Goal: Task Accomplishment & Management: Use online tool/utility

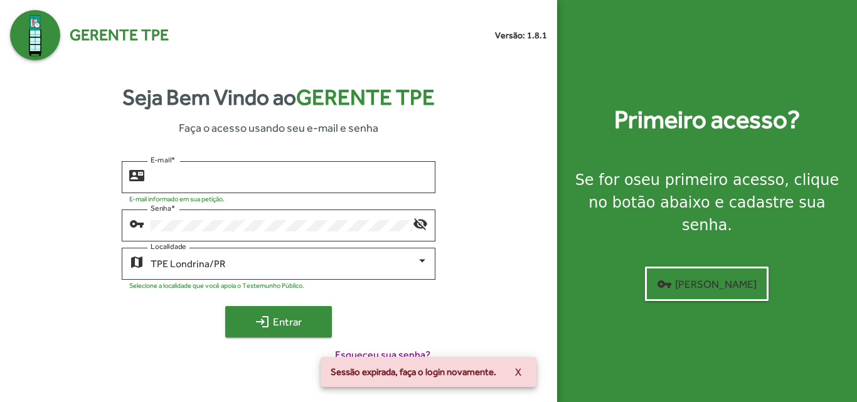
type input "**********"
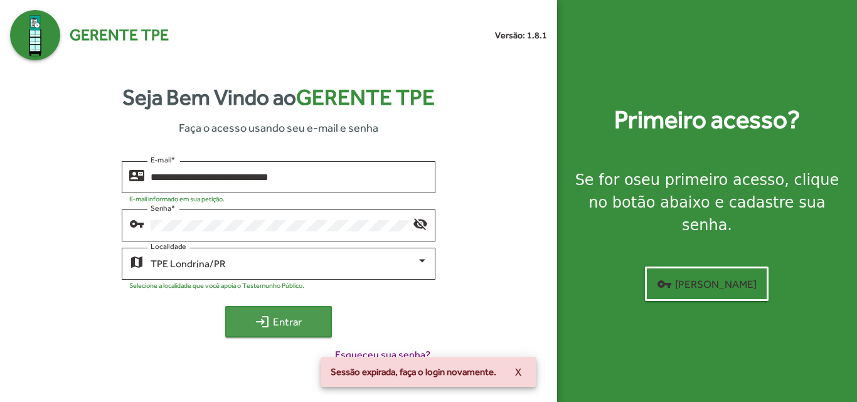
click at [284, 322] on span "login Entrar" at bounding box center [278, 321] width 84 height 23
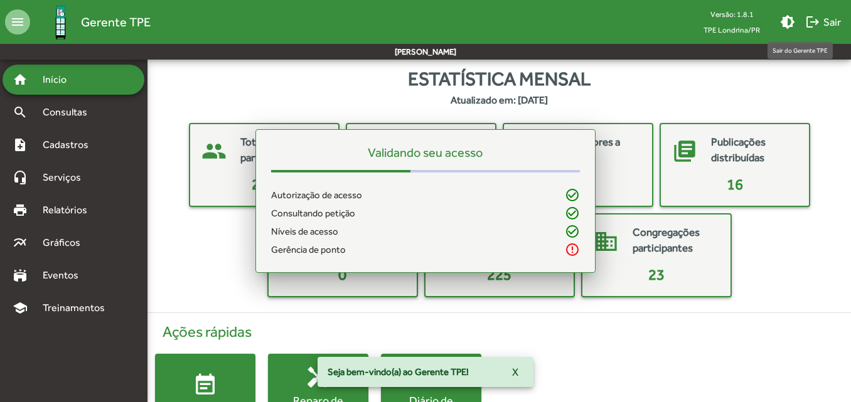
click at [822, 21] on span "logout Sair" at bounding box center [823, 22] width 36 height 23
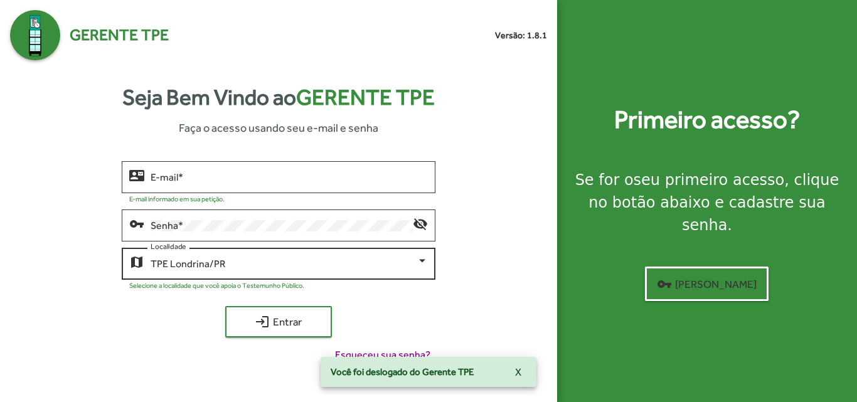
click at [264, 263] on div "TPE Londrina/PR" at bounding box center [283, 263] width 265 height 11
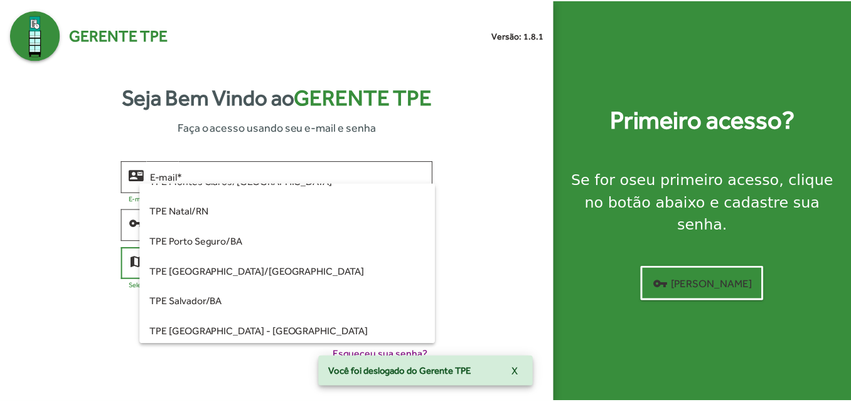
scroll to position [211, 0]
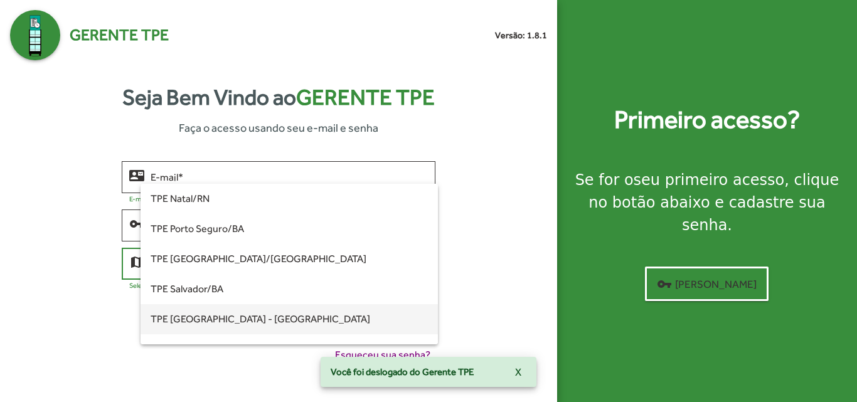
click at [219, 325] on span "TPE [GEOGRAPHIC_DATA] - [GEOGRAPHIC_DATA]" at bounding box center [289, 319] width 277 height 30
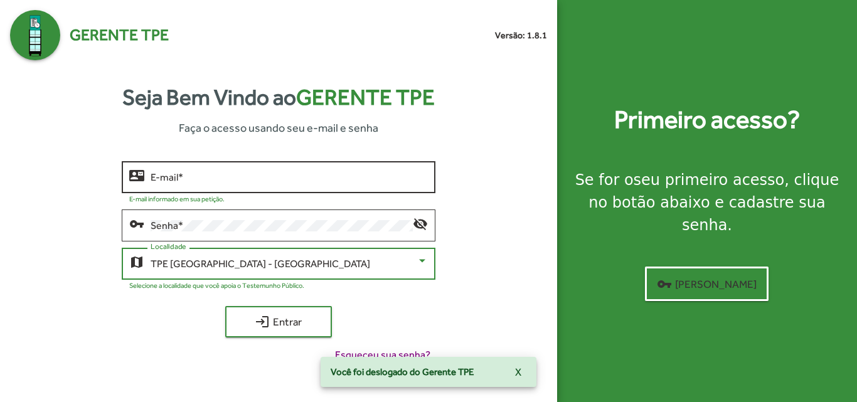
click at [210, 174] on input "E-mail *" at bounding box center [289, 177] width 277 height 11
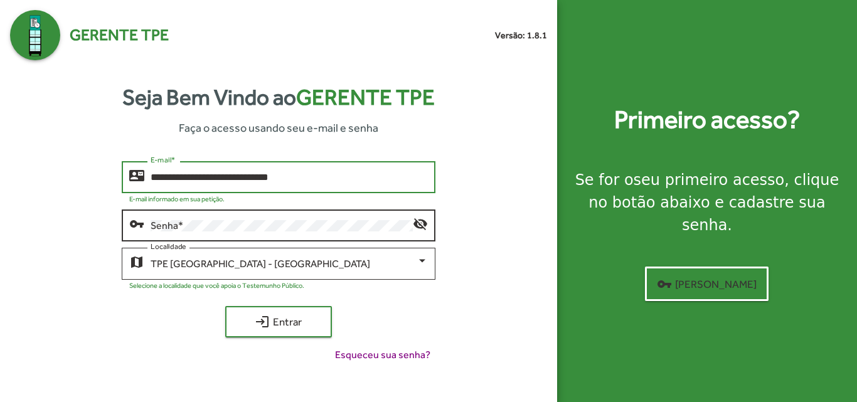
type input "**********"
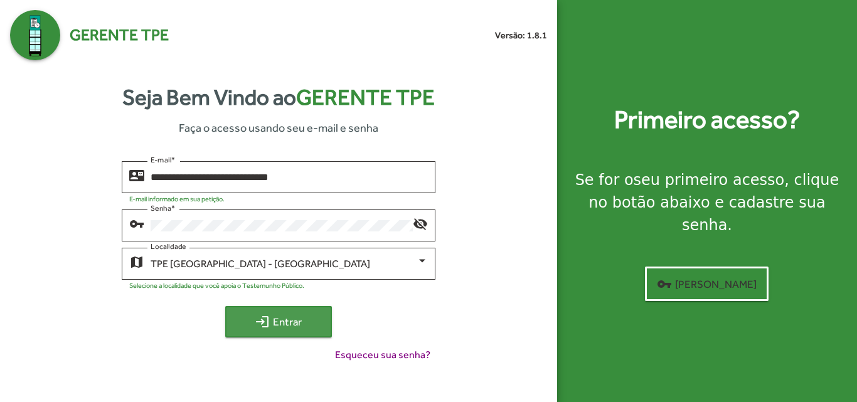
click at [304, 330] on span "login Entrar" at bounding box center [278, 321] width 84 height 23
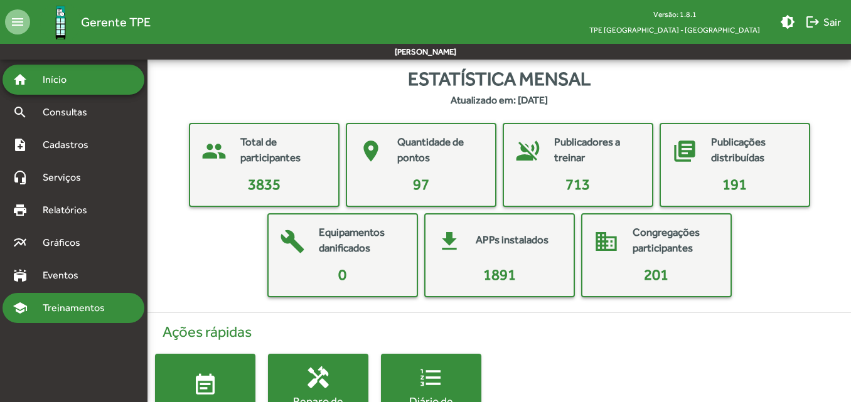
click at [75, 309] on span "Treinamentos" at bounding box center [77, 307] width 85 height 15
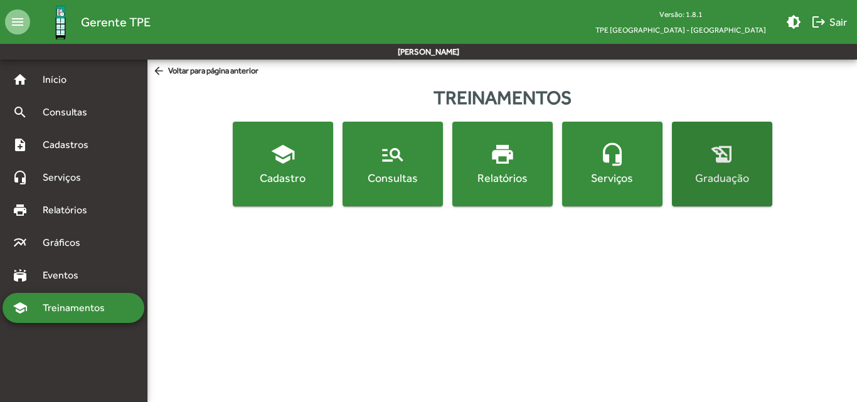
click at [699, 183] on div "Graduação" at bounding box center [721, 178] width 95 height 16
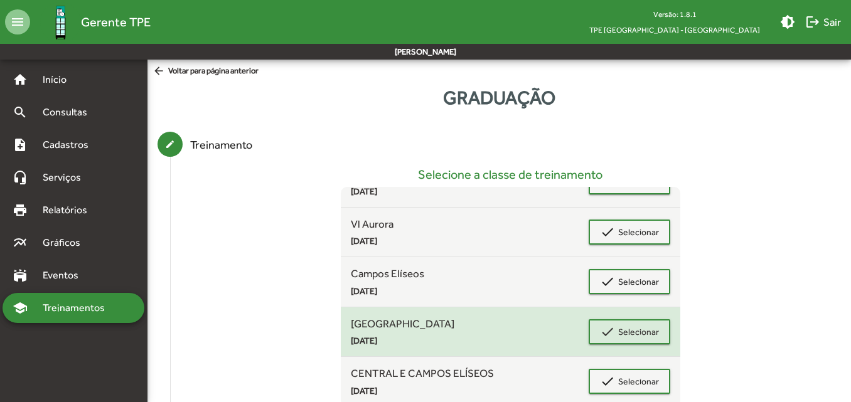
scroll to position [108, 0]
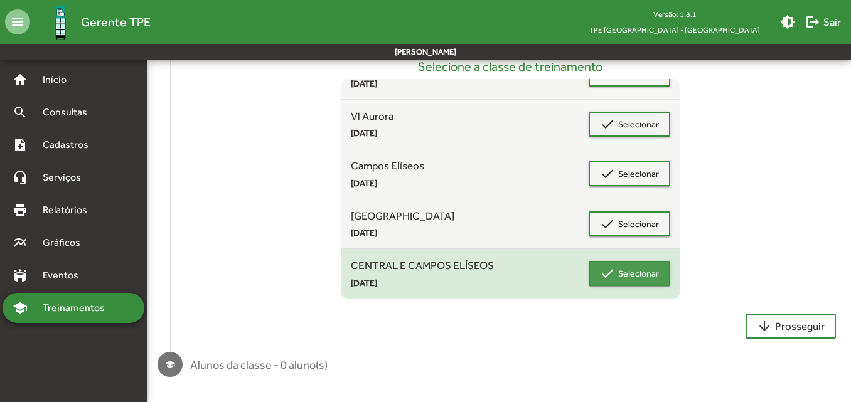
click at [634, 278] on span "Selecionar" at bounding box center [638, 273] width 41 height 23
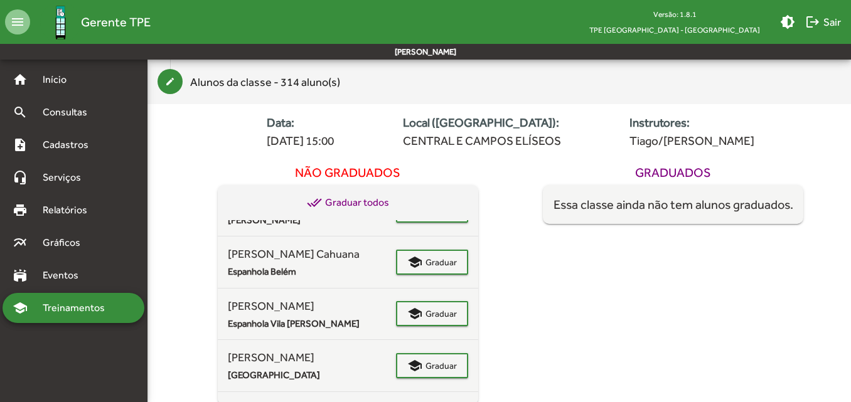
scroll to position [0, 0]
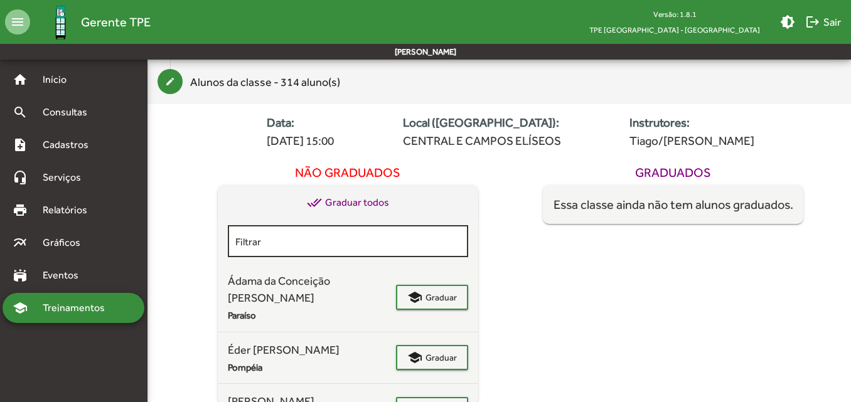
click at [330, 243] on input "Filtrar" at bounding box center [347, 241] width 225 height 11
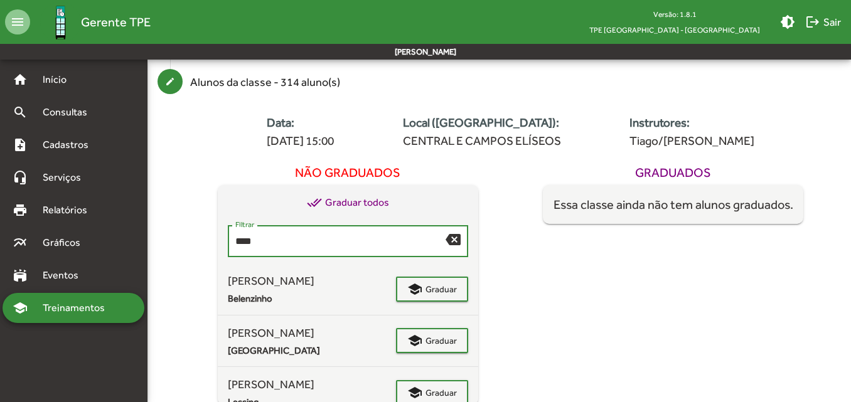
scroll to position [79, 0]
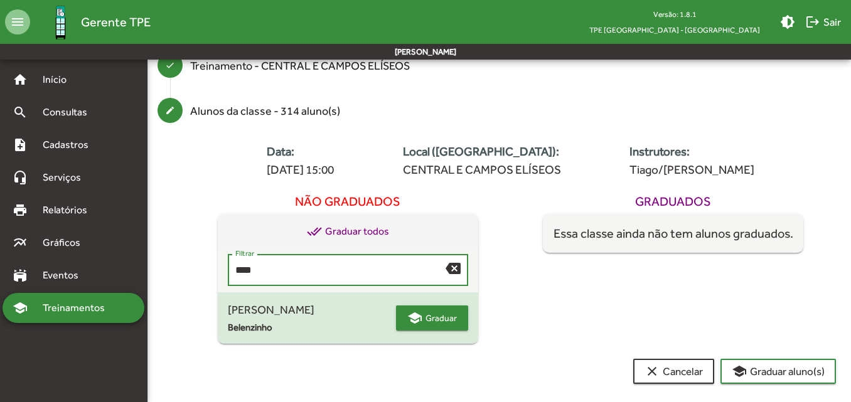
click at [452, 325] on span "Graduar" at bounding box center [440, 318] width 31 height 23
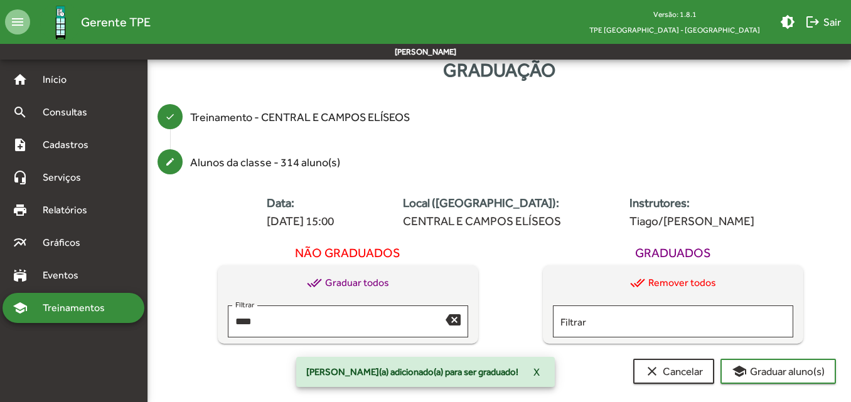
scroll to position [28, 0]
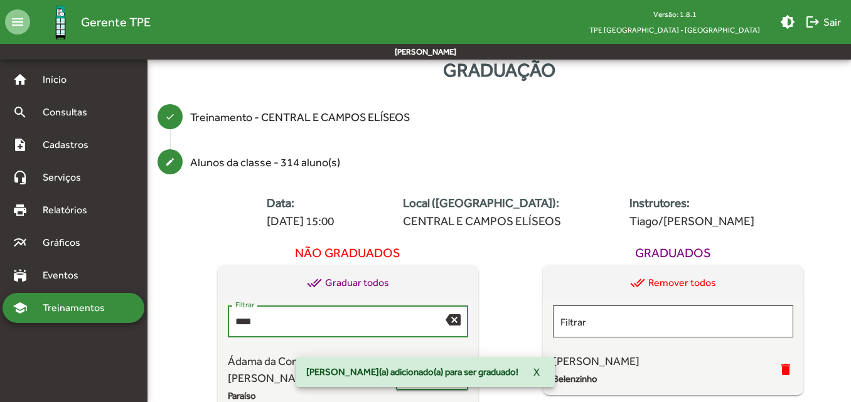
click at [270, 320] on input "****" at bounding box center [340, 321] width 210 height 11
type input "*"
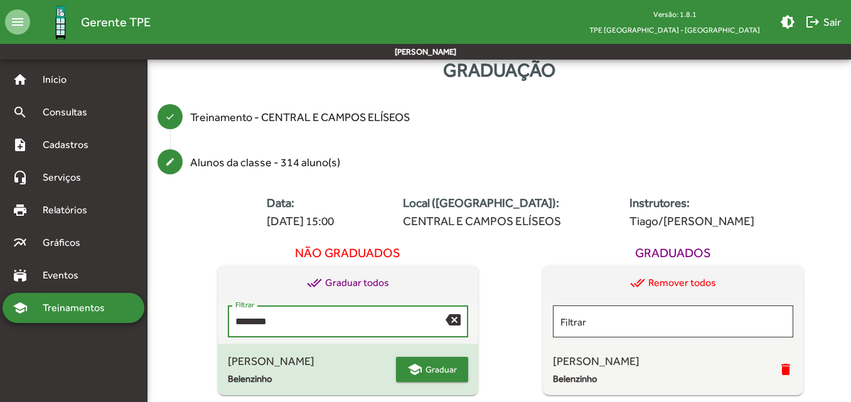
type input "********"
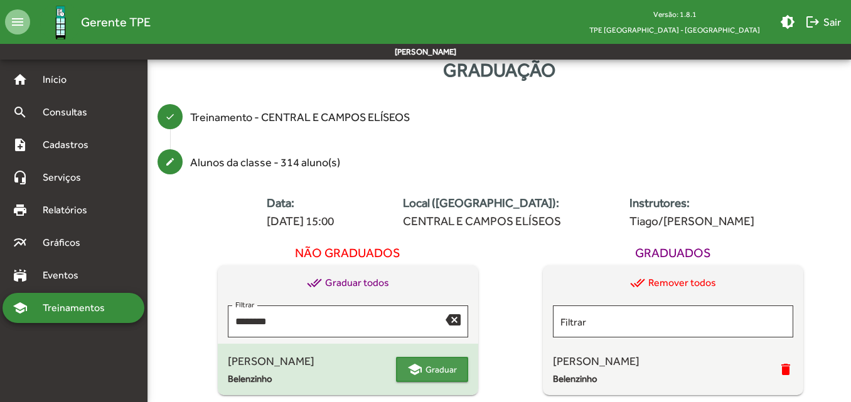
click at [440, 373] on span "Graduar" at bounding box center [440, 369] width 31 height 23
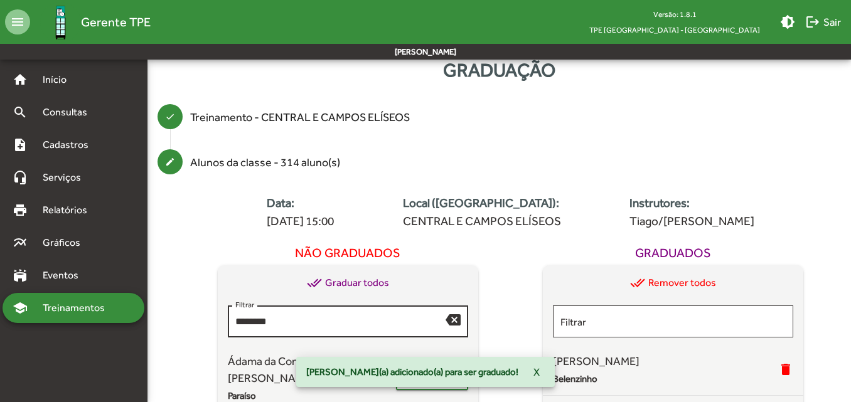
click at [327, 313] on div "******** Filtrar" at bounding box center [340, 320] width 210 height 34
drag, startPoint x: 320, startPoint y: 317, endPoint x: 191, endPoint y: 307, distance: 128.9
click at [191, 307] on div "Não graduados done_all Graduar todos ******** Filtrar backspace Ádama da Concei…" at bounding box center [348, 362] width 326 height 245
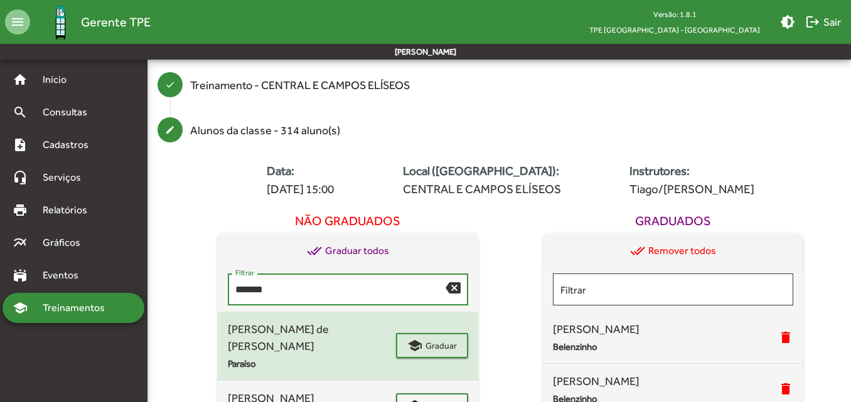
scroll to position [90, 0]
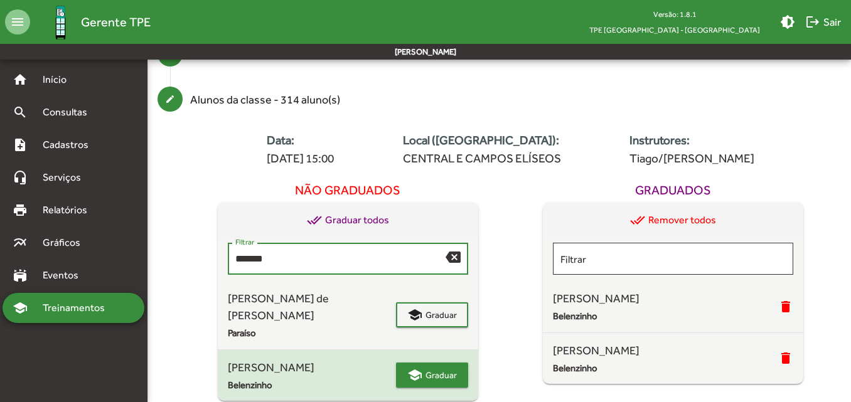
type input "*******"
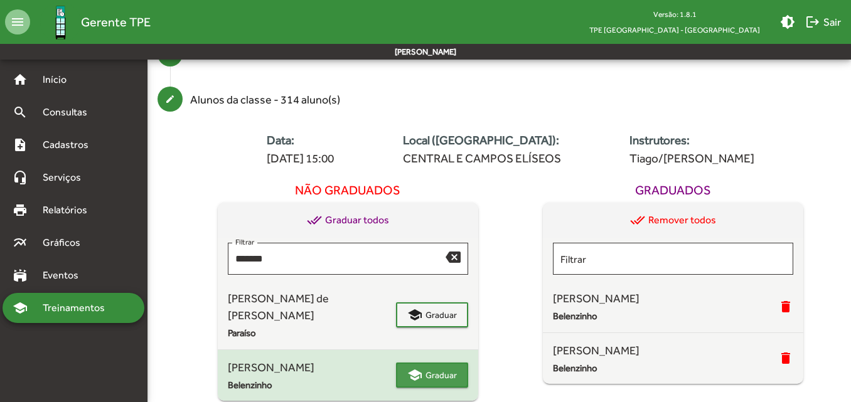
click at [423, 364] on span "school Graduar" at bounding box center [432, 375] width 50 height 23
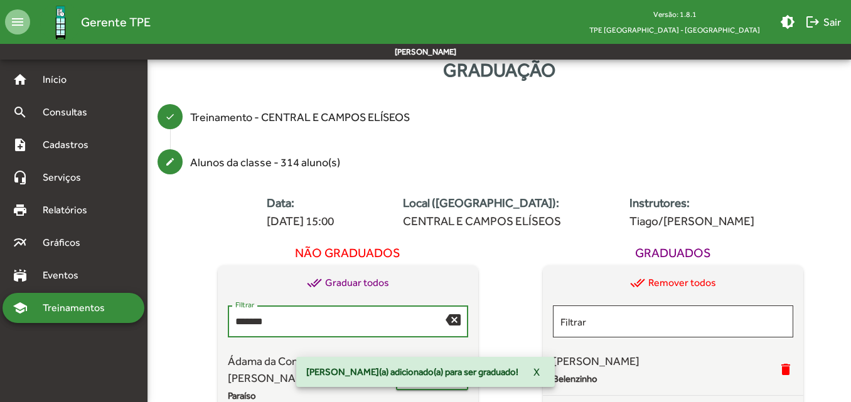
drag, startPoint x: 290, startPoint y: 319, endPoint x: 178, endPoint y: 320, distance: 112.3
click at [178, 320] on div "Data: [DATE] 15:00 Local ([GEOGRAPHIC_DATA]): CENTRAL E CAMPOS ELÍSEOS Instruto…" at bounding box center [510, 358] width 681 height 339
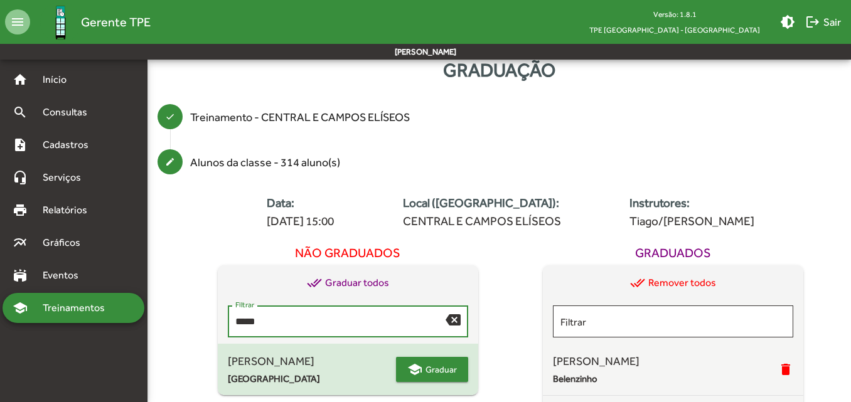
type input "*****"
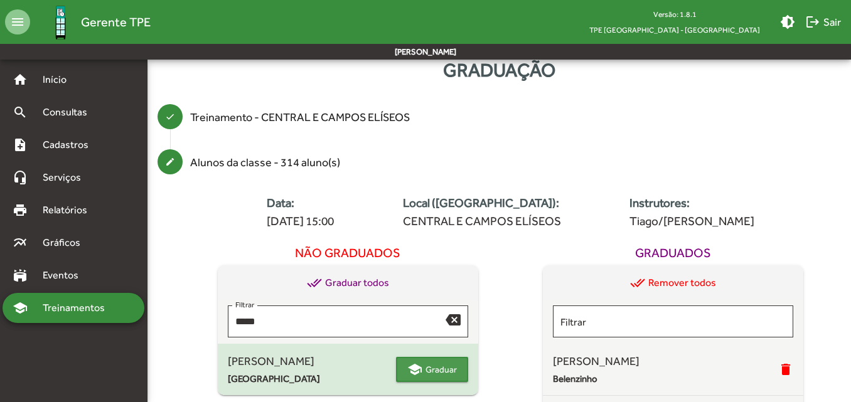
click at [432, 371] on span "Graduar" at bounding box center [440, 369] width 31 height 23
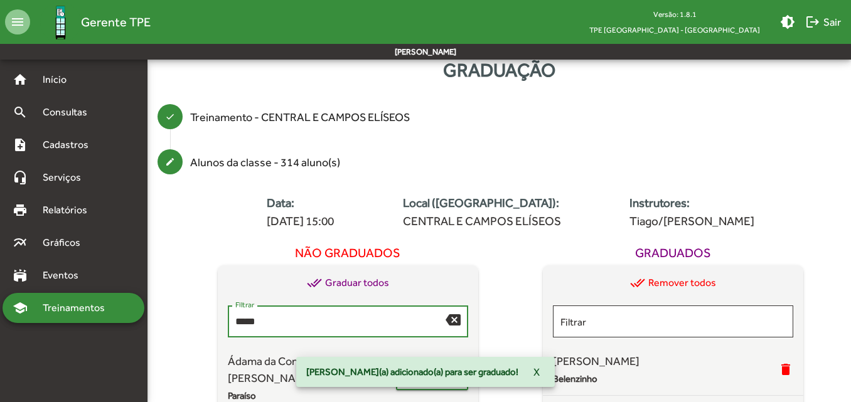
drag, startPoint x: 297, startPoint y: 326, endPoint x: 200, endPoint y: 320, distance: 96.8
click at [200, 320] on div "Não graduados done_all Graduar todos ***** Filtrar backspace Ádama da Conceição…" at bounding box center [348, 362] width 326 height 245
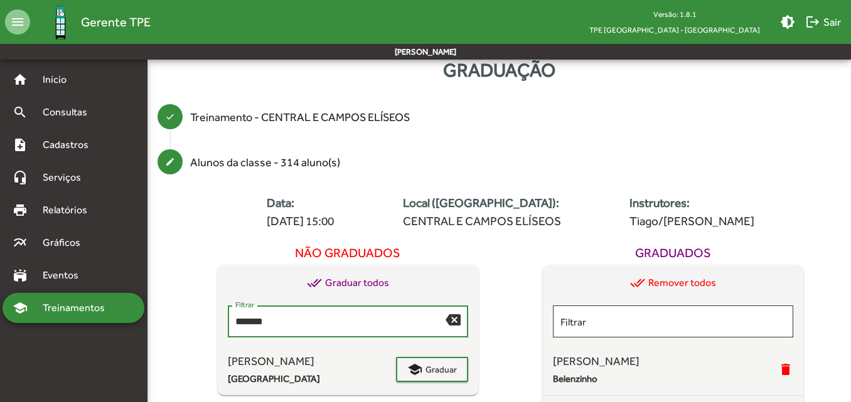
type input "*******"
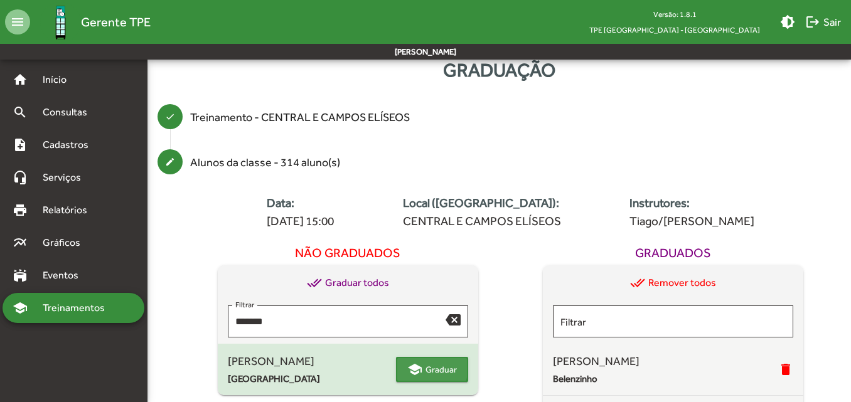
click at [420, 366] on mat-icon "school" at bounding box center [414, 369] width 15 height 15
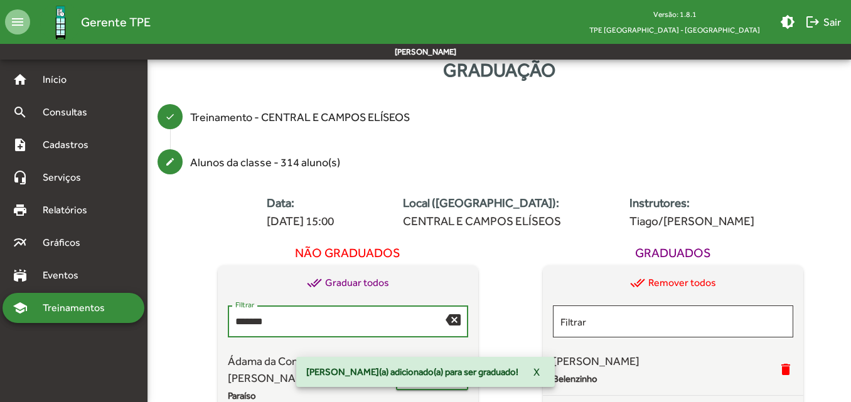
drag, startPoint x: 295, startPoint y: 322, endPoint x: 206, endPoint y: 320, distance: 88.5
click at [206, 320] on div "Não graduados done_all Graduar todos ******* Filtrar backspace Ádama da Conceiç…" at bounding box center [348, 362] width 326 height 245
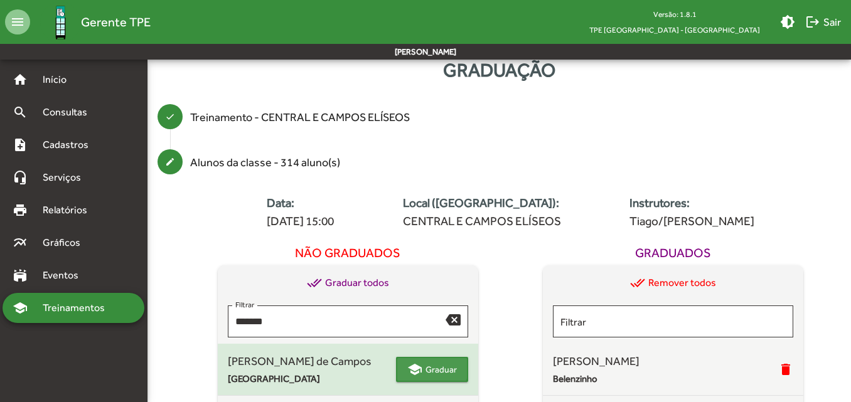
click at [425, 368] on span "Graduar" at bounding box center [440, 369] width 31 height 23
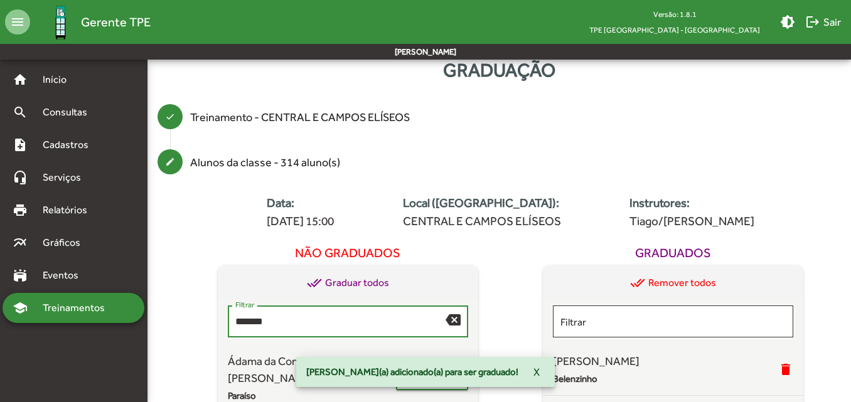
drag, startPoint x: 280, startPoint y: 322, endPoint x: 166, endPoint y: 313, distance: 113.9
click at [166, 313] on div "create Alunos da classe - 314 aluno(s) Data: [DATE] 15:00 Local ([GEOGRAPHIC_DA…" at bounding box center [498, 333] width 703 height 389
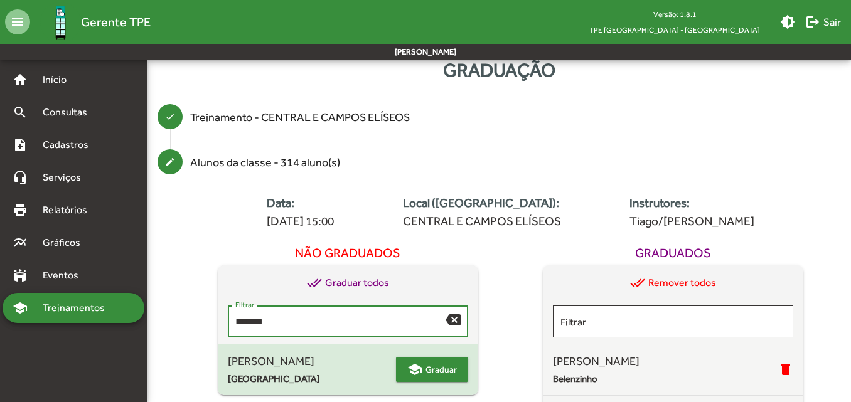
type input "*******"
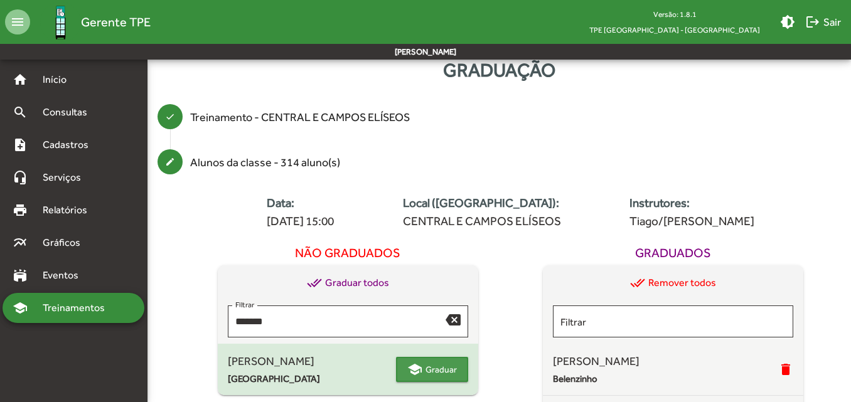
click at [436, 373] on span "Graduar" at bounding box center [440, 369] width 31 height 23
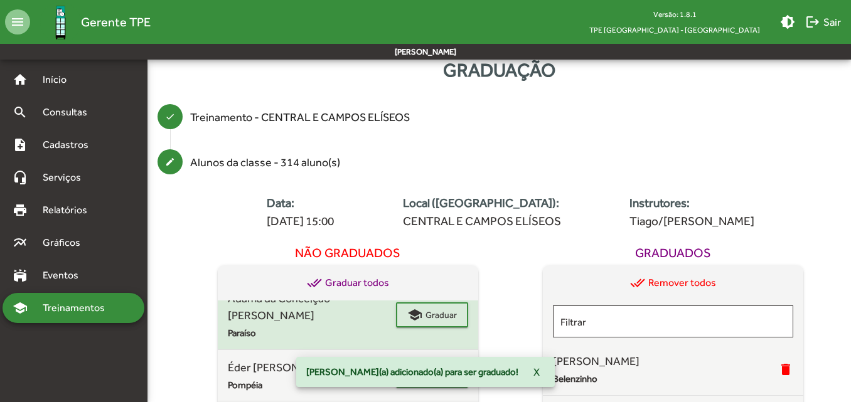
scroll to position [0, 0]
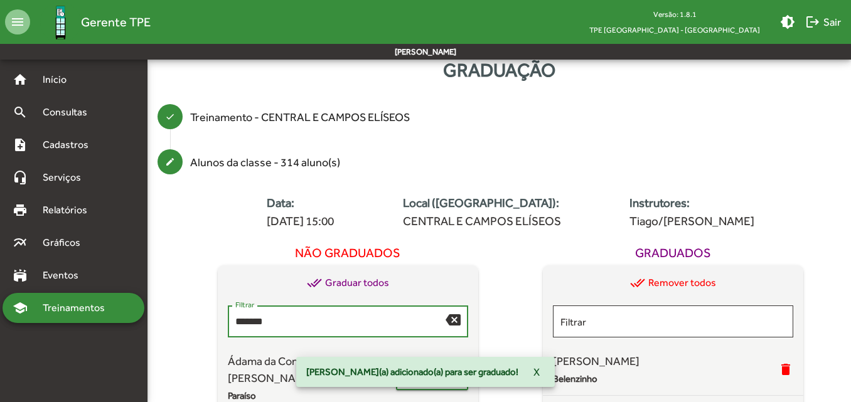
drag, startPoint x: 284, startPoint y: 322, endPoint x: 192, endPoint y: 316, distance: 91.8
click at [192, 316] on div "Não graduados done_all Graduar todos ******* Filtrar backspace Ádama da Conceiç…" at bounding box center [348, 362] width 326 height 245
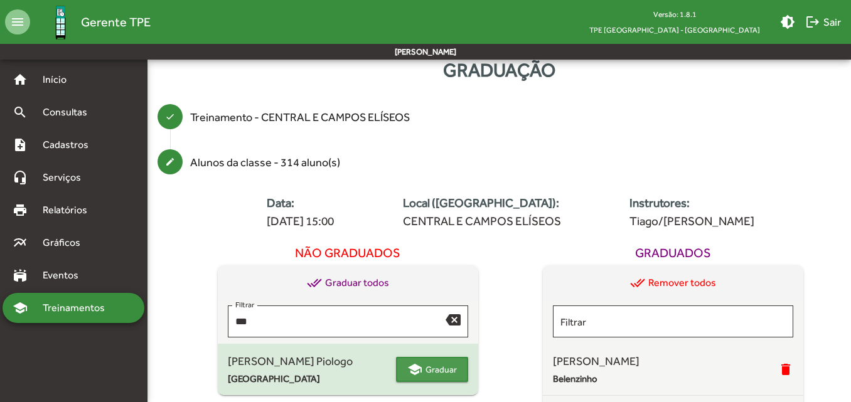
click at [430, 366] on span "Graduar" at bounding box center [440, 369] width 31 height 23
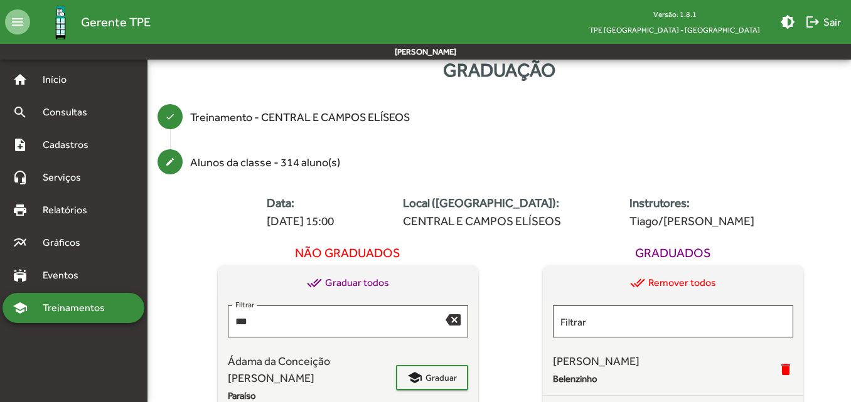
drag, startPoint x: 294, startPoint y: 327, endPoint x: 198, endPoint y: 325, distance: 96.0
click at [198, 325] on div "Não graduados done_all Graduar todos *** Filtrar backspace Ádama da Conceição C…" at bounding box center [348, 362] width 326 height 245
click at [278, 320] on input "***" at bounding box center [340, 321] width 210 height 11
type input "*"
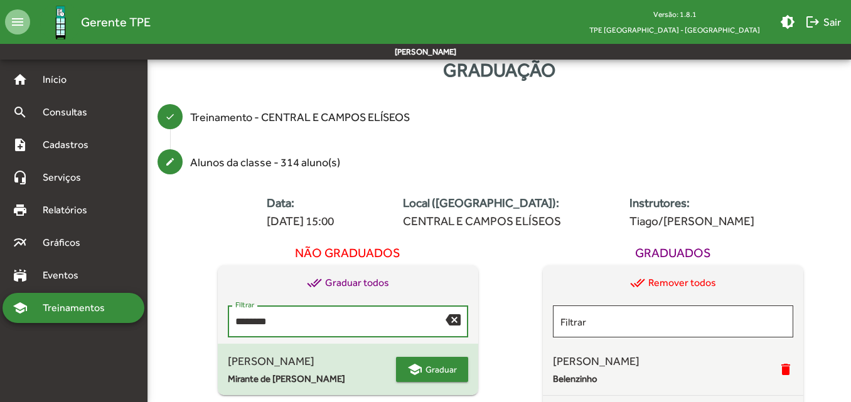
type input "********"
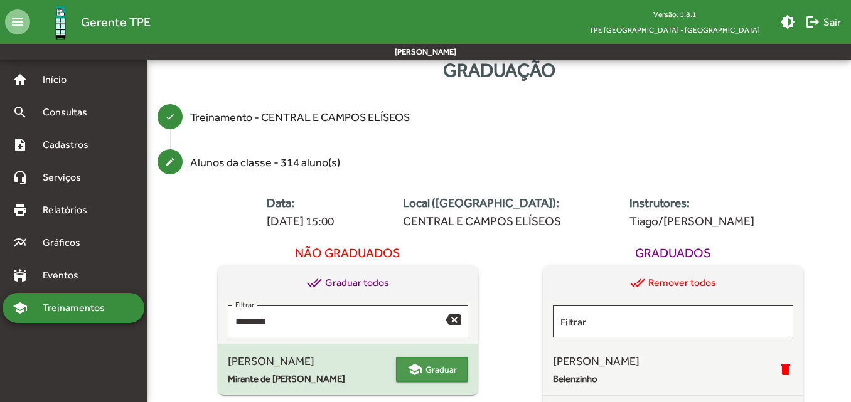
click at [432, 364] on span "Graduar" at bounding box center [440, 369] width 31 height 23
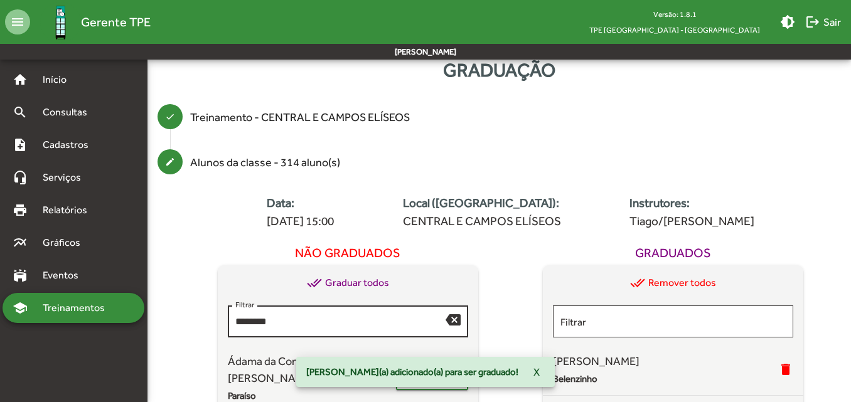
click at [305, 331] on div "******** Filtrar" at bounding box center [340, 320] width 210 height 34
drag, startPoint x: 284, startPoint y: 321, endPoint x: 202, endPoint y: 335, distance: 83.4
click at [202, 335] on div "Não graduados done_all Graduar todos ******** Filtrar backspace Ádama da Concei…" at bounding box center [348, 362] width 326 height 245
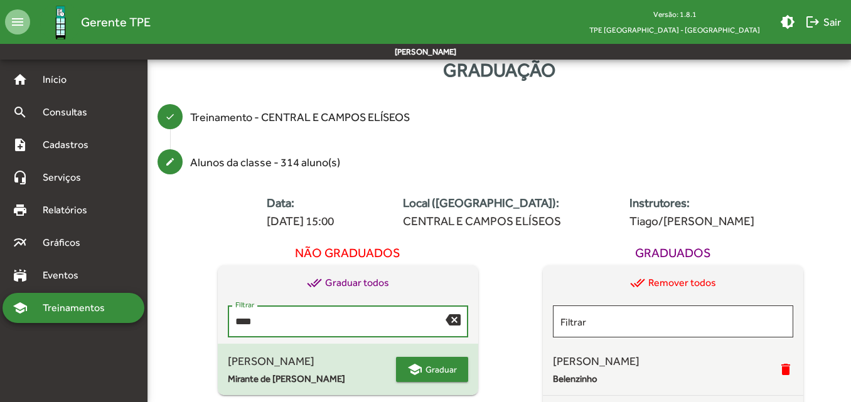
type input "****"
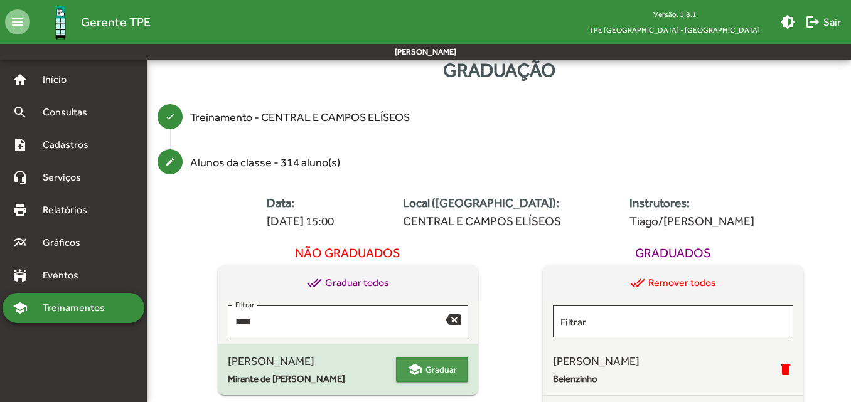
click at [423, 364] on span "school Graduar" at bounding box center [432, 369] width 50 height 23
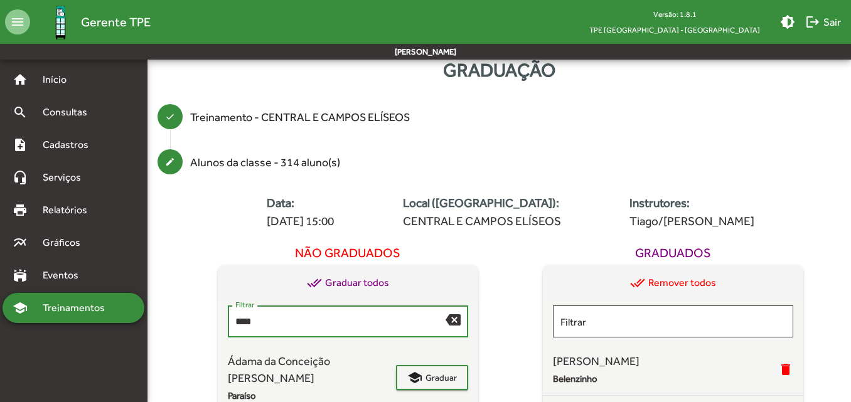
drag, startPoint x: 312, startPoint y: 320, endPoint x: 215, endPoint y: 323, distance: 97.9
click at [215, 323] on div "Não graduados done_all Graduar todos **** Filtrar backspace Ádama da Conceição …" at bounding box center [348, 362] width 326 height 245
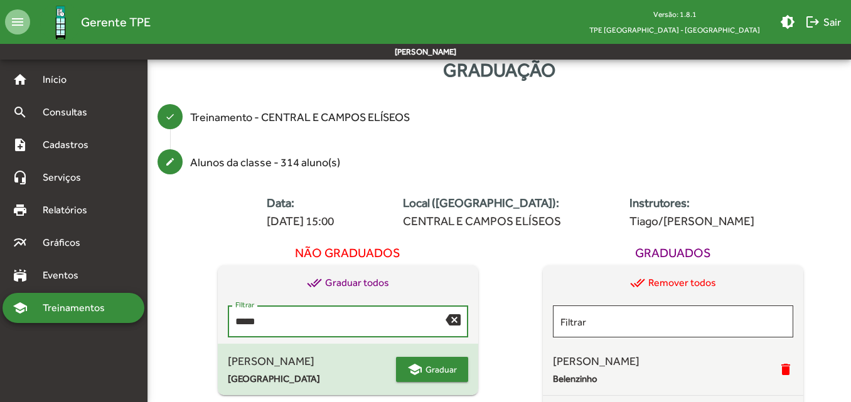
click at [430, 367] on span "Graduar" at bounding box center [440, 369] width 31 height 23
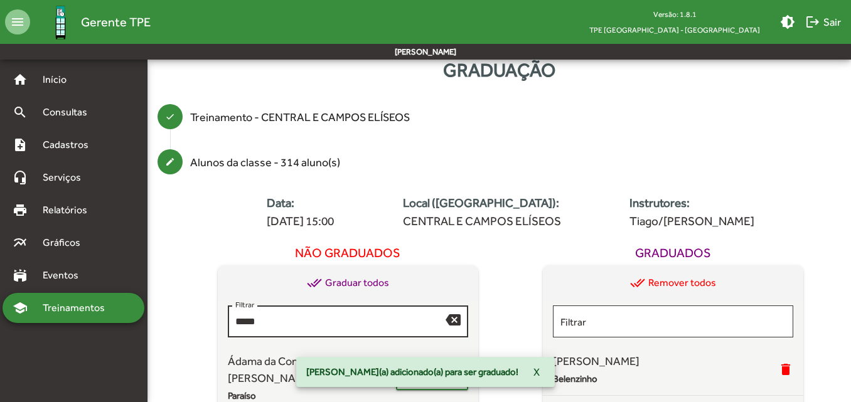
click at [284, 319] on input "*****" at bounding box center [340, 321] width 210 height 11
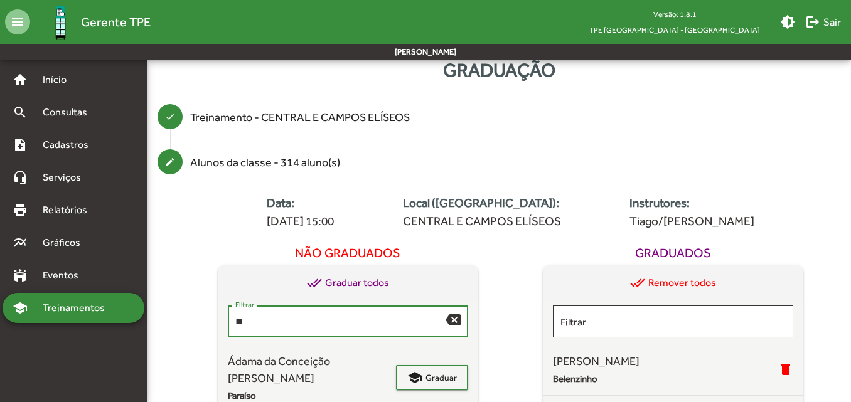
type input "*"
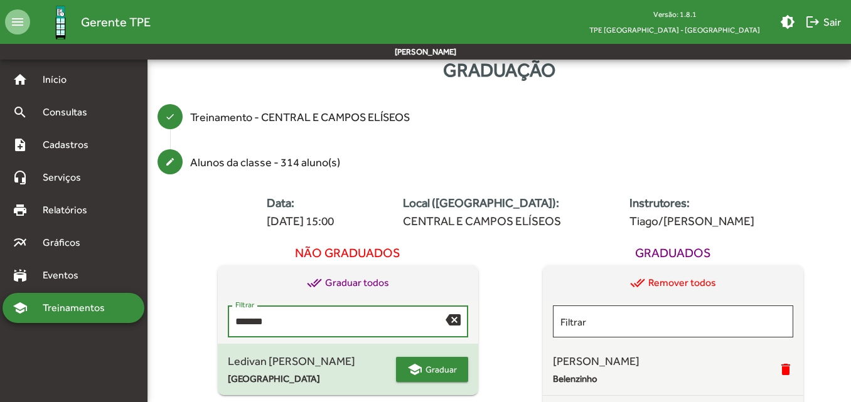
click at [425, 368] on span "Graduar" at bounding box center [440, 369] width 31 height 23
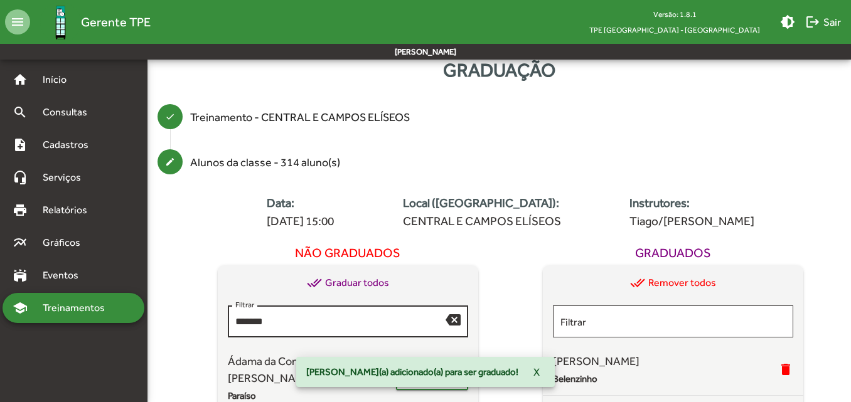
click at [359, 322] on input "*******" at bounding box center [340, 321] width 210 height 11
type input "*"
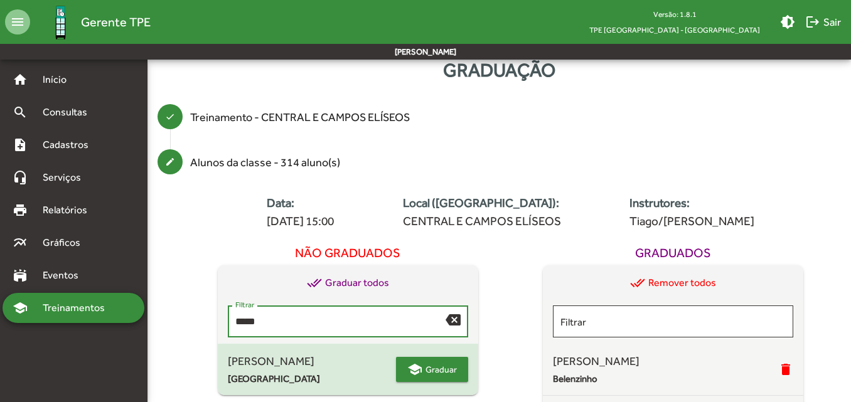
click at [431, 365] on span "Graduar" at bounding box center [440, 369] width 31 height 23
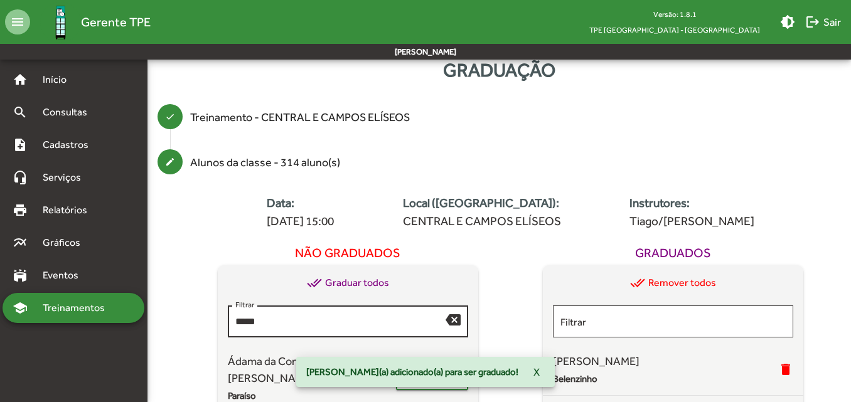
click at [289, 325] on input "*****" at bounding box center [340, 321] width 210 height 11
type input "*"
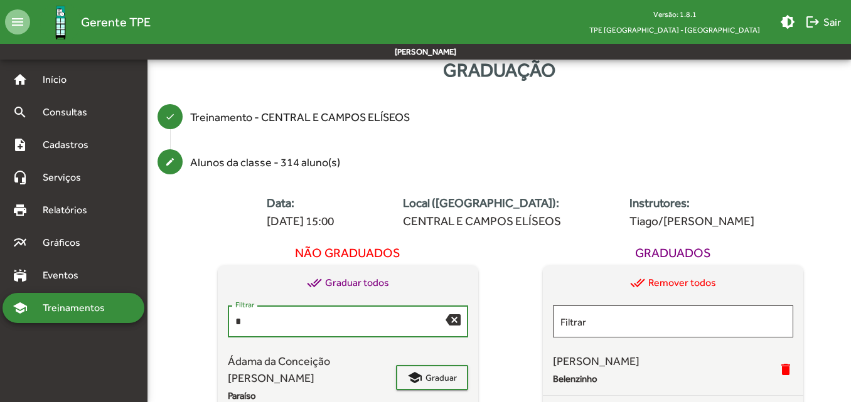
type input "*"
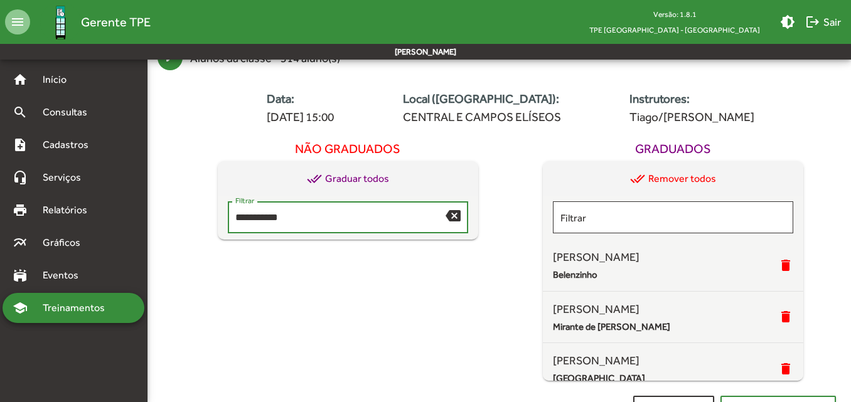
scroll to position [153, 0]
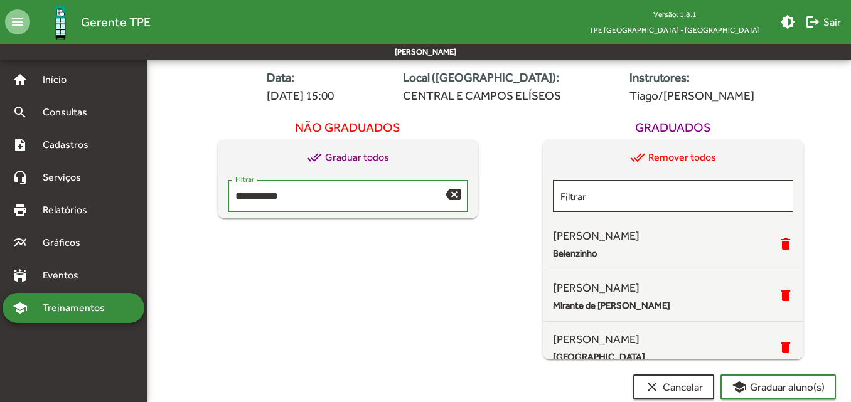
click at [262, 199] on input "**********" at bounding box center [340, 196] width 210 height 11
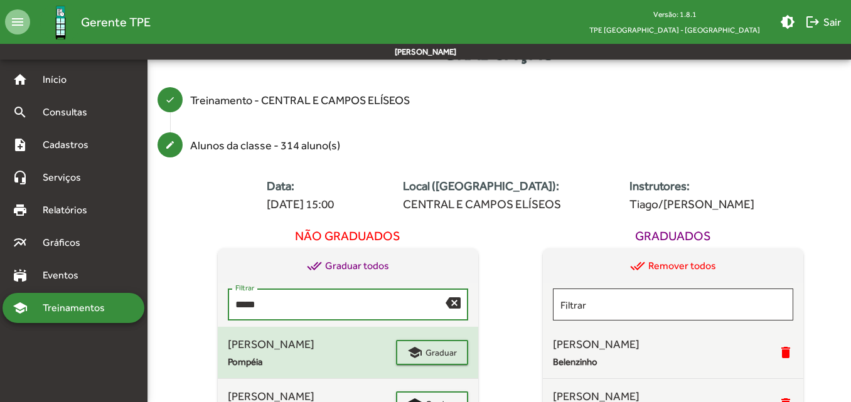
scroll to position [28, 0]
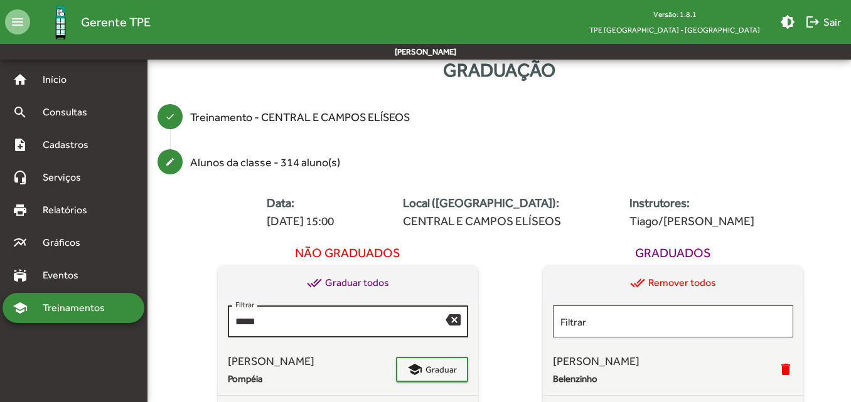
click at [284, 327] on div "***** Filtrar" at bounding box center [340, 320] width 210 height 34
click at [277, 321] on input "*****" at bounding box center [340, 321] width 210 height 11
type input "*"
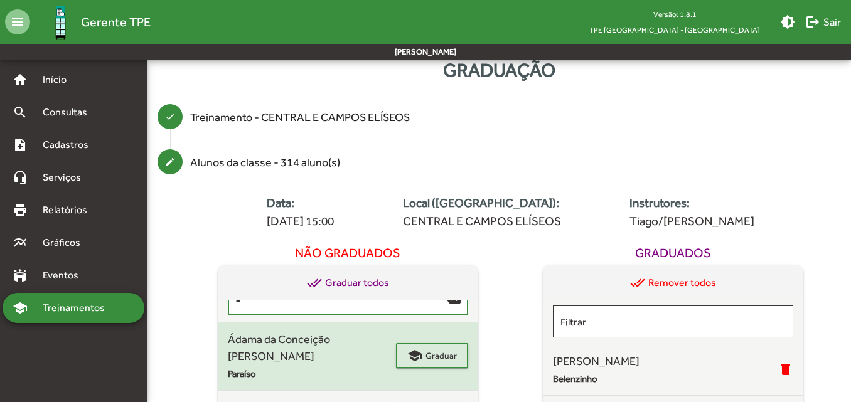
scroll to position [0, 0]
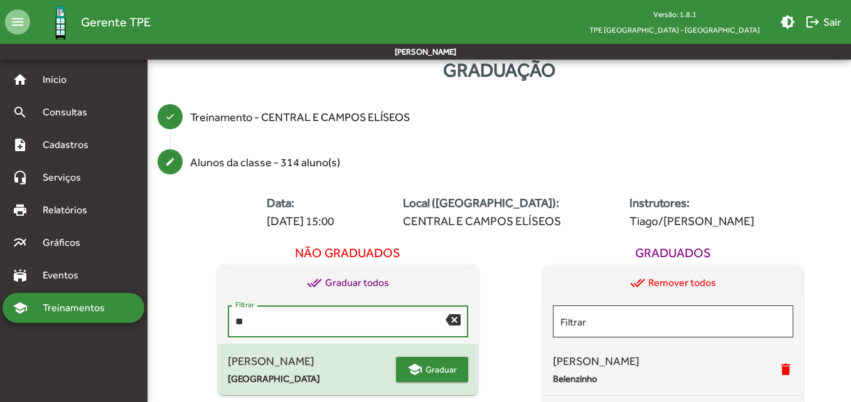
click at [426, 378] on span "Graduar" at bounding box center [440, 369] width 31 height 23
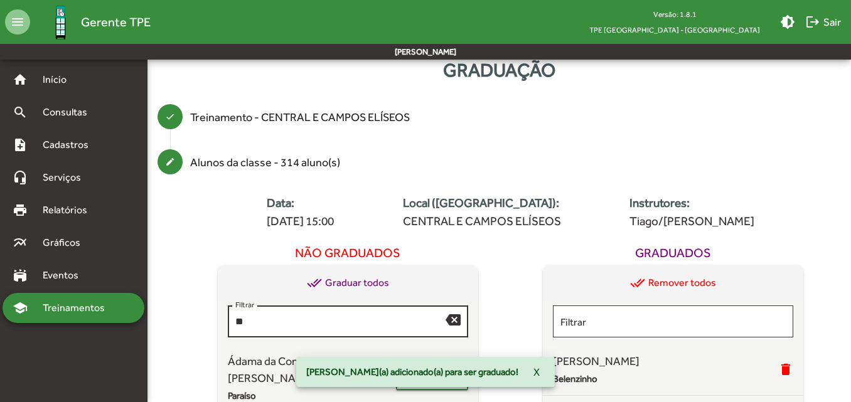
click at [273, 322] on input "**" at bounding box center [340, 321] width 210 height 11
type input "*"
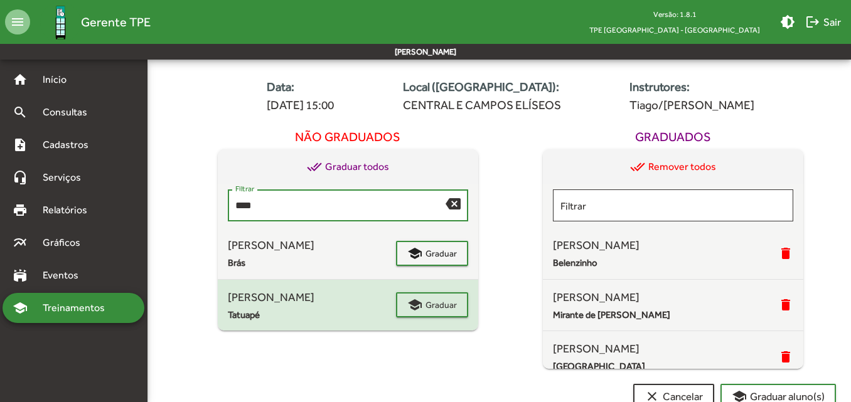
scroll to position [153, 0]
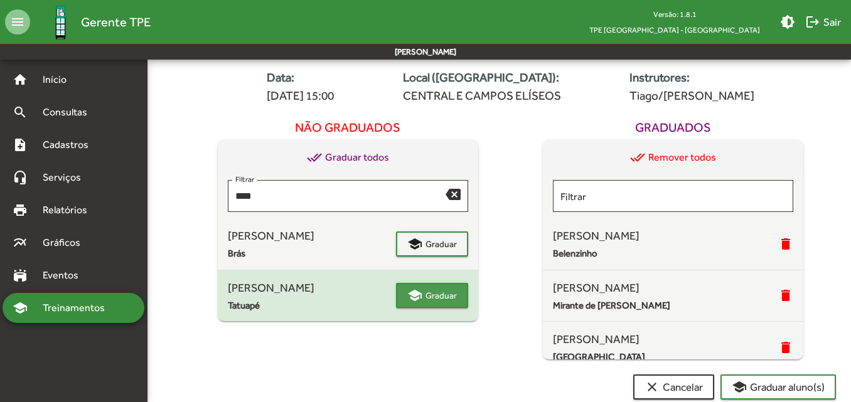
click at [445, 302] on span "Graduar" at bounding box center [440, 295] width 31 height 23
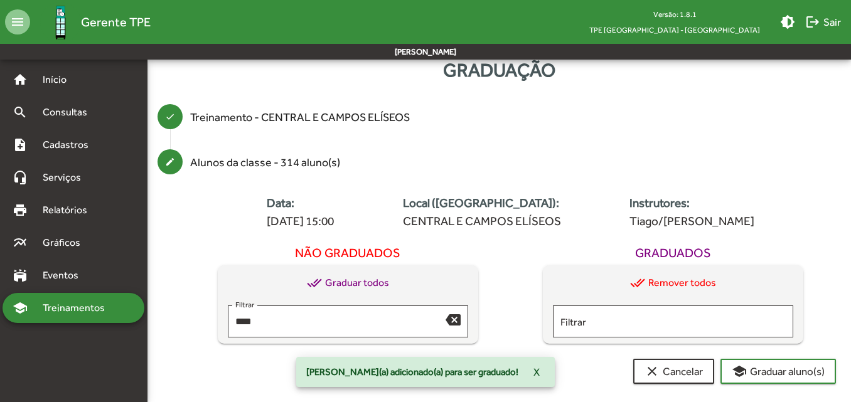
scroll to position [28, 0]
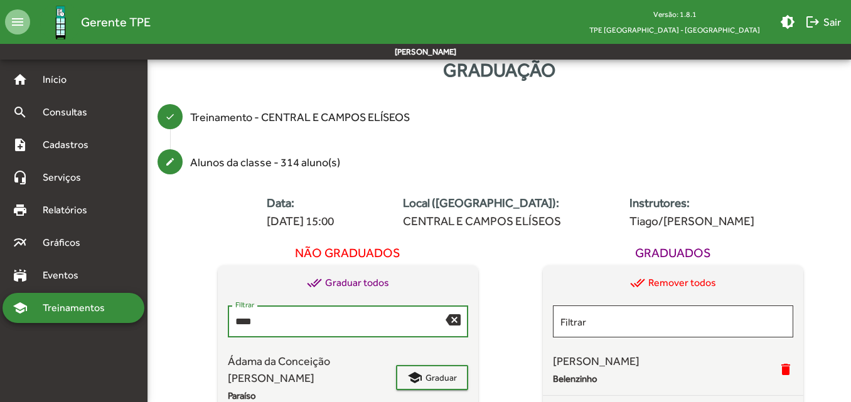
click at [380, 320] on input "****" at bounding box center [340, 321] width 210 height 11
type input "*"
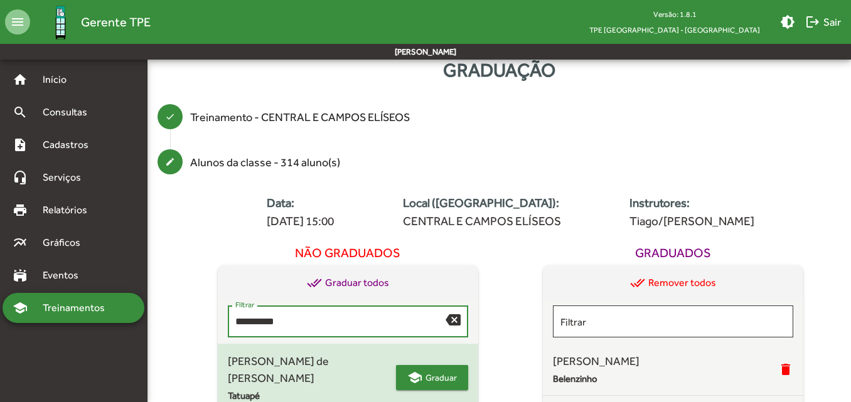
click at [428, 368] on span "Graduar" at bounding box center [440, 377] width 31 height 23
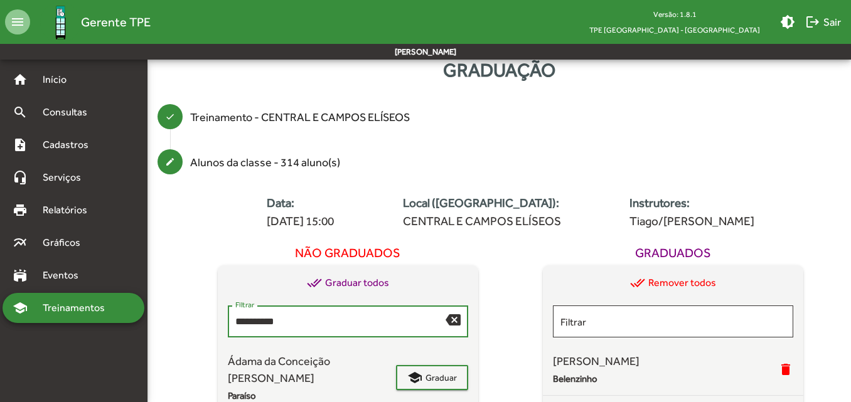
drag, startPoint x: 284, startPoint y: 326, endPoint x: 215, endPoint y: 335, distance: 69.6
click at [215, 335] on div "**********" at bounding box center [348, 362] width 326 height 245
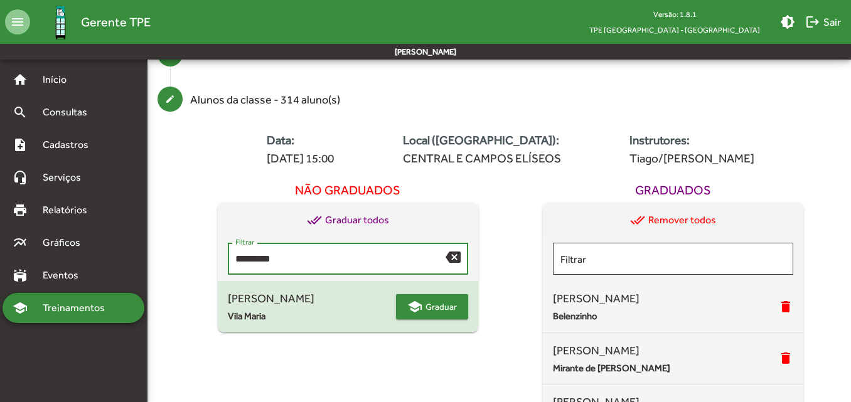
type input "*********"
click at [425, 308] on span "Graduar" at bounding box center [440, 306] width 31 height 23
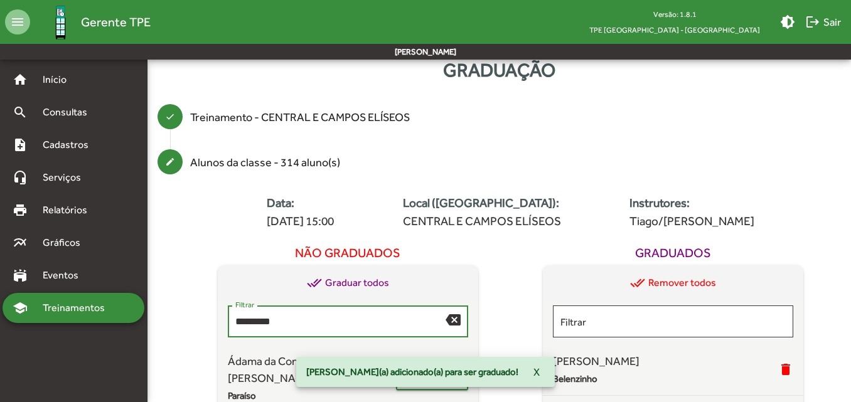
drag, startPoint x: 316, startPoint y: 319, endPoint x: 189, endPoint y: 321, distance: 126.7
click at [189, 321] on div "Não graduados done_all Graduar todos ********* Filtrar backspace Ádama da Conce…" at bounding box center [348, 362] width 326 height 245
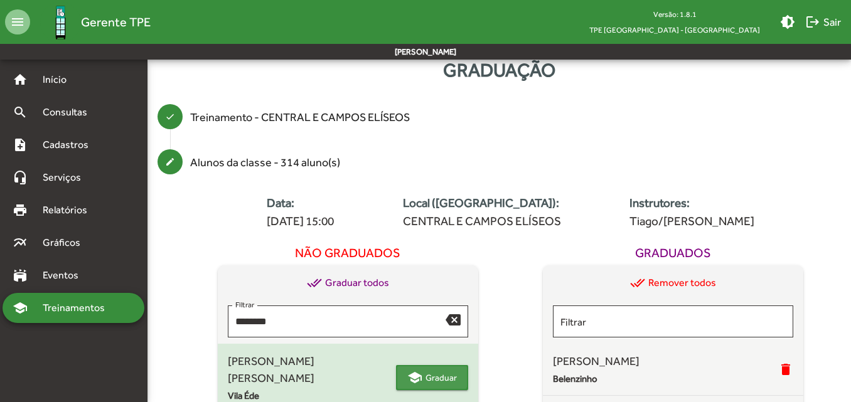
click at [430, 373] on span "Graduar" at bounding box center [440, 377] width 31 height 23
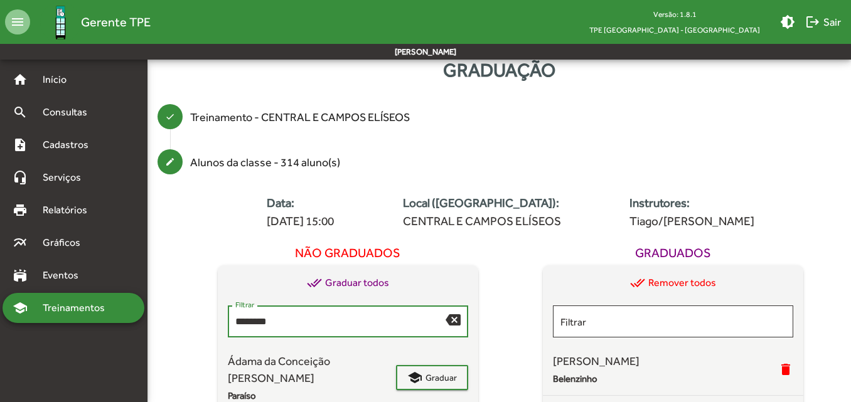
drag, startPoint x: 301, startPoint y: 321, endPoint x: 182, endPoint y: 318, distance: 119.2
click at [182, 318] on div "Data: [DATE] 15:00 Local ([GEOGRAPHIC_DATA]): CENTRAL E CAMPOS ELÍSEOS Instruto…" at bounding box center [510, 358] width 681 height 339
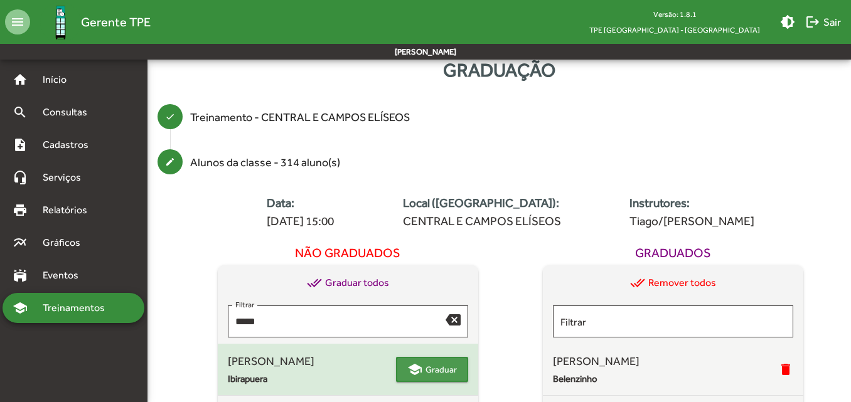
click at [437, 369] on span "Graduar" at bounding box center [440, 369] width 31 height 23
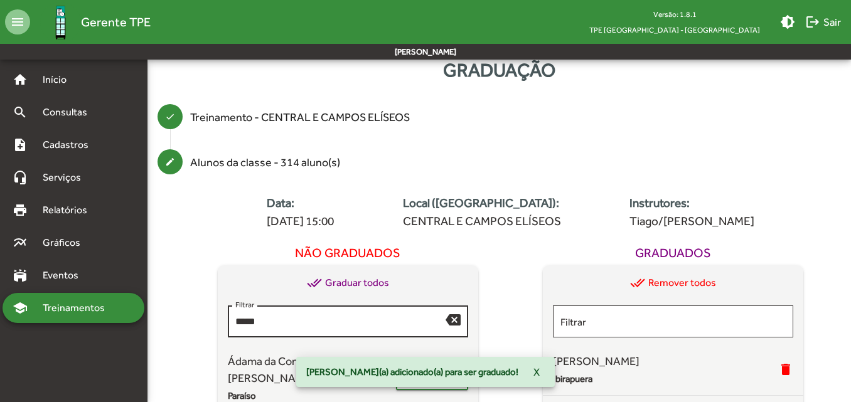
click at [257, 304] on div "***** Filtrar" at bounding box center [340, 320] width 210 height 34
type input "*"
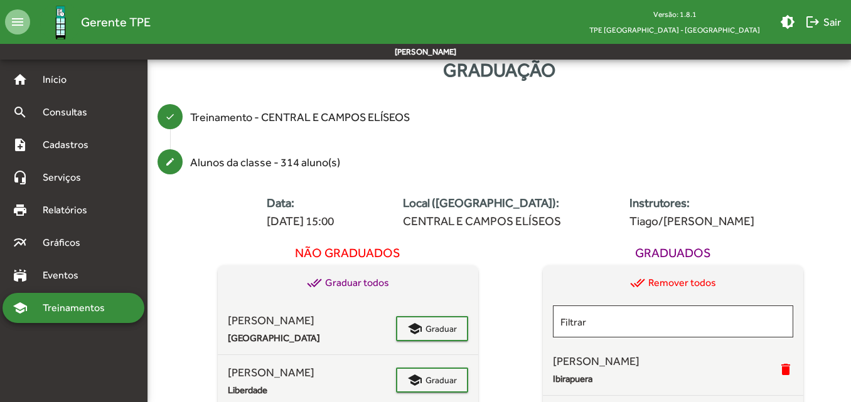
scroll to position [63, 0]
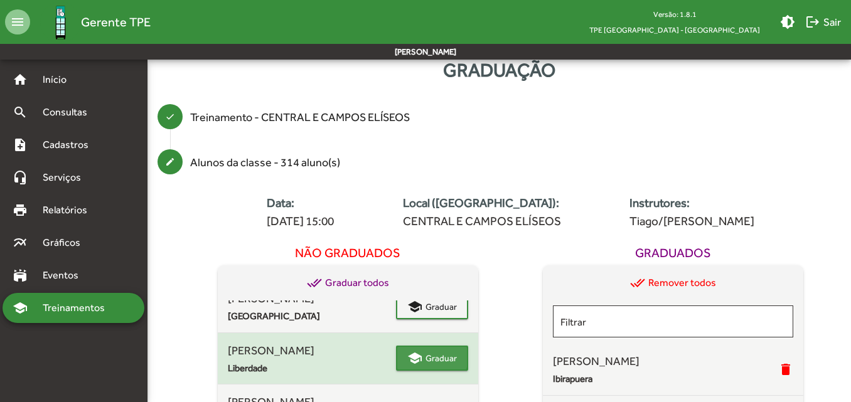
click at [413, 366] on mat-icon "school" at bounding box center [414, 358] width 15 height 15
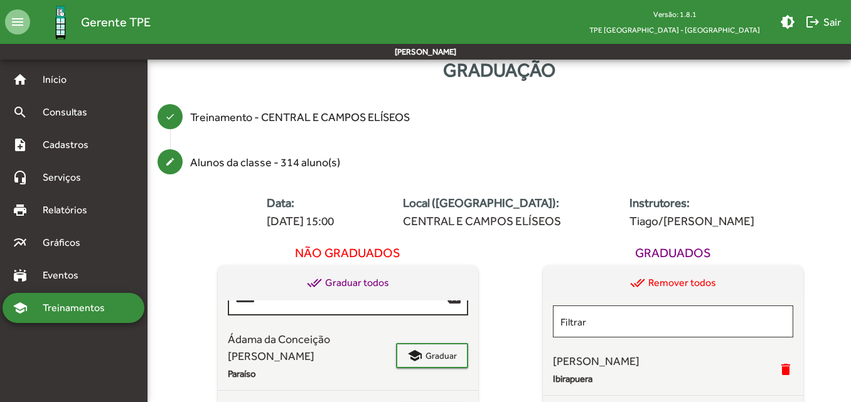
scroll to position [0, 0]
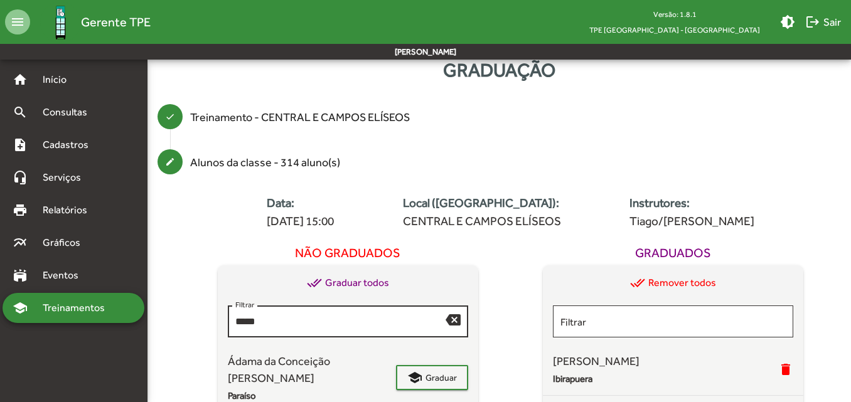
click at [345, 315] on div "***** Filtrar" at bounding box center [340, 320] width 210 height 34
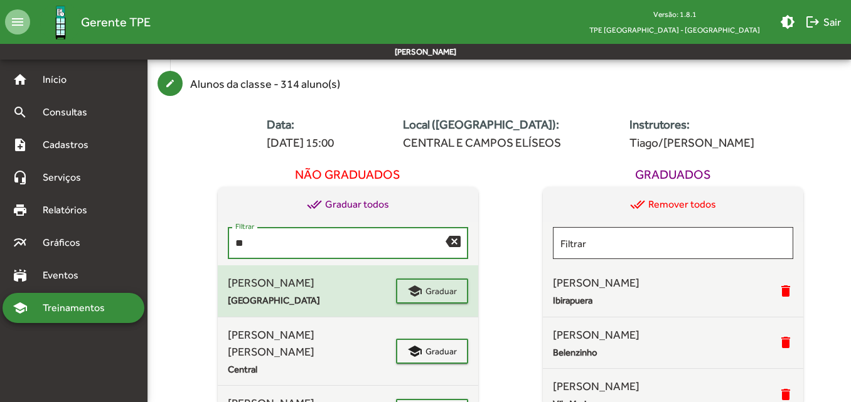
type input "*"
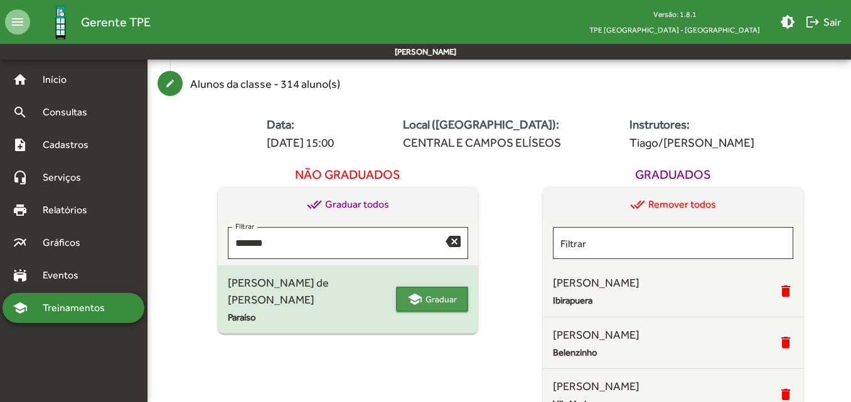
click at [440, 288] on span "Graduar" at bounding box center [440, 299] width 31 height 23
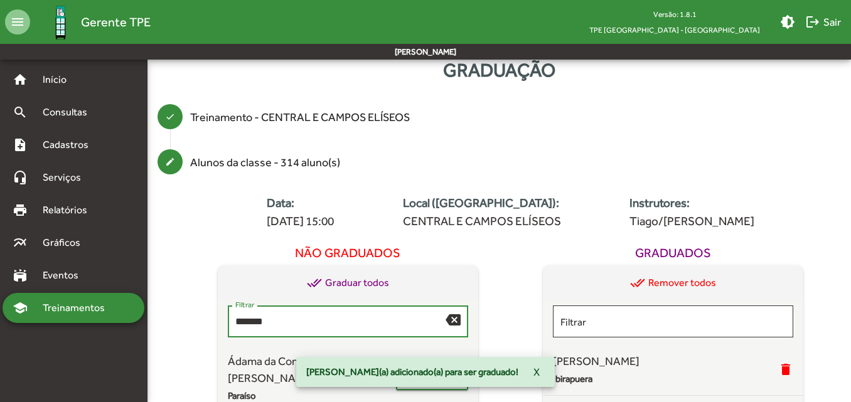
drag, startPoint x: 322, startPoint y: 322, endPoint x: 112, endPoint y: 317, distance: 210.8
click at [112, 317] on mat-sidenav-container "home Início search Consultas note_add Cadastros headset_mic Serviços print Rela…" at bounding box center [425, 285] width 851 height 506
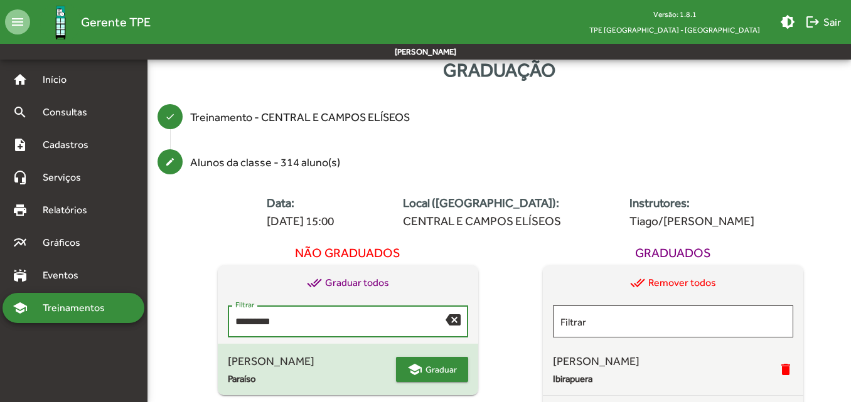
type input "*********"
click at [423, 366] on span "school Graduar" at bounding box center [432, 369] width 50 height 23
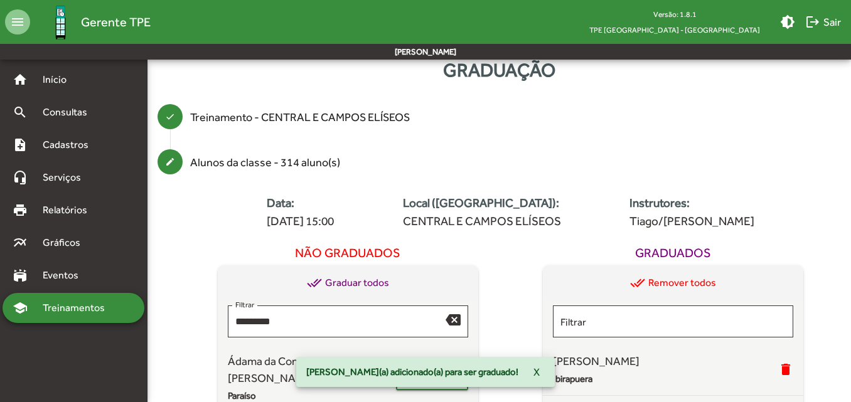
drag, startPoint x: 322, startPoint y: 312, endPoint x: 210, endPoint y: 328, distance: 113.4
click at [206, 329] on div "Não graduados done_all Graduar todos ********* Filtrar backspace Ádama da Conce…" at bounding box center [348, 362] width 326 height 245
drag, startPoint x: 314, startPoint y: 325, endPoint x: 197, endPoint y: 331, distance: 117.5
click at [197, 331] on div "Não graduados done_all Graduar todos ********* Filtrar backspace Ádama da Conce…" at bounding box center [348, 362] width 326 height 245
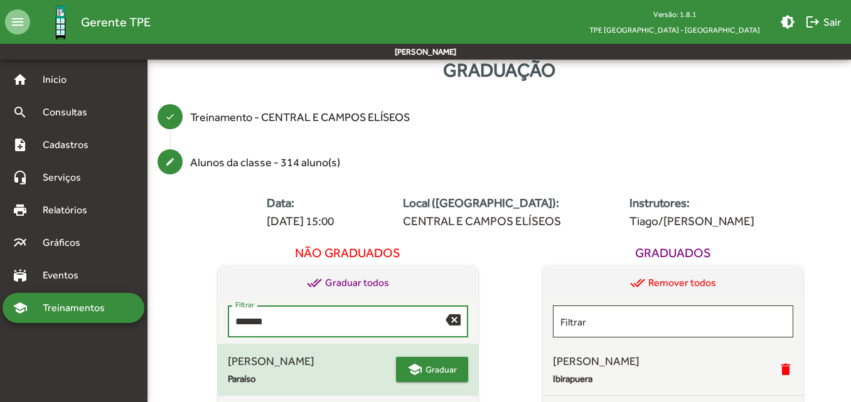
type input "*******"
click at [425, 369] on span "Graduar" at bounding box center [440, 369] width 31 height 23
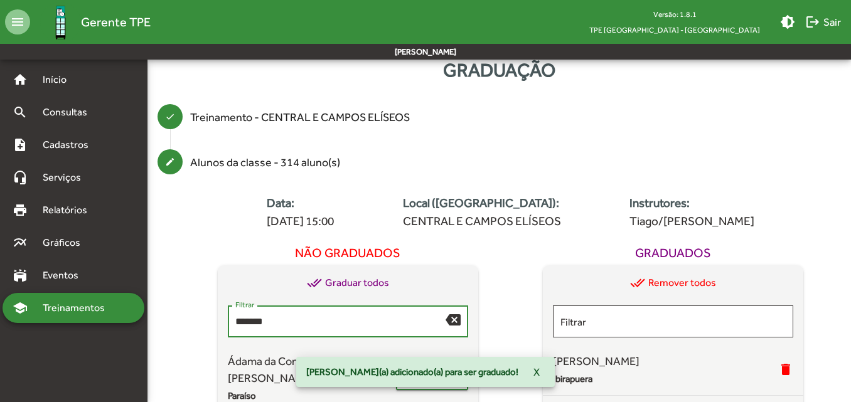
drag, startPoint x: 272, startPoint y: 327, endPoint x: 152, endPoint y: 324, distance: 119.2
click at [152, 324] on div "create Alunos da classe - 314 aluno(s) Data: [DATE] 15:00 Local ([GEOGRAPHIC_DA…" at bounding box center [498, 333] width 703 height 389
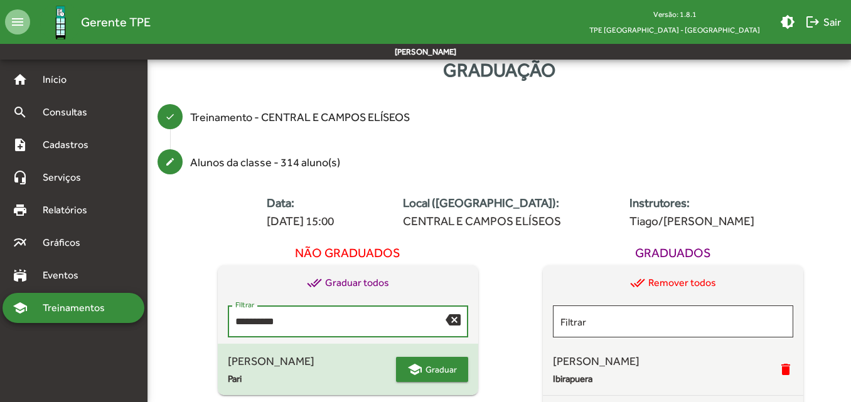
click at [431, 363] on span "Graduar" at bounding box center [440, 369] width 31 height 23
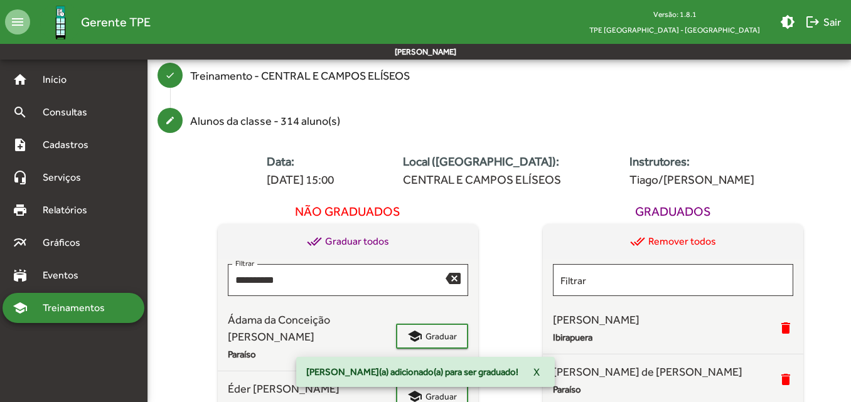
scroll to position [90, 0]
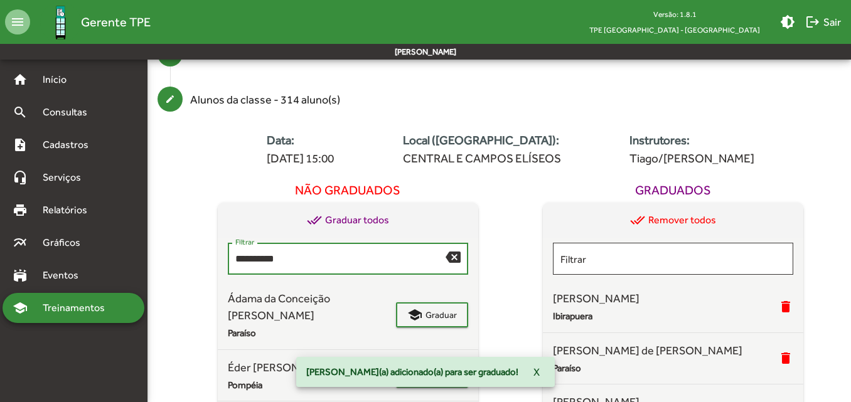
drag, startPoint x: 407, startPoint y: 258, endPoint x: 272, endPoint y: 271, distance: 135.5
click at [269, 259] on input "**********" at bounding box center [340, 258] width 210 height 11
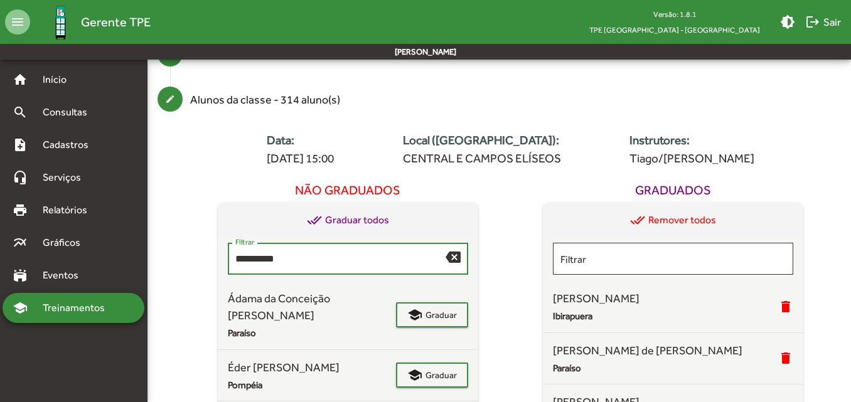
click at [283, 248] on div "**********" at bounding box center [340, 257] width 210 height 34
click at [290, 260] on input "**********" at bounding box center [340, 258] width 210 height 11
type input "*"
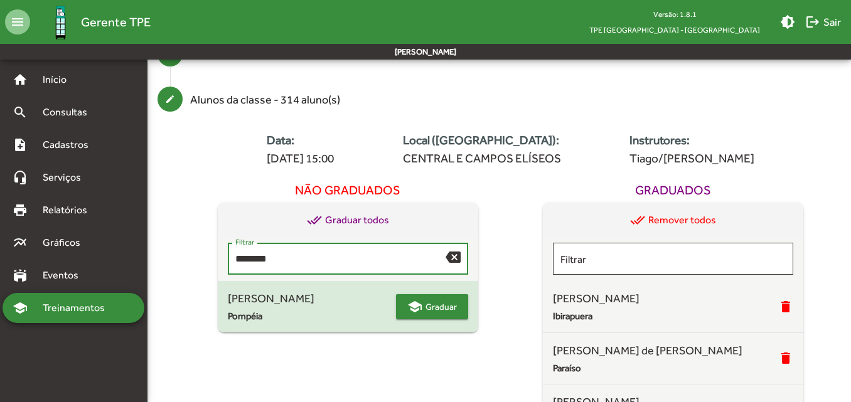
type input "********"
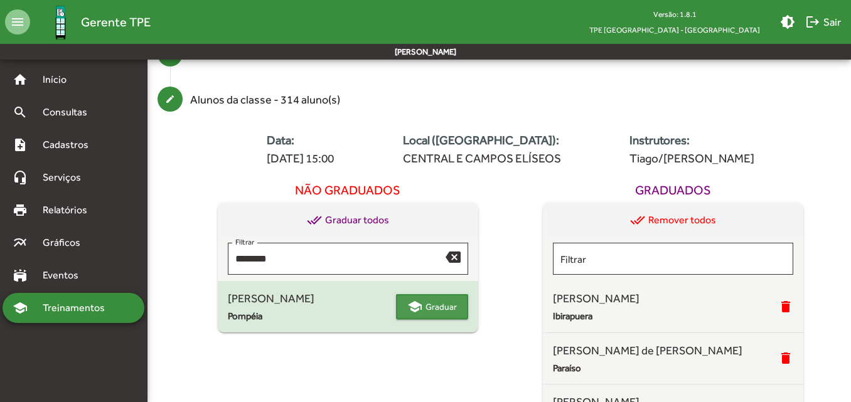
click at [428, 310] on span "Graduar" at bounding box center [440, 306] width 31 height 23
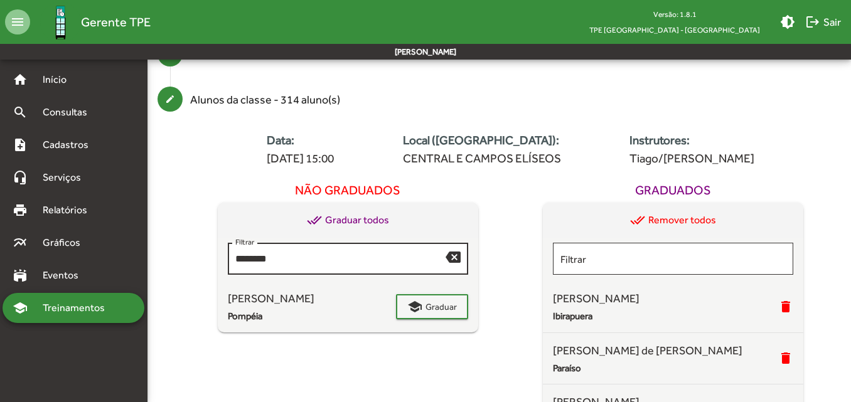
scroll to position [28, 0]
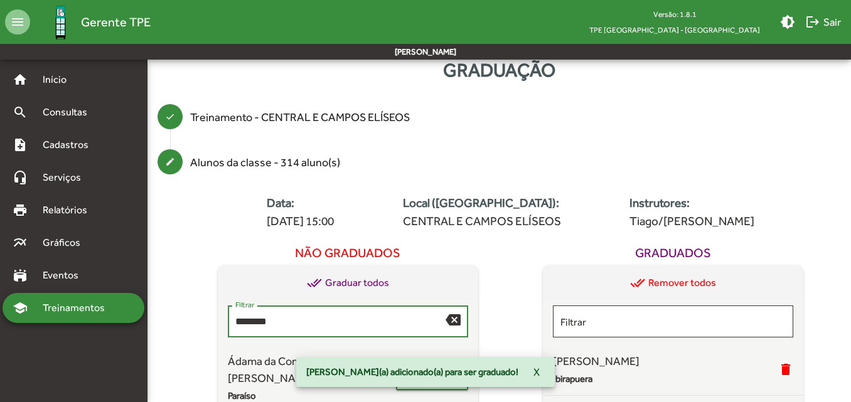
drag, startPoint x: 292, startPoint y: 319, endPoint x: 193, endPoint y: 321, distance: 99.8
click at [193, 321] on div "Não graduados done_all Graduar todos ******** Filtrar backspace Ádama da Concei…" at bounding box center [348, 362] width 326 height 245
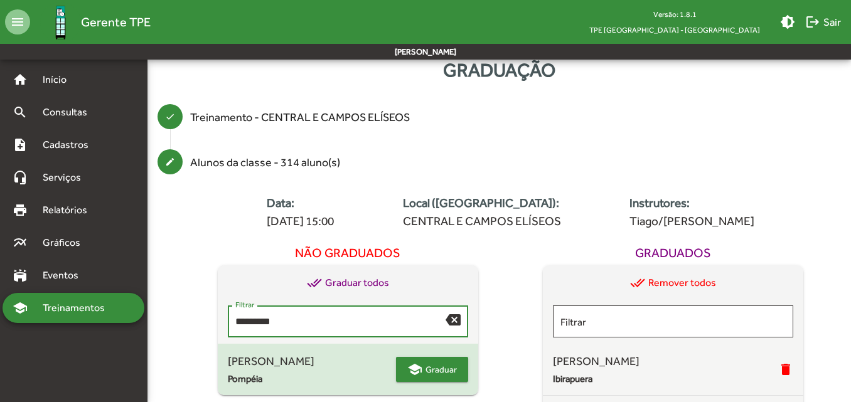
click at [429, 367] on span "Graduar" at bounding box center [440, 369] width 31 height 23
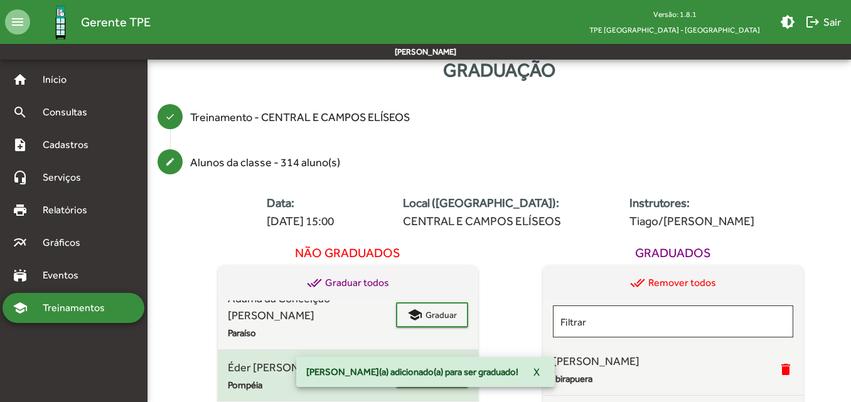
scroll to position [0, 0]
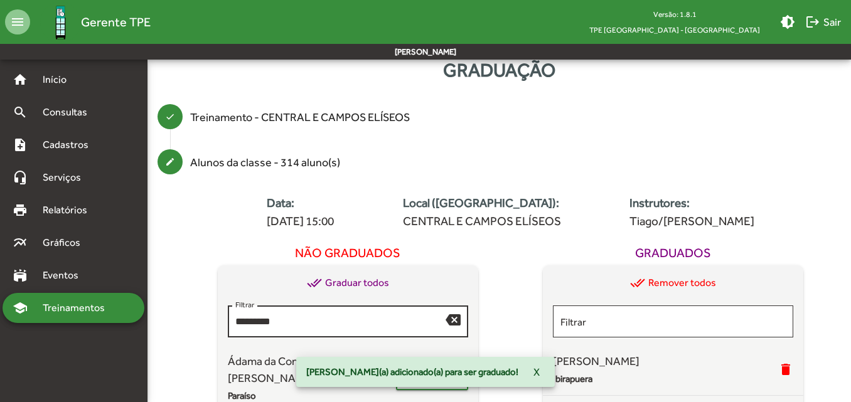
click at [312, 323] on input "*********" at bounding box center [340, 321] width 210 height 11
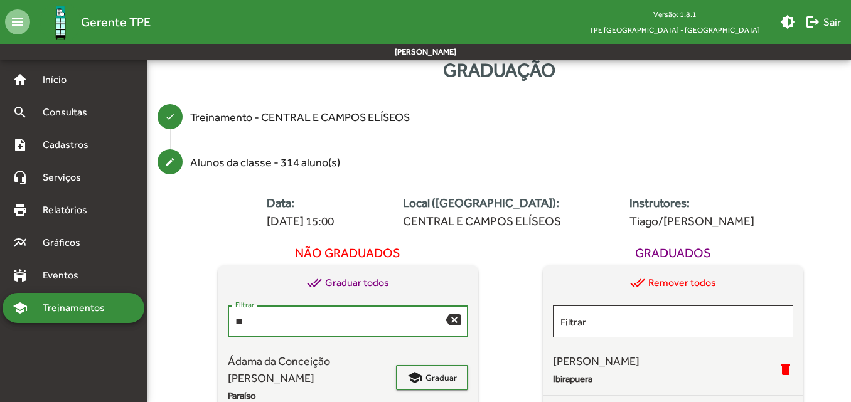
type input "*"
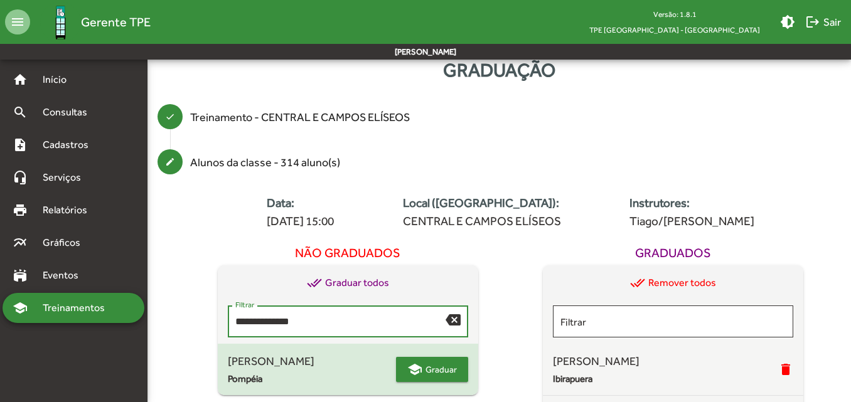
type input "**********"
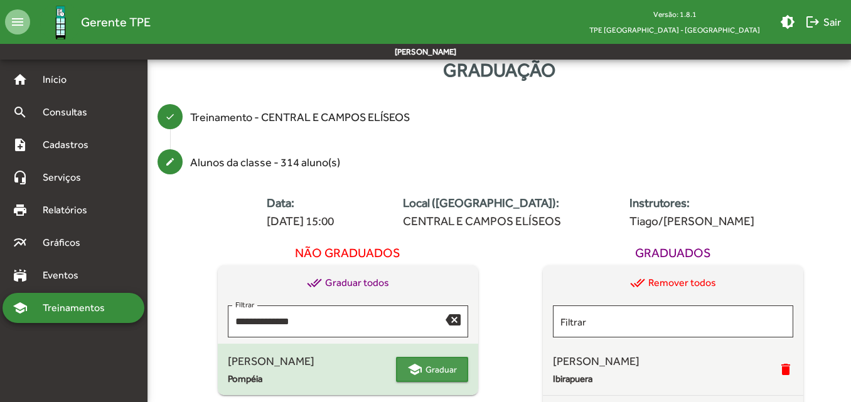
click at [432, 378] on span "Graduar" at bounding box center [440, 369] width 31 height 23
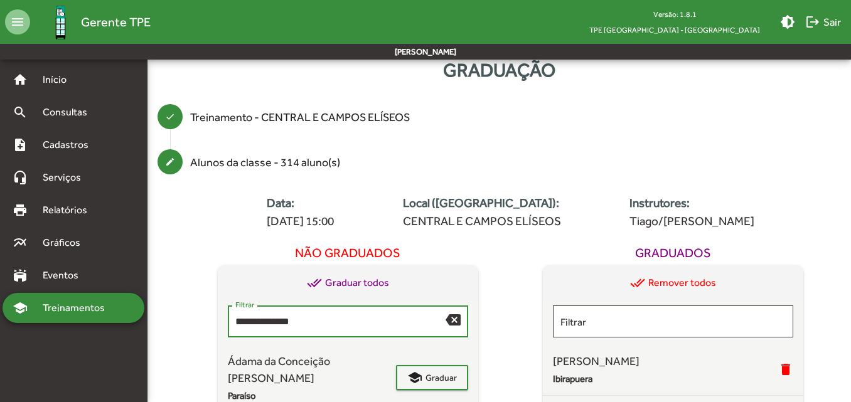
drag, startPoint x: 326, startPoint y: 324, endPoint x: 206, endPoint y: 326, distance: 119.8
click at [206, 326] on div "**********" at bounding box center [348, 362] width 326 height 245
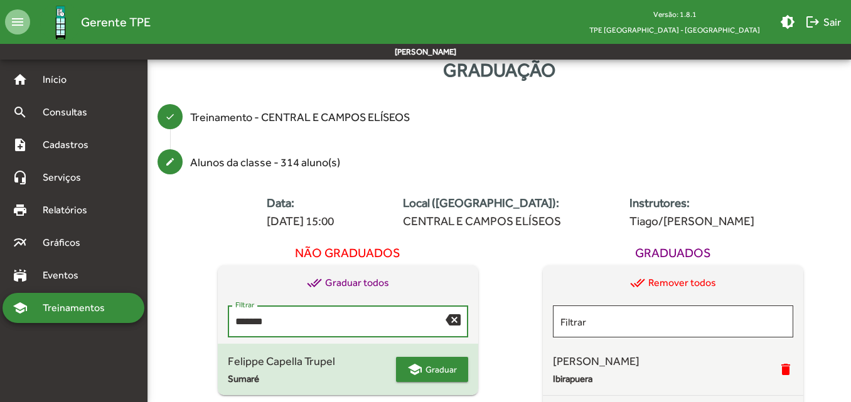
type input "*******"
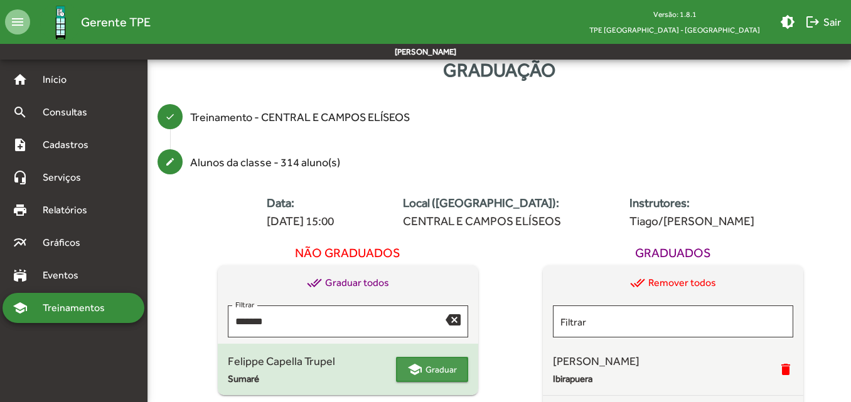
click at [422, 372] on mat-icon "school" at bounding box center [414, 369] width 15 height 15
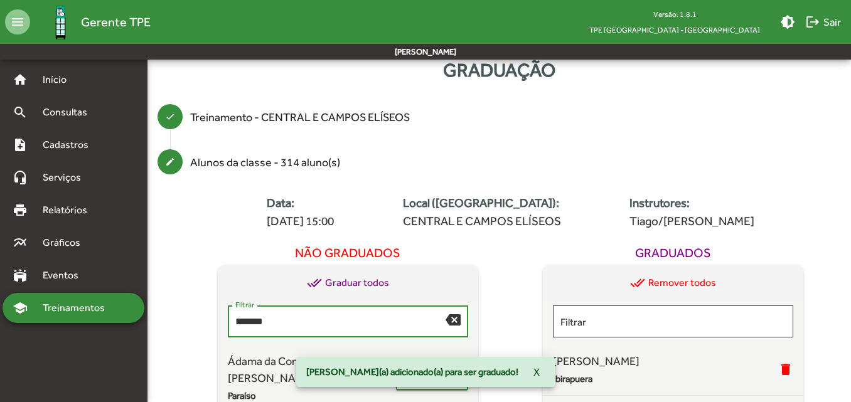
drag, startPoint x: 322, startPoint y: 317, endPoint x: 210, endPoint y: 318, distance: 112.3
click at [210, 318] on div "Não graduados done_all Graduar todos ******* Filtrar backspace Ádama da Conceiç…" at bounding box center [348, 362] width 326 height 245
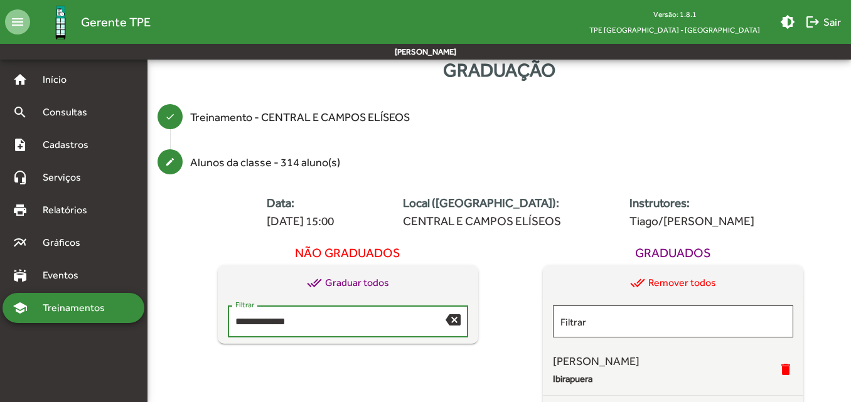
click at [269, 324] on input "**********" at bounding box center [340, 321] width 210 height 11
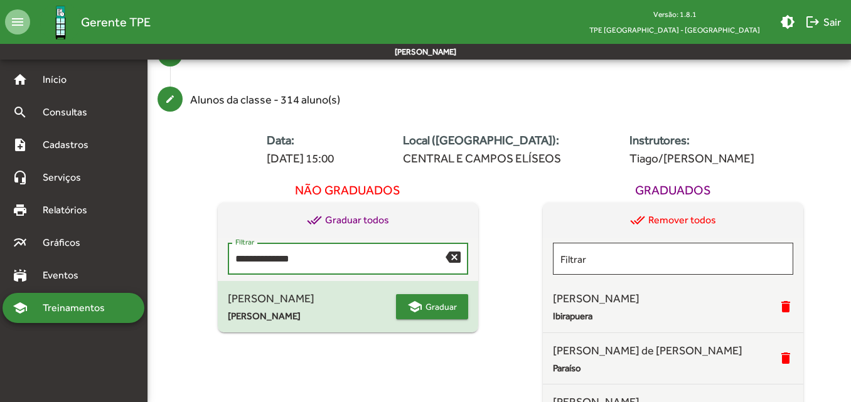
type input "**********"
click at [432, 304] on span "Graduar" at bounding box center [440, 306] width 31 height 23
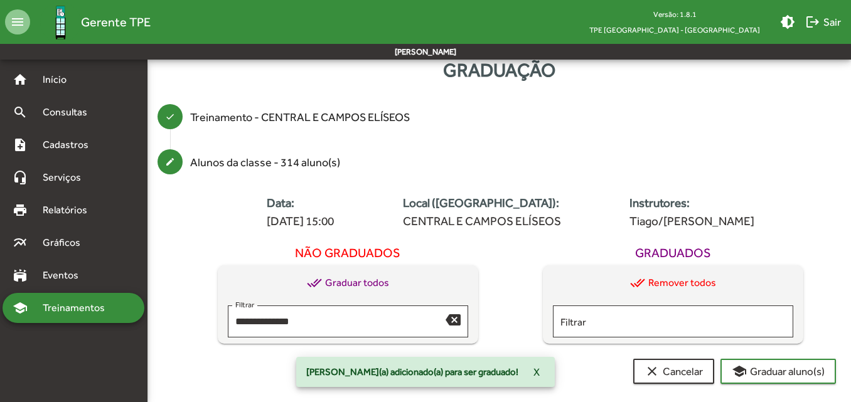
scroll to position [28, 0]
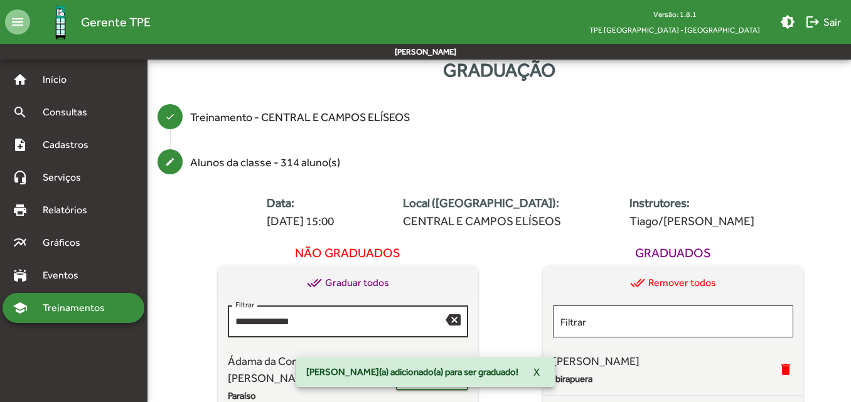
drag, startPoint x: 327, startPoint y: 312, endPoint x: 318, endPoint y: 317, distance: 10.1
click at [318, 317] on div "**********" at bounding box center [340, 320] width 210 height 34
drag, startPoint x: 222, startPoint y: 320, endPoint x: 156, endPoint y: 319, distance: 66.5
click at [156, 319] on div "**********" at bounding box center [498, 333] width 703 height 389
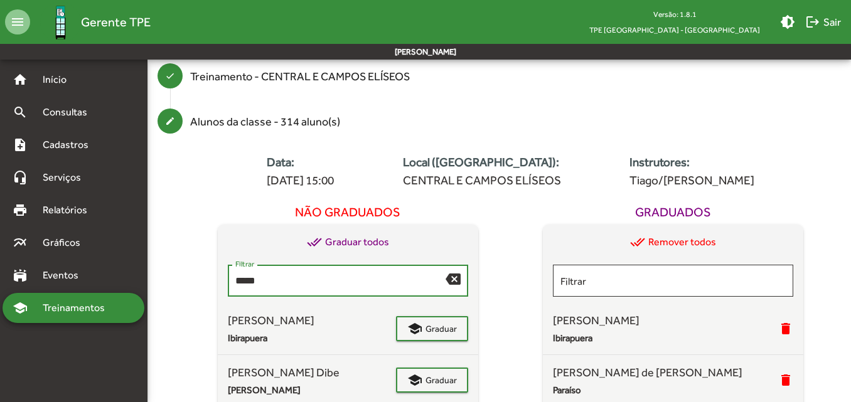
scroll to position [90, 0]
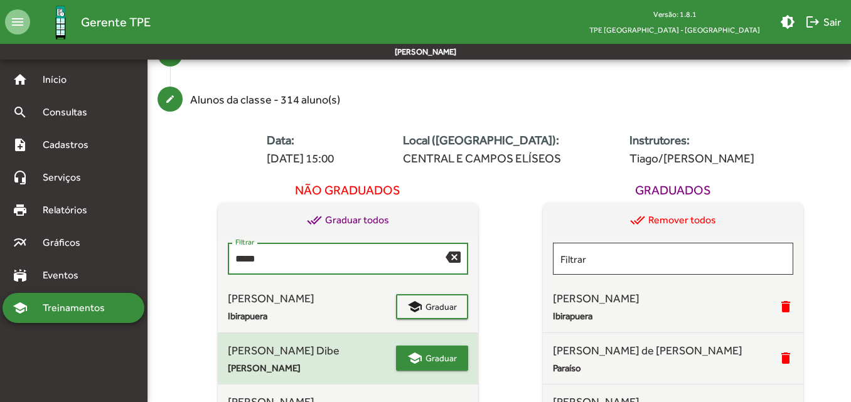
click at [425, 359] on span "Graduar" at bounding box center [440, 358] width 31 height 23
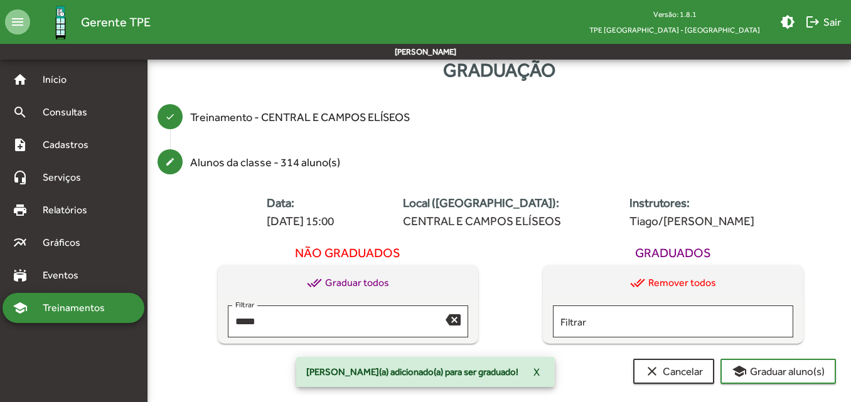
scroll to position [28, 0]
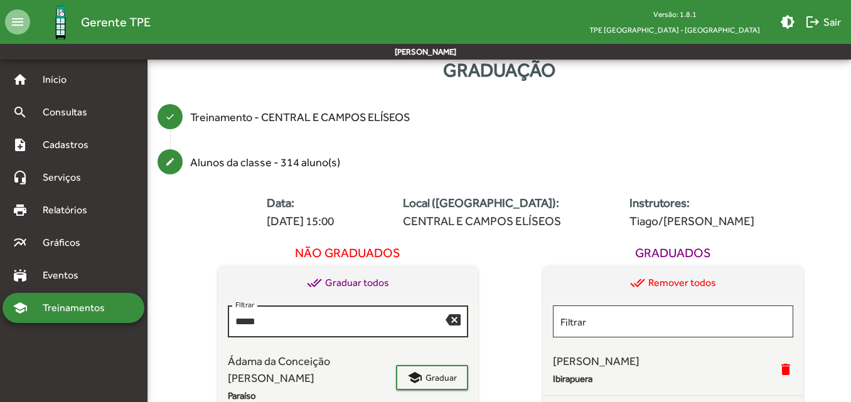
click at [334, 334] on div "***** Filtrar" at bounding box center [340, 320] width 210 height 34
type input "*"
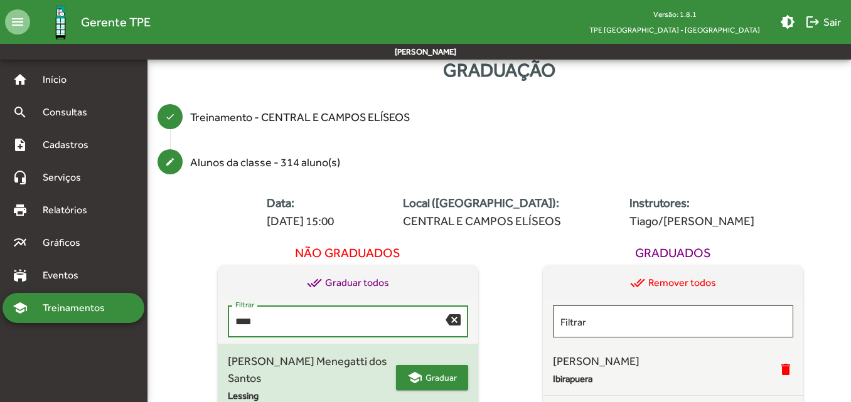
type input "****"
click at [435, 383] on span "Graduar" at bounding box center [440, 377] width 31 height 23
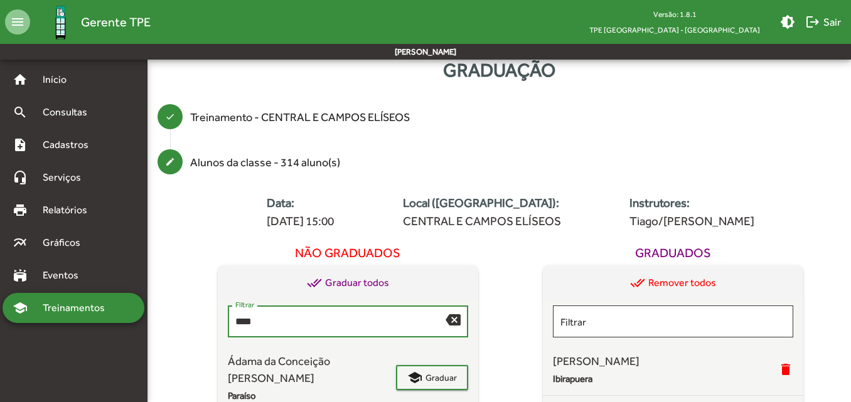
drag, startPoint x: 295, startPoint y: 319, endPoint x: 152, endPoint y: 338, distance: 143.6
click at [152, 338] on div "create Alunos da classe - 314 aluno(s) Data: [DATE] 15:00 Local ([GEOGRAPHIC_DA…" at bounding box center [498, 333] width 703 height 389
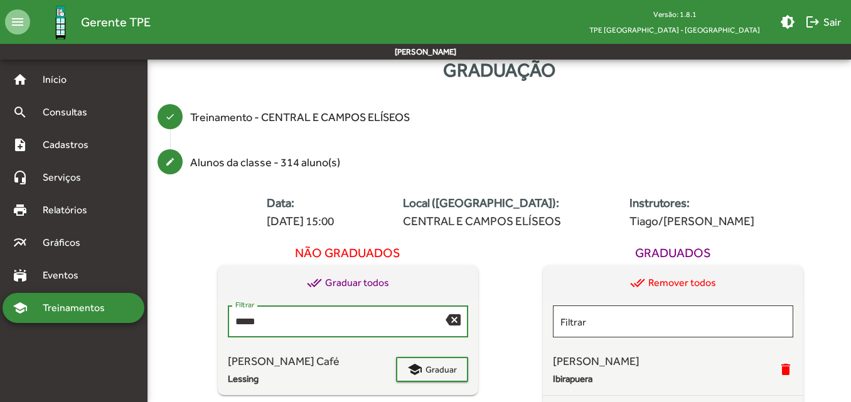
scroll to position [90, 0]
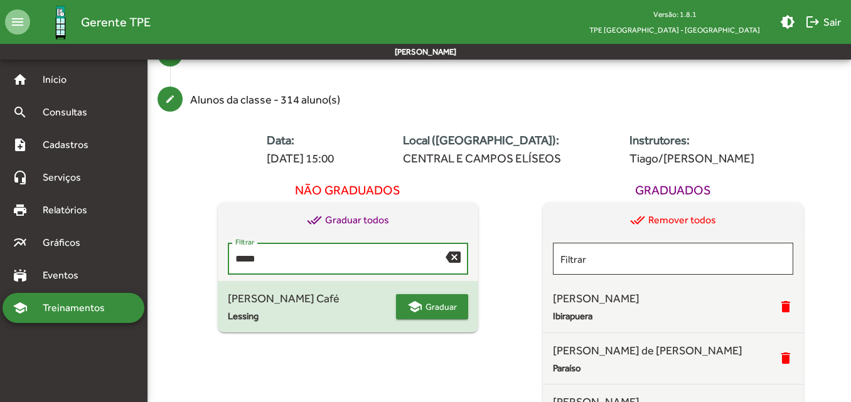
click at [444, 313] on span "Graduar" at bounding box center [440, 306] width 31 height 23
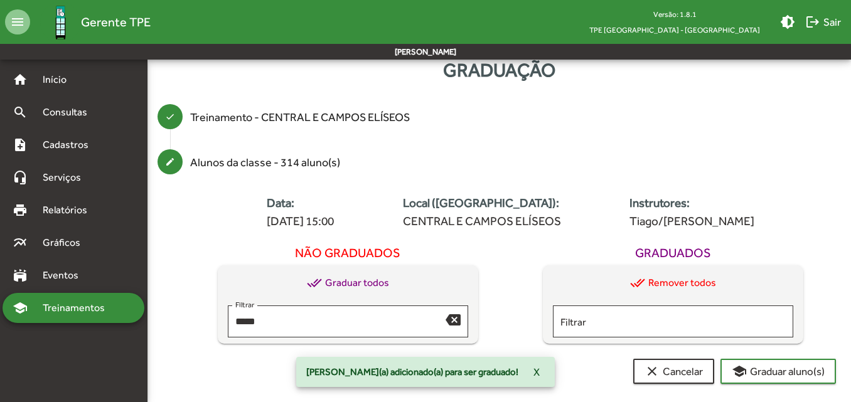
scroll to position [28, 0]
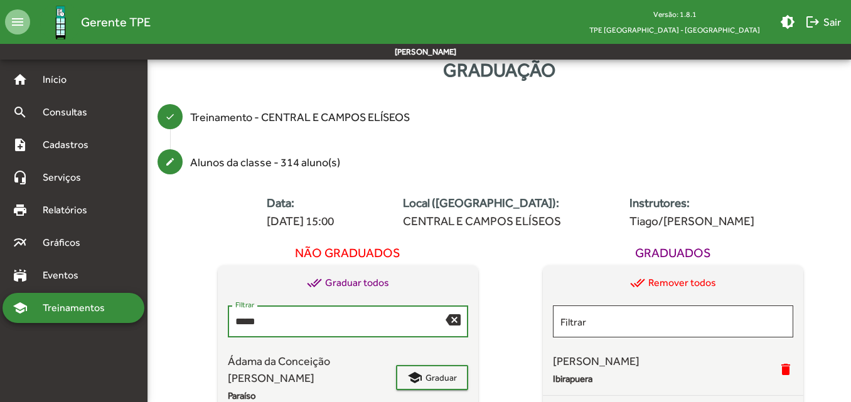
drag, startPoint x: 231, startPoint y: 311, endPoint x: 206, endPoint y: 312, distance: 25.7
click at [206, 312] on div "Não graduados done_all Graduar todos ***** Filtrar backspace Ádama da Conceição…" at bounding box center [348, 362] width 326 height 245
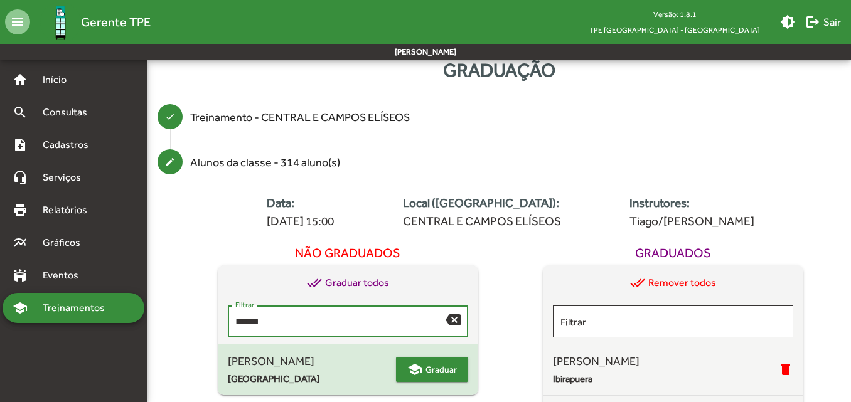
type input "******"
click at [409, 369] on mat-icon "school" at bounding box center [414, 369] width 15 height 15
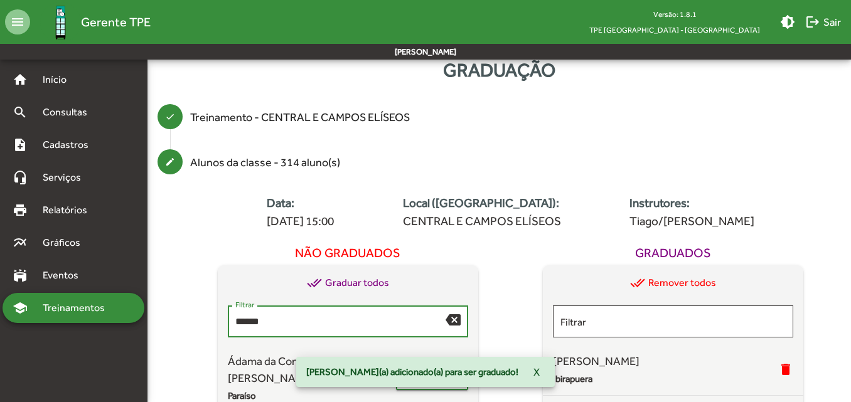
drag, startPoint x: 286, startPoint y: 321, endPoint x: 182, endPoint y: 327, distance: 104.3
click at [182, 327] on div "Data: [DATE] 15:00 Local ([GEOGRAPHIC_DATA]): CENTRAL E CAMPOS ELÍSEOS Instruto…" at bounding box center [510, 358] width 681 height 339
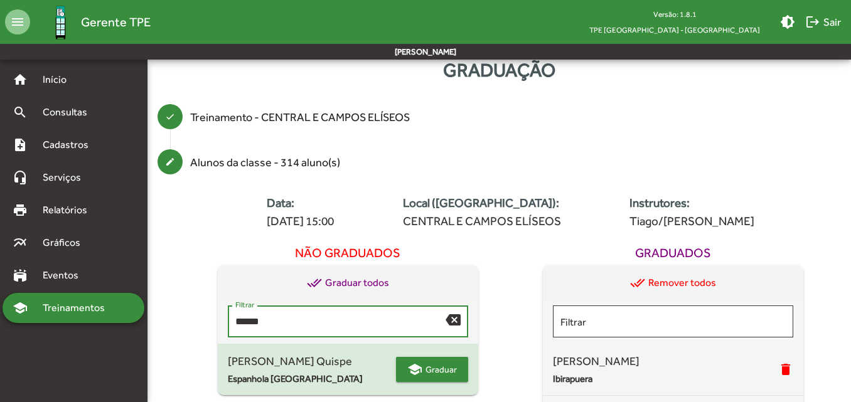
type input "******"
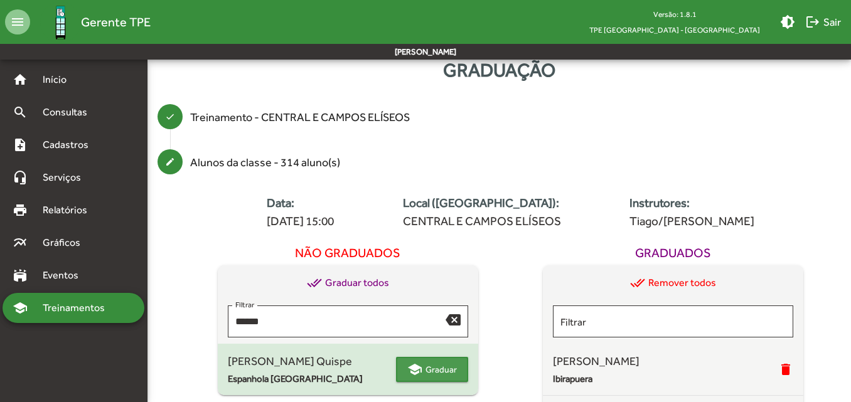
click at [447, 368] on span "Graduar" at bounding box center [440, 369] width 31 height 23
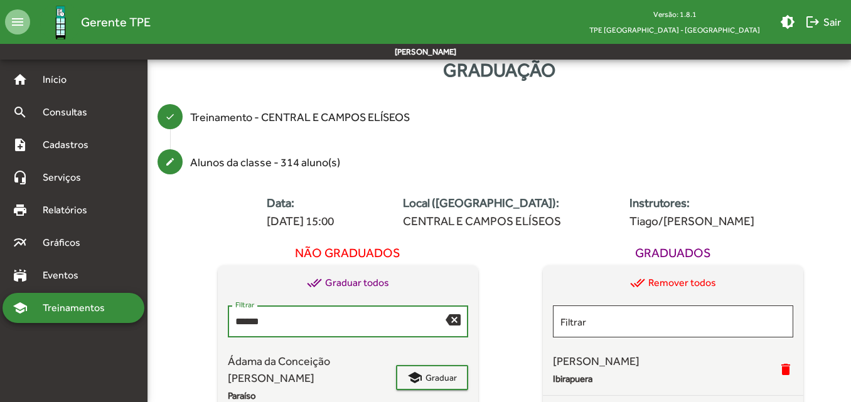
drag, startPoint x: 266, startPoint y: 321, endPoint x: 211, endPoint y: 316, distance: 54.7
click at [211, 316] on div "Não graduados done_all Graduar todos ****** Filtrar backspace Ádama da Conceiçã…" at bounding box center [348, 362] width 326 height 245
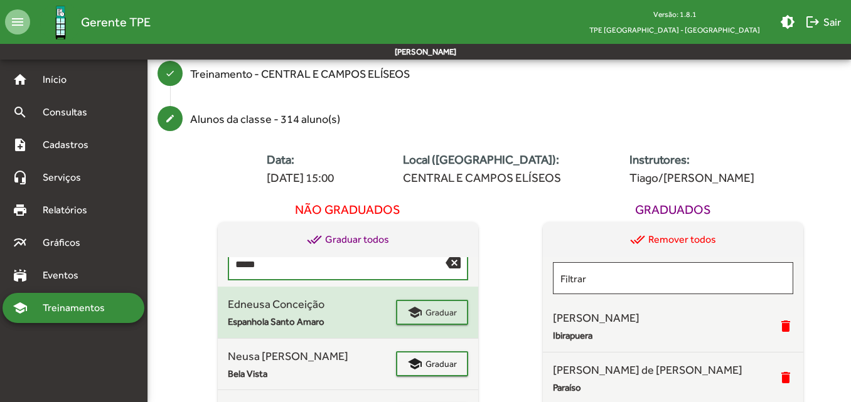
scroll to position [90, 0]
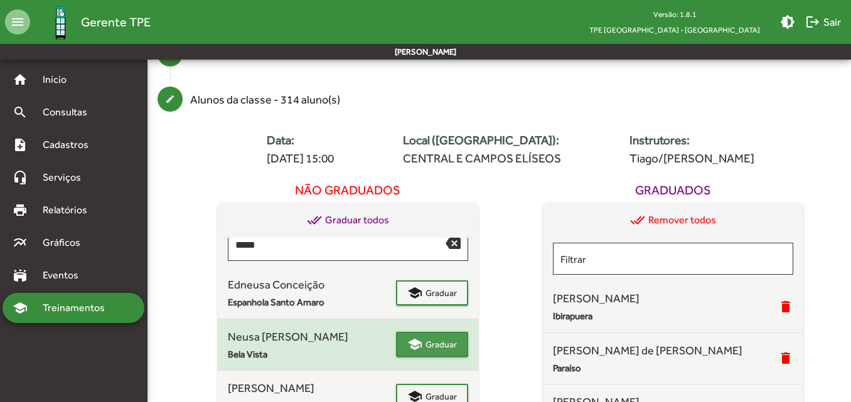
click at [415, 340] on mat-icon "school" at bounding box center [414, 344] width 15 height 15
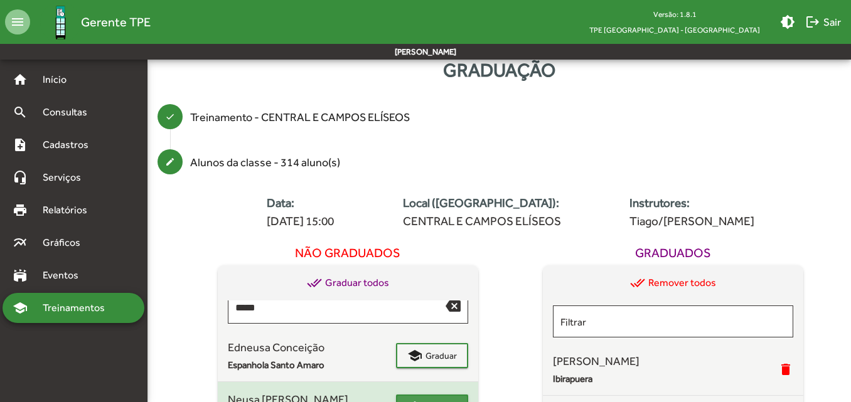
scroll to position [0, 0]
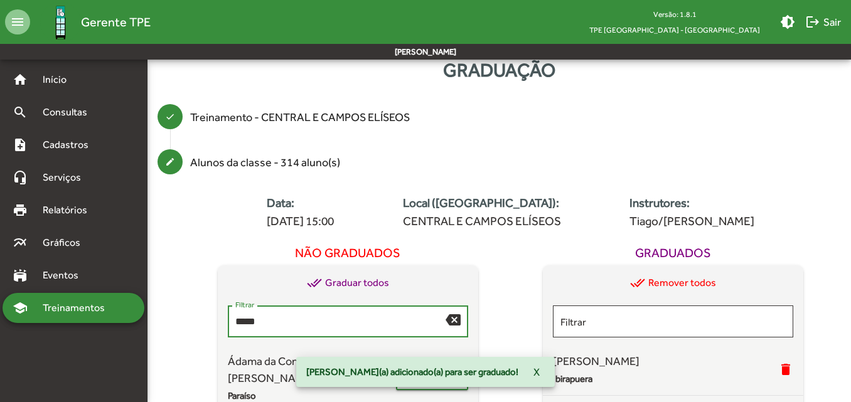
drag, startPoint x: 287, startPoint y: 324, endPoint x: 213, endPoint y: 319, distance: 74.2
click at [213, 319] on div "Não graduados done_all Graduar todos ***** Filtrar backspace Ádama da Conceição…" at bounding box center [348, 362] width 326 height 245
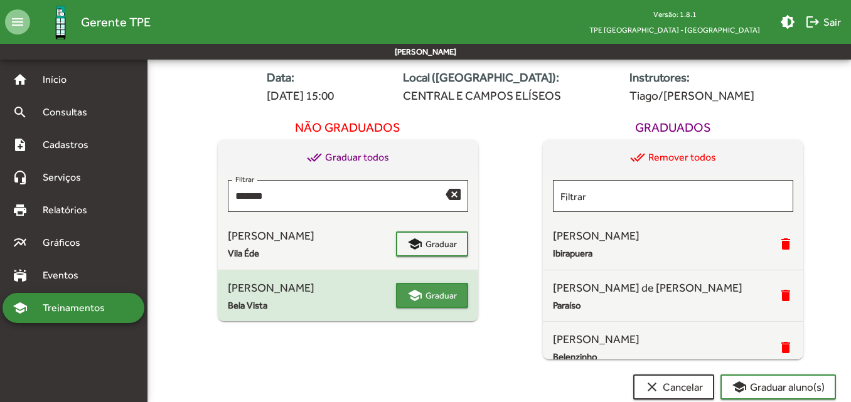
click at [425, 307] on span "school Graduar" at bounding box center [432, 295] width 50 height 23
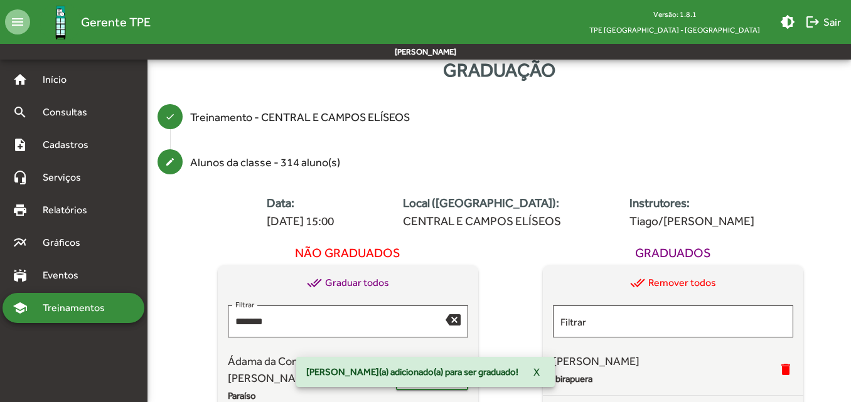
drag, startPoint x: 223, startPoint y: 319, endPoint x: 216, endPoint y: 317, distance: 7.0
click at [216, 317] on div "Não graduados done_all Graduar todos ******* Filtrar backspace Ádama da Conceiç…" at bounding box center [348, 362] width 326 height 245
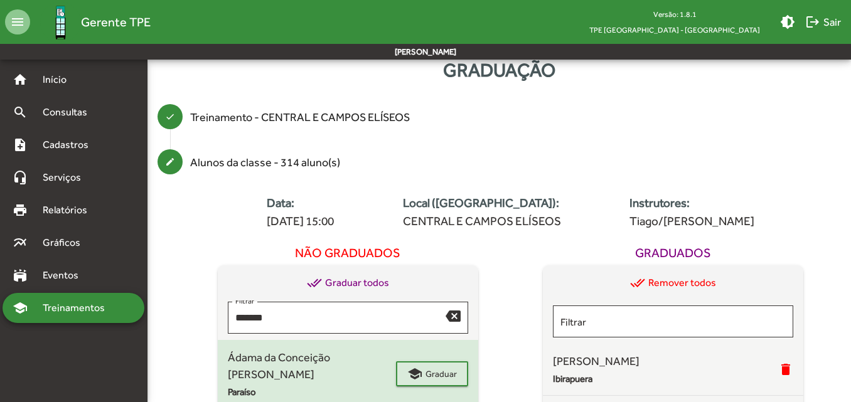
scroll to position [0, 0]
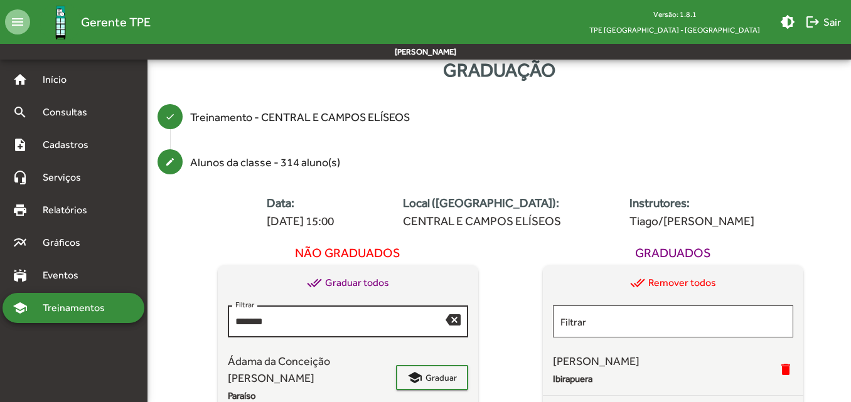
click at [307, 326] on input "*******" at bounding box center [340, 321] width 210 height 11
drag, startPoint x: 307, startPoint y: 326, endPoint x: 172, endPoint y: 316, distance: 135.2
click at [172, 316] on div "Data: [DATE] 15:00 Local ([GEOGRAPHIC_DATA]): CENTRAL E CAMPOS ELÍSEOS Instruto…" at bounding box center [510, 358] width 681 height 339
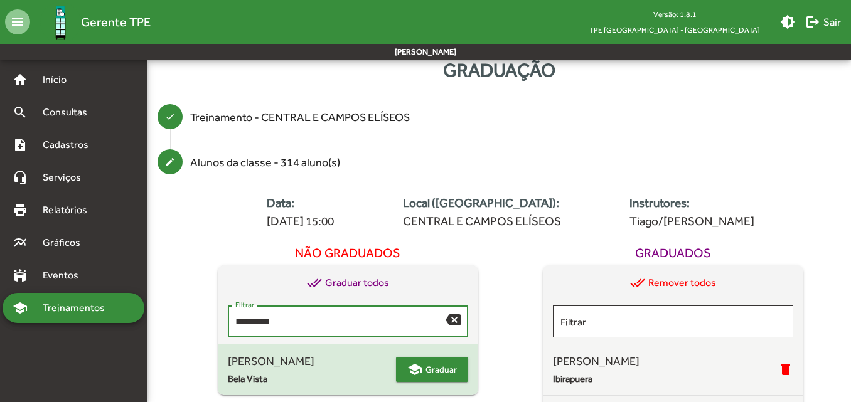
type input "*********"
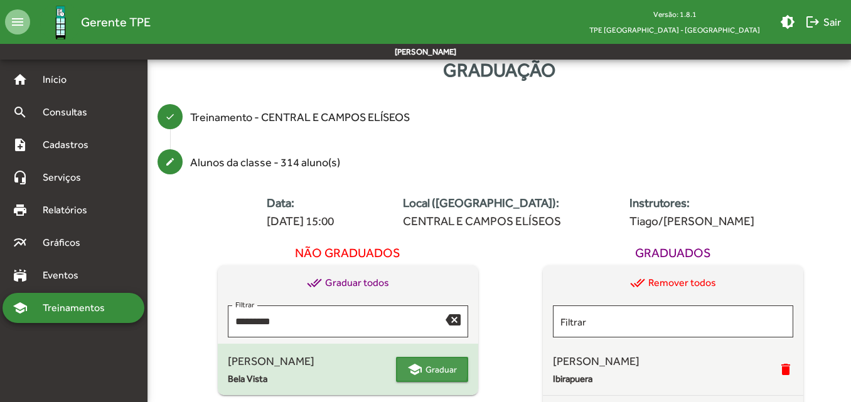
click at [415, 368] on mat-icon "school" at bounding box center [414, 369] width 15 height 15
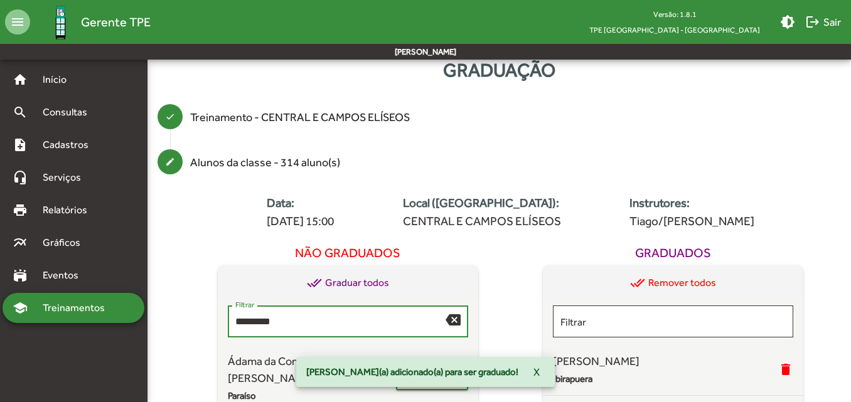
drag, startPoint x: 231, startPoint y: 322, endPoint x: 211, endPoint y: 322, distance: 20.1
click at [211, 322] on div "Não graduados done_all Graduar todos ********* Filtrar backspace Ádama da Conce…" at bounding box center [348, 362] width 326 height 245
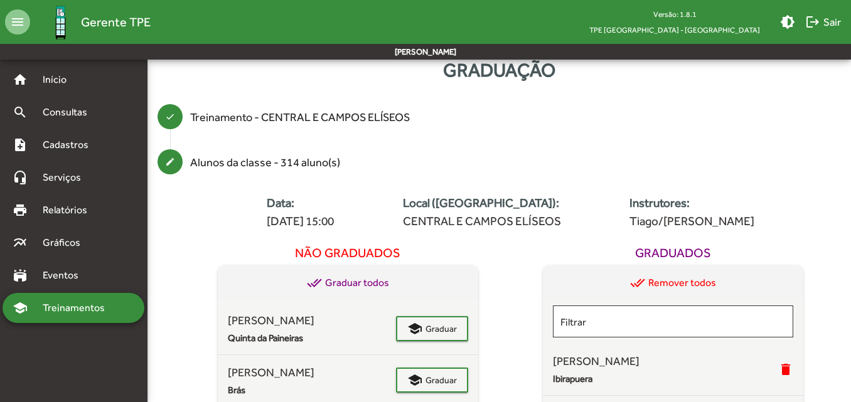
scroll to position [63, 0]
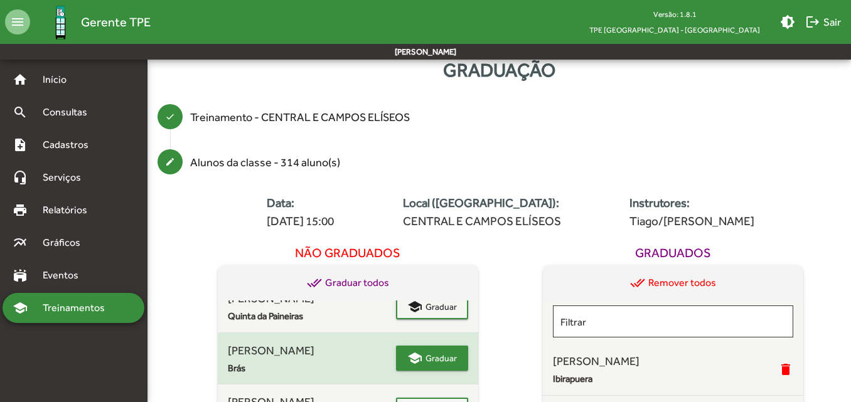
click at [415, 356] on mat-icon "school" at bounding box center [414, 358] width 15 height 15
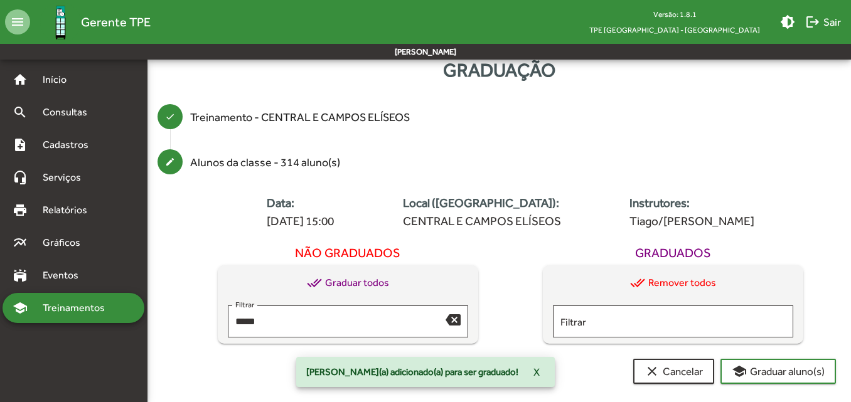
scroll to position [0, 0]
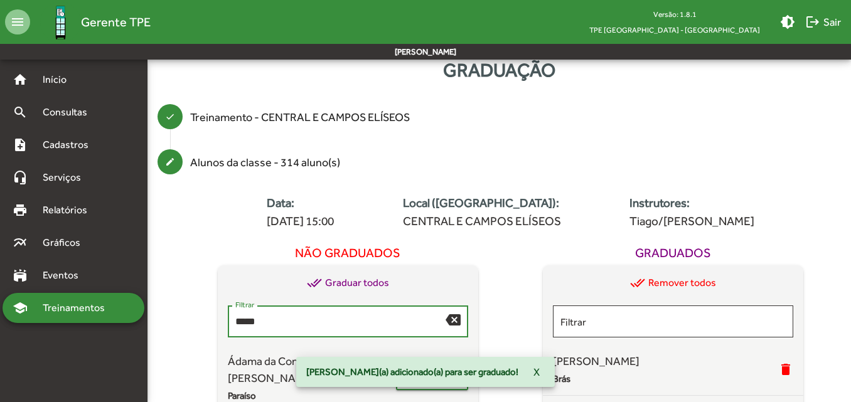
drag, startPoint x: 220, startPoint y: 319, endPoint x: 158, endPoint y: 317, distance: 61.5
click at [158, 317] on div "create Alunos da classe - 314 aluno(s) Data: [DATE] 15:00 Local ([GEOGRAPHIC_DA…" at bounding box center [498, 333] width 703 height 389
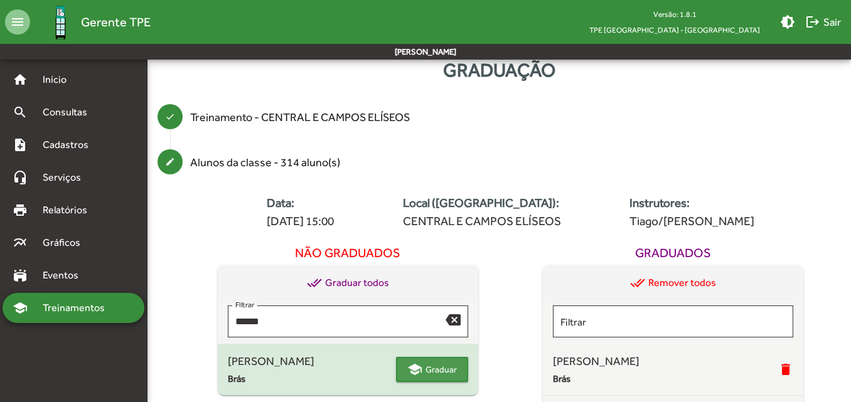
click at [437, 365] on span "Graduar" at bounding box center [440, 369] width 31 height 23
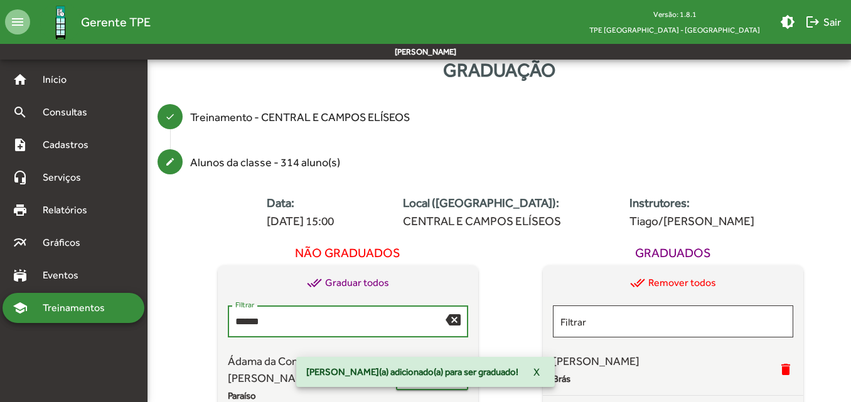
drag, startPoint x: 287, startPoint y: 322, endPoint x: 129, endPoint y: 310, distance: 159.1
click at [129, 310] on mat-sidenav-container "home Início search Consultas note_add Cadastros headset_mic Serviços print Rela…" at bounding box center [425, 285] width 851 height 506
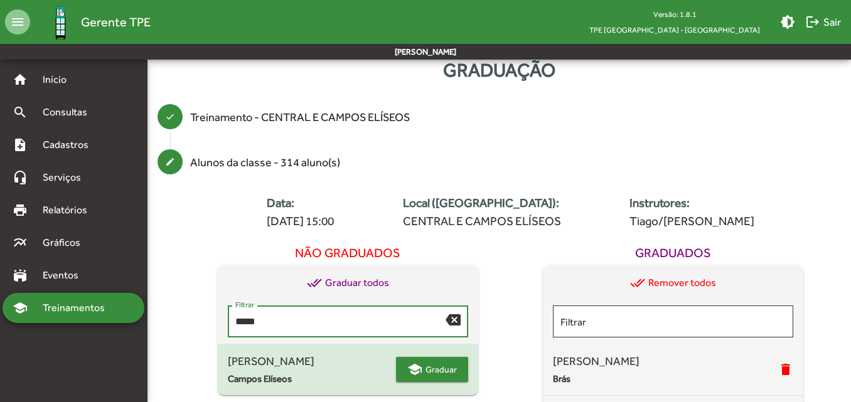
click at [436, 373] on span "Graduar" at bounding box center [440, 369] width 31 height 23
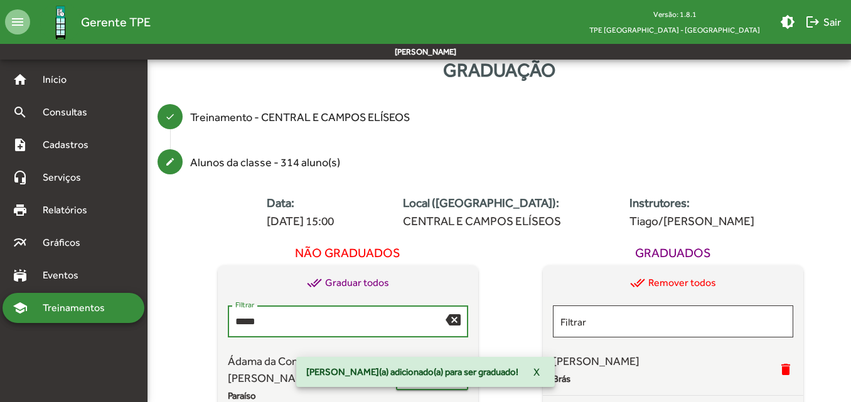
drag, startPoint x: 241, startPoint y: 314, endPoint x: 162, endPoint y: 313, distance: 79.0
click at [162, 313] on div "create Alunos da classe - 314 aluno(s) Data: [DATE] 15:00 Local ([GEOGRAPHIC_DA…" at bounding box center [498, 333] width 703 height 389
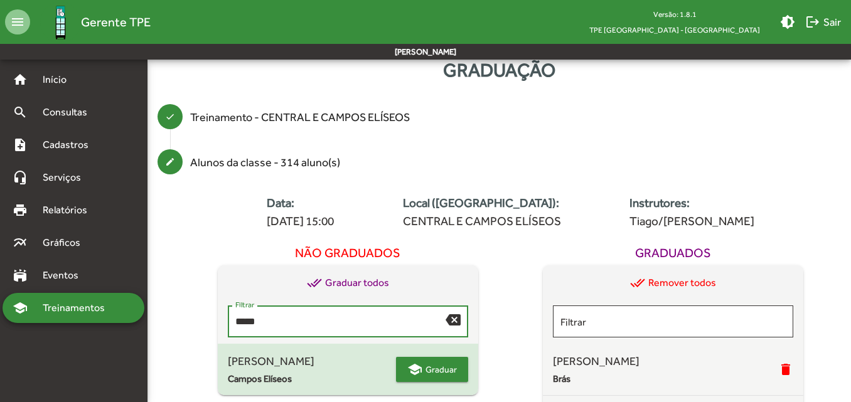
click at [450, 365] on span "Graduar" at bounding box center [440, 369] width 31 height 23
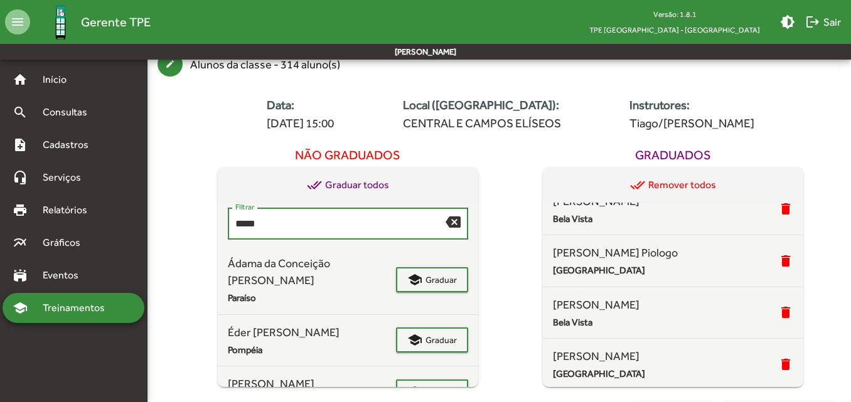
click at [282, 226] on input "*****" at bounding box center [340, 223] width 210 height 11
type input "*"
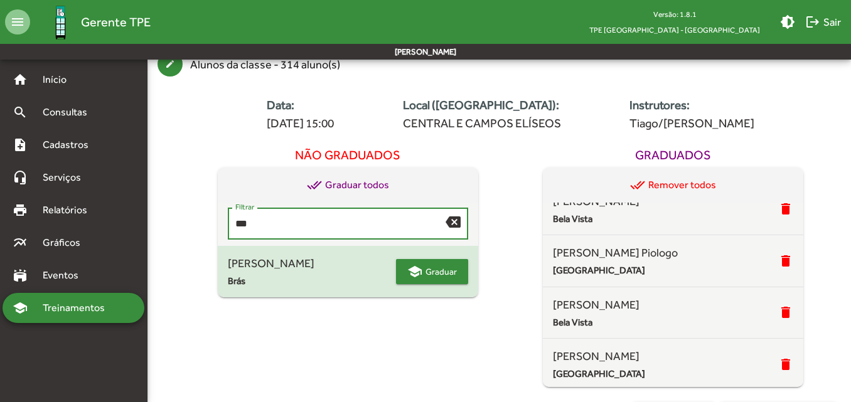
type input "***"
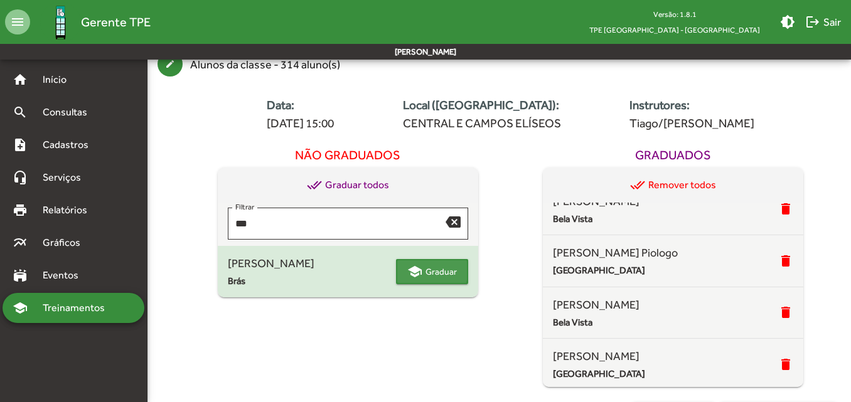
click at [421, 269] on mat-icon "school" at bounding box center [414, 271] width 15 height 15
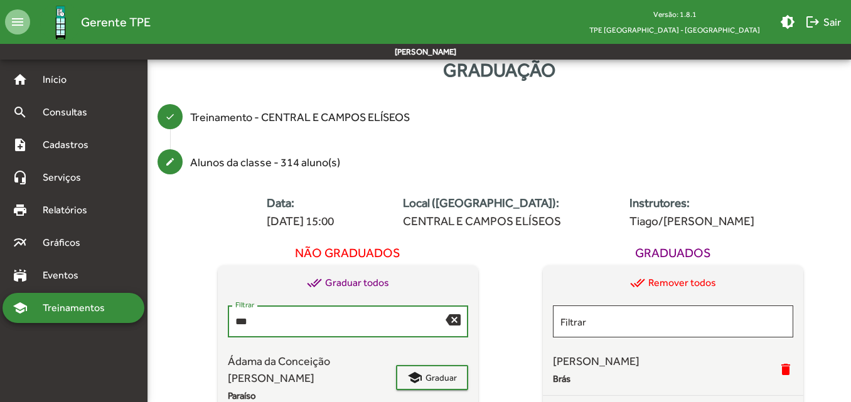
drag, startPoint x: 284, startPoint y: 324, endPoint x: 173, endPoint y: 314, distance: 111.5
click at [173, 314] on div "Data: [DATE] 15:00 Local ([GEOGRAPHIC_DATA]): CENTRAL E CAMPOS ELÍSEOS Instruto…" at bounding box center [510, 358] width 681 height 339
type input "*"
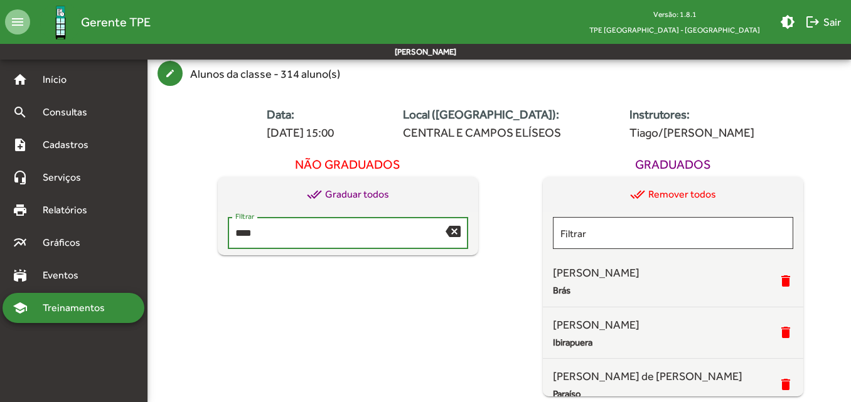
scroll to position [153, 0]
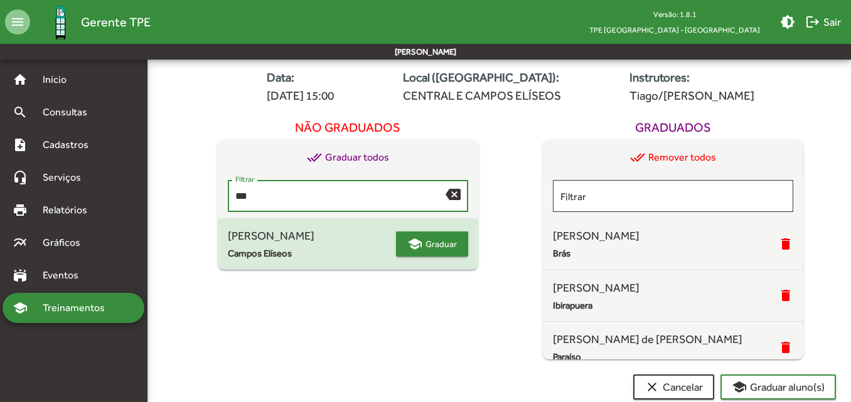
type input "***"
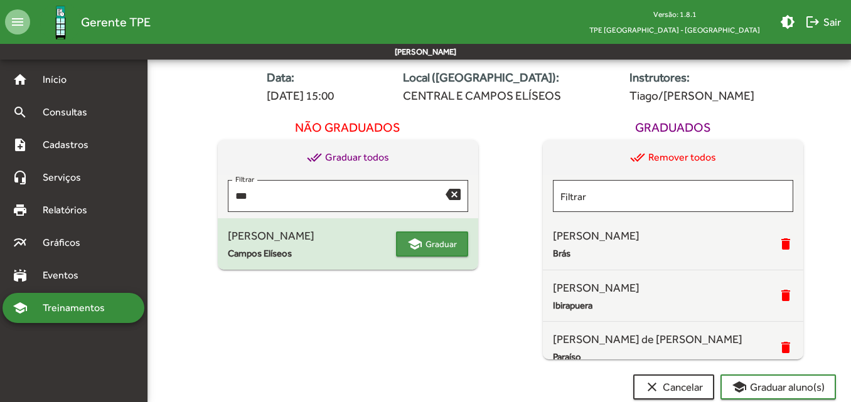
click at [435, 253] on span "Graduar" at bounding box center [440, 244] width 31 height 23
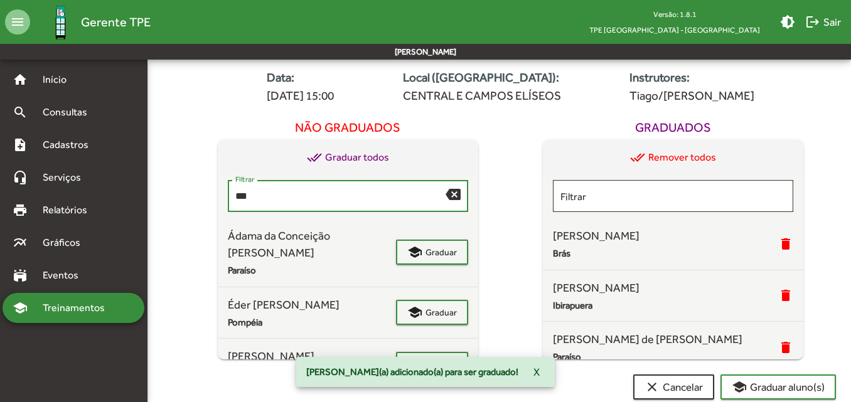
drag, startPoint x: 266, startPoint y: 198, endPoint x: 189, endPoint y: 196, distance: 77.2
click at [189, 196] on div "Não graduados done_all Graduar todos *** Filtrar backspace Ádama da Conceição C…" at bounding box center [348, 237] width 326 height 245
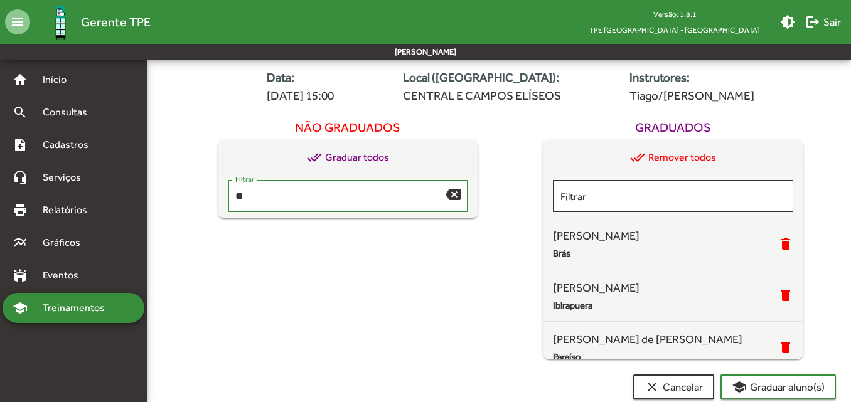
type input "*"
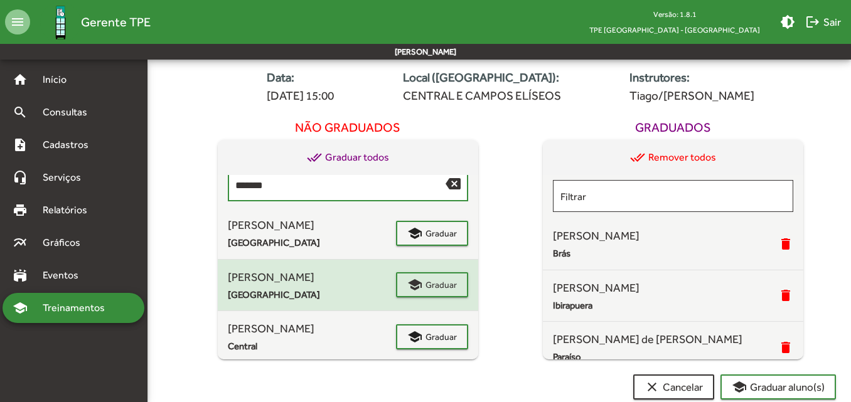
scroll to position [14, 0]
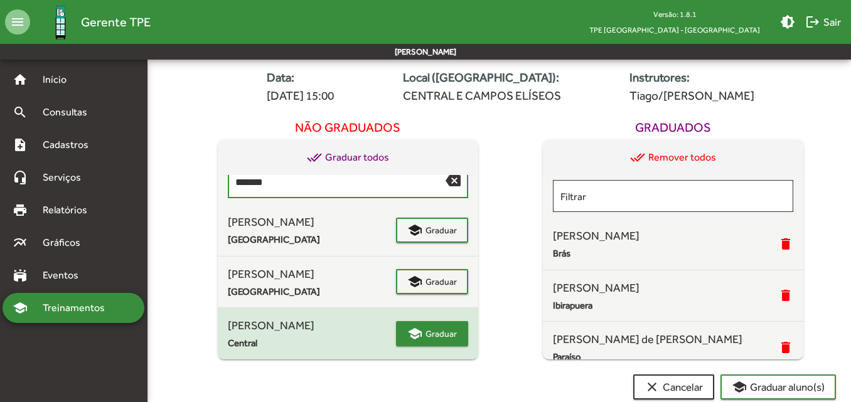
click at [414, 331] on mat-icon "school" at bounding box center [414, 333] width 15 height 15
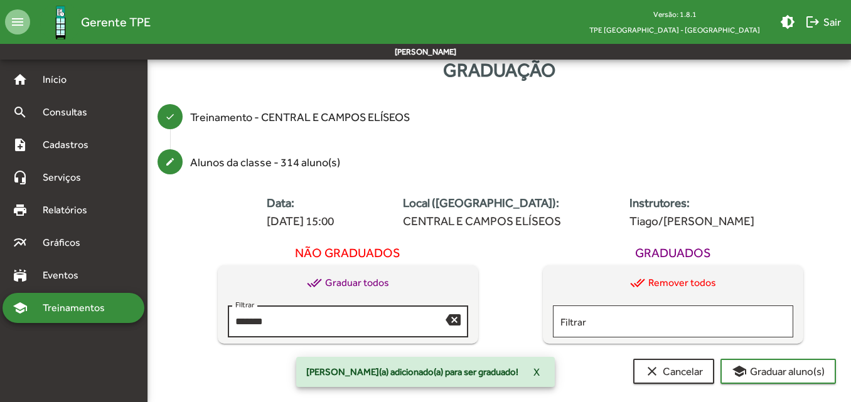
scroll to position [0, 0]
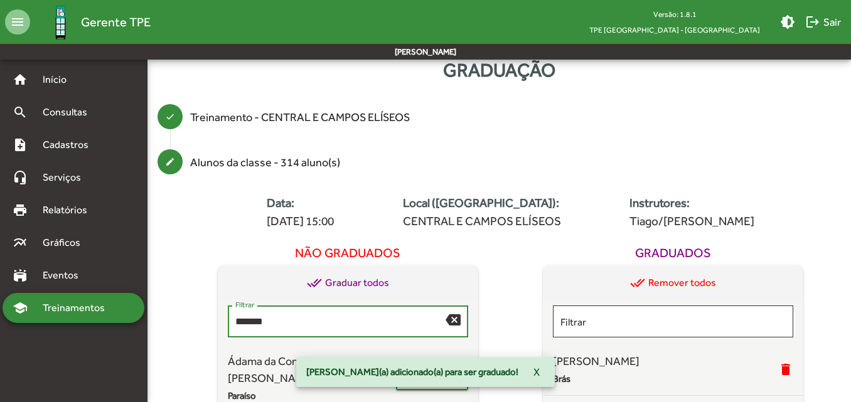
drag, startPoint x: 278, startPoint y: 320, endPoint x: 204, endPoint y: 320, distance: 74.0
click at [204, 320] on div "Não graduados done_all Graduar todos ******* Filtrar backspace Ádama da Conceiç…" at bounding box center [348, 362] width 326 height 245
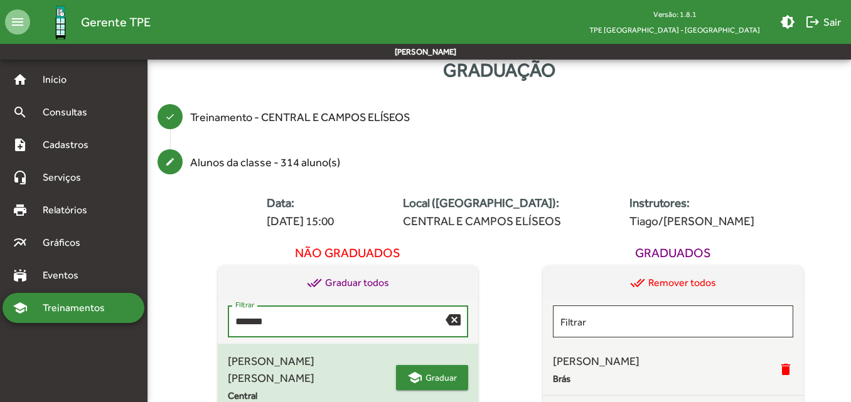
click at [422, 370] on mat-icon "school" at bounding box center [414, 377] width 15 height 15
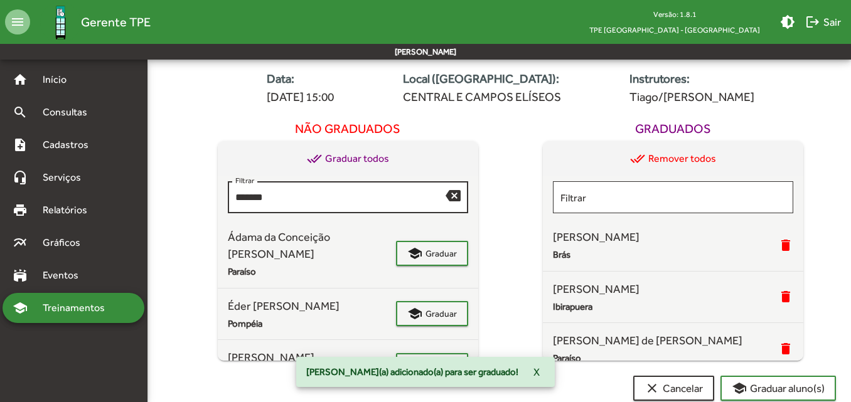
scroll to position [153, 0]
click at [285, 194] on input "*******" at bounding box center [340, 196] width 210 height 11
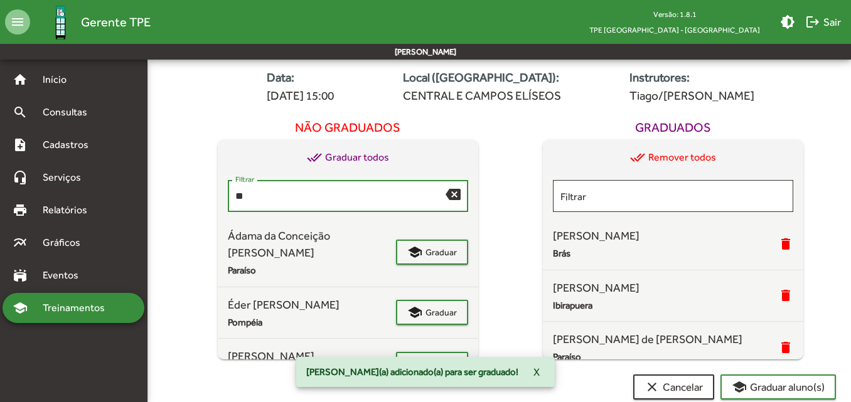
type input "*"
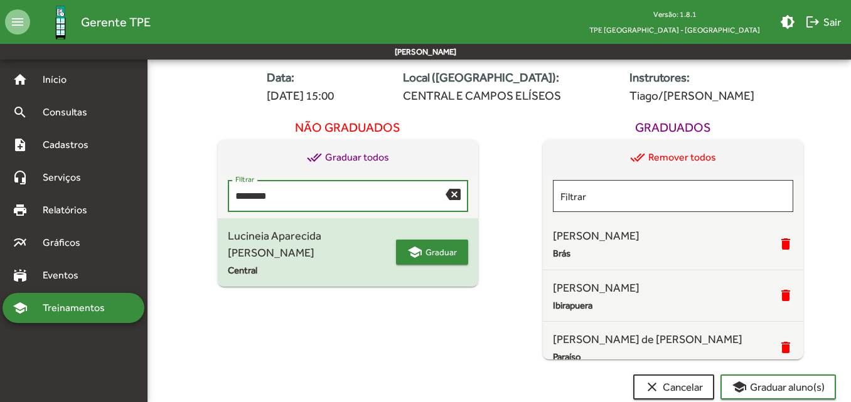
click at [428, 241] on span "Graduar" at bounding box center [440, 252] width 31 height 23
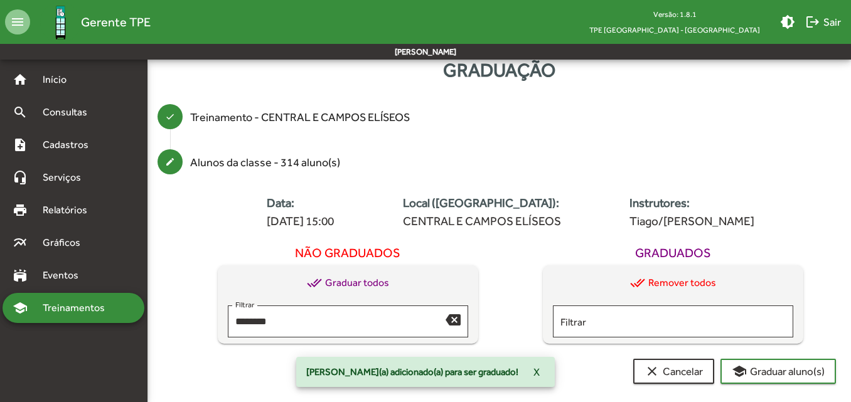
scroll to position [28, 0]
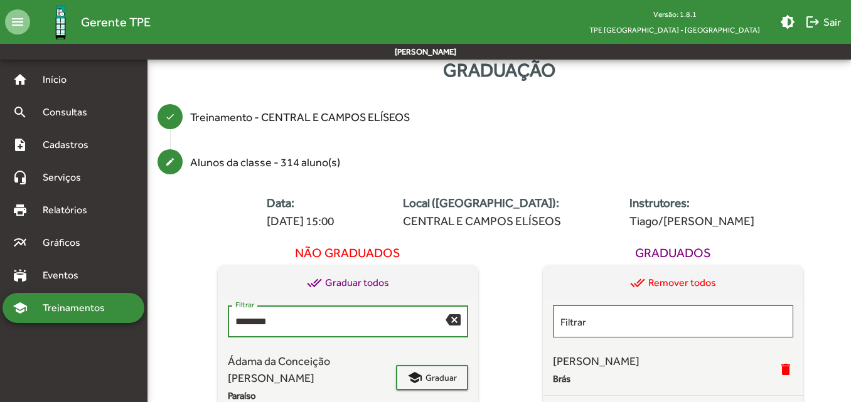
drag, startPoint x: 288, startPoint y: 321, endPoint x: 186, endPoint y: 321, distance: 102.2
click at [186, 321] on div "Não graduados done_all Graduar todos ******** Filtrar backspace Ádama da Concei…" at bounding box center [348, 362] width 326 height 245
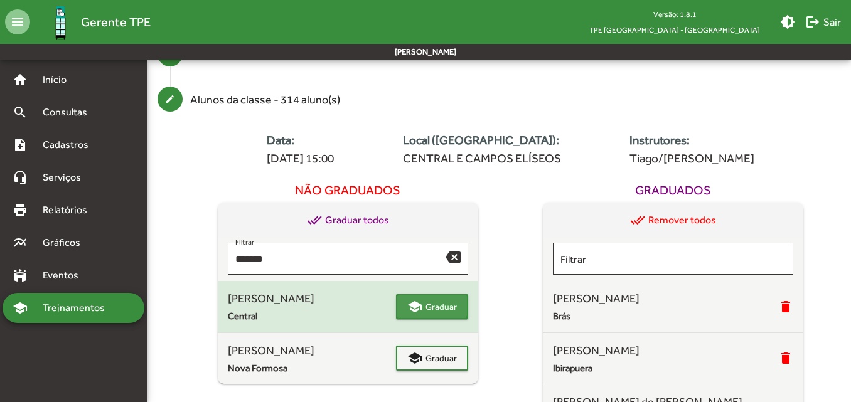
click at [429, 303] on span "Graduar" at bounding box center [440, 306] width 31 height 23
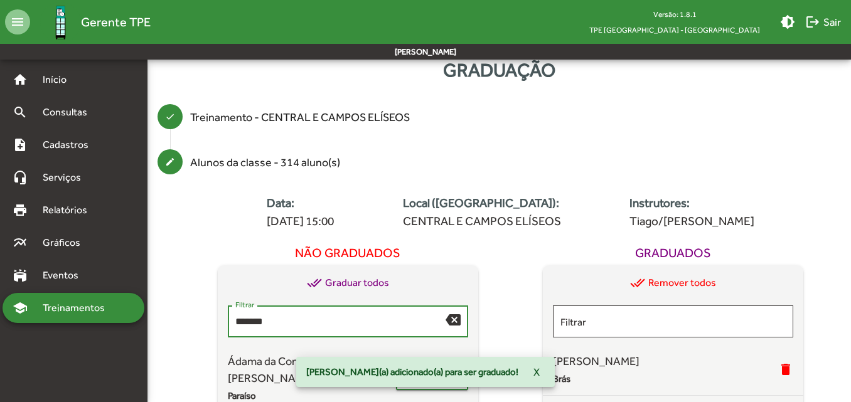
drag, startPoint x: 275, startPoint y: 324, endPoint x: 202, endPoint y: 323, distance: 73.4
click at [202, 323] on div "Não graduados done_all Graduar todos ****** Filtrar backspace Ádama da Conceiçã…" at bounding box center [348, 362] width 326 height 245
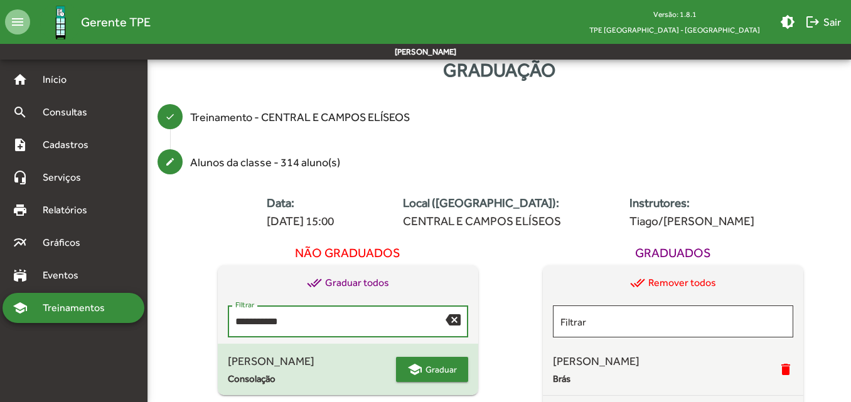
type input "**********"
click at [433, 368] on span "Graduar" at bounding box center [440, 369] width 31 height 23
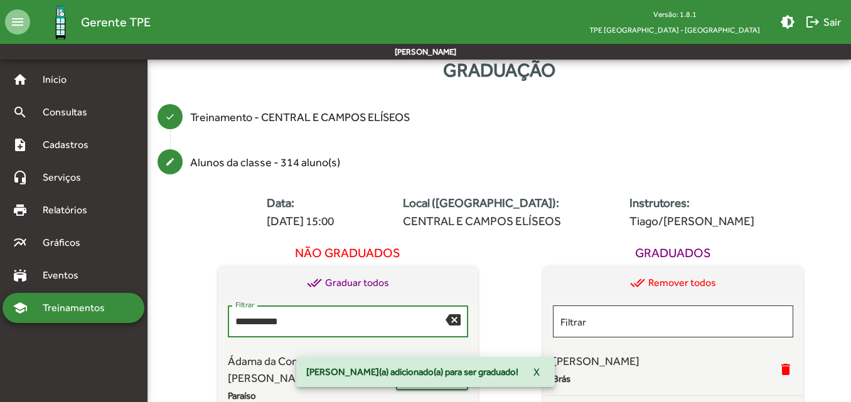
drag, startPoint x: 300, startPoint y: 319, endPoint x: 183, endPoint y: 321, distance: 116.7
click at [183, 321] on div "**********" at bounding box center [510, 358] width 681 height 339
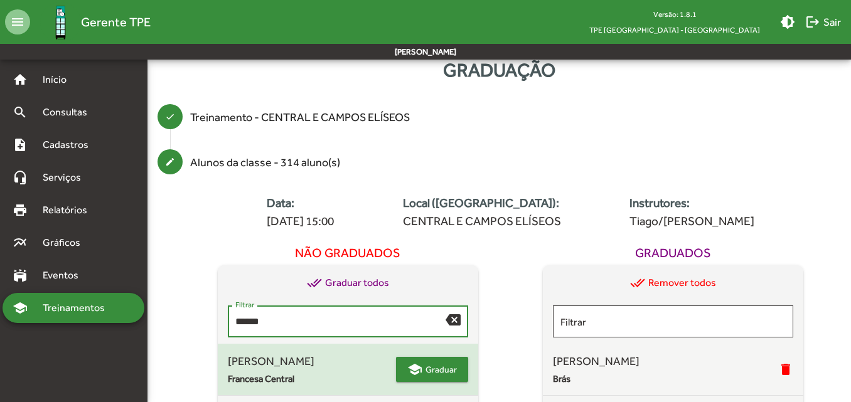
type input "******"
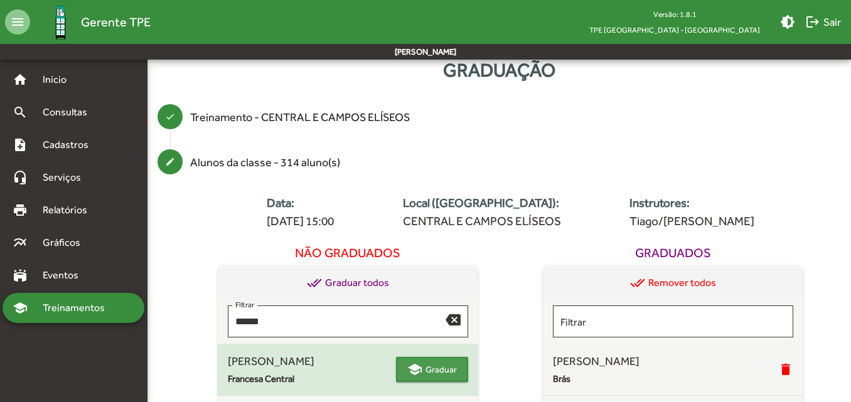
click at [408, 366] on mat-icon "school" at bounding box center [414, 369] width 15 height 15
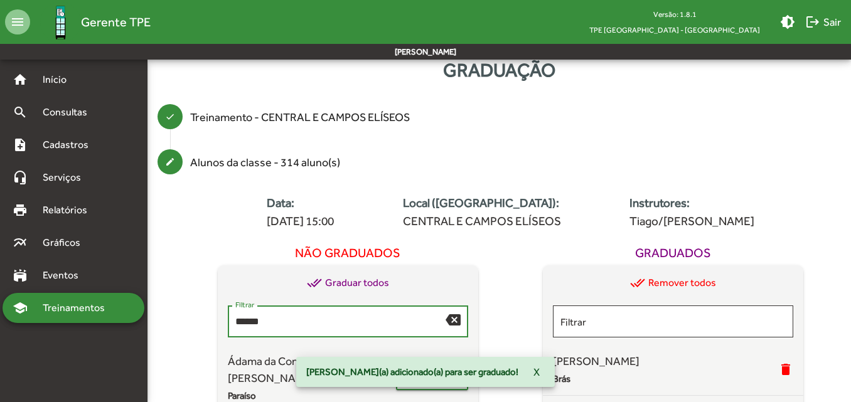
drag, startPoint x: 267, startPoint y: 327, endPoint x: 198, endPoint y: 315, distance: 70.0
click at [198, 315] on div "Não graduados done_all Graduar todos ****** Filtrar backspace Ádama da Conceiçã…" at bounding box center [348, 362] width 326 height 245
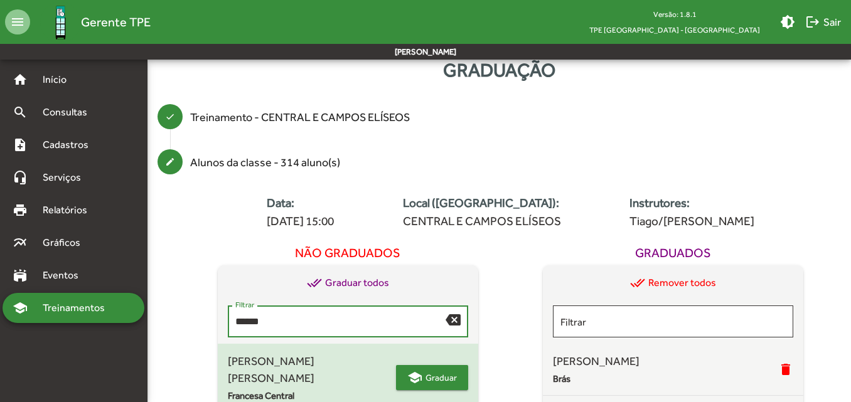
click at [422, 371] on mat-icon "school" at bounding box center [414, 377] width 15 height 15
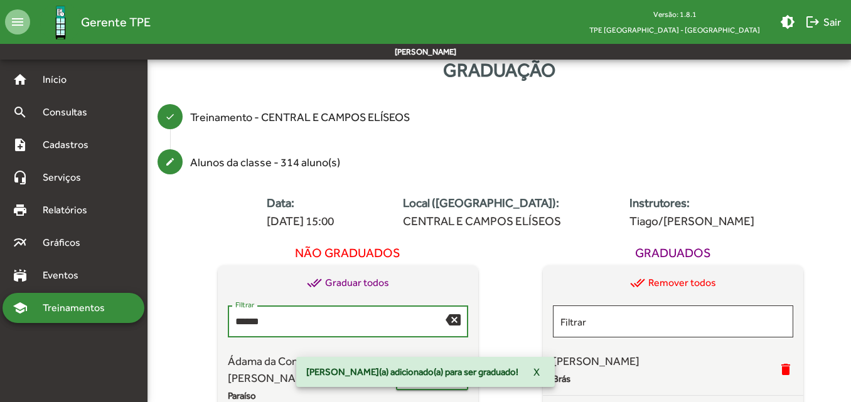
drag, startPoint x: 263, startPoint y: 321, endPoint x: 182, endPoint y: 320, distance: 81.5
click at [182, 320] on div "Data: [DATE] 15:00 Local ([GEOGRAPHIC_DATA]): CENTRAL E CAMPOS ELÍSEOS Instruto…" at bounding box center [510, 358] width 681 height 339
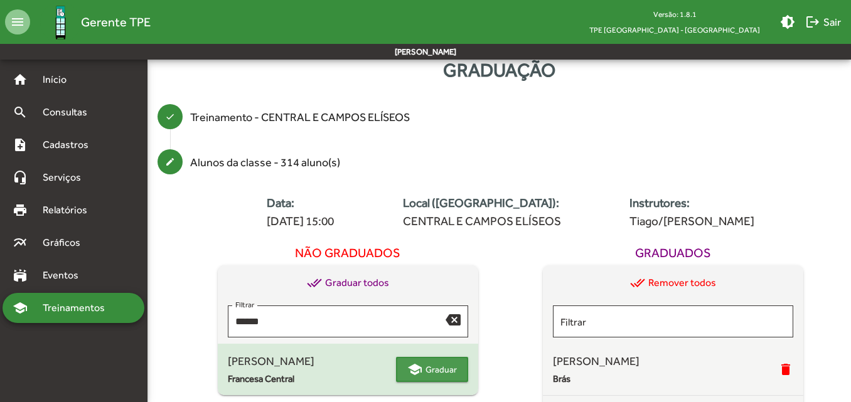
click at [435, 364] on span "Graduar" at bounding box center [440, 369] width 31 height 23
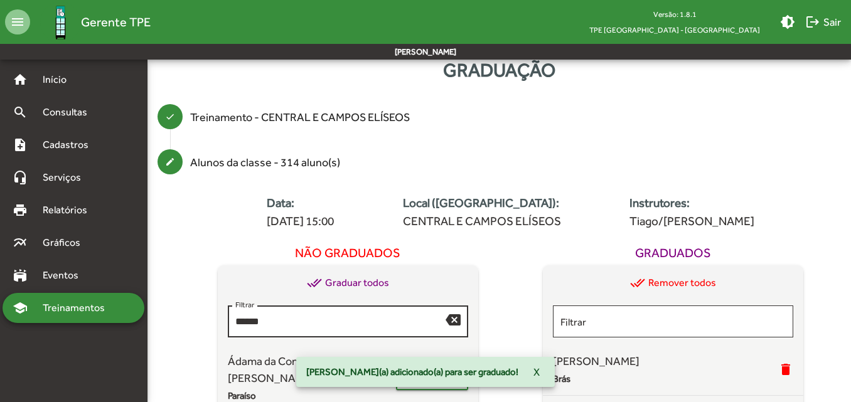
click at [302, 329] on div "****** Filtrar" at bounding box center [340, 320] width 210 height 34
type input "*"
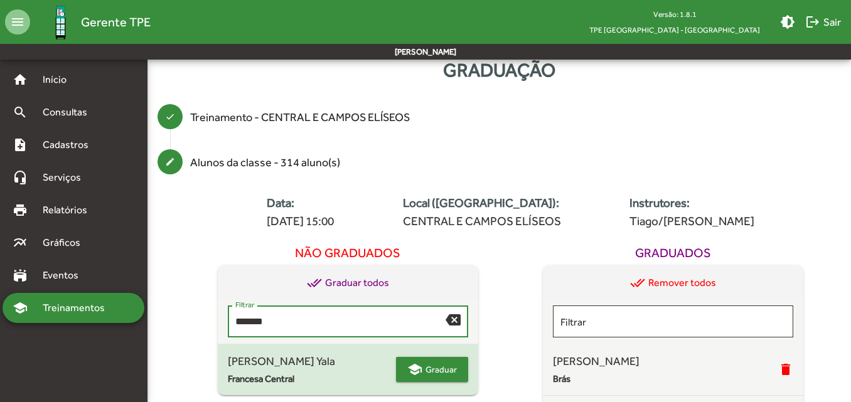
type input "*******"
click at [423, 364] on span "school Graduar" at bounding box center [432, 369] width 50 height 23
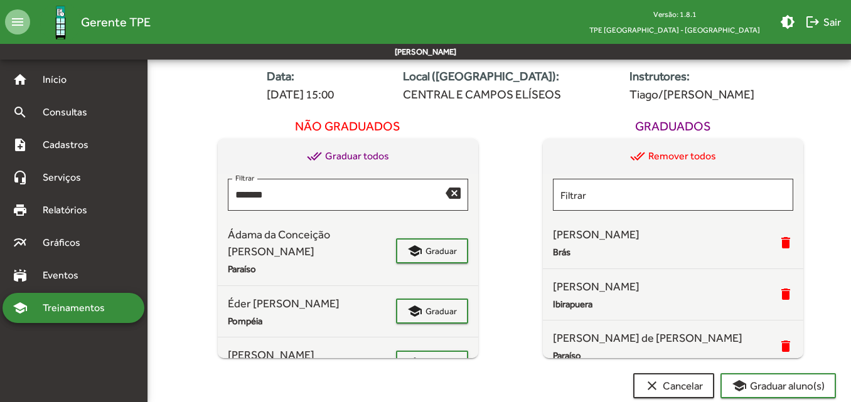
scroll to position [169, 0]
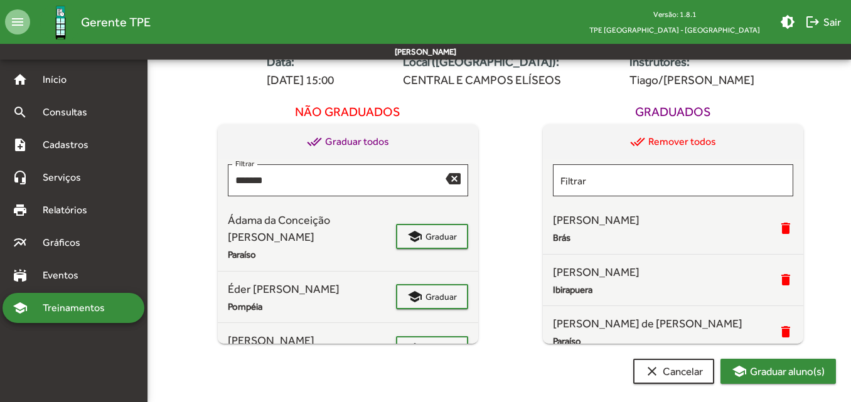
click at [804, 375] on span "school Graduar aluno(s)" at bounding box center [777, 371] width 93 height 23
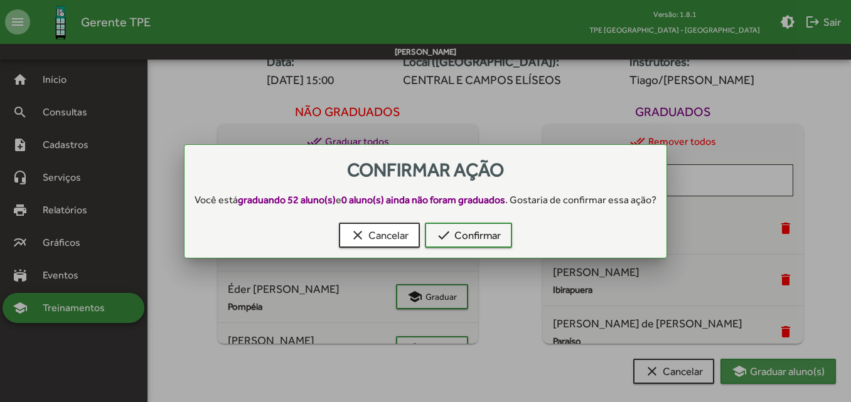
scroll to position [0, 0]
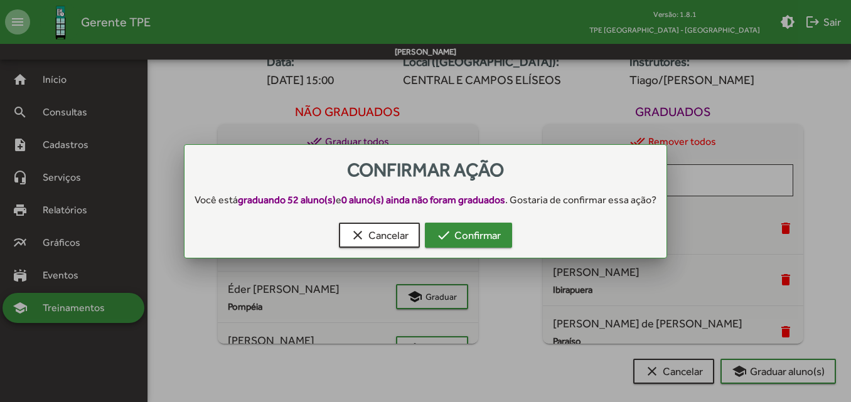
click at [452, 237] on span "check Confirmar" at bounding box center [468, 235] width 65 height 23
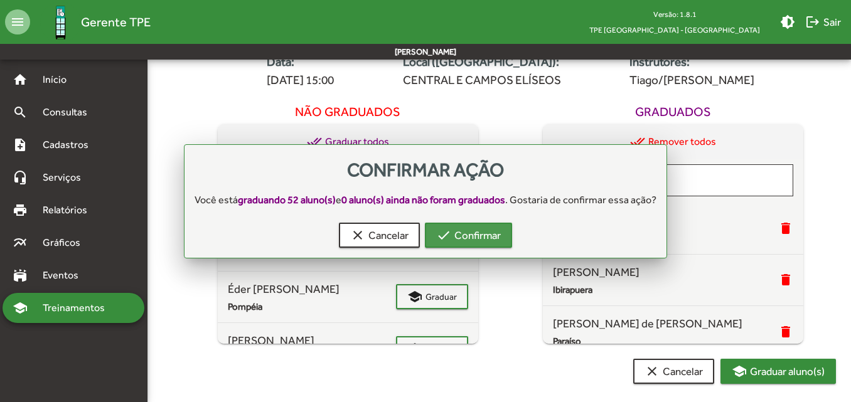
scroll to position [169, 0]
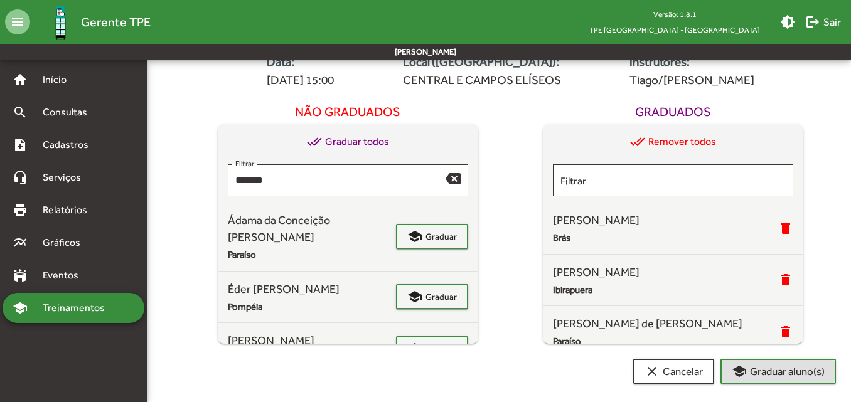
click at [810, 293] on div "Graduados done_all Remover todos Filtrar [PERSON_NAME] delete [PERSON_NAME] Ibi…" at bounding box center [674, 221] width 326 height 245
click at [544, 132] on div "done_all Remover todos" at bounding box center [673, 141] width 260 height 35
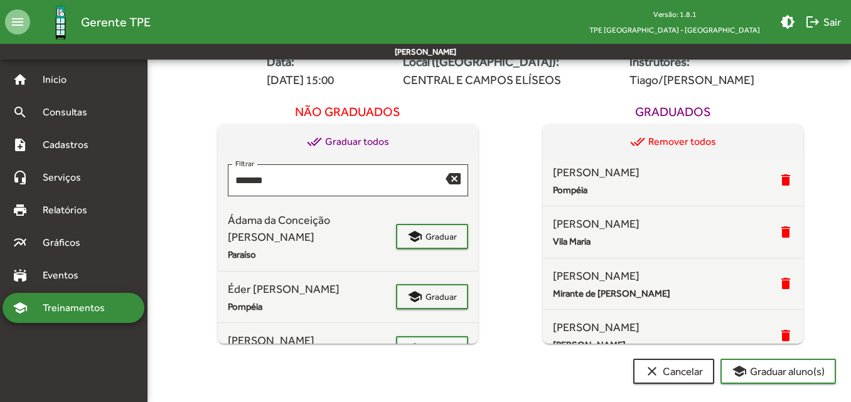
scroll to position [439, 0]
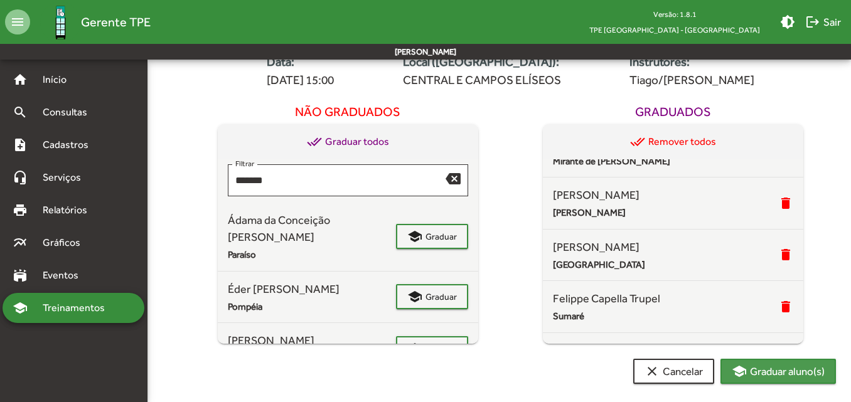
click at [780, 374] on span "school Graduar aluno(s)" at bounding box center [777, 371] width 93 height 23
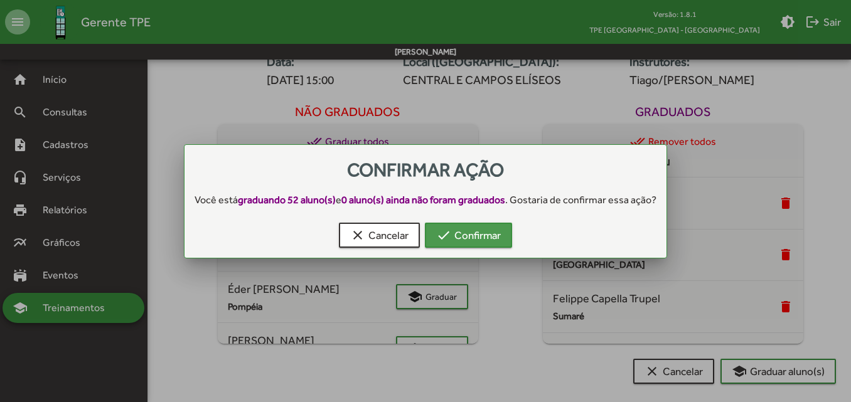
click at [479, 228] on span "check Confirmar" at bounding box center [468, 235] width 65 height 23
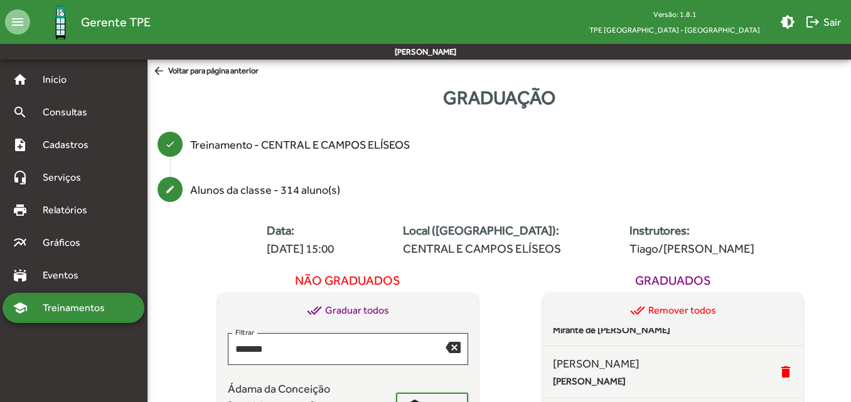
scroll to position [169, 0]
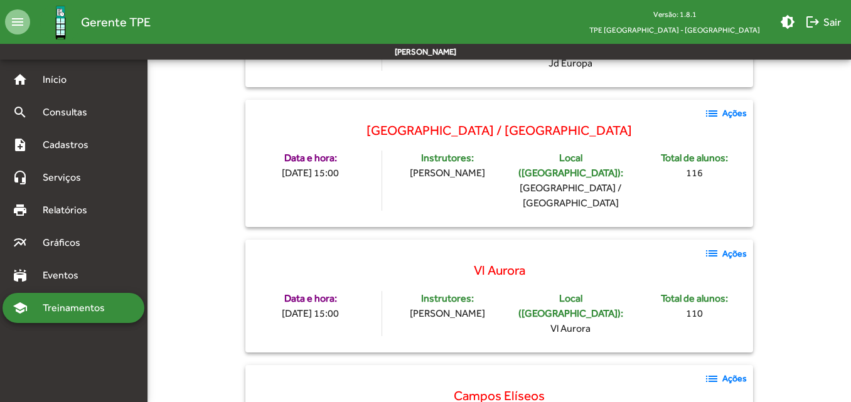
scroll to position [2260, 0]
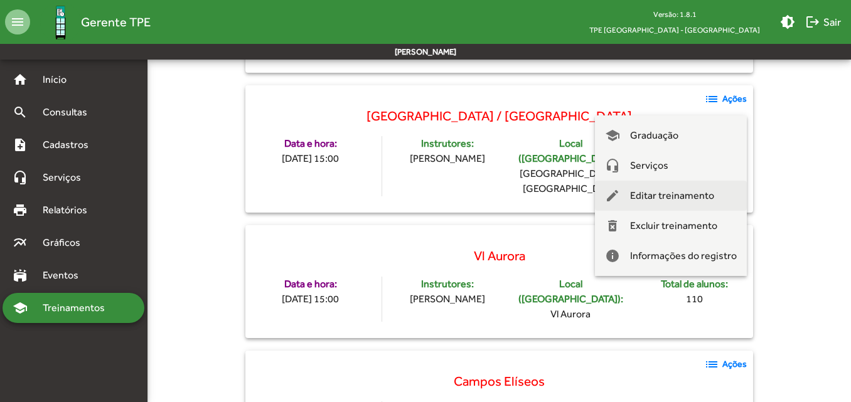
click at [679, 200] on span "Editar treinamento" at bounding box center [672, 196] width 84 height 30
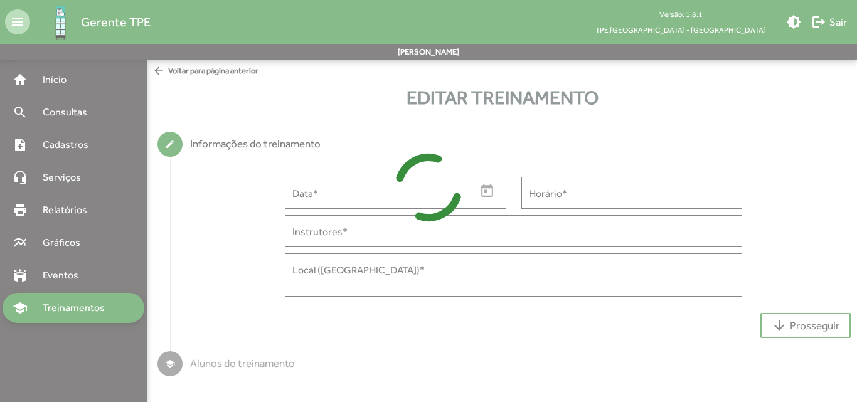
type input "**********"
type input "*****"
type input "**********"
type textarea "**********"
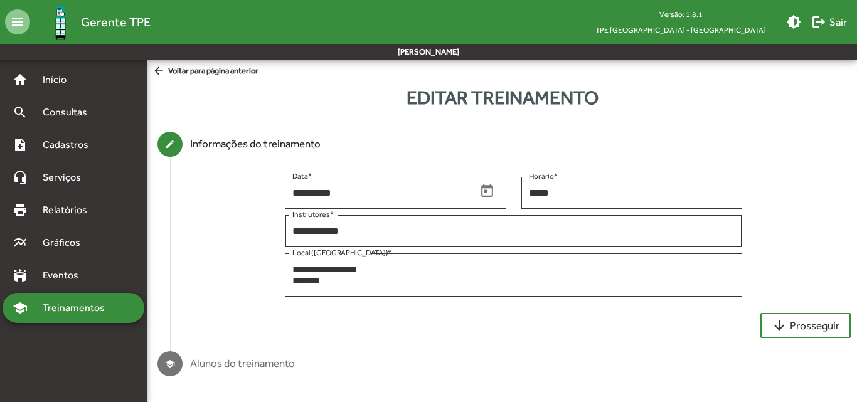
click at [321, 233] on input "**********" at bounding box center [513, 231] width 442 height 11
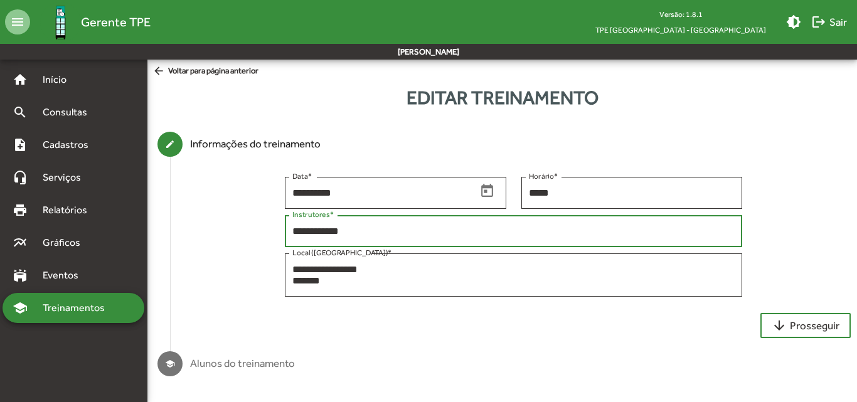
click at [318, 230] on input "**********" at bounding box center [513, 231] width 442 height 11
click at [393, 231] on input "**********" at bounding box center [513, 231] width 442 height 11
type input "**********"
click at [809, 317] on span "arrow_downward Prosseguir" at bounding box center [806, 325] width 68 height 23
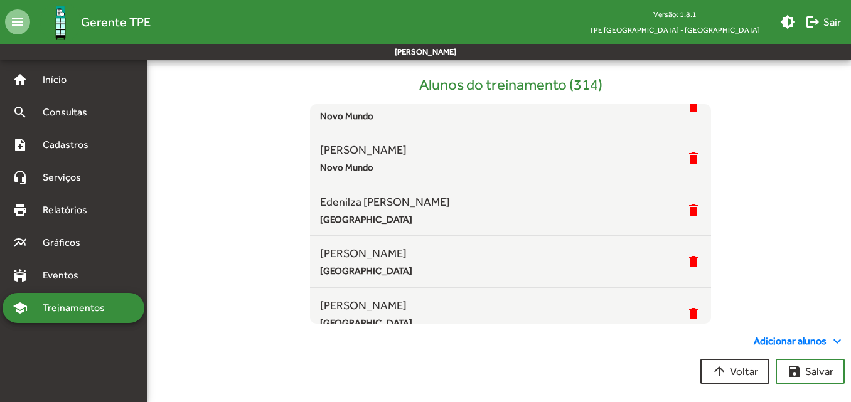
scroll to position [1443, 0]
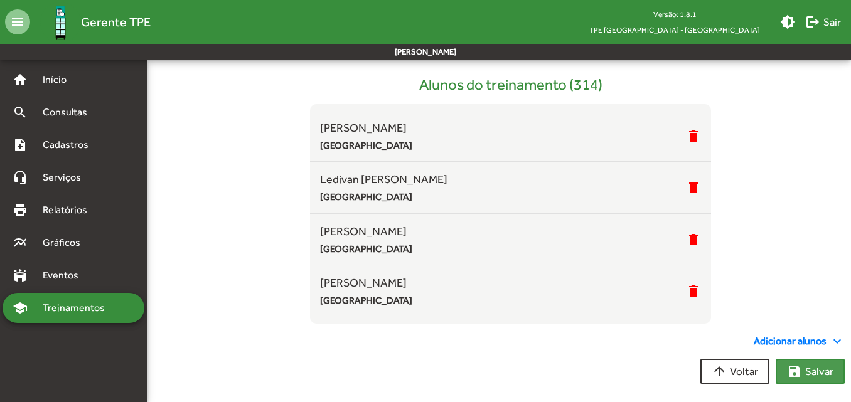
click at [832, 368] on span "save [PERSON_NAME]" at bounding box center [810, 371] width 46 height 23
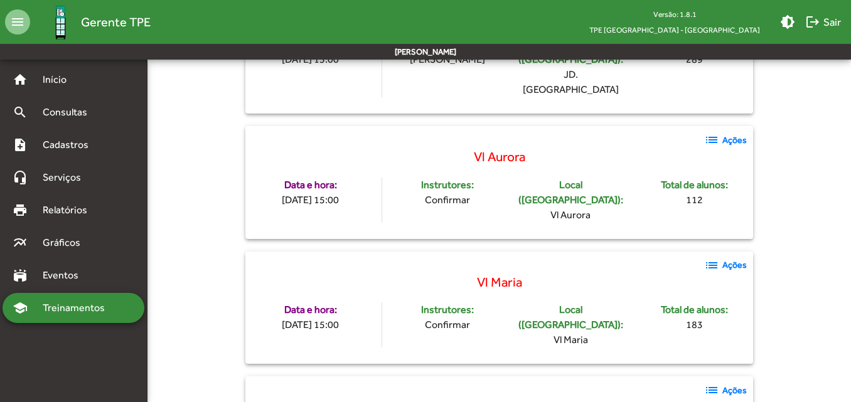
scroll to position [1821, 0]
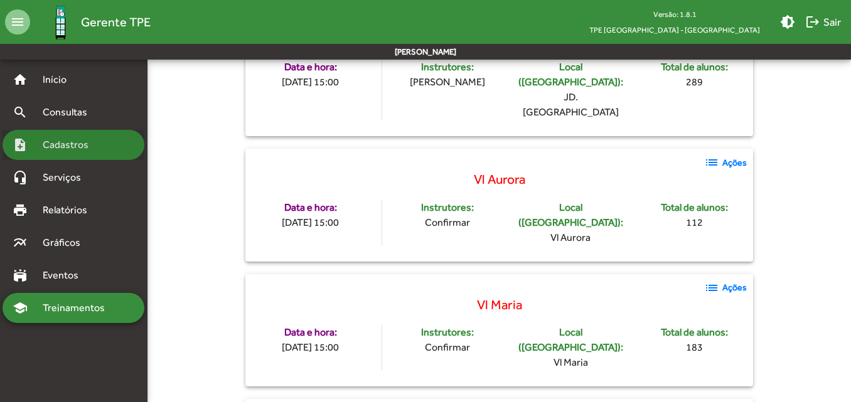
click at [75, 144] on span "Cadastros" at bounding box center [70, 144] width 70 height 15
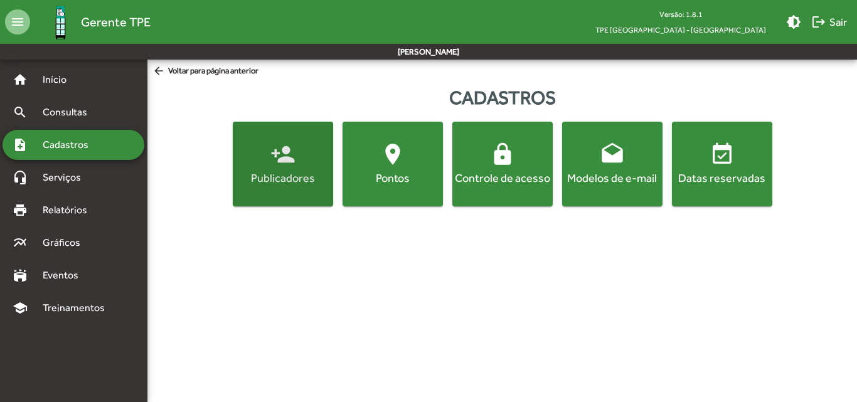
click at [302, 175] on div "Publicadores" at bounding box center [282, 178] width 95 height 16
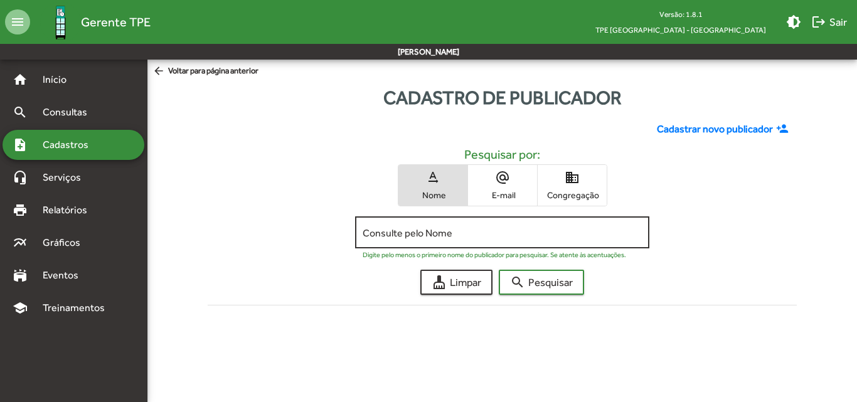
click at [435, 226] on div "Consulte pelo Nome" at bounding box center [502, 231] width 279 height 34
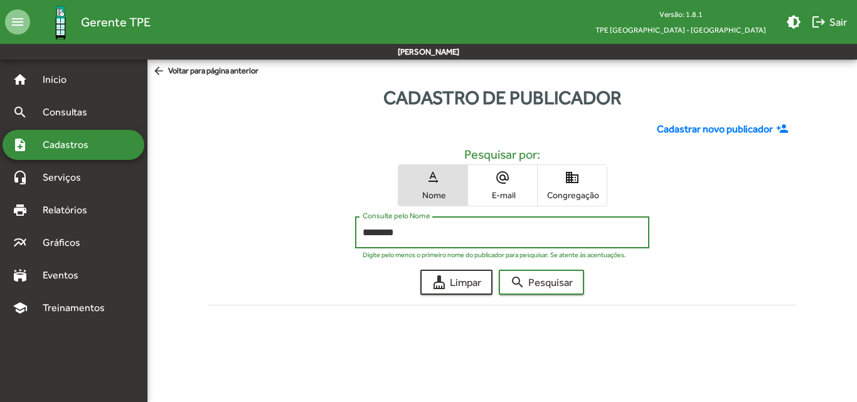
click at [499, 270] on button "search Pesquisar" at bounding box center [541, 282] width 85 height 25
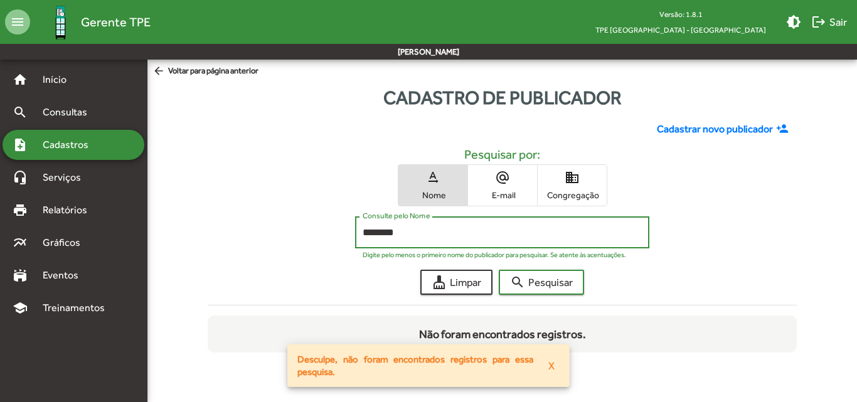
click at [387, 230] on input "********" at bounding box center [502, 232] width 279 height 11
type input "********"
click at [499, 270] on button "search Pesquisar" at bounding box center [541, 282] width 85 height 25
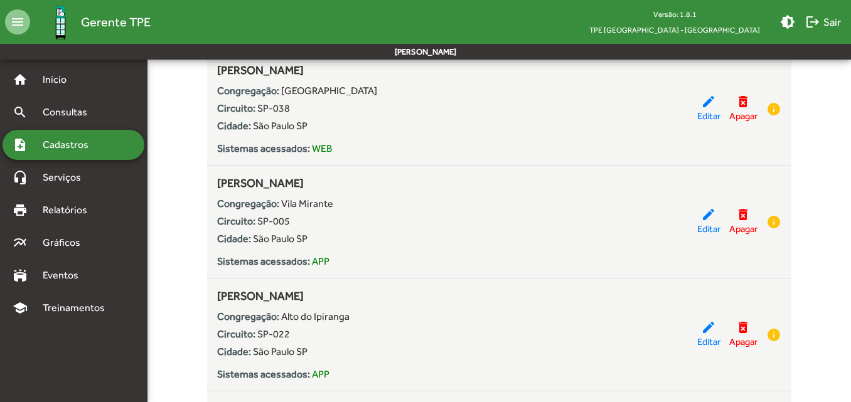
scroll to position [344, 0]
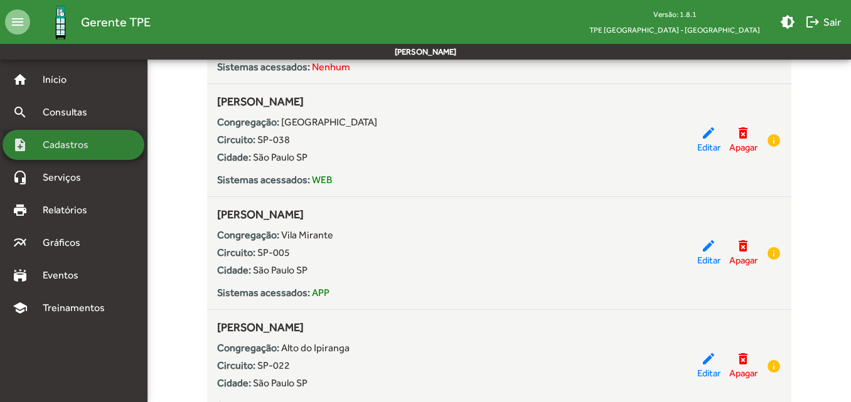
click at [37, 144] on span "Cadastros" at bounding box center [70, 144] width 70 height 15
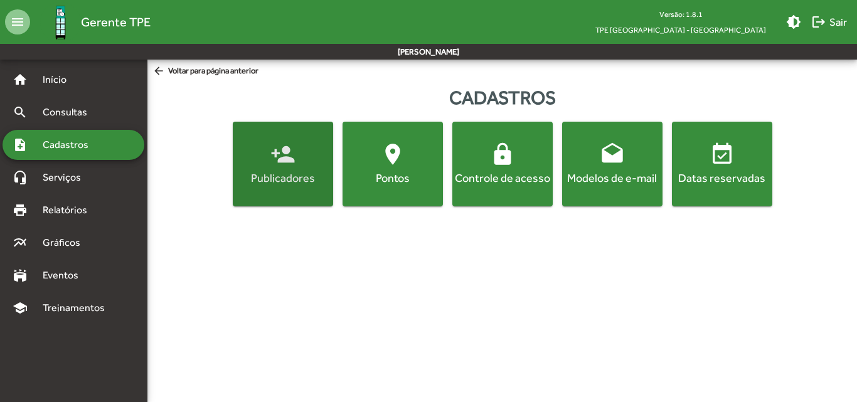
click at [300, 156] on span "person_add Publicadores" at bounding box center [282, 164] width 95 height 44
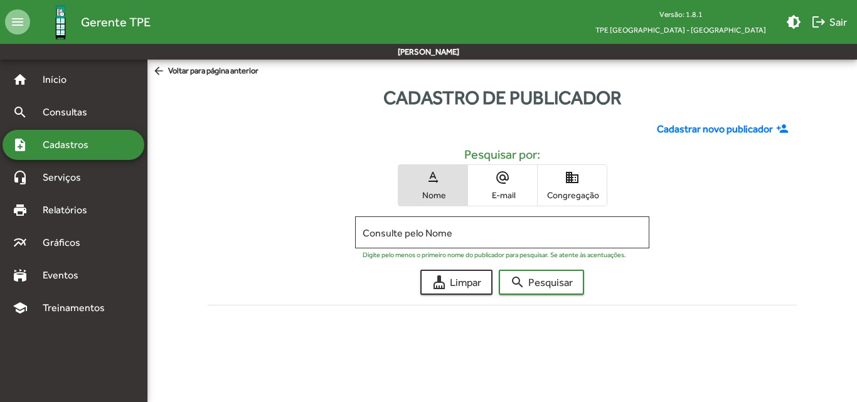
click at [592, 202] on span "domain Congregação" at bounding box center [572, 185] width 69 height 41
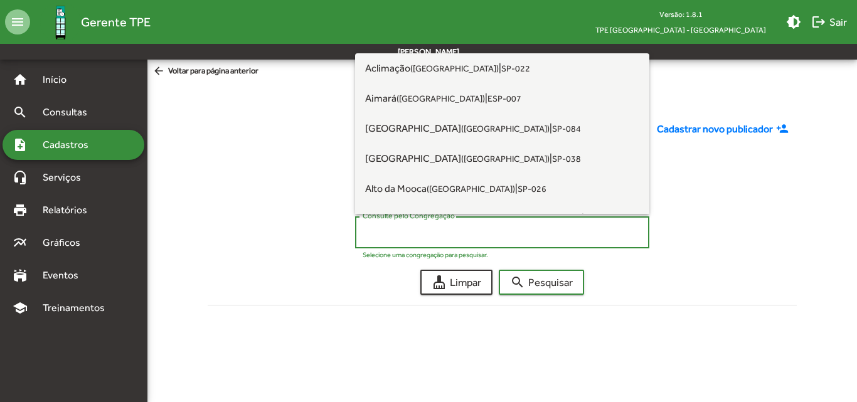
click at [463, 236] on input "Consulte pelo Congregação" at bounding box center [502, 232] width 279 height 11
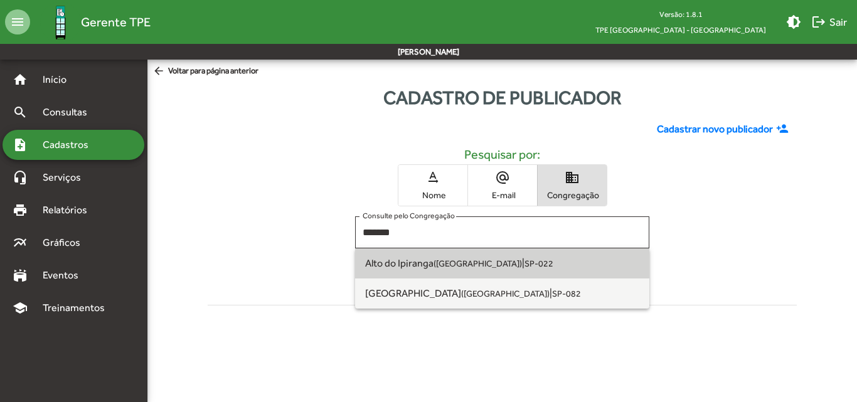
click at [482, 263] on small "([GEOGRAPHIC_DATA])" at bounding box center [477, 263] width 88 height 10
type input "**********"
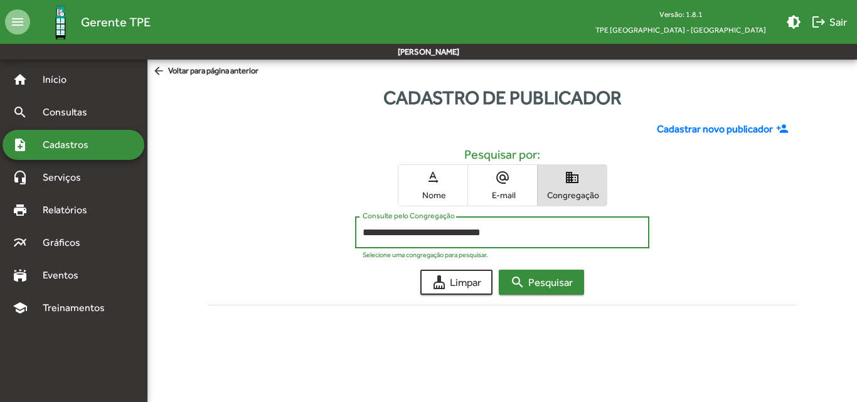
click at [538, 275] on span "search Pesquisar" at bounding box center [541, 282] width 63 height 23
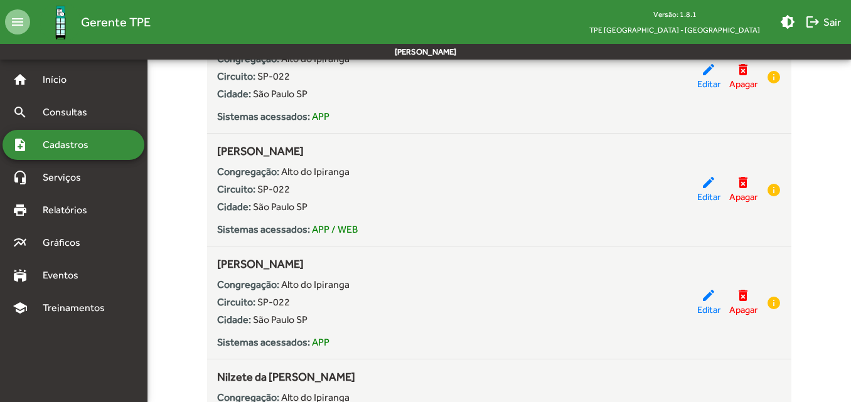
scroll to position [941, 0]
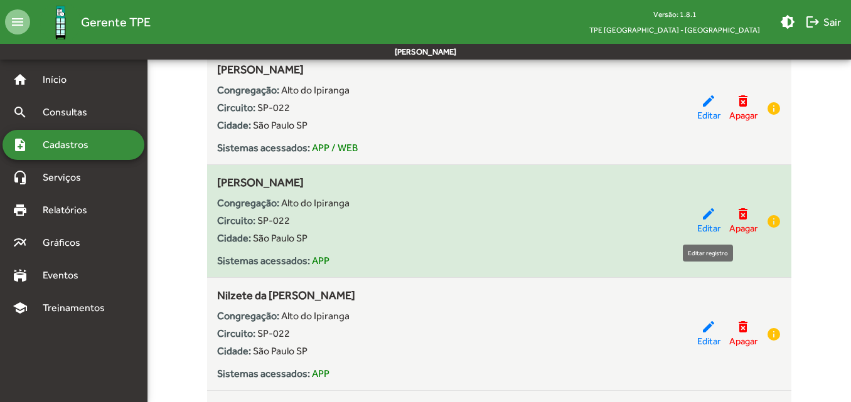
click at [703, 221] on span "Editar" at bounding box center [708, 228] width 23 height 14
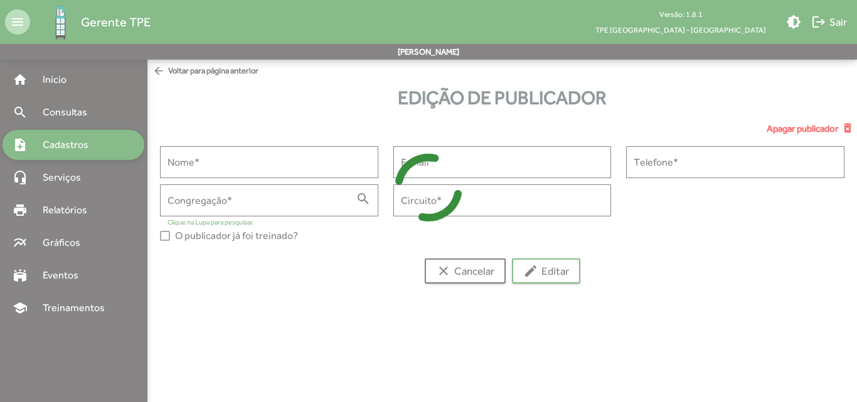
type input "**********"
type input "******"
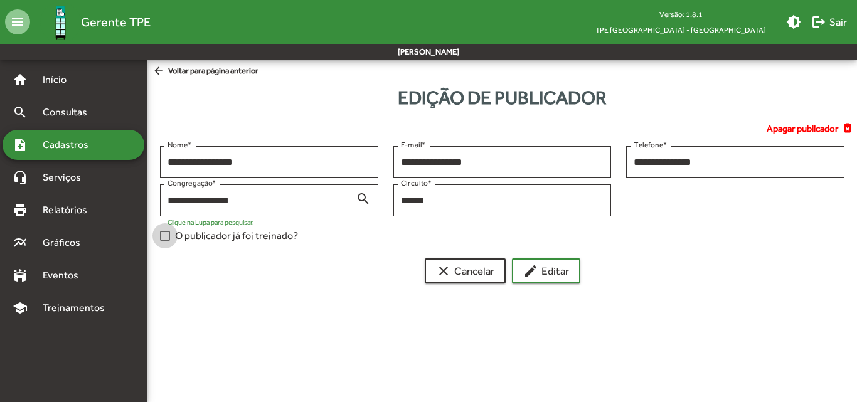
click at [170, 234] on label "O publicador já foi treinado?" at bounding box center [229, 235] width 138 height 15
click at [565, 269] on span "edit Editar" at bounding box center [546, 271] width 46 height 23
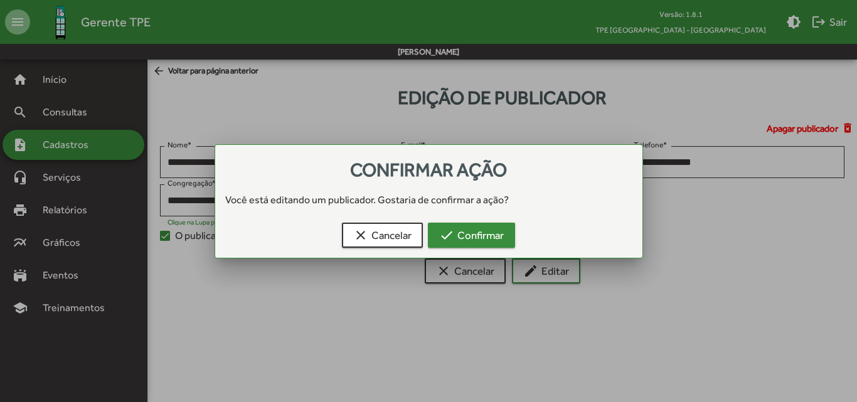
click at [496, 235] on span "check Confirmar" at bounding box center [471, 235] width 65 height 23
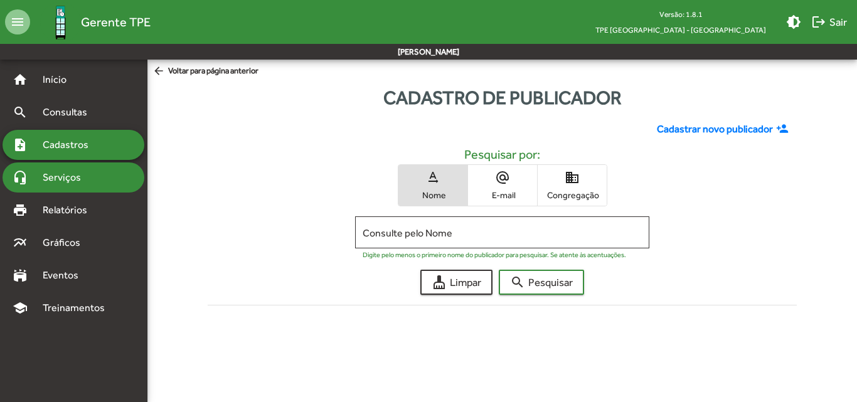
click at [65, 184] on span "Serviços" at bounding box center [66, 177] width 63 height 15
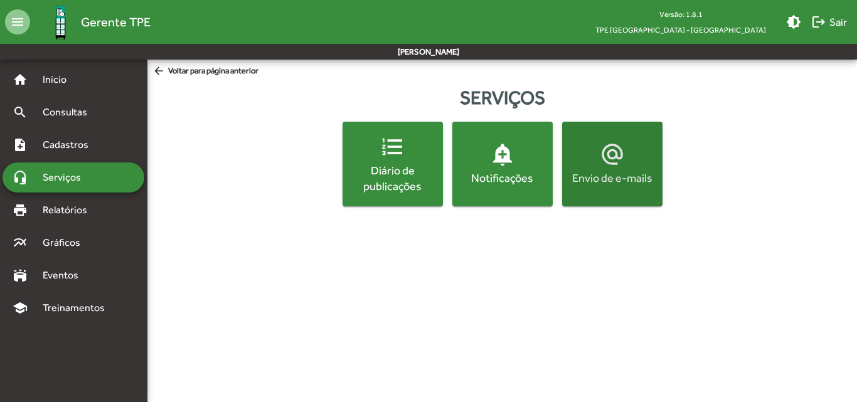
click at [630, 194] on button "alternate_email Envio de e-mails" at bounding box center [612, 164] width 100 height 85
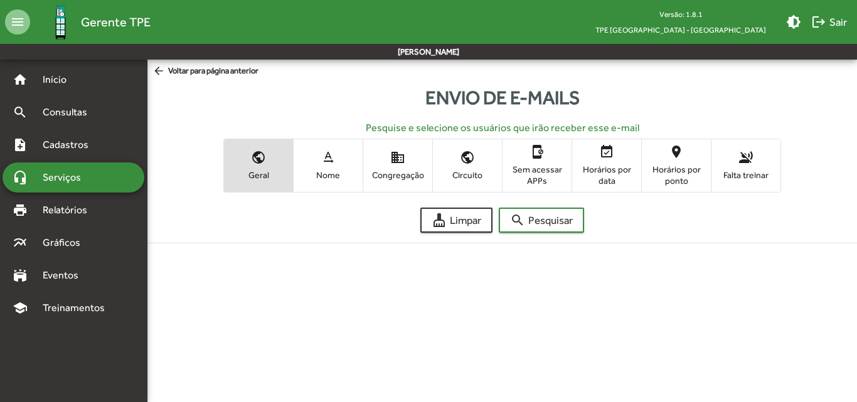
click at [397, 179] on span "Congregação" at bounding box center [397, 174] width 63 height 11
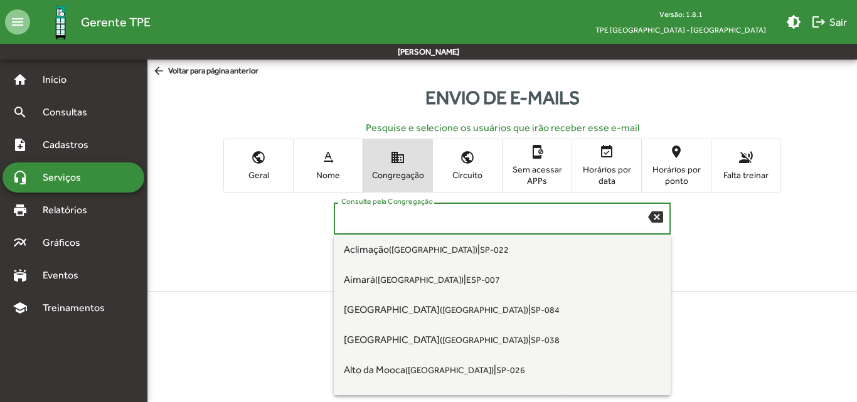
click at [417, 222] on input "Consulte pela Congregação" at bounding box center [494, 218] width 307 height 11
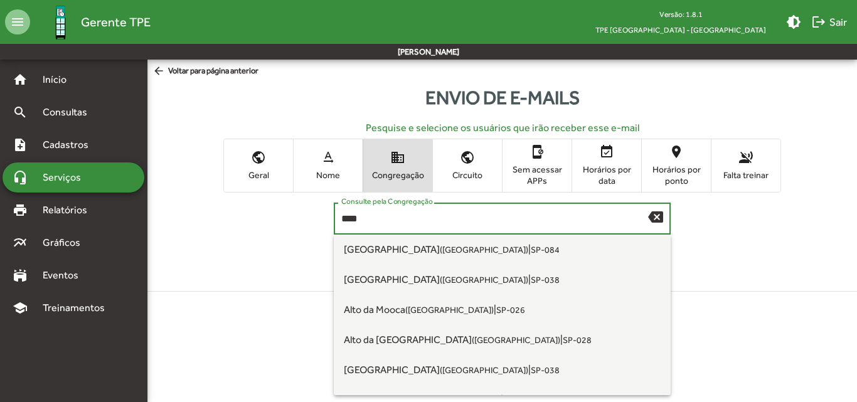
type input "****"
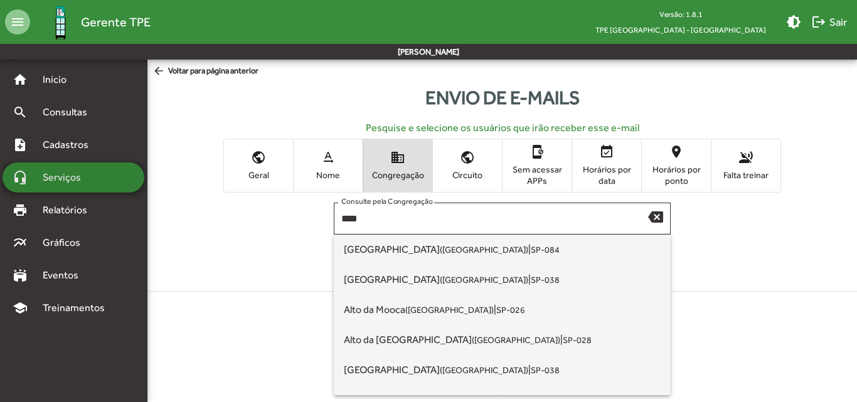
click at [61, 179] on span "Serviços" at bounding box center [66, 177] width 63 height 15
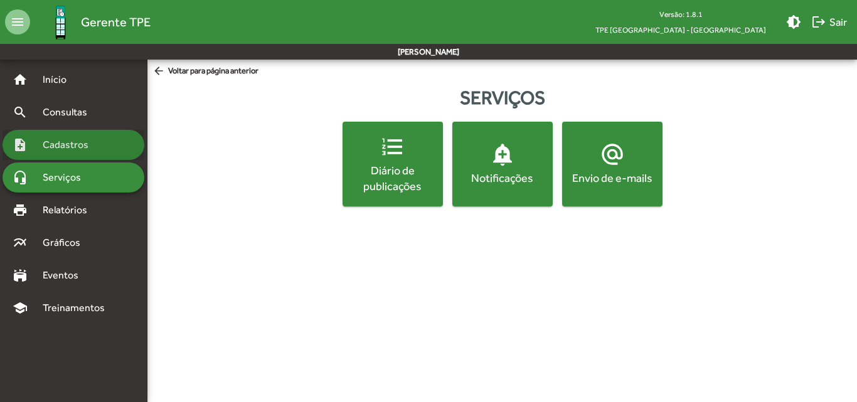
click at [63, 152] on div "note_add Cadastros" at bounding box center [74, 145] width 142 height 30
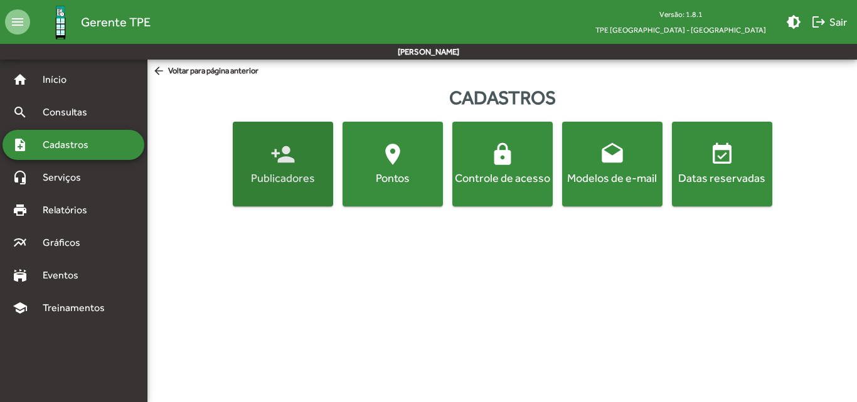
click at [258, 169] on span "person_add Publicadores" at bounding box center [282, 164] width 95 height 44
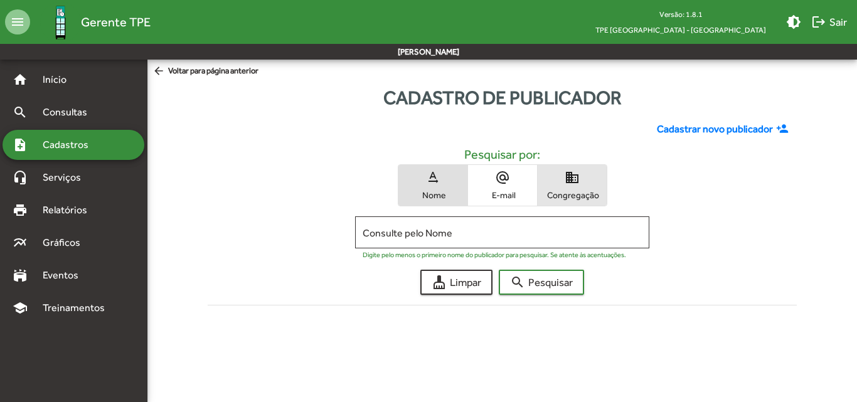
click at [580, 200] on span "Congregação" at bounding box center [572, 194] width 63 height 11
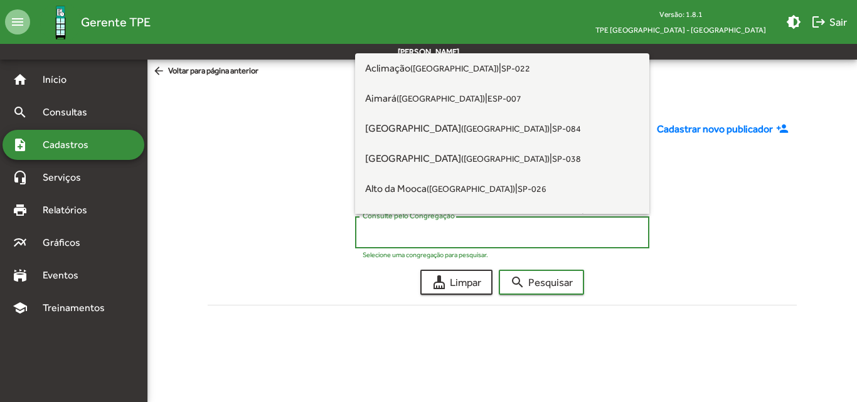
click at [460, 232] on input "Consulte pelo Congregação" at bounding box center [502, 232] width 279 height 11
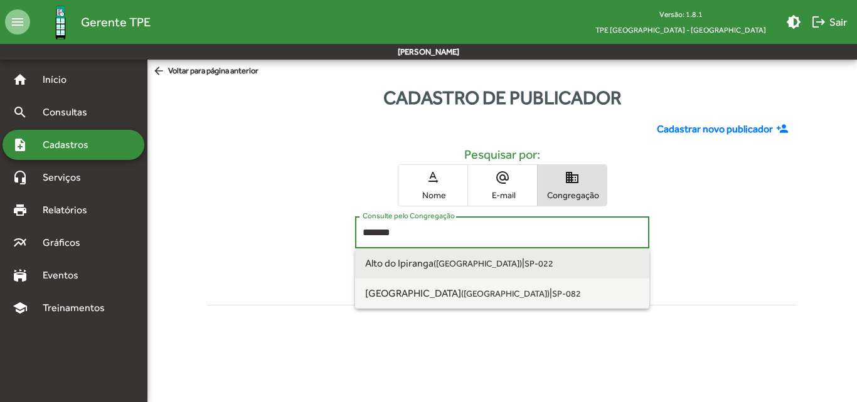
click at [454, 261] on small "([GEOGRAPHIC_DATA])" at bounding box center [477, 263] width 88 height 10
type input "**********"
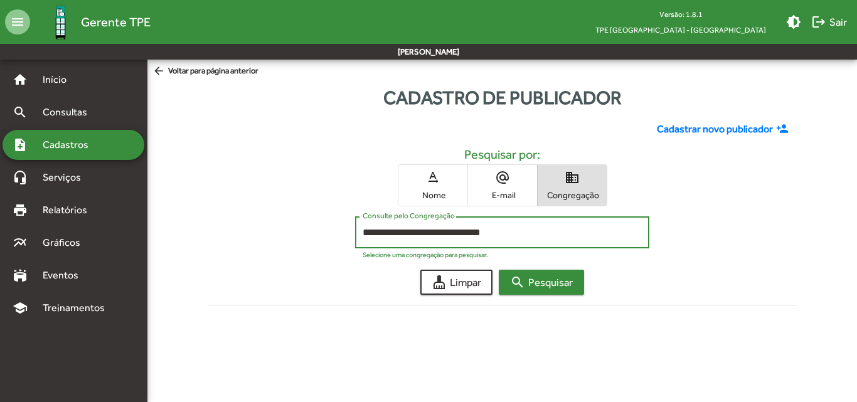
click at [556, 275] on span "search Pesquisar" at bounding box center [541, 282] width 63 height 23
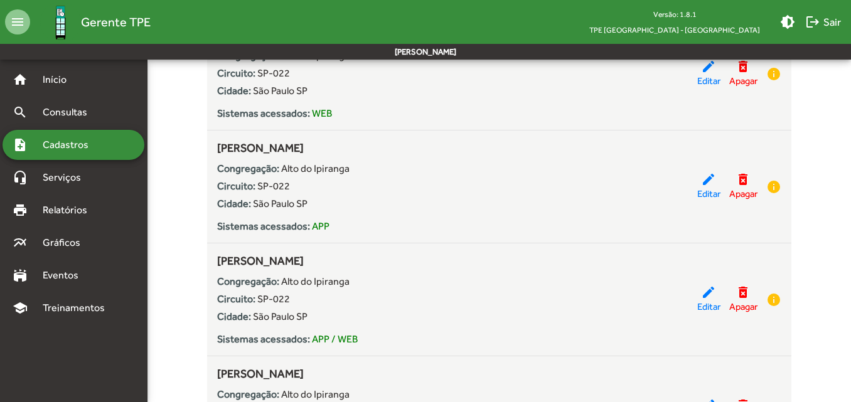
scroll to position [753, 0]
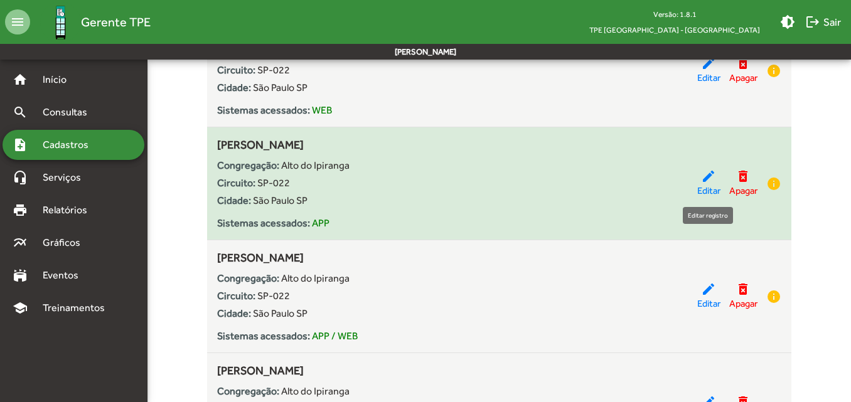
click at [699, 187] on span "Editar" at bounding box center [708, 191] width 23 height 14
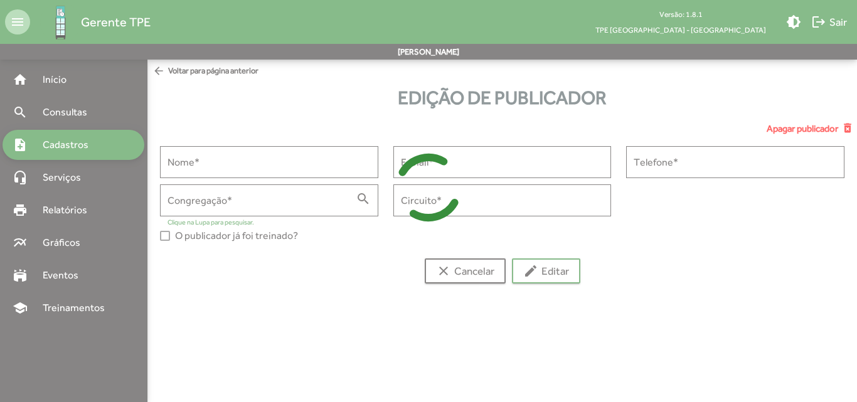
type input "**********"
type input "******"
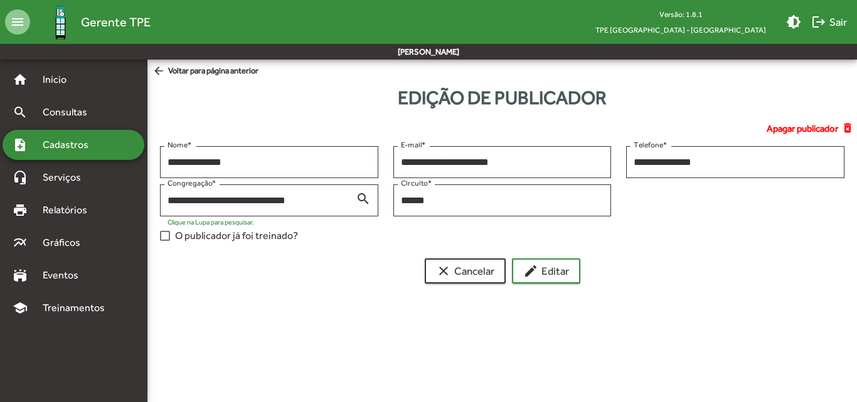
click at [168, 236] on div at bounding box center [165, 236] width 10 height 10
click at [549, 265] on span "edit Editar" at bounding box center [546, 271] width 46 height 23
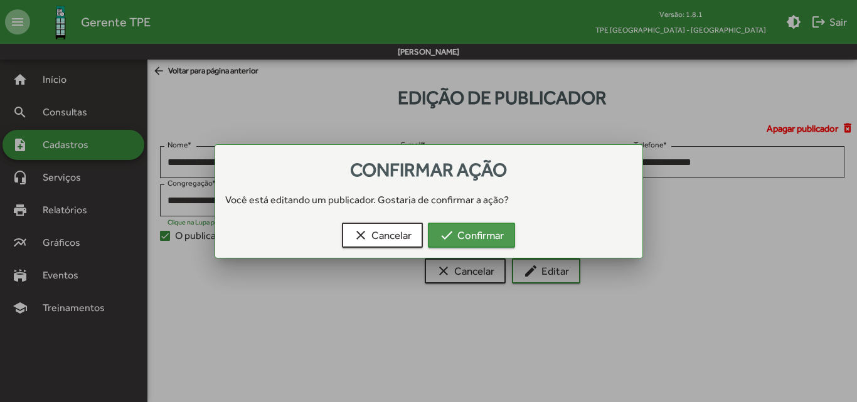
click at [468, 233] on span "check Confirmar" at bounding box center [471, 235] width 65 height 23
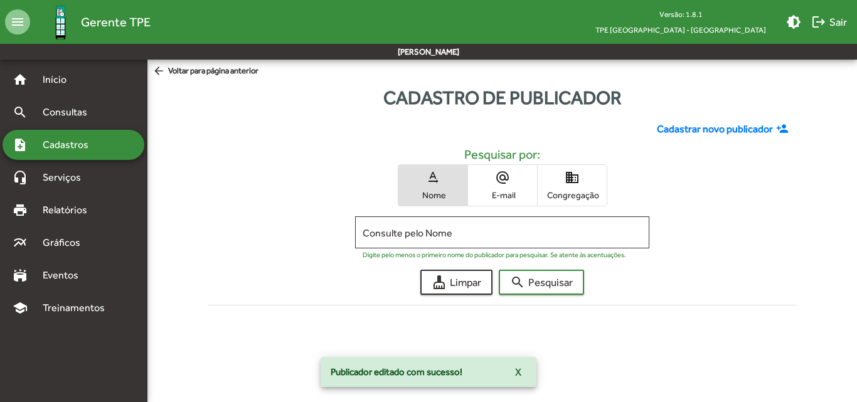
click at [566, 198] on span "Congregação" at bounding box center [572, 194] width 63 height 11
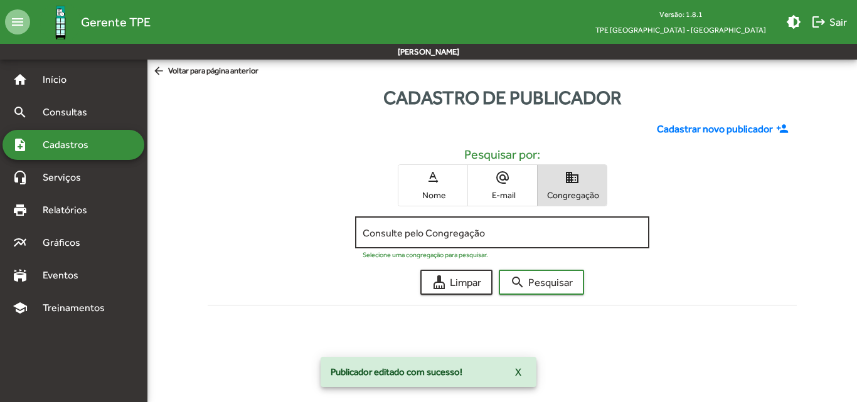
click at [485, 235] on input "Consulte pelo Congregação" at bounding box center [502, 232] width 279 height 11
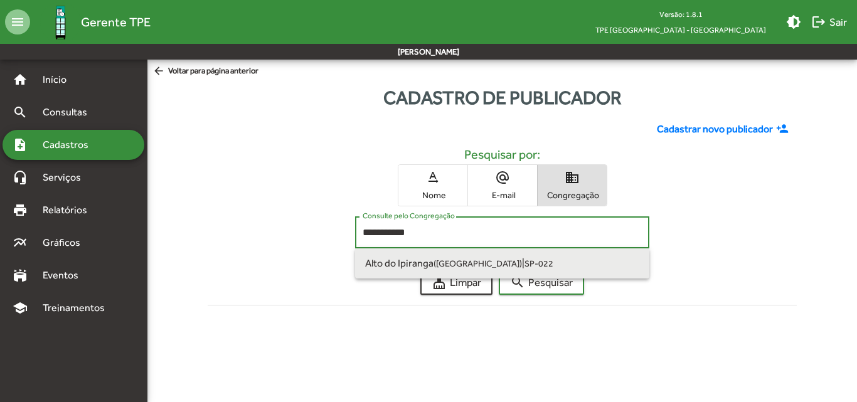
click at [524, 258] on small "SP-022" at bounding box center [538, 263] width 29 height 10
type input "**********"
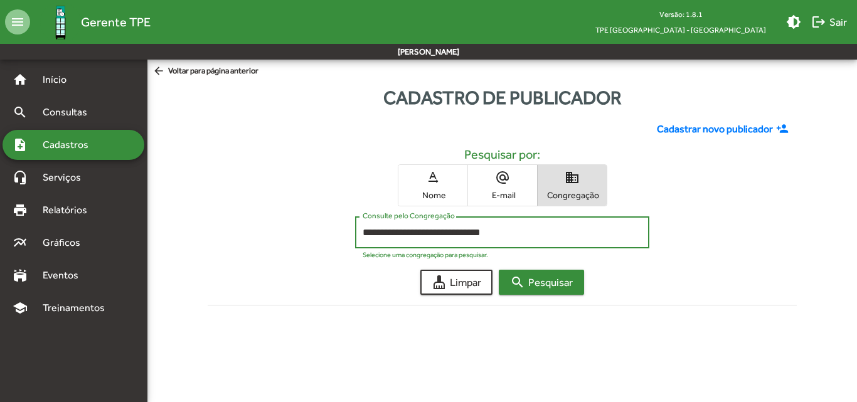
click at [536, 278] on span "search Pesquisar" at bounding box center [541, 282] width 63 height 23
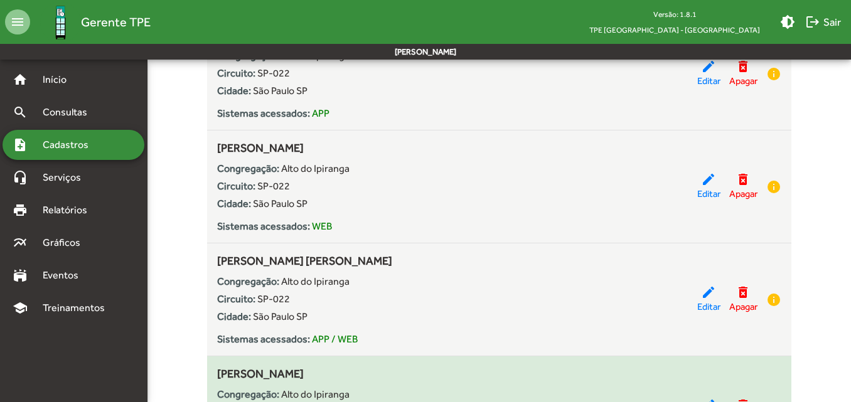
scroll to position [1120, 0]
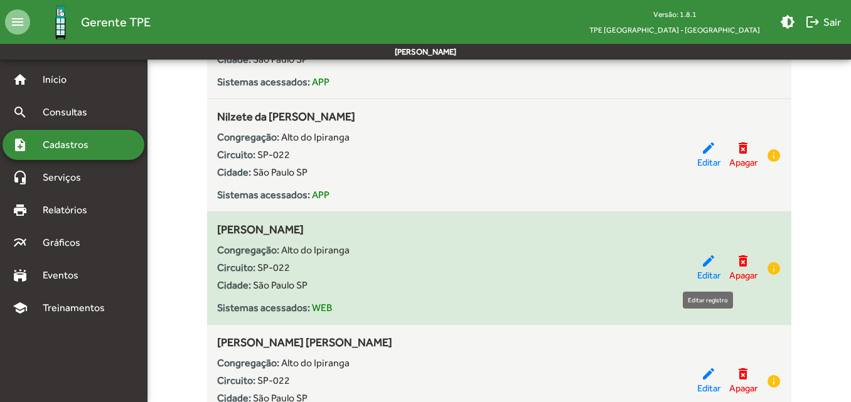
click at [701, 261] on mat-icon "edit" at bounding box center [708, 260] width 15 height 15
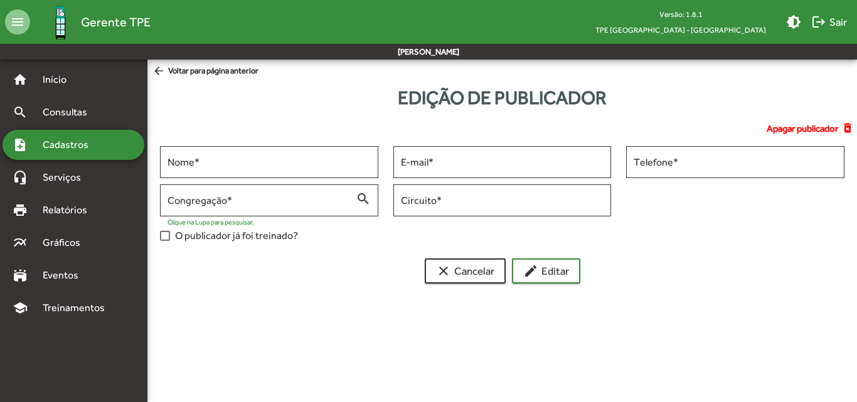
type input "**********"
type input "******"
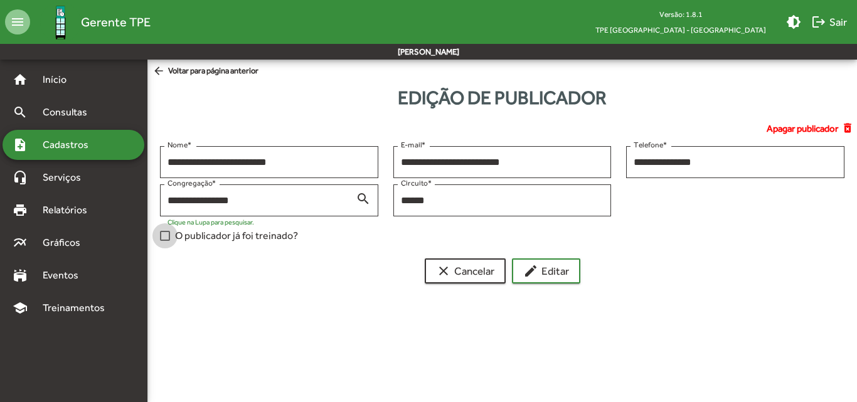
click at [169, 236] on div at bounding box center [165, 236] width 10 height 10
click at [554, 262] on span "edit Editar" at bounding box center [546, 271] width 46 height 23
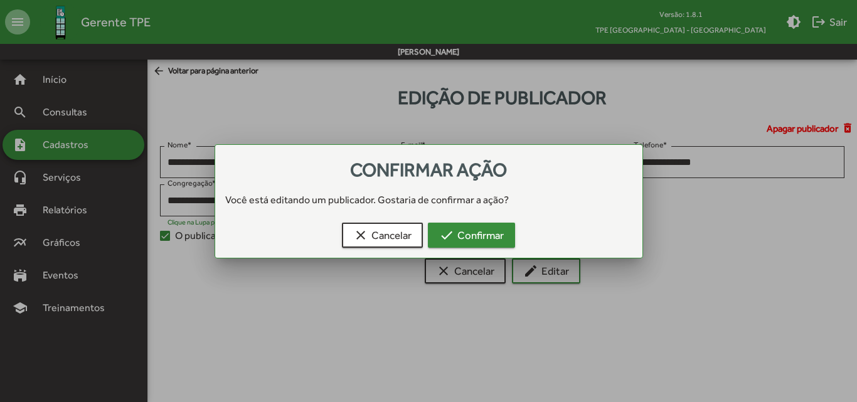
click at [505, 235] on button "check Confirmar" at bounding box center [471, 235] width 87 height 25
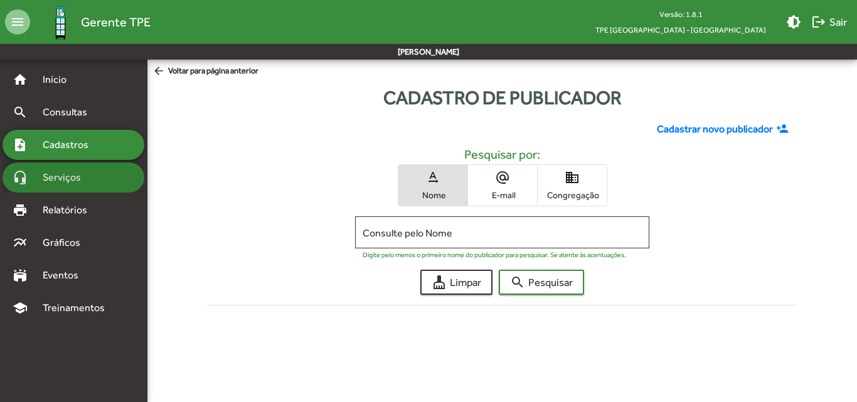
click at [71, 174] on span "Serviços" at bounding box center [66, 177] width 63 height 15
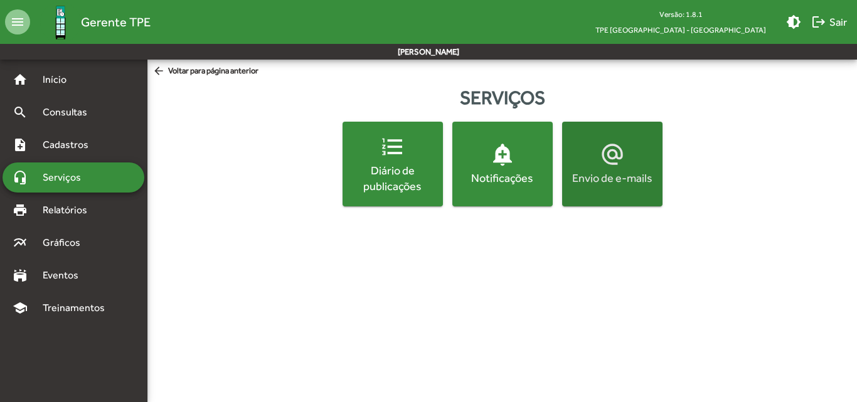
click at [635, 186] on div "Envio de e-mails" at bounding box center [612, 178] width 95 height 16
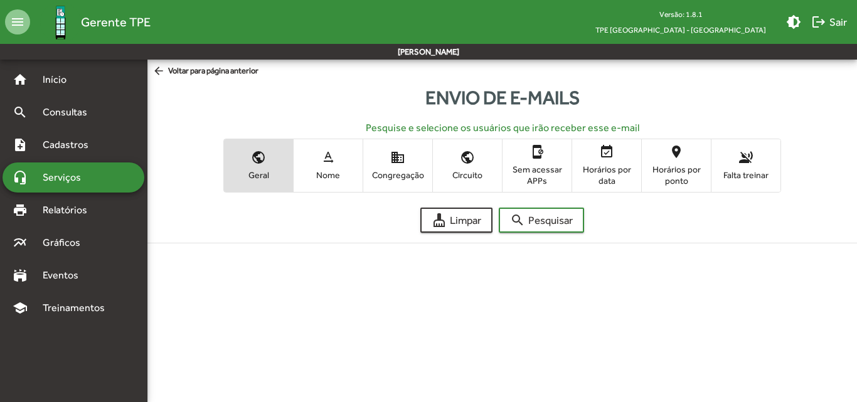
click at [346, 181] on span "Nome" at bounding box center [328, 174] width 63 height 11
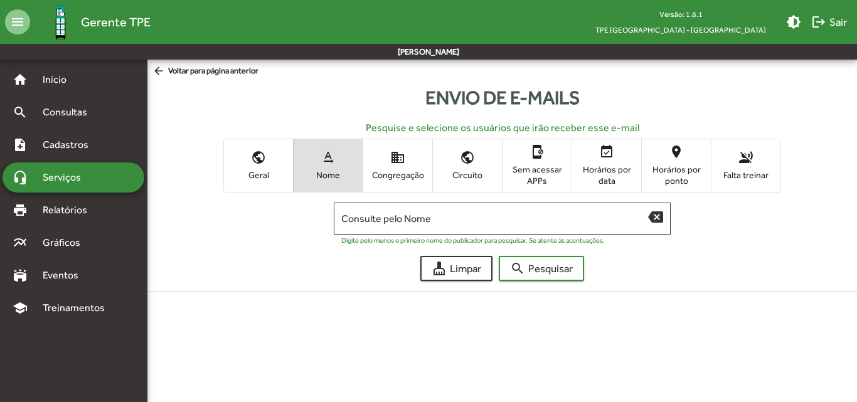
click at [406, 183] on span "domain Congregação" at bounding box center [397, 165] width 69 height 41
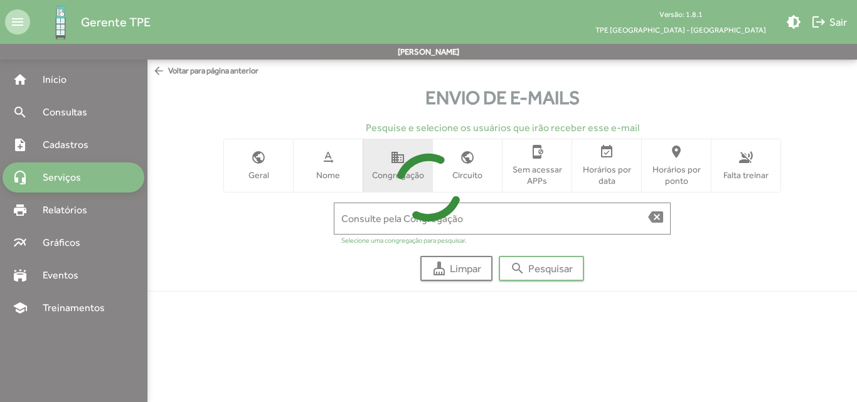
click at [400, 213] on icon at bounding box center [428, 188] width 857 height 94
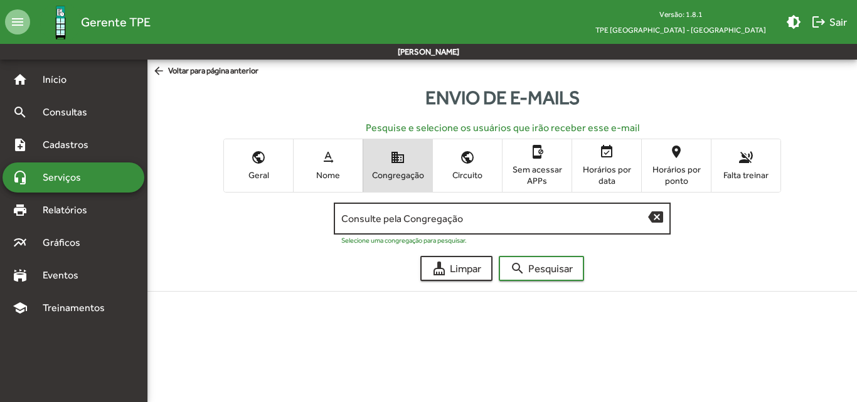
click at [383, 218] on input "Consulte pela Congregação" at bounding box center [494, 218] width 307 height 11
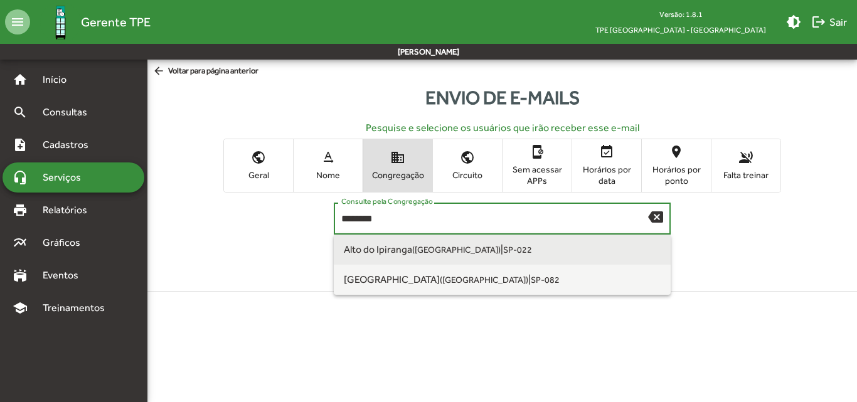
click at [395, 244] on span "[GEOGRAPHIC_DATA] ([GEOGRAPHIC_DATA] SP)" at bounding box center [422, 249] width 157 height 12
type input "**********"
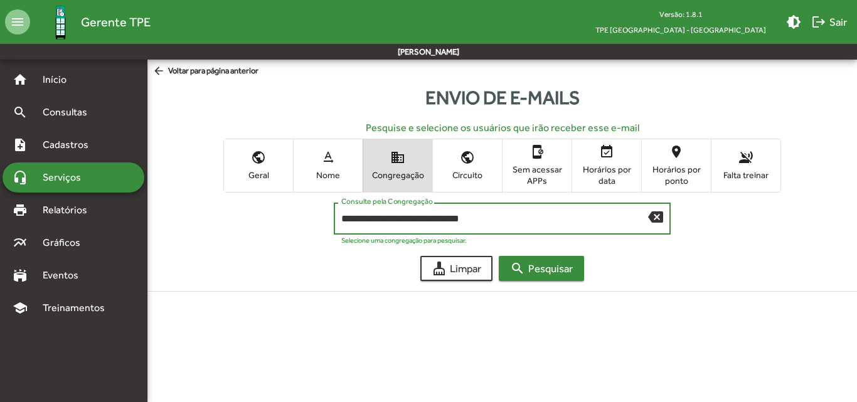
click at [534, 256] on button "search Pesquisar" at bounding box center [541, 268] width 85 height 25
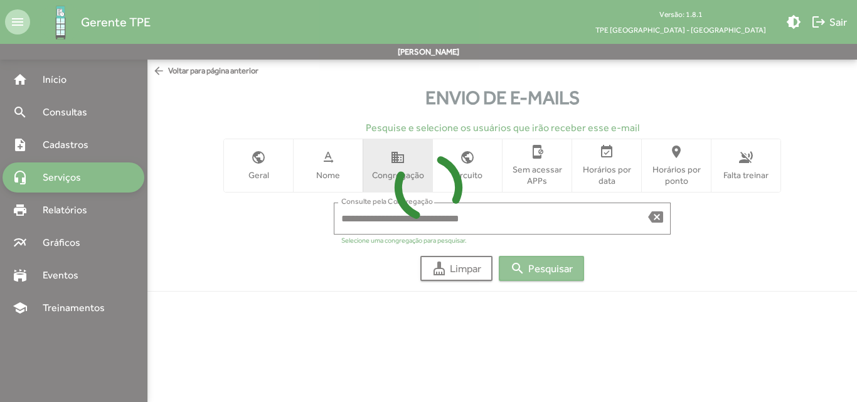
click at [538, 265] on div at bounding box center [428, 201] width 857 height 402
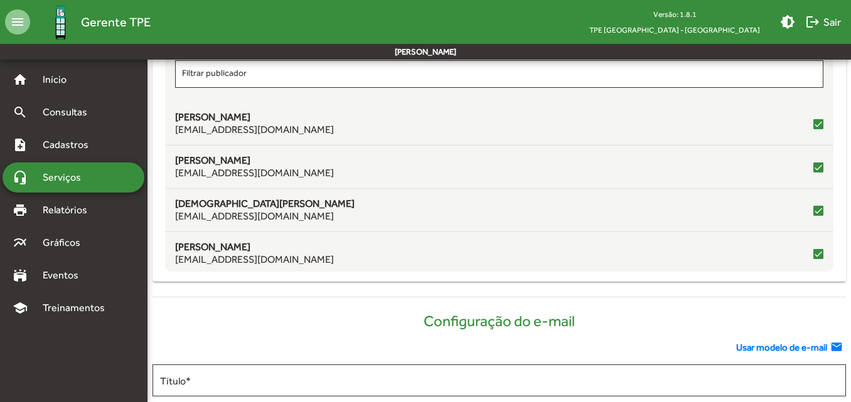
scroll to position [251, 0]
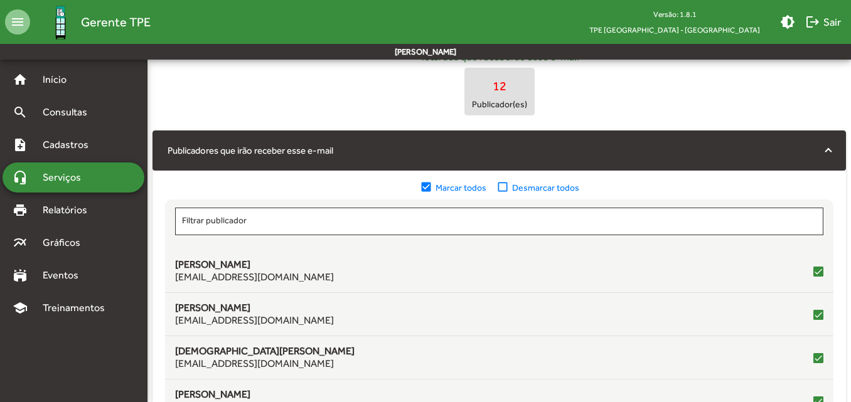
click at [503, 191] on mat-icon "check_box_outline_blank" at bounding box center [504, 188] width 16 height 14
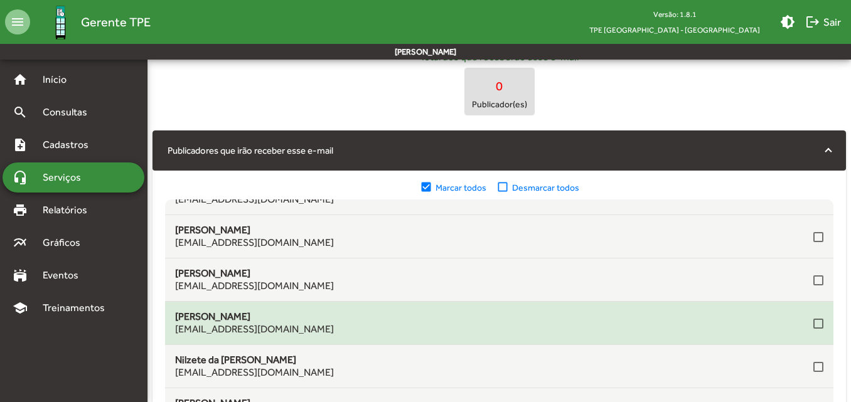
click at [816, 324] on div at bounding box center [818, 324] width 10 height 10
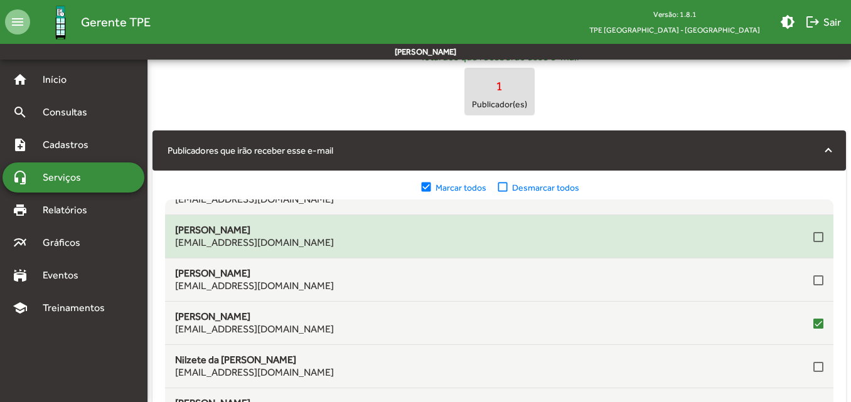
click at [813, 238] on div at bounding box center [818, 237] width 10 height 10
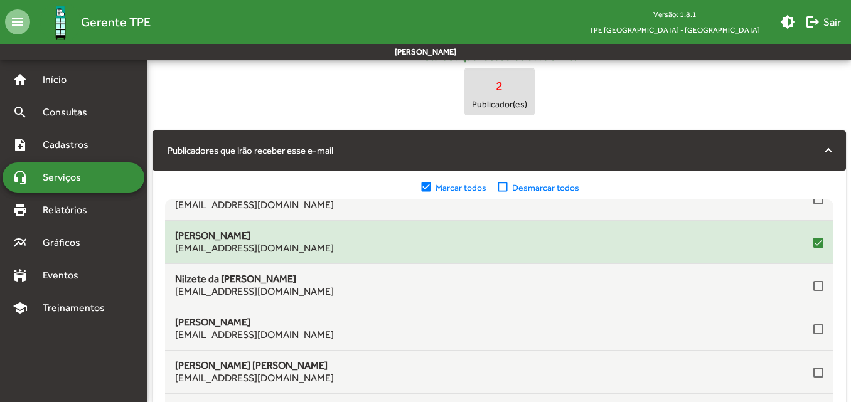
scroll to position [349, 0]
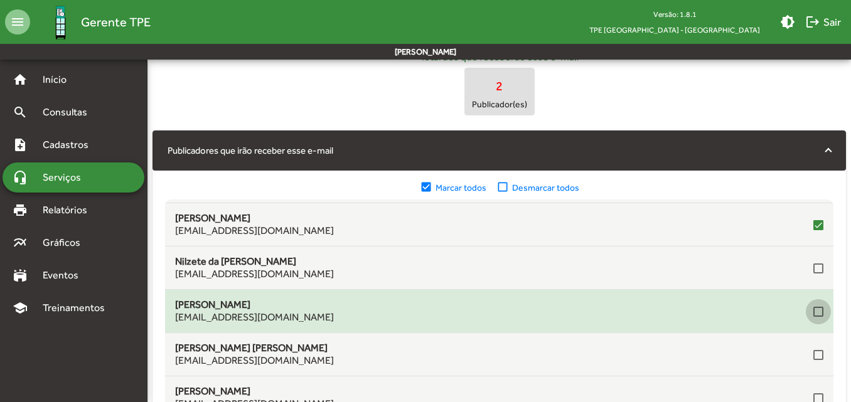
click at [813, 307] on div at bounding box center [818, 312] width 10 height 10
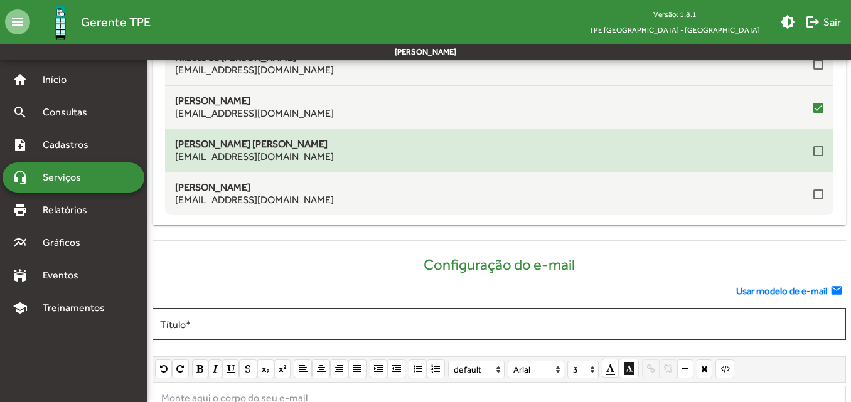
scroll to position [565, 0]
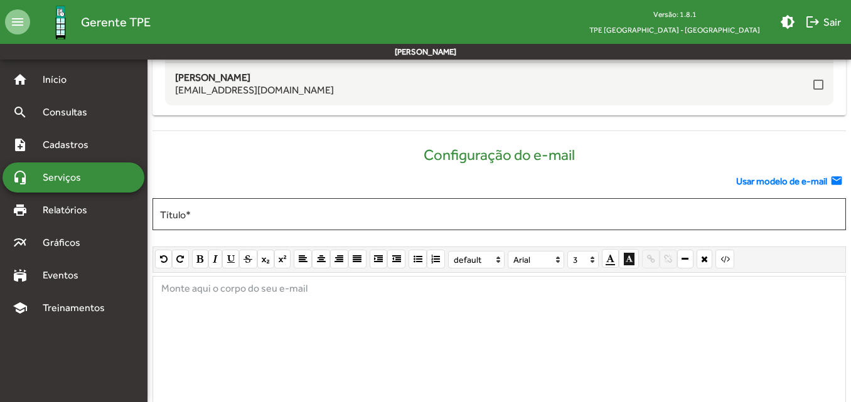
click at [753, 179] on span "Usar modelo de e-mail" at bounding box center [781, 181] width 91 height 14
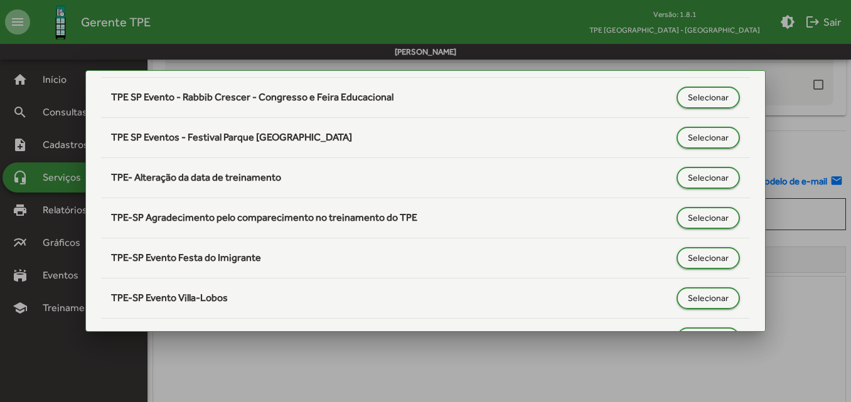
scroll to position [627, 0]
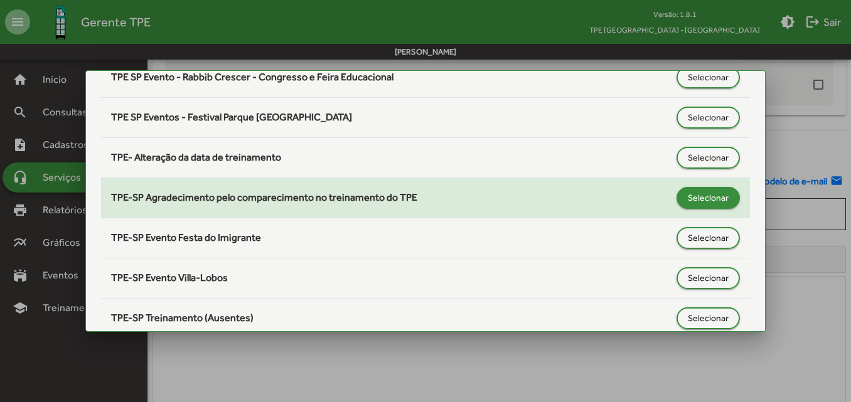
click at [702, 192] on span "Selecionar" at bounding box center [707, 197] width 41 height 23
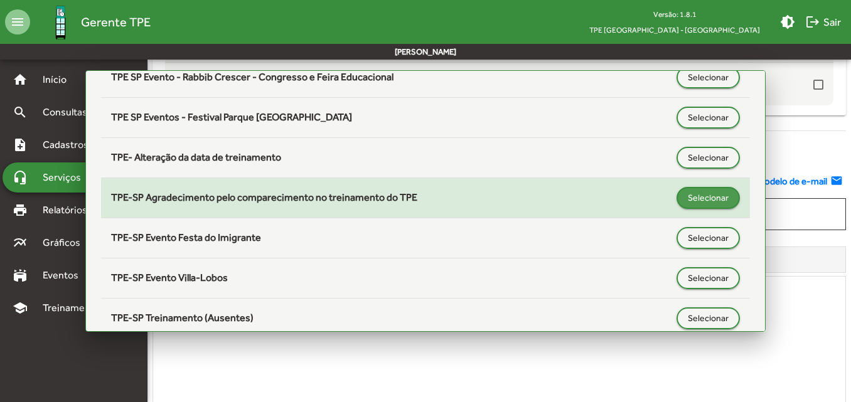
type input "**********"
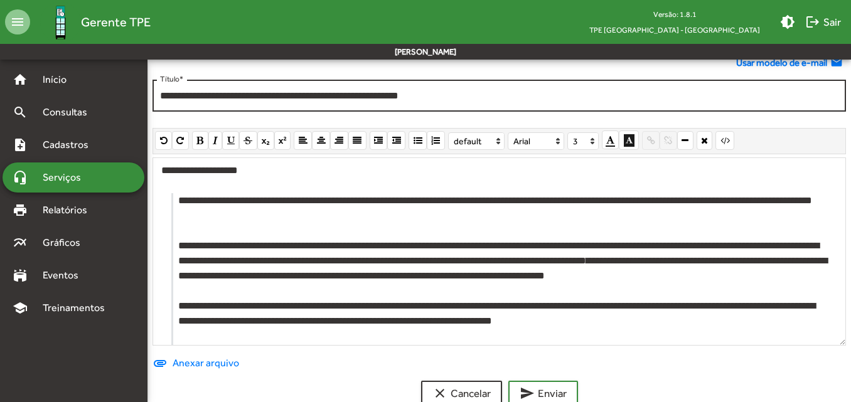
scroll to position [712, 0]
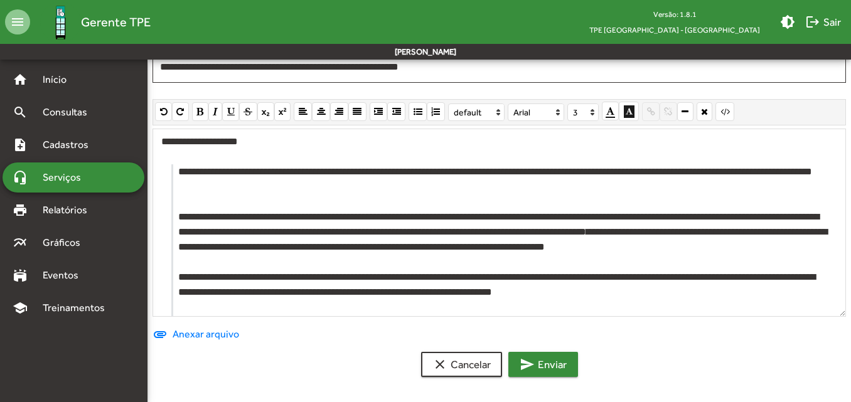
click at [552, 368] on span "send Enviar" at bounding box center [542, 364] width 47 height 23
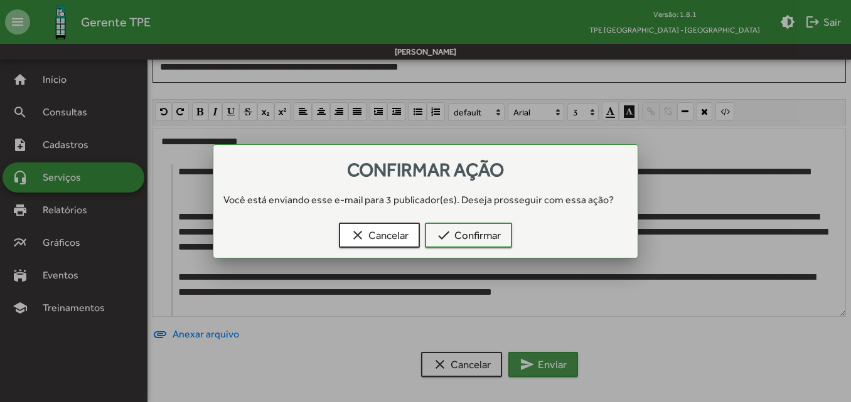
scroll to position [0, 0]
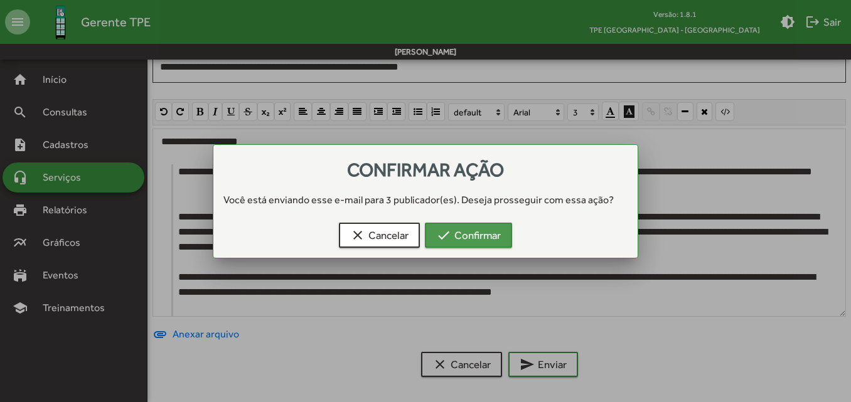
click at [494, 231] on span "check Confirmar" at bounding box center [468, 235] width 65 height 23
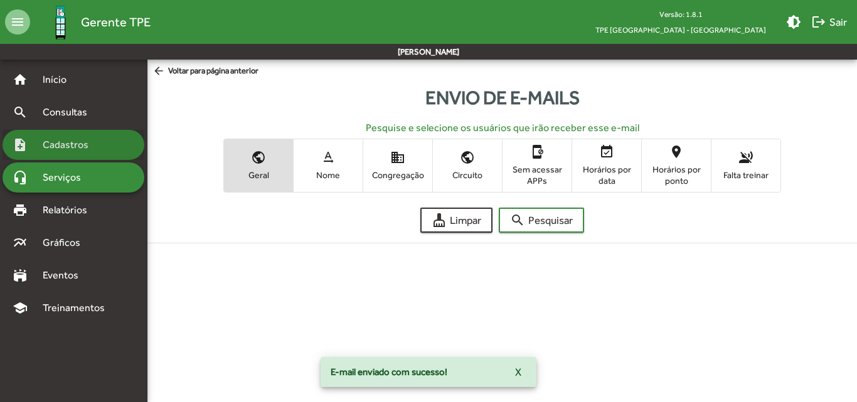
click at [75, 141] on span "Cadastros" at bounding box center [70, 144] width 70 height 15
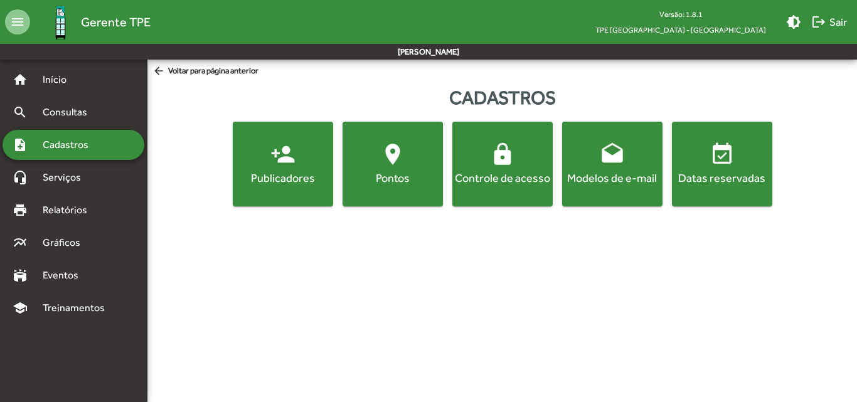
click at [284, 164] on mat-icon "person_add" at bounding box center [282, 154] width 25 height 25
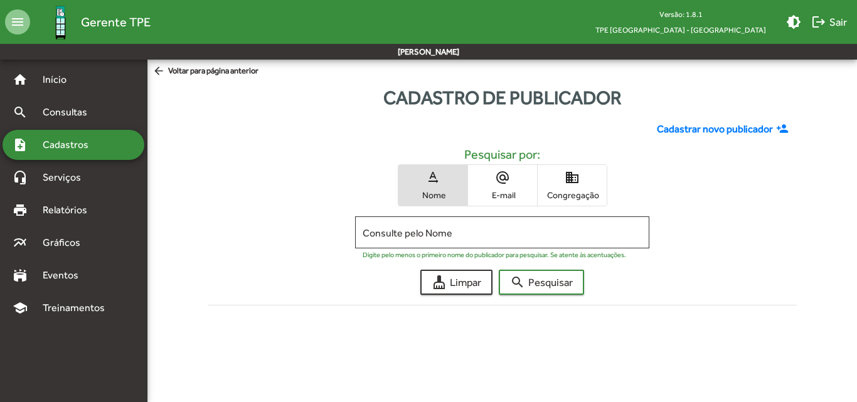
click at [612, 187] on div "text_rotation_none Nome alternate_email E-mail domain Congregação" at bounding box center [502, 185] width 569 height 42
click at [585, 192] on span "Congregação" at bounding box center [572, 194] width 63 height 11
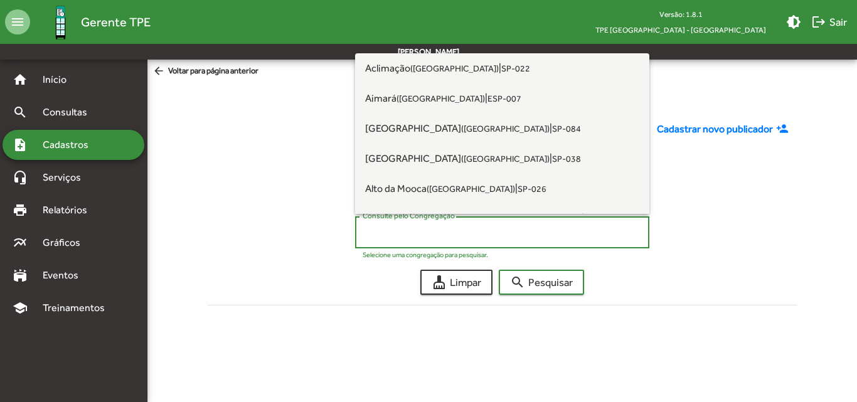
click at [428, 236] on input "Consulte pelo Congregação" at bounding box center [502, 232] width 279 height 11
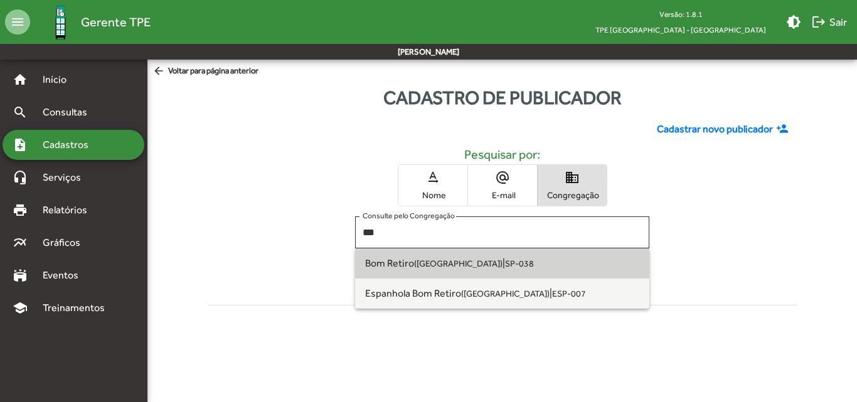
click at [465, 255] on span "Bom Retiro ([GEOGRAPHIC_DATA]) | SP-038" at bounding box center [502, 263] width 274 height 30
type input "**********"
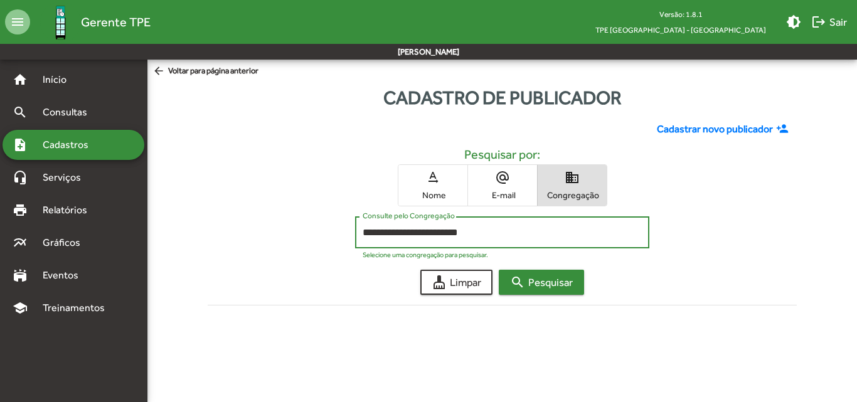
click at [543, 273] on span "search Pesquisar" at bounding box center [541, 282] width 63 height 23
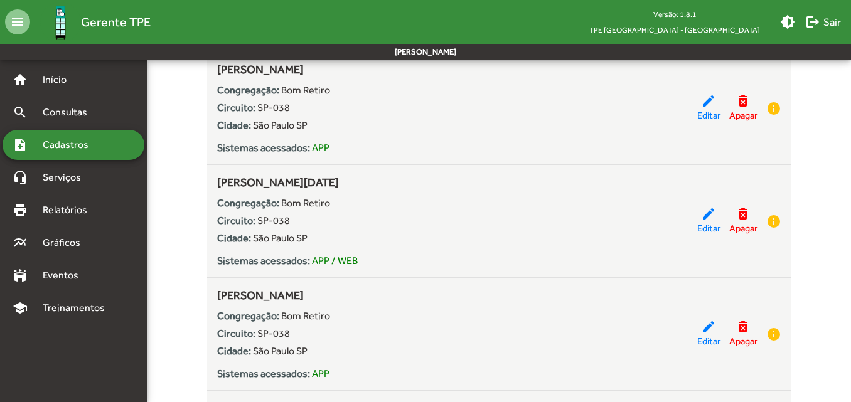
scroll to position [439, 0]
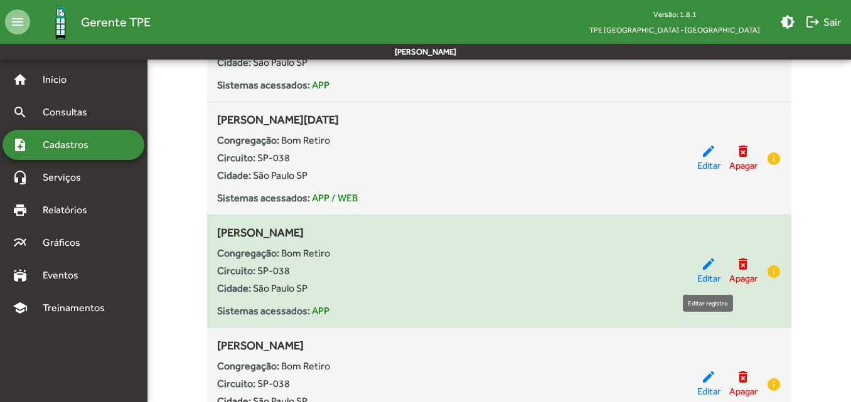
click at [704, 260] on mat-icon "edit" at bounding box center [708, 264] width 15 height 15
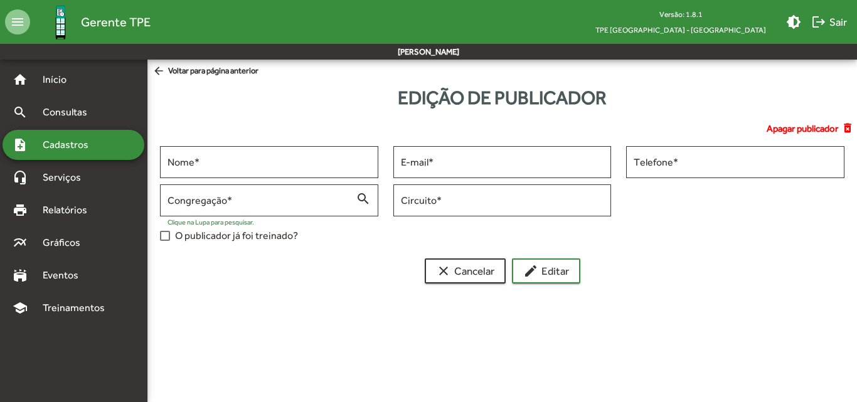
type input "**********"
type input "******"
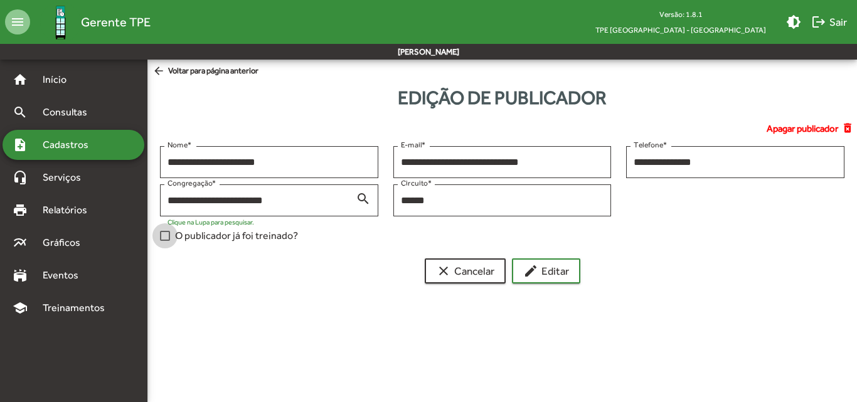
click at [167, 235] on div at bounding box center [165, 236] width 10 height 10
click at [533, 265] on mat-icon "edit" at bounding box center [530, 270] width 15 height 15
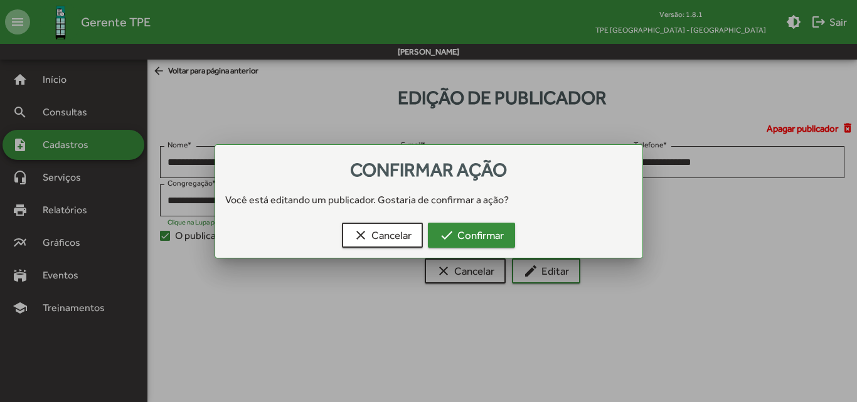
click at [479, 237] on span "check Confirmar" at bounding box center [471, 235] width 65 height 23
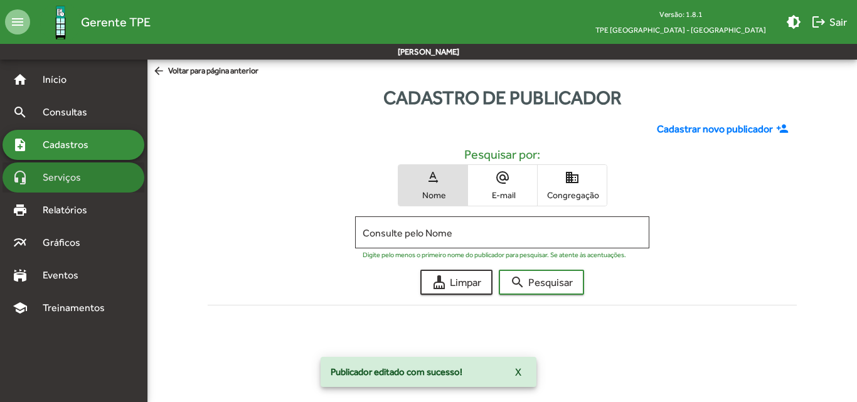
click at [68, 183] on span "Serviços" at bounding box center [66, 177] width 63 height 15
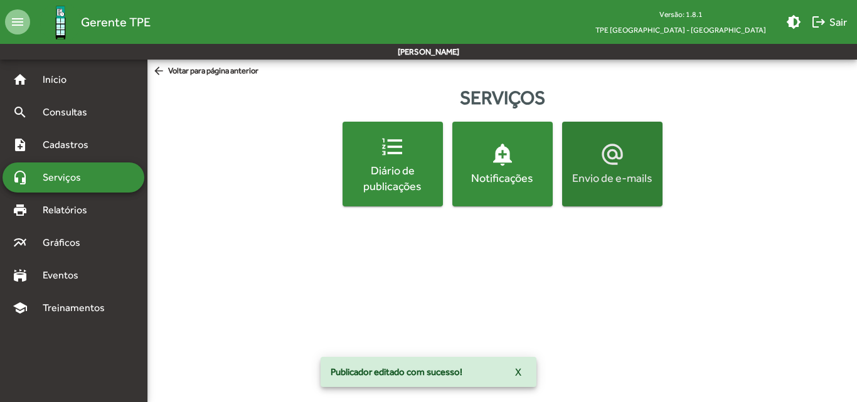
click at [581, 174] on div "Envio de e-mails" at bounding box center [612, 178] width 95 height 16
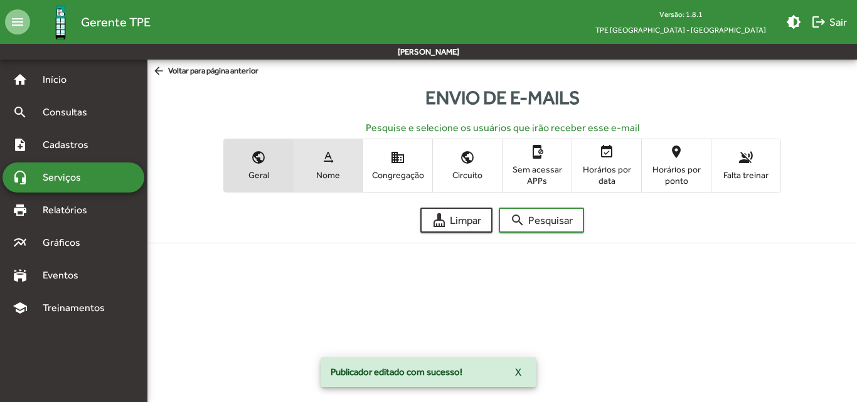
click at [327, 178] on span "Nome" at bounding box center [328, 174] width 63 height 11
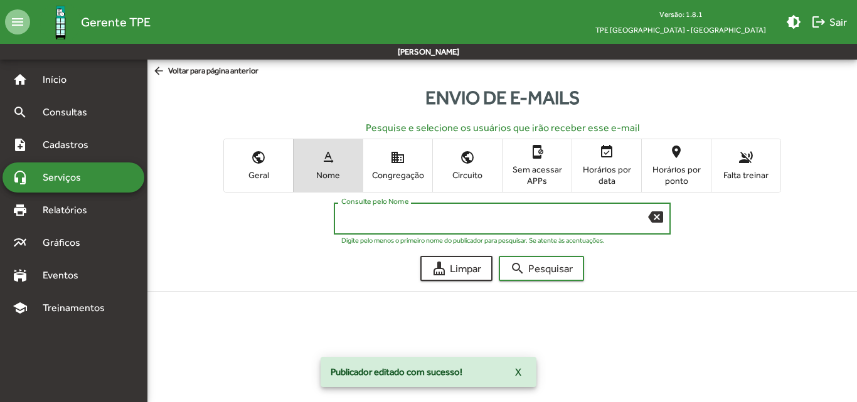
click at [365, 220] on input "Consulte pelo Nome" at bounding box center [494, 218] width 307 height 11
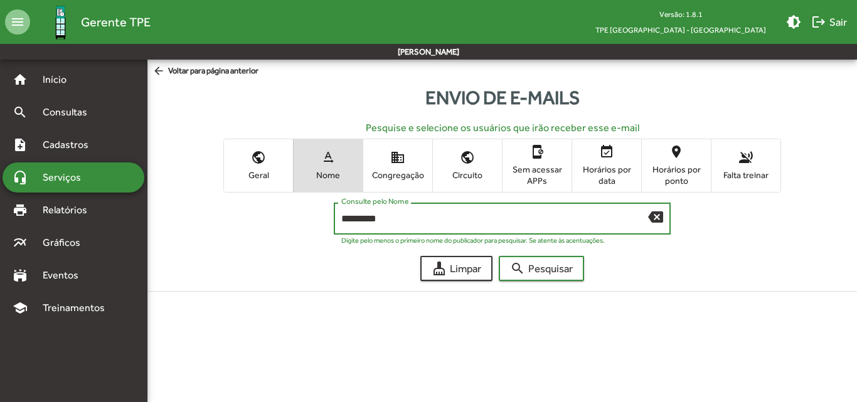
type input "*********"
click at [499, 256] on button "search Pesquisar" at bounding box center [541, 268] width 85 height 25
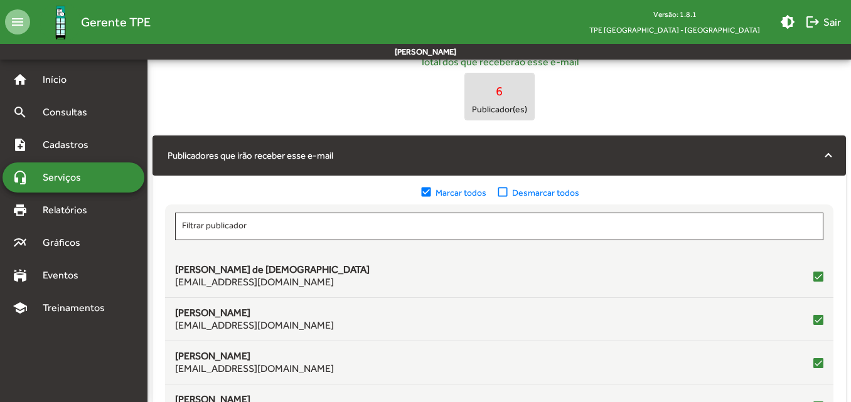
scroll to position [251, 0]
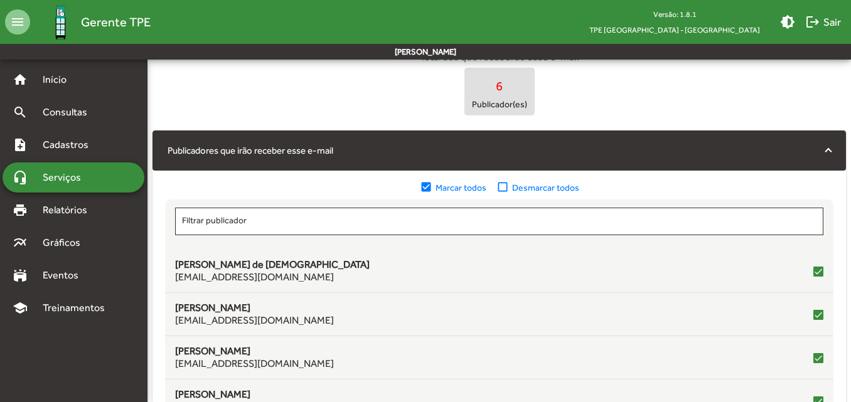
click at [505, 188] on mat-icon "check_box_outline_blank" at bounding box center [504, 188] width 16 height 14
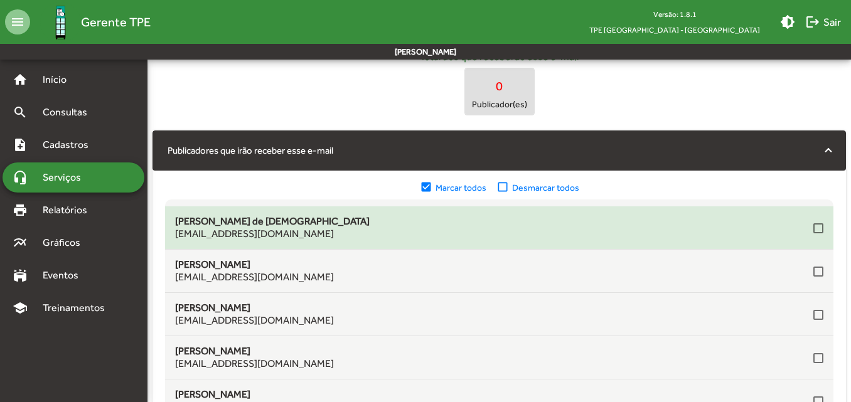
scroll to position [63, 0]
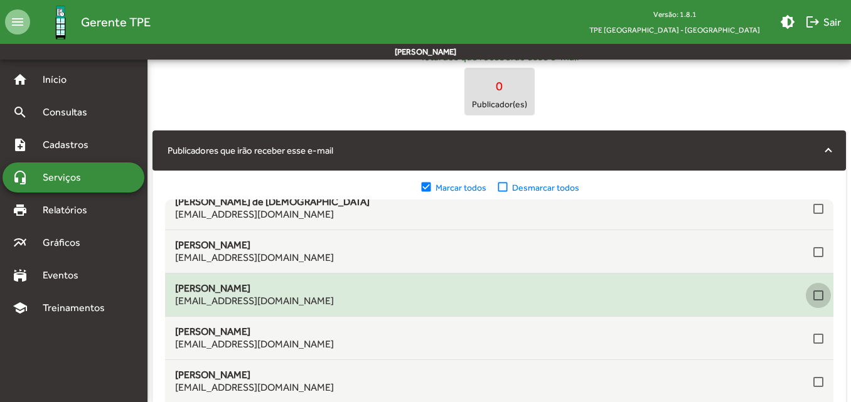
click at [813, 290] on div at bounding box center [818, 295] width 10 height 10
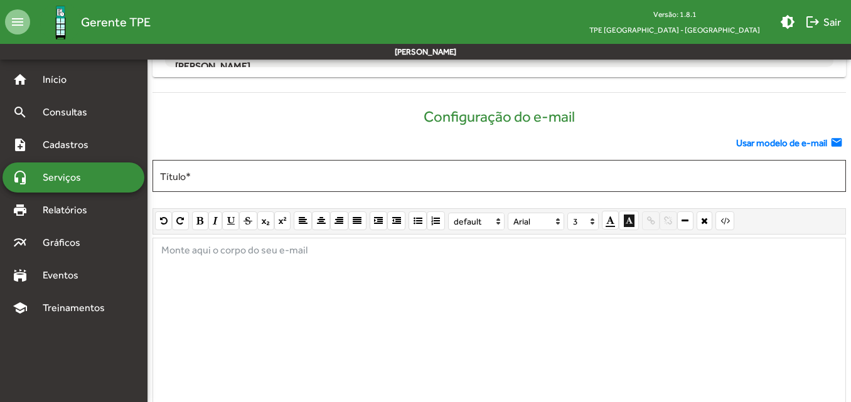
scroll to position [586, 0]
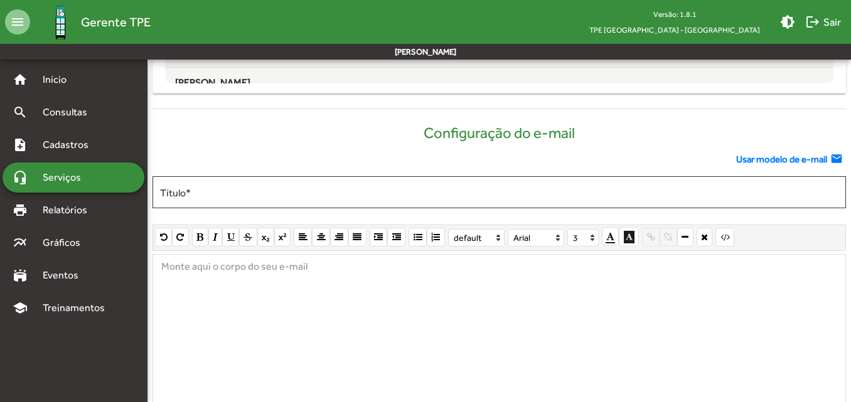
click at [788, 156] on span "Usar modelo de e-mail" at bounding box center [781, 159] width 91 height 14
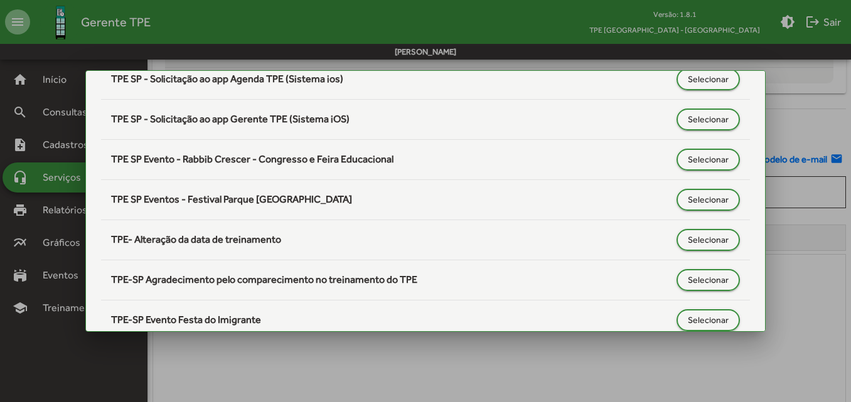
scroll to position [565, 0]
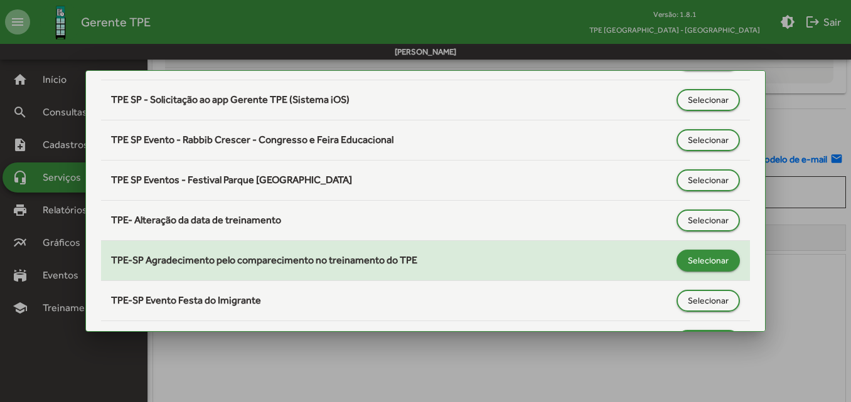
click at [687, 257] on span "Selecionar" at bounding box center [707, 260] width 41 height 23
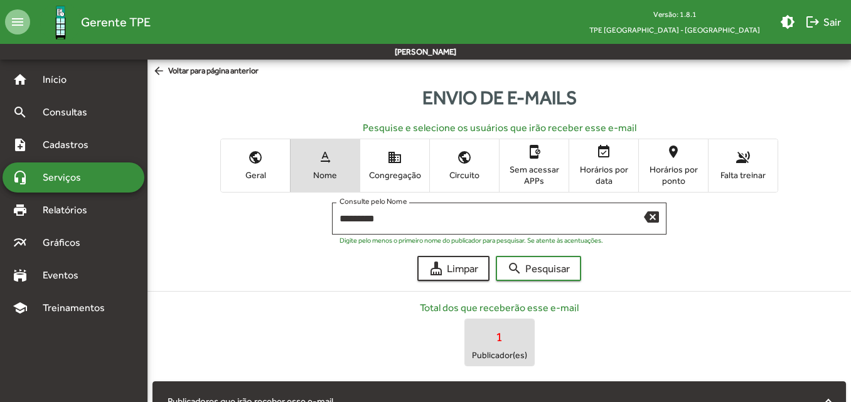
type input "**********"
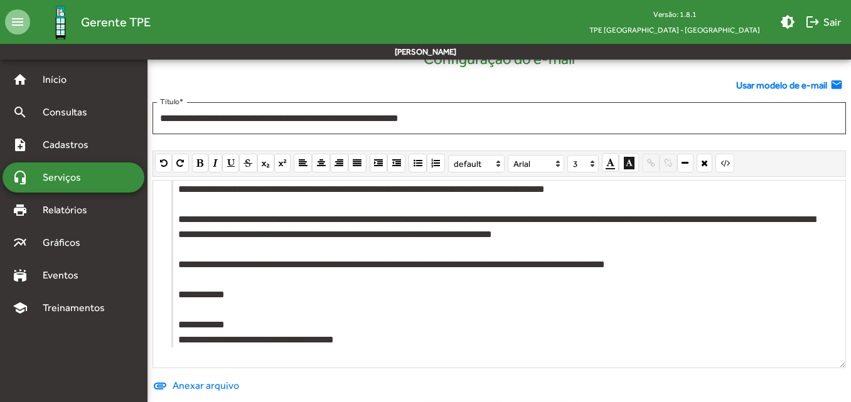
scroll to position [712, 0]
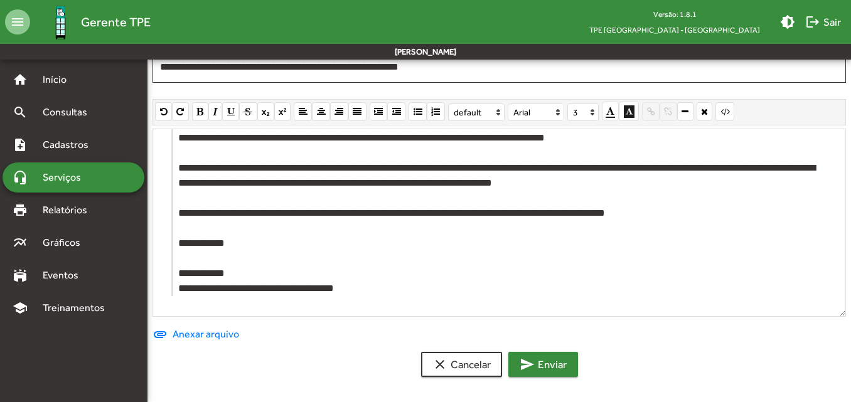
click at [521, 363] on mat-icon "send" at bounding box center [526, 364] width 15 height 15
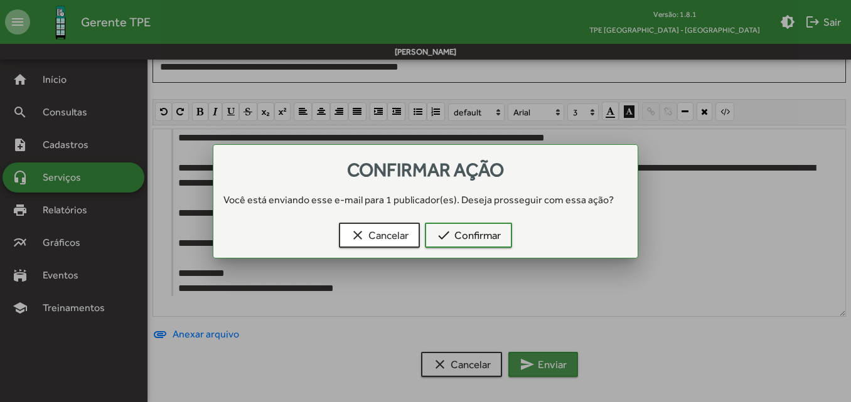
scroll to position [0, 0]
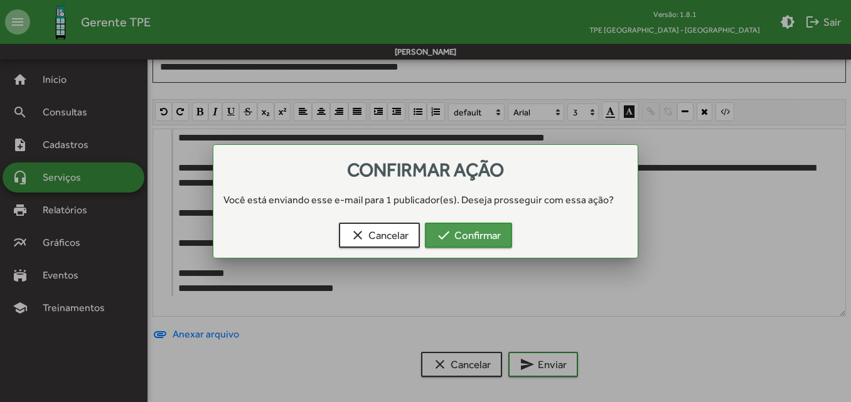
click at [473, 240] on span "check Confirmar" at bounding box center [468, 235] width 65 height 23
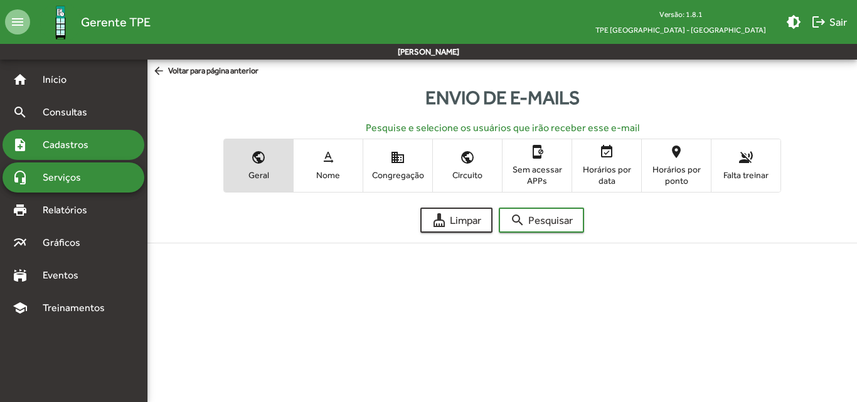
click at [62, 151] on span "Cadastros" at bounding box center [70, 144] width 70 height 15
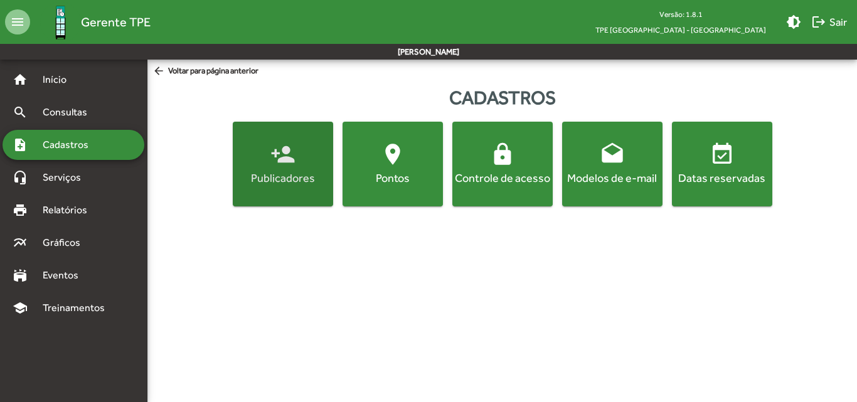
click at [270, 189] on button "person_add Publicadores" at bounding box center [283, 164] width 100 height 85
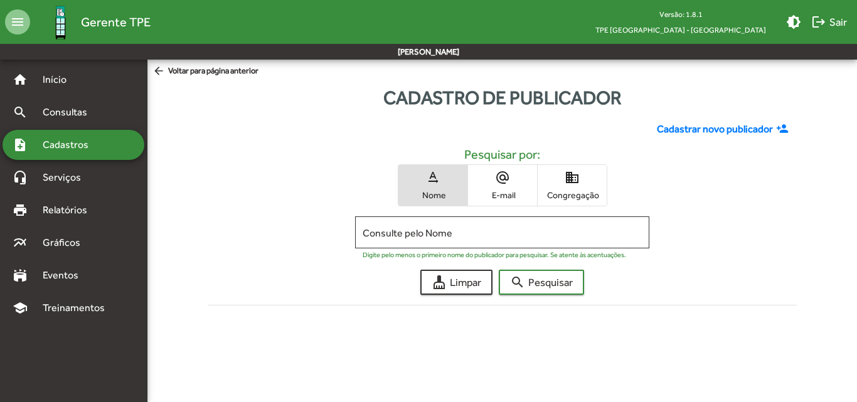
click at [581, 193] on span "Congregação" at bounding box center [572, 194] width 63 height 11
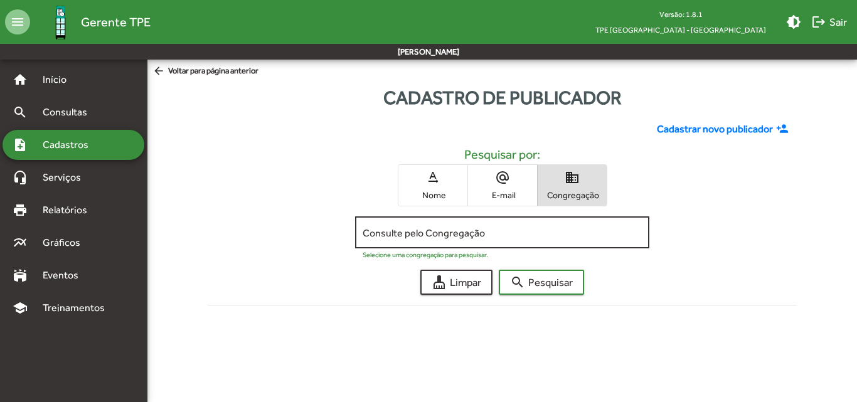
click at [474, 235] on input "Consulte pelo Congregação" at bounding box center [502, 232] width 279 height 11
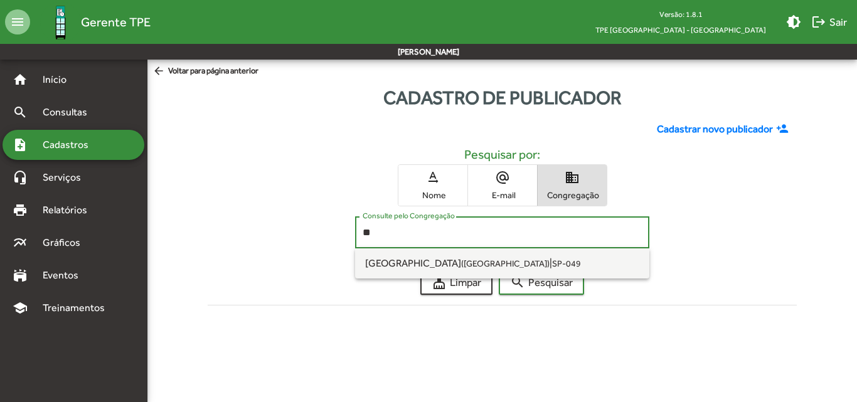
type input "*"
click at [383, 267] on span "Pompéia ([GEOGRAPHIC_DATA])" at bounding box center [428, 263] width 127 height 12
type input "**********"
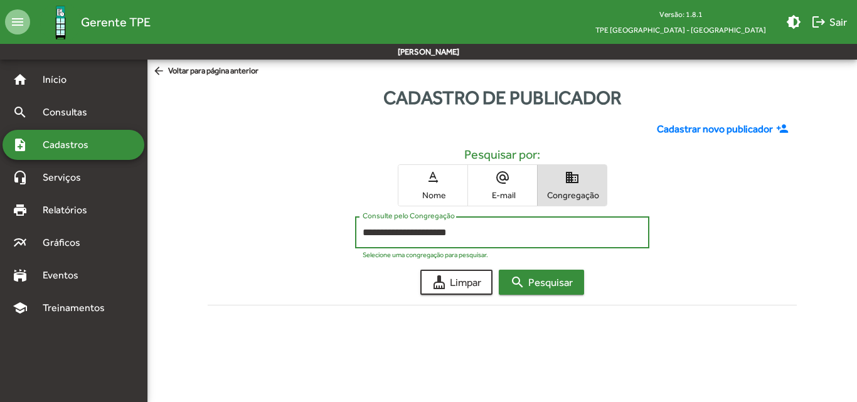
click at [538, 285] on span "search Pesquisar" at bounding box center [541, 282] width 63 height 23
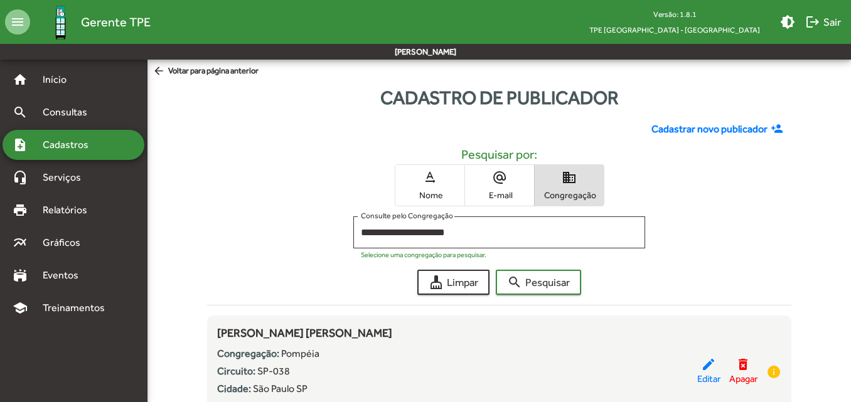
click at [442, 192] on span "Nome" at bounding box center [429, 194] width 63 height 11
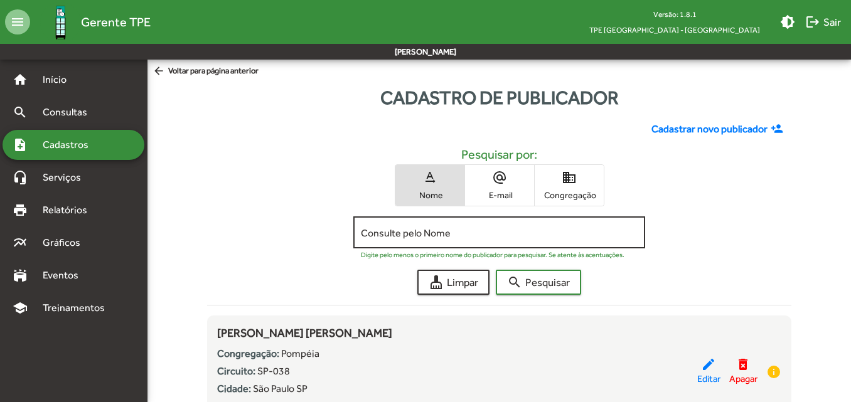
click at [432, 228] on input "Consulte pelo Nome" at bounding box center [499, 232] width 277 height 11
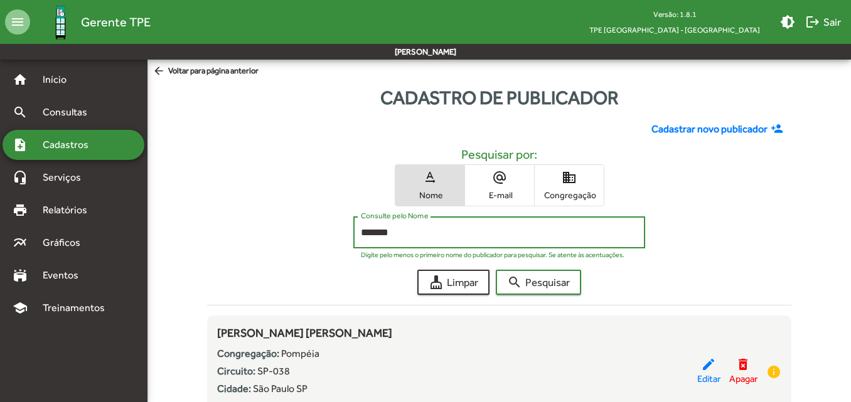
click at [496, 270] on button "search Pesquisar" at bounding box center [538, 282] width 85 height 25
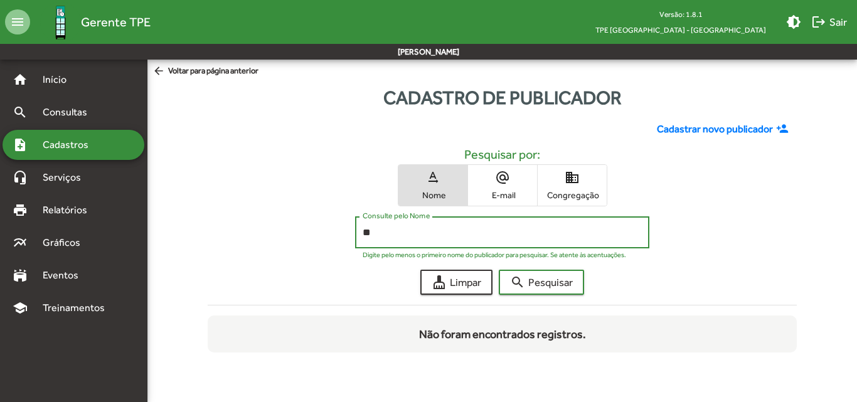
type input "*"
type input "******"
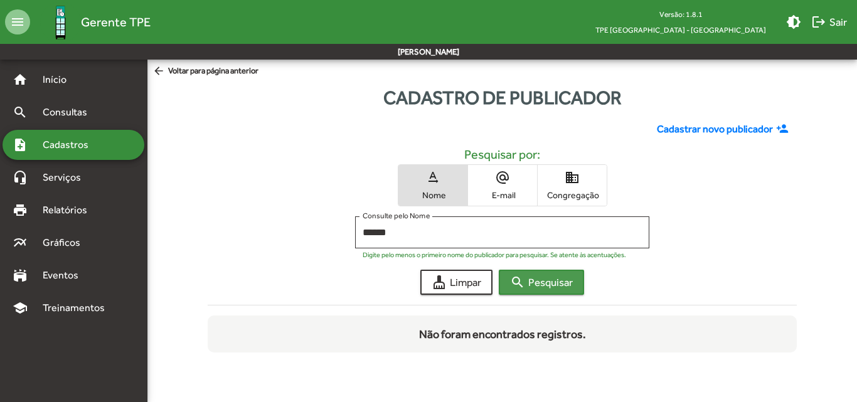
click at [555, 286] on span "search Pesquisar" at bounding box center [541, 282] width 63 height 23
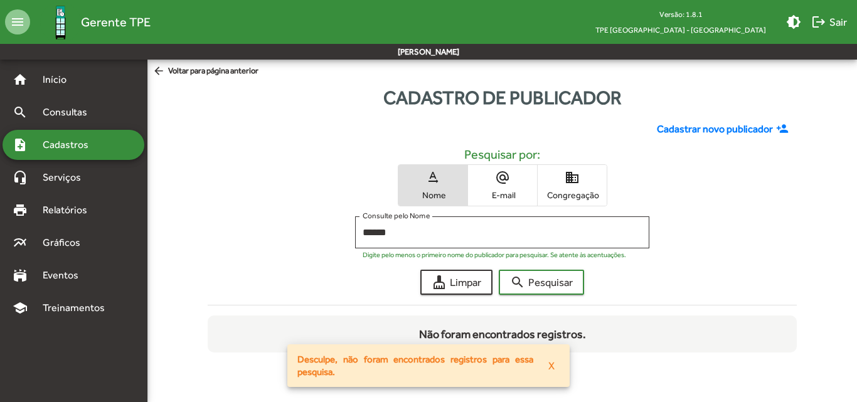
click at [575, 188] on span "domain Congregação" at bounding box center [572, 185] width 69 height 41
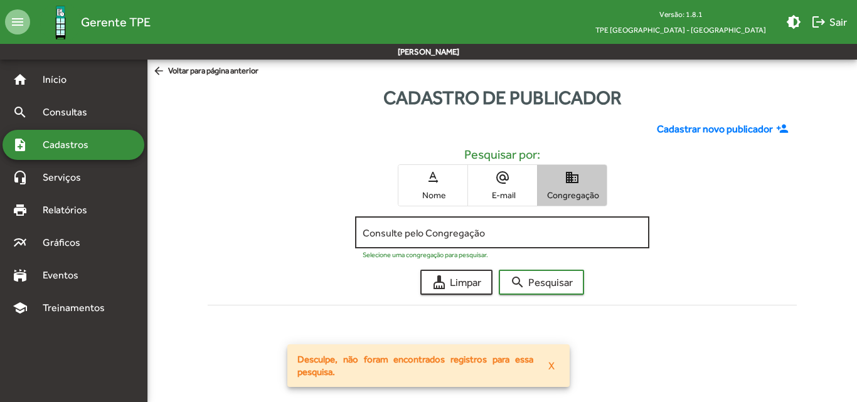
click at [409, 234] on input "Consulte pelo Congregação" at bounding box center [502, 232] width 279 height 11
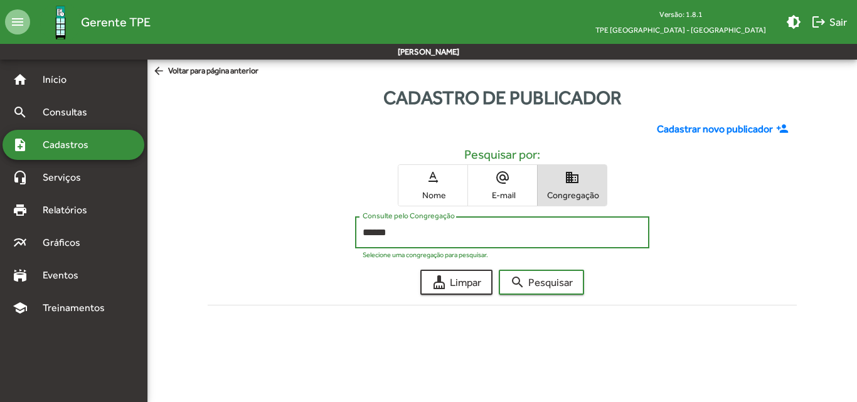
type input "******"
click at [499, 270] on button "search Pesquisar" at bounding box center [541, 282] width 85 height 25
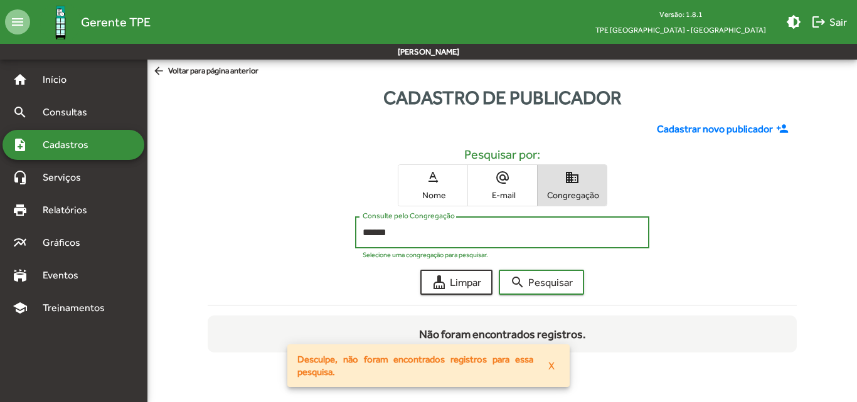
click at [560, 193] on span "Congregação" at bounding box center [572, 194] width 63 height 11
drag, startPoint x: 398, startPoint y: 227, endPoint x: 328, endPoint y: 232, distance: 70.4
click at [328, 232] on div "****** Consulte pelo Congregação Selecione uma congregação para pesquisar." at bounding box center [502, 235] width 589 height 38
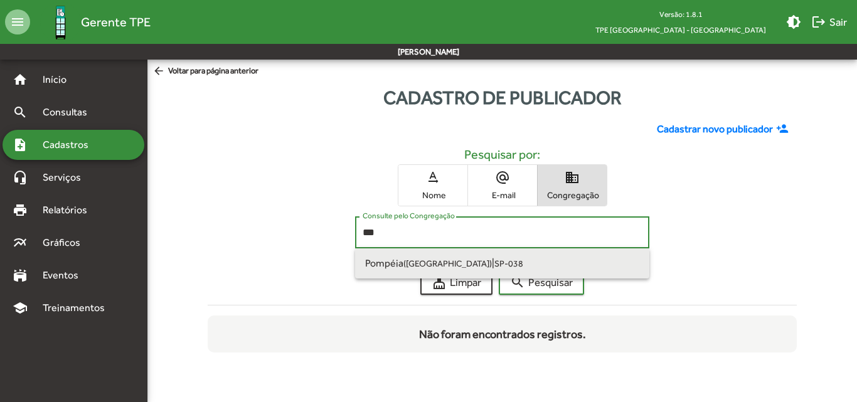
click at [391, 260] on span "Pompéia ([GEOGRAPHIC_DATA])" at bounding box center [428, 263] width 127 height 12
type input "**********"
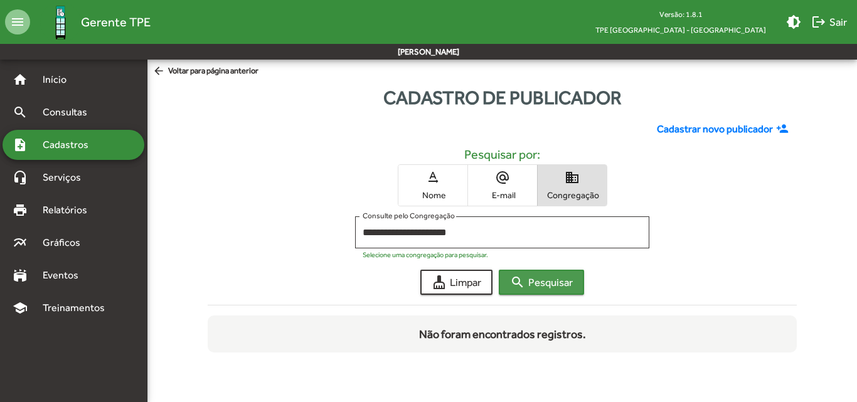
click at [548, 284] on span "search Pesquisar" at bounding box center [541, 282] width 63 height 23
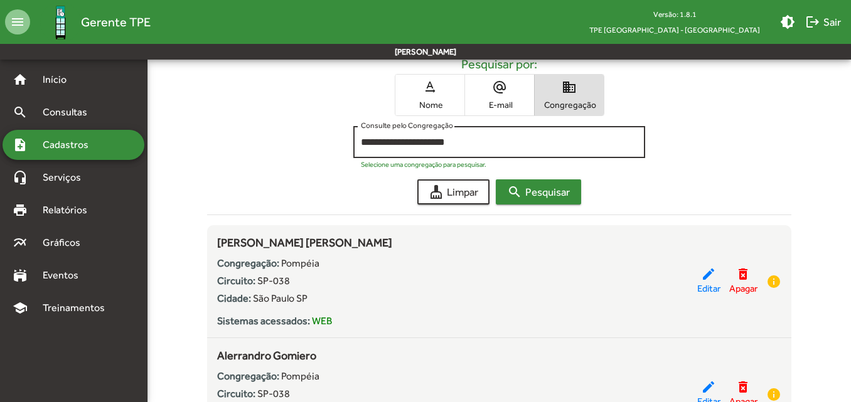
scroll to position [68, 0]
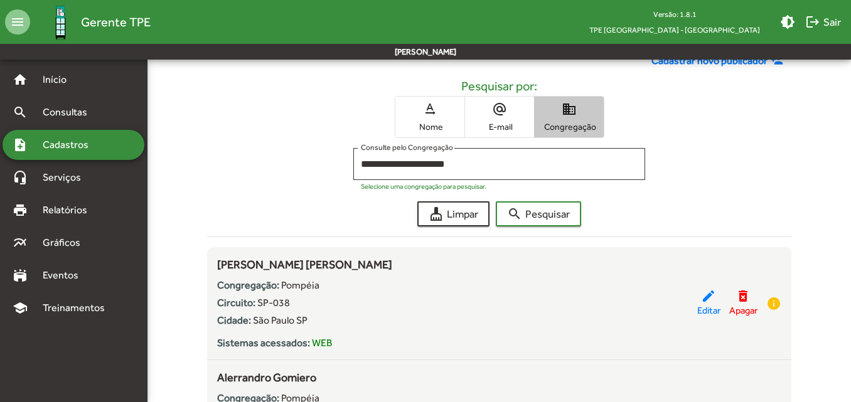
click at [554, 120] on span "domain Congregação" at bounding box center [568, 117] width 69 height 41
click at [98, 151] on span "Cadastros" at bounding box center [70, 144] width 70 height 15
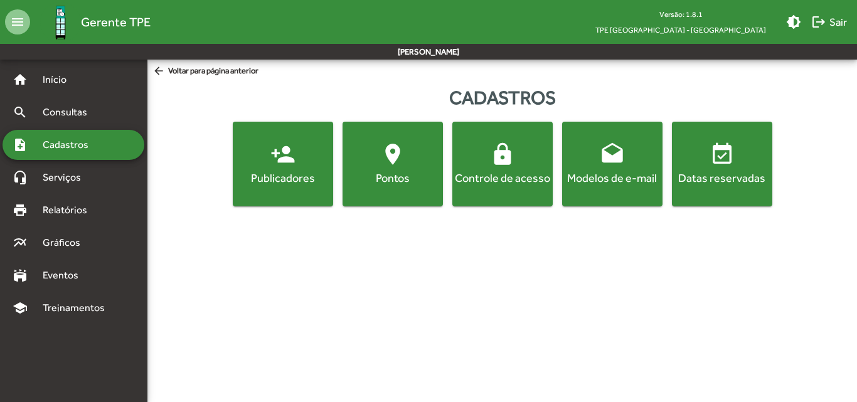
click at [312, 177] on div "Publicadores" at bounding box center [282, 178] width 95 height 16
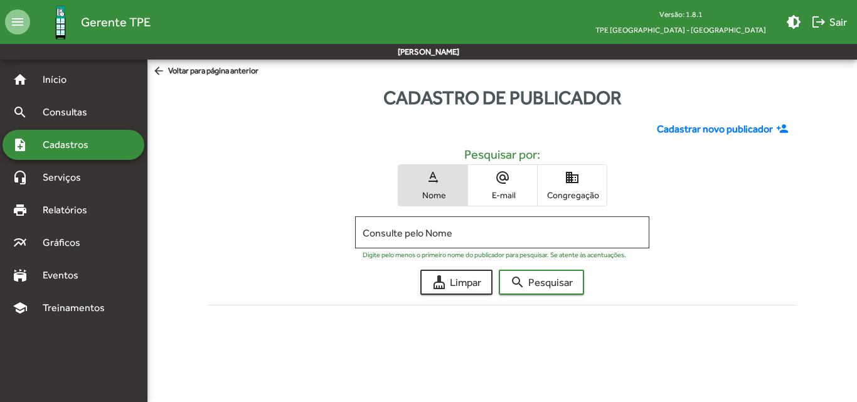
click at [565, 196] on span "Congregação" at bounding box center [572, 194] width 63 height 11
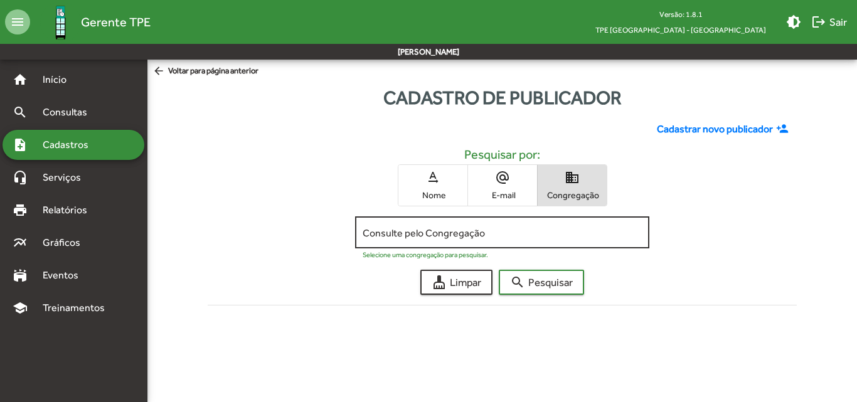
click at [402, 223] on div "Consulte pelo Congregação" at bounding box center [502, 231] width 279 height 34
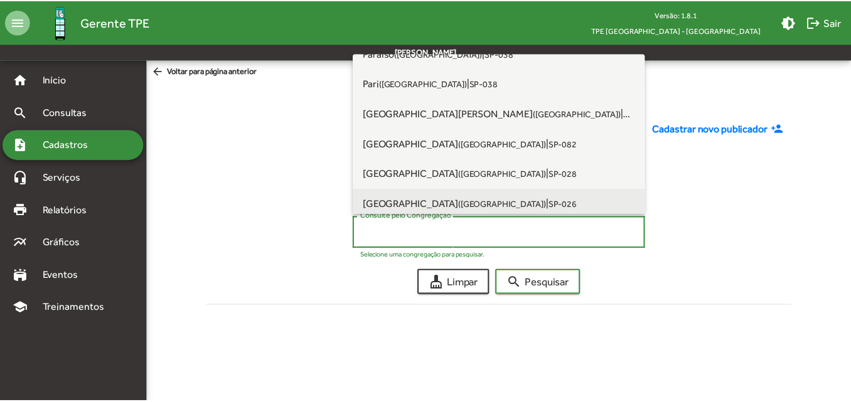
scroll to position [4014, 0]
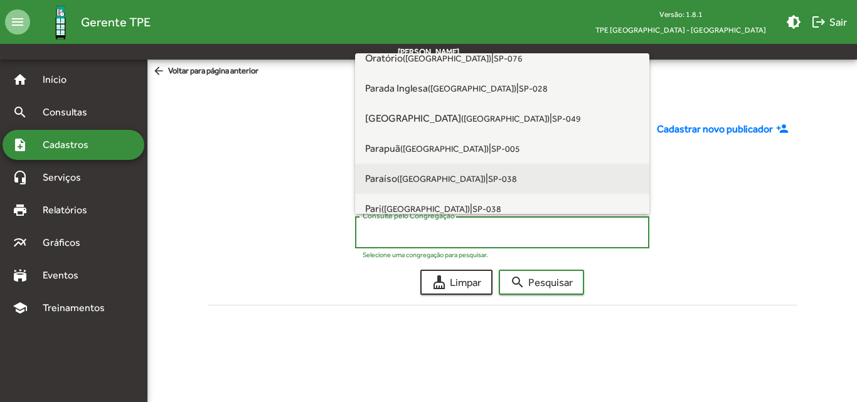
click at [415, 180] on small "([GEOGRAPHIC_DATA])" at bounding box center [441, 179] width 88 height 10
type input "**********"
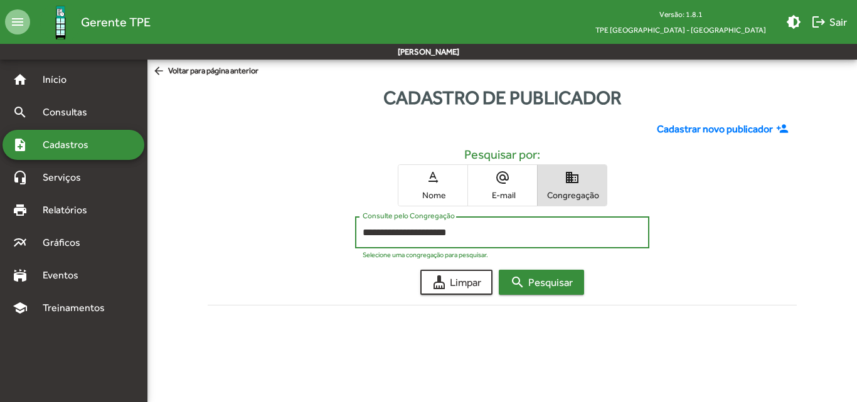
click at [538, 287] on span "search Pesquisar" at bounding box center [541, 282] width 63 height 23
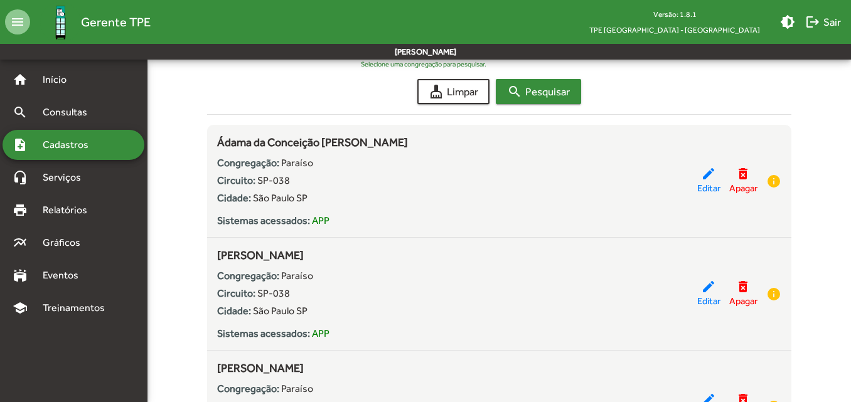
scroll to position [0, 0]
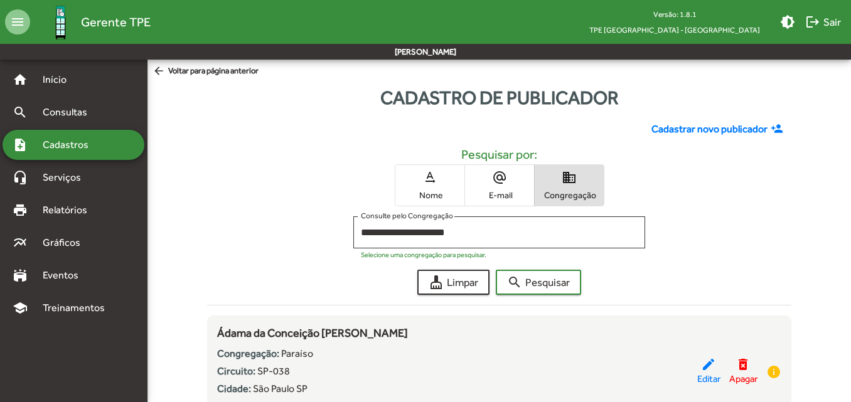
click at [435, 194] on span "Nome" at bounding box center [429, 194] width 63 height 11
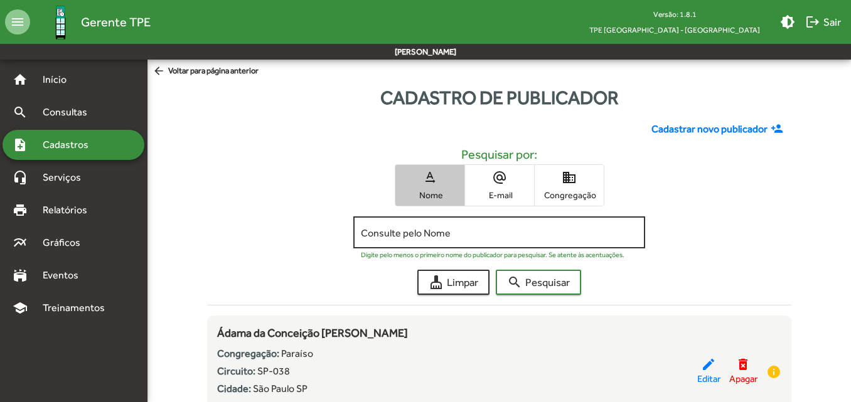
click at [423, 236] on input "Consulte pelo Nome" at bounding box center [499, 232] width 277 height 11
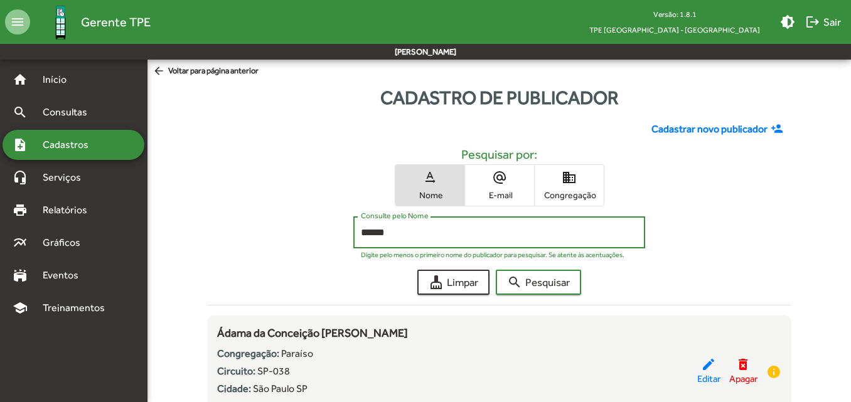
type input "******"
click at [496, 270] on button "search Pesquisar" at bounding box center [538, 282] width 85 height 25
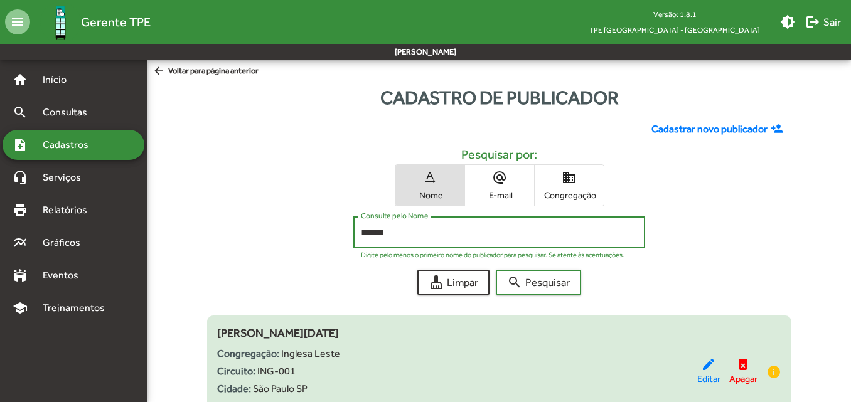
scroll to position [66, 0]
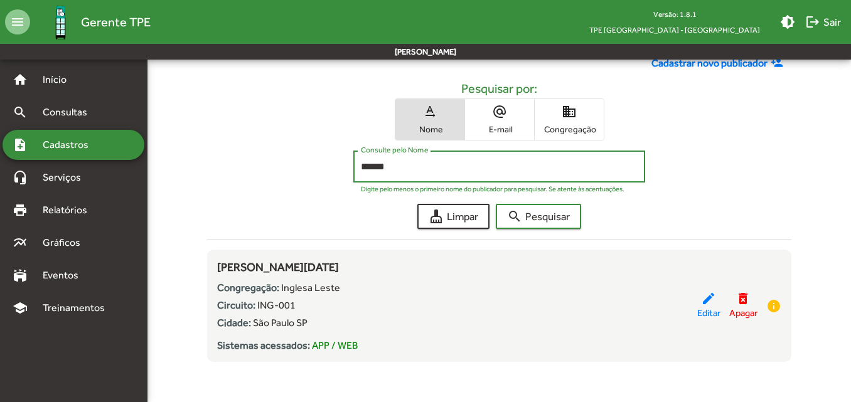
click at [506, 102] on span "alternate_email E-mail" at bounding box center [499, 119] width 69 height 41
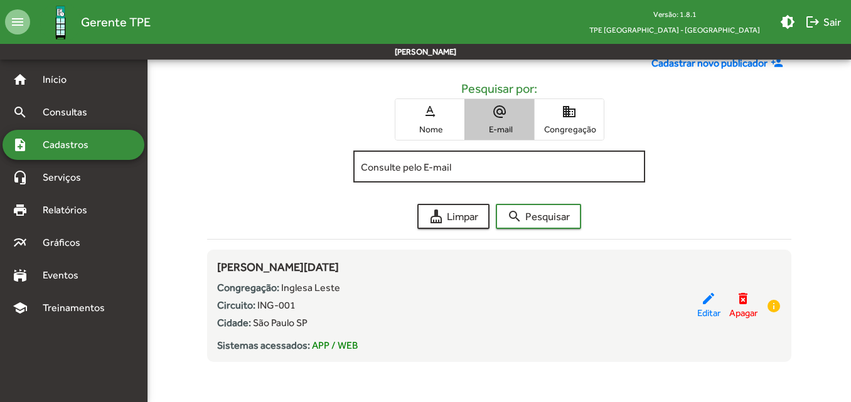
click at [475, 169] on input "Consulte pelo E-mail" at bounding box center [499, 166] width 277 height 11
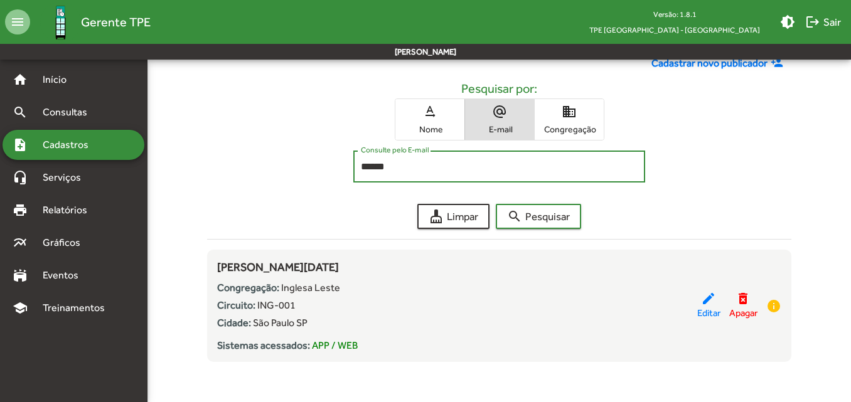
type input "******"
click at [496, 204] on button "search Pesquisar" at bounding box center [538, 216] width 85 height 25
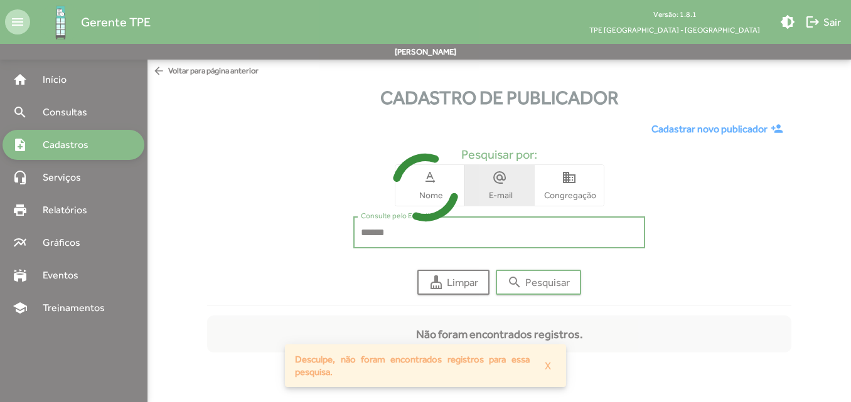
scroll to position [0, 0]
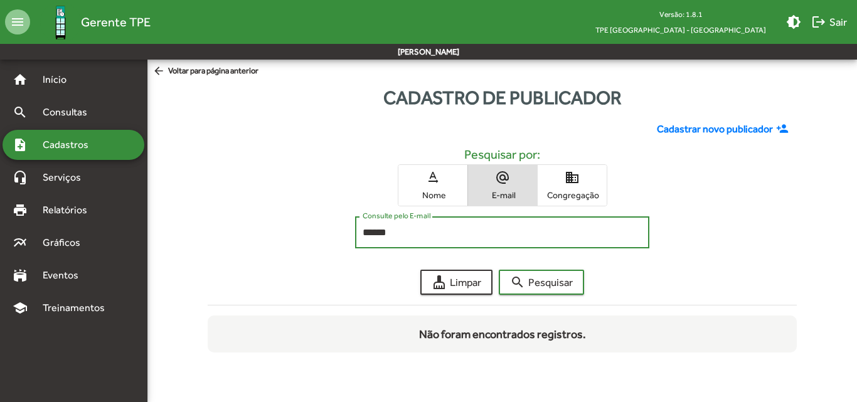
click at [583, 189] on span "Congregação" at bounding box center [572, 194] width 63 height 11
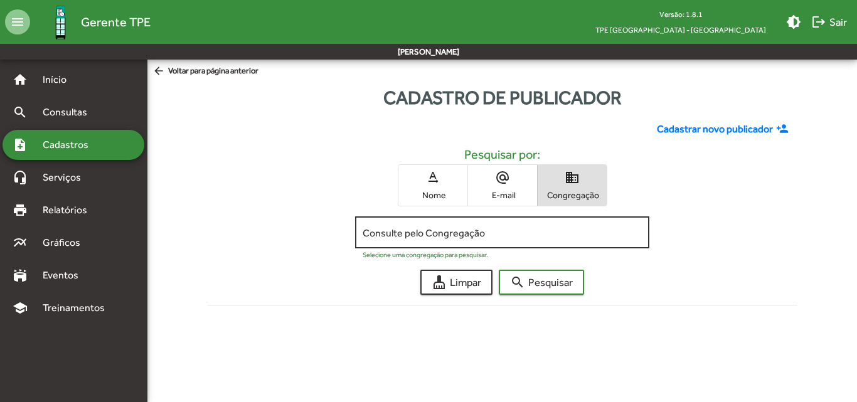
click at [442, 224] on div "Consulte pelo Congregação" at bounding box center [502, 231] width 279 height 34
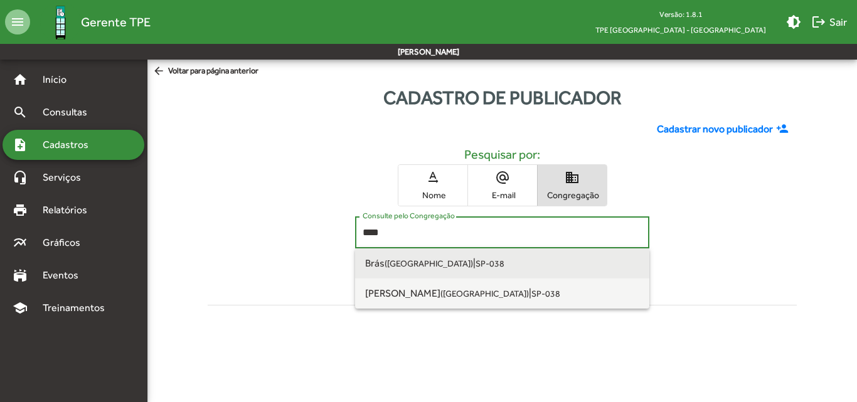
click at [437, 263] on small "([GEOGRAPHIC_DATA])" at bounding box center [429, 263] width 88 height 10
type input "**********"
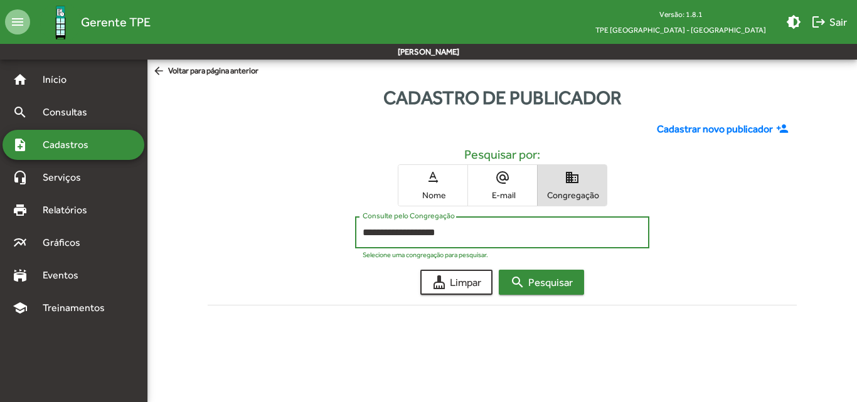
click at [549, 289] on span "search Pesquisar" at bounding box center [541, 282] width 63 height 23
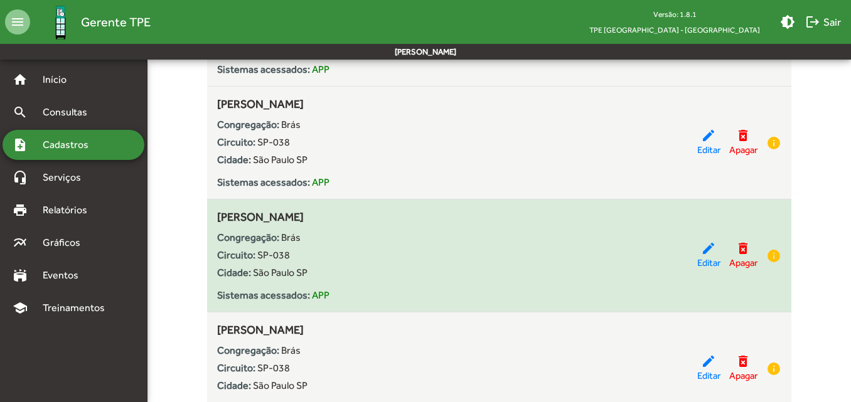
scroll to position [815, 0]
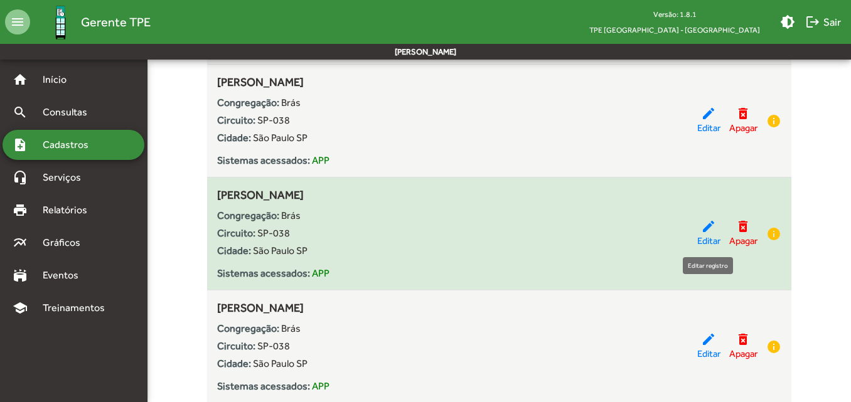
click at [703, 237] on span "Editar" at bounding box center [708, 241] width 23 height 14
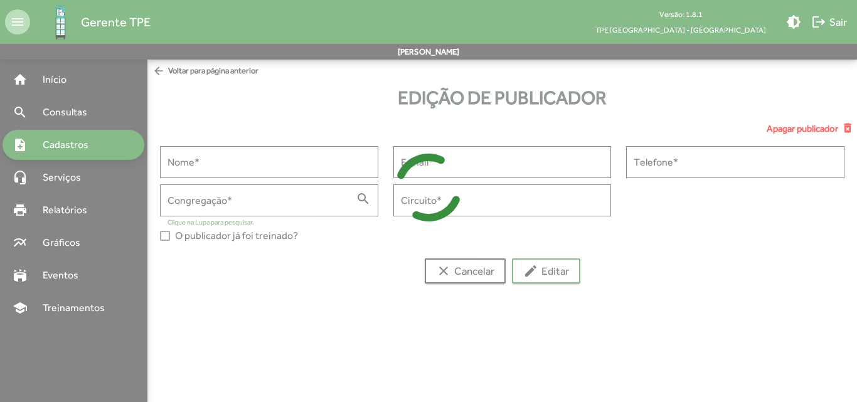
type input "**********"
type input "****"
type input "******"
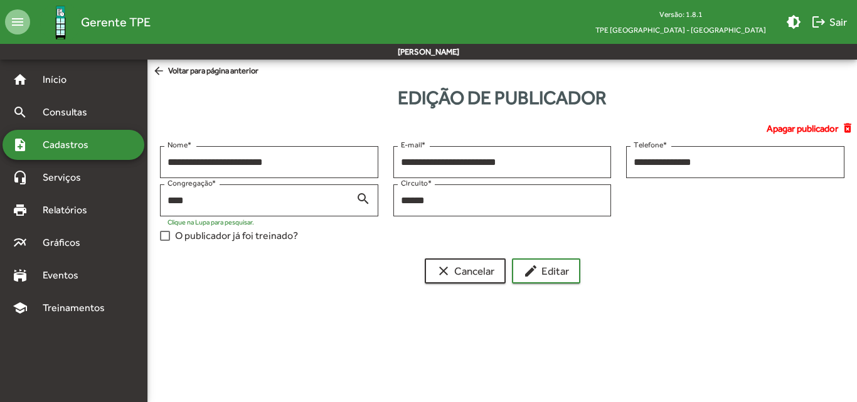
click at [166, 240] on div at bounding box center [165, 236] width 10 height 10
click at [566, 272] on span "edit Editar" at bounding box center [546, 271] width 46 height 23
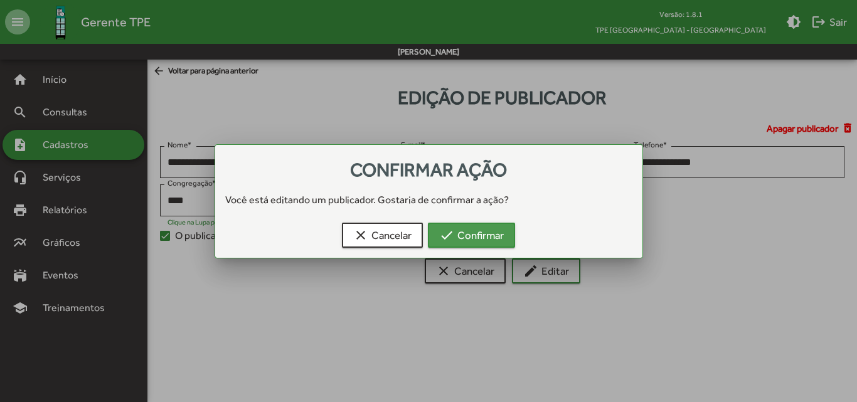
click at [483, 237] on span "check Confirmar" at bounding box center [471, 235] width 65 height 23
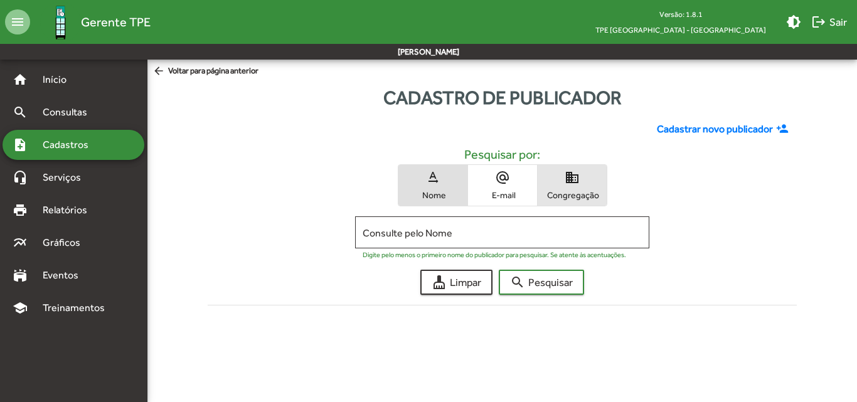
click at [571, 199] on span "Congregação" at bounding box center [572, 194] width 63 height 11
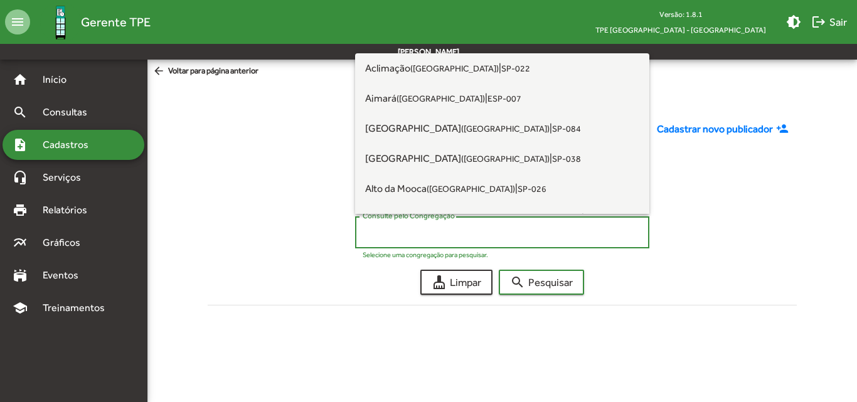
click at [477, 231] on input "Consulte pelo Congregação" at bounding box center [502, 232] width 279 height 11
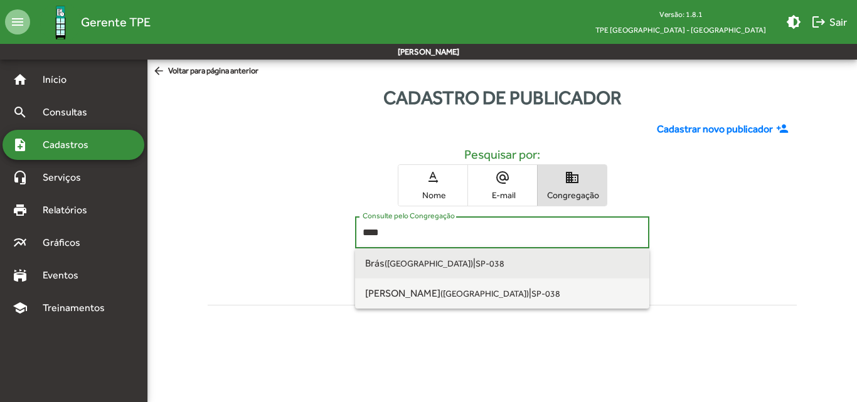
click at [489, 258] on span "Brás ([GEOGRAPHIC_DATA]) | SP-038" at bounding box center [502, 263] width 274 height 30
type input "**********"
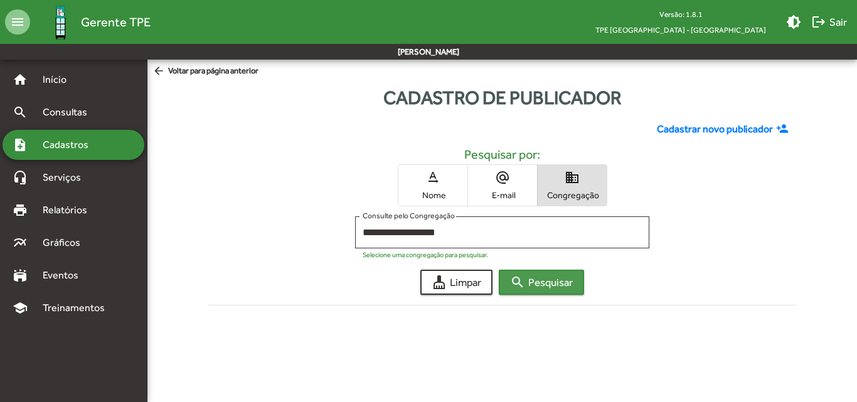
click at [535, 276] on span "search Pesquisar" at bounding box center [541, 282] width 63 height 23
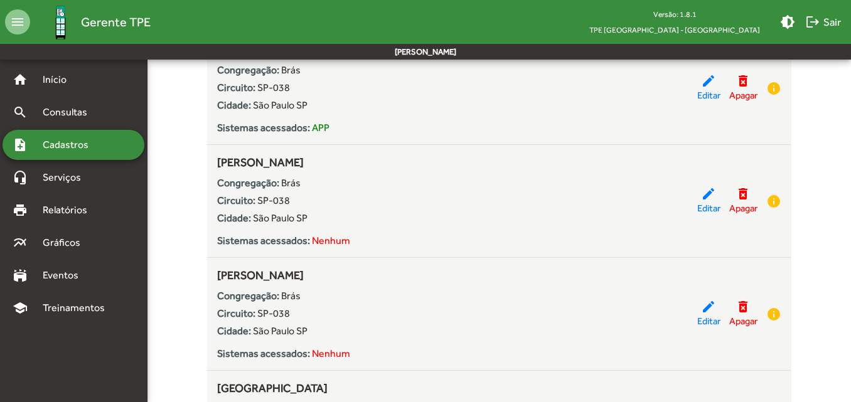
scroll to position [2697, 0]
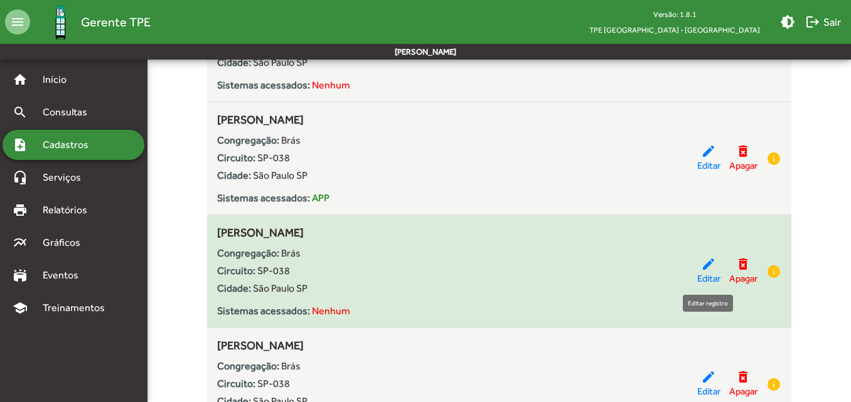
click at [701, 263] on mat-icon "edit" at bounding box center [708, 264] width 15 height 15
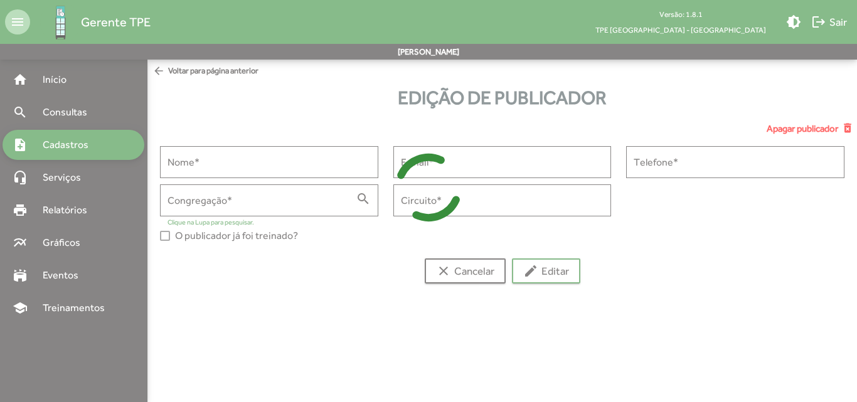
type input "**********"
type input "****"
type input "******"
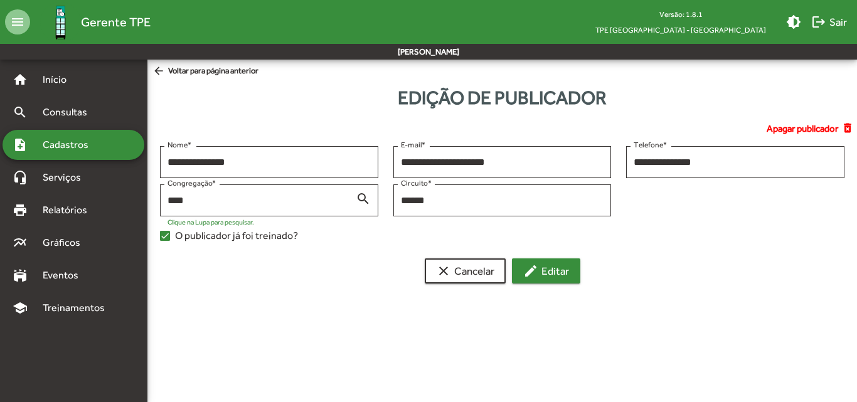
click at [541, 268] on span "edit Editar" at bounding box center [546, 271] width 46 height 23
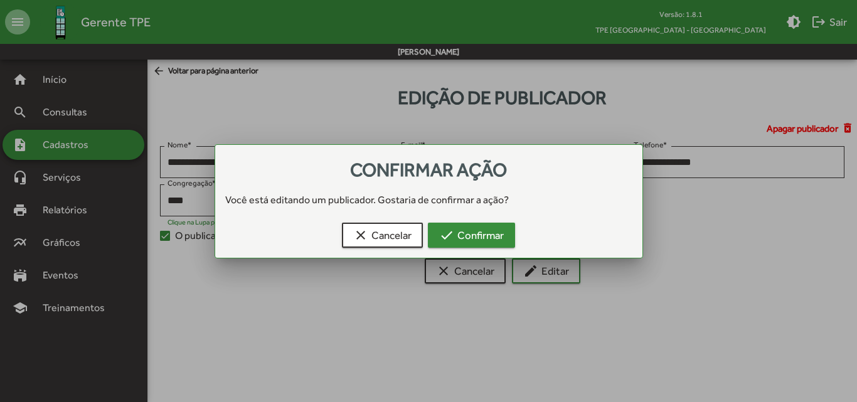
click at [485, 238] on span "check Confirmar" at bounding box center [471, 235] width 65 height 23
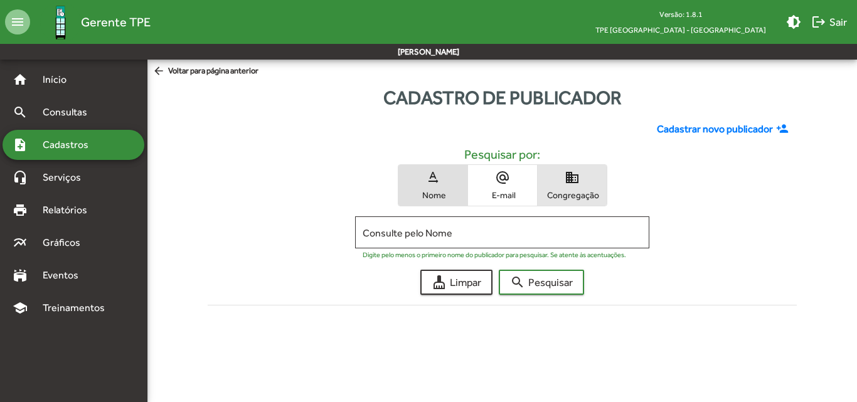
click at [586, 196] on span "Congregação" at bounding box center [572, 194] width 63 height 11
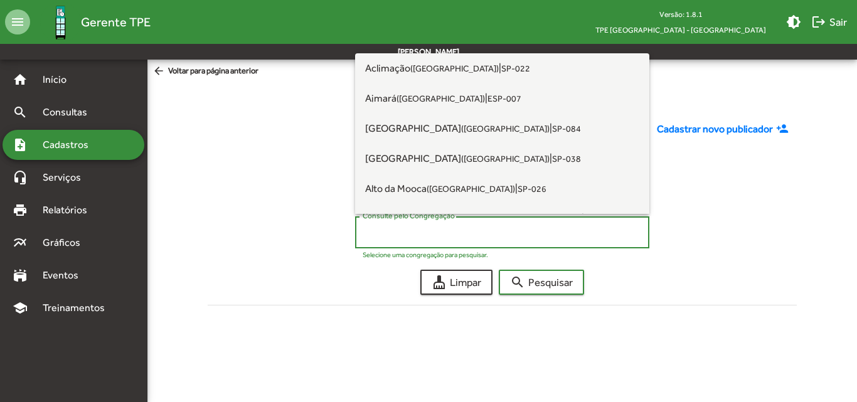
click at [496, 233] on input "Consulte pelo Congregação" at bounding box center [502, 232] width 279 height 11
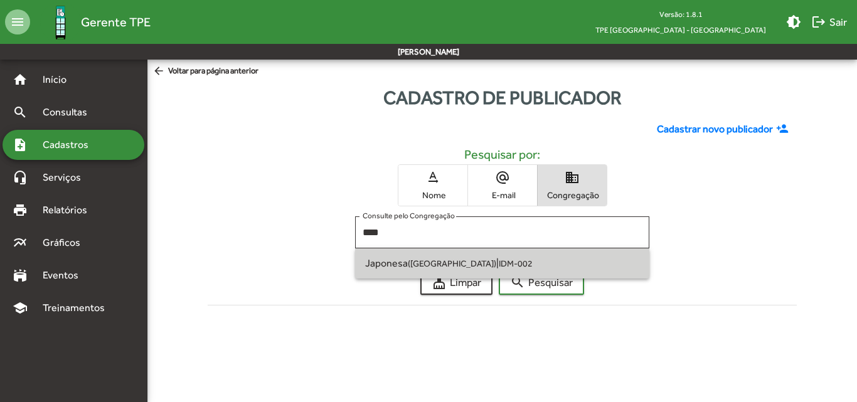
click at [512, 258] on span "Japonesa ([GEOGRAPHIC_DATA] SP) | IDM-002" at bounding box center [502, 263] width 274 height 30
type input "**********"
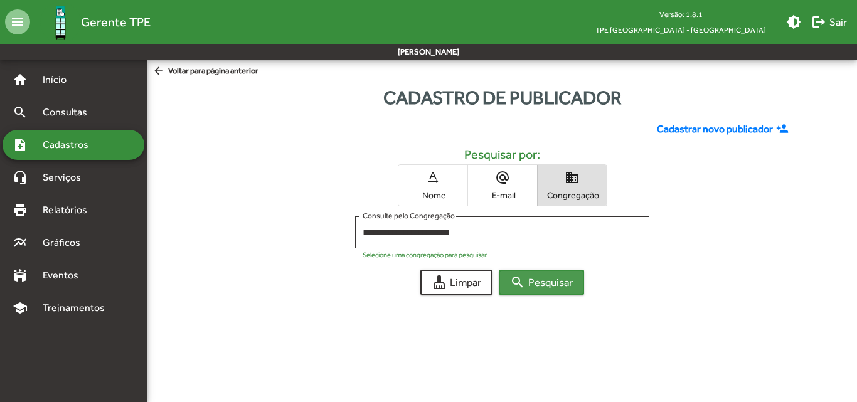
click at [561, 277] on span "search Pesquisar" at bounding box center [541, 282] width 63 height 23
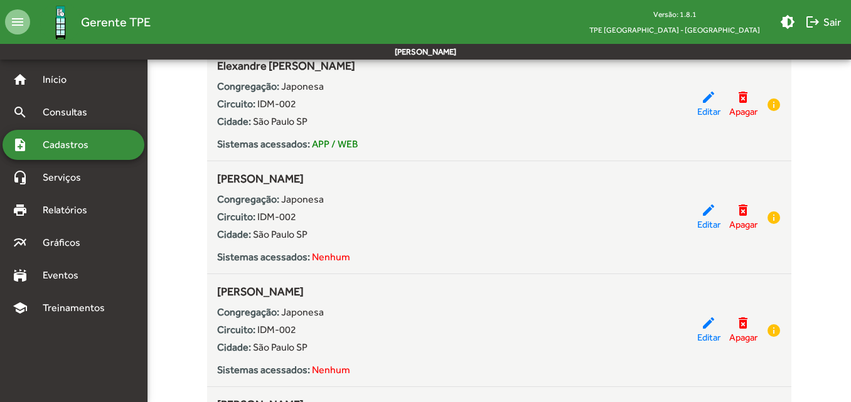
scroll to position [502, 0]
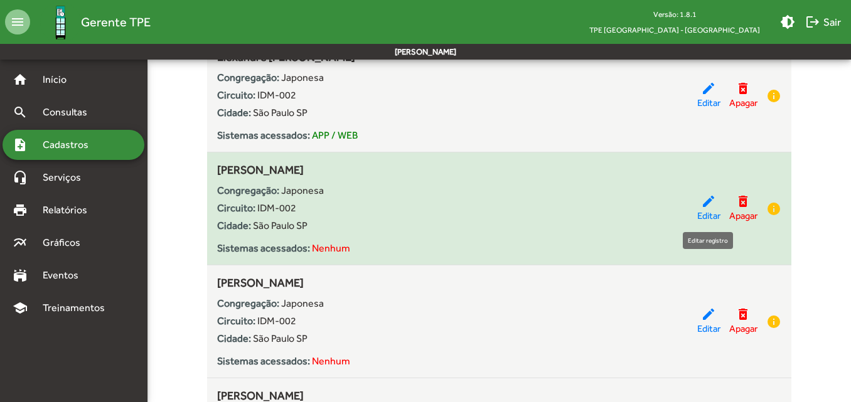
click at [697, 208] on div "edit Editar" at bounding box center [708, 208] width 23 height 29
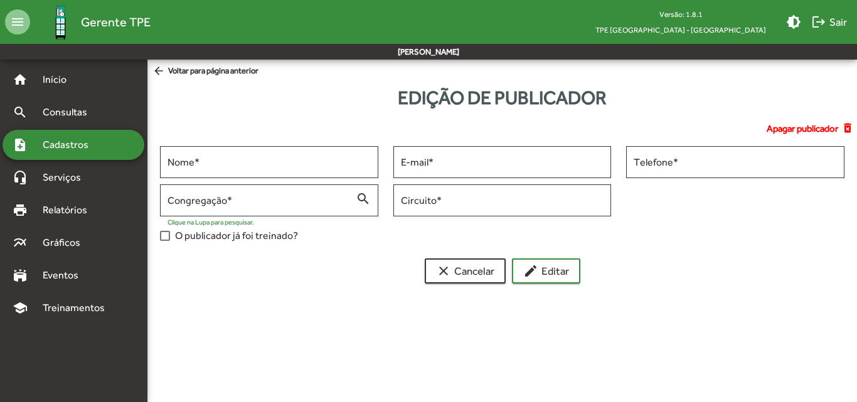
type input "**********"
type input "********"
type input "*******"
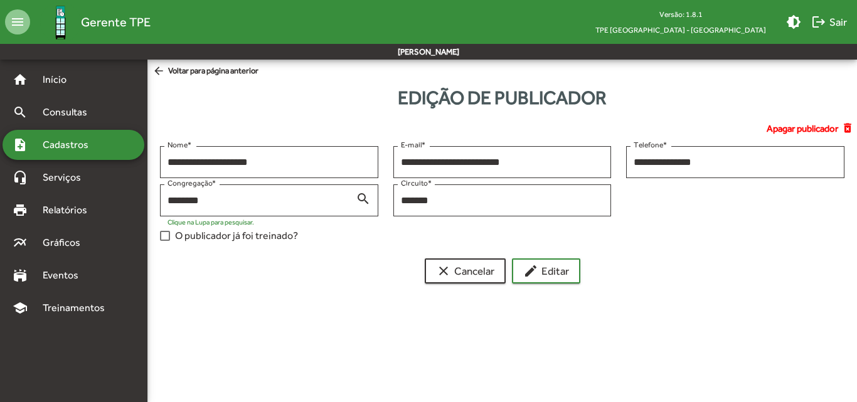
click at [162, 235] on div at bounding box center [165, 236] width 10 height 10
click at [533, 272] on mat-icon "edit" at bounding box center [530, 270] width 15 height 15
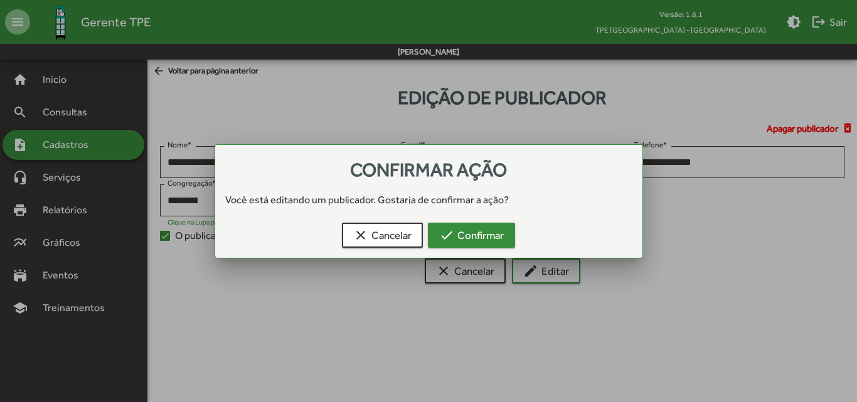
click at [494, 241] on span "check Confirmar" at bounding box center [471, 235] width 65 height 23
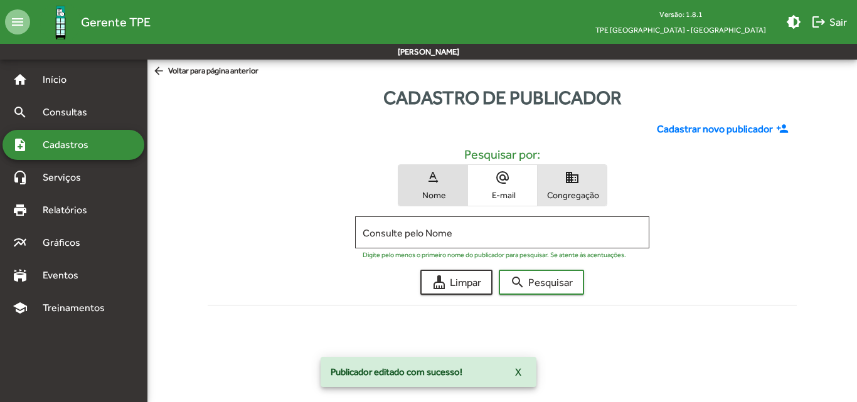
click at [570, 194] on span "Congregação" at bounding box center [572, 194] width 63 height 11
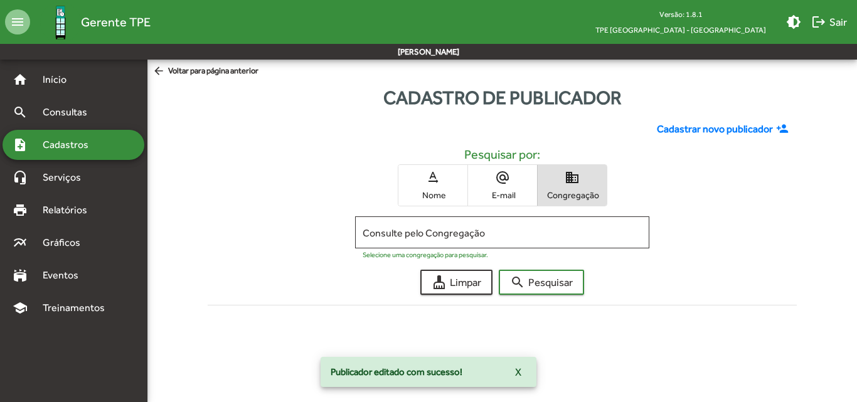
click at [459, 234] on input "Consulte pelo Congregação" at bounding box center [502, 232] width 279 height 11
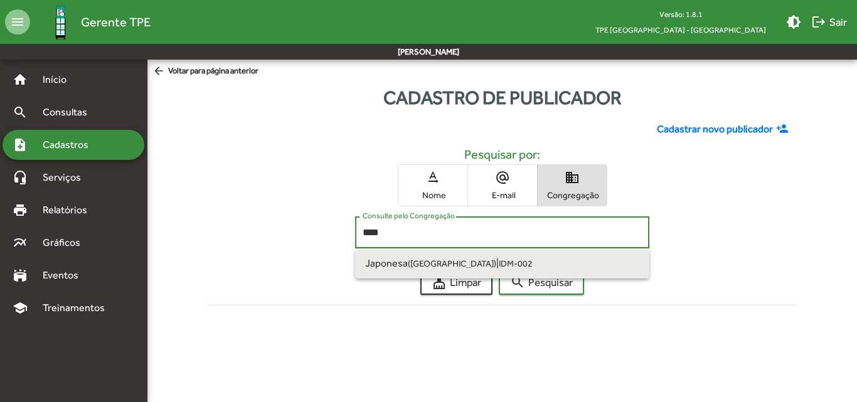
click at [499, 268] on small "IDM-002" at bounding box center [516, 263] width 34 height 10
type input "**********"
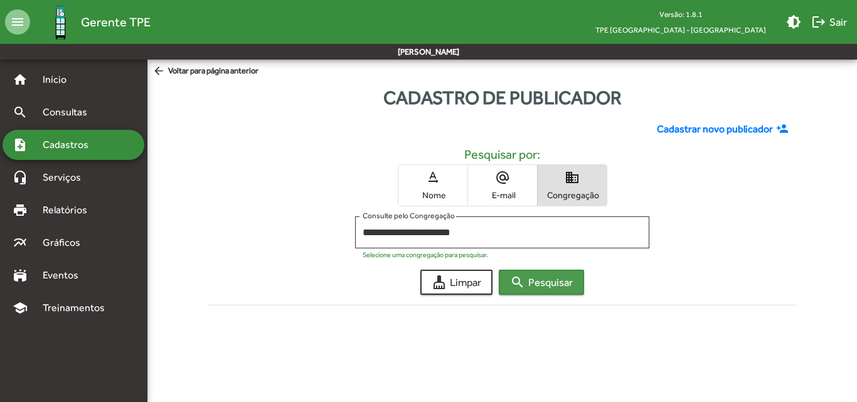
click at [531, 275] on span "search Pesquisar" at bounding box center [541, 282] width 63 height 23
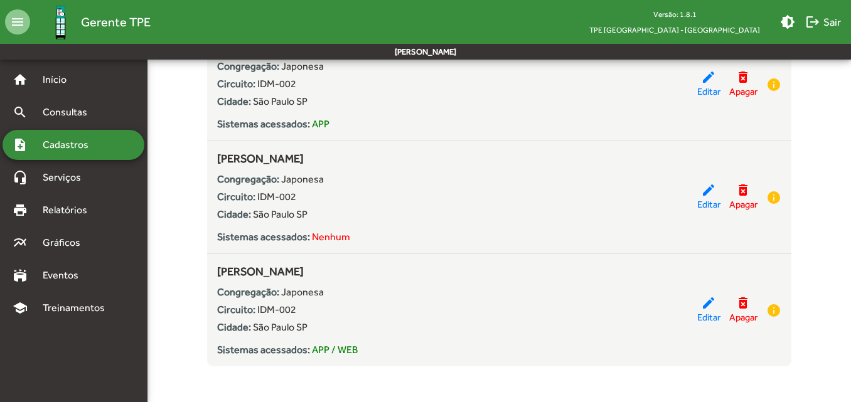
scroll to position [2550, 0]
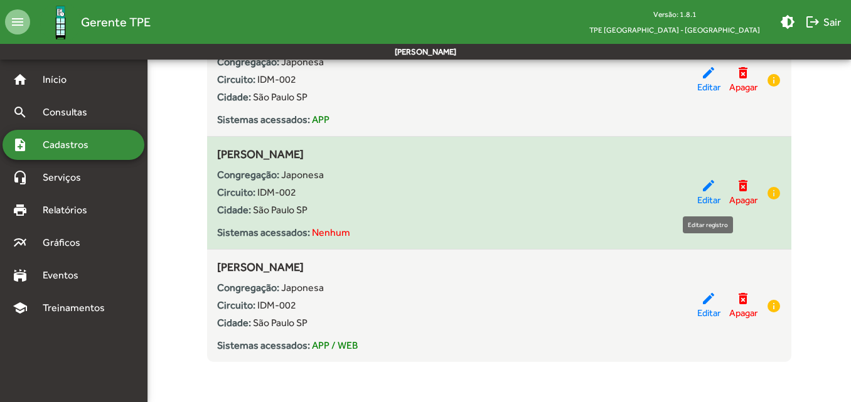
click at [698, 198] on span "Editar" at bounding box center [708, 200] width 23 height 14
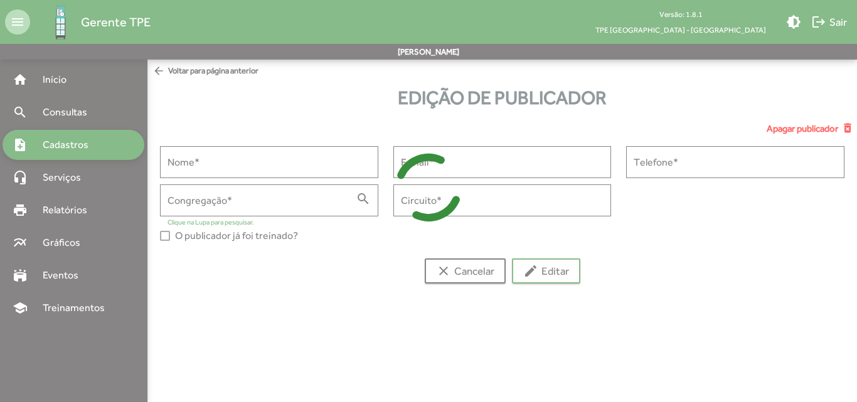
type input "**********"
type input "********"
type input "*******"
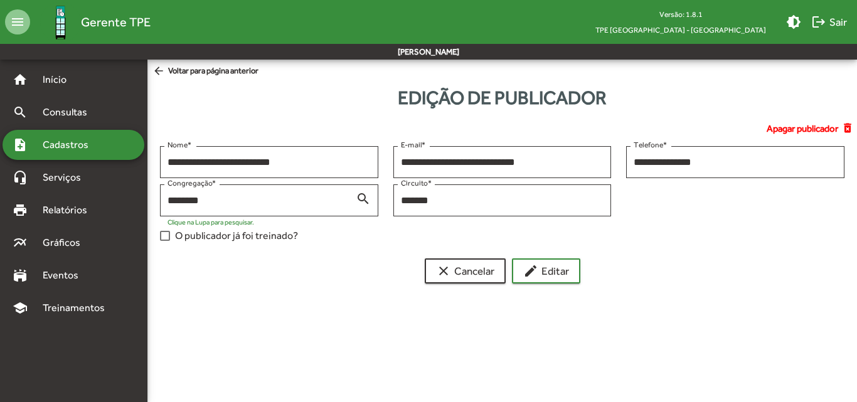
click at [166, 243] on div "**********" at bounding box center [501, 197] width 699 height 102
click at [166, 235] on div at bounding box center [165, 236] width 10 height 10
click at [563, 270] on span "edit Editar" at bounding box center [546, 271] width 46 height 23
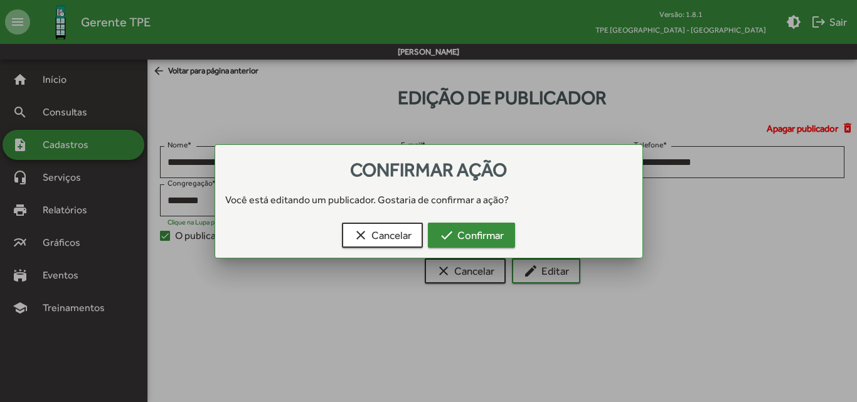
click at [467, 227] on span "check Confirmar" at bounding box center [471, 235] width 65 height 23
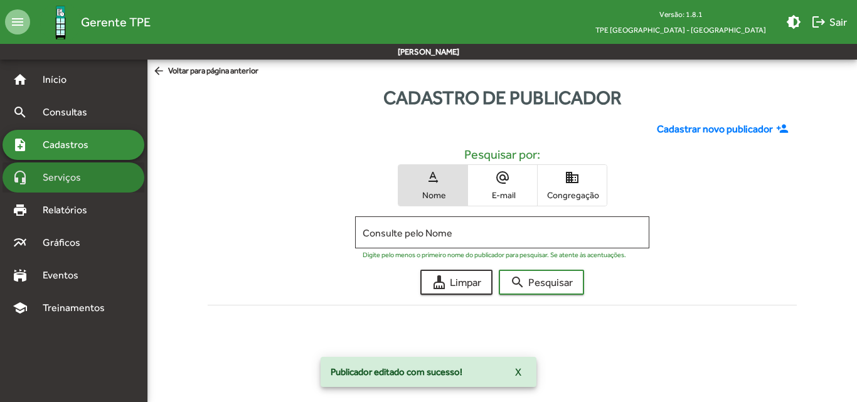
click at [83, 178] on span "Serviços" at bounding box center [66, 177] width 63 height 15
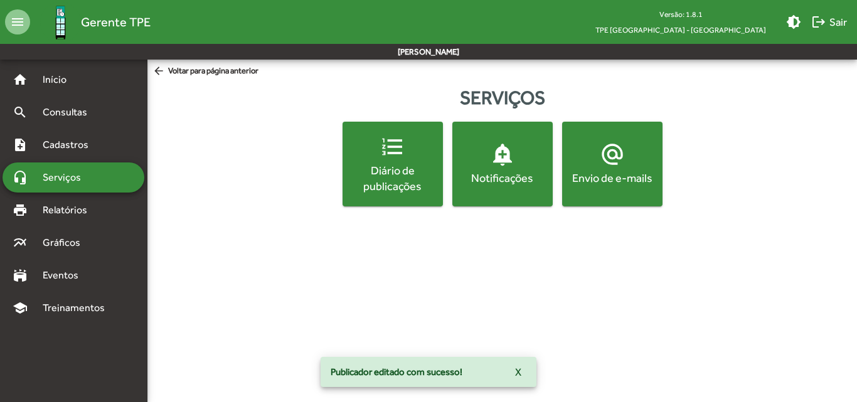
click at [578, 166] on span "alternate_email Envio de e-mails" at bounding box center [612, 164] width 95 height 44
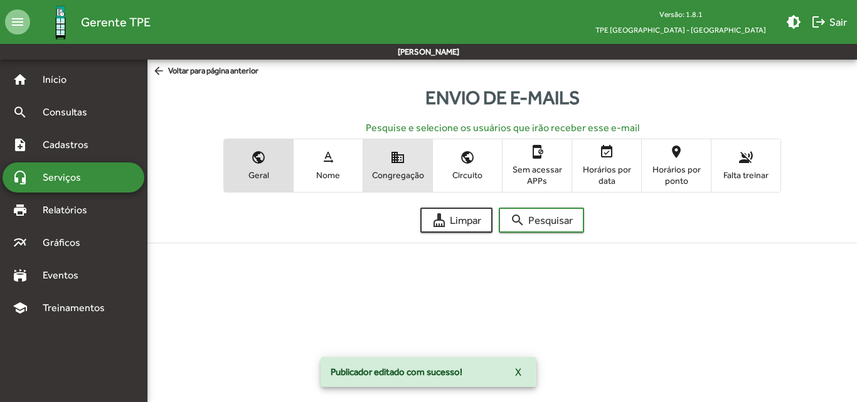
click at [395, 186] on button "domain Congregação" at bounding box center [397, 165] width 69 height 52
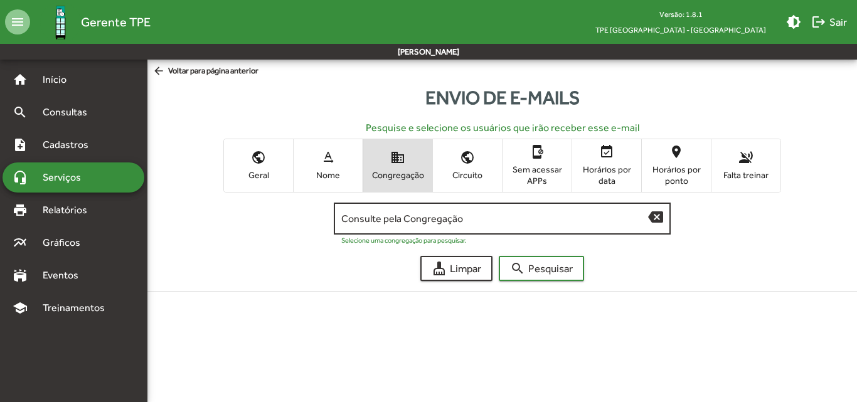
click at [445, 211] on div "Consulte pela Congregação" at bounding box center [494, 217] width 307 height 34
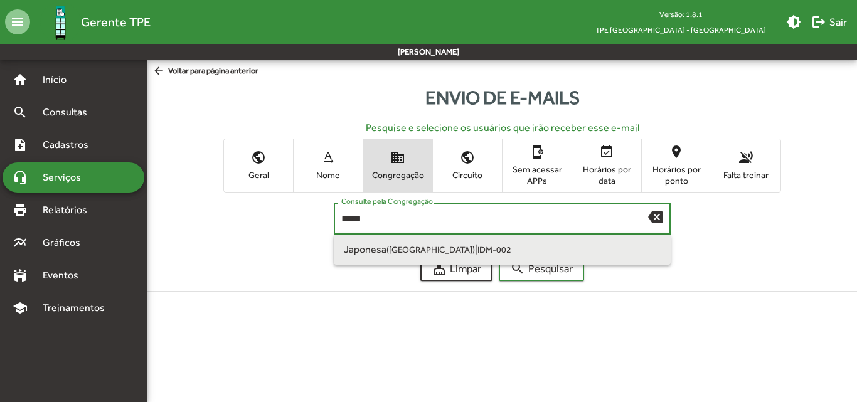
click at [444, 241] on span "Japonesa ([GEOGRAPHIC_DATA] SP) | IDM-002" at bounding box center [502, 250] width 317 height 30
type input "**********"
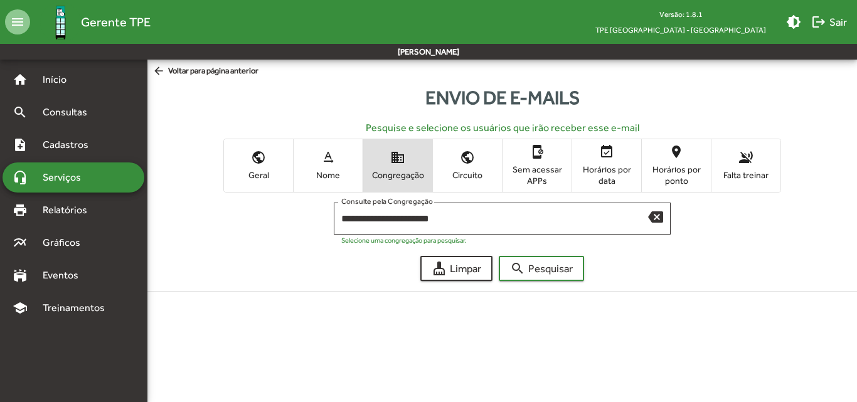
click at [544, 255] on form "**********" at bounding box center [502, 237] width 724 height 88
click at [544, 260] on span "search Pesquisar" at bounding box center [541, 268] width 63 height 23
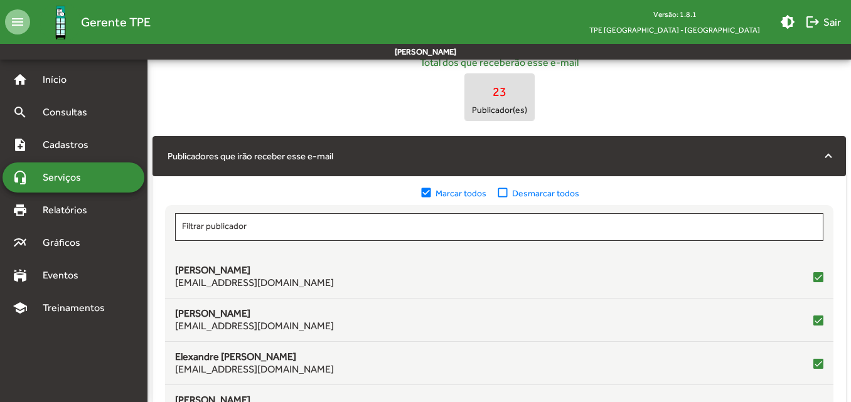
scroll to position [251, 0]
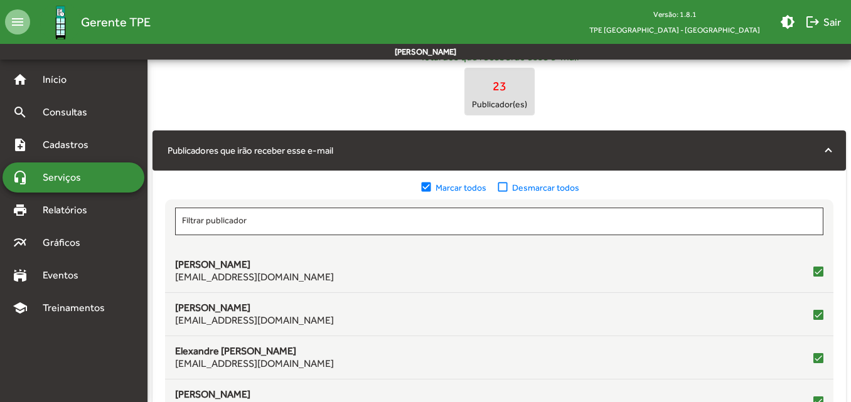
click at [502, 188] on mat-icon "check_box_outline_blank" at bounding box center [504, 188] width 16 height 14
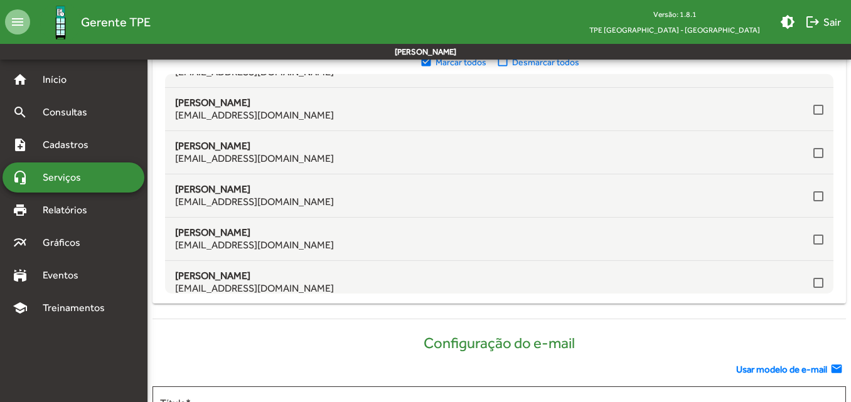
scroll to position [825, 0]
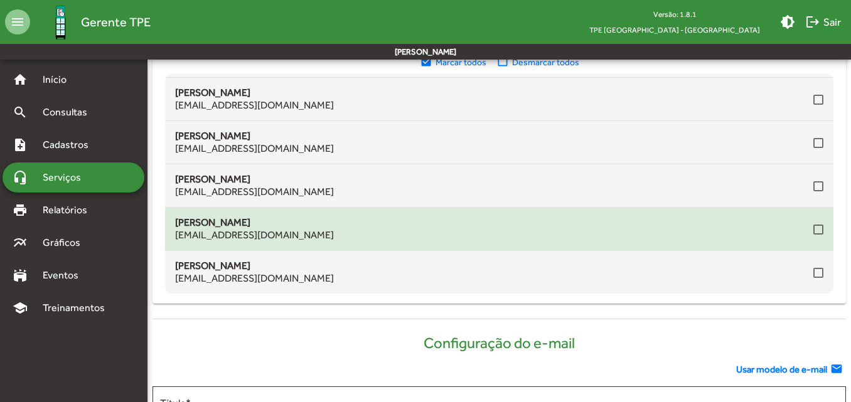
click at [813, 228] on div at bounding box center [818, 230] width 10 height 10
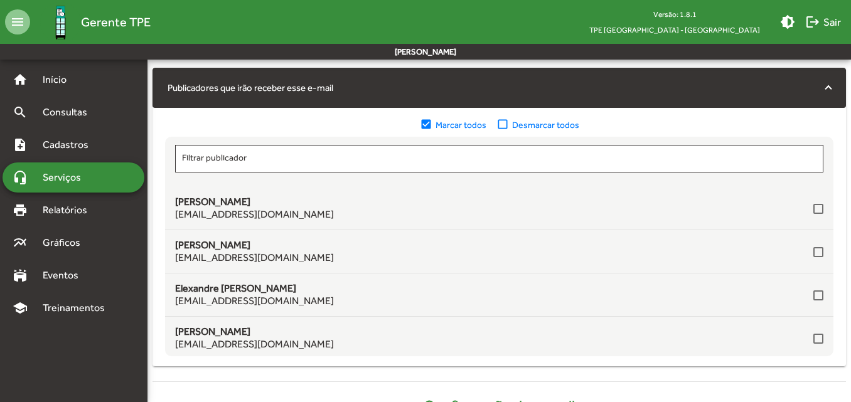
scroll to position [63, 0]
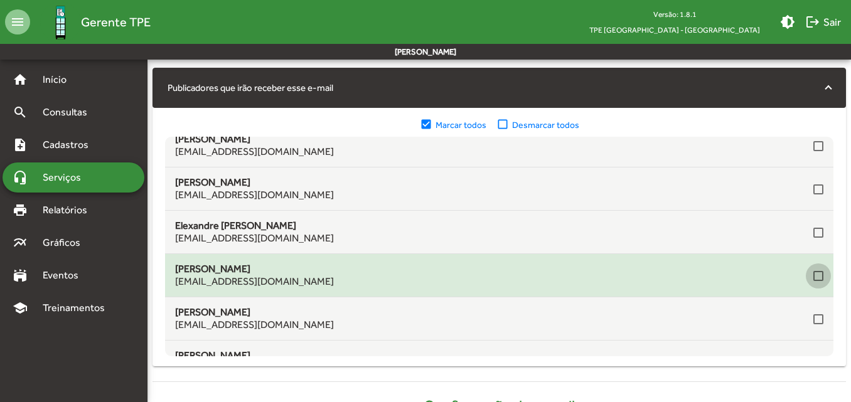
click at [813, 273] on div at bounding box center [818, 276] width 10 height 10
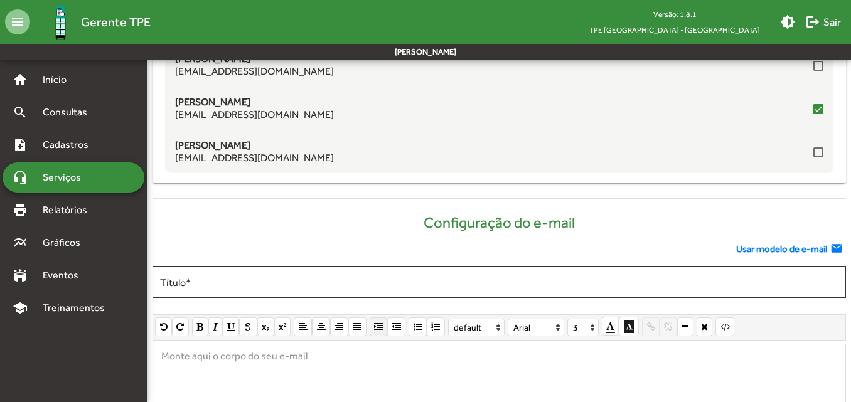
scroll to position [502, 0]
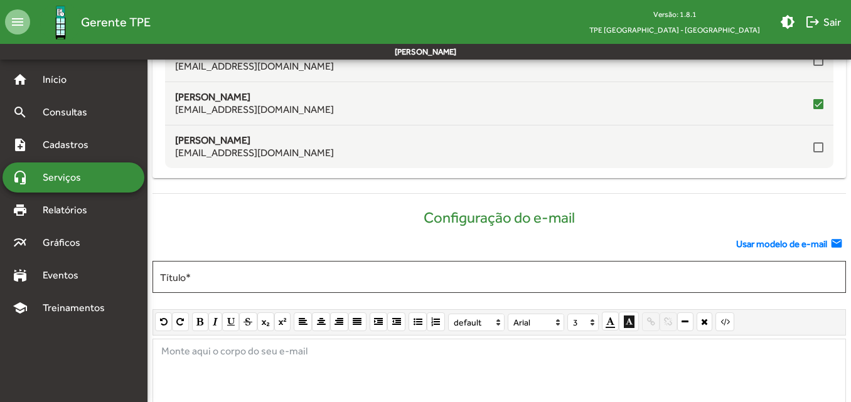
click at [790, 243] on span "Usar modelo de e-mail" at bounding box center [781, 244] width 91 height 14
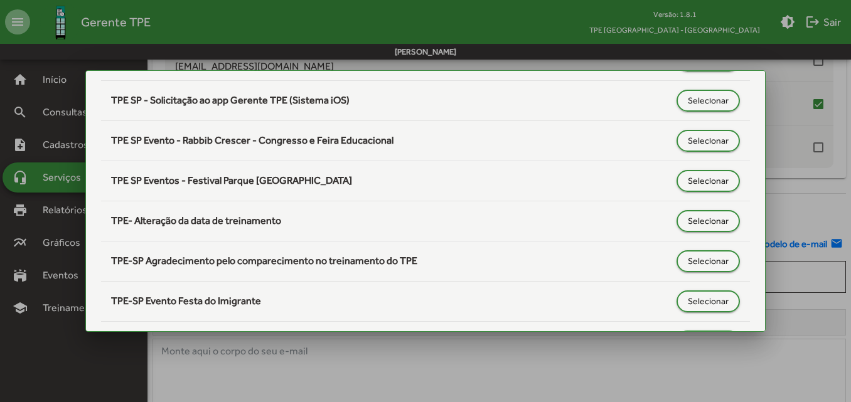
scroll to position [565, 0]
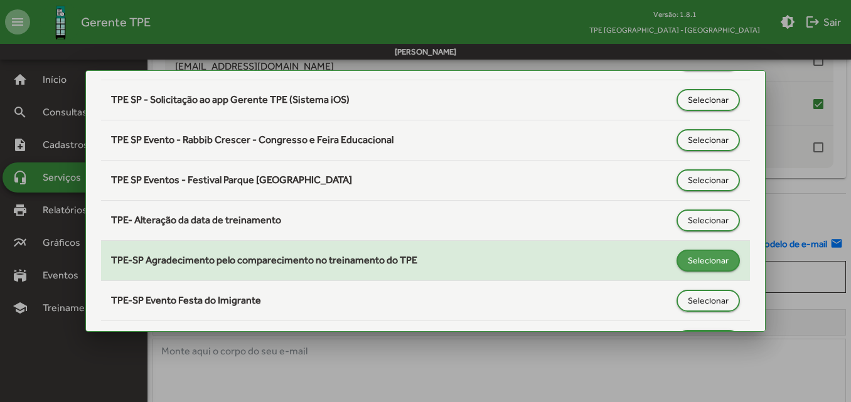
click at [702, 265] on span "Selecionar" at bounding box center [707, 260] width 41 height 23
type input "**********"
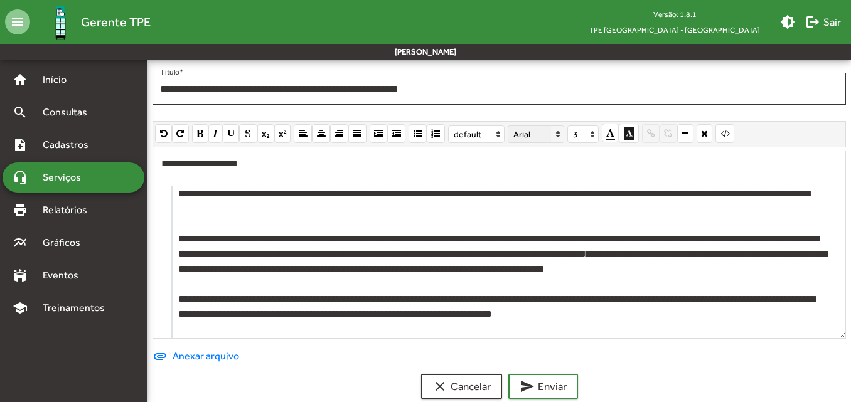
scroll to position [712, 0]
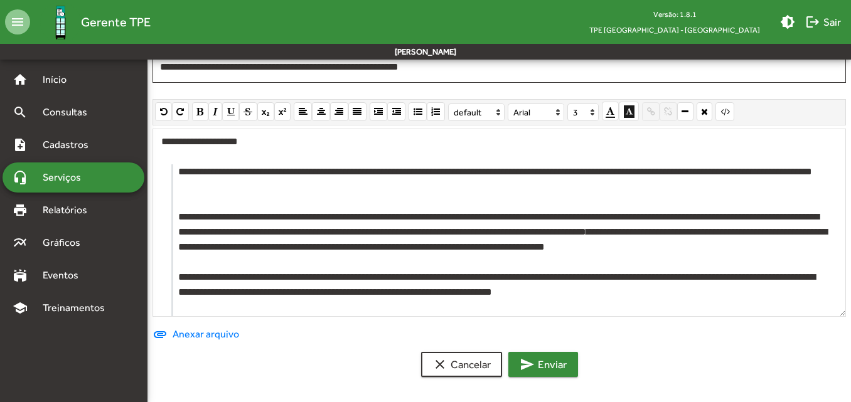
click at [551, 371] on span "send Enviar" at bounding box center [542, 364] width 47 height 23
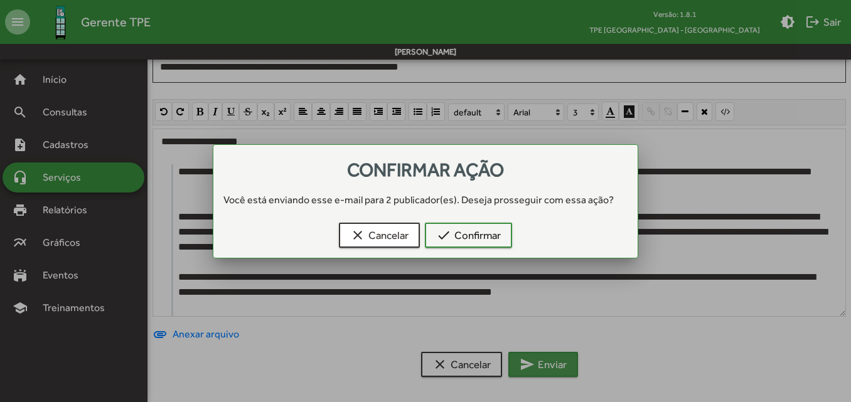
scroll to position [0, 0]
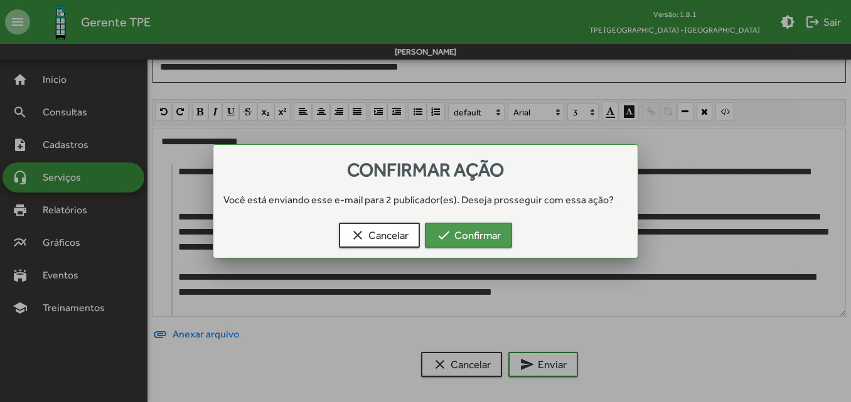
click at [485, 231] on span "check Confirmar" at bounding box center [468, 235] width 65 height 23
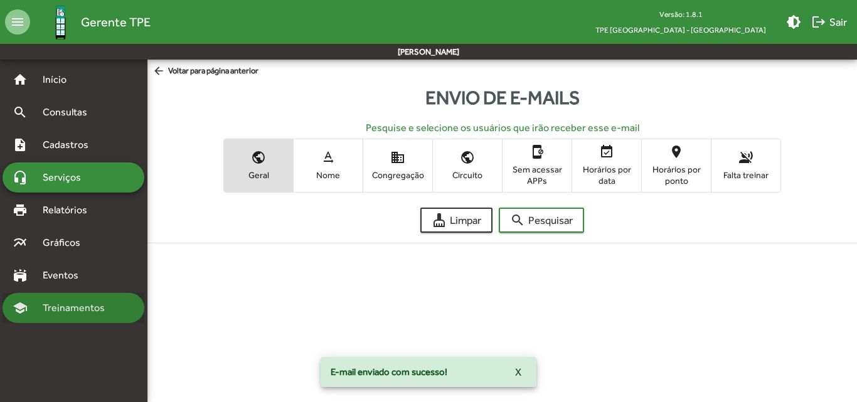
click at [65, 302] on span "Treinamentos" at bounding box center [77, 307] width 85 height 15
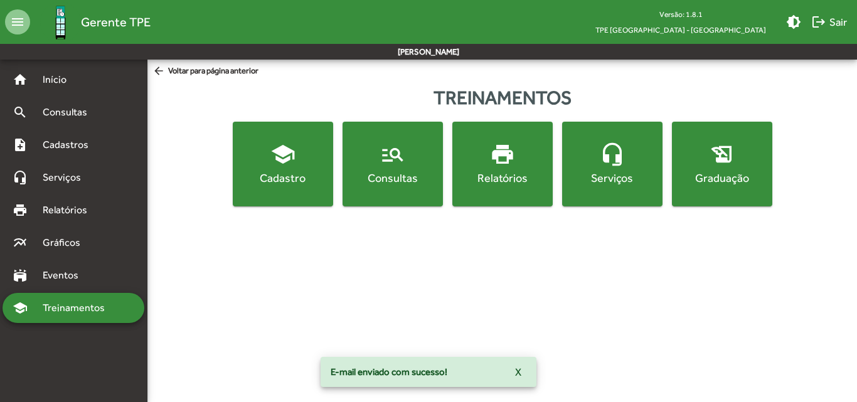
click at [635, 180] on div "Serviços" at bounding box center [612, 178] width 95 height 16
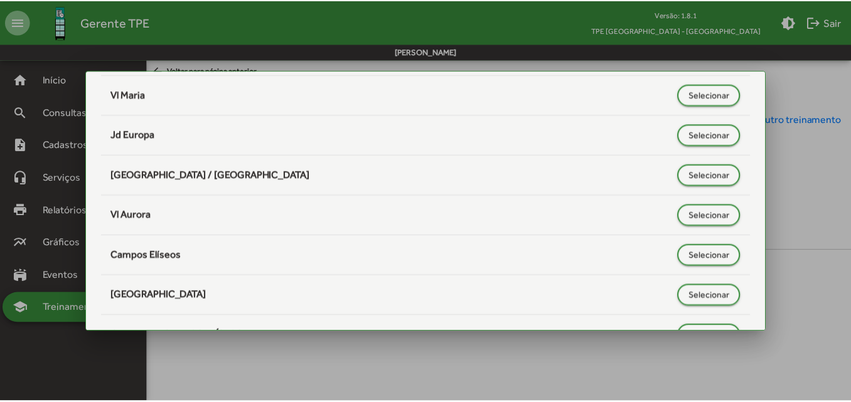
scroll to position [729, 0]
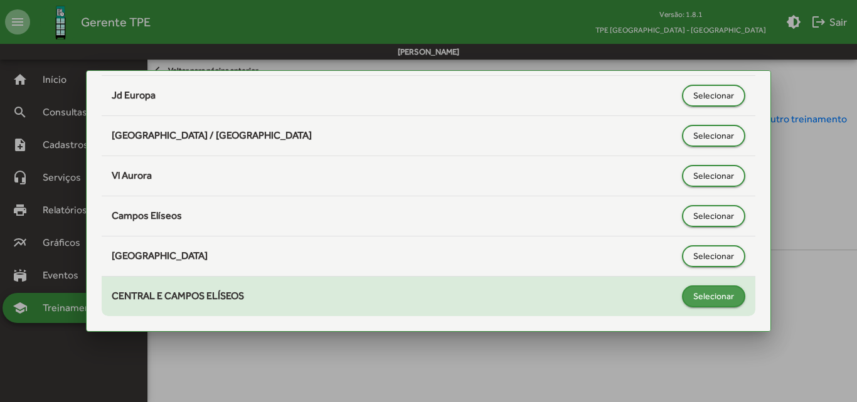
click at [693, 299] on span "Selecionar" at bounding box center [713, 296] width 41 height 23
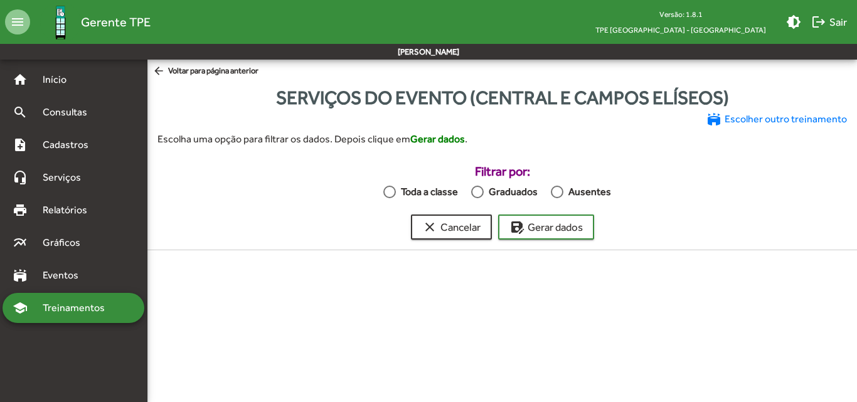
click at [481, 193] on div at bounding box center [477, 192] width 13 height 13
click at [531, 225] on span "save_as Gerar dados" at bounding box center [545, 227] width 73 height 23
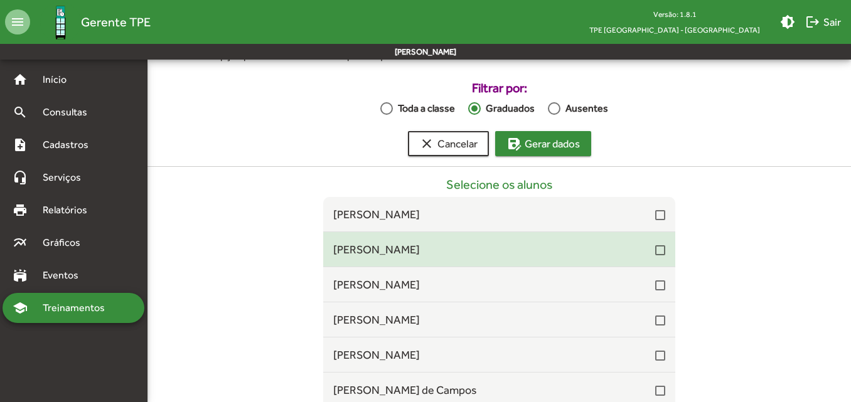
scroll to position [83, 0]
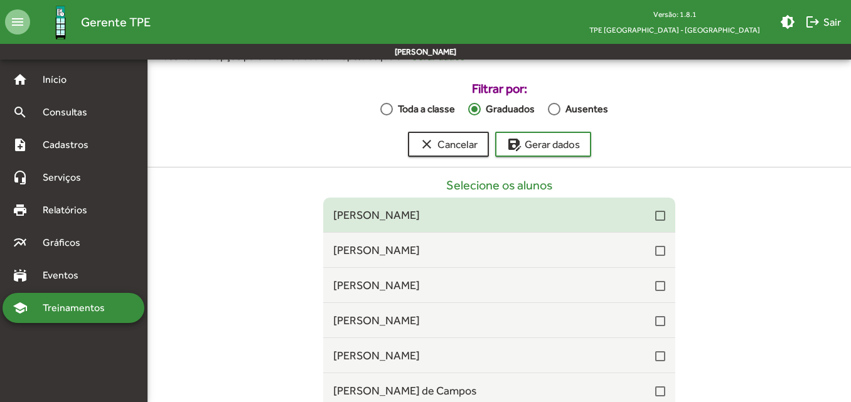
click at [655, 216] on div at bounding box center [660, 216] width 10 height 10
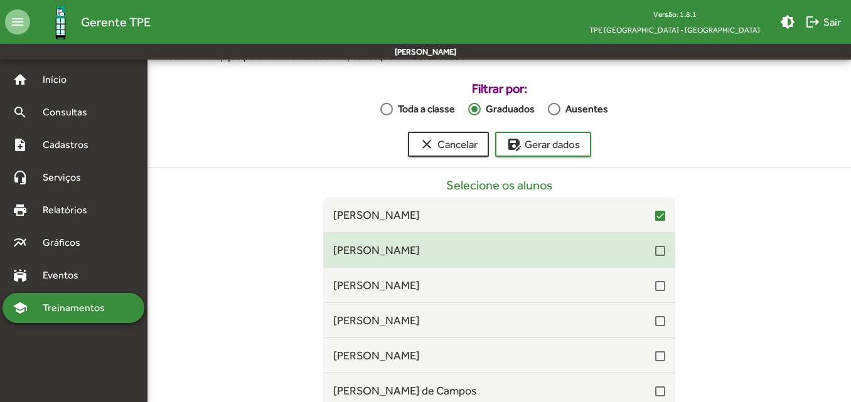
click at [655, 249] on div at bounding box center [660, 251] width 10 height 10
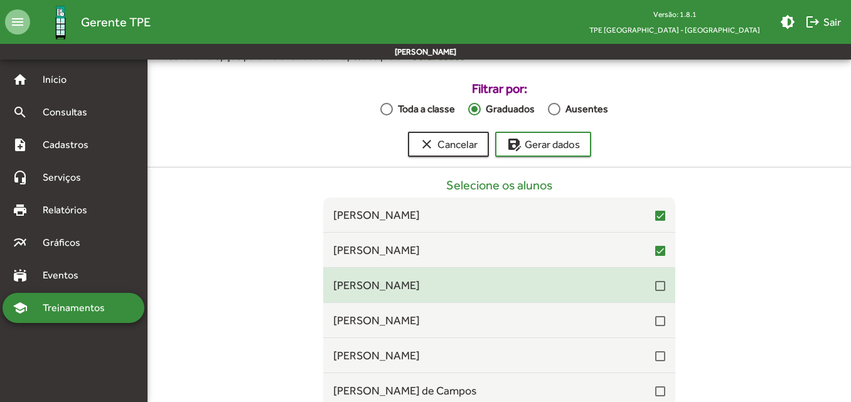
click at [655, 285] on div at bounding box center [660, 286] width 10 height 10
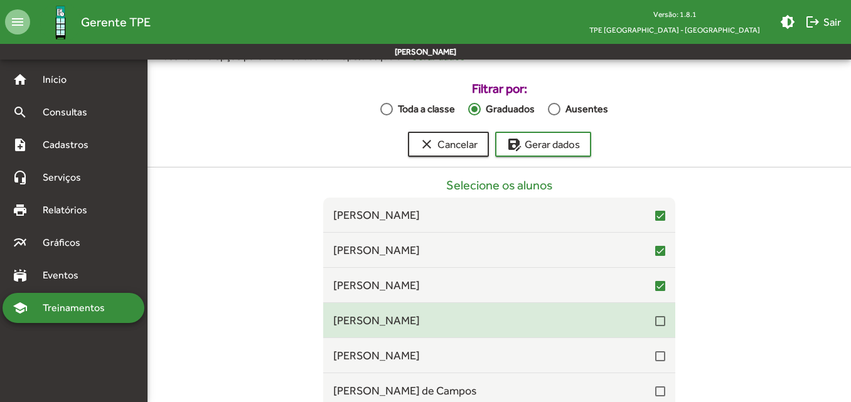
click at [655, 325] on div at bounding box center [660, 321] width 10 height 10
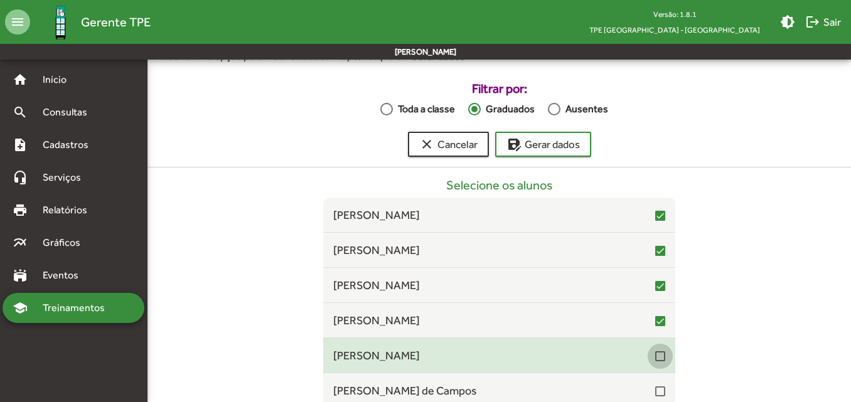
click at [655, 354] on div at bounding box center [660, 356] width 10 height 10
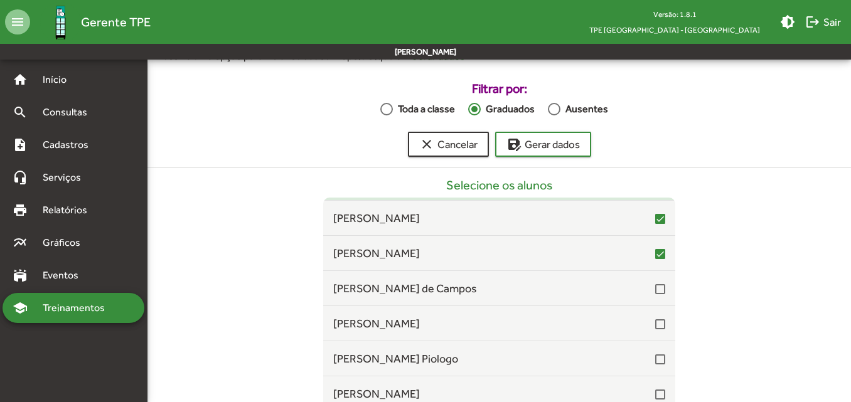
scroll to position [125, 0]
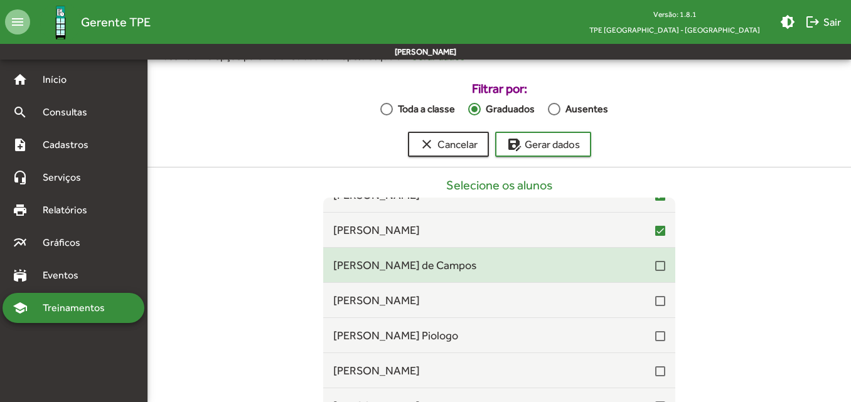
click at [655, 263] on div at bounding box center [660, 266] width 10 height 10
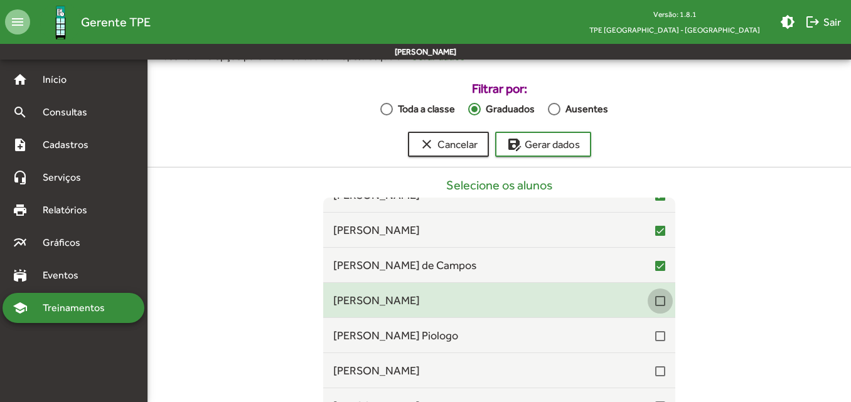
click at [655, 304] on div at bounding box center [660, 301] width 10 height 10
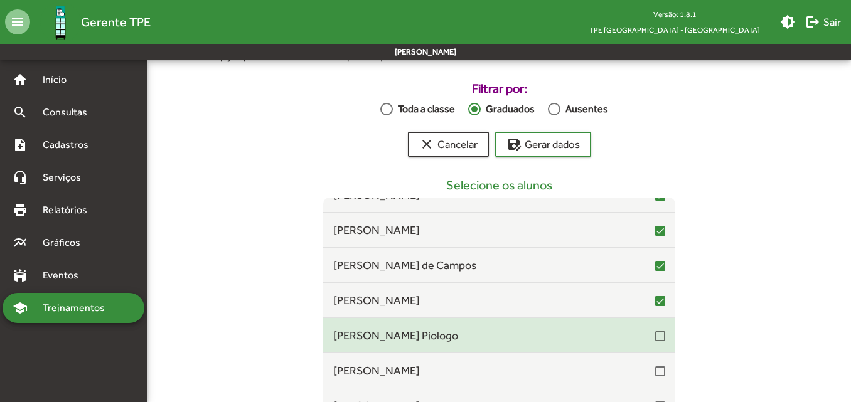
click at [655, 334] on div at bounding box center [660, 336] width 10 height 10
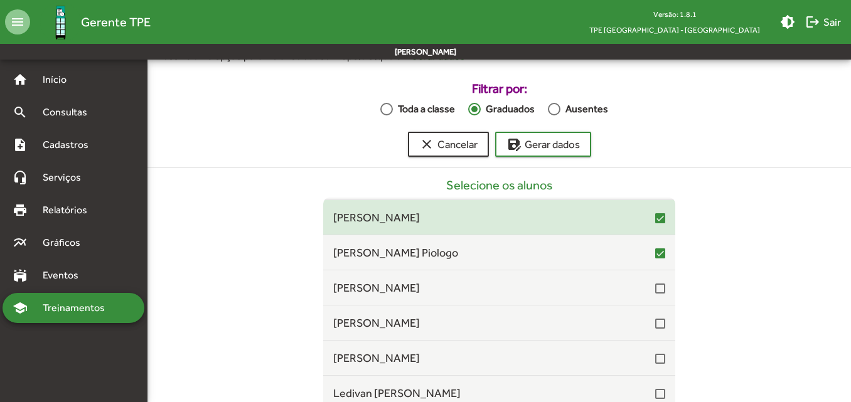
scroll to position [251, 0]
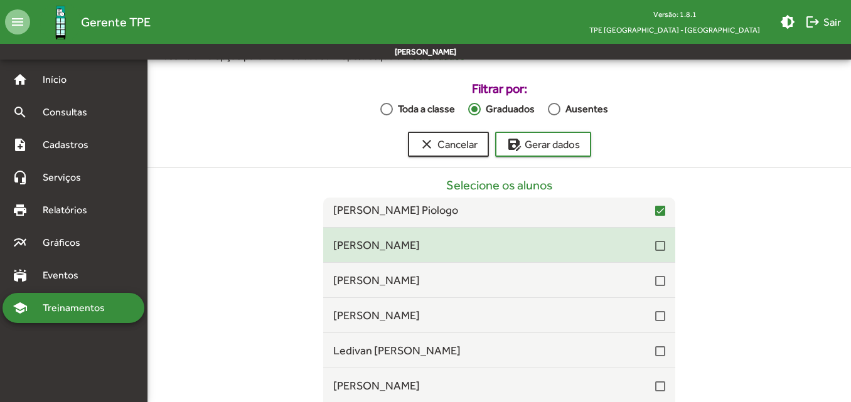
click at [655, 247] on div at bounding box center [660, 246] width 10 height 10
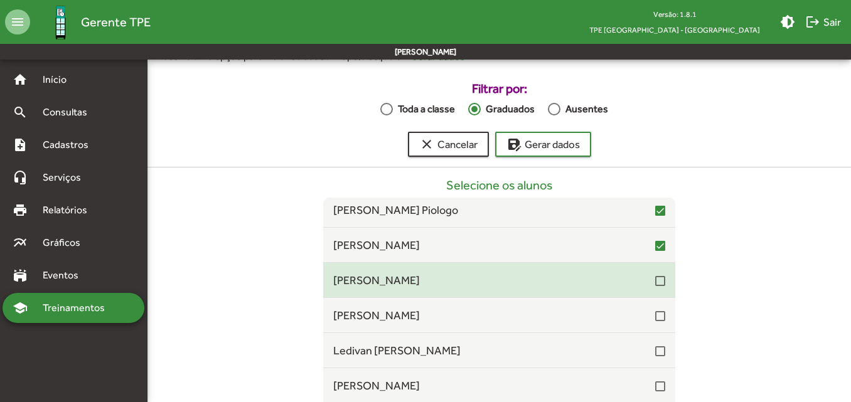
click at [655, 283] on div at bounding box center [660, 281] width 10 height 10
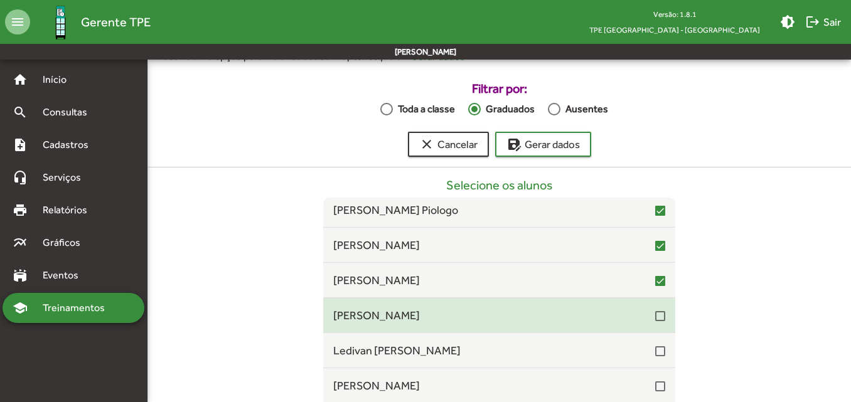
click at [655, 314] on div at bounding box center [660, 316] width 10 height 10
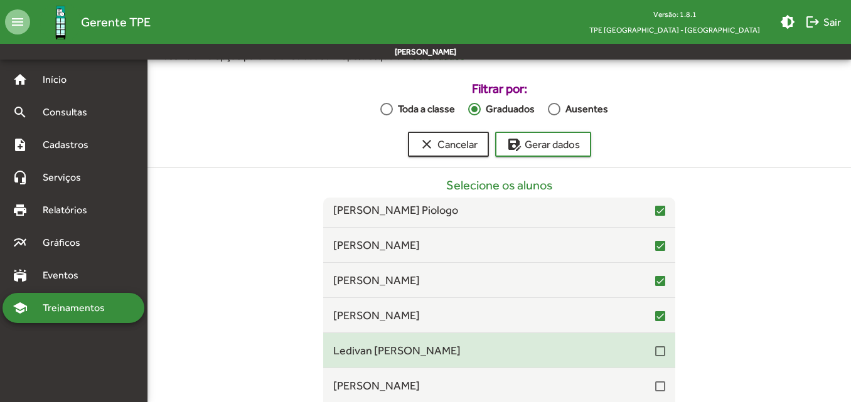
click at [655, 354] on div at bounding box center [660, 351] width 10 height 10
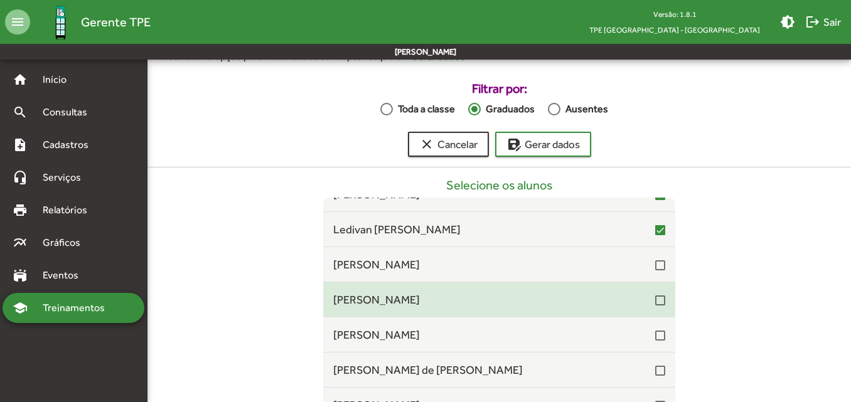
scroll to position [376, 0]
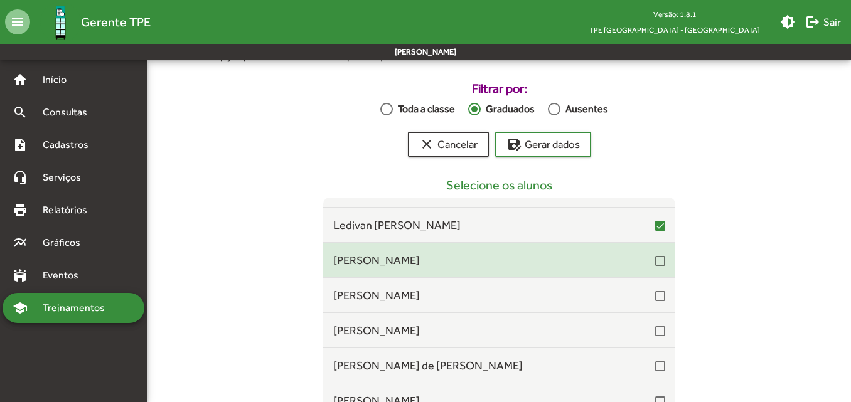
click at [655, 261] on div at bounding box center [660, 261] width 10 height 10
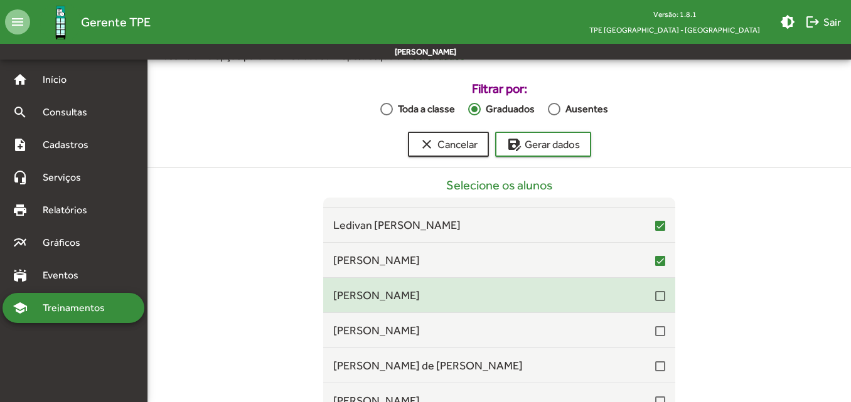
click at [655, 295] on div at bounding box center [660, 296] width 10 height 10
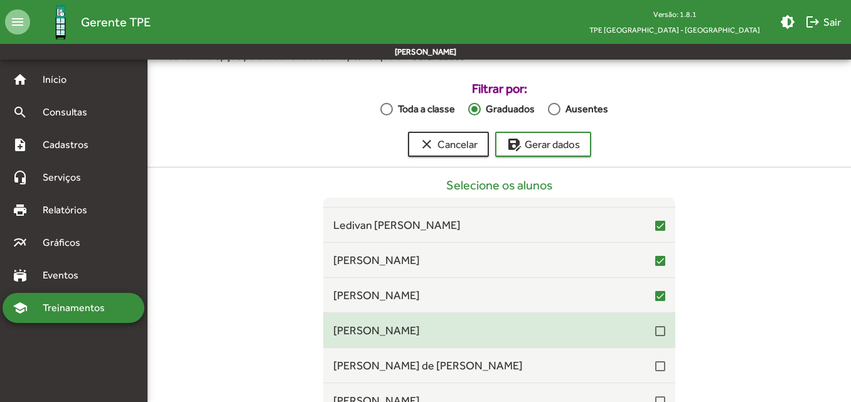
click at [655, 327] on div at bounding box center [660, 331] width 10 height 10
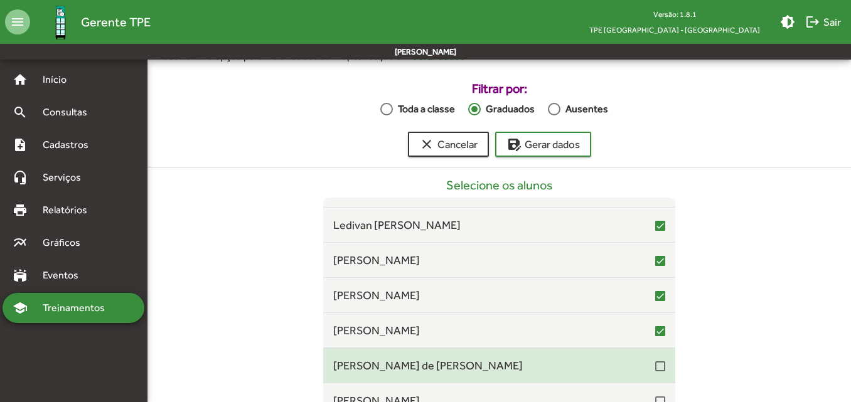
click at [655, 363] on div at bounding box center [660, 366] width 10 height 10
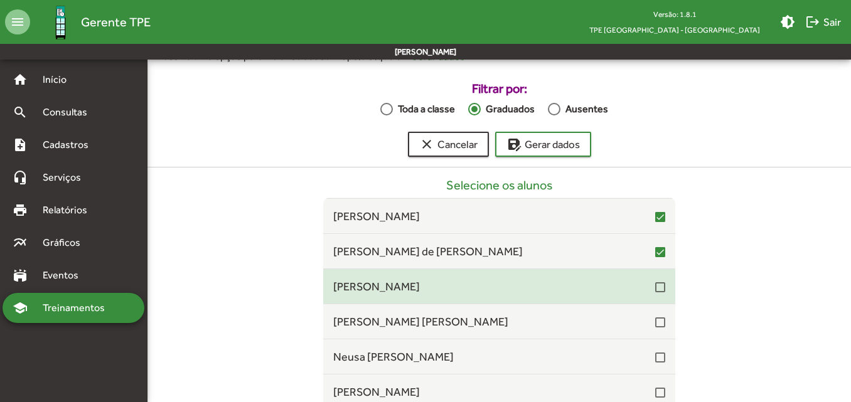
scroll to position [502, 0]
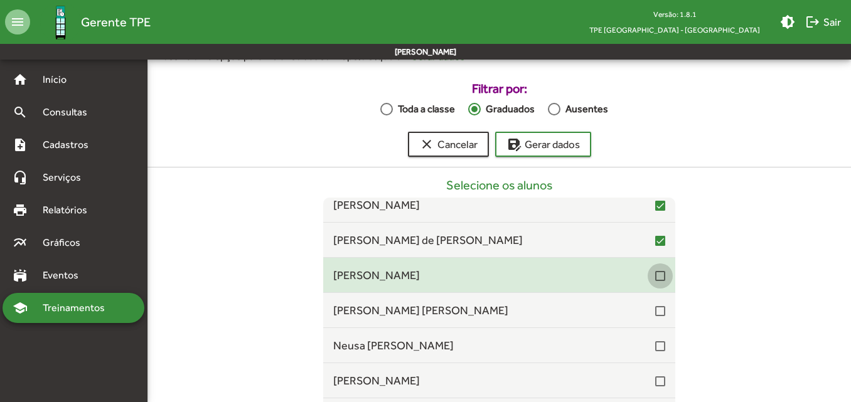
click at [655, 277] on div at bounding box center [660, 276] width 10 height 10
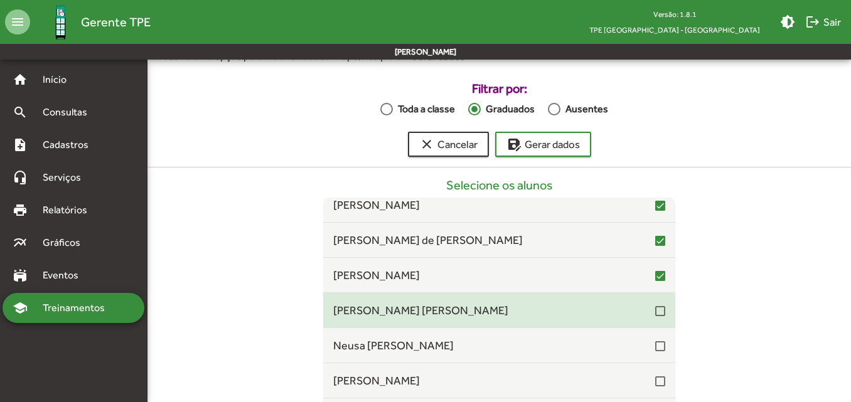
click at [656, 314] on div at bounding box center [660, 311] width 10 height 10
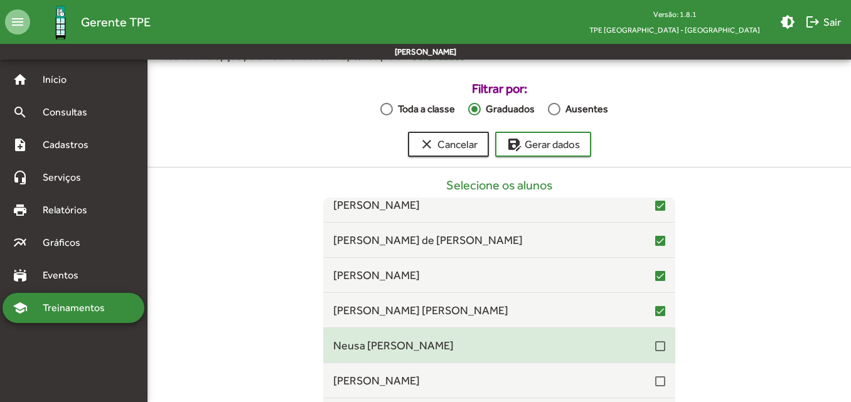
click at [655, 347] on div at bounding box center [660, 346] width 10 height 10
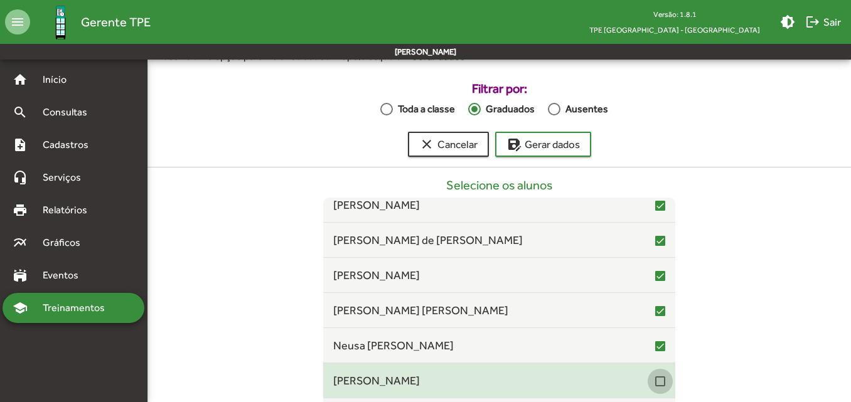
click at [656, 386] on div at bounding box center [660, 381] width 10 height 10
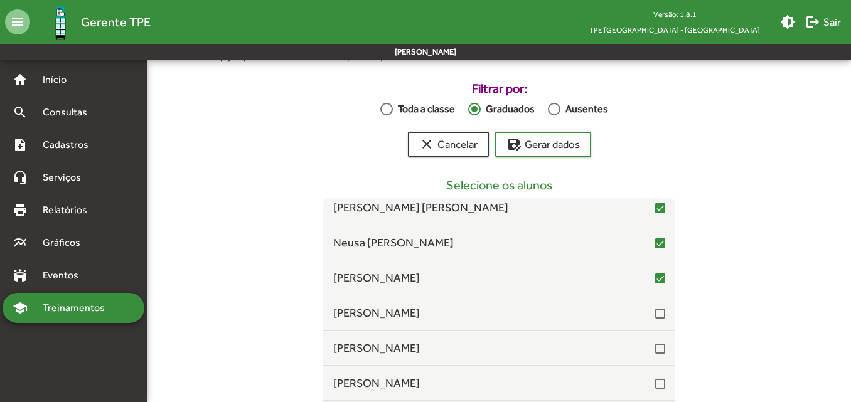
scroll to position [627, 0]
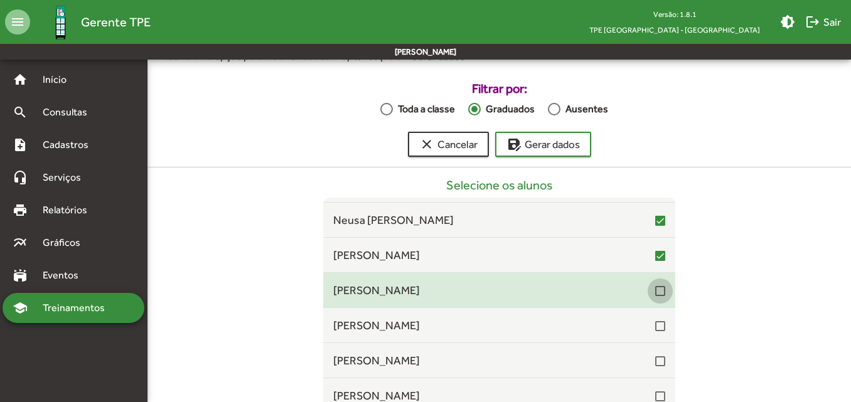
click at [655, 291] on div at bounding box center [660, 291] width 10 height 10
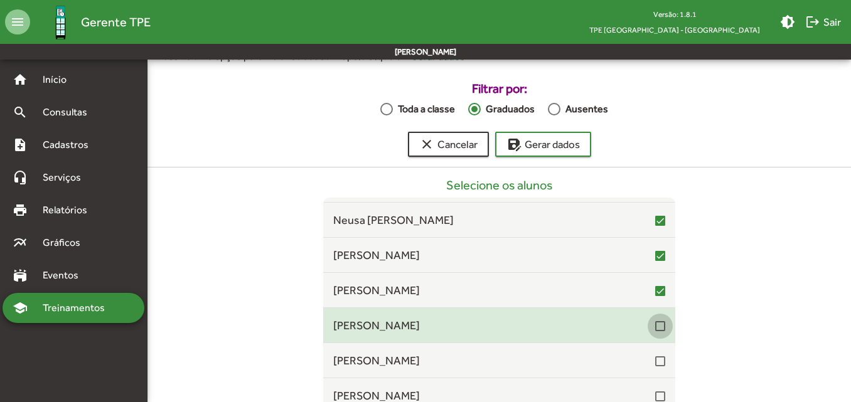
click at [656, 326] on div at bounding box center [660, 326] width 10 height 10
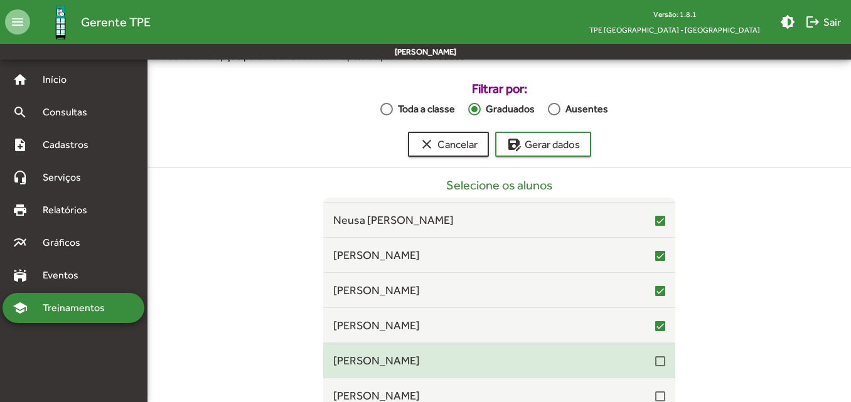
click at [655, 359] on div at bounding box center [660, 361] width 10 height 10
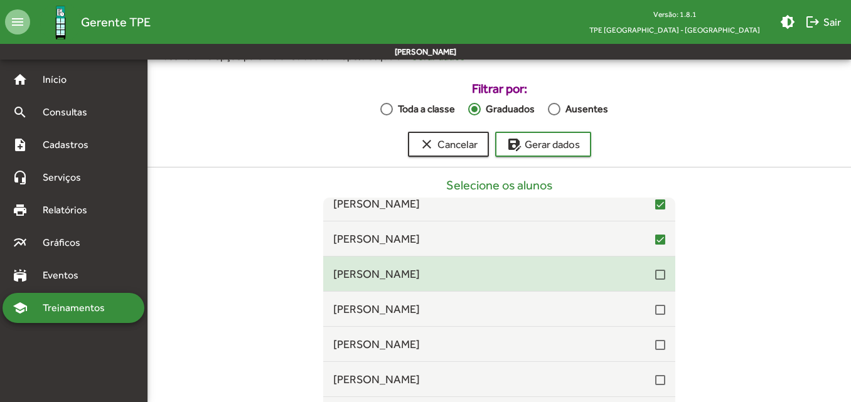
scroll to position [753, 0]
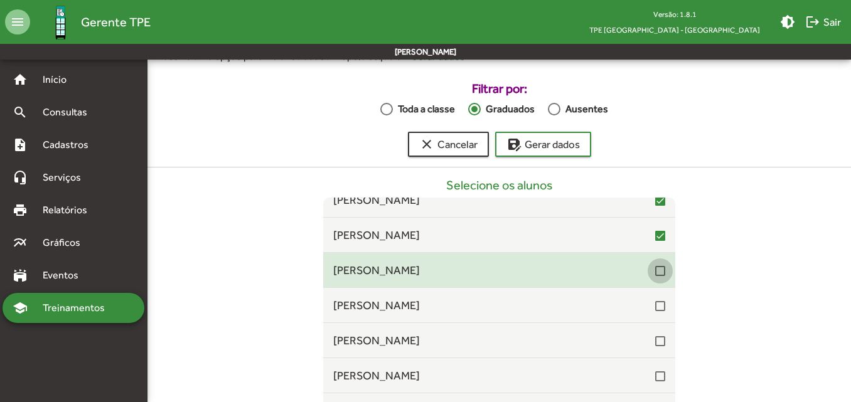
click at [656, 270] on div at bounding box center [660, 271] width 10 height 10
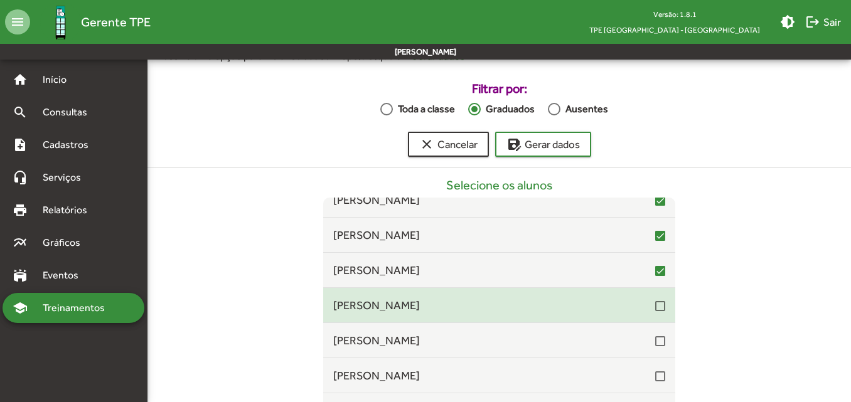
click at [655, 306] on div at bounding box center [660, 306] width 10 height 10
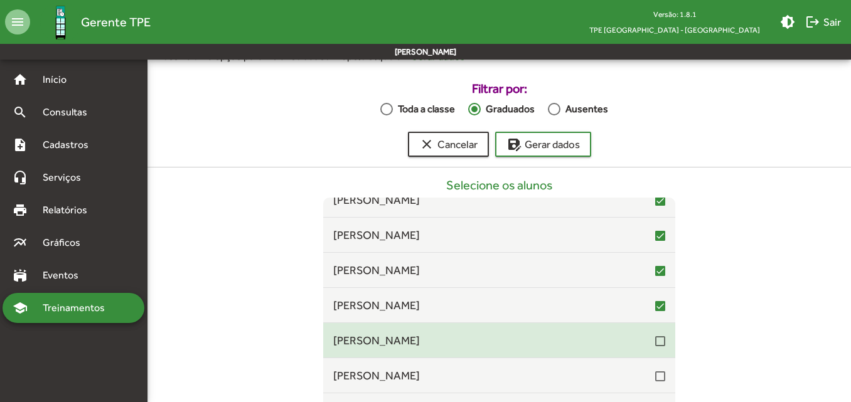
click at [655, 338] on div at bounding box center [660, 341] width 10 height 10
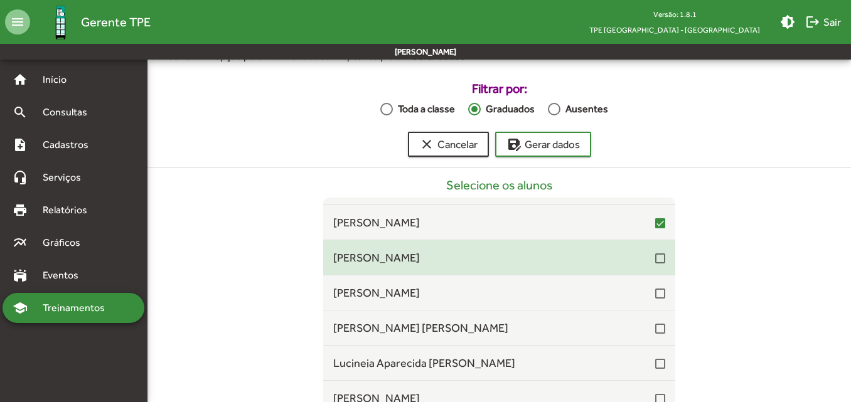
scroll to position [878, 0]
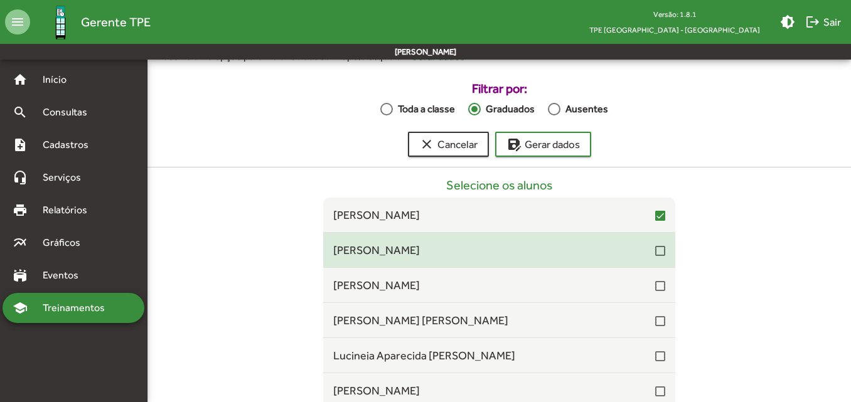
click at [655, 251] on div at bounding box center [660, 251] width 10 height 10
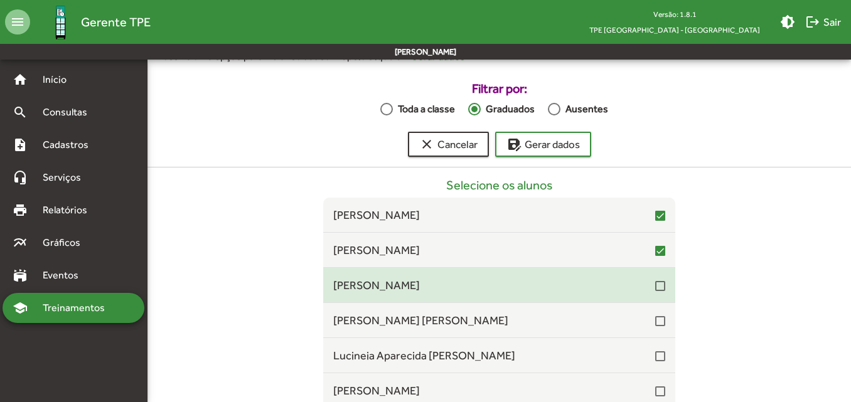
click at [655, 286] on div at bounding box center [660, 286] width 10 height 10
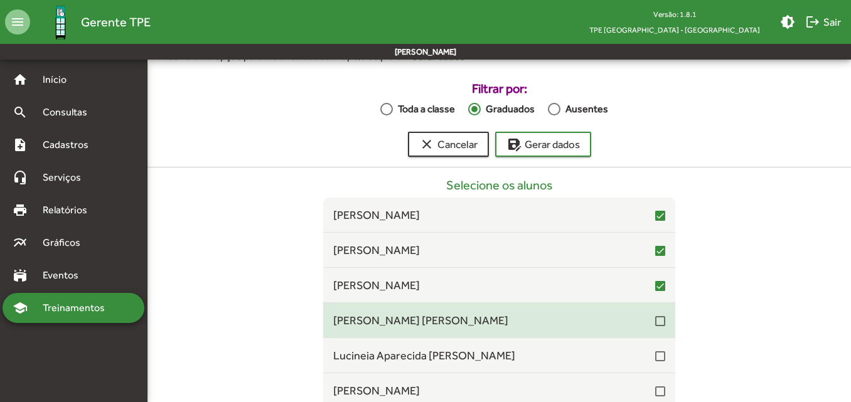
click at [657, 316] on div at bounding box center [660, 321] width 10 height 10
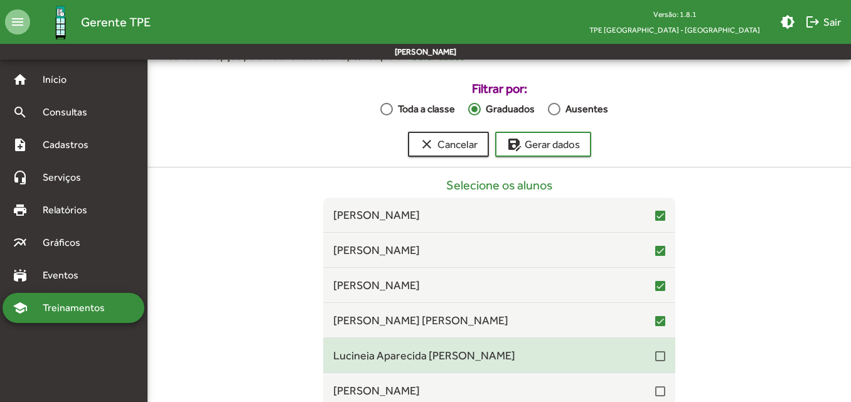
click at [656, 358] on div at bounding box center [660, 356] width 10 height 10
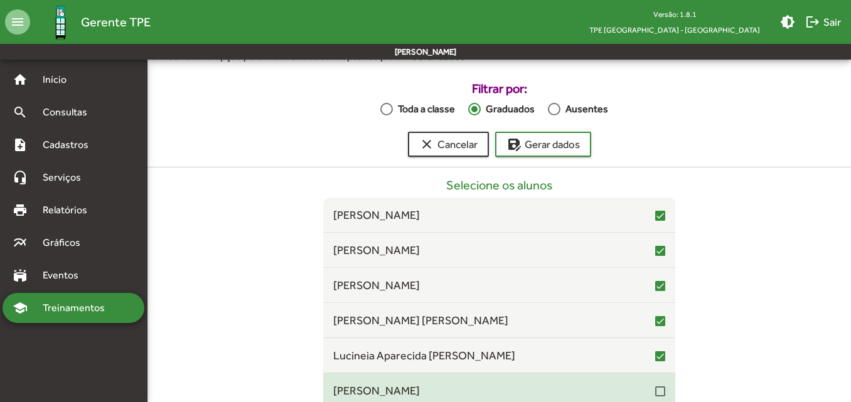
click at [656, 391] on div at bounding box center [660, 391] width 10 height 10
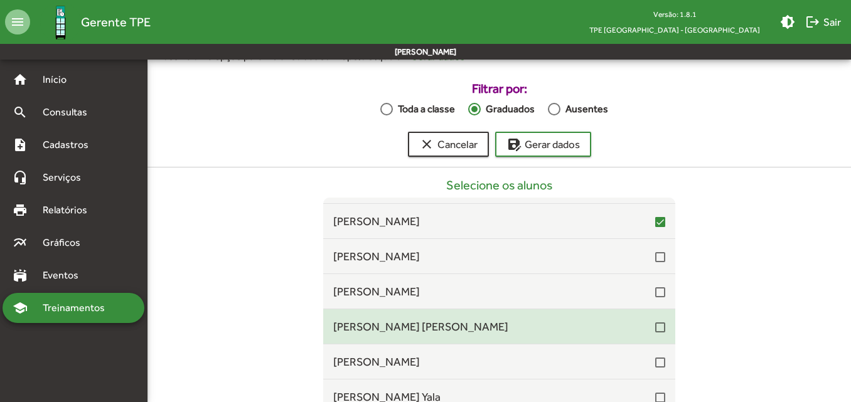
scroll to position [1066, 0]
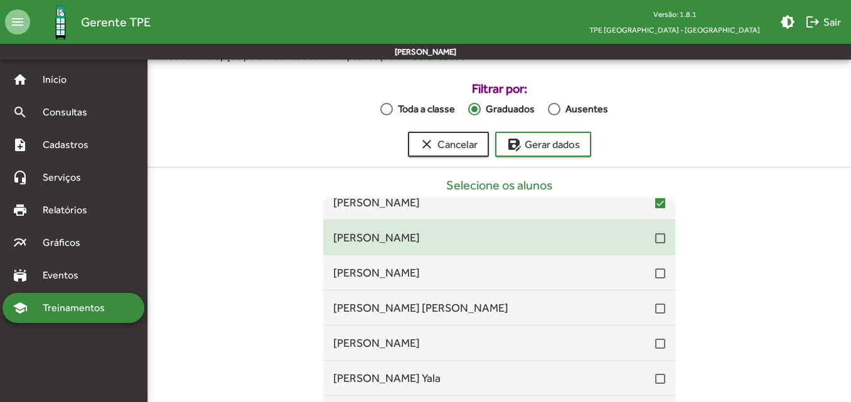
click at [655, 236] on div at bounding box center [660, 238] width 10 height 10
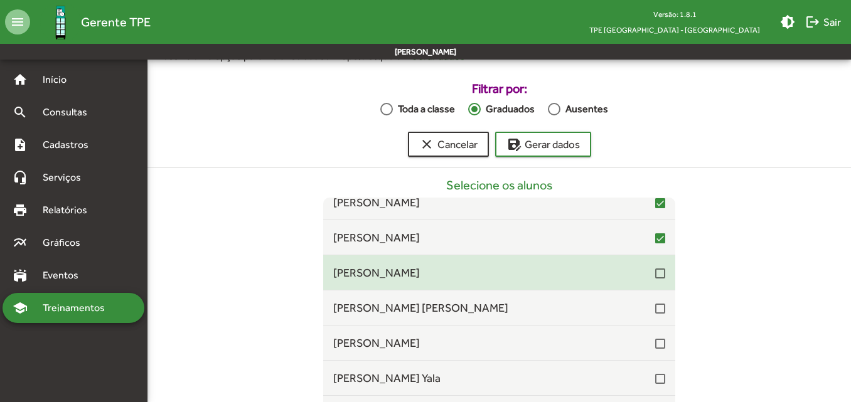
click at [655, 275] on div at bounding box center [660, 273] width 10 height 10
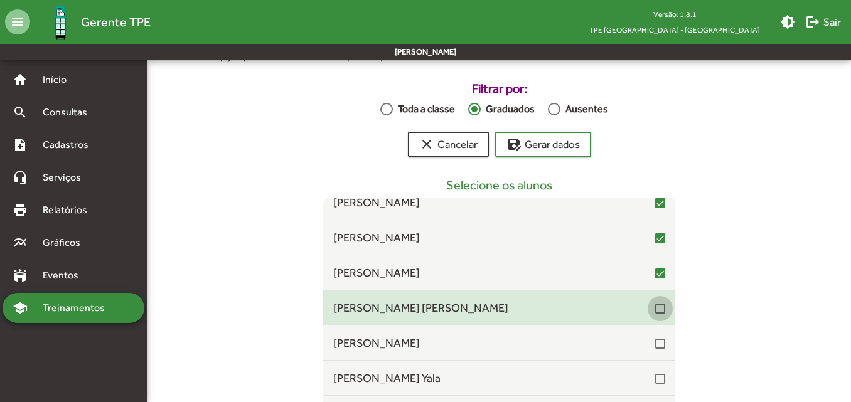
click at [655, 311] on div at bounding box center [660, 309] width 10 height 10
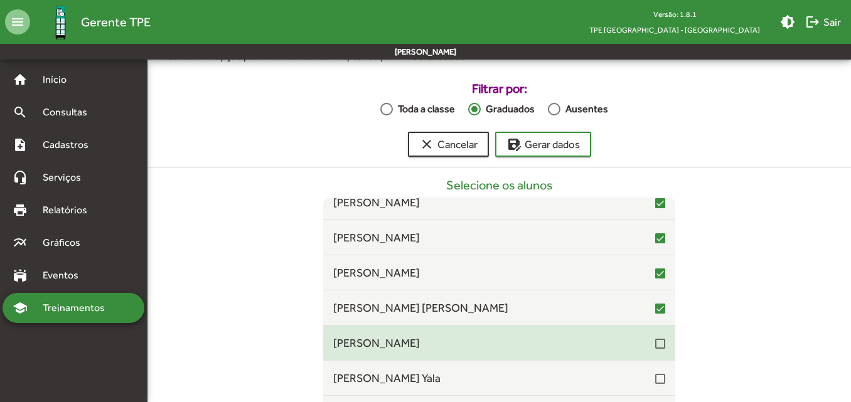
click at [655, 342] on div at bounding box center [660, 344] width 10 height 10
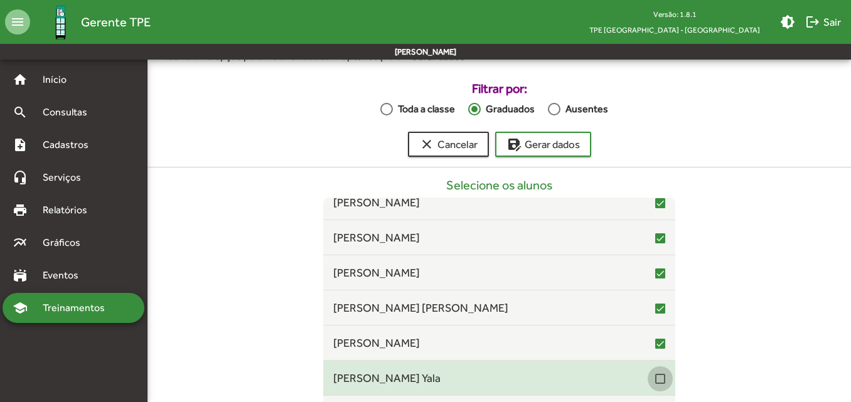
click at [655, 383] on div at bounding box center [660, 379] width 10 height 10
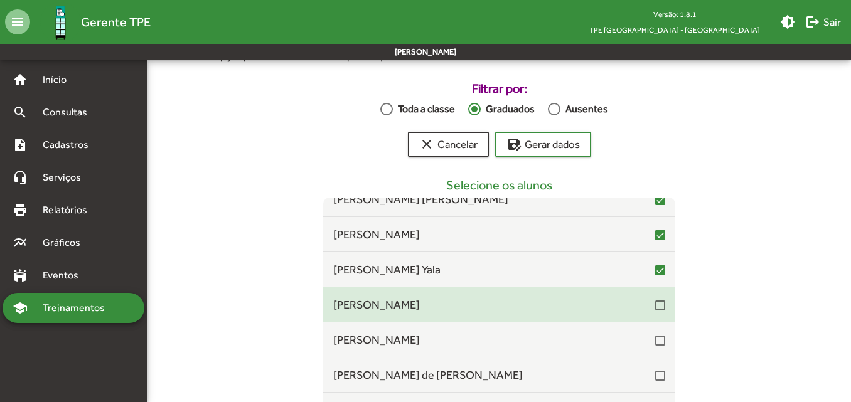
scroll to position [1192, 0]
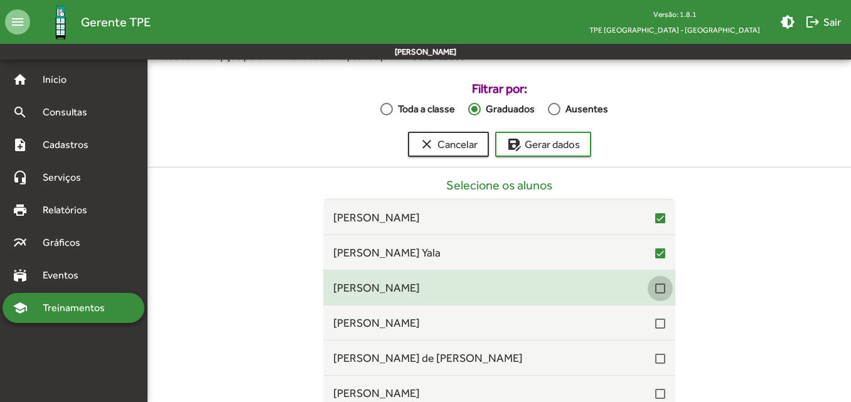
click at [656, 289] on div at bounding box center [660, 289] width 10 height 10
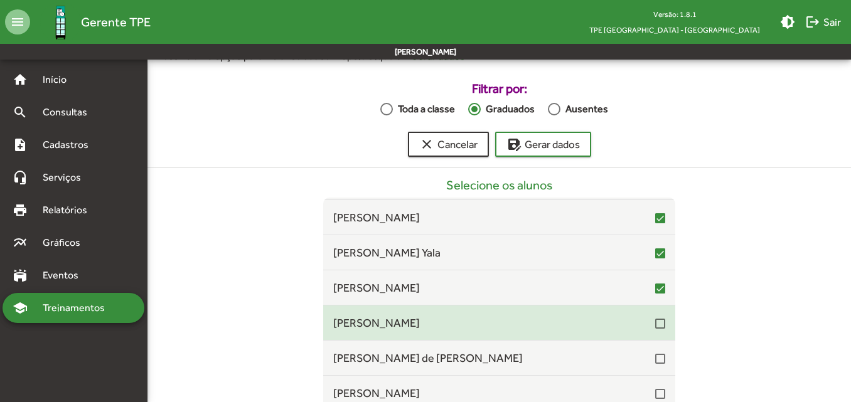
click at [655, 319] on div at bounding box center [660, 324] width 10 height 10
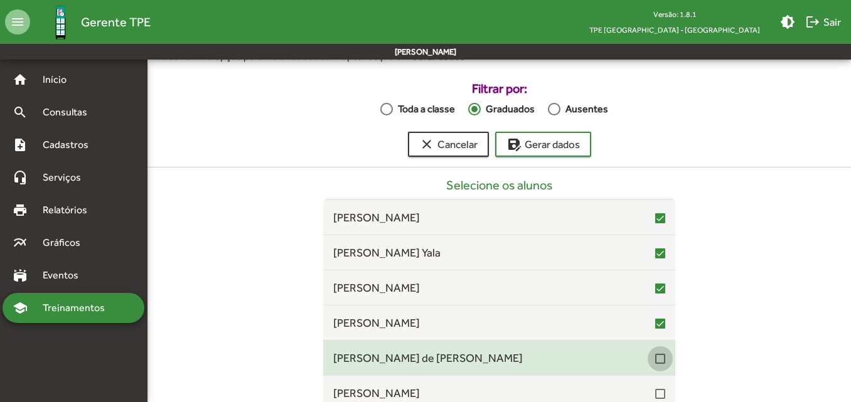
click at [655, 356] on div at bounding box center [660, 359] width 10 height 10
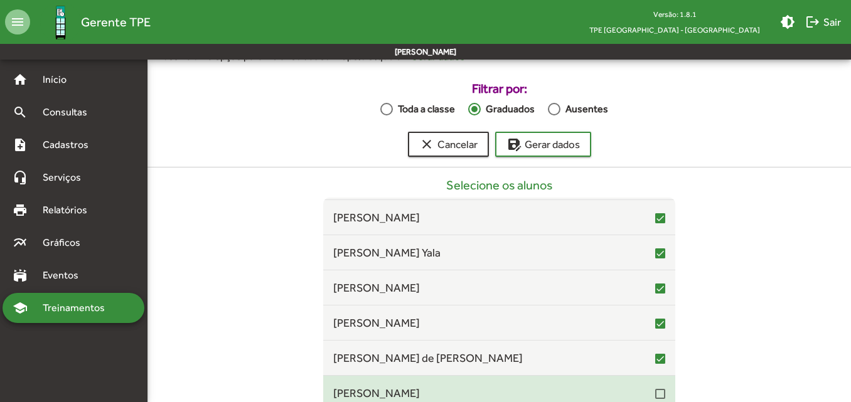
click at [655, 394] on div at bounding box center [660, 394] width 10 height 10
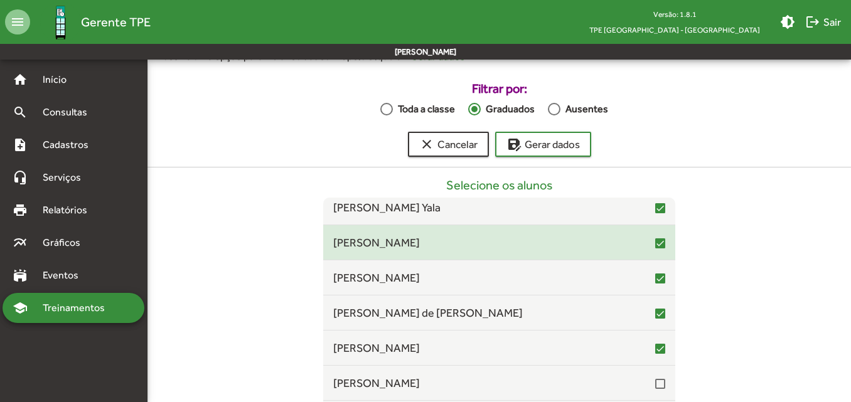
scroll to position [1317, 0]
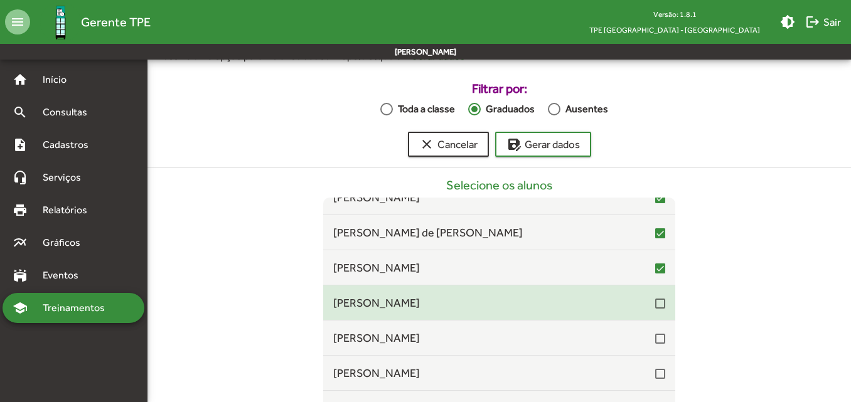
click at [655, 300] on div at bounding box center [660, 304] width 10 height 10
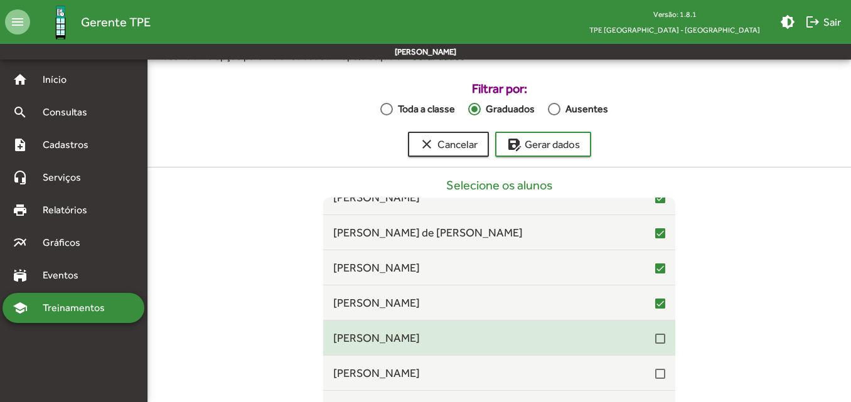
click at [655, 340] on div at bounding box center [660, 339] width 10 height 10
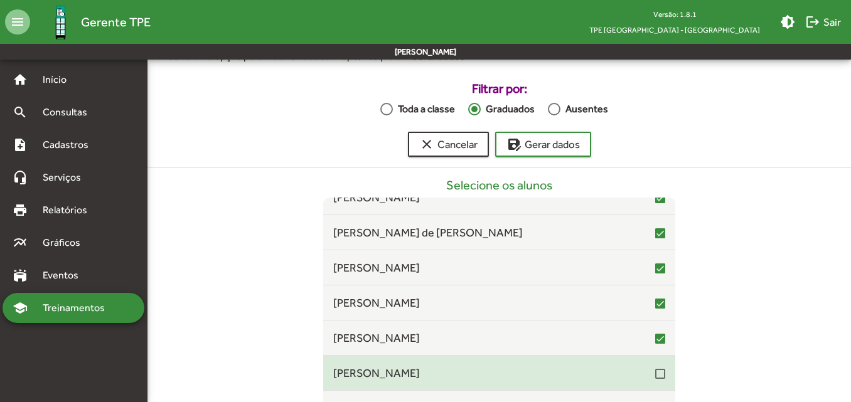
click at [655, 372] on div at bounding box center [660, 374] width 10 height 10
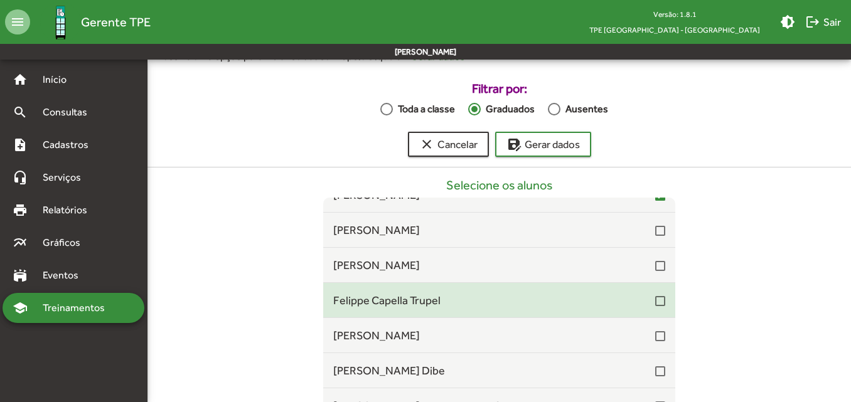
scroll to position [1505, 0]
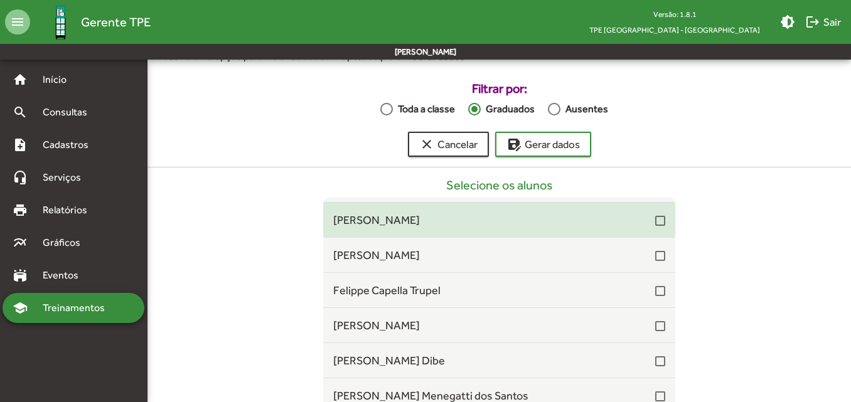
click at [652, 229] on mat-list-item "[PERSON_NAME]" at bounding box center [499, 220] width 352 height 35
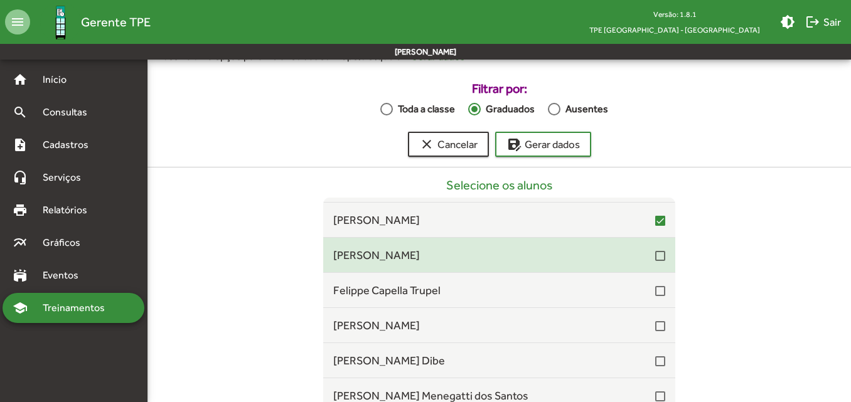
click at [650, 265] on mat-list-item "[PERSON_NAME]" at bounding box center [499, 255] width 352 height 35
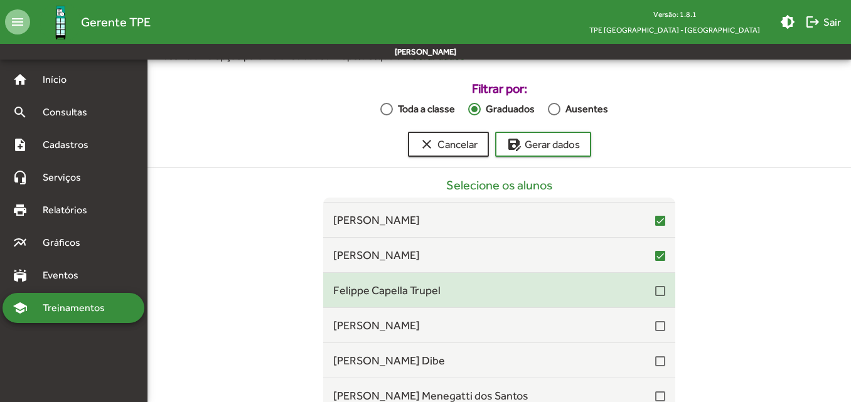
click at [655, 292] on div at bounding box center [660, 291] width 10 height 10
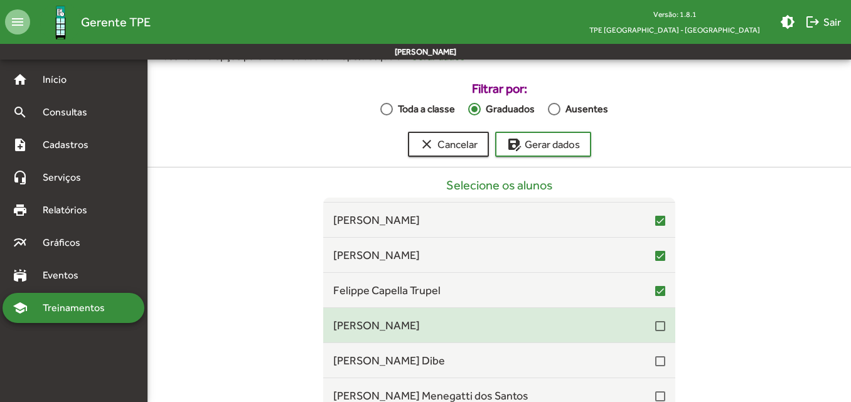
click at [655, 321] on mat-checkbox at bounding box center [660, 325] width 10 height 12
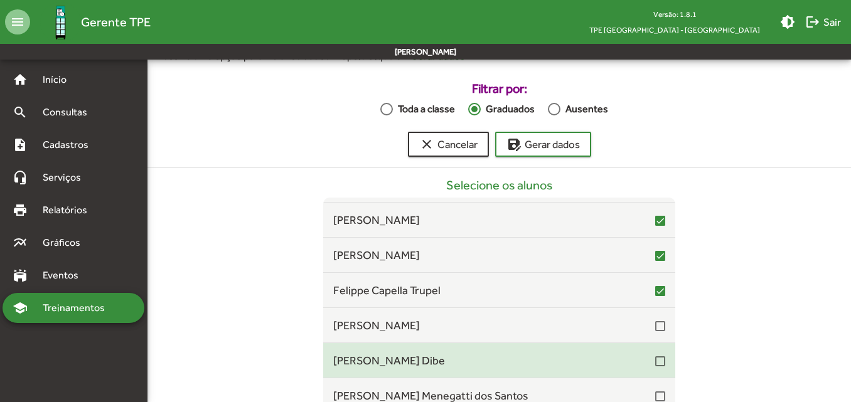
click at [655, 363] on div at bounding box center [660, 361] width 10 height 10
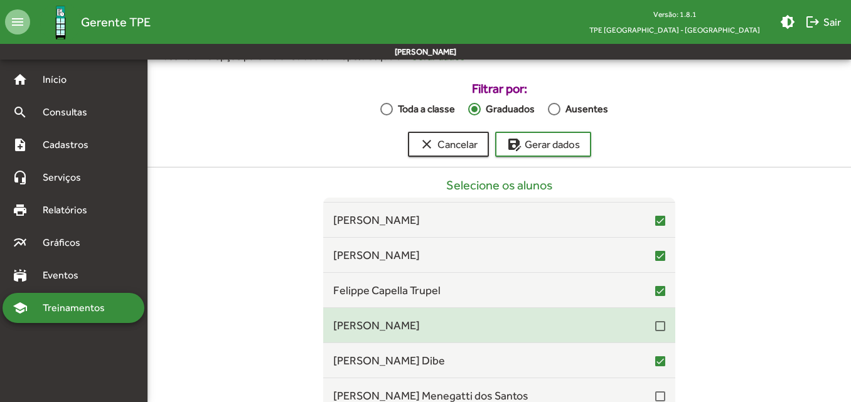
click at [655, 325] on div at bounding box center [660, 326] width 10 height 10
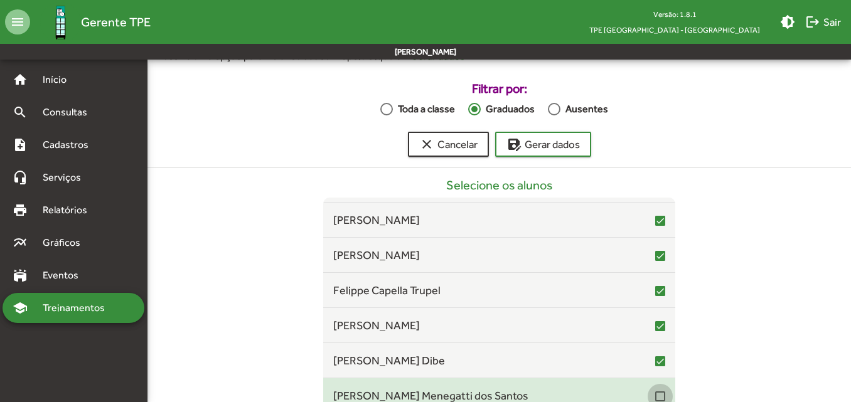
click at [655, 396] on div at bounding box center [660, 396] width 10 height 10
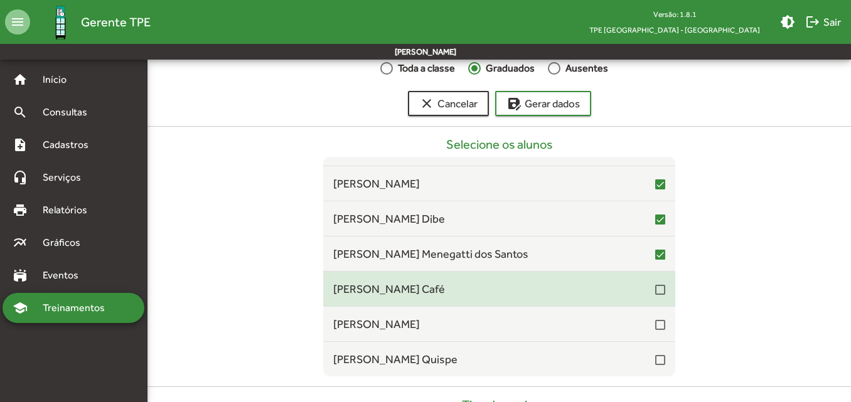
scroll to position [146, 0]
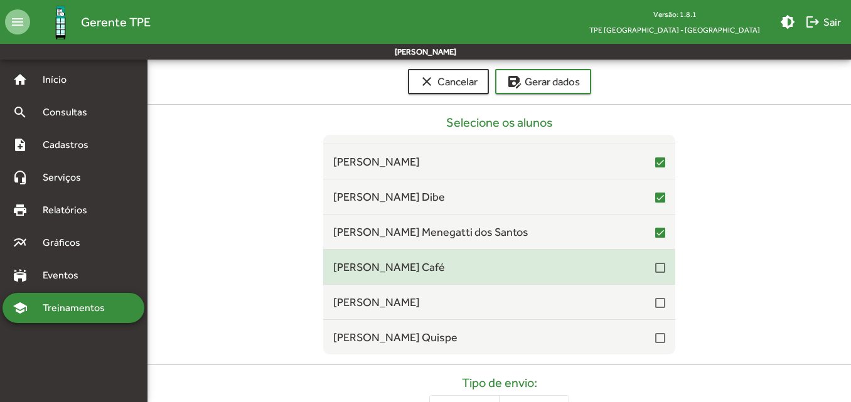
click at [655, 268] on div at bounding box center [660, 268] width 10 height 10
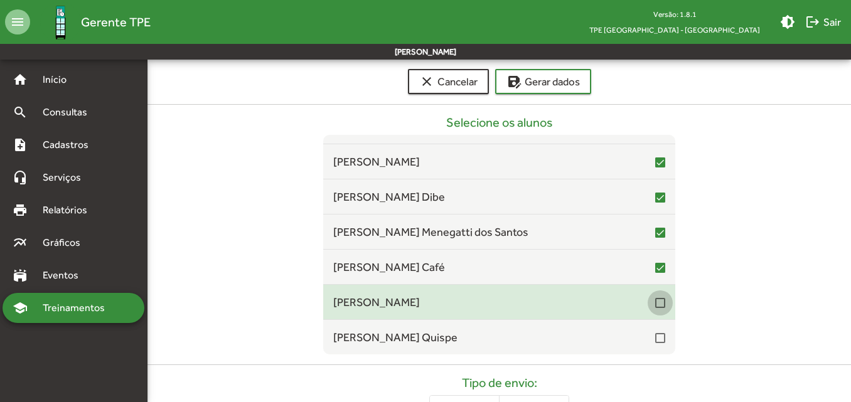
click at [655, 305] on div at bounding box center [660, 303] width 10 height 10
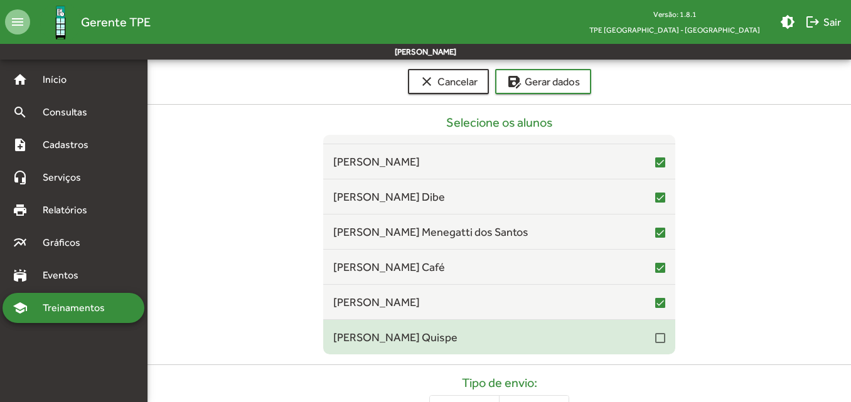
click at [655, 335] on div at bounding box center [660, 338] width 10 height 10
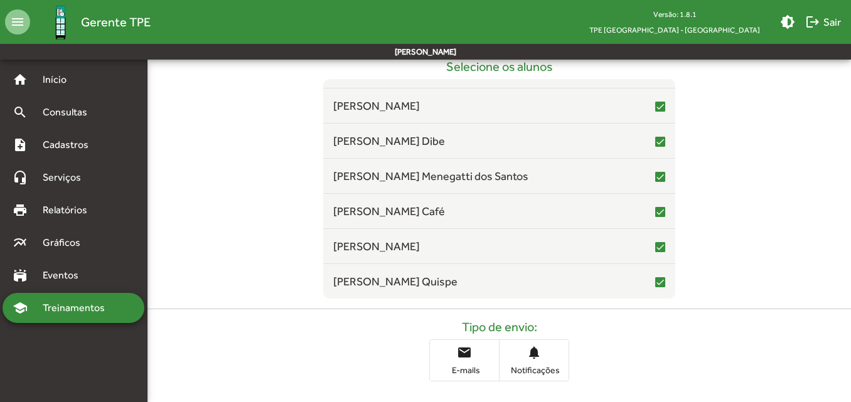
scroll to position [208, 0]
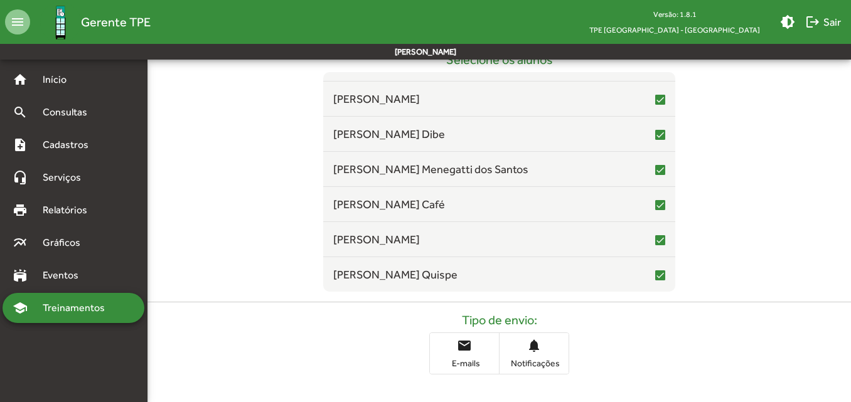
click at [472, 359] on span "E-mails" at bounding box center [464, 363] width 63 height 11
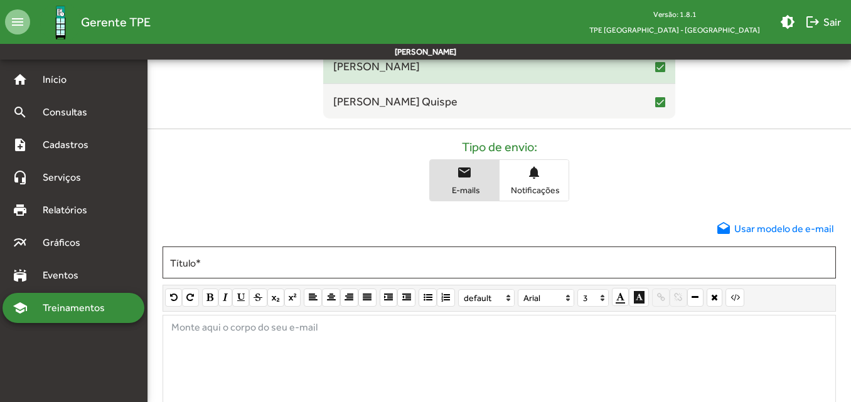
scroll to position [396, 0]
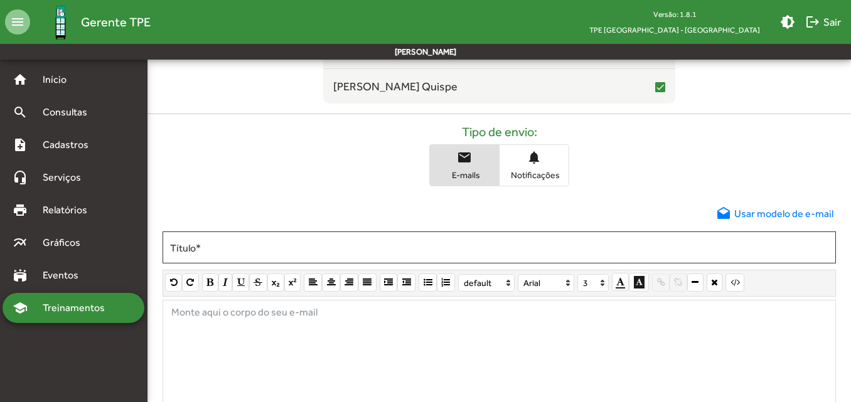
click at [755, 214] on span "drafts Usar modelo de e-mail" at bounding box center [774, 213] width 117 height 15
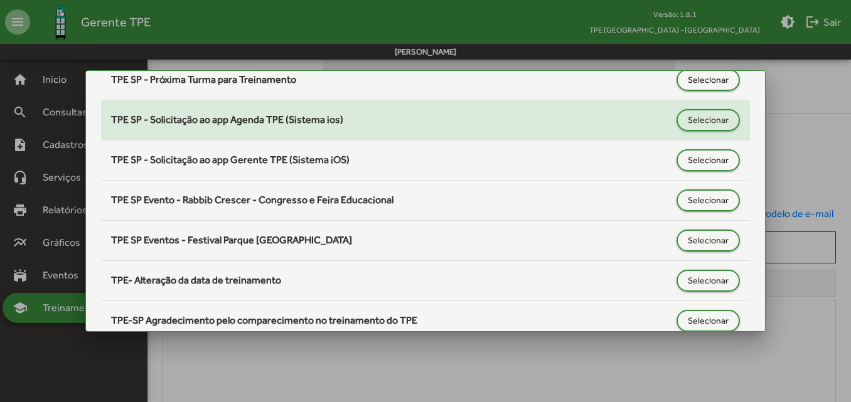
scroll to position [565, 0]
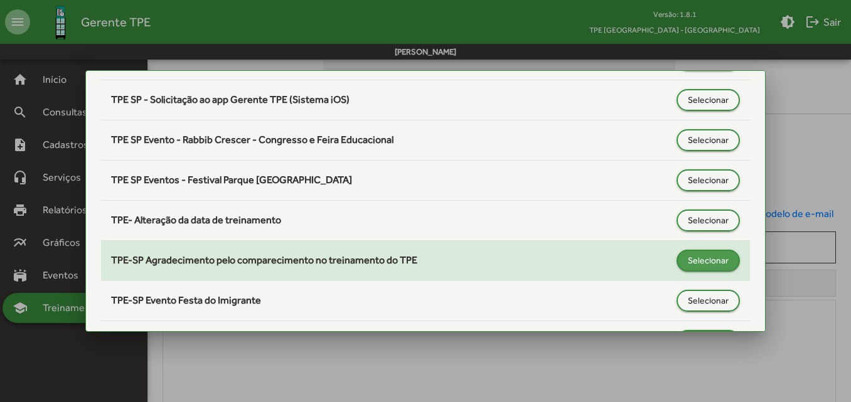
click at [687, 255] on span "Selecionar" at bounding box center [707, 260] width 41 height 23
type input "**********"
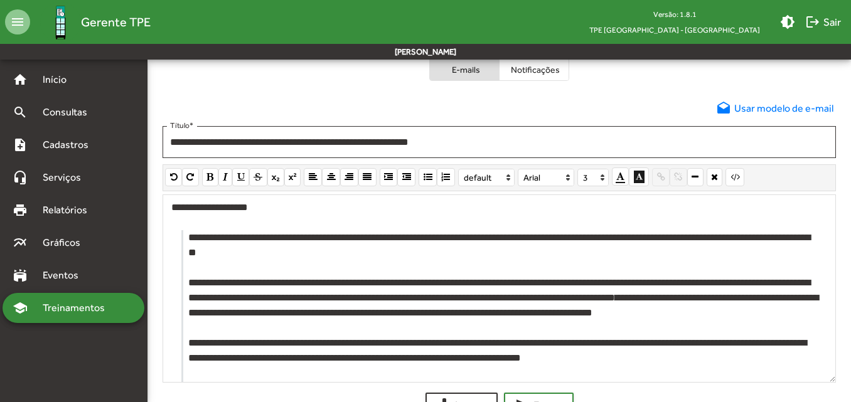
scroll to position [0, 0]
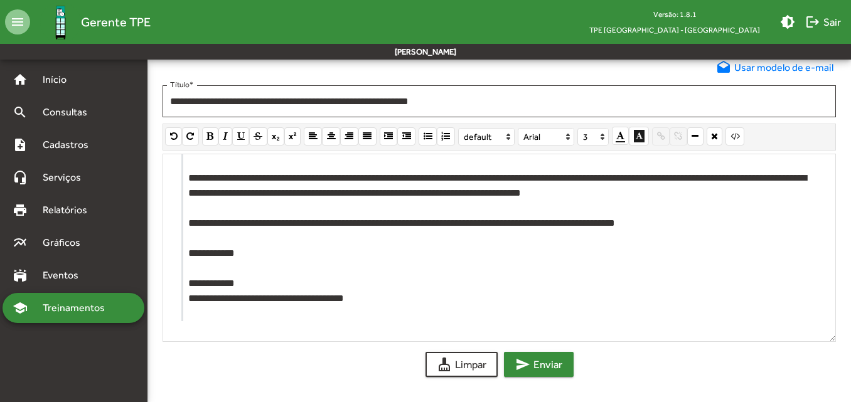
click at [538, 364] on span "send Enviar" at bounding box center [538, 364] width 47 height 23
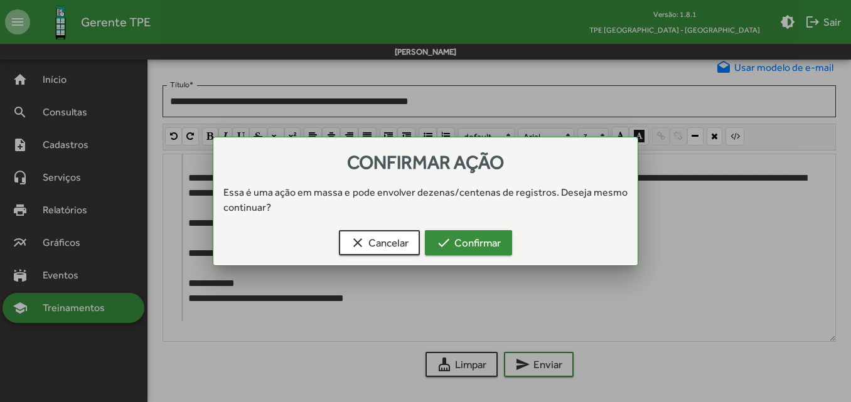
click at [494, 245] on span "check Confirmar" at bounding box center [468, 242] width 65 height 23
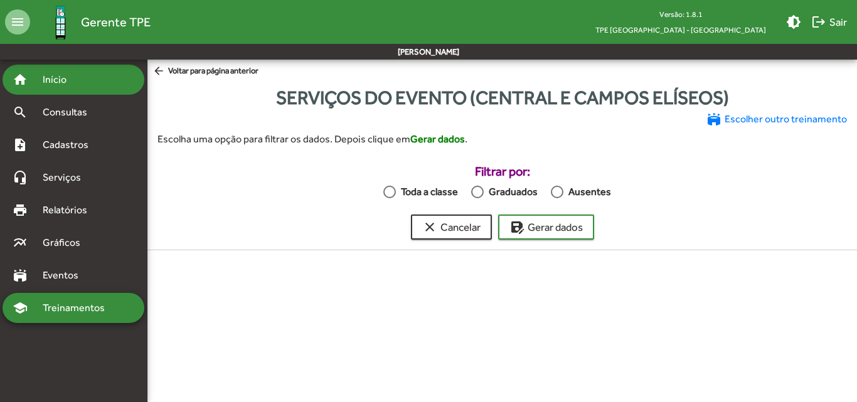
click at [71, 82] on span "Início" at bounding box center [60, 79] width 50 height 15
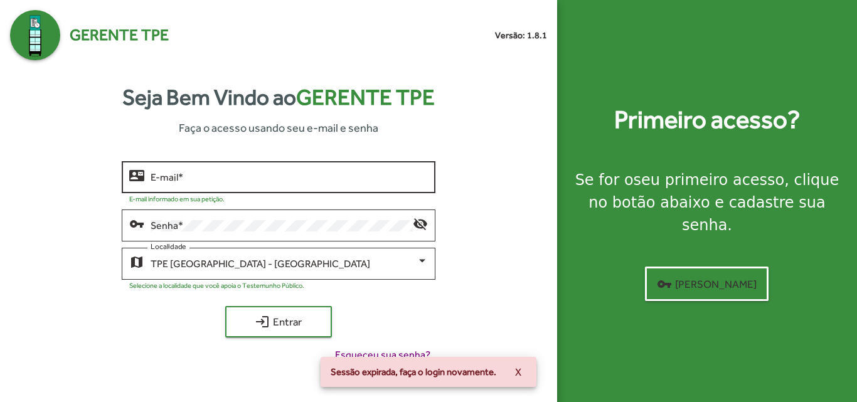
click at [258, 169] on div "E-mail *" at bounding box center [289, 176] width 277 height 34
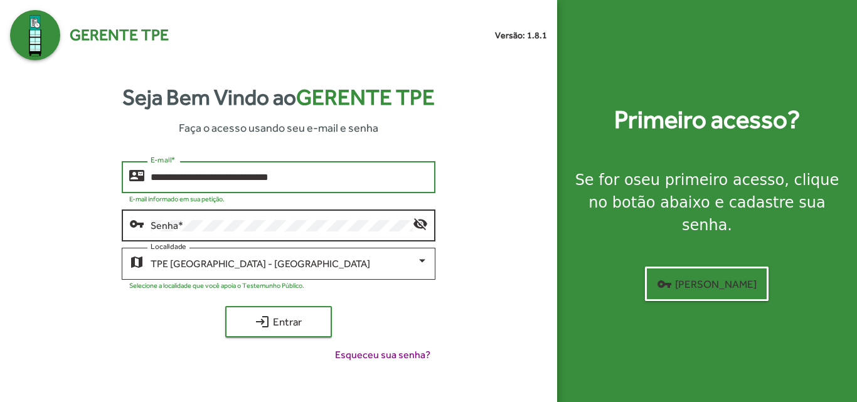
type input "**********"
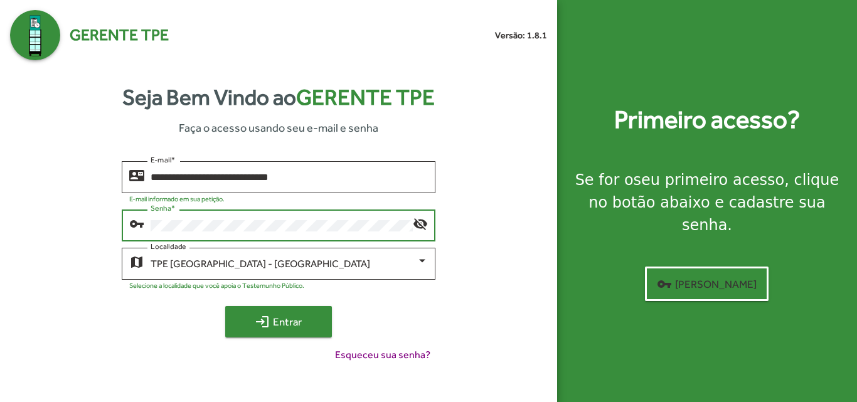
click at [285, 318] on span "login Entrar" at bounding box center [278, 321] width 84 height 23
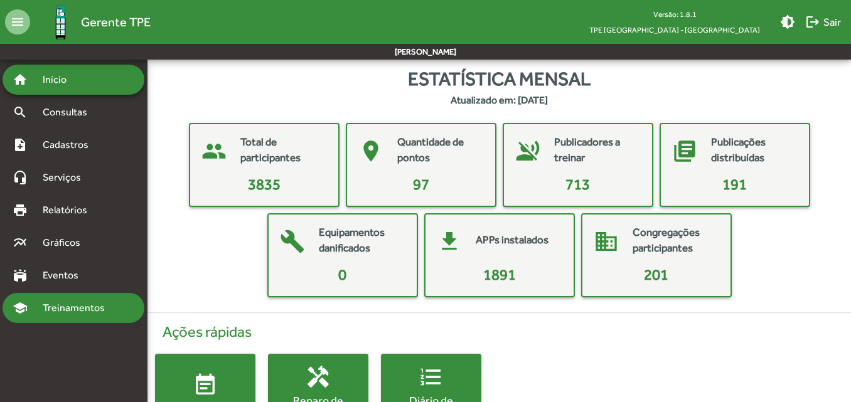
click at [57, 307] on span "Treinamentos" at bounding box center [77, 307] width 85 height 15
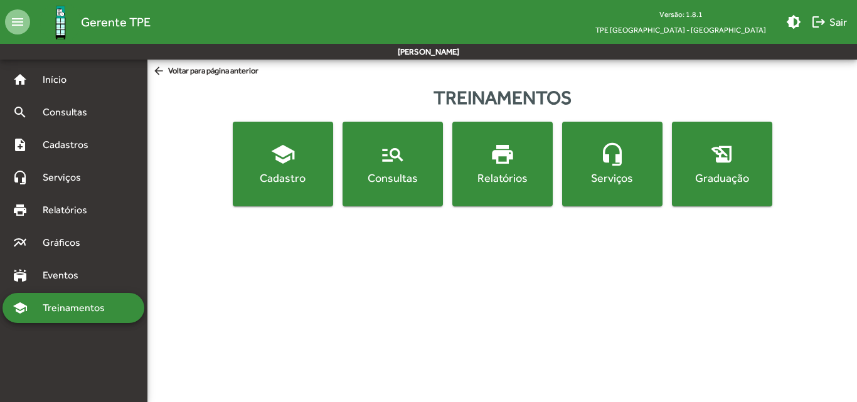
click at [605, 172] on div "Serviços" at bounding box center [612, 178] width 95 height 16
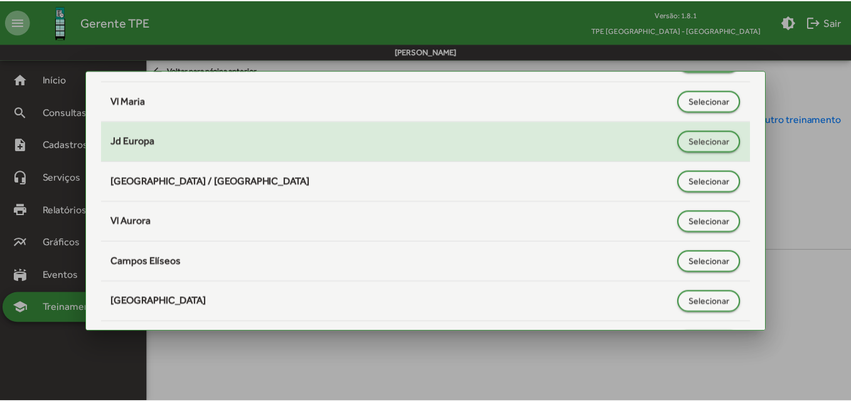
scroll to position [729, 0]
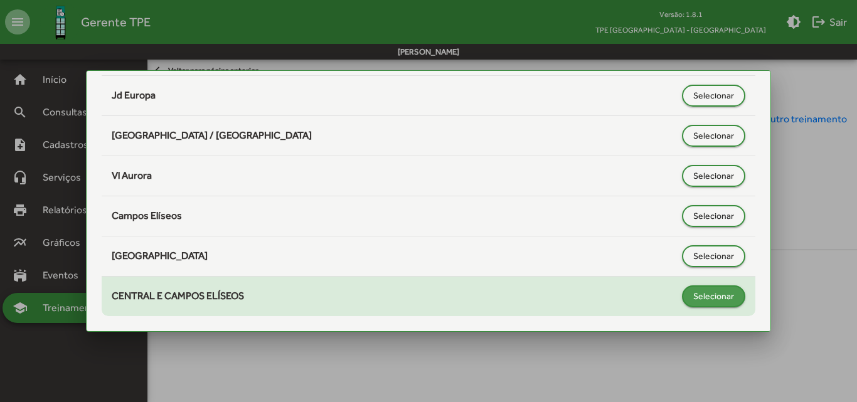
click at [719, 293] on span "Selecionar" at bounding box center [713, 296] width 41 height 23
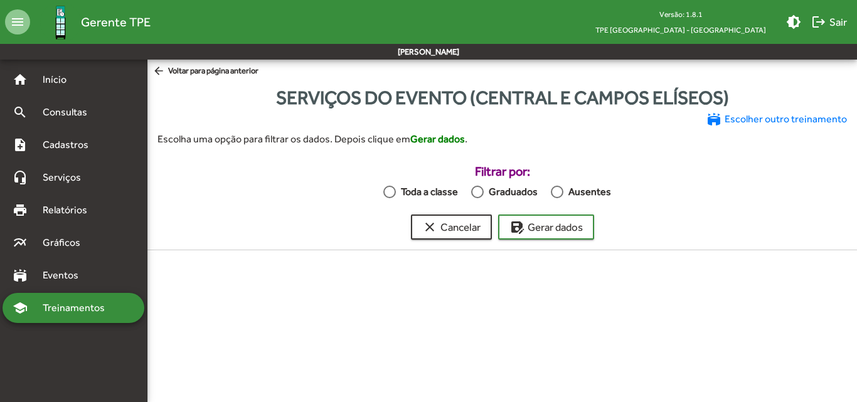
click at [557, 194] on div at bounding box center [557, 192] width 13 height 13
click at [558, 221] on span "save_as Gerar dados" at bounding box center [545, 227] width 73 height 23
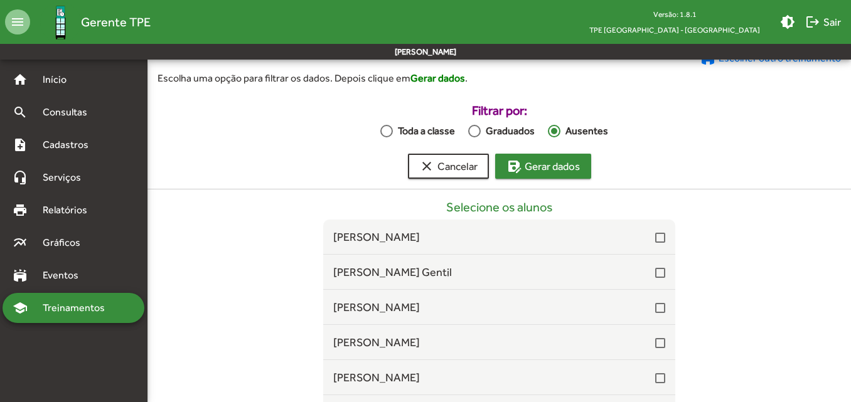
scroll to position [83, 0]
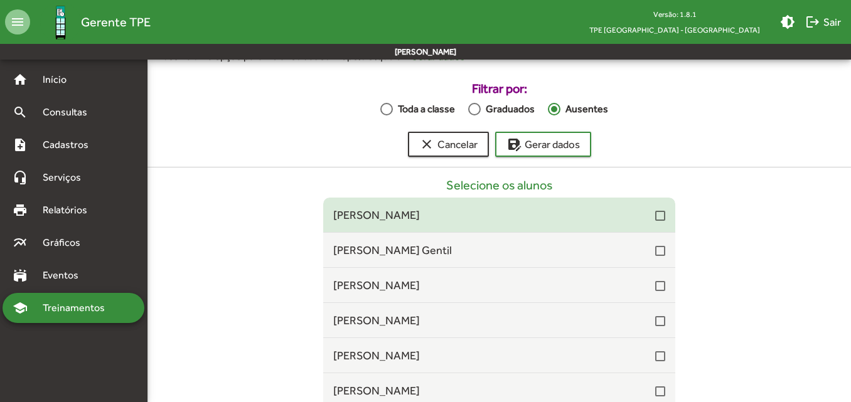
click at [660, 224] on mat-list-item "[PERSON_NAME]" at bounding box center [499, 215] width 352 height 35
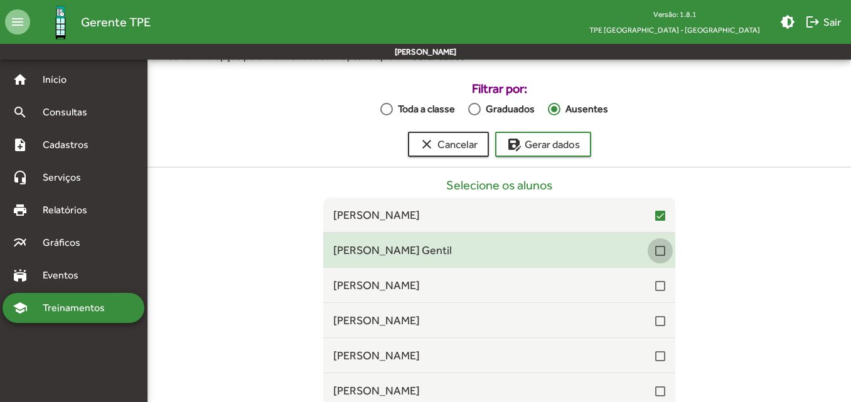
click at [655, 253] on div at bounding box center [660, 251] width 10 height 10
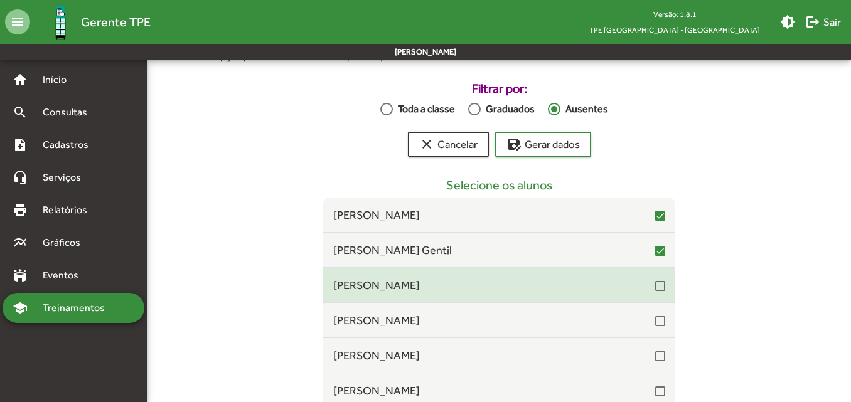
click at [655, 289] on div at bounding box center [660, 286] width 10 height 10
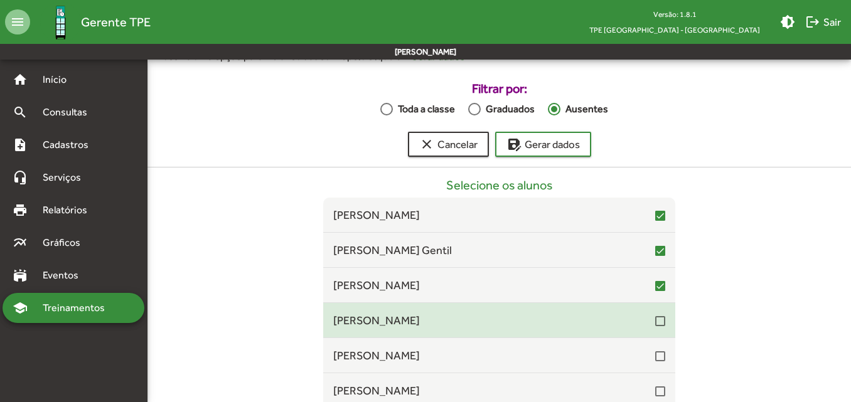
click at [655, 324] on div at bounding box center [660, 321] width 10 height 10
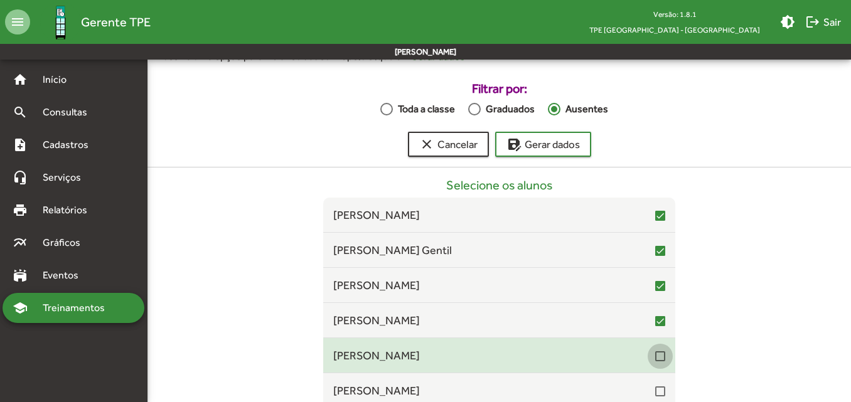
click at [655, 359] on div at bounding box center [660, 356] width 10 height 10
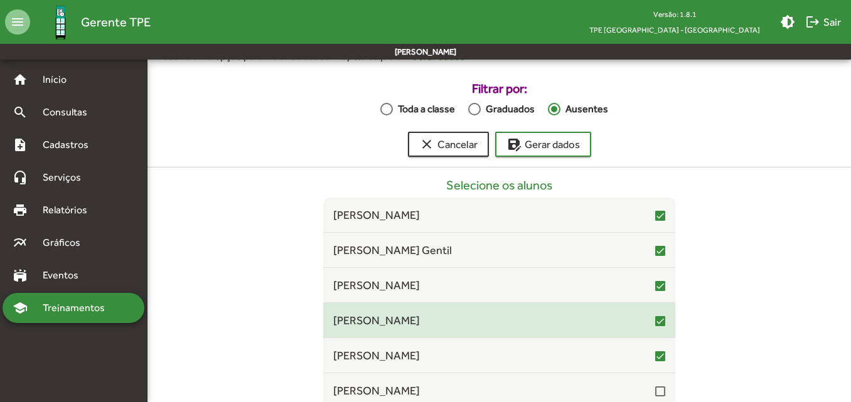
scroll to position [63, 0]
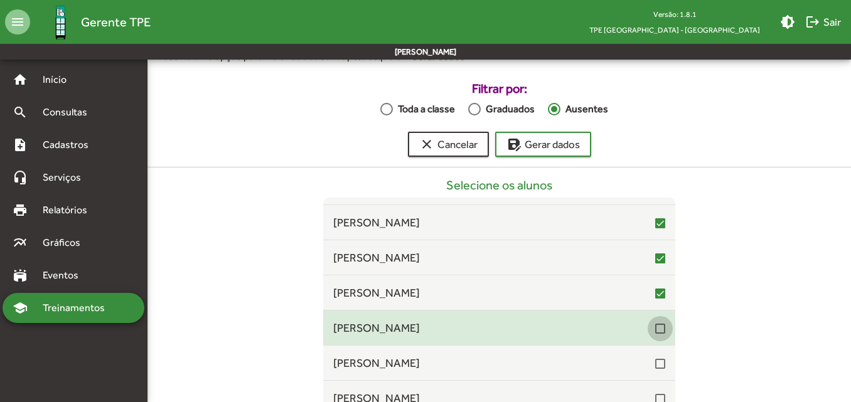
click at [655, 327] on div at bounding box center [660, 329] width 10 height 10
click at [655, 330] on div at bounding box center [660, 329] width 10 height 10
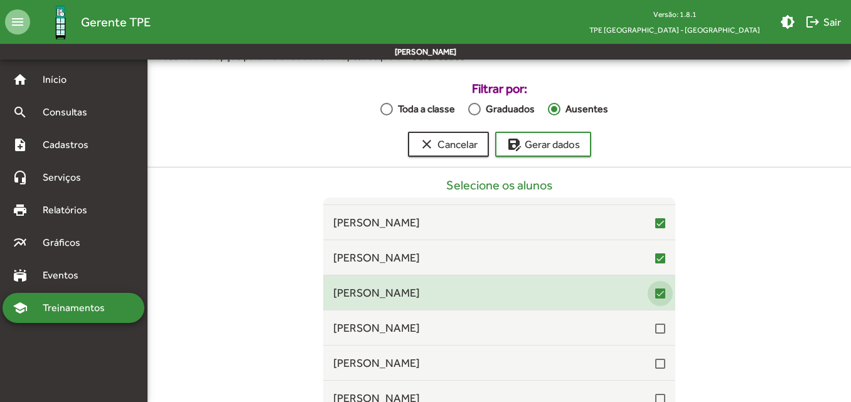
click at [655, 292] on div at bounding box center [660, 294] width 10 height 10
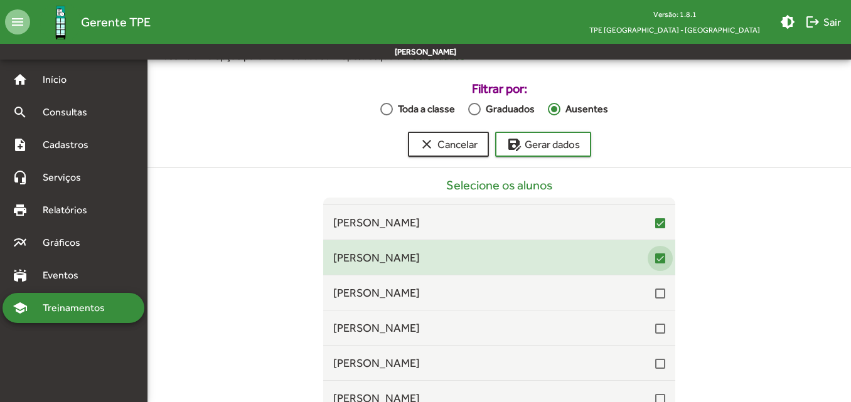
click at [655, 258] on div at bounding box center [660, 258] width 10 height 10
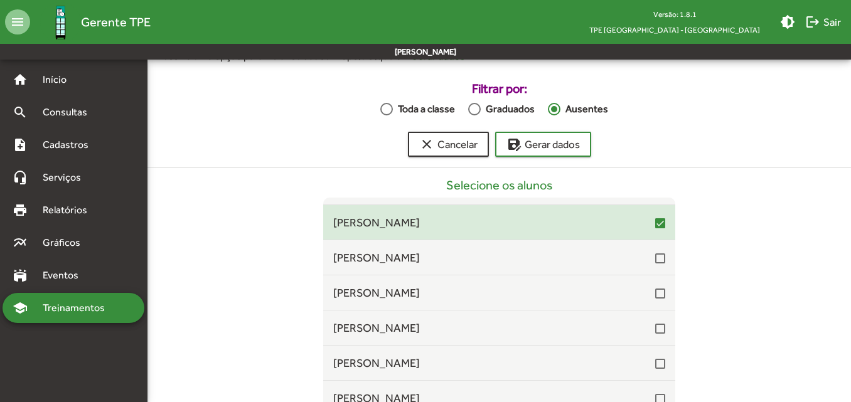
click at [655, 224] on div at bounding box center [660, 223] width 10 height 10
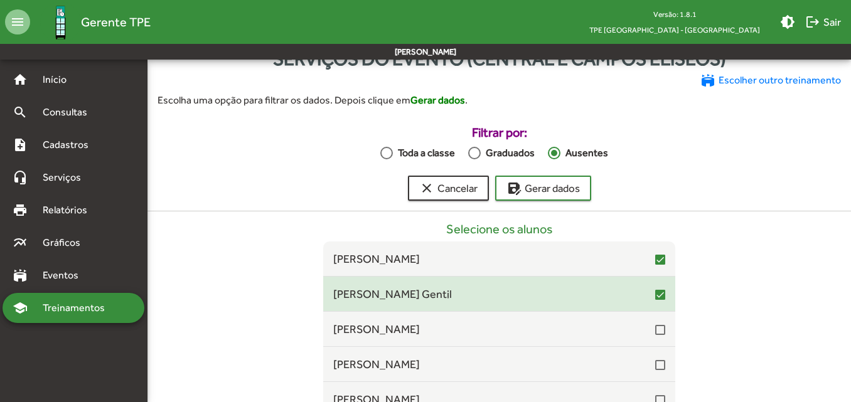
scroll to position [20, 0]
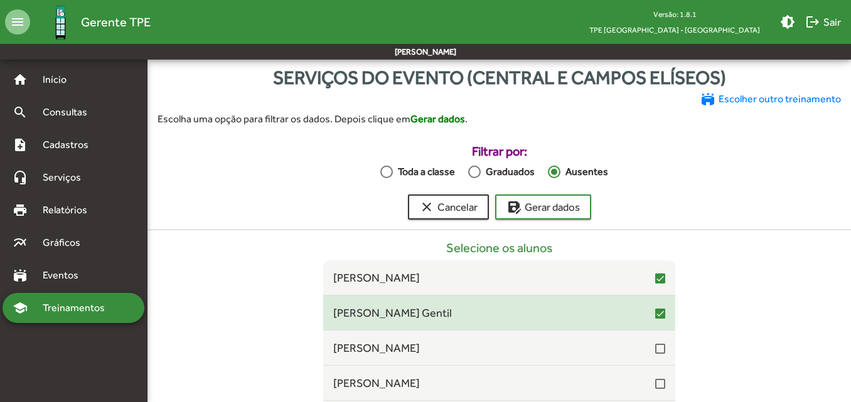
click at [655, 312] on div at bounding box center [660, 314] width 10 height 10
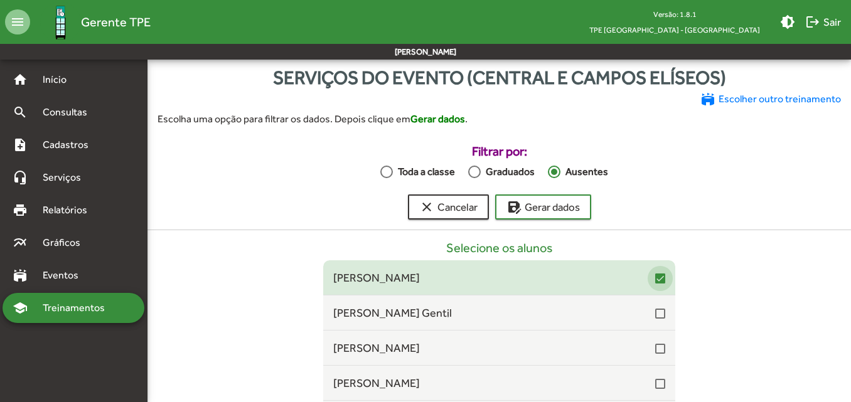
click at [655, 281] on div at bounding box center [660, 278] width 10 height 10
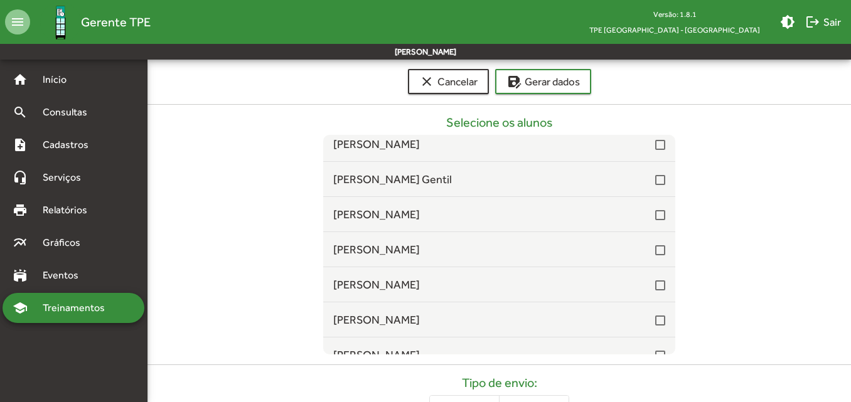
scroll to position [0, 0]
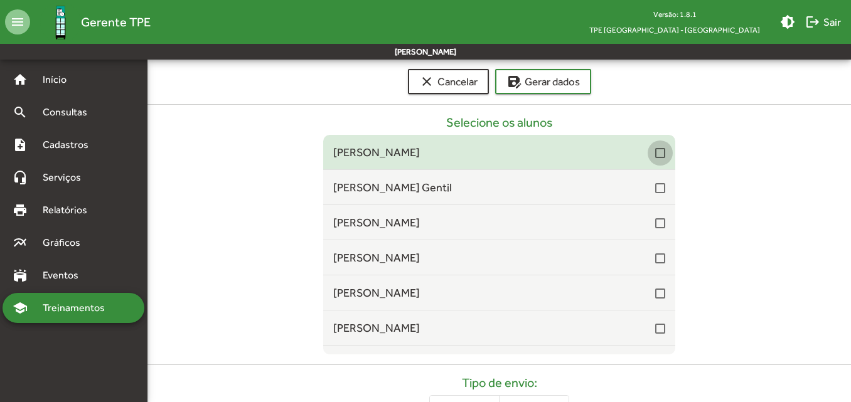
click at [655, 149] on div at bounding box center [660, 153] width 10 height 10
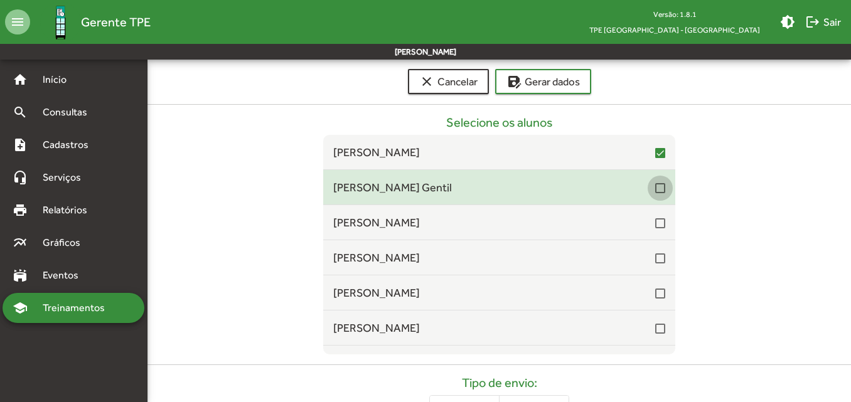
click at [655, 186] on div at bounding box center [660, 188] width 10 height 10
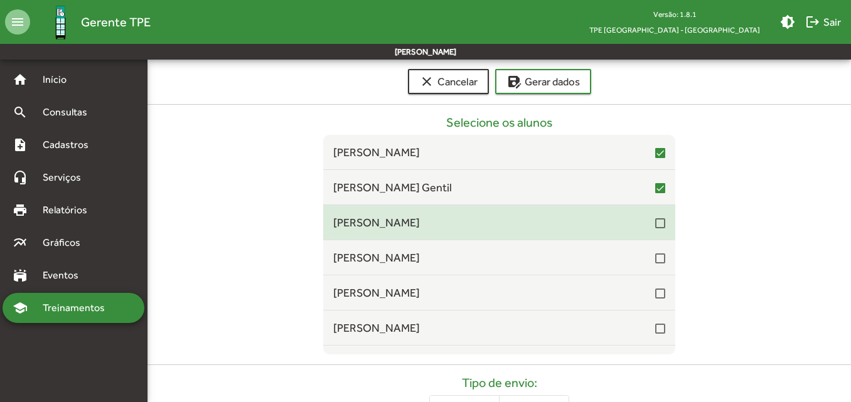
click at [655, 221] on div at bounding box center [660, 223] width 10 height 10
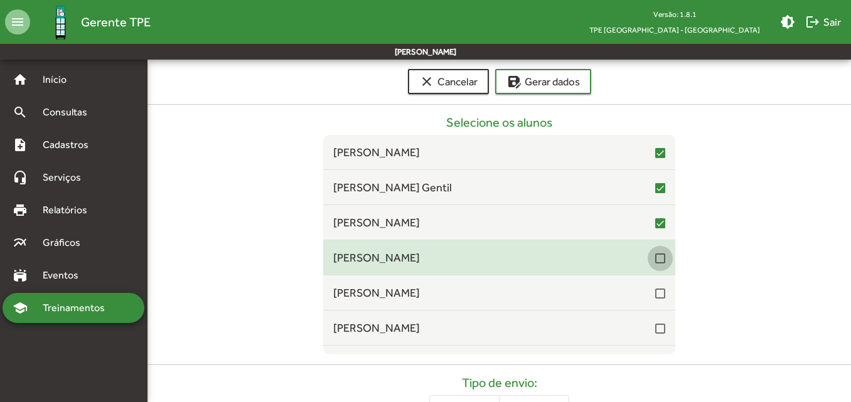
click at [655, 263] on div at bounding box center [660, 258] width 10 height 10
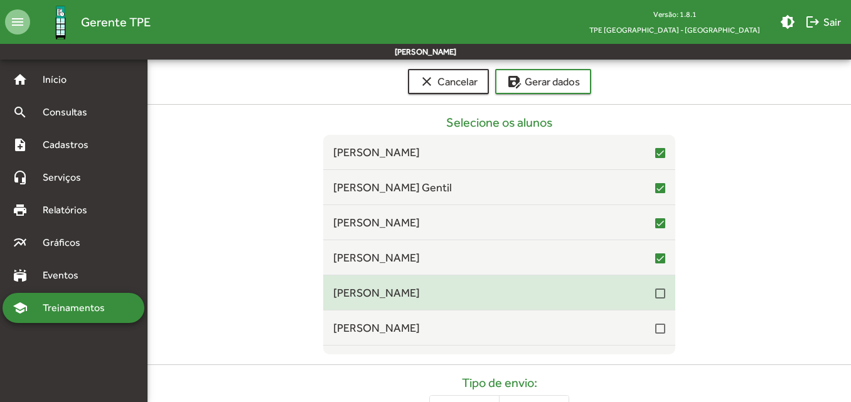
click at [655, 299] on div at bounding box center [660, 292] width 10 height 15
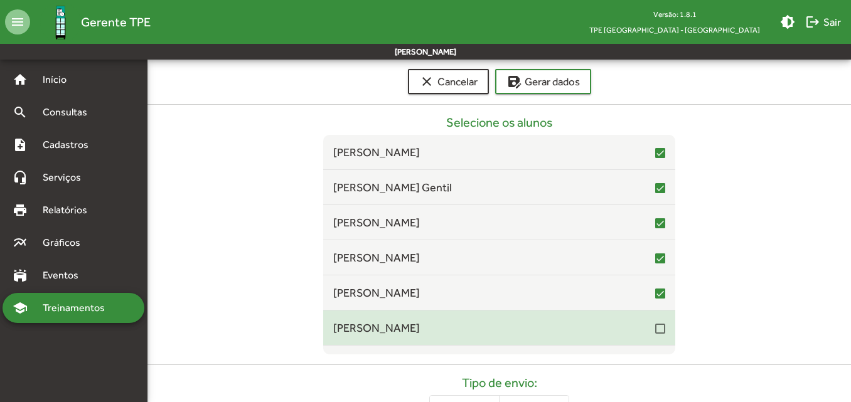
click at [655, 324] on div at bounding box center [660, 329] width 10 height 10
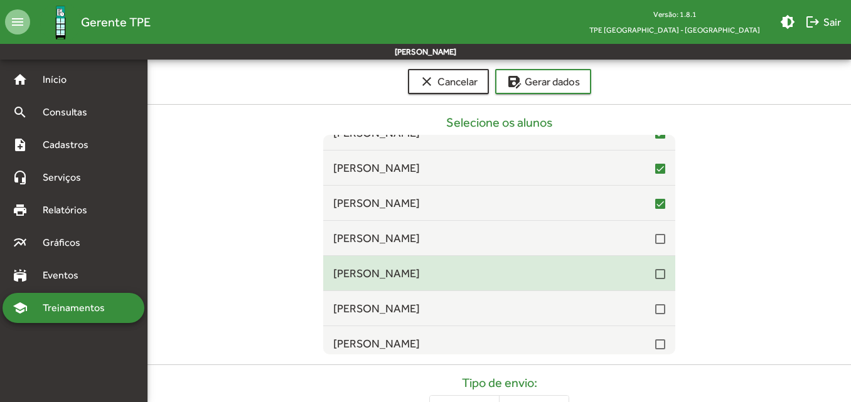
scroll to position [125, 0]
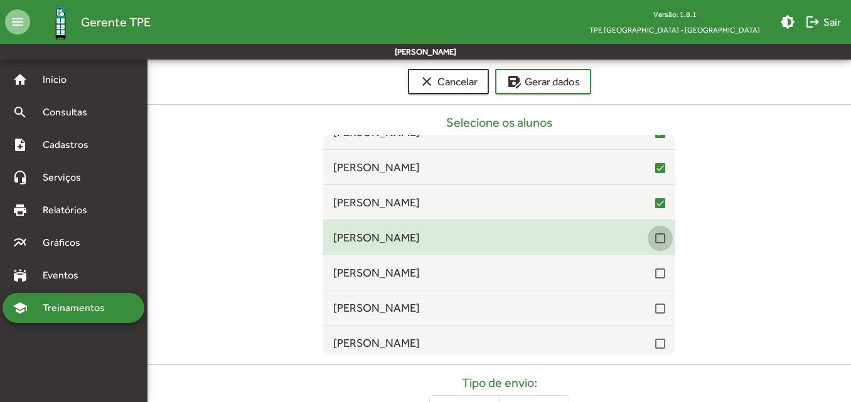
click at [656, 237] on div at bounding box center [660, 238] width 10 height 10
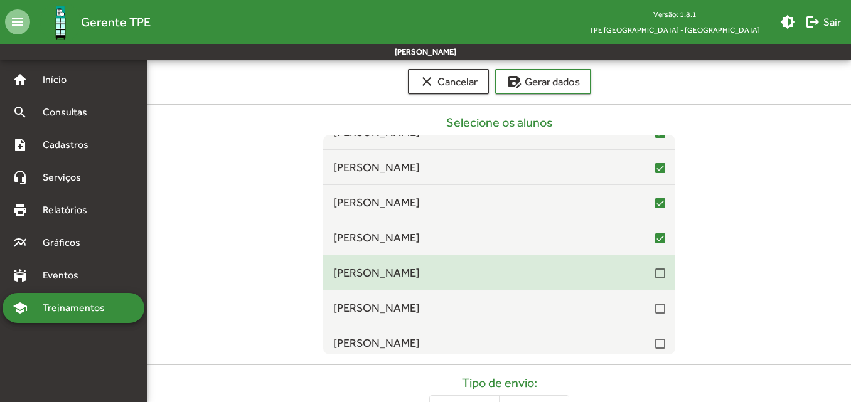
click at [659, 272] on div "[PERSON_NAME]" at bounding box center [499, 272] width 352 height 17
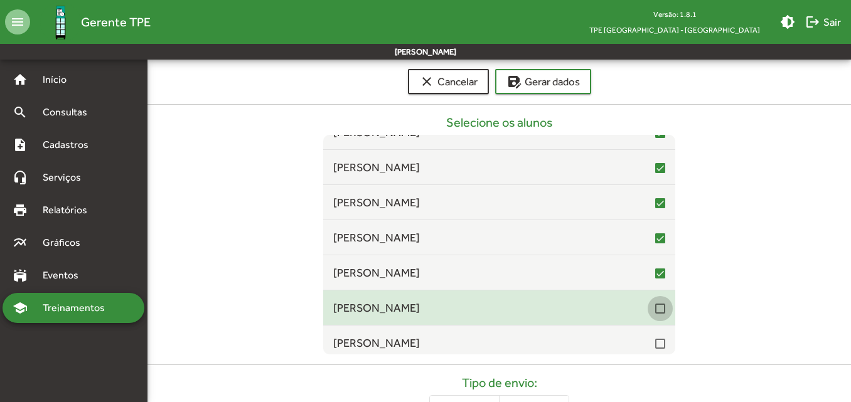
click at [655, 310] on div at bounding box center [660, 309] width 10 height 10
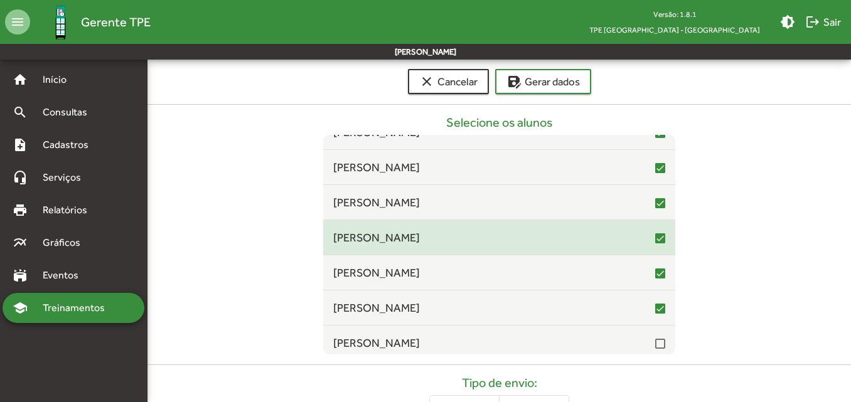
scroll to position [188, 0]
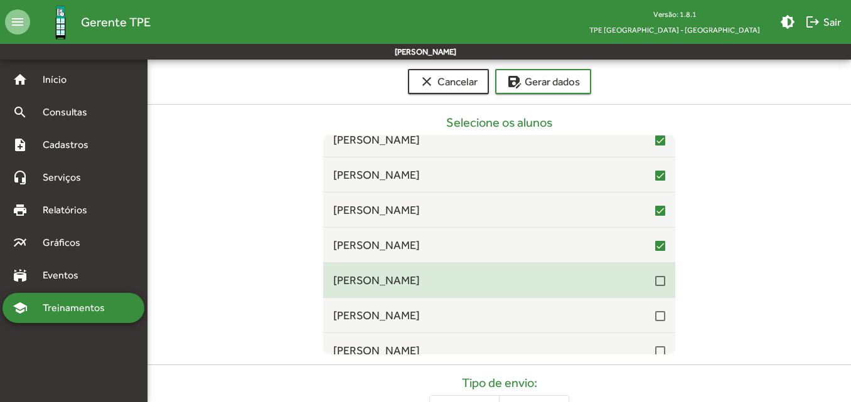
click at [655, 286] on div at bounding box center [660, 281] width 10 height 10
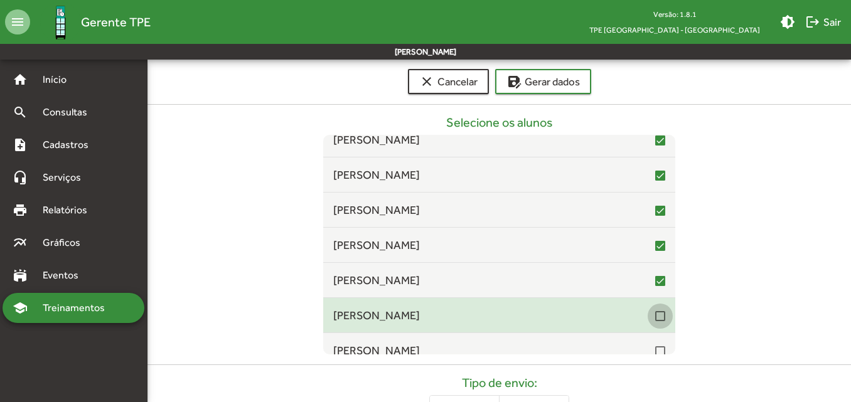
click at [655, 314] on div at bounding box center [660, 316] width 10 height 10
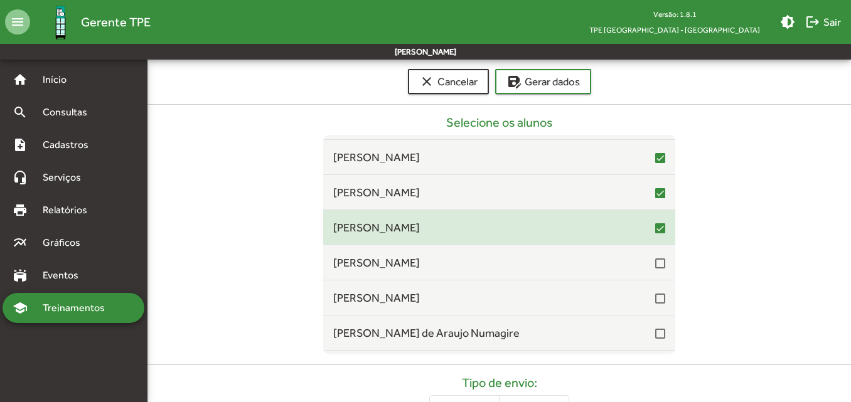
scroll to position [314, 0]
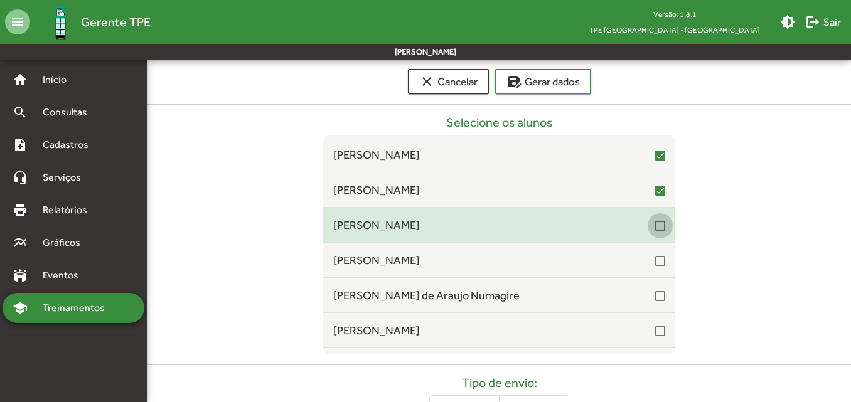
click at [655, 229] on div at bounding box center [660, 226] width 10 height 10
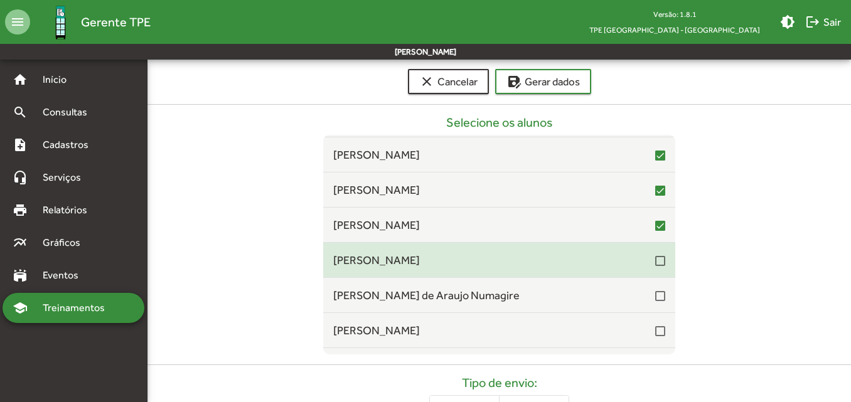
click at [655, 264] on div at bounding box center [660, 261] width 10 height 10
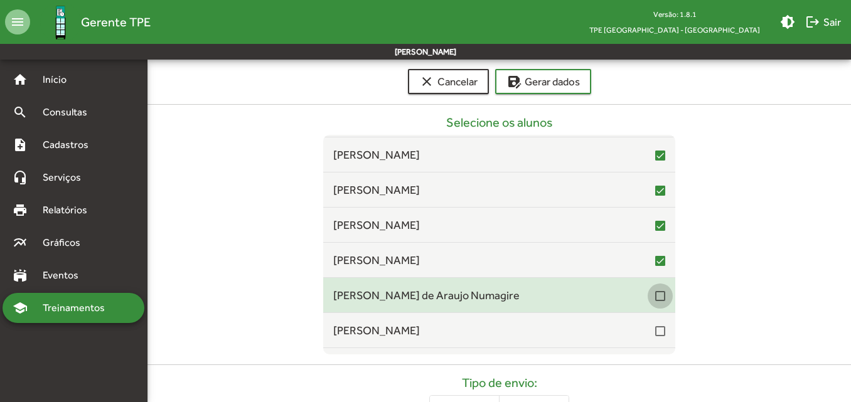
click at [655, 295] on div at bounding box center [660, 296] width 10 height 10
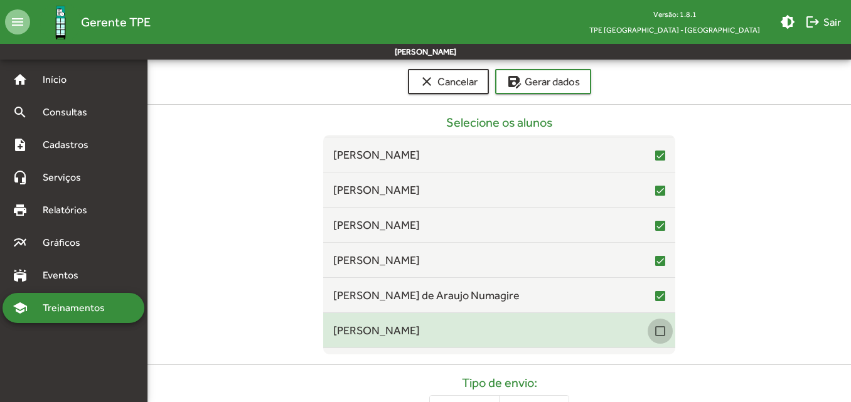
click at [655, 334] on div at bounding box center [660, 331] width 10 height 10
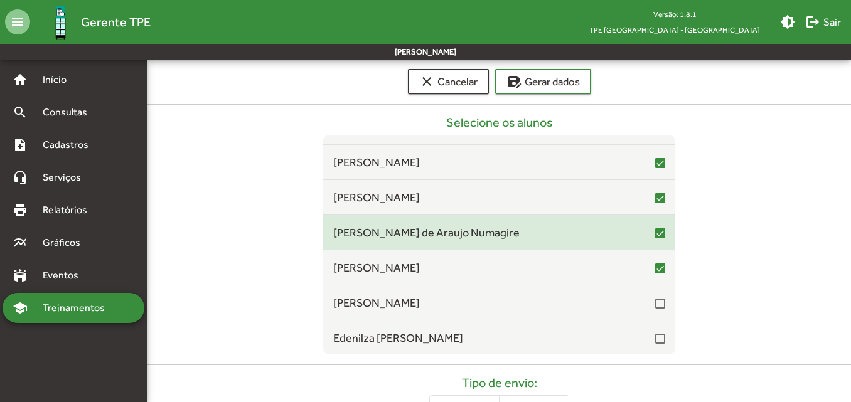
scroll to position [439, 0]
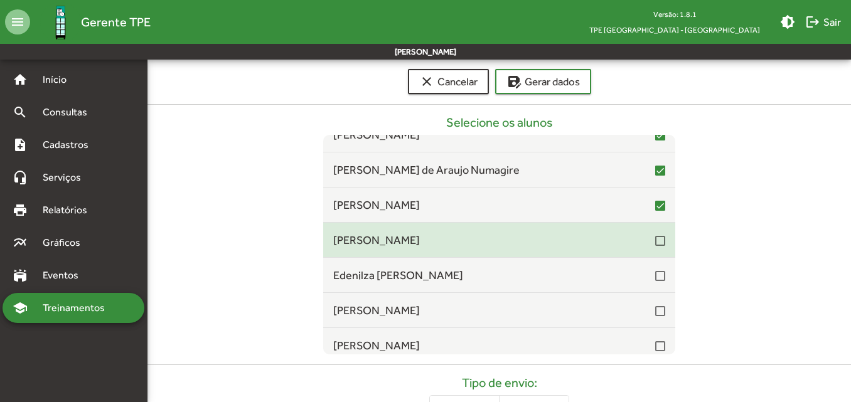
click at [656, 242] on div at bounding box center [660, 241] width 10 height 10
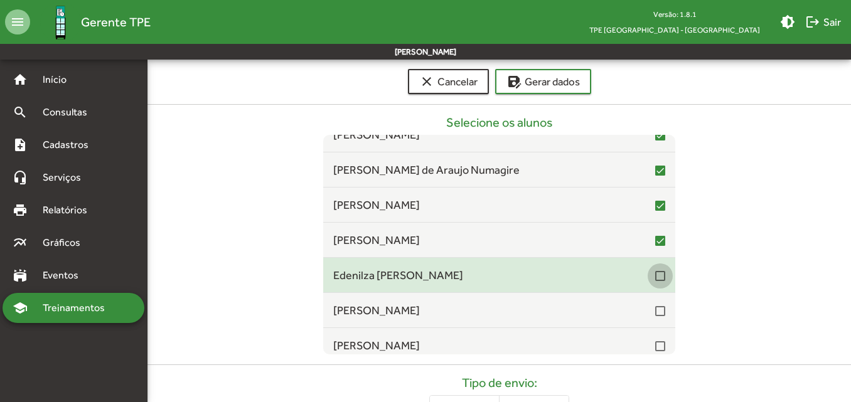
click at [655, 274] on div at bounding box center [660, 276] width 10 height 10
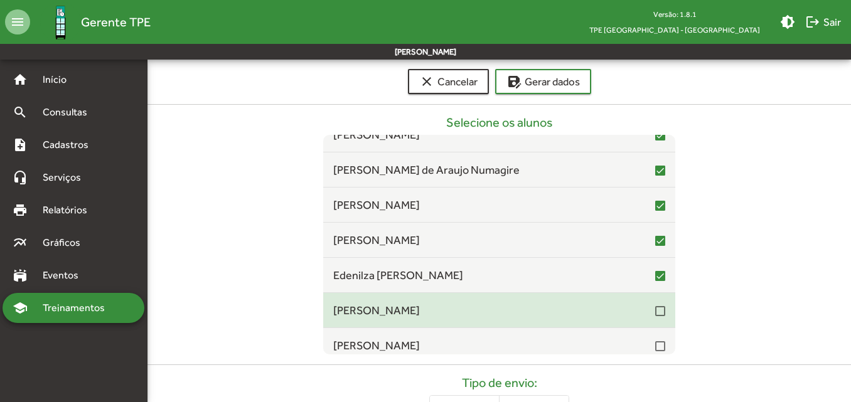
click at [654, 320] on mat-list-item "[PERSON_NAME]" at bounding box center [499, 310] width 352 height 35
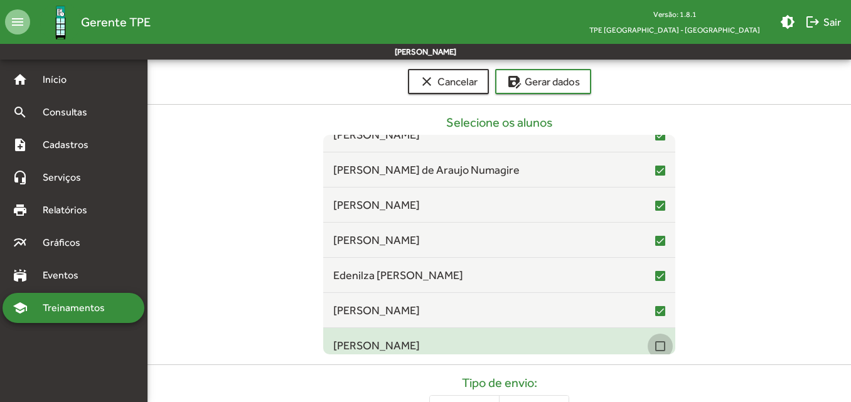
click at [655, 344] on div at bounding box center [660, 346] width 10 height 10
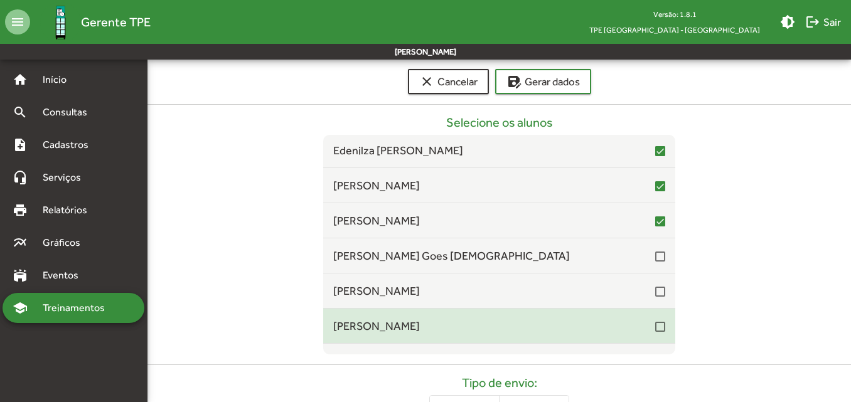
scroll to position [565, 0]
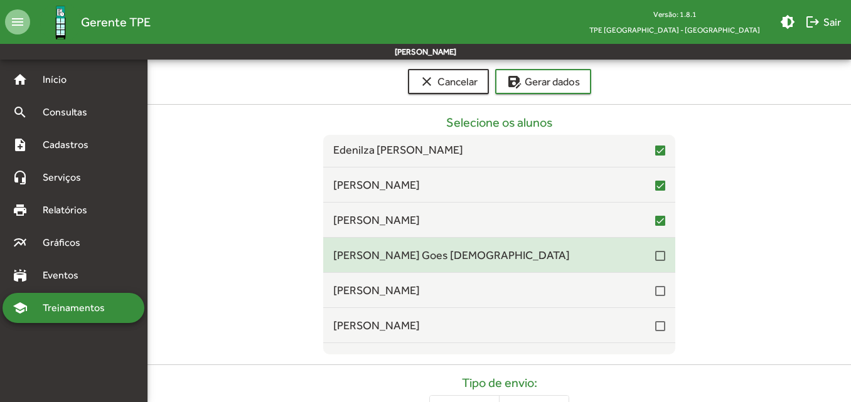
click at [655, 256] on div at bounding box center [660, 256] width 10 height 10
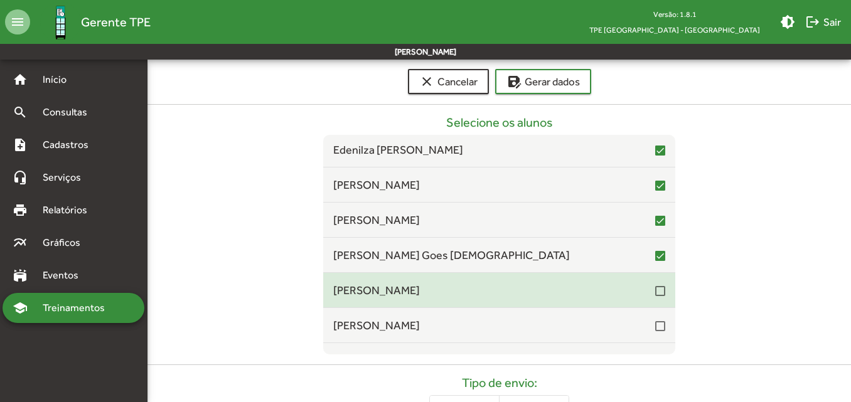
click at [651, 300] on mat-list-item "[PERSON_NAME]" at bounding box center [499, 290] width 352 height 35
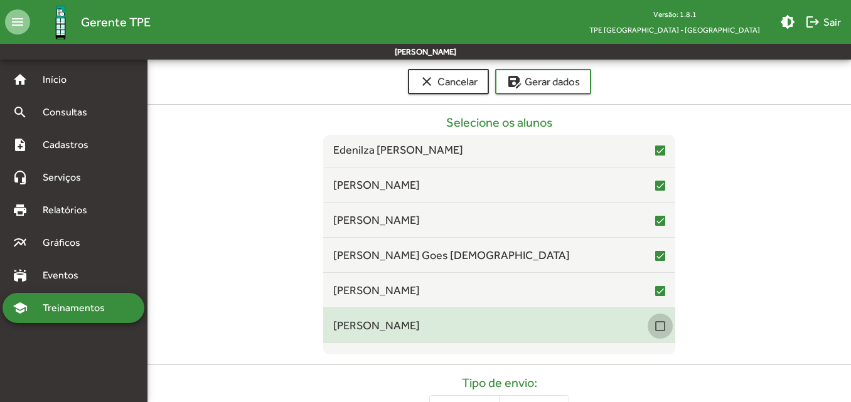
click at [655, 324] on div at bounding box center [660, 326] width 10 height 10
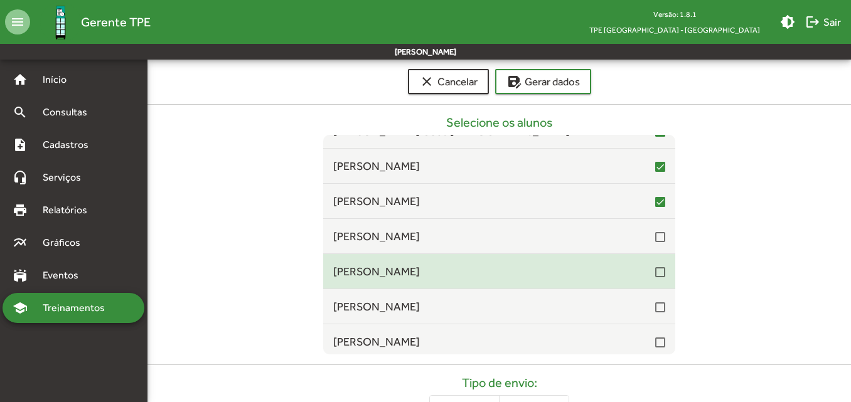
scroll to position [690, 0]
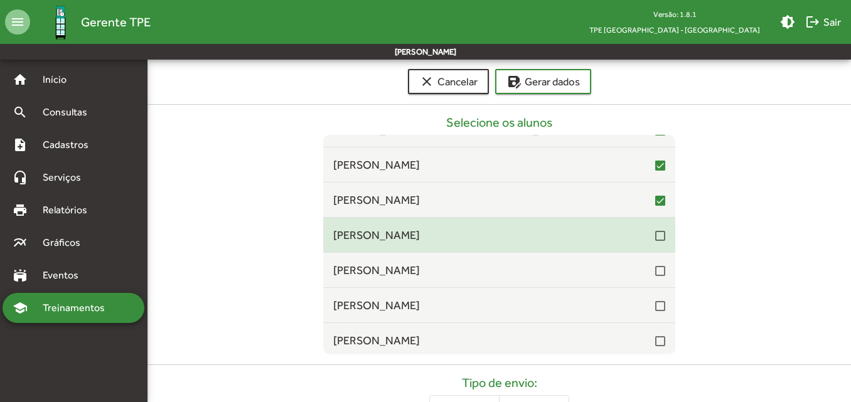
click at [647, 243] on span "[PERSON_NAME]" at bounding box center [494, 234] width 322 height 17
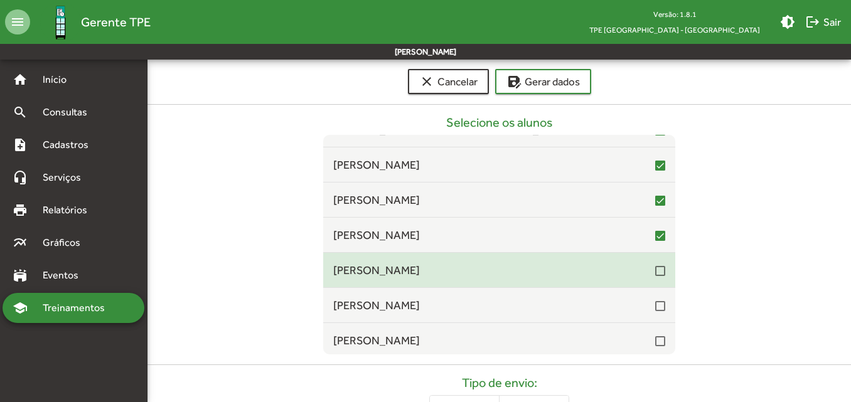
click at [655, 275] on div at bounding box center [660, 271] width 10 height 10
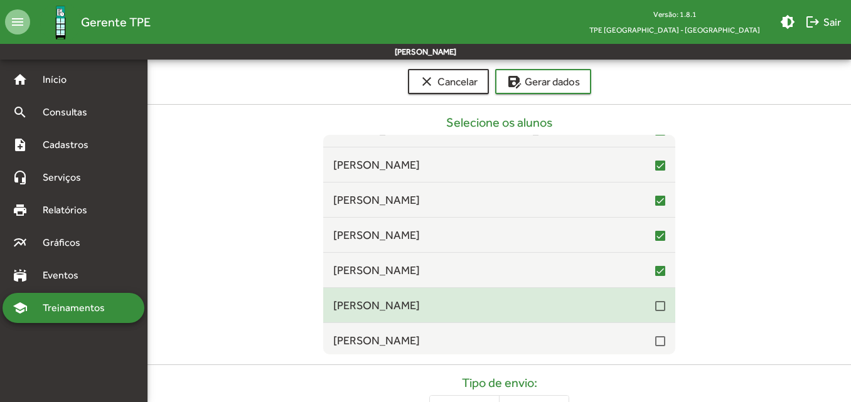
click at [655, 302] on div at bounding box center [660, 306] width 10 height 10
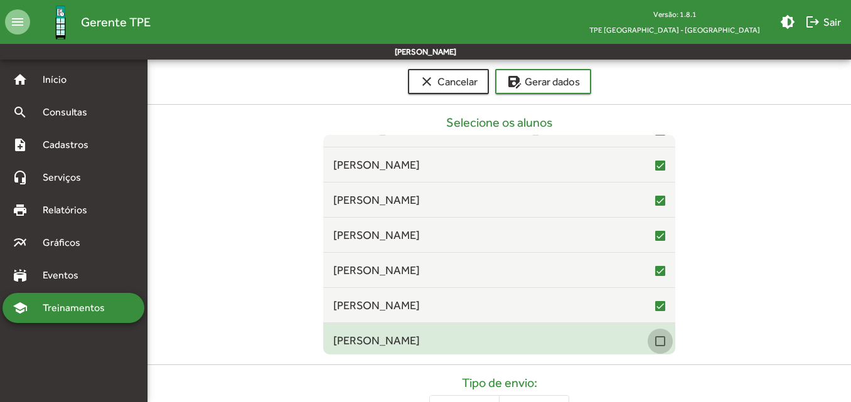
click at [655, 336] on div at bounding box center [660, 341] width 10 height 10
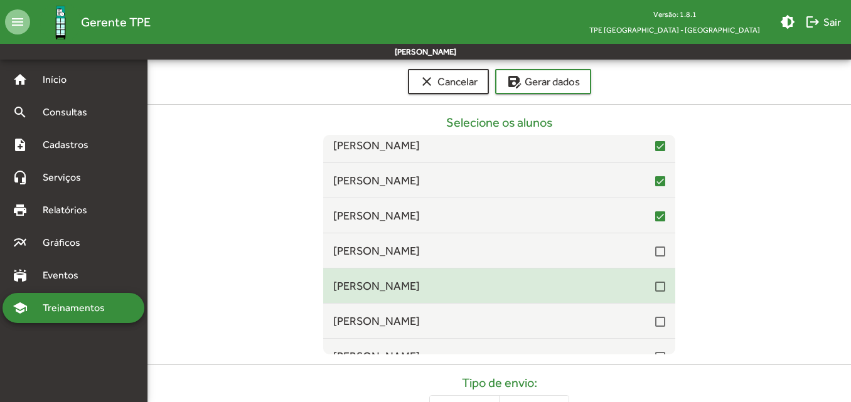
scroll to position [815, 0]
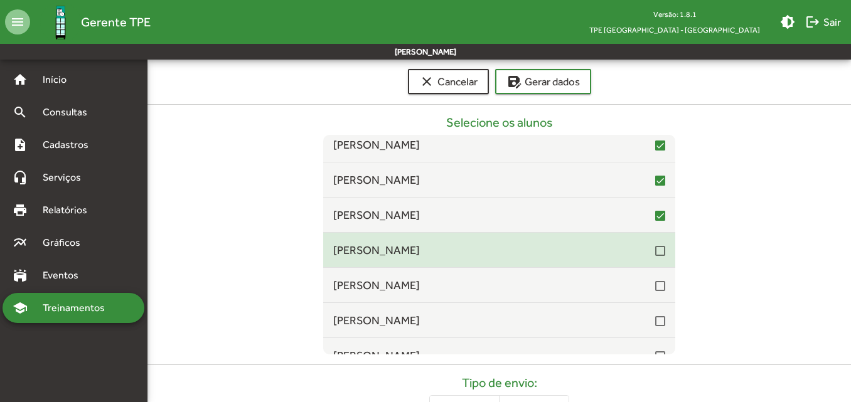
click at [655, 253] on div at bounding box center [660, 251] width 10 height 10
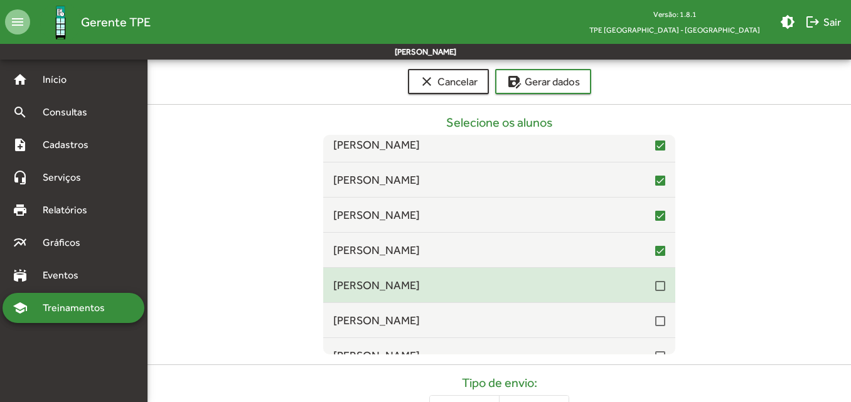
click at [655, 284] on div at bounding box center [660, 286] width 10 height 10
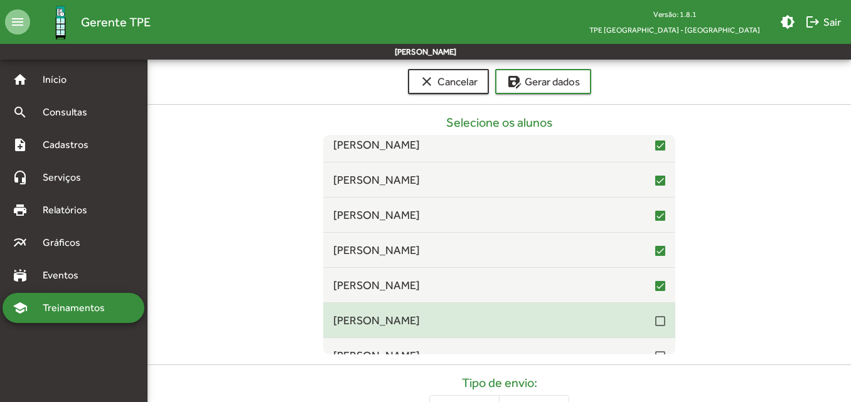
click at [655, 318] on div at bounding box center [660, 321] width 10 height 10
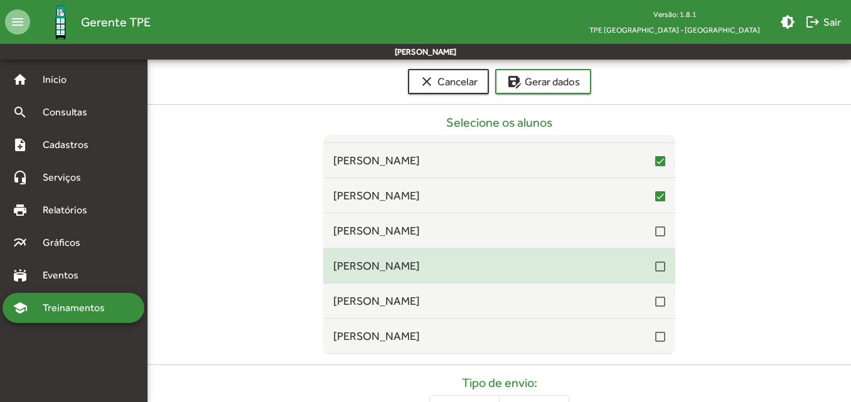
scroll to position [941, 0]
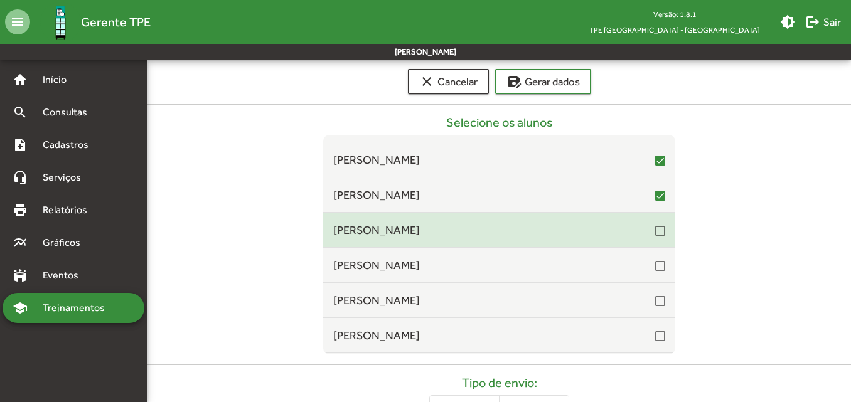
click at [647, 230] on span "[PERSON_NAME]" at bounding box center [494, 229] width 322 height 17
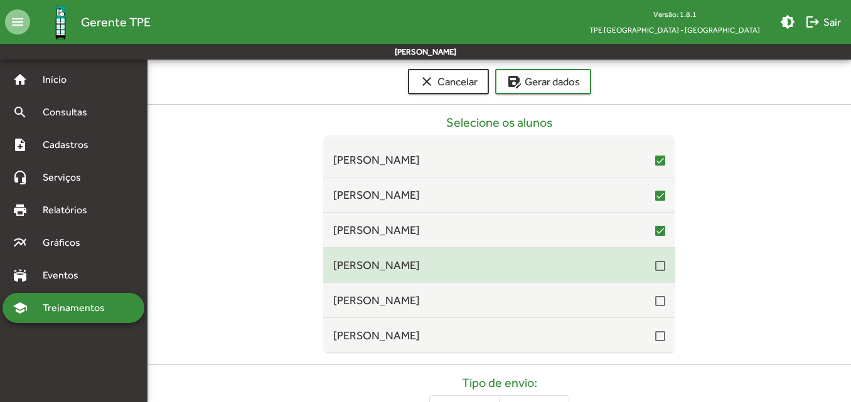
click at [655, 265] on div at bounding box center [660, 266] width 10 height 10
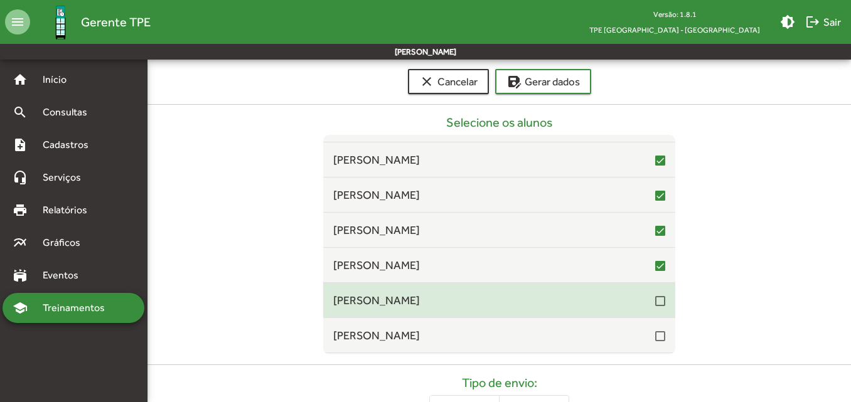
click at [655, 307] on div at bounding box center [660, 300] width 10 height 15
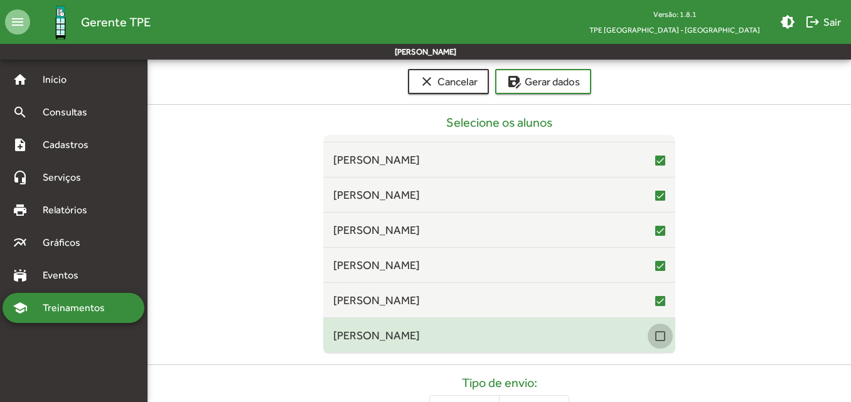
click at [656, 336] on div at bounding box center [660, 336] width 10 height 10
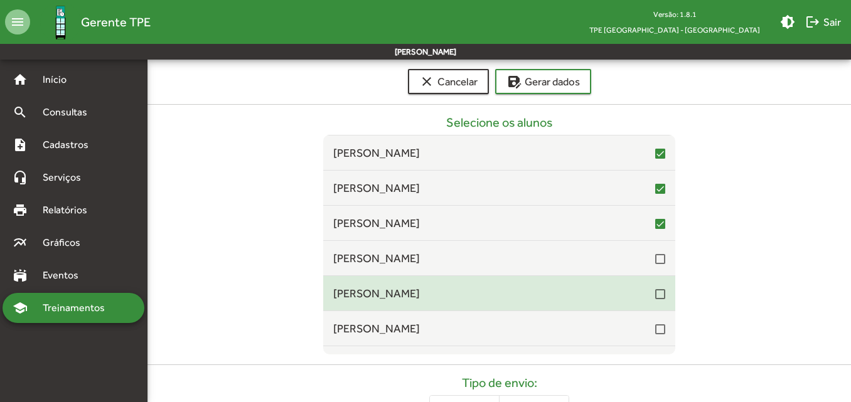
scroll to position [1066, 0]
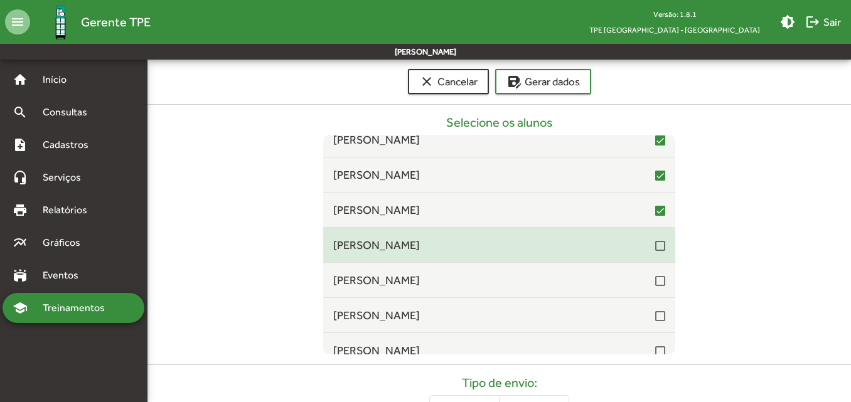
click at [655, 249] on div at bounding box center [660, 246] width 10 height 10
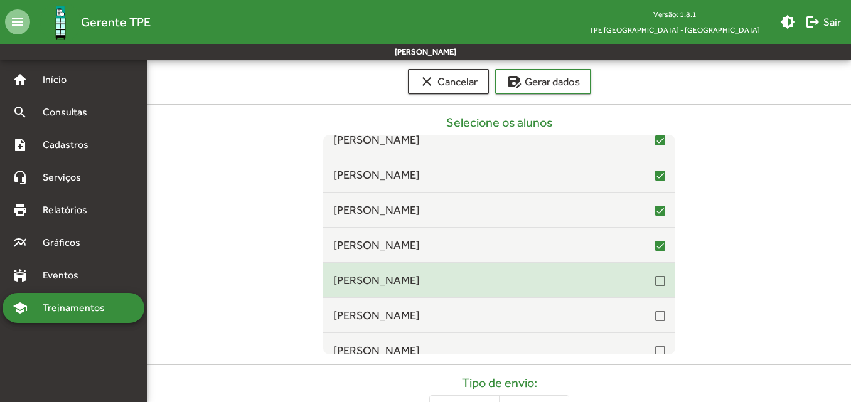
click at [655, 282] on div at bounding box center [660, 281] width 10 height 10
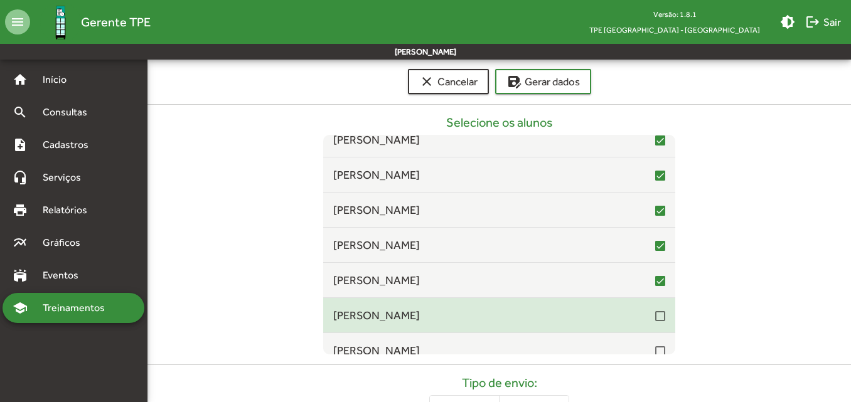
click at [655, 321] on div at bounding box center [660, 316] width 10 height 10
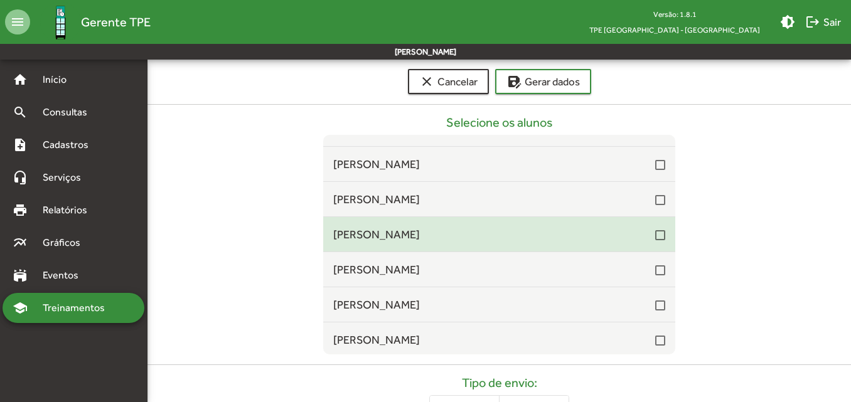
scroll to position [1255, 0]
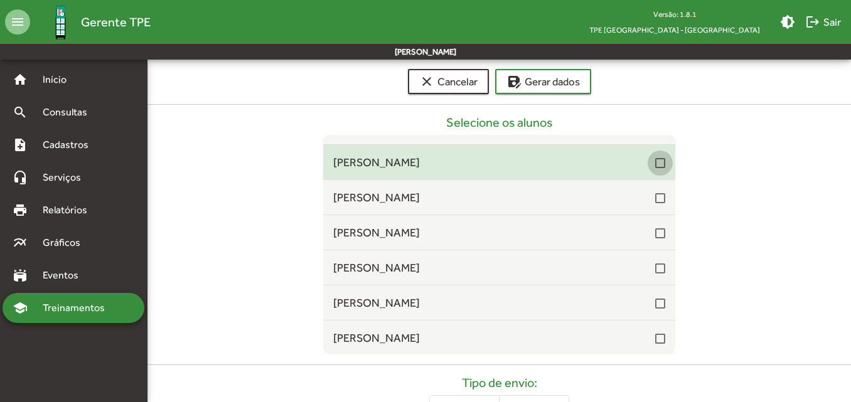
click at [655, 167] on div at bounding box center [660, 163] width 10 height 10
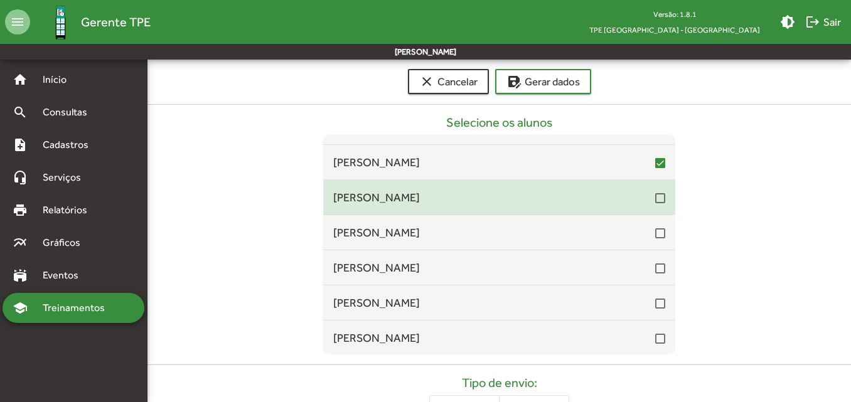
click at [657, 200] on div at bounding box center [660, 198] width 10 height 10
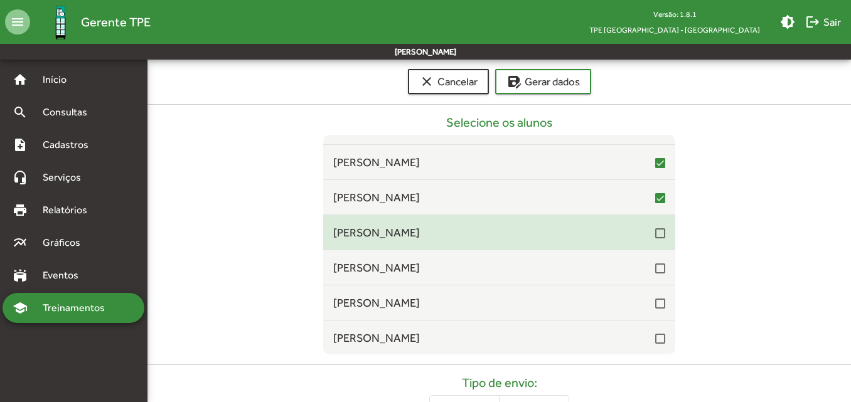
click at [655, 235] on div at bounding box center [660, 233] width 10 height 10
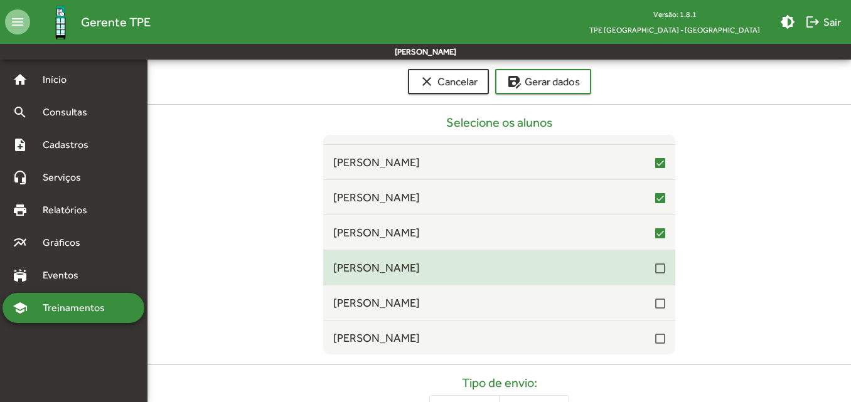
click at [655, 267] on div at bounding box center [660, 268] width 10 height 10
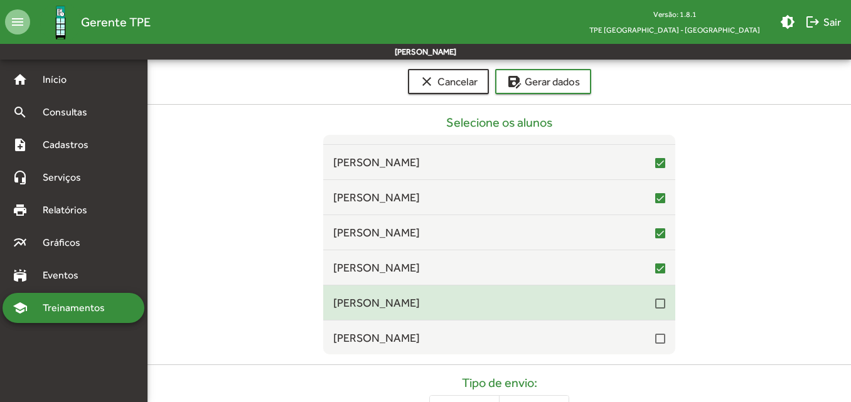
click at [655, 307] on div at bounding box center [660, 304] width 10 height 10
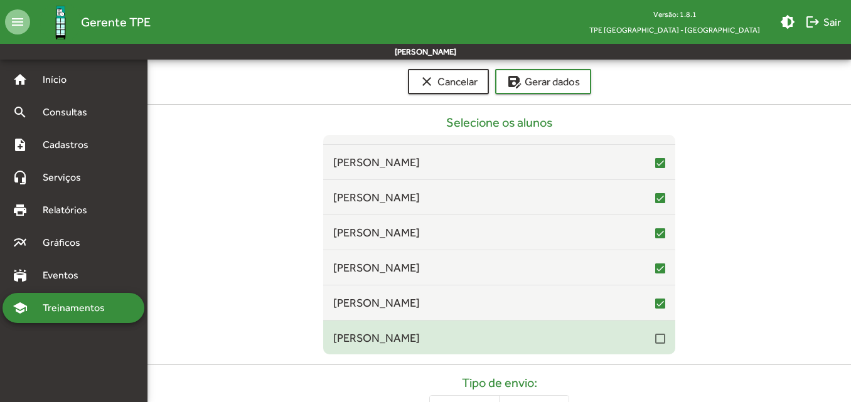
click at [655, 339] on div at bounding box center [660, 339] width 10 height 10
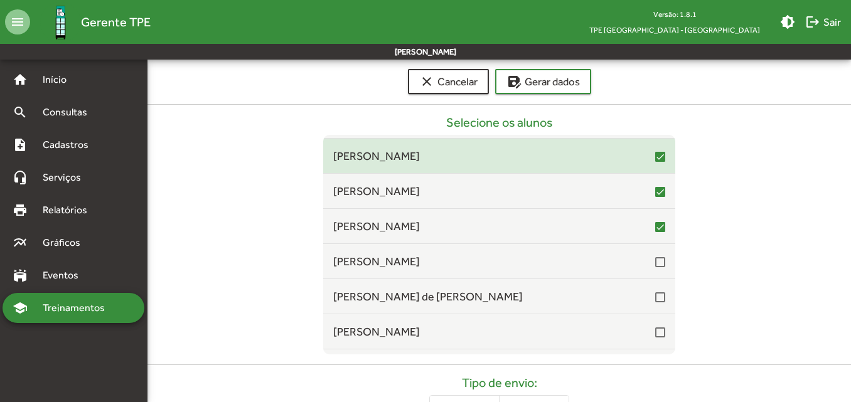
scroll to position [1380, 0]
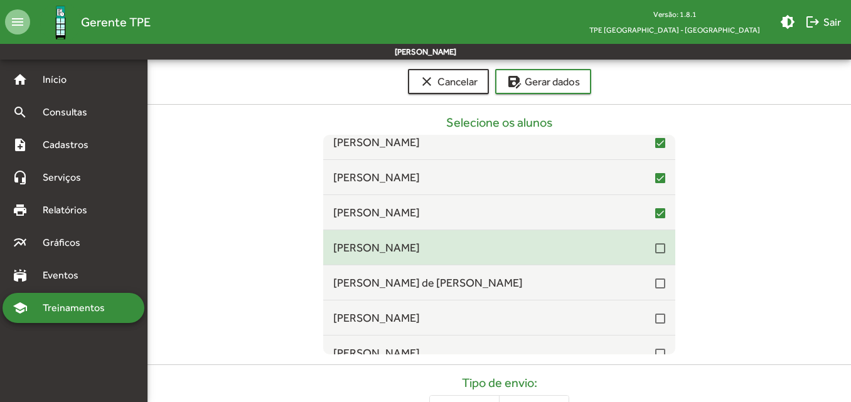
click at [647, 248] on span "[PERSON_NAME]" at bounding box center [494, 247] width 322 height 17
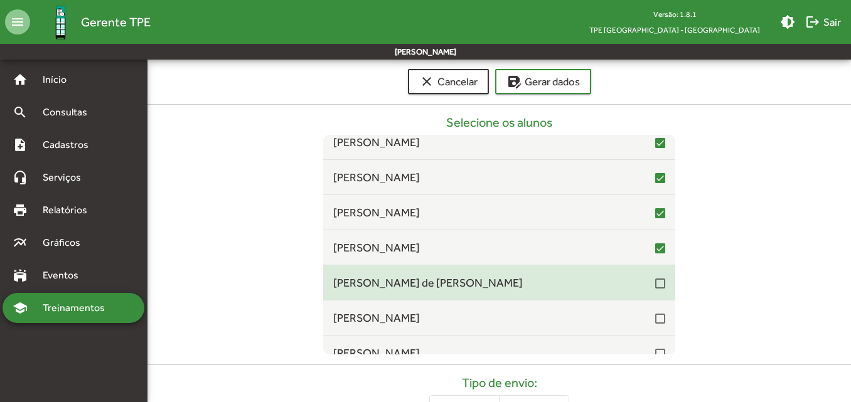
click at [655, 286] on div at bounding box center [660, 283] width 10 height 10
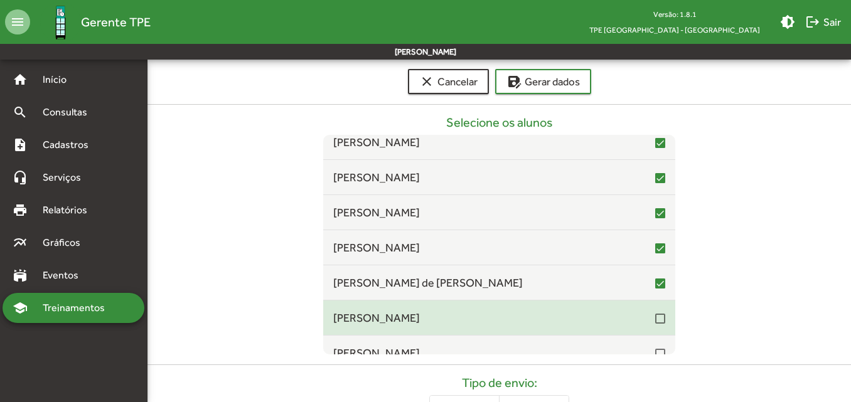
click at [655, 321] on div at bounding box center [660, 319] width 10 height 10
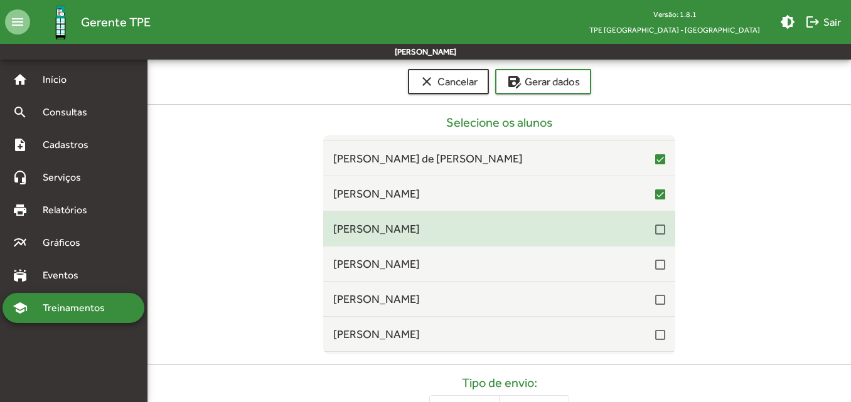
scroll to position [1505, 0]
click at [655, 231] on div at bounding box center [660, 228] width 10 height 10
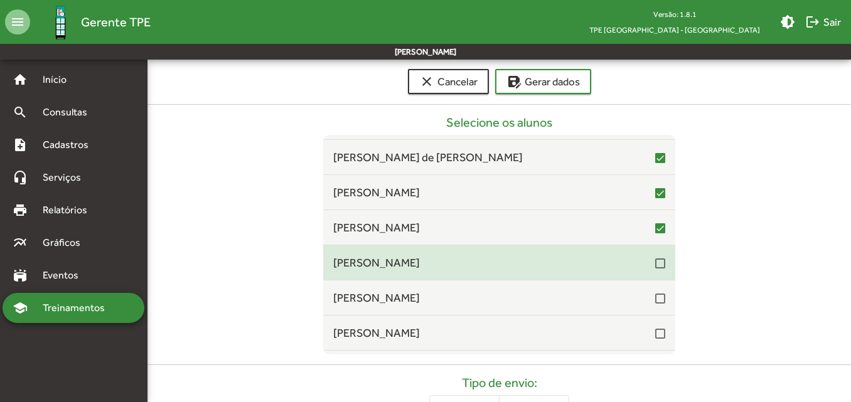
click at [655, 263] on div at bounding box center [660, 263] width 10 height 10
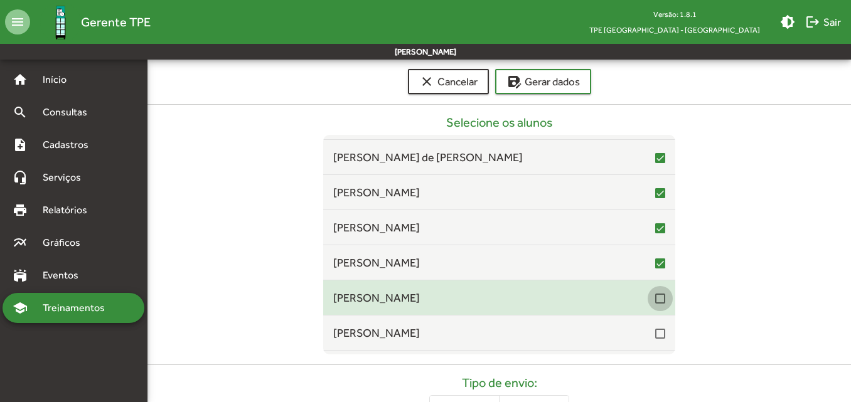
click at [655, 299] on div at bounding box center [660, 299] width 10 height 10
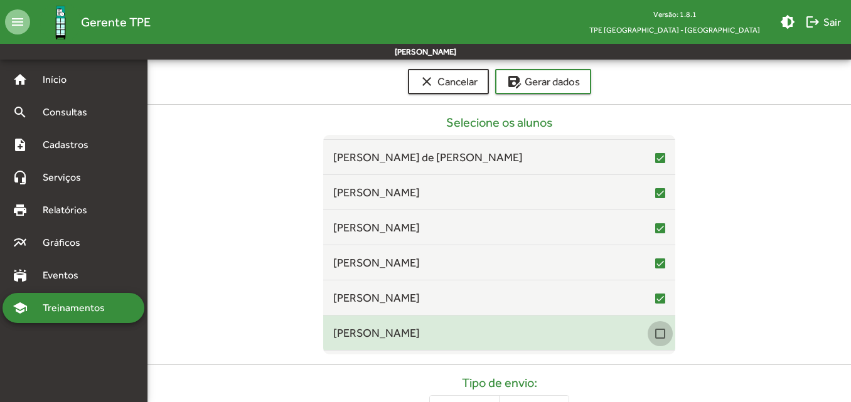
click at [655, 339] on div at bounding box center [660, 334] width 10 height 10
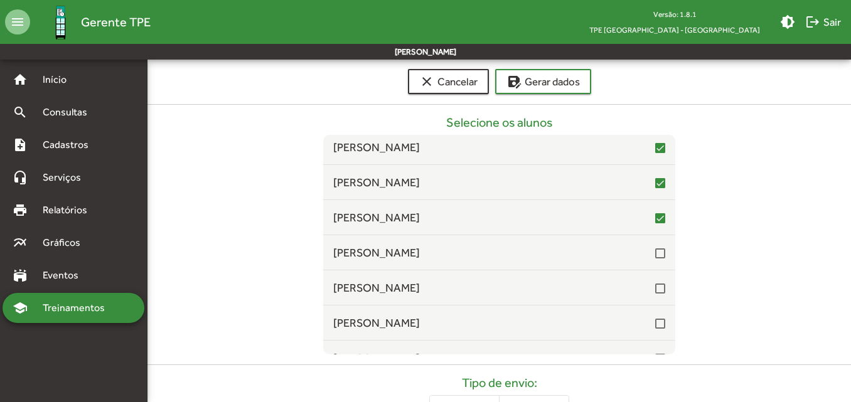
scroll to position [1631, 0]
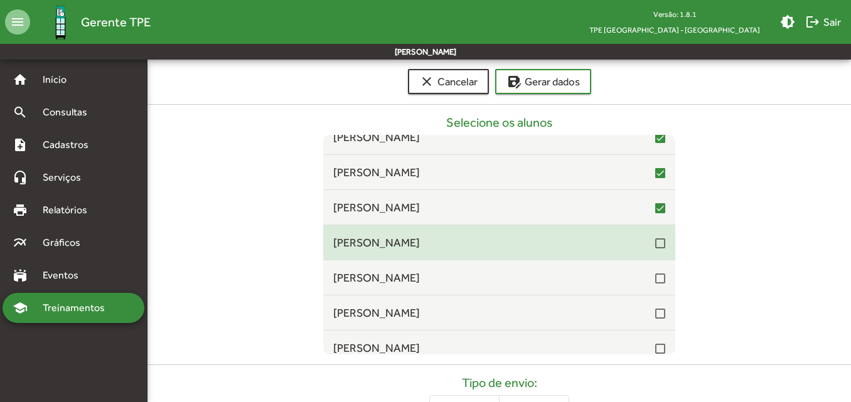
click at [655, 242] on div at bounding box center [660, 243] width 10 height 10
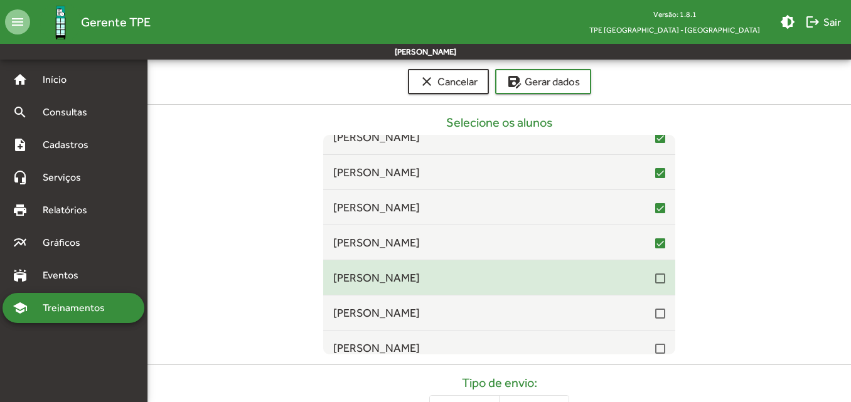
click at [655, 275] on div at bounding box center [660, 278] width 10 height 10
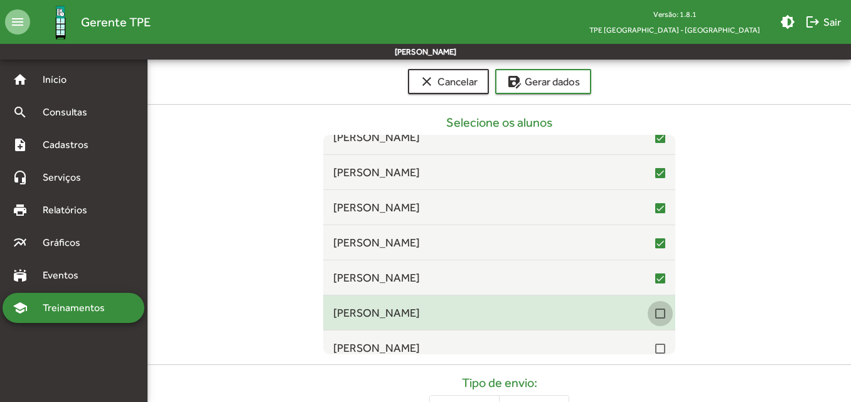
click at [657, 315] on div at bounding box center [660, 314] width 10 height 10
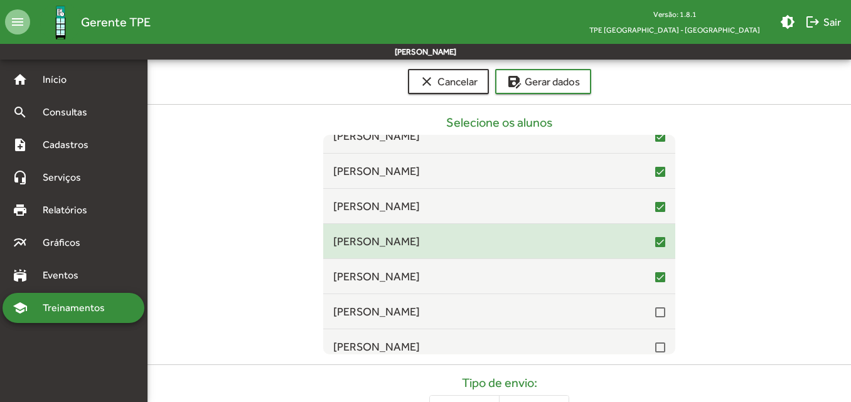
scroll to position [1756, 0]
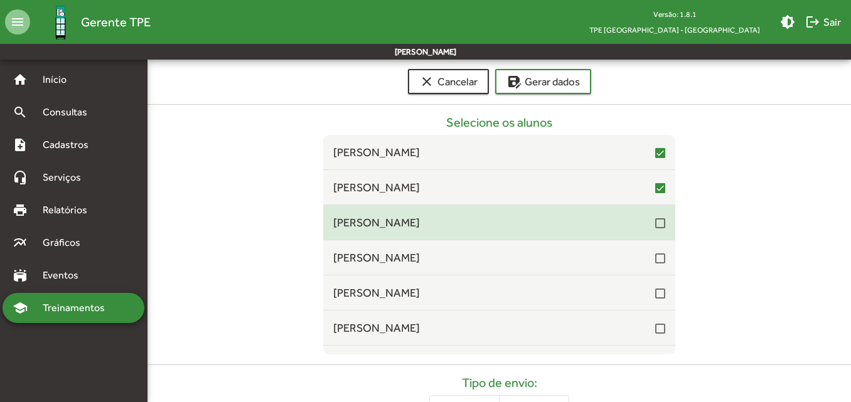
click at [655, 222] on div at bounding box center [660, 223] width 10 height 10
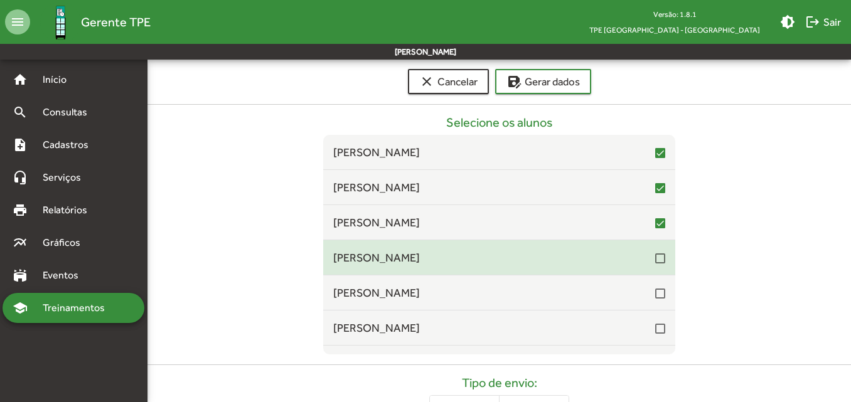
click at [658, 261] on div at bounding box center [660, 258] width 10 height 10
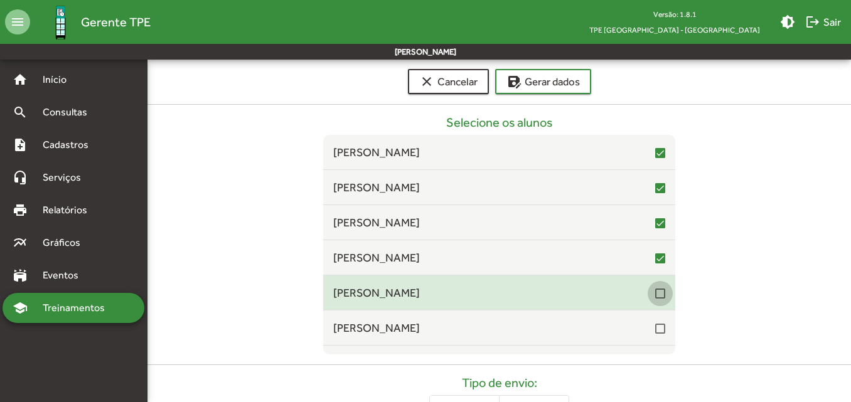
click at [655, 295] on div at bounding box center [660, 294] width 10 height 10
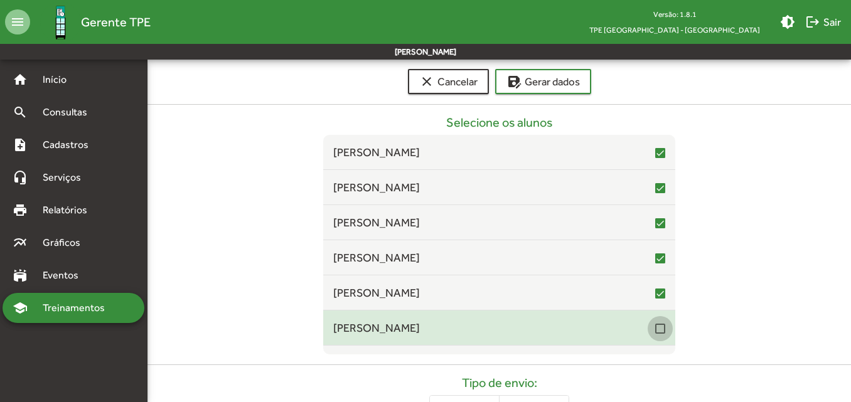
click at [655, 329] on div at bounding box center [660, 329] width 10 height 10
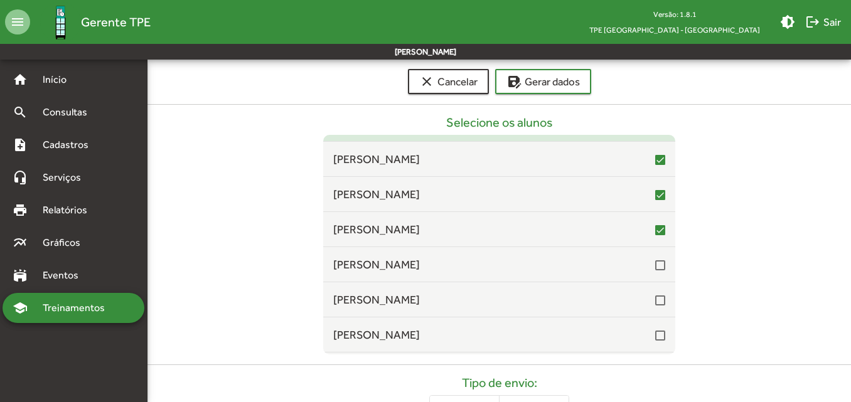
scroll to position [1882, 0]
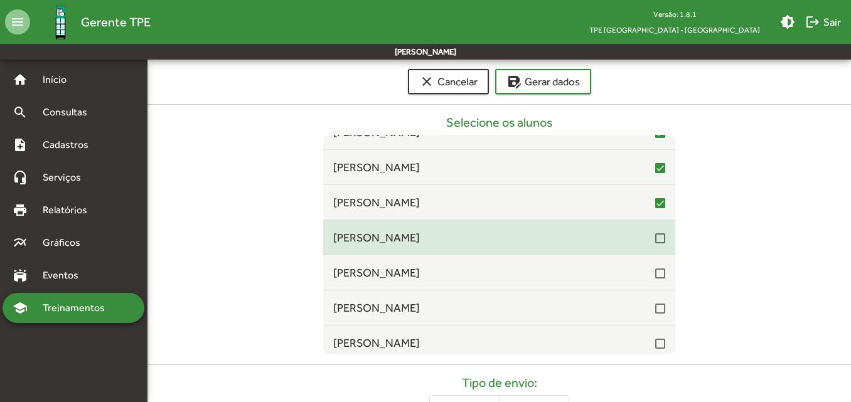
click at [655, 240] on div at bounding box center [660, 238] width 10 height 10
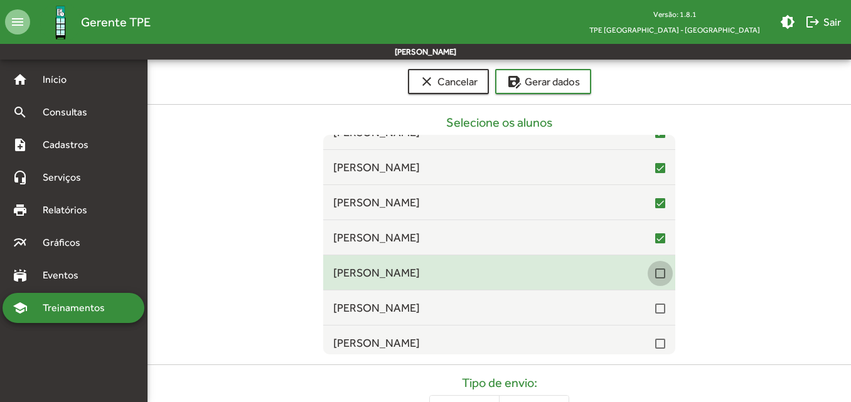
click at [655, 270] on div at bounding box center [660, 273] width 10 height 10
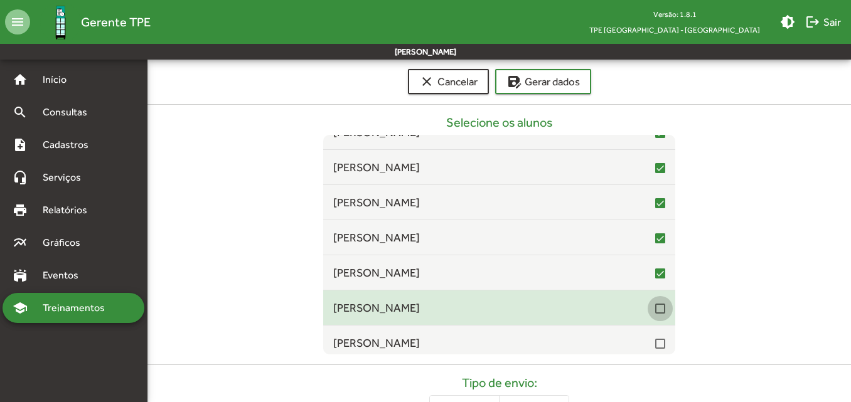
click at [655, 307] on div at bounding box center [660, 309] width 10 height 10
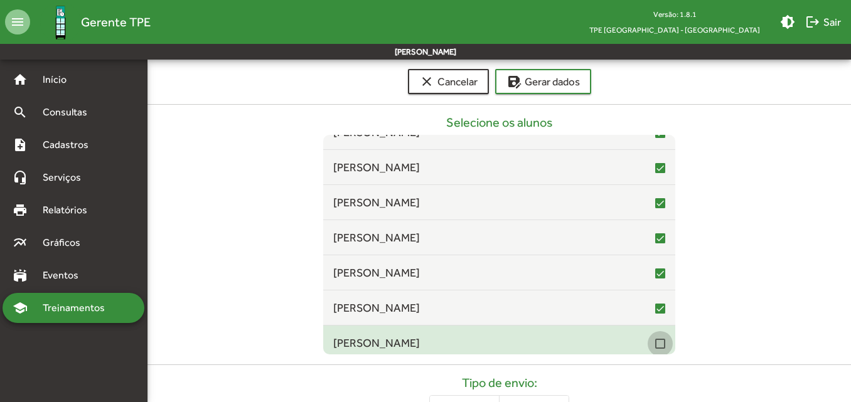
click at [655, 349] on div at bounding box center [660, 344] width 10 height 10
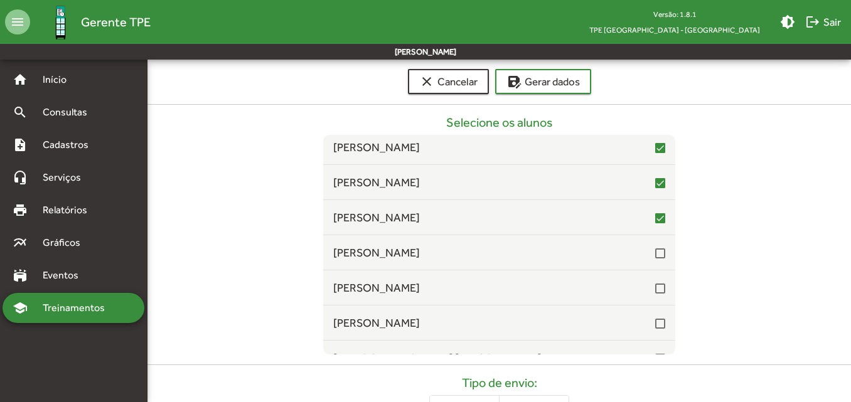
scroll to position [2070, 0]
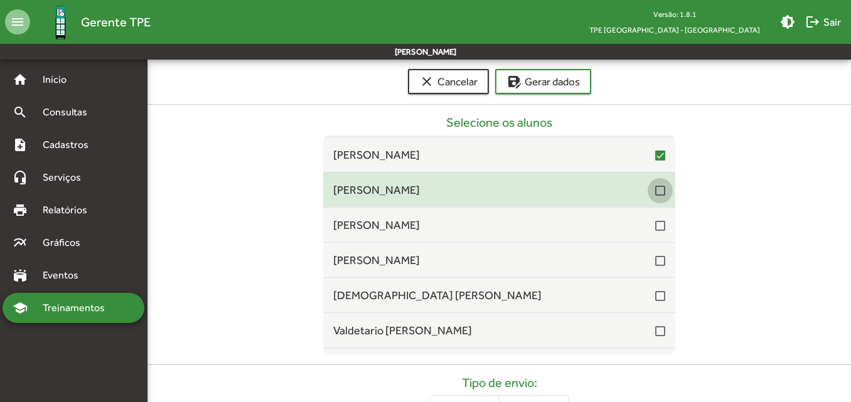
click at [655, 189] on div at bounding box center [660, 191] width 10 height 10
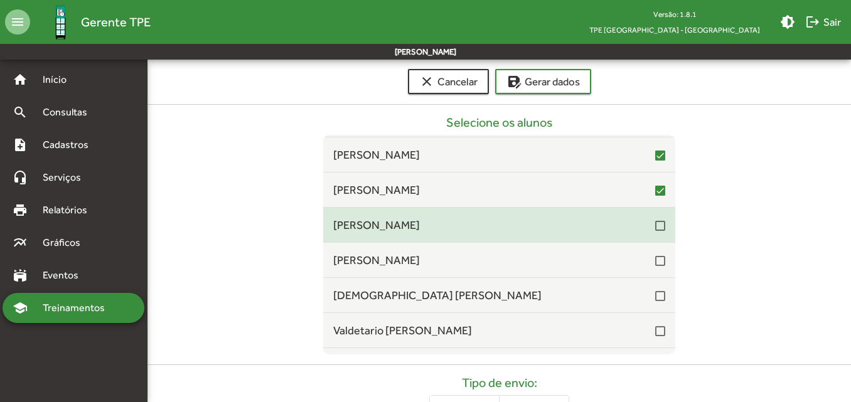
click at [656, 233] on div "[PERSON_NAME]" at bounding box center [499, 224] width 332 height 17
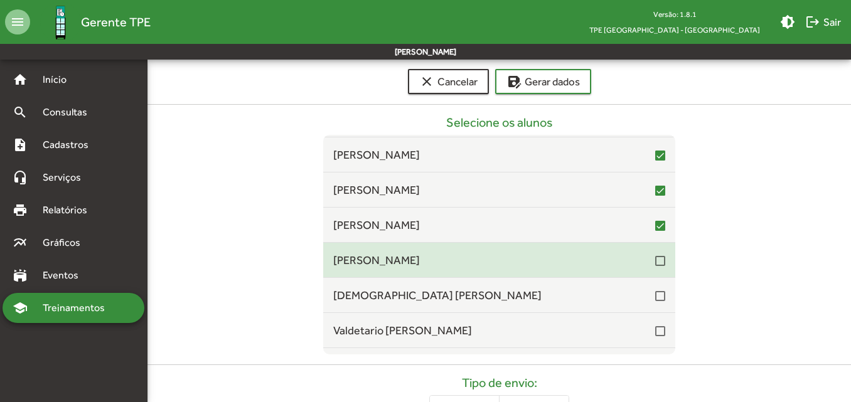
click at [651, 268] on div "[PERSON_NAME]" at bounding box center [499, 260] width 332 height 17
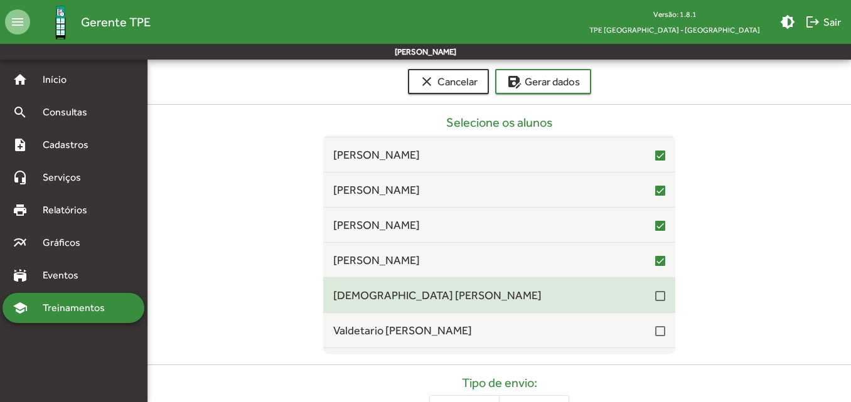
click at [655, 290] on mat-checkbox at bounding box center [660, 295] width 10 height 12
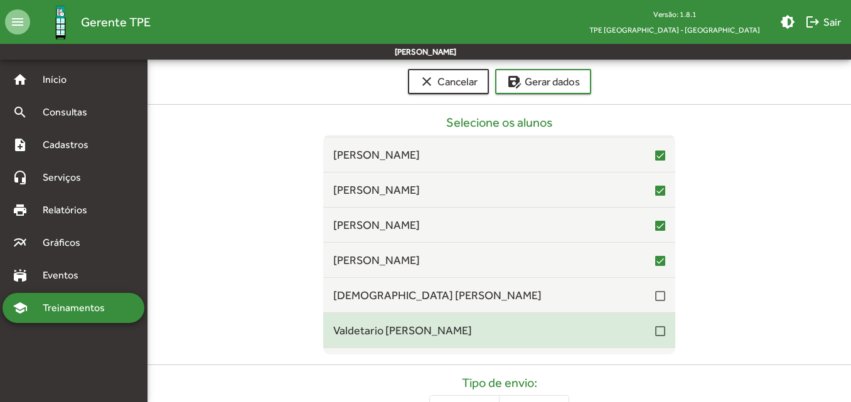
click at [655, 331] on div at bounding box center [660, 331] width 10 height 10
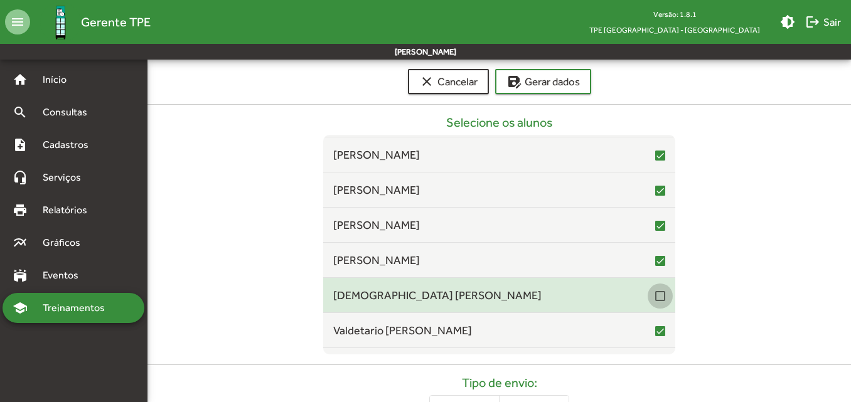
click at [655, 300] on div at bounding box center [660, 296] width 10 height 10
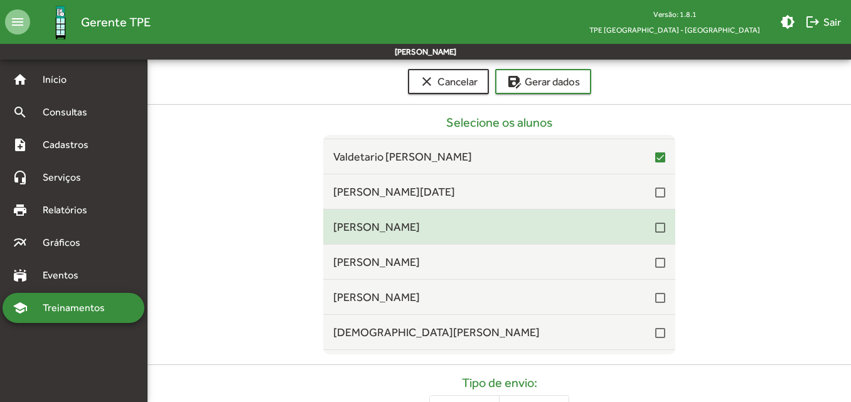
scroll to position [2258, 0]
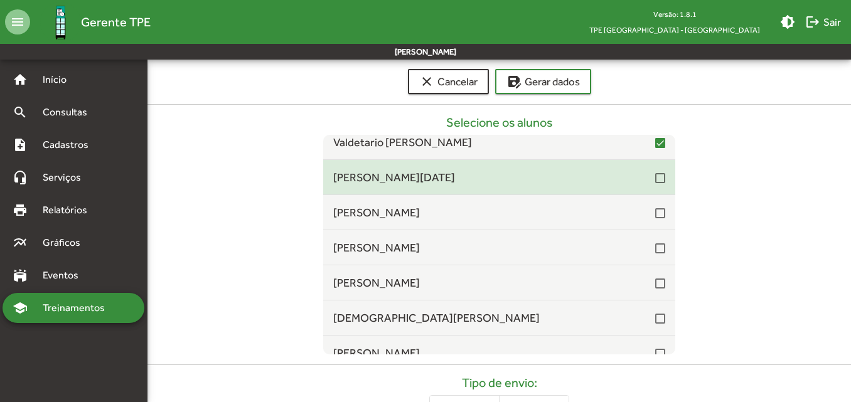
click at [655, 177] on div at bounding box center [660, 178] width 10 height 10
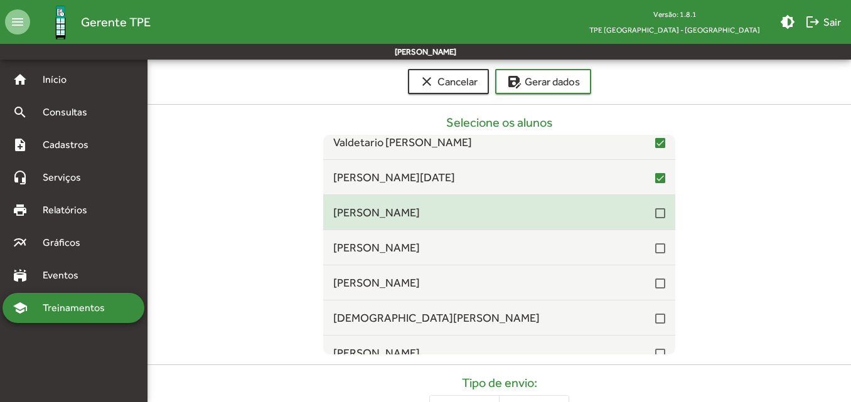
click at [655, 209] on div at bounding box center [660, 213] width 10 height 10
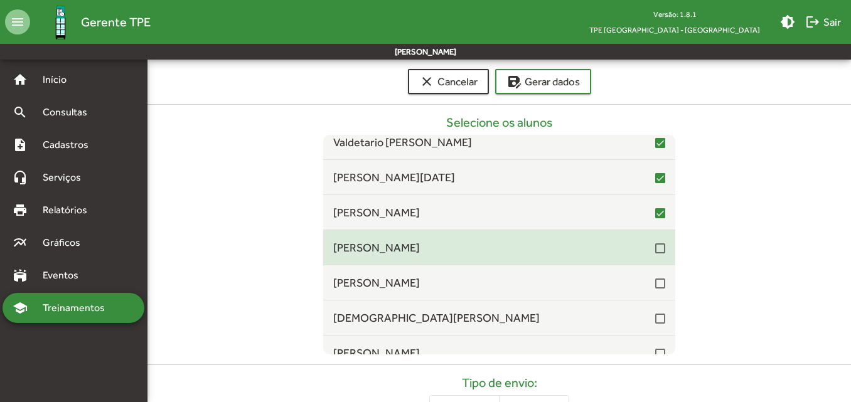
click at [655, 247] on div at bounding box center [660, 248] width 10 height 10
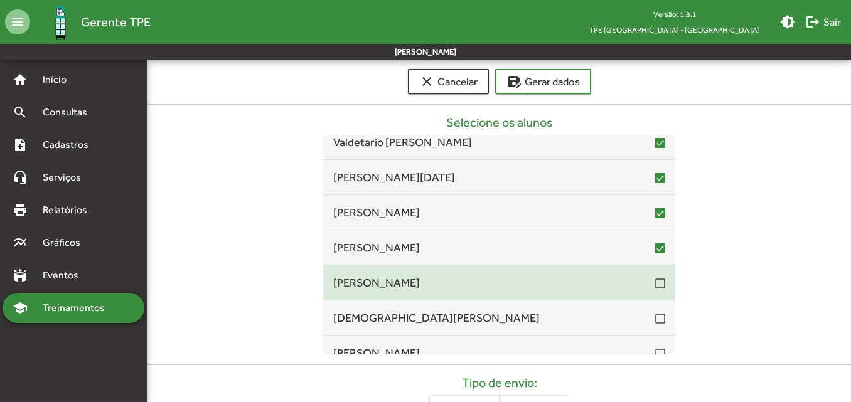
click at [655, 280] on div at bounding box center [660, 283] width 10 height 10
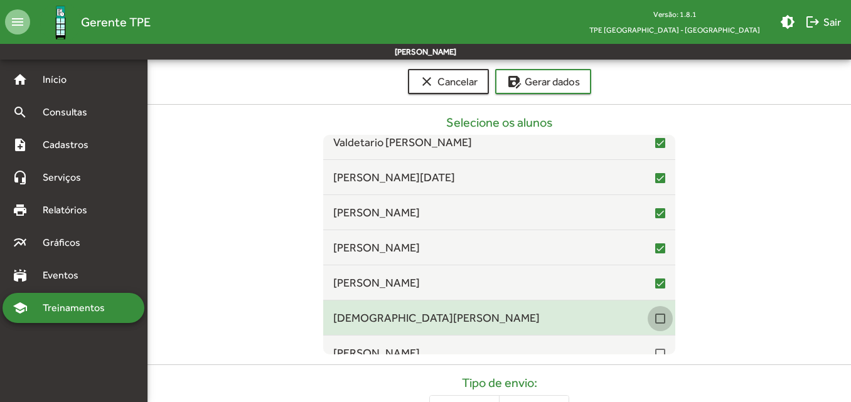
click at [655, 315] on div at bounding box center [660, 319] width 10 height 10
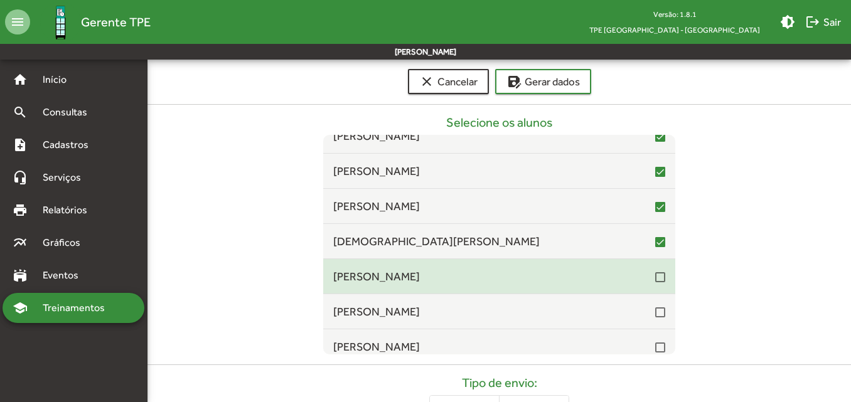
scroll to position [2384, 0]
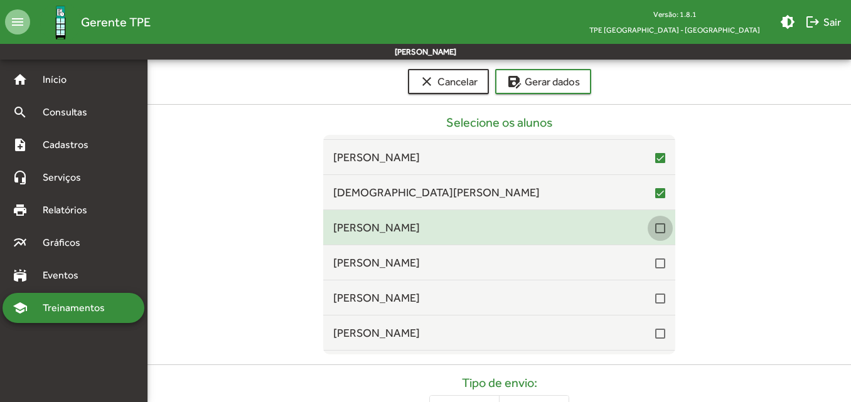
click at [655, 227] on div at bounding box center [660, 228] width 10 height 10
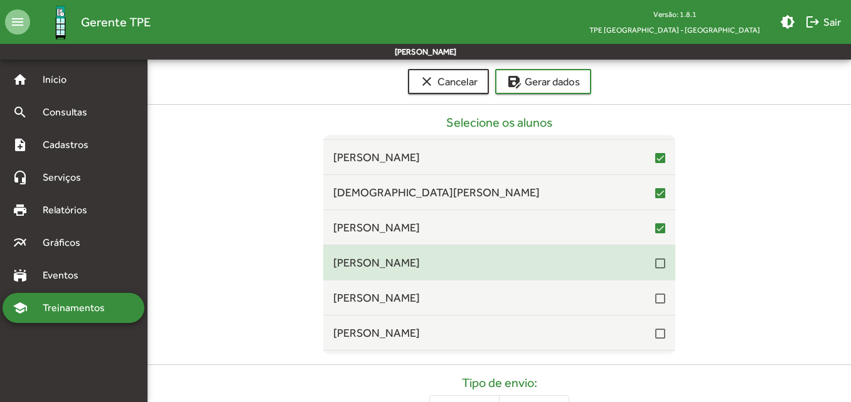
click at [655, 262] on div at bounding box center [660, 263] width 10 height 10
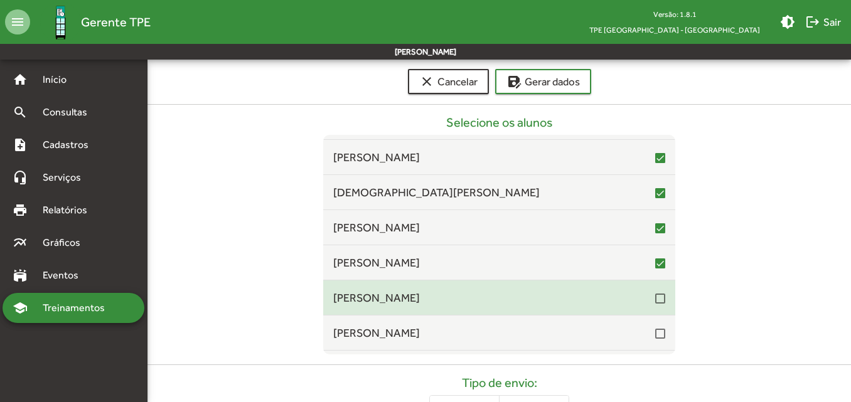
drag, startPoint x: 650, startPoint y: 300, endPoint x: 653, endPoint y: 307, distance: 7.9
click at [655, 301] on div at bounding box center [660, 299] width 10 height 10
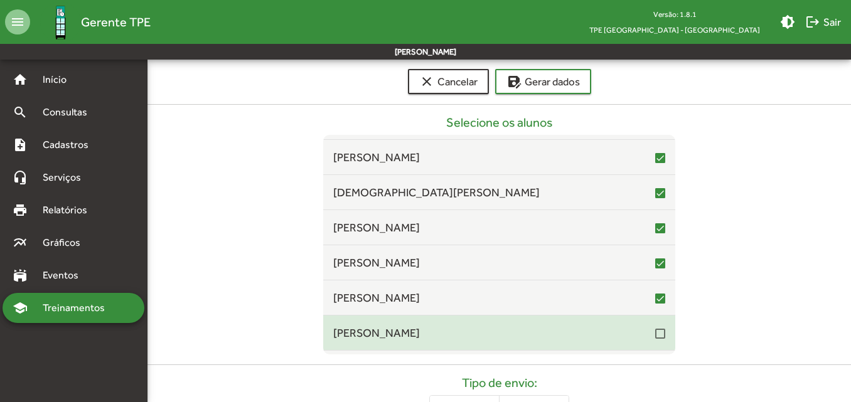
click at [650, 341] on div "[PERSON_NAME]" at bounding box center [499, 332] width 332 height 17
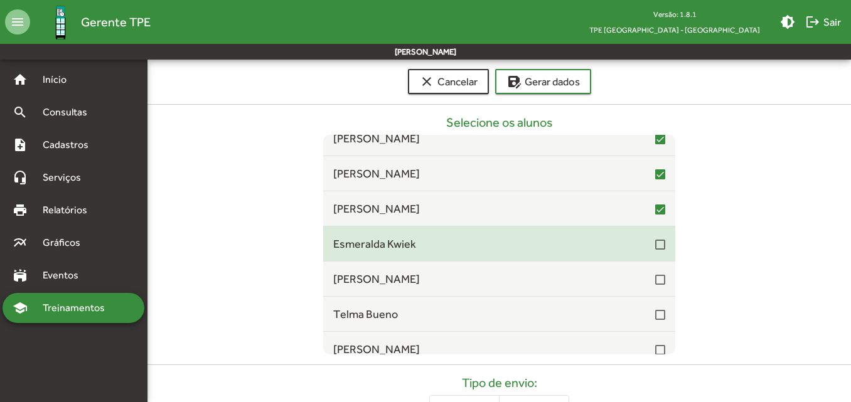
scroll to position [2509, 0]
click at [655, 243] on div at bounding box center [660, 243] width 10 height 10
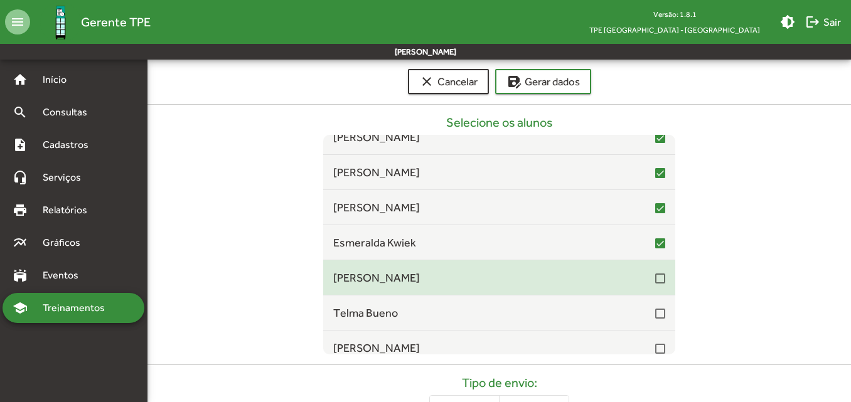
click at [655, 280] on div at bounding box center [660, 278] width 10 height 10
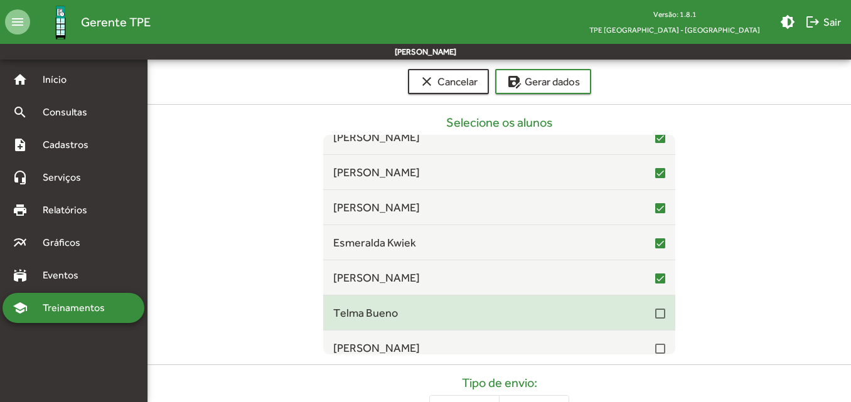
click at [655, 316] on div at bounding box center [660, 314] width 10 height 10
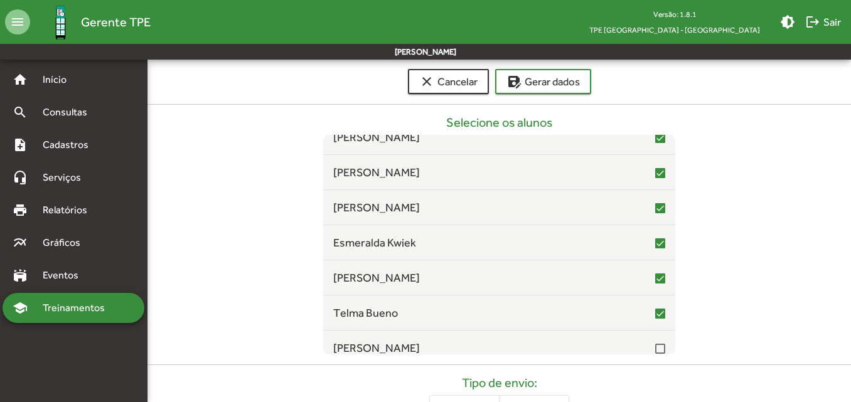
click at [658, 359] on div "Serviços do evento (CENTRAL E CAMPOS ELÍSEOS) stadium Escolher outro treinament…" at bounding box center [498, 192] width 703 height 509
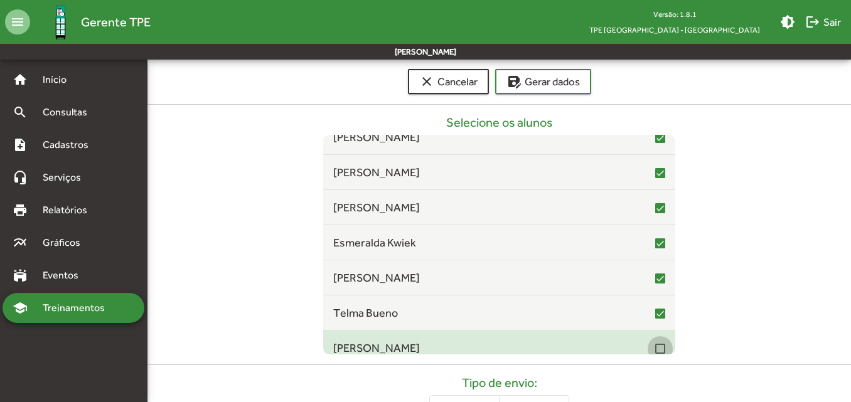
click at [655, 347] on div at bounding box center [660, 349] width 10 height 10
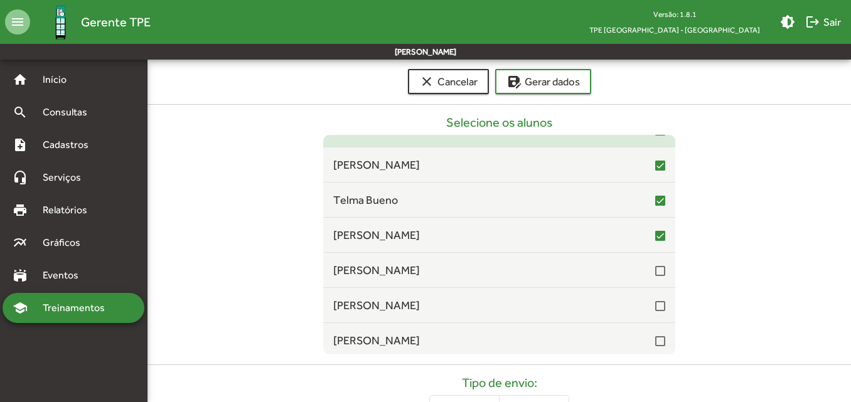
scroll to position [2697, 0]
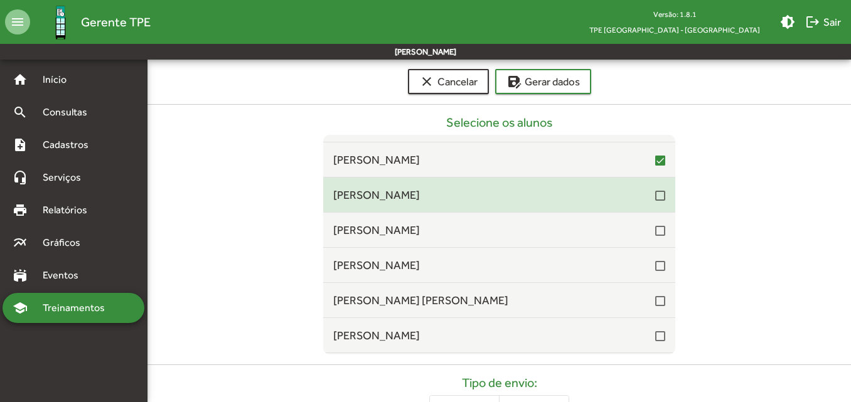
click at [655, 196] on div at bounding box center [660, 196] width 10 height 10
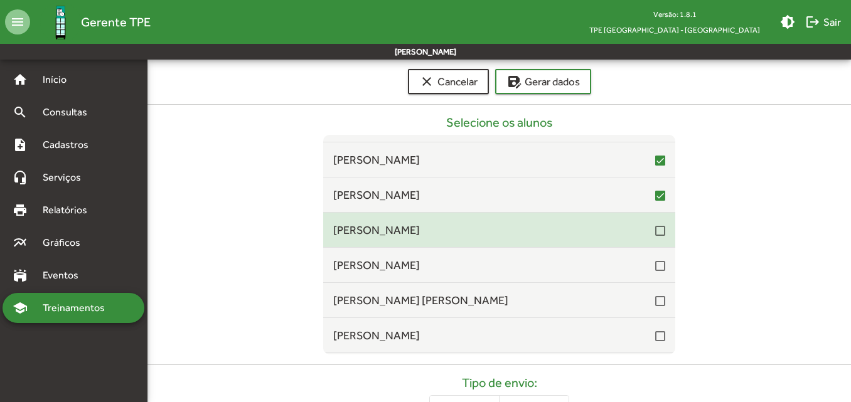
click at [655, 225] on mat-checkbox at bounding box center [660, 230] width 10 height 12
click at [655, 238] on div "[PERSON_NAME]" at bounding box center [499, 229] width 332 height 17
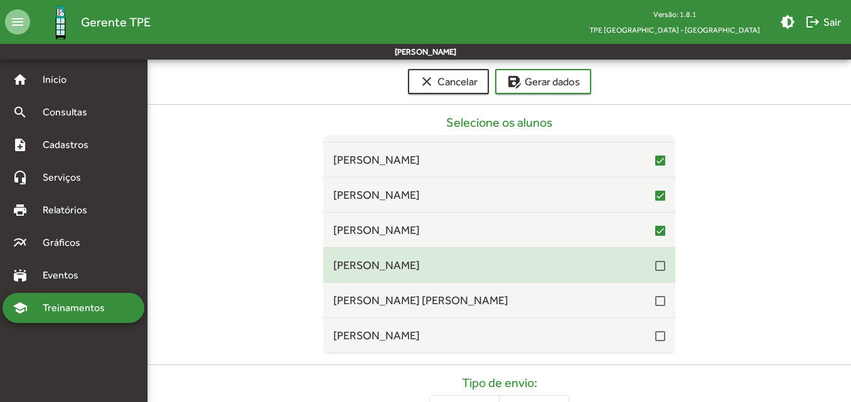
click at [655, 263] on div at bounding box center [660, 266] width 10 height 10
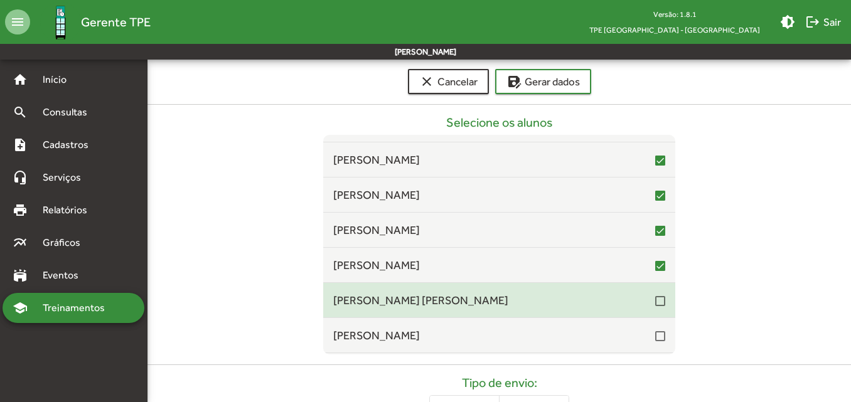
click at [655, 302] on div at bounding box center [660, 301] width 10 height 10
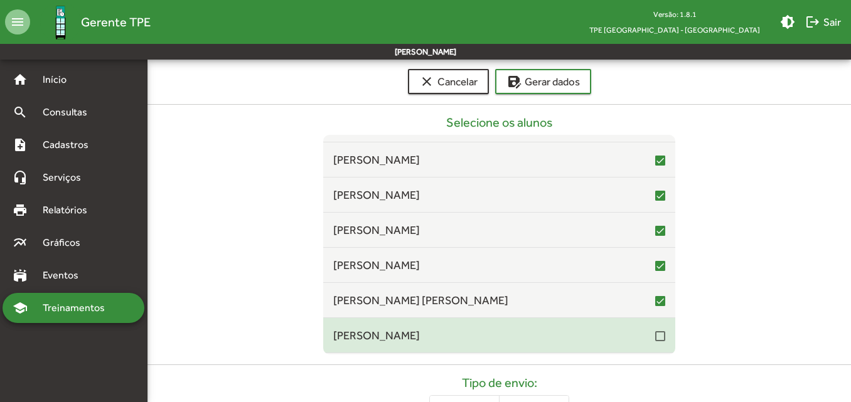
click at [655, 335] on div at bounding box center [660, 336] width 10 height 10
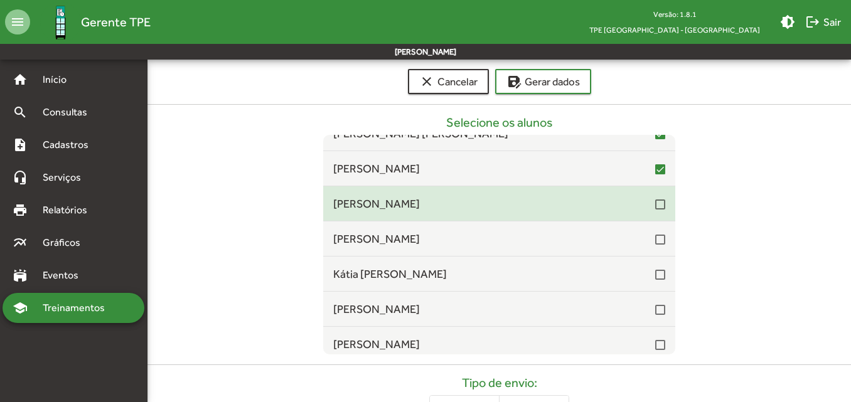
scroll to position [2885, 0]
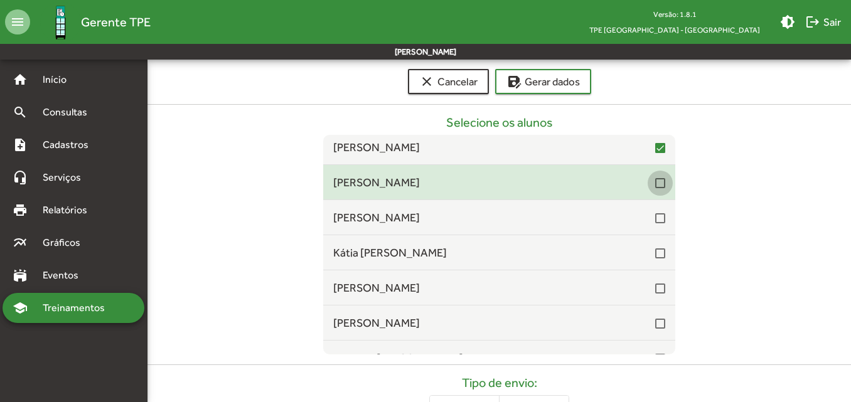
click at [655, 181] on div at bounding box center [660, 183] width 10 height 10
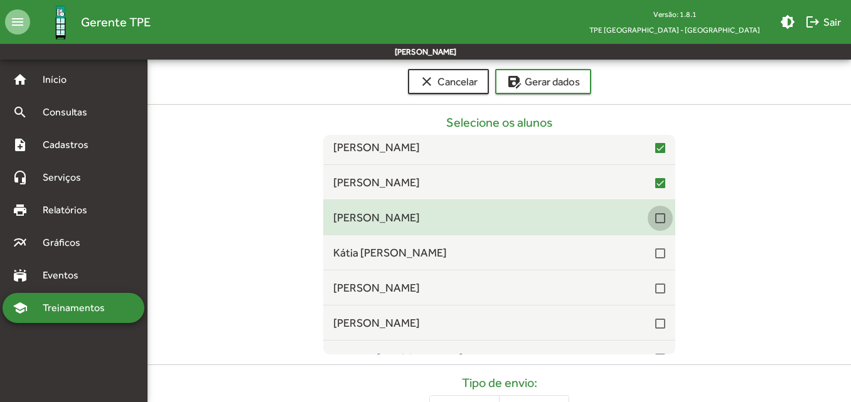
click at [655, 216] on div at bounding box center [660, 218] width 10 height 10
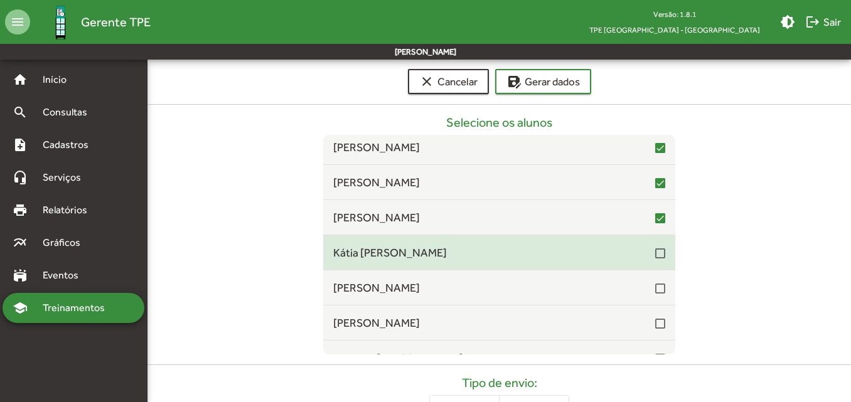
click at [656, 247] on mat-checkbox at bounding box center [660, 253] width 10 height 12
click at [655, 258] on div at bounding box center [660, 253] width 10 height 10
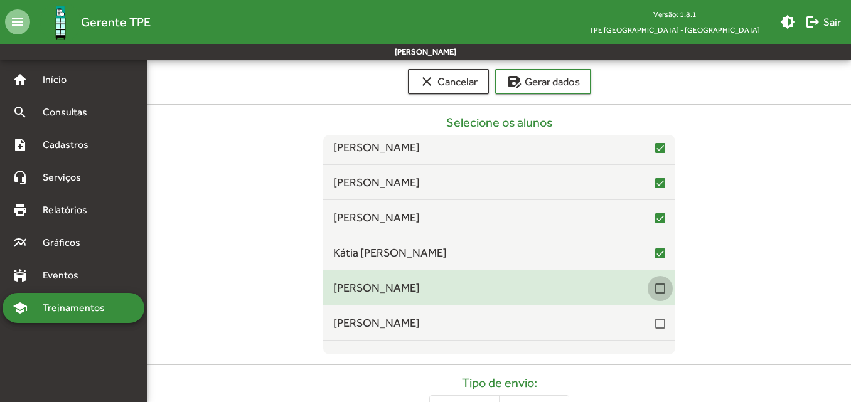
click at [655, 287] on div at bounding box center [660, 289] width 10 height 10
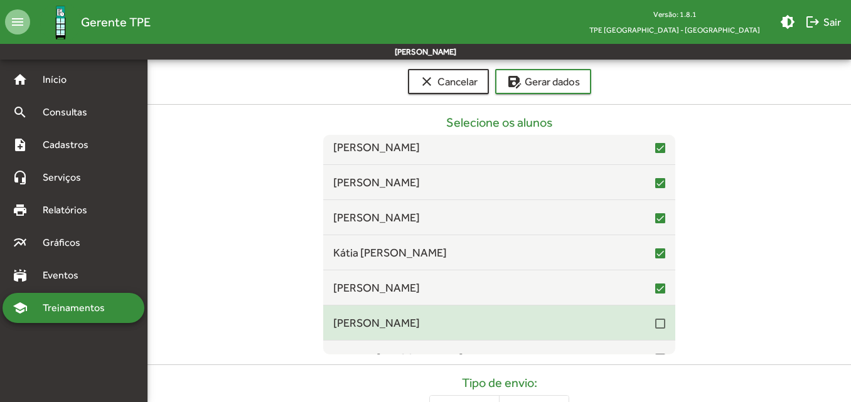
click at [655, 317] on mat-checkbox at bounding box center [660, 323] width 10 height 12
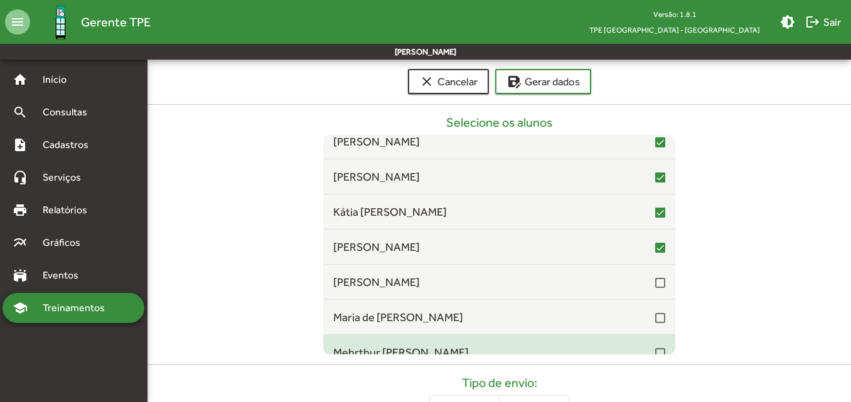
scroll to position [3011, 0]
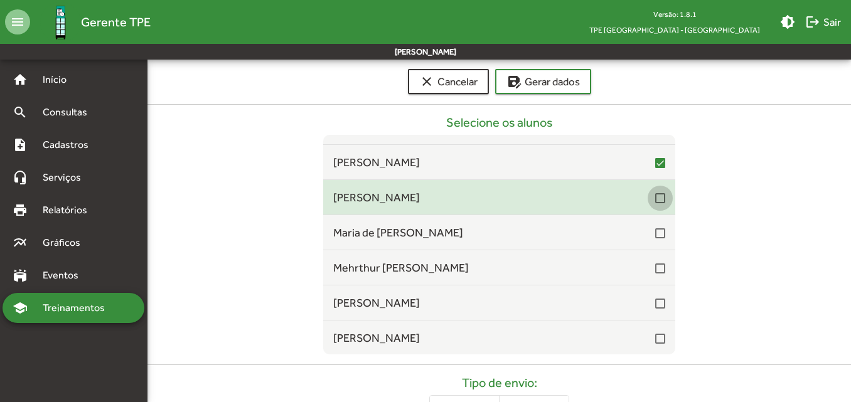
click at [656, 199] on div at bounding box center [660, 198] width 10 height 10
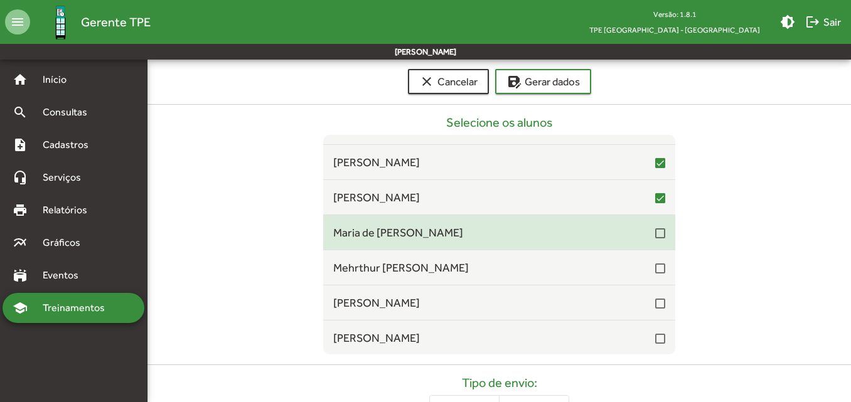
click at [657, 233] on div at bounding box center [660, 233] width 10 height 10
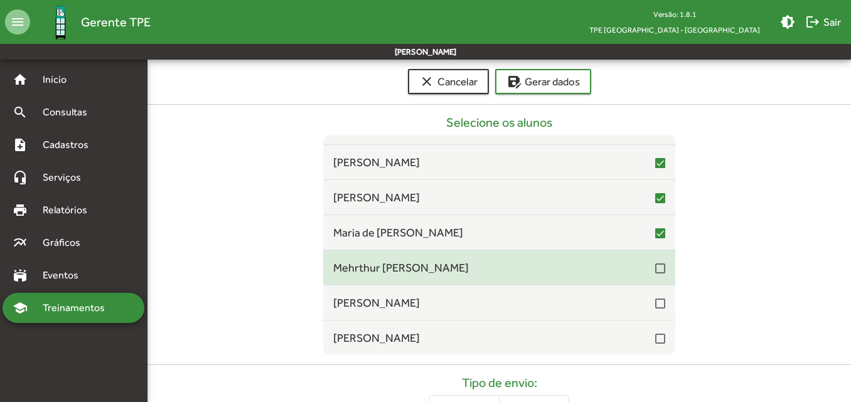
click at [655, 273] on div at bounding box center [660, 268] width 10 height 10
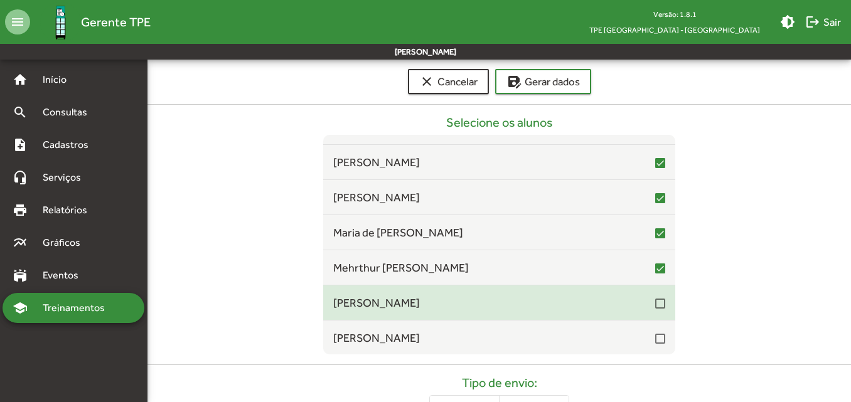
click at [655, 303] on div at bounding box center [660, 304] width 10 height 10
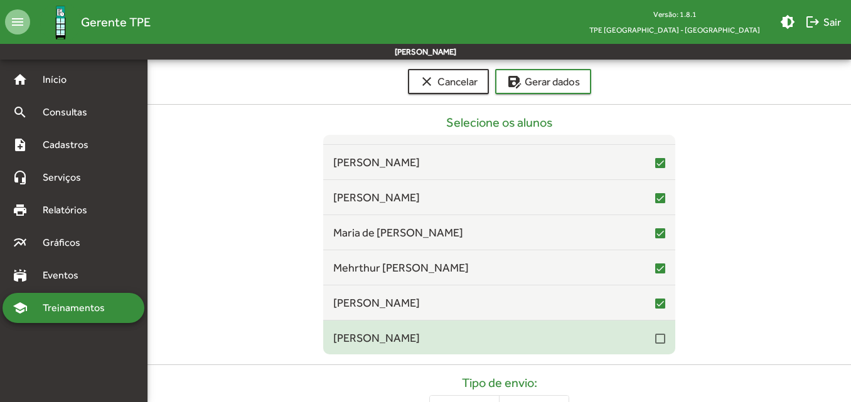
click at [655, 332] on mat-checkbox at bounding box center [660, 338] width 10 height 12
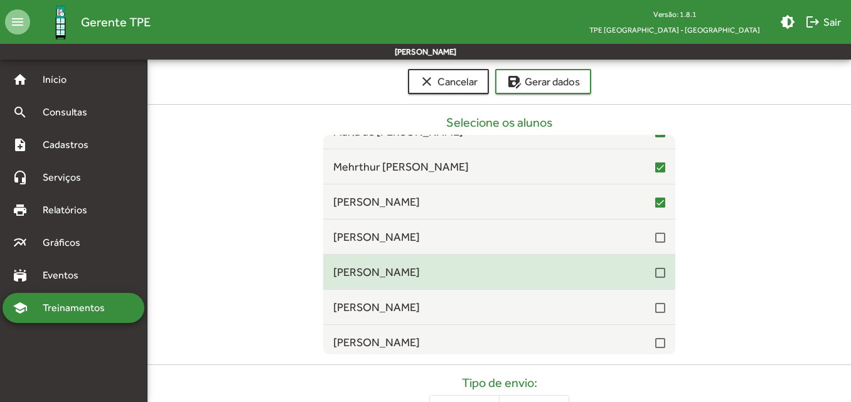
scroll to position [3136, 0]
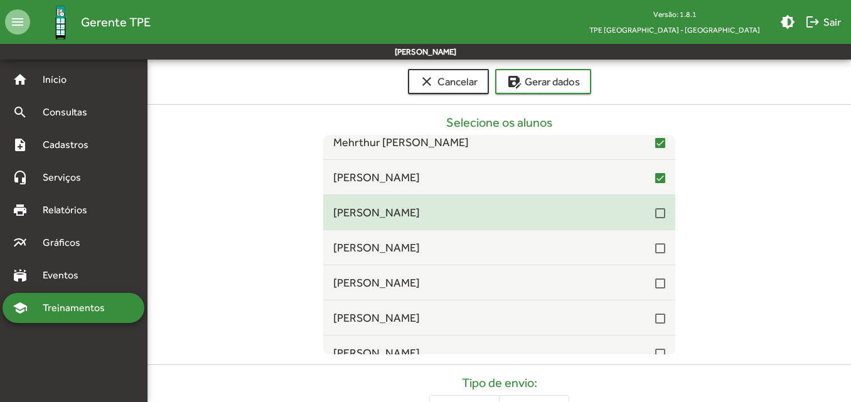
click at [655, 216] on div at bounding box center [660, 213] width 10 height 10
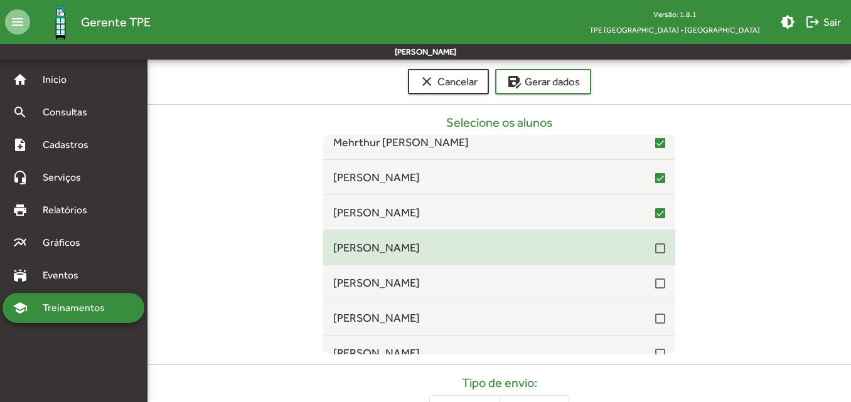
click at [655, 248] on div at bounding box center [660, 248] width 10 height 10
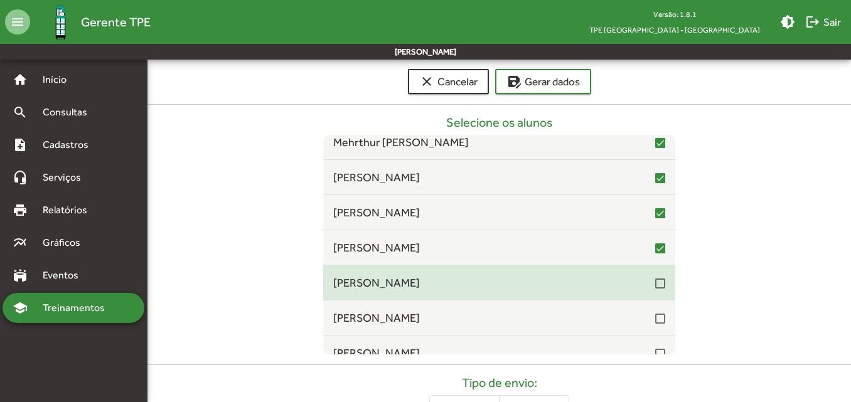
click at [655, 285] on div at bounding box center [660, 283] width 10 height 10
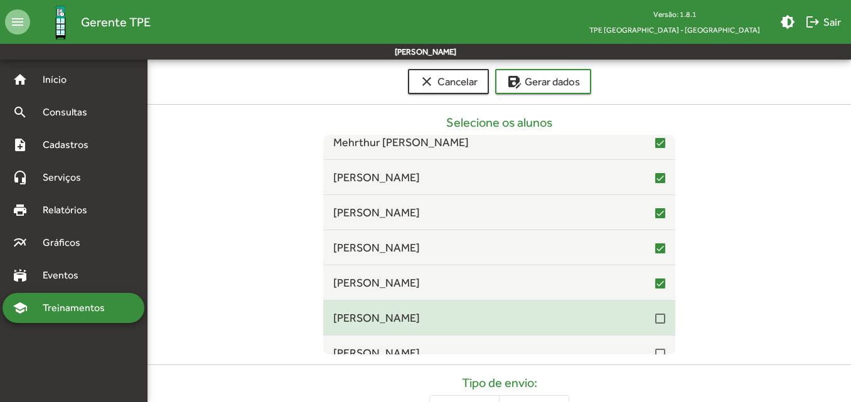
click at [655, 319] on div at bounding box center [660, 319] width 10 height 10
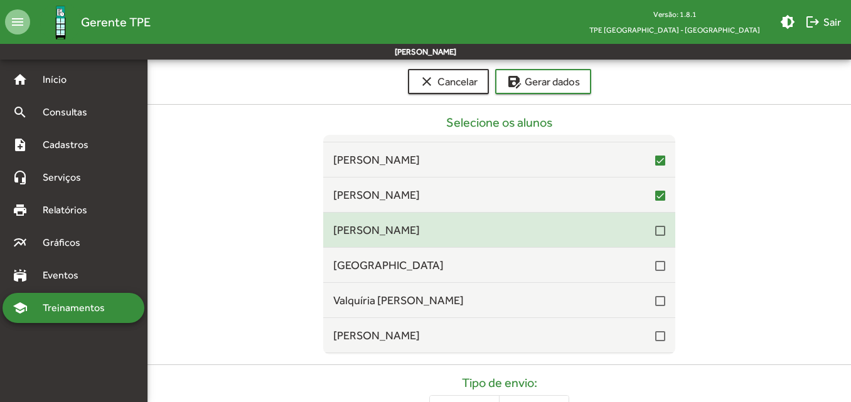
scroll to position [3262, 0]
click at [647, 226] on span "[PERSON_NAME]" at bounding box center [494, 227] width 322 height 17
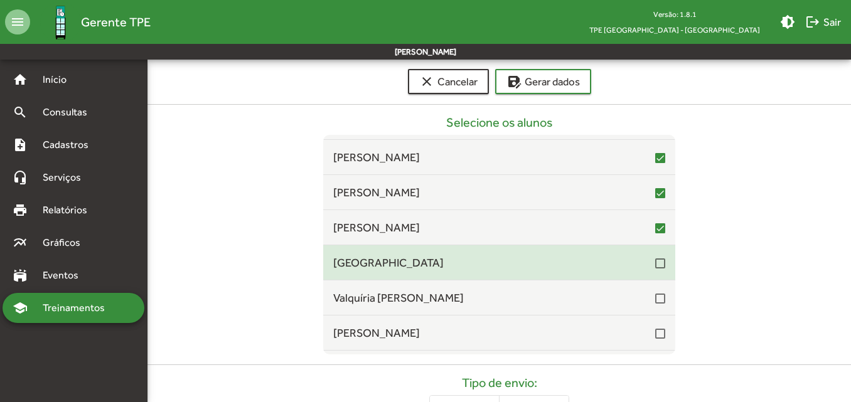
click at [655, 265] on div at bounding box center [660, 263] width 10 height 10
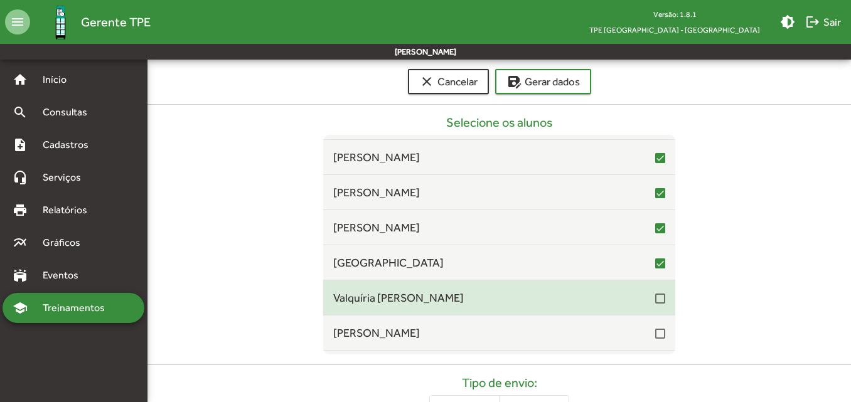
click at [655, 297] on div at bounding box center [660, 299] width 10 height 10
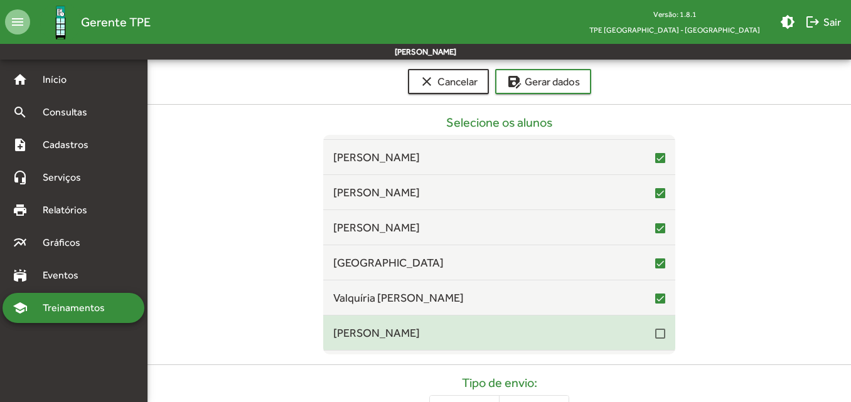
click at [655, 331] on div at bounding box center [660, 334] width 10 height 10
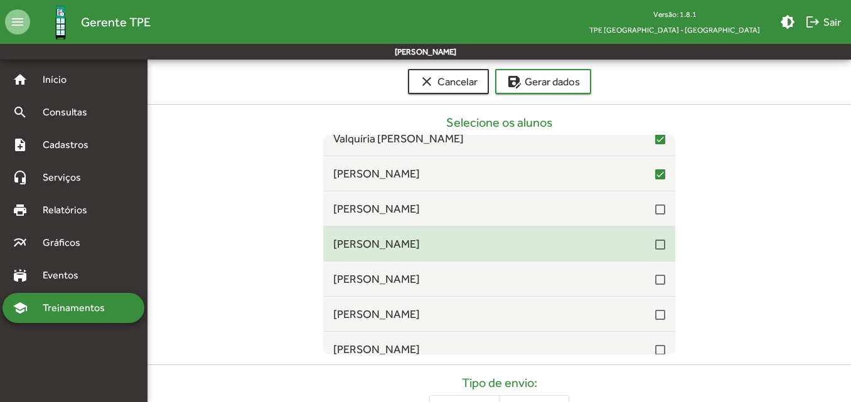
scroll to position [3450, 0]
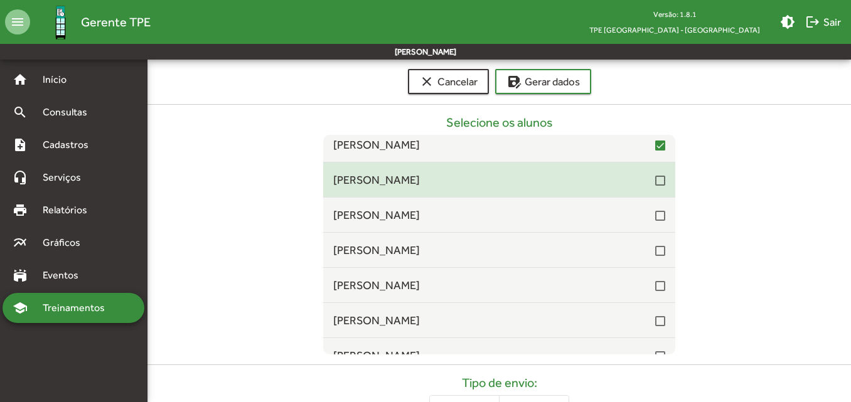
click at [659, 181] on div "[PERSON_NAME]" at bounding box center [499, 179] width 352 height 17
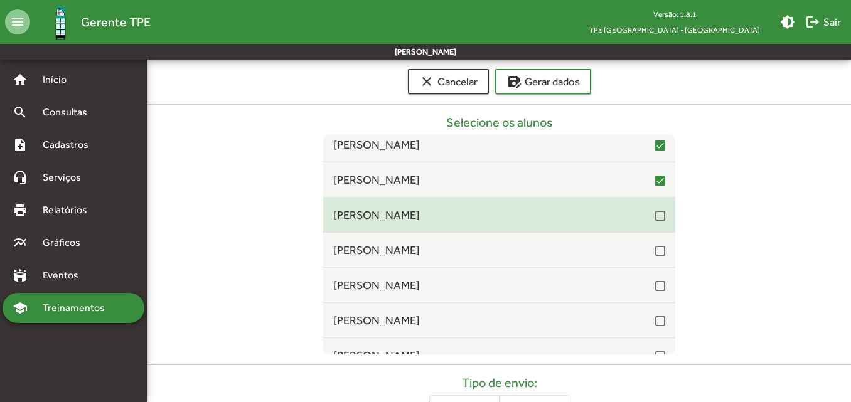
click at [655, 216] on div at bounding box center [660, 216] width 10 height 10
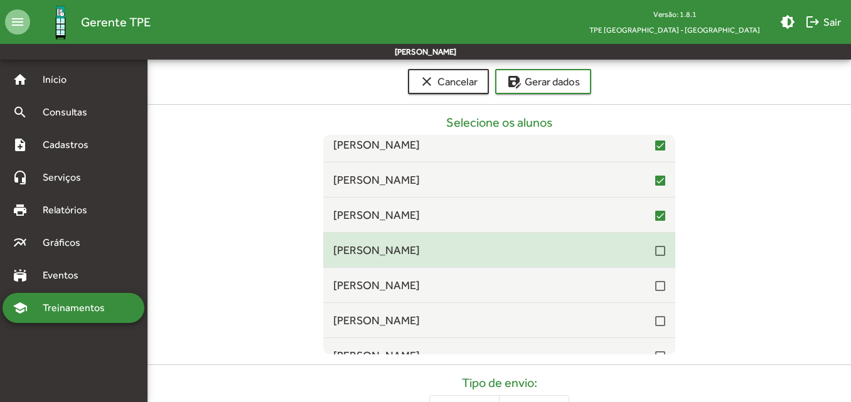
click at [655, 252] on div at bounding box center [660, 251] width 10 height 10
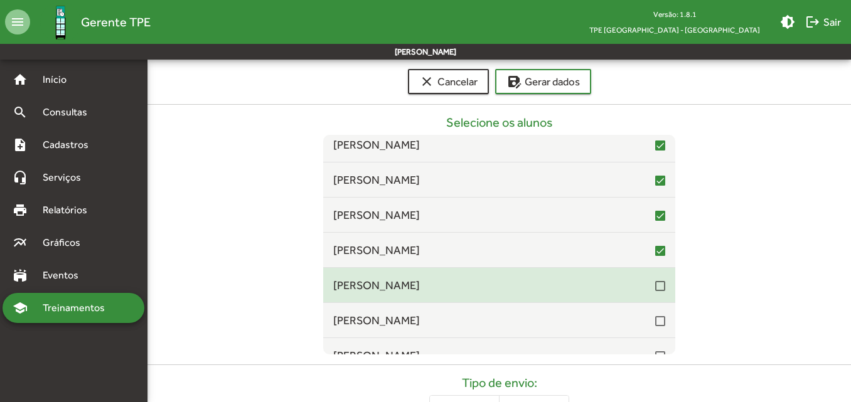
click at [653, 294] on mat-list-item "[PERSON_NAME]" at bounding box center [499, 285] width 352 height 35
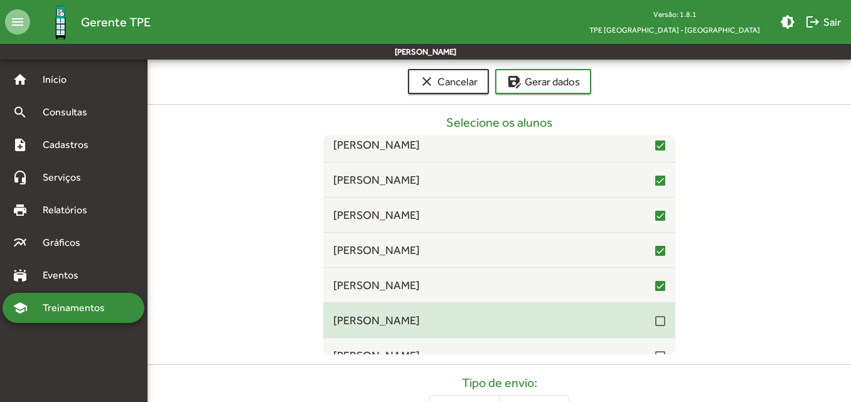
click at [655, 317] on div at bounding box center [660, 321] width 10 height 10
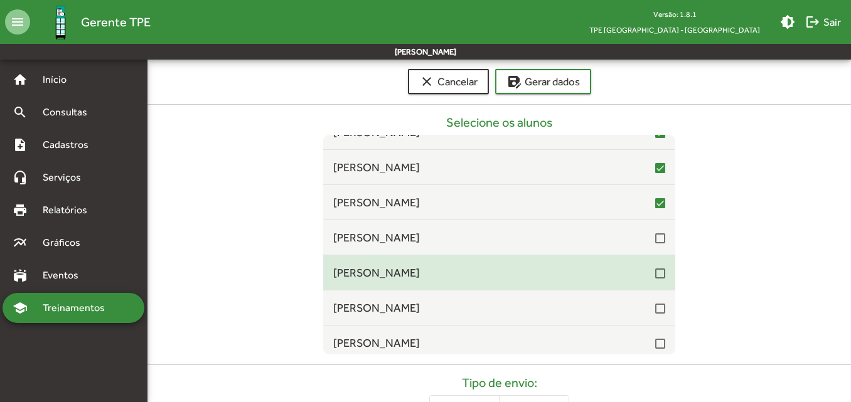
scroll to position [3575, 0]
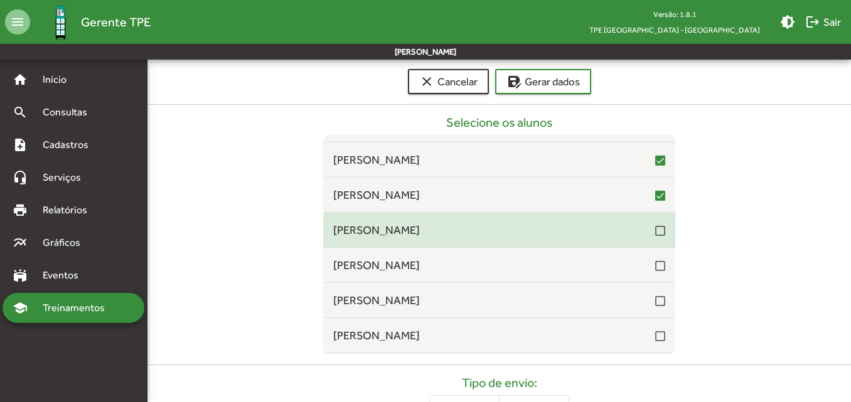
click at [655, 231] on div at bounding box center [660, 231] width 10 height 10
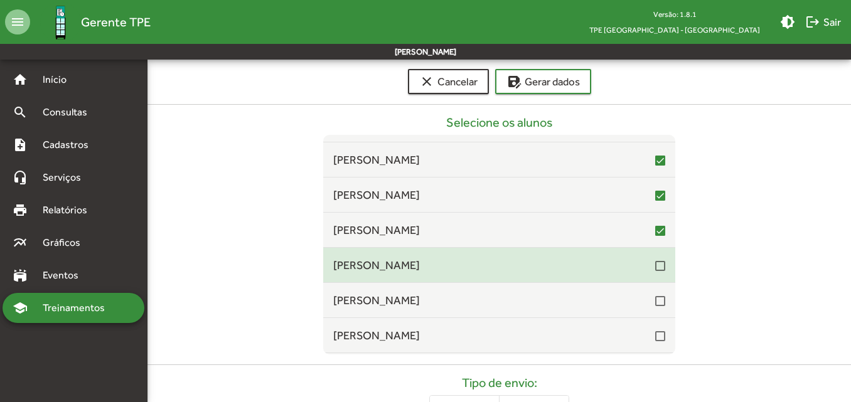
click at [655, 269] on div at bounding box center [660, 266] width 10 height 10
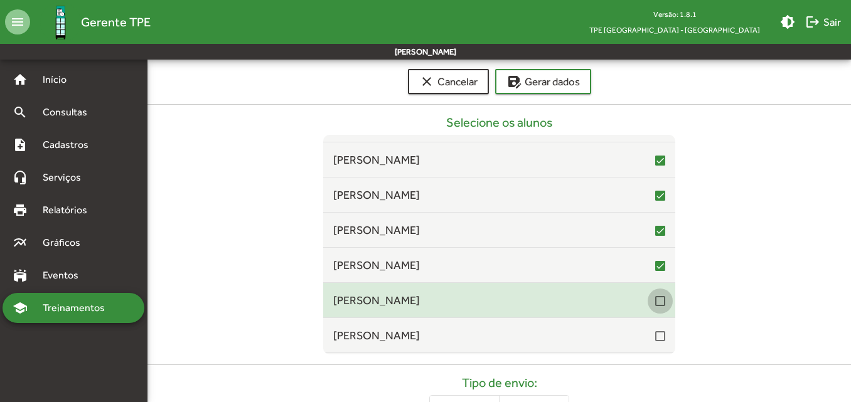
click at [655, 299] on div at bounding box center [660, 301] width 10 height 10
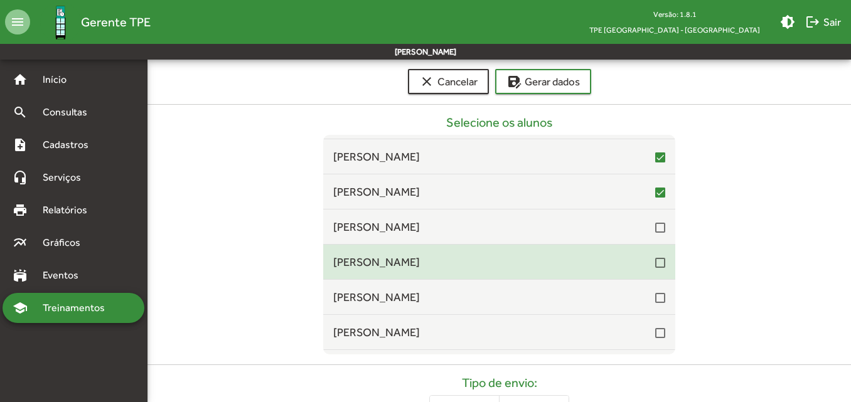
scroll to position [3701, 0]
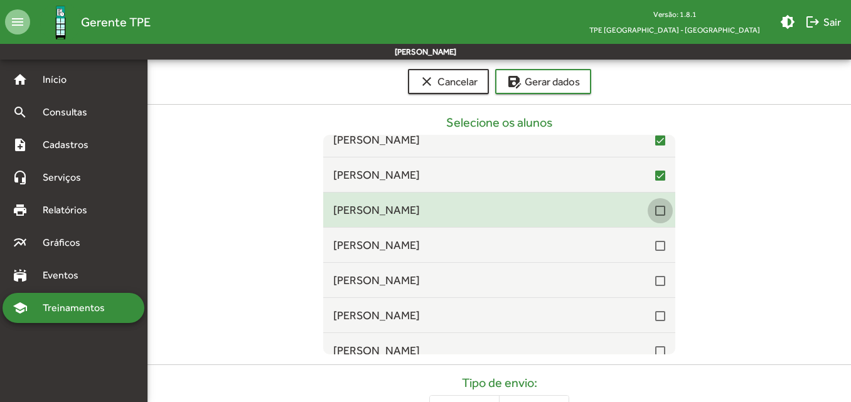
click at [655, 214] on div at bounding box center [660, 211] width 10 height 10
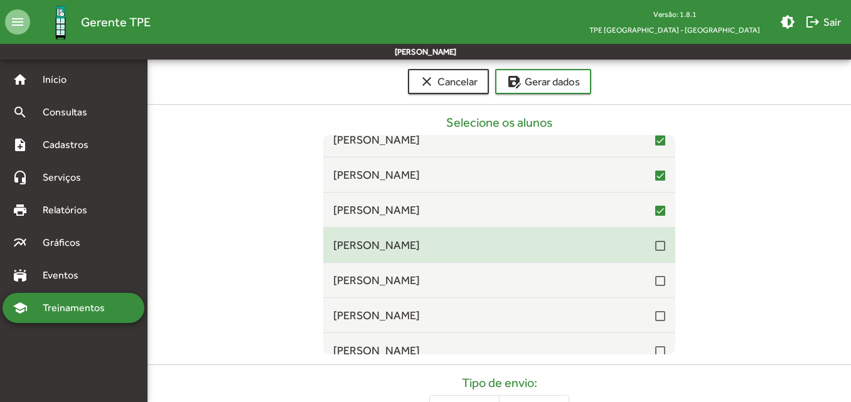
click at [655, 250] on div at bounding box center [660, 246] width 10 height 10
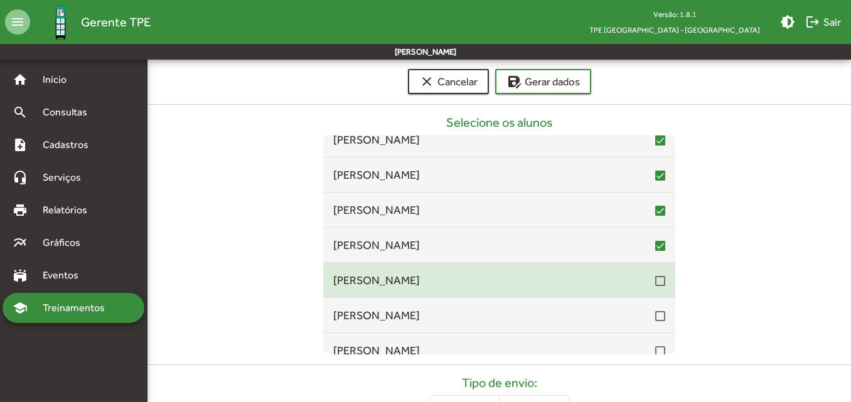
click at [655, 283] on div at bounding box center [660, 281] width 10 height 10
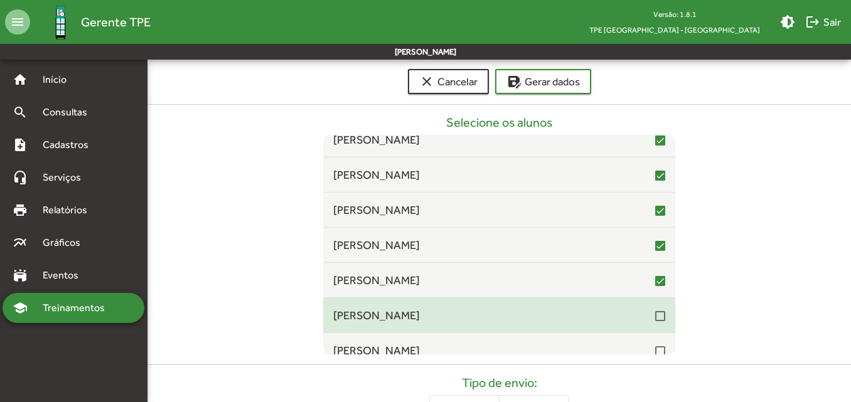
click at [655, 320] on div at bounding box center [660, 316] width 10 height 10
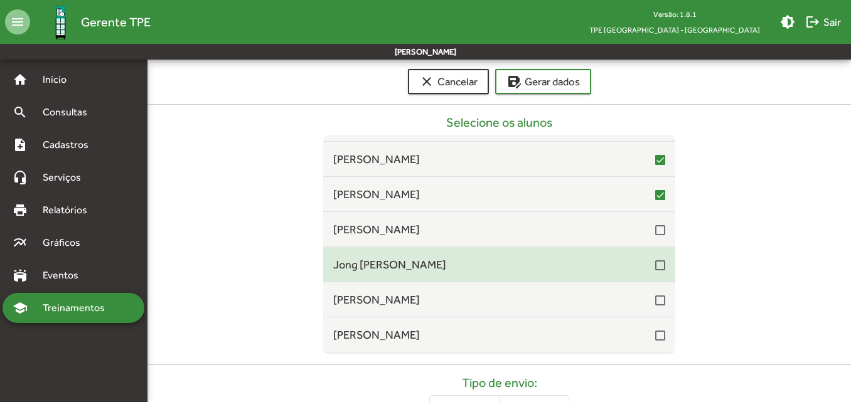
scroll to position [3826, 0]
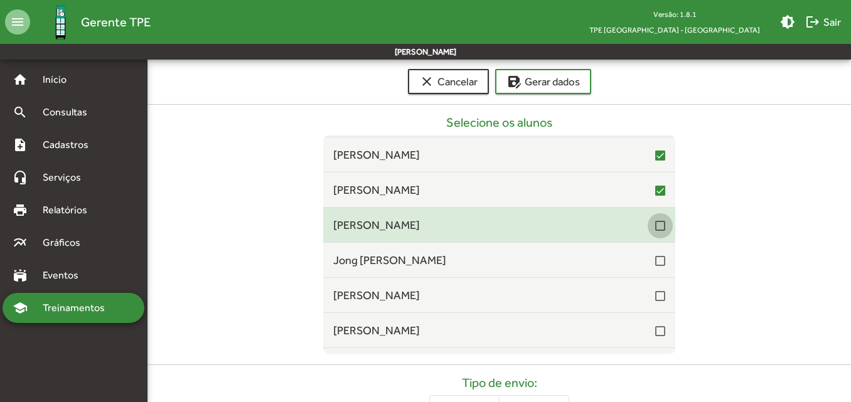
click at [655, 224] on div at bounding box center [660, 226] width 10 height 10
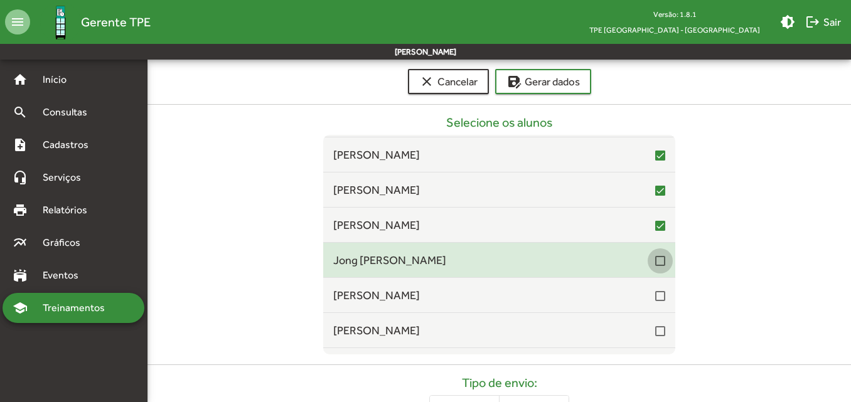
click at [655, 262] on div at bounding box center [660, 261] width 10 height 10
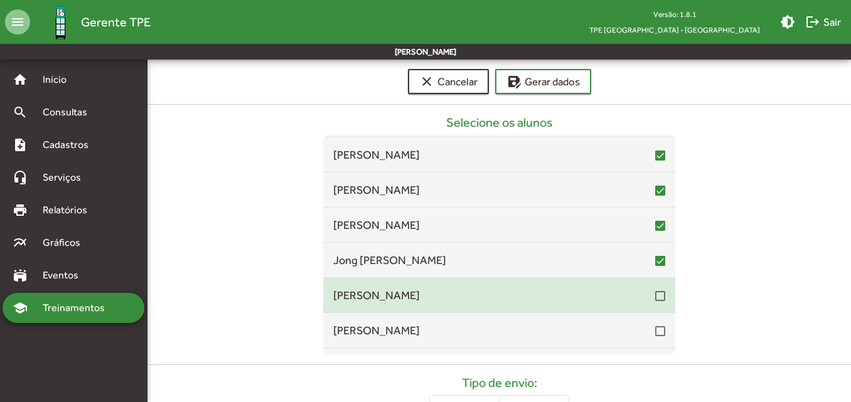
click at [655, 295] on div at bounding box center [660, 296] width 10 height 10
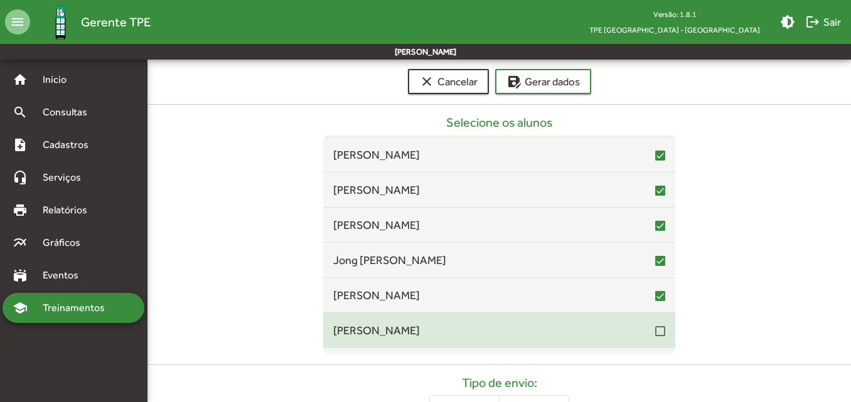
click at [655, 332] on div at bounding box center [660, 331] width 10 height 10
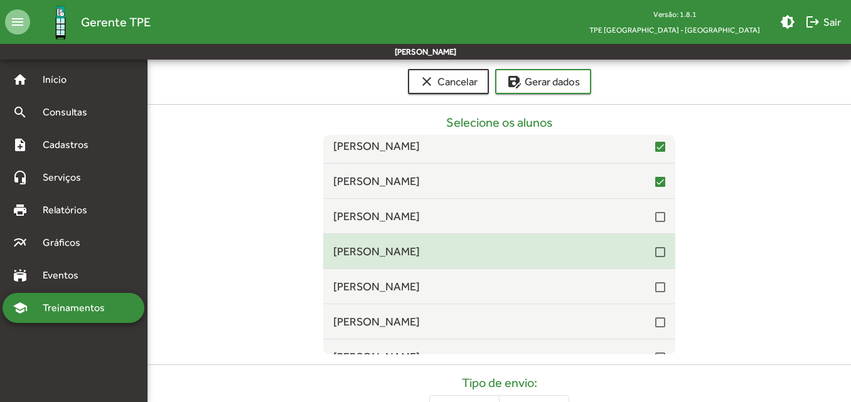
scroll to position [4014, 0]
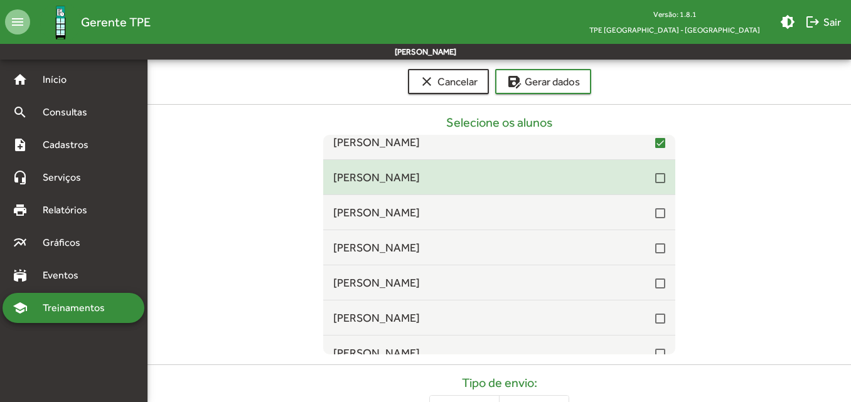
click at [655, 176] on div at bounding box center [660, 178] width 10 height 10
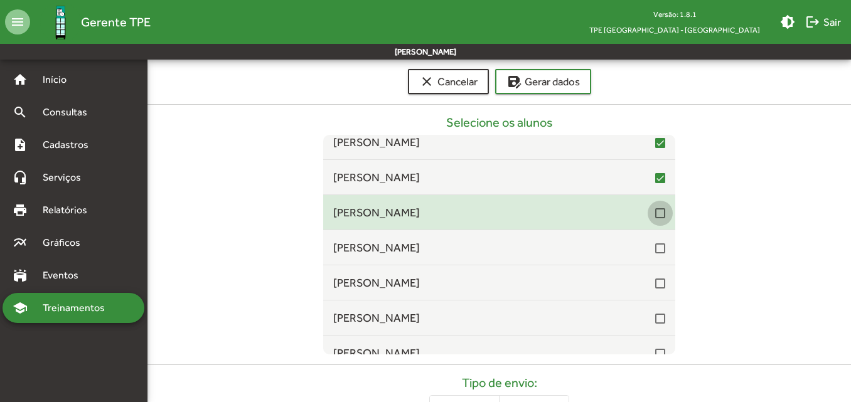
click at [655, 215] on div at bounding box center [660, 213] width 10 height 10
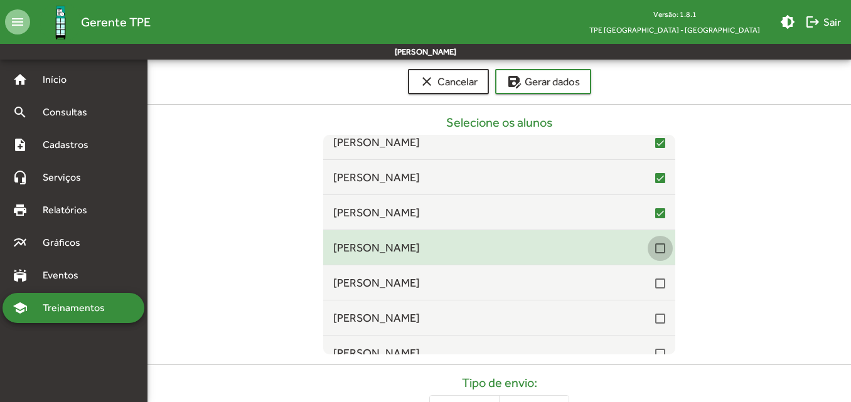
click at [655, 250] on div at bounding box center [660, 248] width 10 height 10
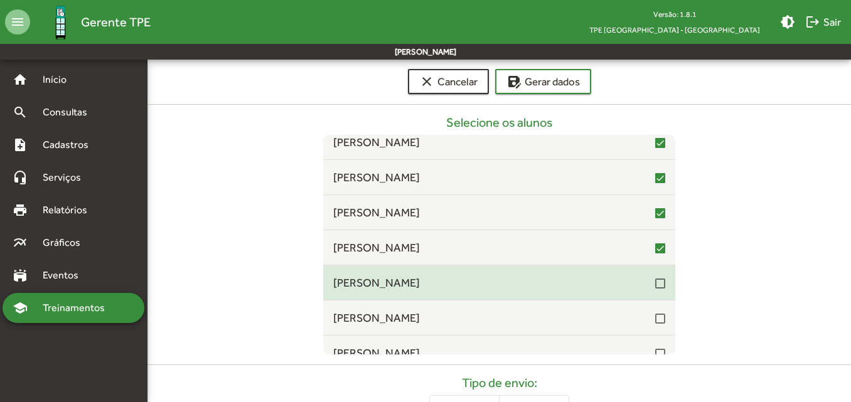
click at [655, 285] on div at bounding box center [660, 283] width 10 height 10
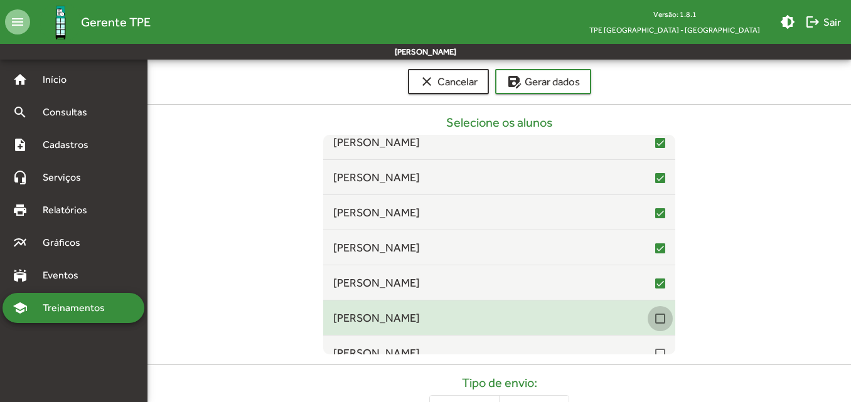
click at [655, 319] on div at bounding box center [660, 319] width 10 height 10
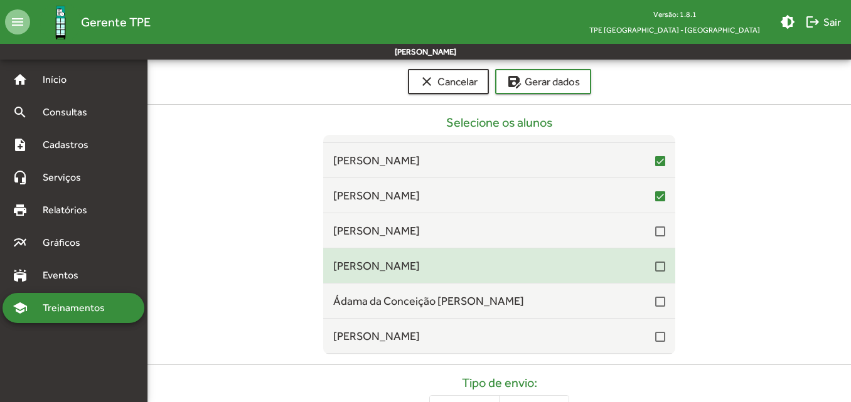
scroll to position [4140, 0]
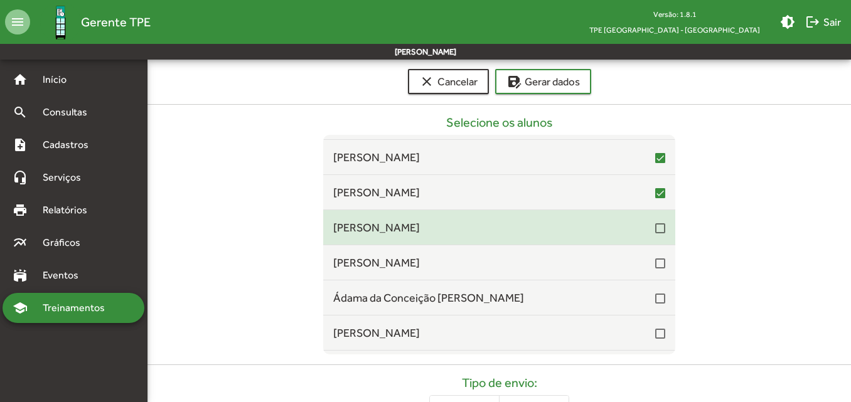
click at [655, 225] on div at bounding box center [660, 228] width 10 height 10
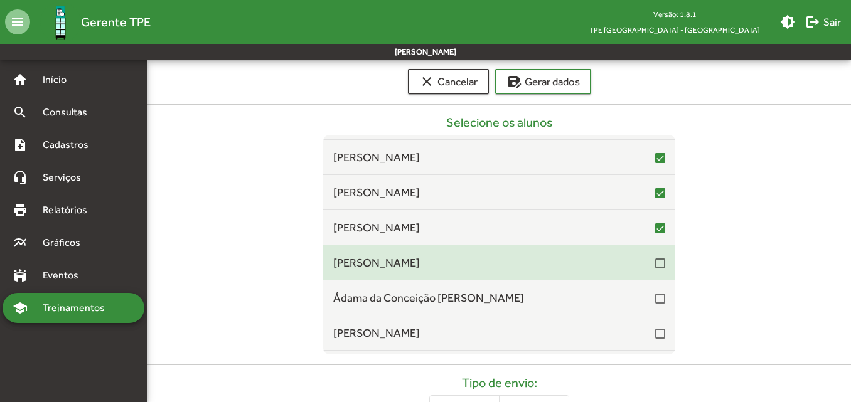
click at [655, 263] on div at bounding box center [660, 263] width 10 height 10
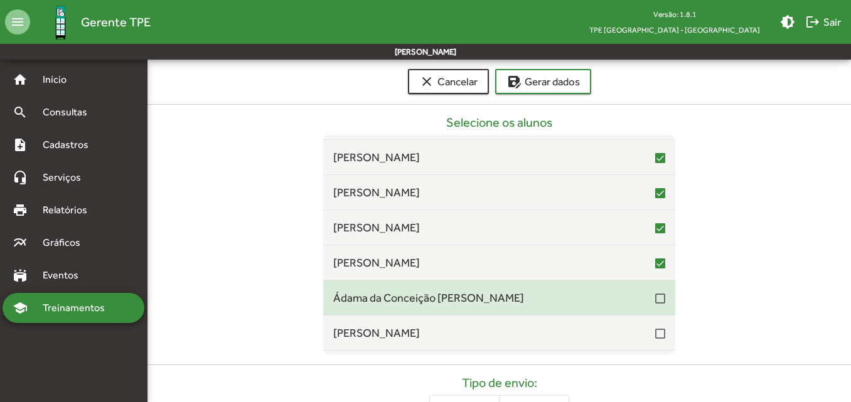
click at [655, 304] on div at bounding box center [660, 297] width 10 height 15
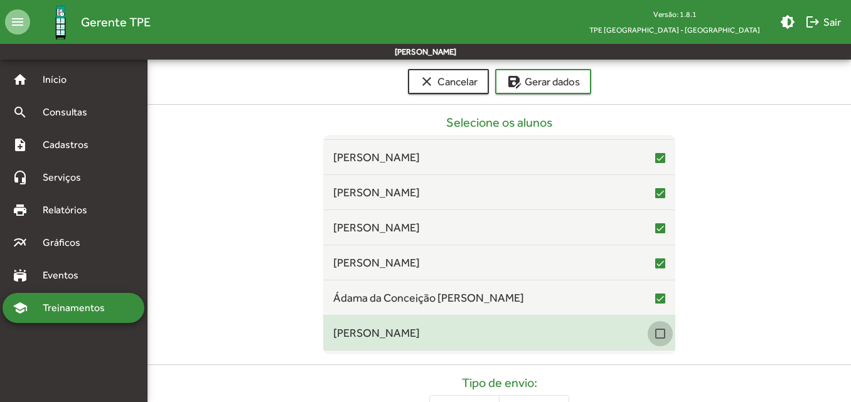
click at [655, 335] on div at bounding box center [660, 334] width 10 height 10
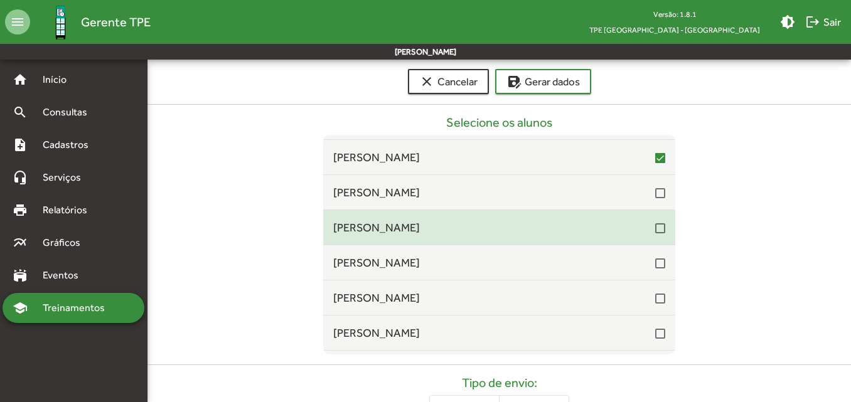
scroll to position [4328, 0]
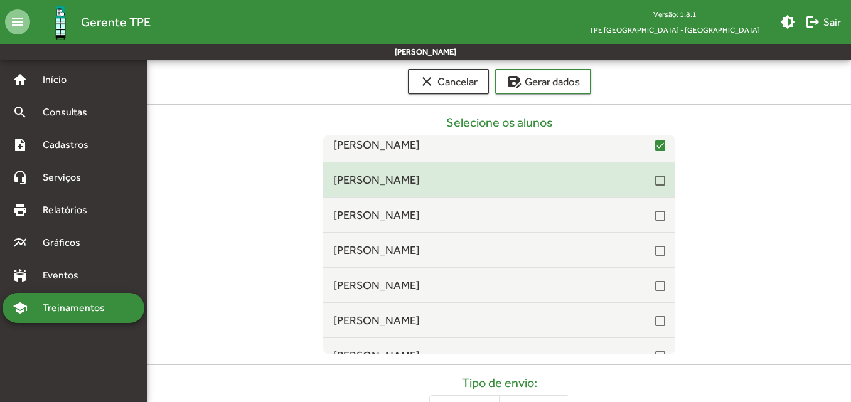
click at [655, 186] on div at bounding box center [660, 181] width 10 height 10
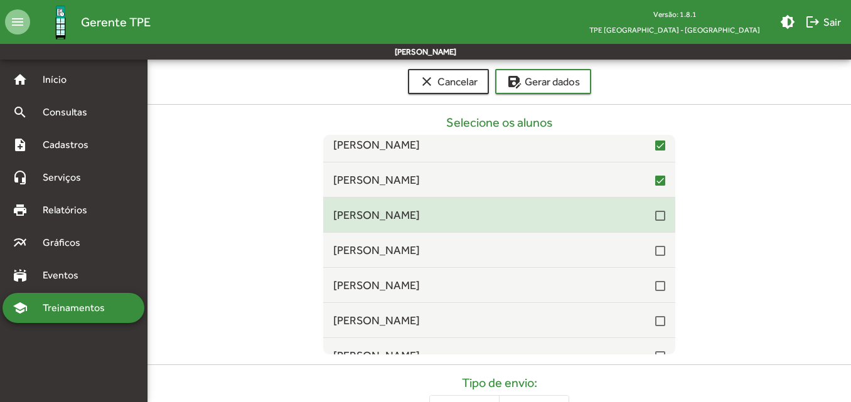
click at [655, 217] on div at bounding box center [660, 216] width 10 height 10
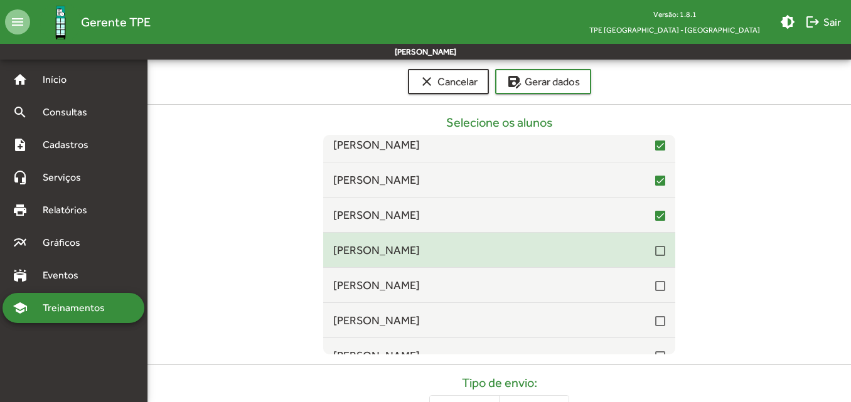
click at [657, 257] on div at bounding box center [660, 250] width 10 height 15
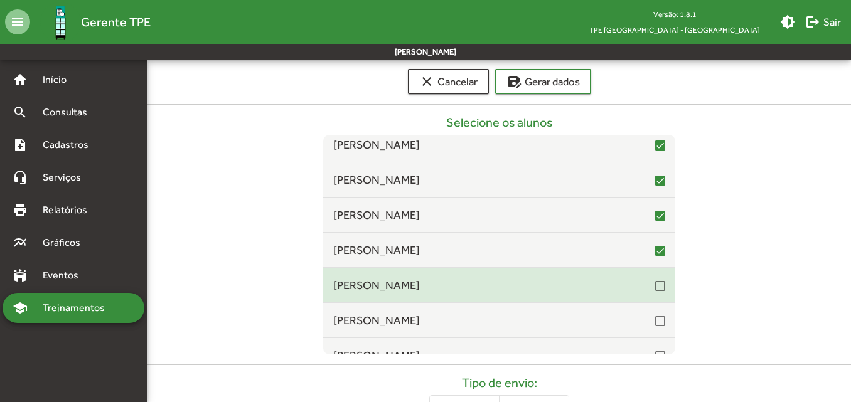
click at [655, 291] on div at bounding box center [660, 286] width 10 height 10
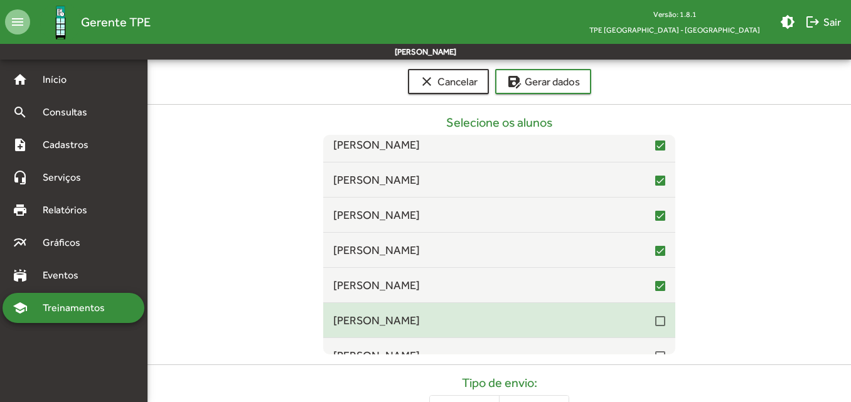
drag, startPoint x: 652, startPoint y: 314, endPoint x: 644, endPoint y: 307, distance: 10.3
click at [655, 315] on div at bounding box center [660, 320] width 10 height 15
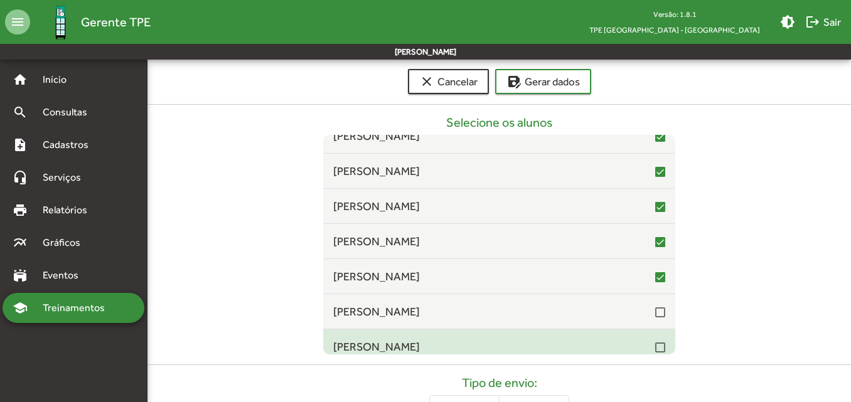
scroll to position [4453, 0]
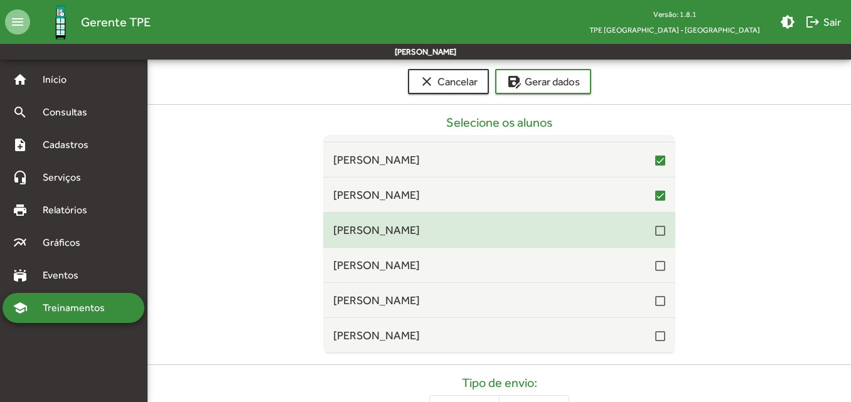
click at [655, 230] on div at bounding box center [660, 231] width 10 height 10
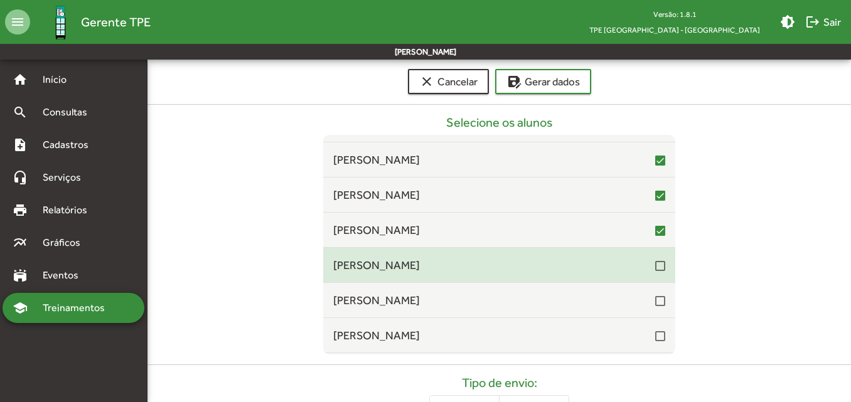
click at [655, 268] on div at bounding box center [660, 266] width 10 height 10
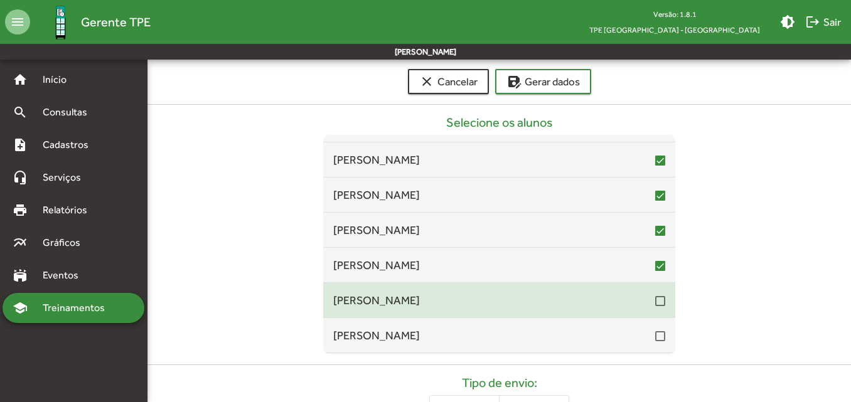
click at [655, 299] on div at bounding box center [660, 301] width 10 height 10
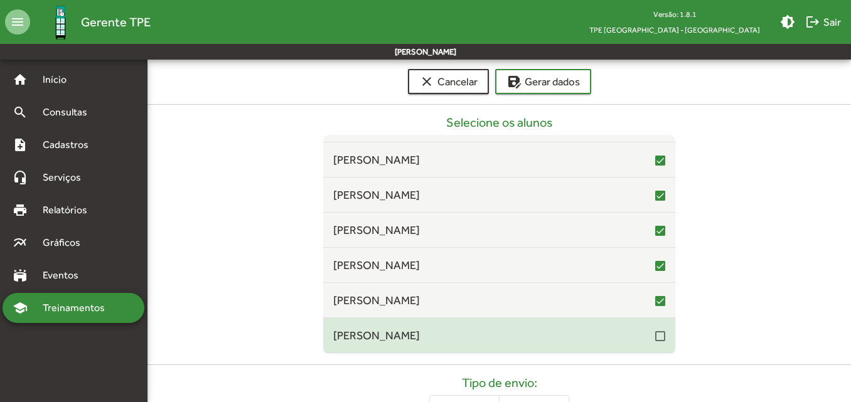
click at [655, 337] on div at bounding box center [660, 336] width 10 height 10
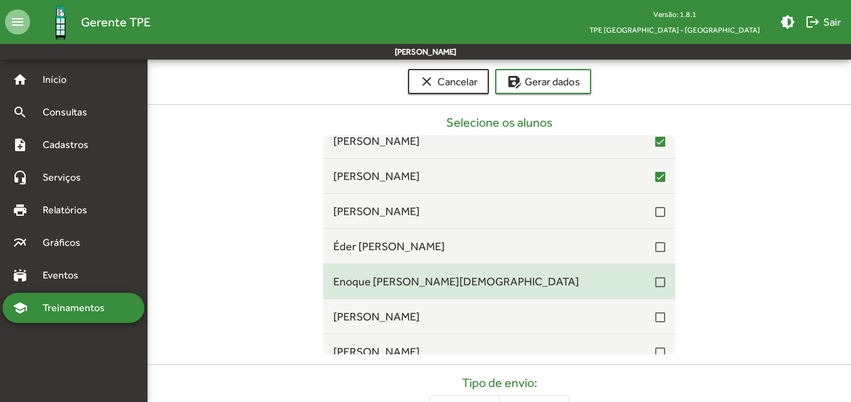
scroll to position [4642, 0]
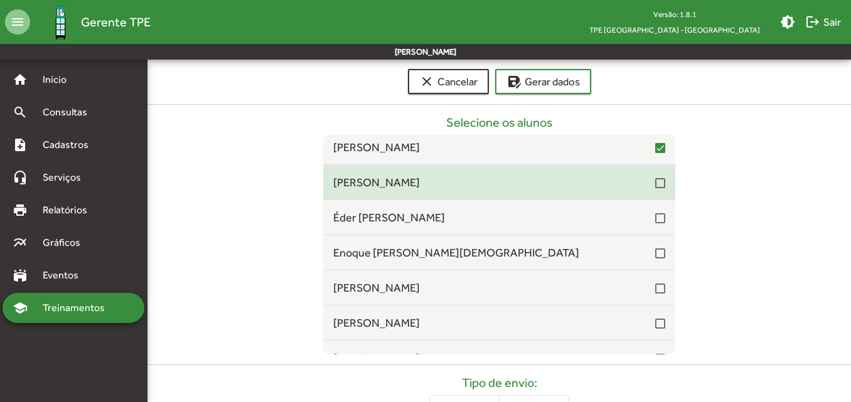
click at [655, 180] on div at bounding box center [660, 183] width 10 height 10
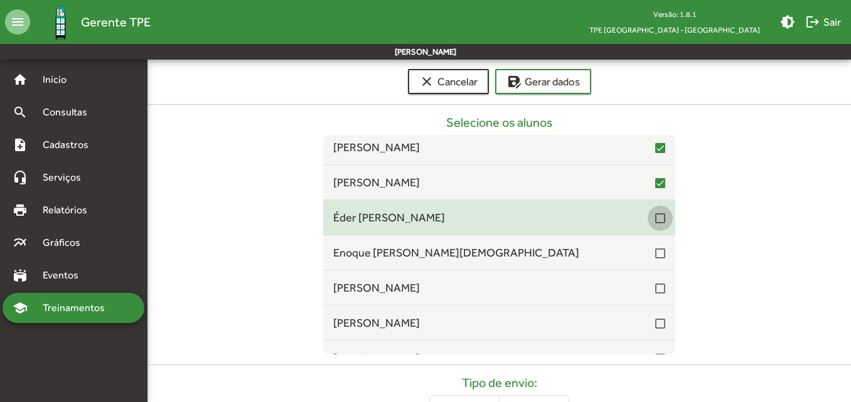
click at [655, 215] on div at bounding box center [660, 218] width 10 height 10
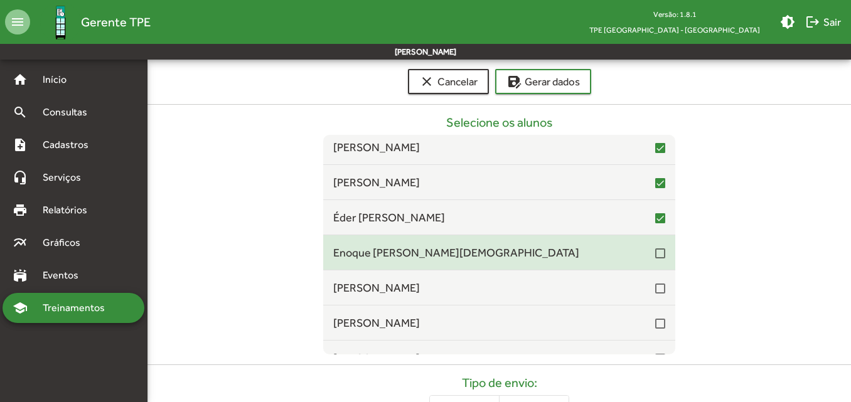
click at [655, 256] on div at bounding box center [660, 253] width 10 height 10
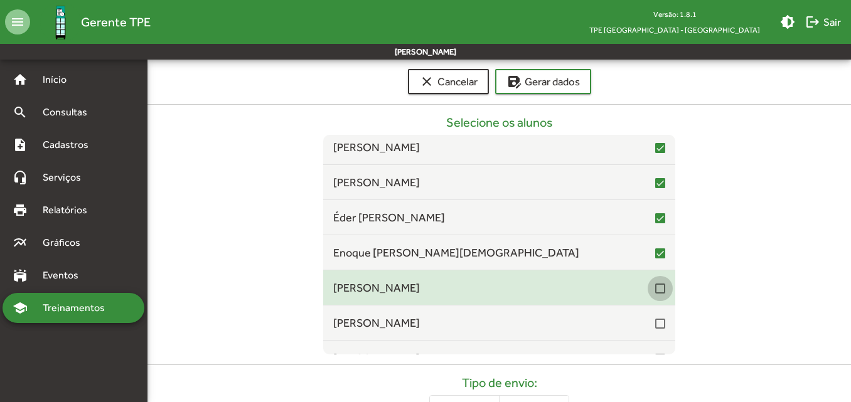
click at [656, 288] on div at bounding box center [660, 289] width 10 height 10
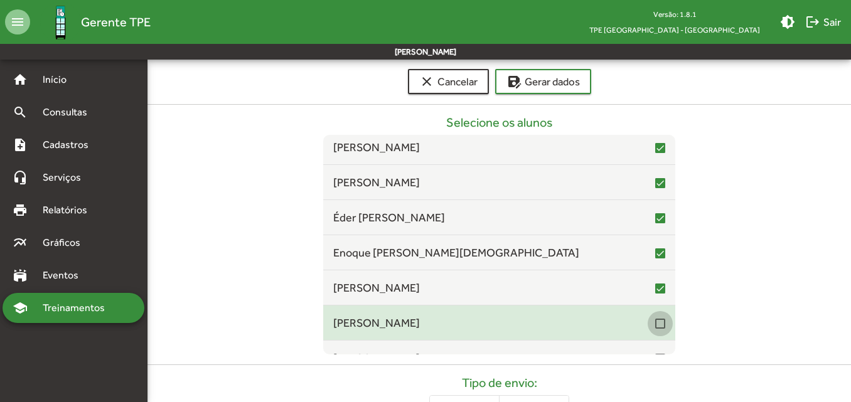
click at [655, 322] on div at bounding box center [660, 324] width 10 height 10
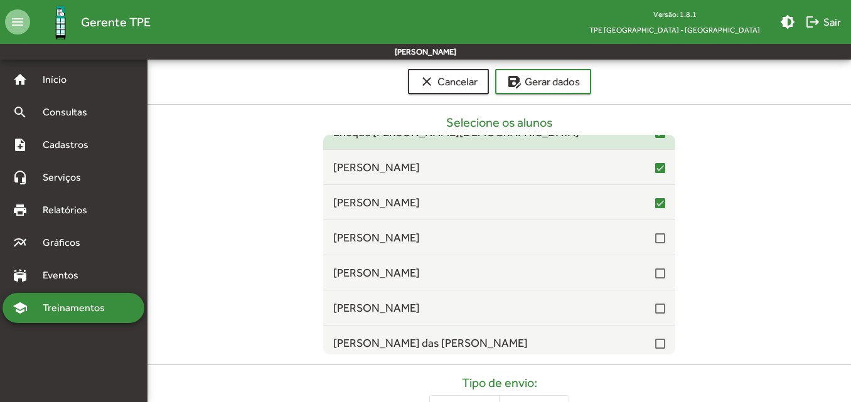
scroll to position [4767, 0]
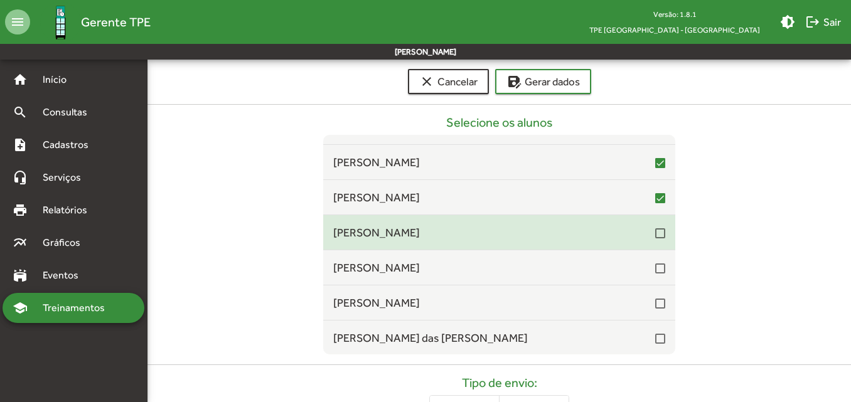
click at [655, 230] on div at bounding box center [660, 233] width 10 height 10
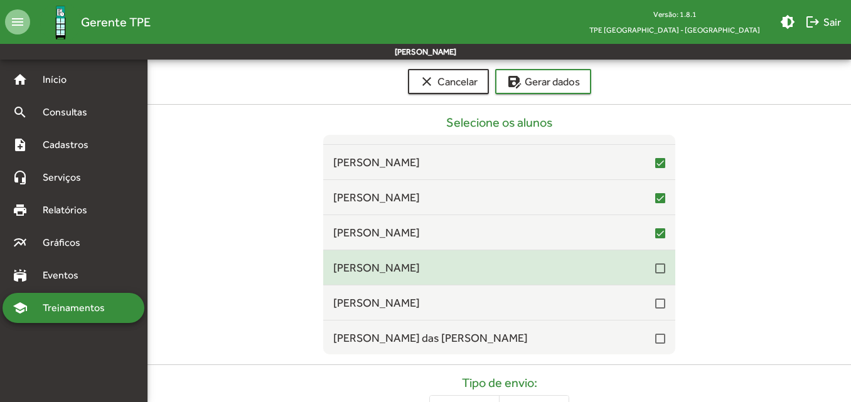
click at [655, 266] on div at bounding box center [660, 268] width 10 height 10
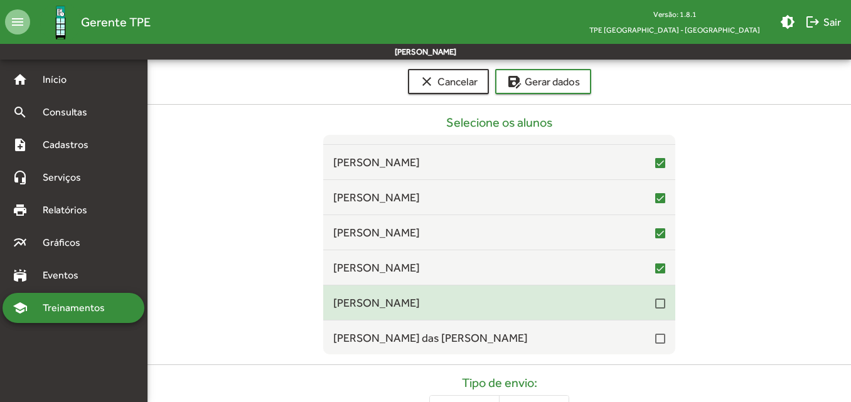
click at [655, 305] on div at bounding box center [660, 304] width 10 height 10
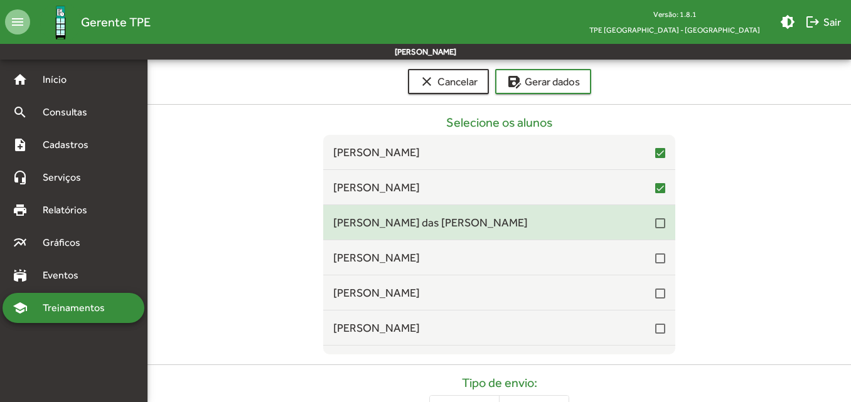
scroll to position [4893, 0]
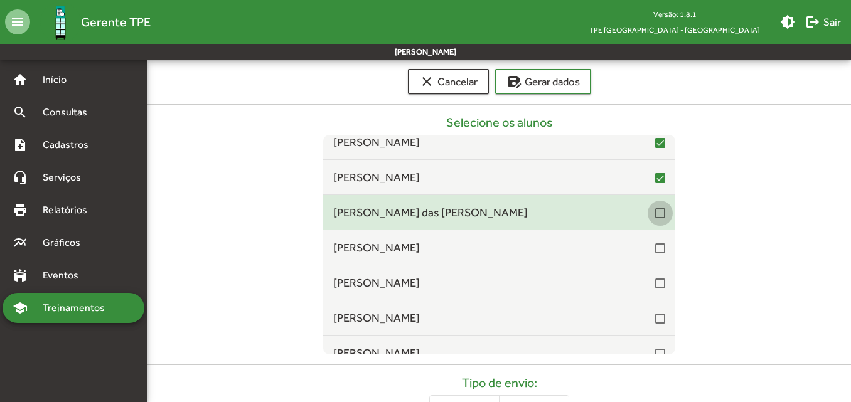
click at [655, 212] on div at bounding box center [660, 213] width 10 height 10
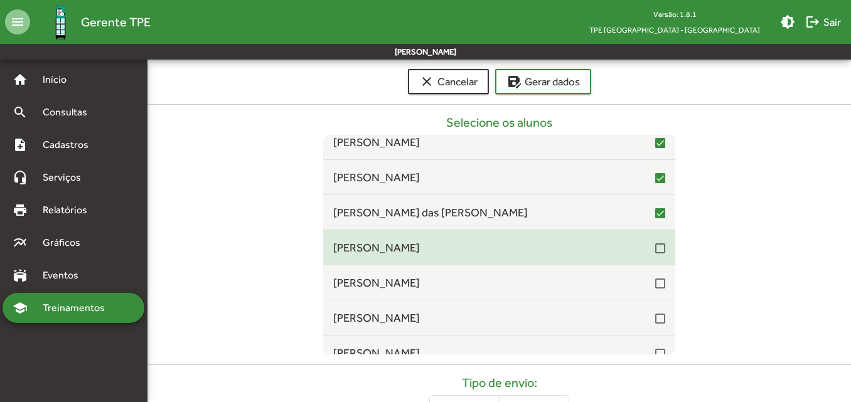
click at [655, 250] on div at bounding box center [660, 248] width 10 height 10
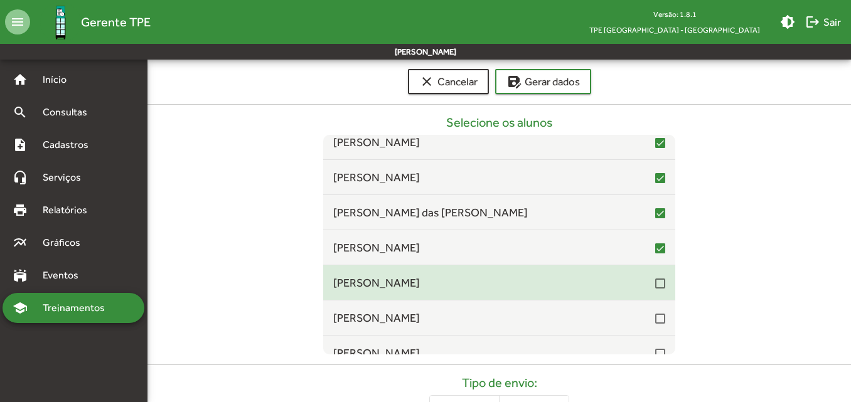
click at [655, 284] on div at bounding box center [660, 283] width 10 height 10
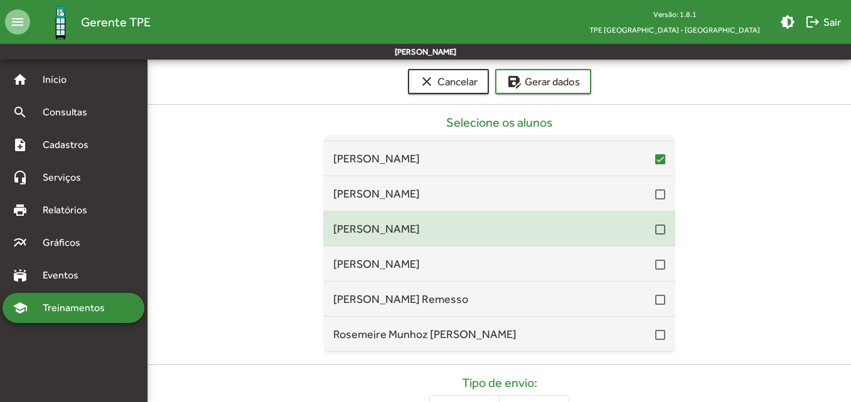
scroll to position [5018, 0]
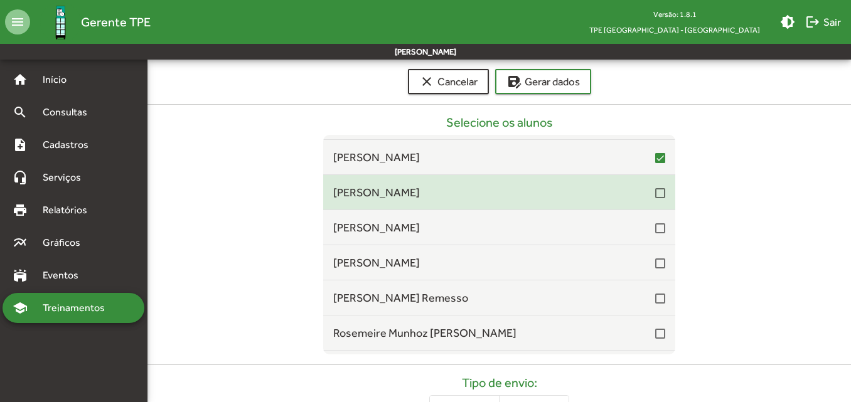
click at [656, 200] on div "[PERSON_NAME]" at bounding box center [499, 192] width 332 height 17
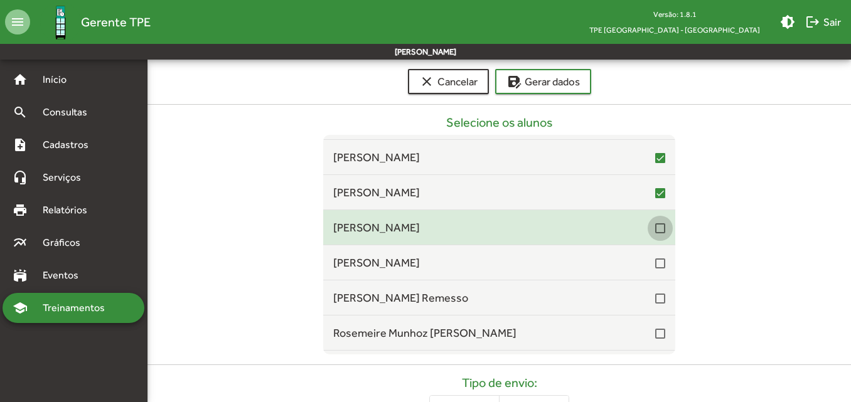
click at [655, 232] on div at bounding box center [660, 228] width 10 height 10
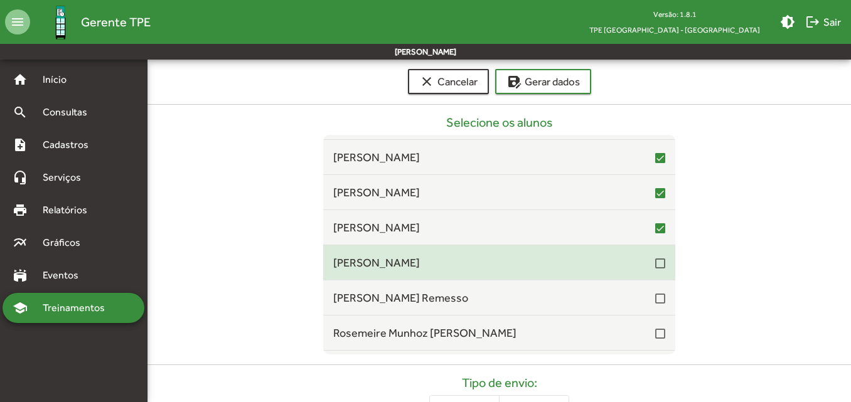
click at [655, 260] on div at bounding box center [660, 263] width 10 height 10
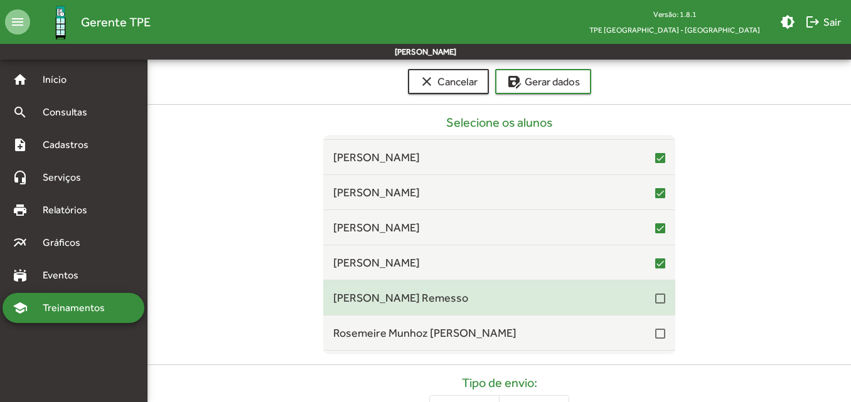
click at [646, 292] on span "[PERSON_NAME] Remesso" at bounding box center [494, 297] width 322 height 17
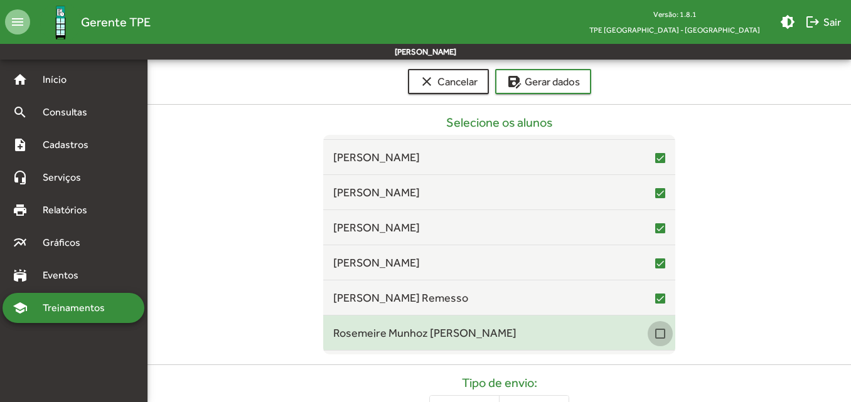
click at [655, 332] on div at bounding box center [660, 334] width 10 height 10
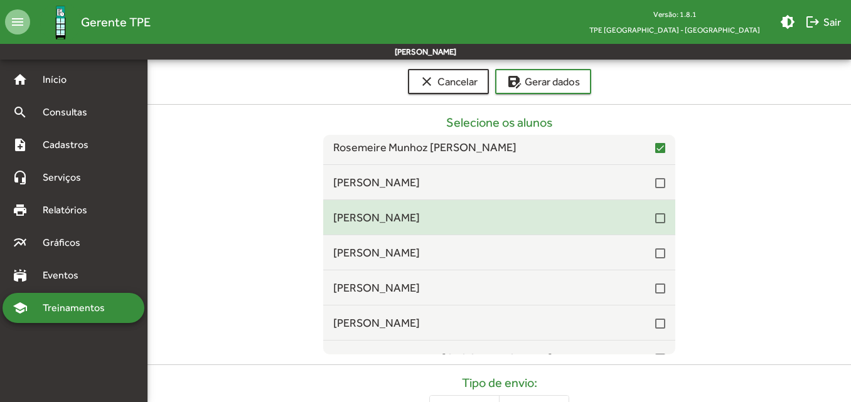
scroll to position [5206, 0]
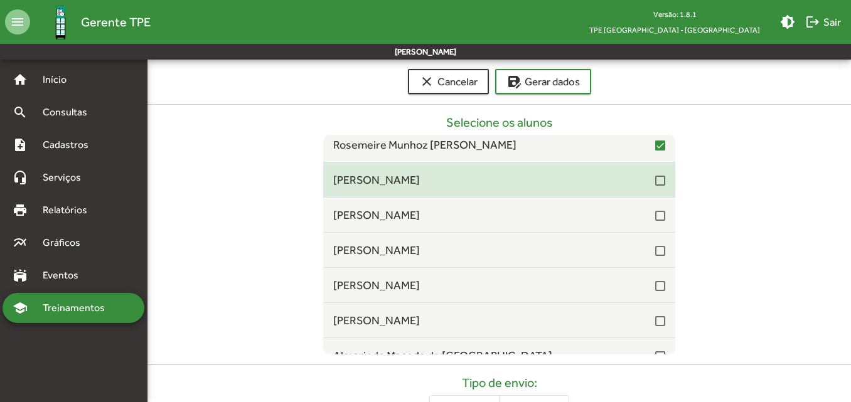
click at [655, 175] on mat-checkbox at bounding box center [660, 180] width 10 height 12
click at [657, 189] on mat-list-item "[PERSON_NAME]" at bounding box center [499, 179] width 352 height 35
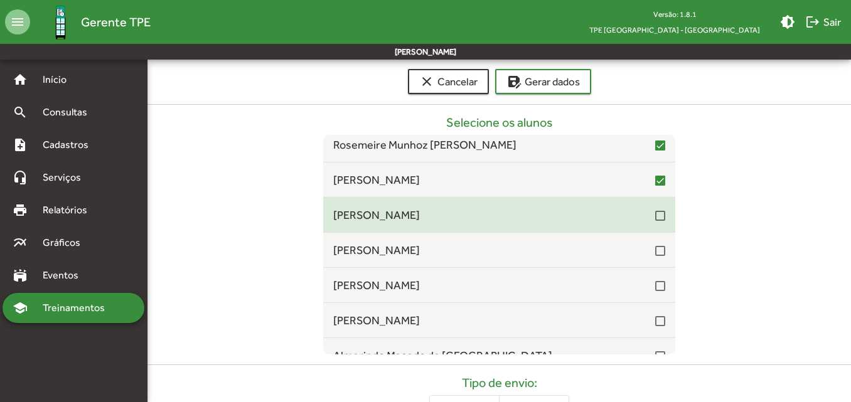
click at [655, 211] on div at bounding box center [660, 216] width 10 height 10
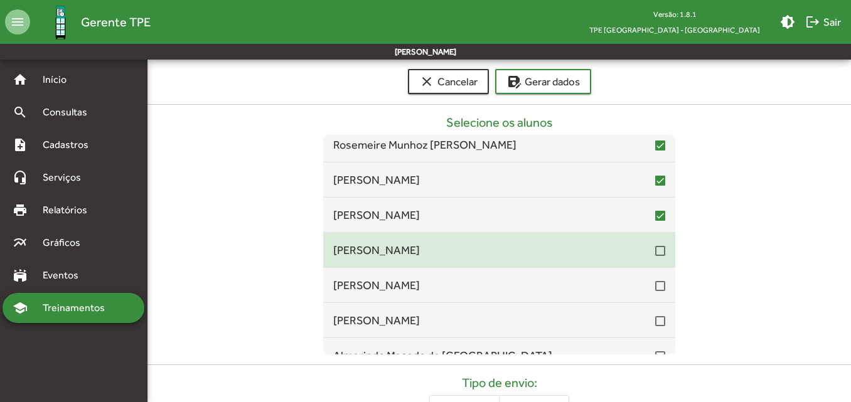
click at [647, 250] on span "[PERSON_NAME]" at bounding box center [494, 249] width 322 height 17
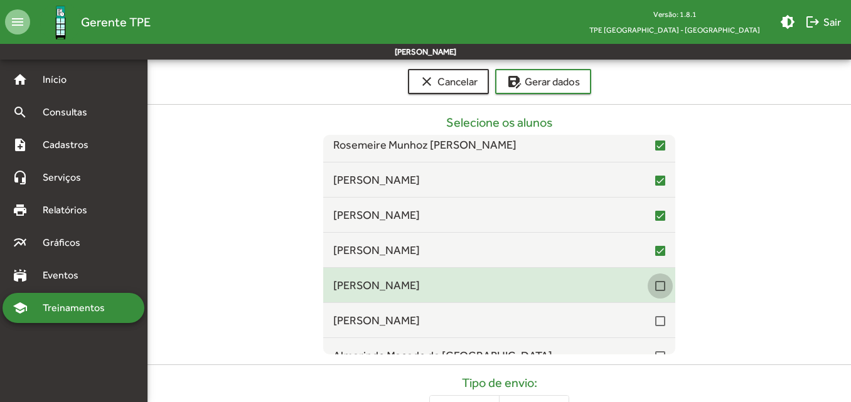
click at [655, 286] on div at bounding box center [660, 286] width 10 height 10
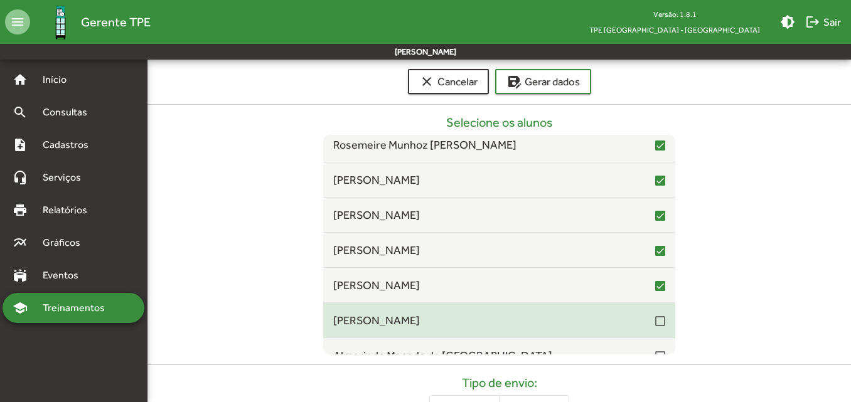
click at [647, 319] on span "[PERSON_NAME]" at bounding box center [494, 320] width 322 height 17
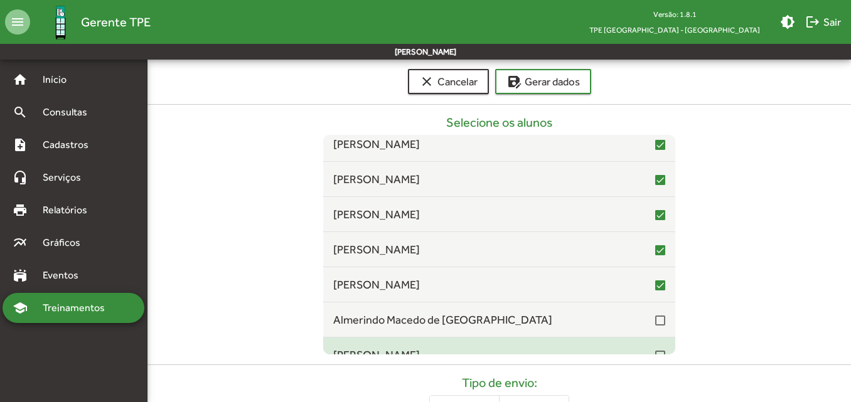
scroll to position [5332, 0]
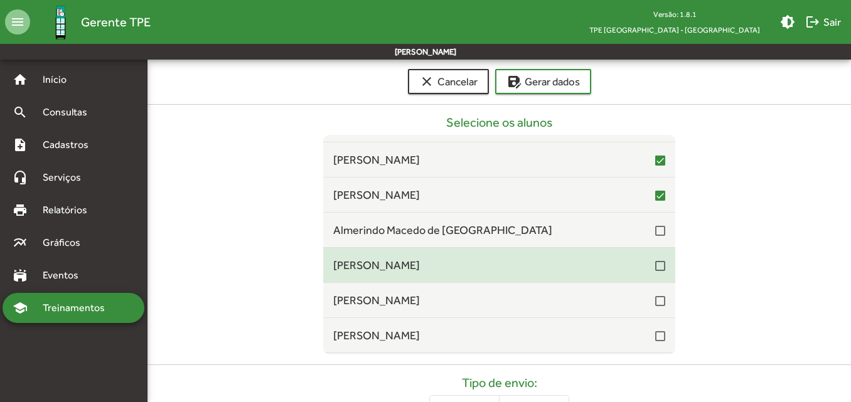
drag, startPoint x: 652, startPoint y: 229, endPoint x: 654, endPoint y: 261, distance: 32.0
click at [655, 230] on div at bounding box center [660, 231] width 10 height 10
click at [655, 270] on div at bounding box center [660, 266] width 10 height 10
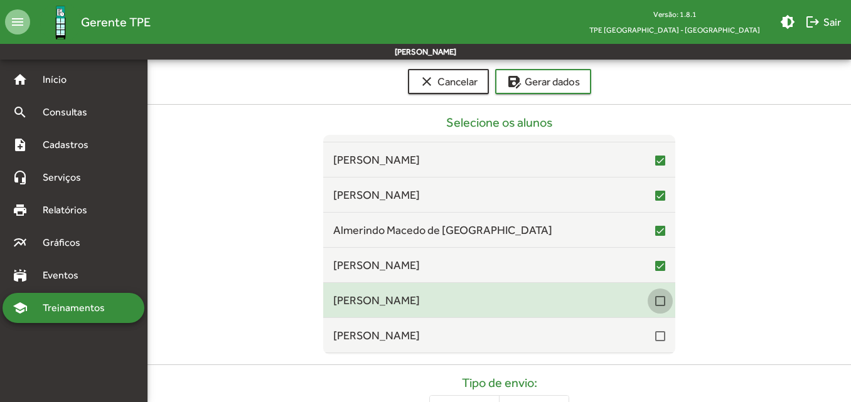
click at [655, 305] on div at bounding box center [660, 301] width 10 height 10
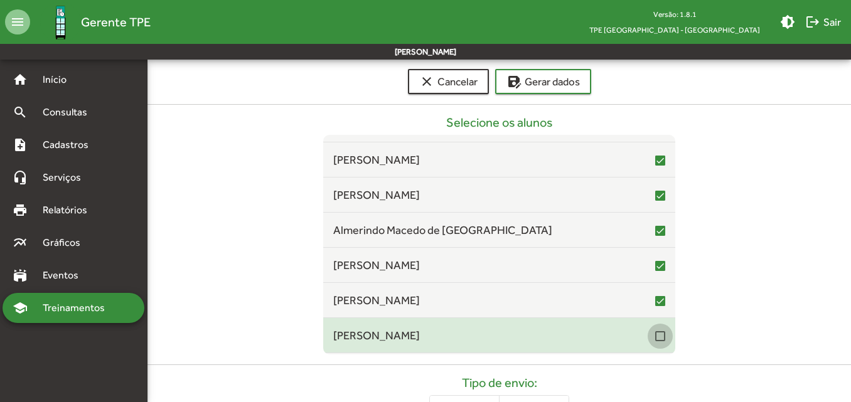
click at [655, 335] on div at bounding box center [660, 336] width 10 height 10
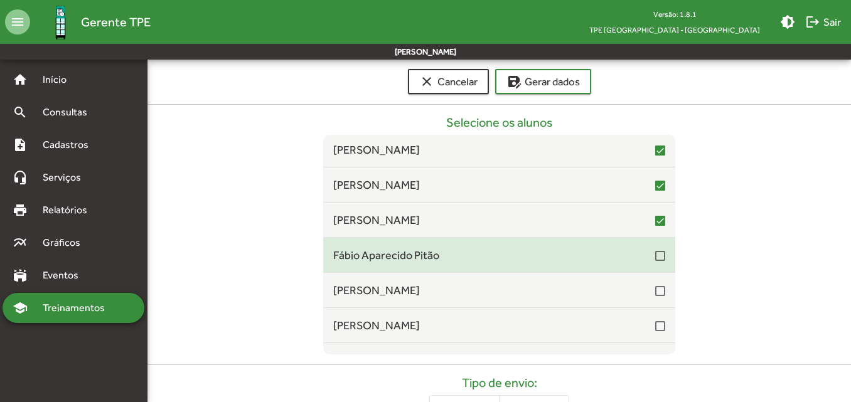
scroll to position [5457, 0]
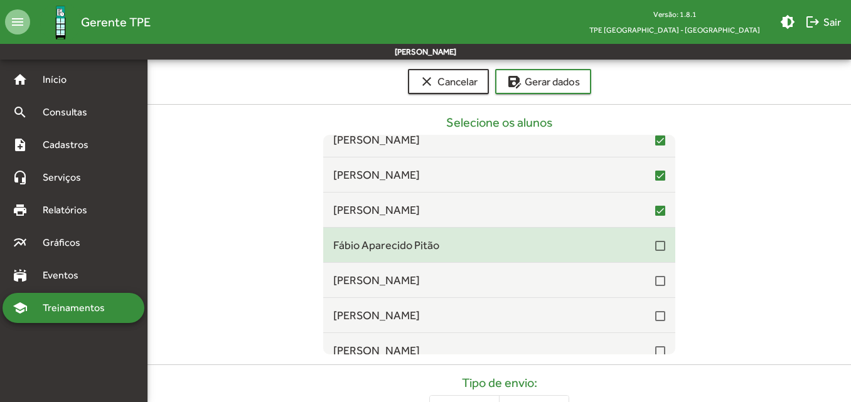
click at [655, 248] on div at bounding box center [660, 246] width 10 height 10
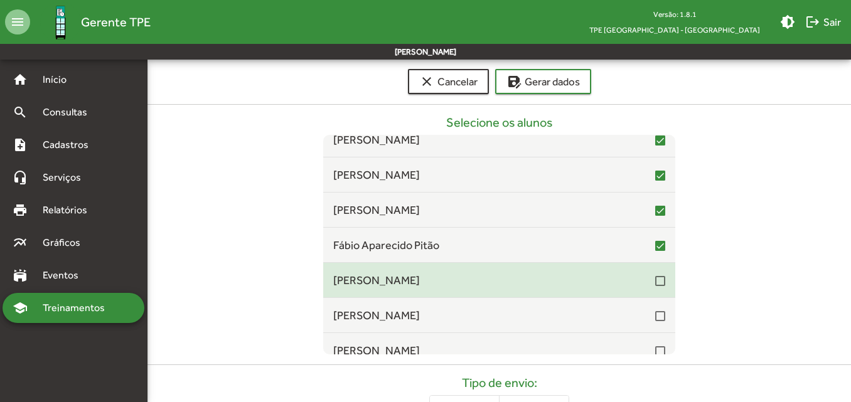
click at [655, 278] on div at bounding box center [660, 281] width 10 height 10
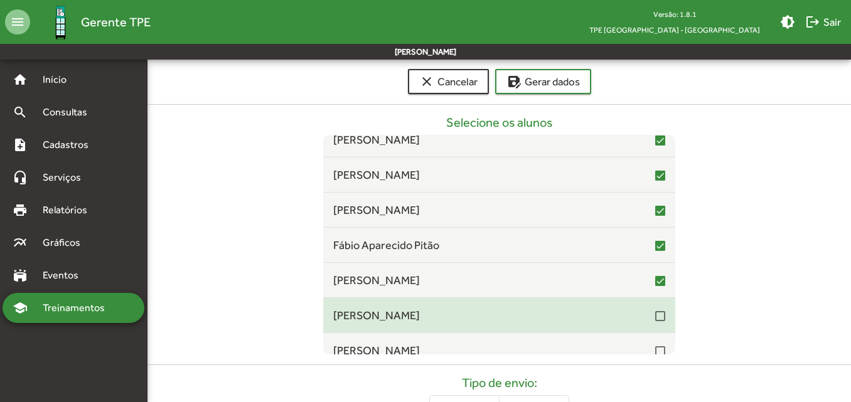
click at [655, 314] on div at bounding box center [660, 316] width 10 height 10
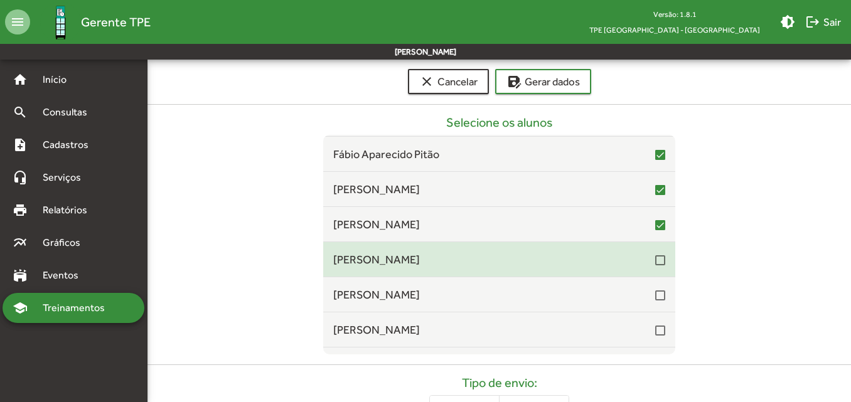
scroll to position [5583, 0]
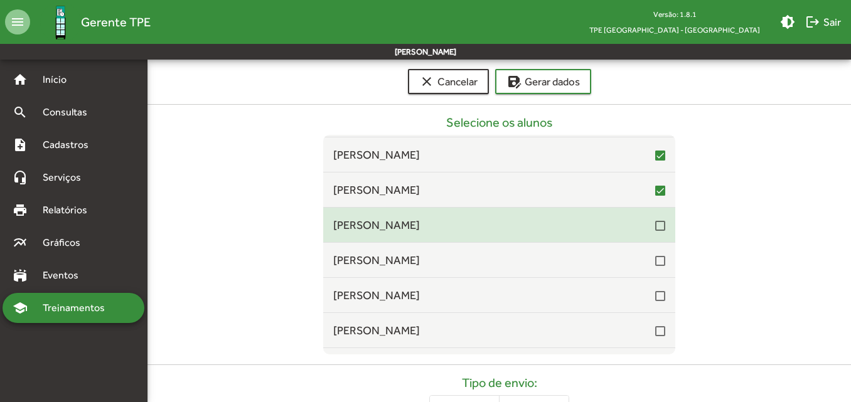
click at [655, 219] on mat-checkbox at bounding box center [660, 225] width 10 height 12
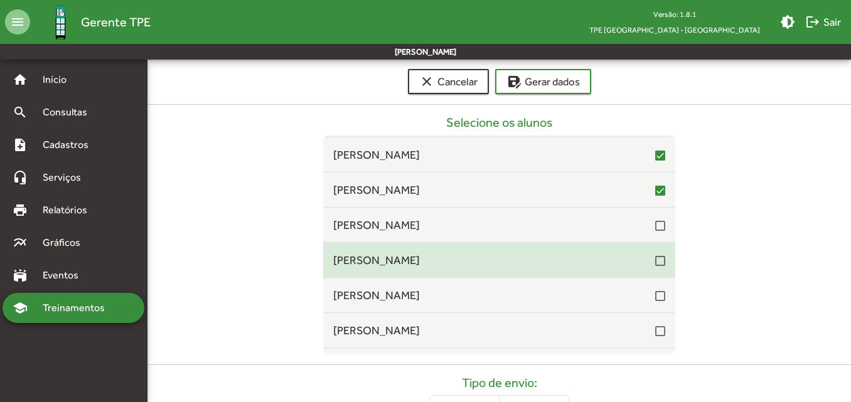
click at [655, 263] on div at bounding box center [660, 261] width 10 height 10
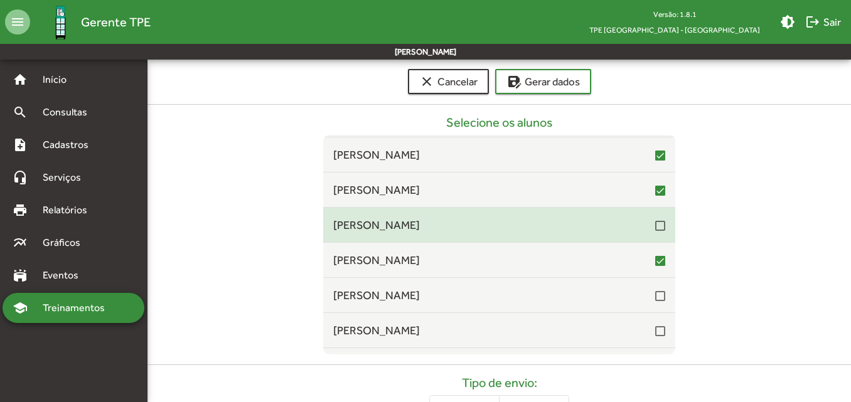
click at [655, 232] on div at bounding box center [660, 225] width 10 height 15
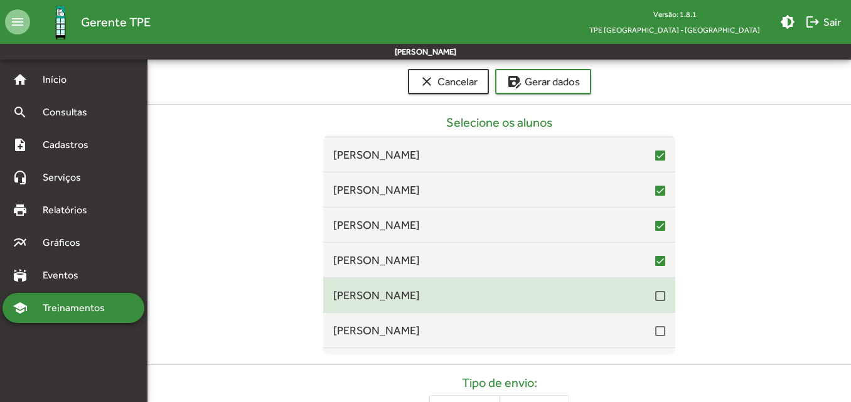
click at [655, 299] on div at bounding box center [660, 296] width 10 height 10
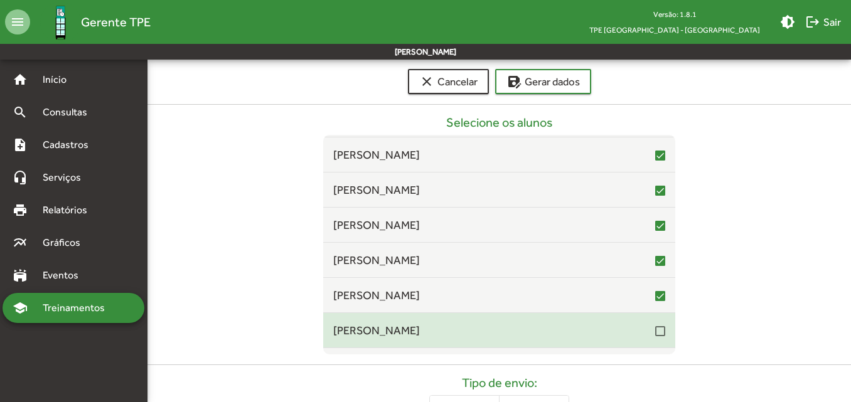
click at [655, 334] on div at bounding box center [660, 331] width 10 height 10
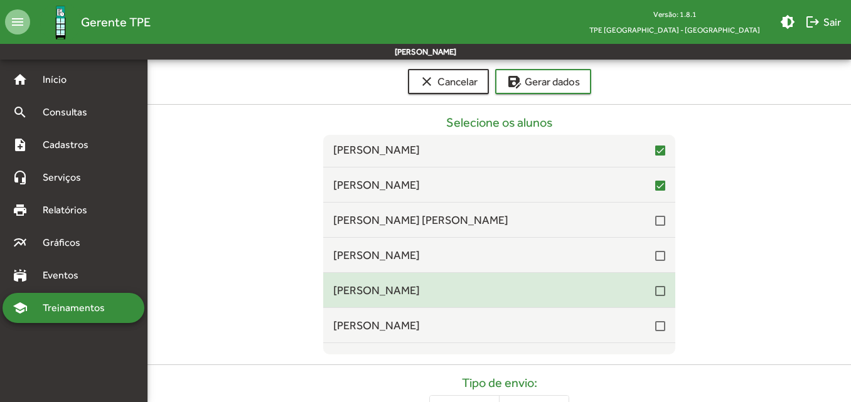
scroll to position [5771, 0]
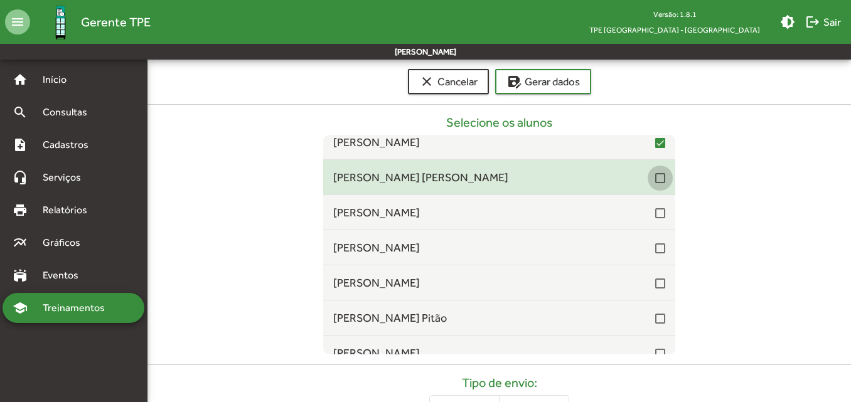
click at [655, 177] on div at bounding box center [660, 178] width 10 height 10
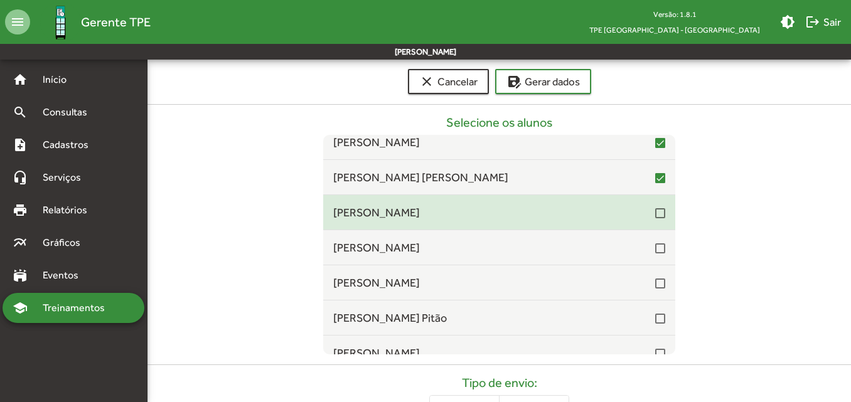
click at [655, 213] on div at bounding box center [660, 213] width 10 height 10
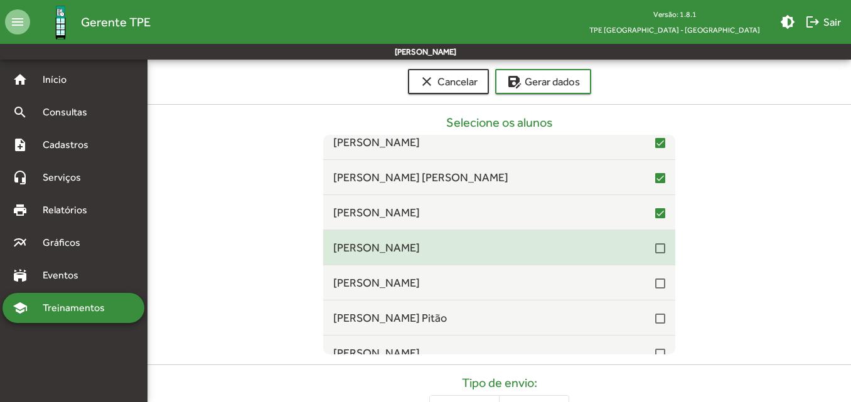
click at [655, 248] on div at bounding box center [660, 248] width 10 height 10
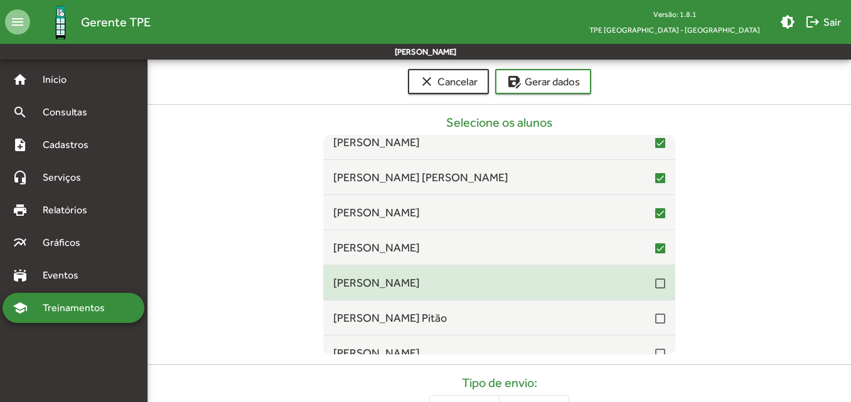
click at [655, 284] on div at bounding box center [660, 283] width 10 height 10
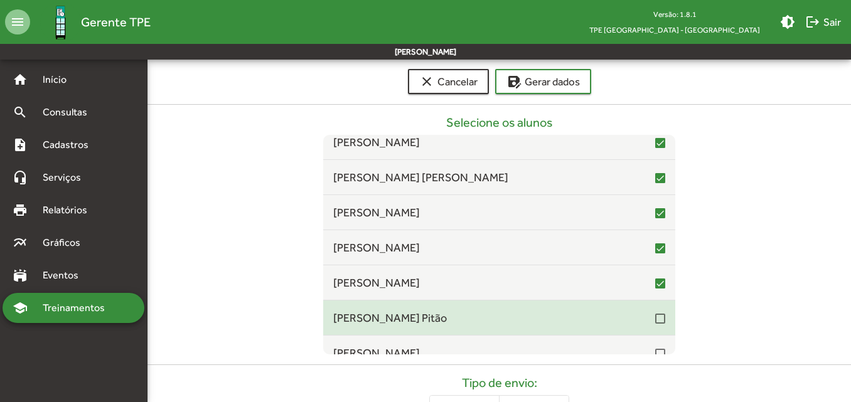
click at [655, 316] on div at bounding box center [660, 319] width 10 height 10
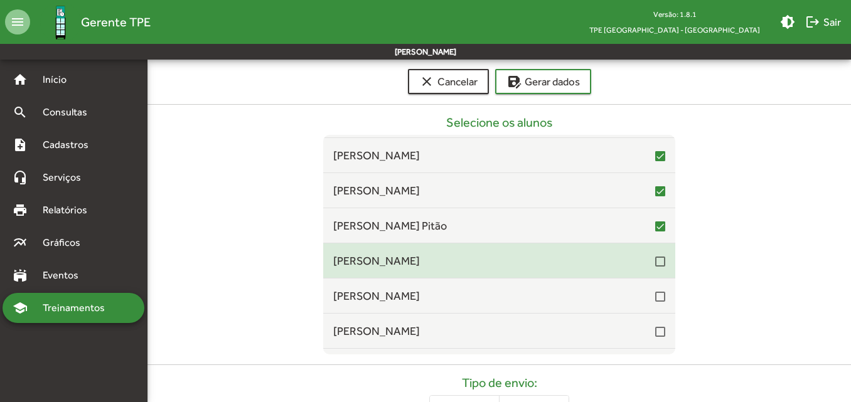
scroll to position [5896, 0]
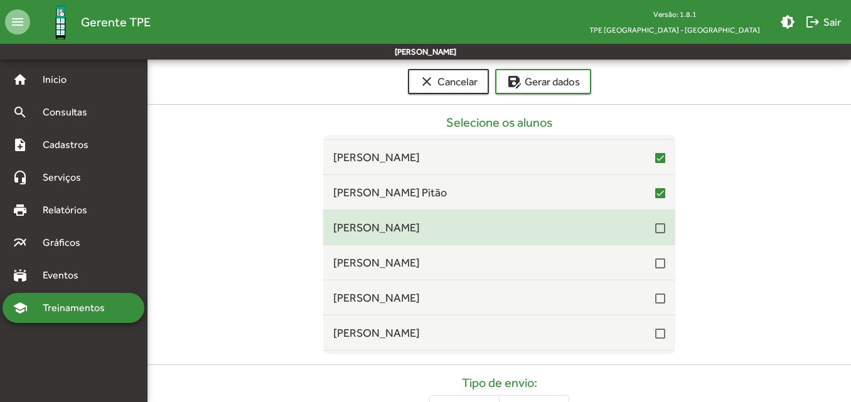
click at [655, 231] on div at bounding box center [660, 228] width 10 height 10
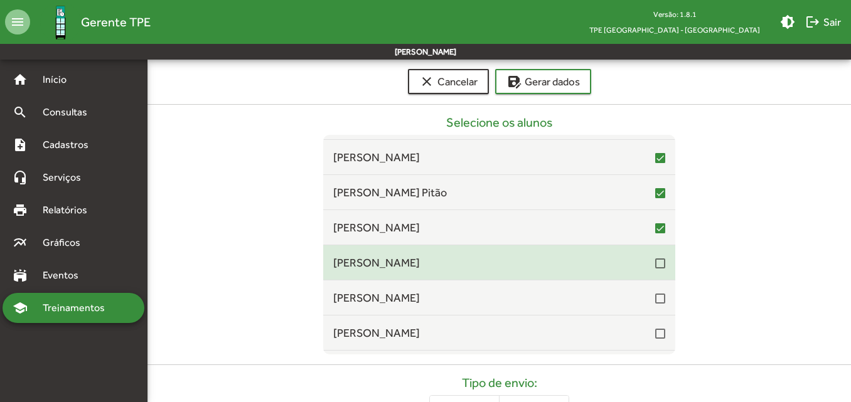
click at [655, 263] on div at bounding box center [660, 263] width 10 height 10
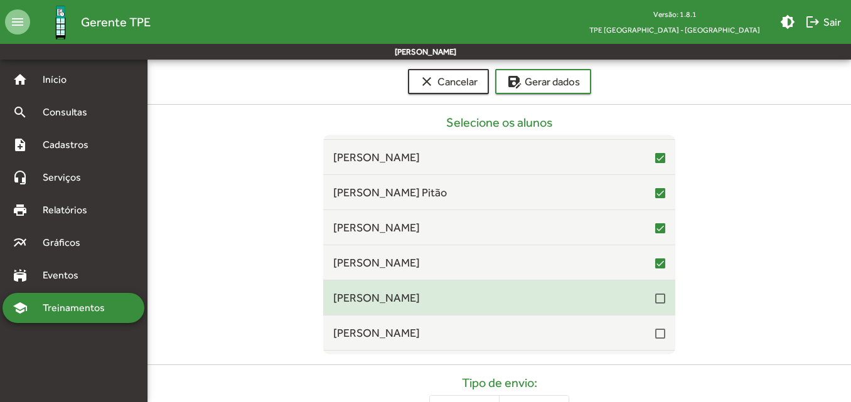
click at [655, 300] on div at bounding box center [660, 299] width 10 height 10
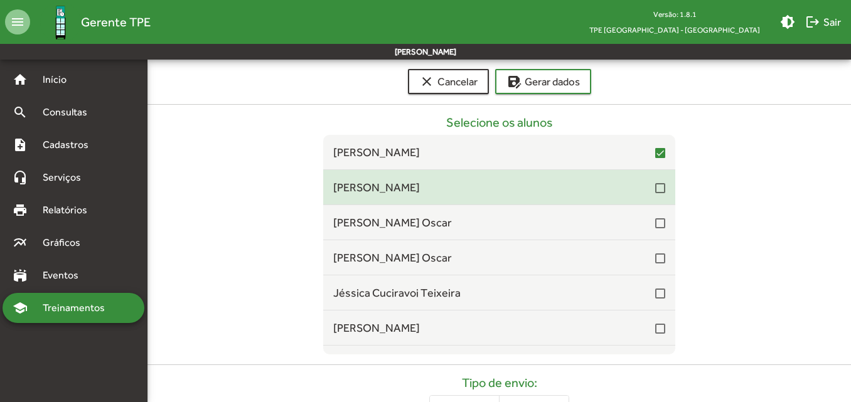
scroll to position [6022, 0]
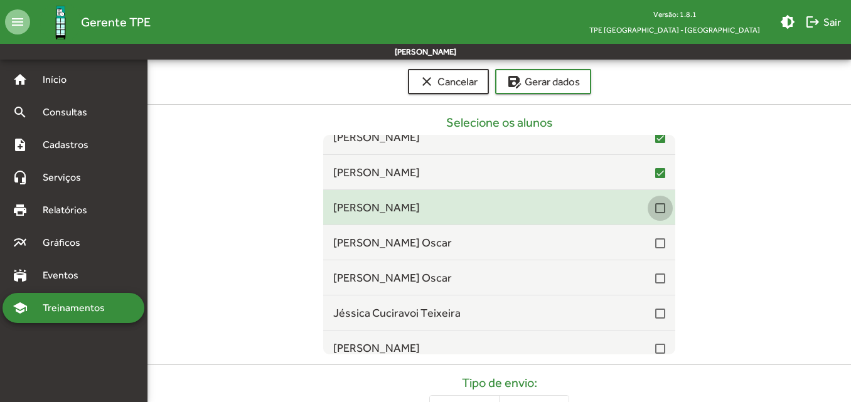
click at [655, 213] on div at bounding box center [660, 208] width 10 height 10
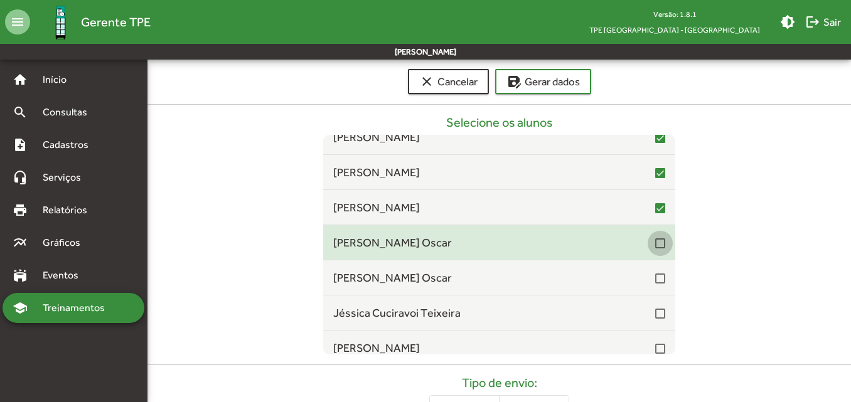
click at [655, 248] on div at bounding box center [660, 243] width 10 height 10
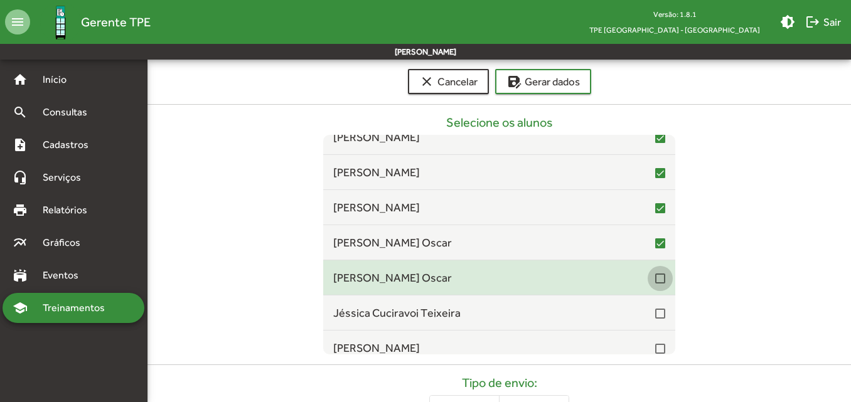
click at [657, 276] on div at bounding box center [660, 278] width 10 height 10
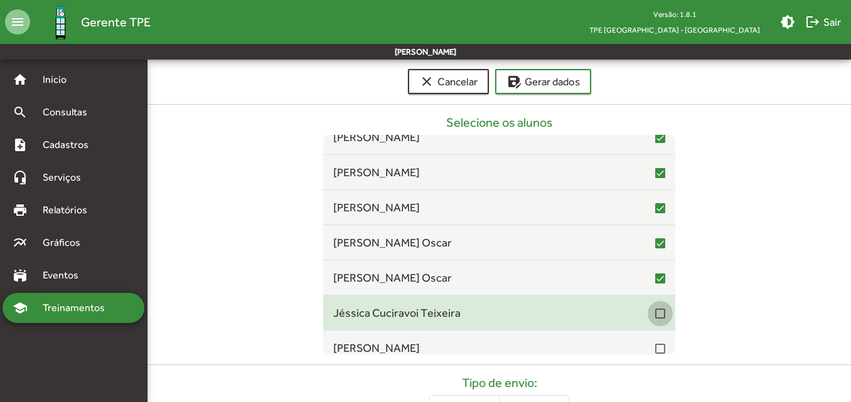
click at [655, 317] on div at bounding box center [660, 314] width 10 height 10
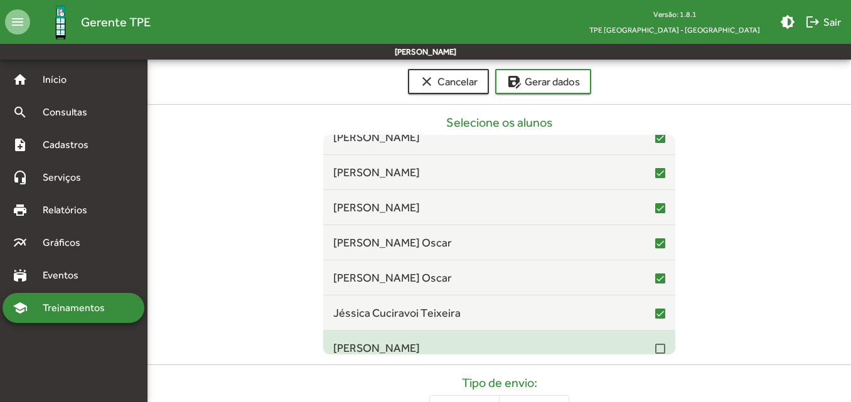
click at [655, 345] on div at bounding box center [660, 349] width 10 height 10
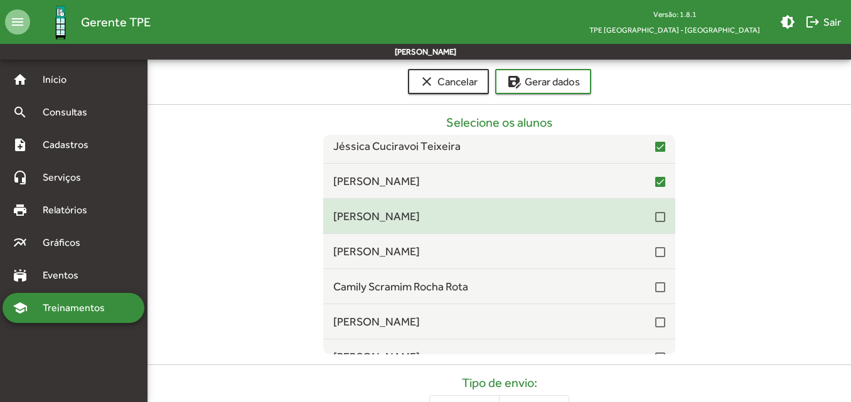
scroll to position [6210, 0]
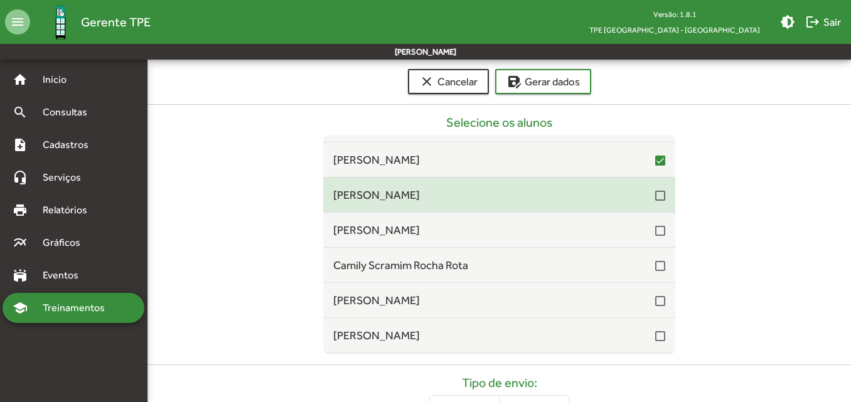
click at [655, 197] on div at bounding box center [660, 196] width 10 height 10
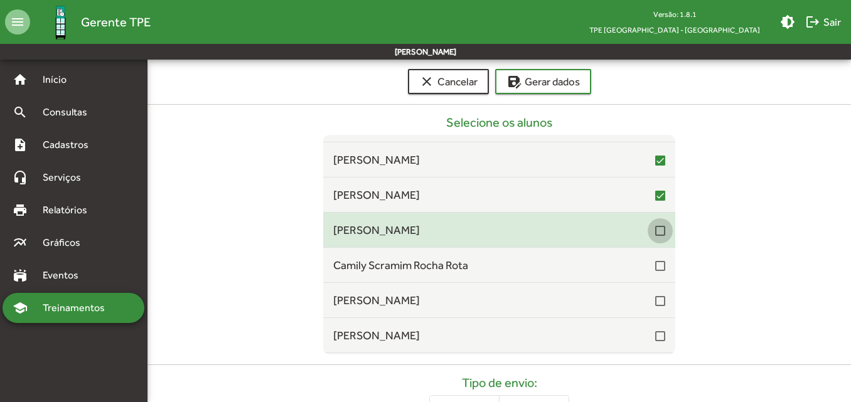
click at [655, 231] on div at bounding box center [660, 231] width 10 height 10
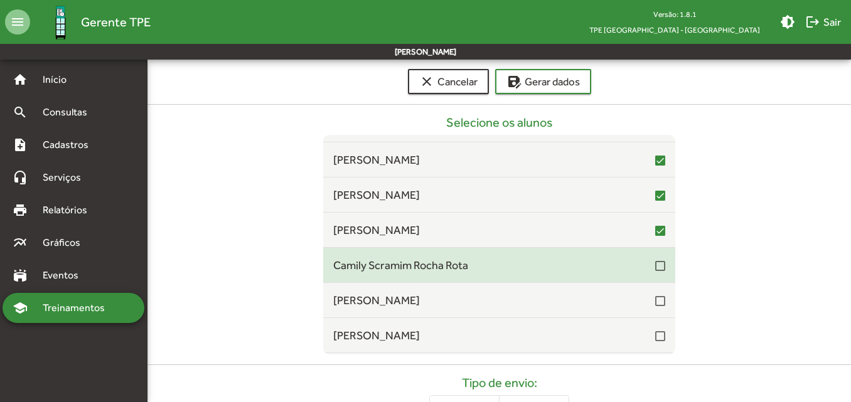
drag, startPoint x: 655, startPoint y: 267, endPoint x: 655, endPoint y: 280, distance: 13.2
click at [655, 268] on div at bounding box center [660, 266] width 10 height 10
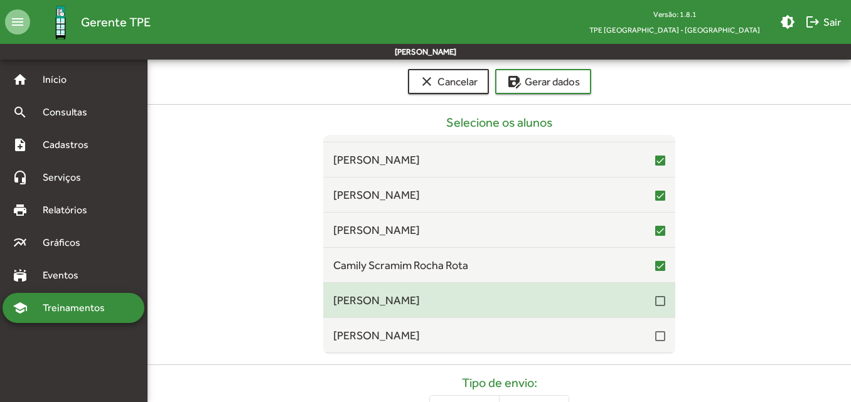
click at [655, 299] on div at bounding box center [660, 301] width 10 height 10
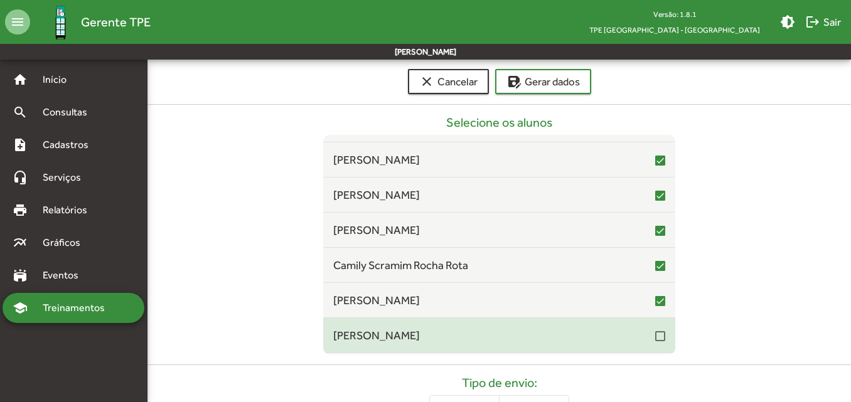
click at [655, 330] on mat-checkbox at bounding box center [660, 335] width 10 height 12
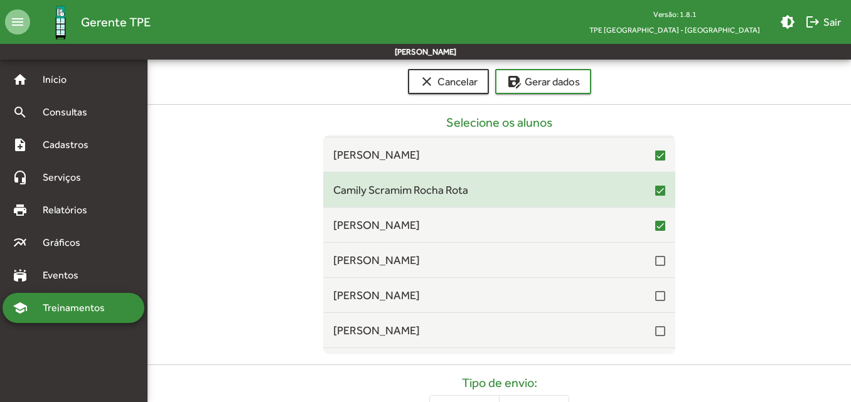
scroll to position [6335, 0]
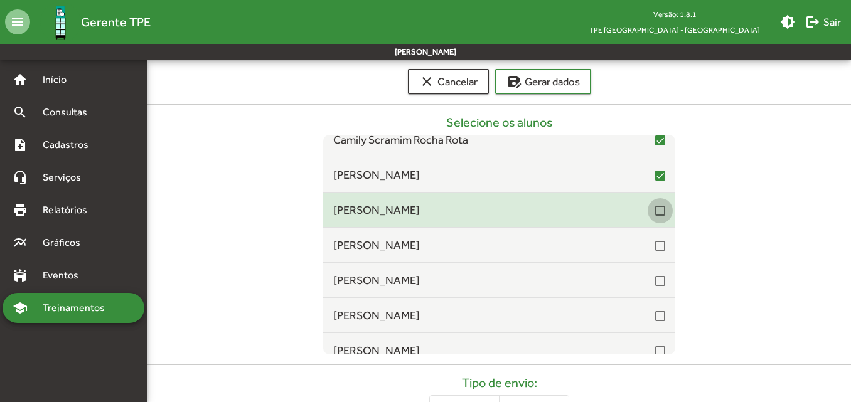
click at [655, 215] on div at bounding box center [660, 211] width 10 height 10
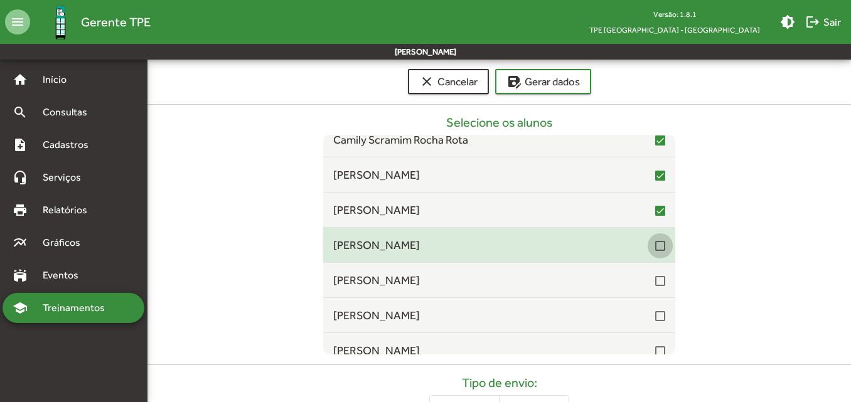
click at [655, 246] on div at bounding box center [660, 246] width 10 height 10
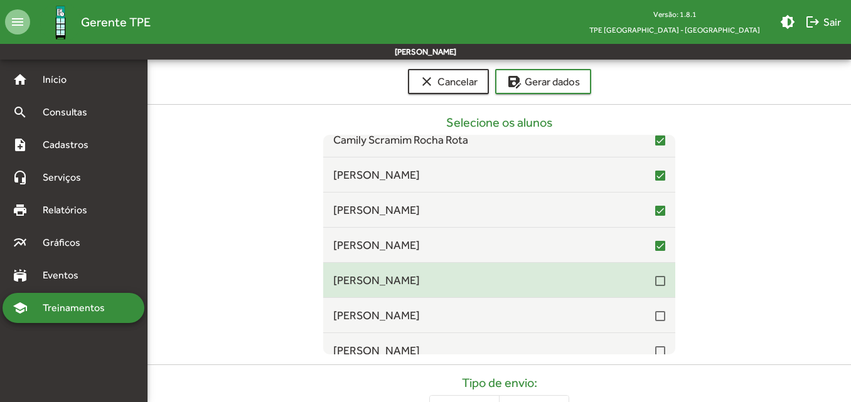
click at [655, 280] on div at bounding box center [660, 281] width 10 height 10
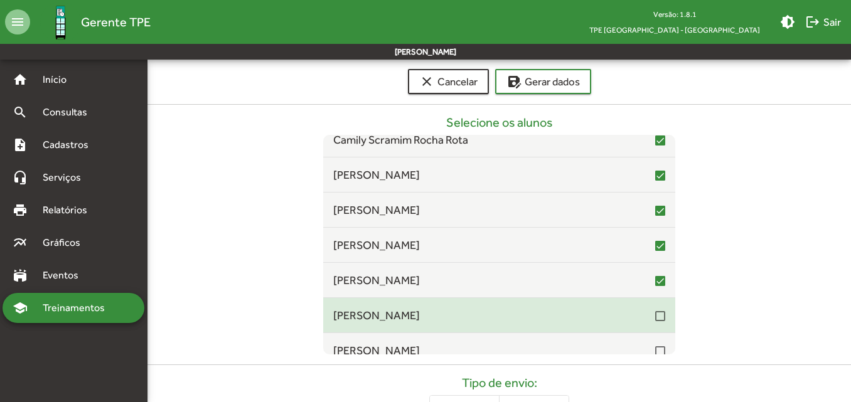
click at [655, 323] on div "[PERSON_NAME]" at bounding box center [499, 315] width 332 height 17
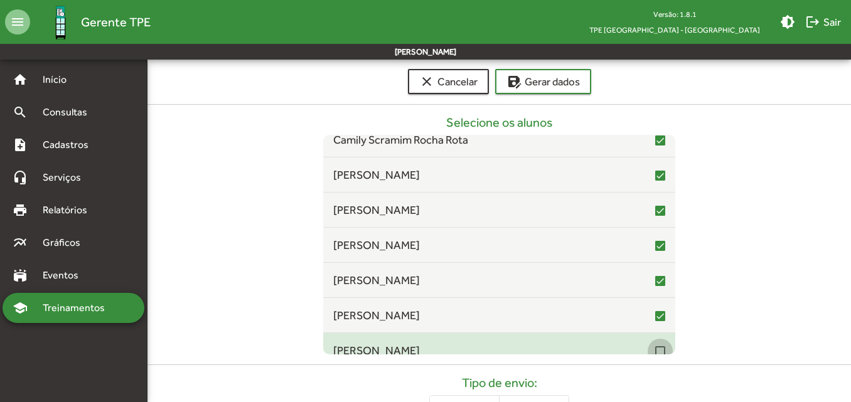
click at [655, 346] on div at bounding box center [660, 351] width 10 height 10
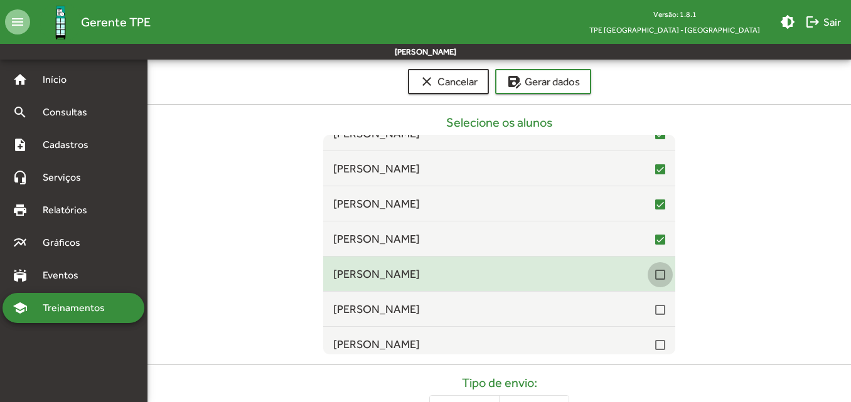
click at [655, 273] on div at bounding box center [660, 275] width 10 height 10
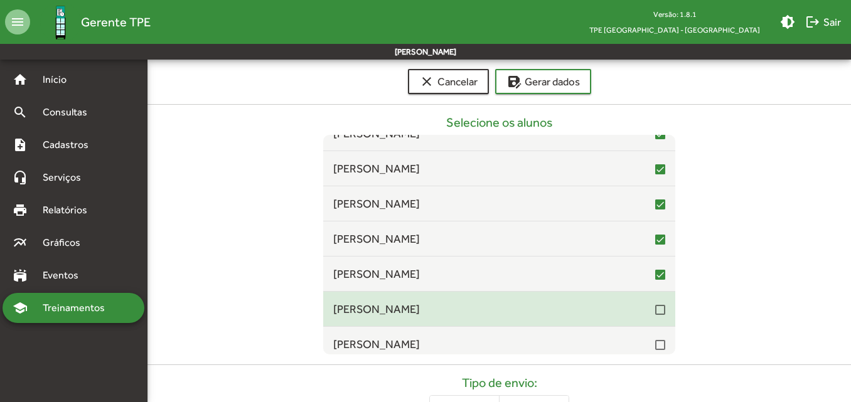
click at [655, 309] on div at bounding box center [660, 310] width 10 height 10
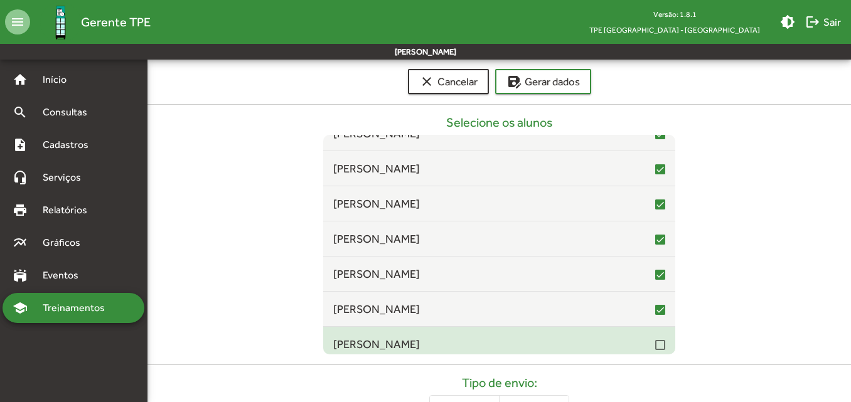
click at [655, 339] on mat-checkbox at bounding box center [660, 344] width 10 height 12
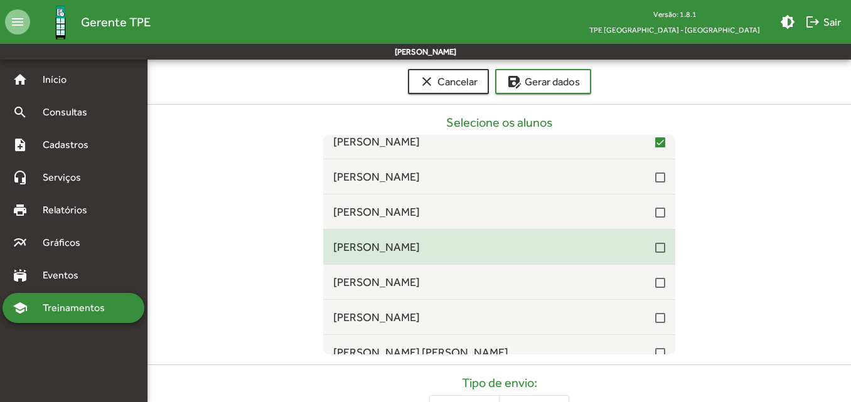
scroll to position [6635, 0]
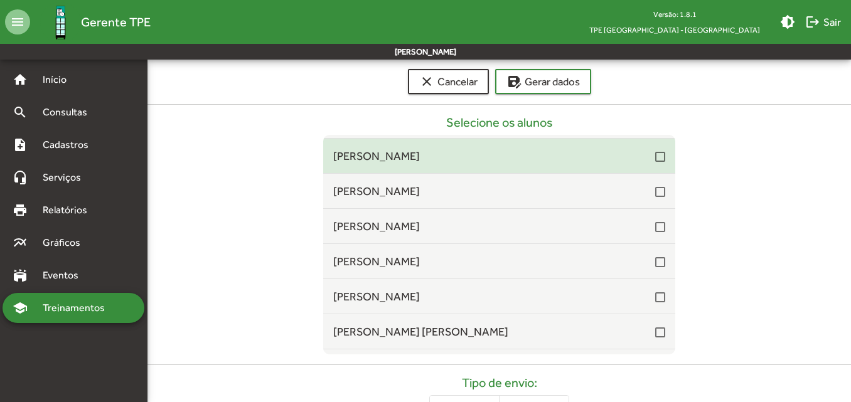
click at [655, 160] on div at bounding box center [660, 157] width 10 height 10
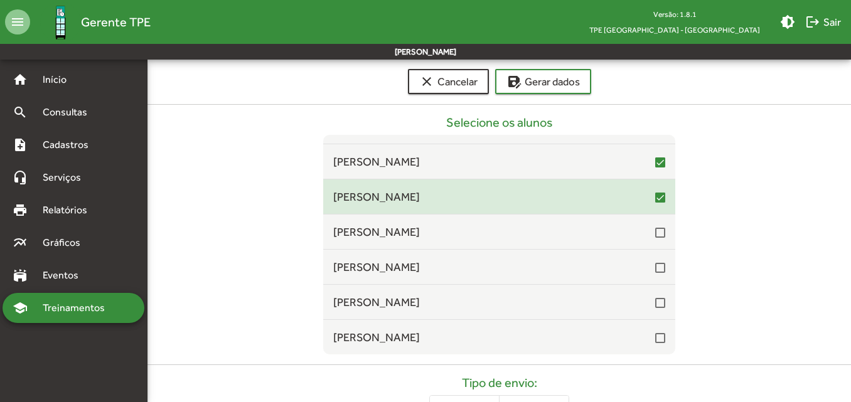
scroll to position [6572, 0]
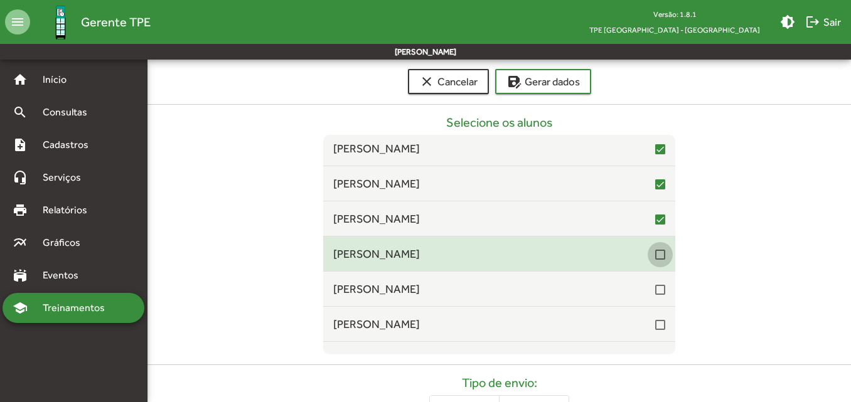
click at [655, 253] on div at bounding box center [660, 255] width 10 height 10
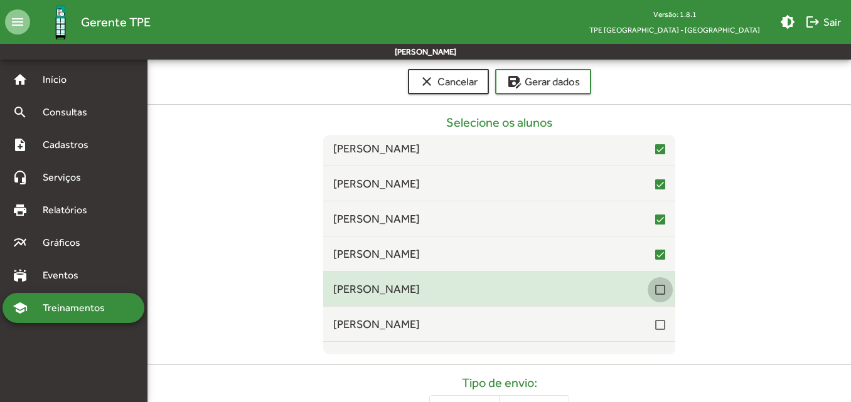
click at [655, 289] on div at bounding box center [660, 290] width 10 height 10
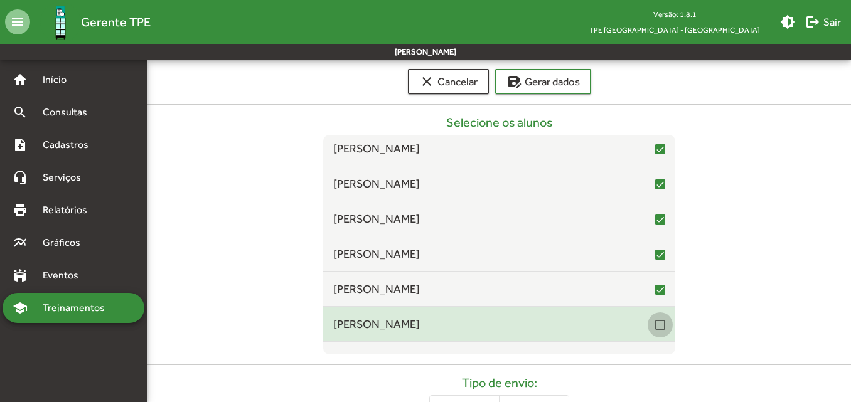
click at [656, 322] on div at bounding box center [660, 325] width 10 height 10
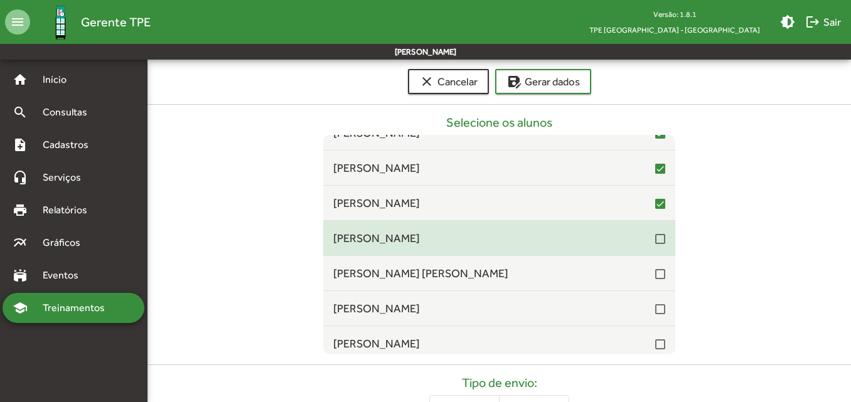
scroll to position [6698, 0]
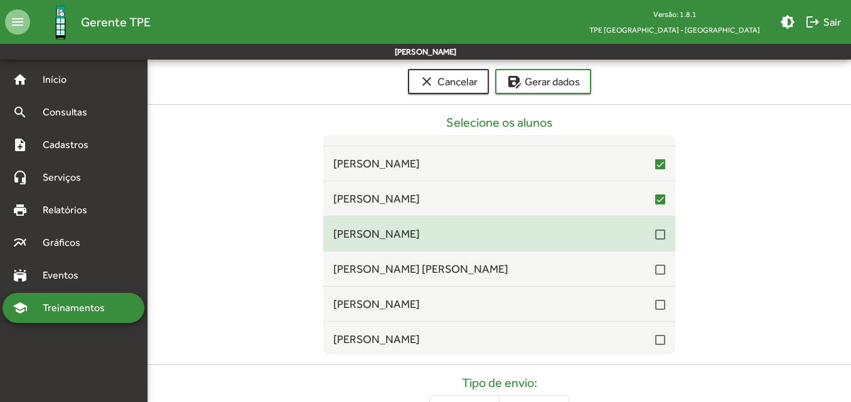
click at [655, 237] on div at bounding box center [660, 235] width 10 height 10
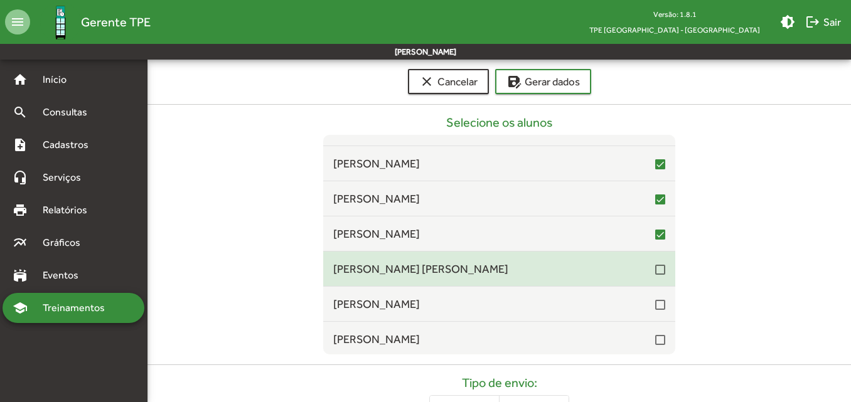
click at [655, 270] on div at bounding box center [660, 270] width 10 height 10
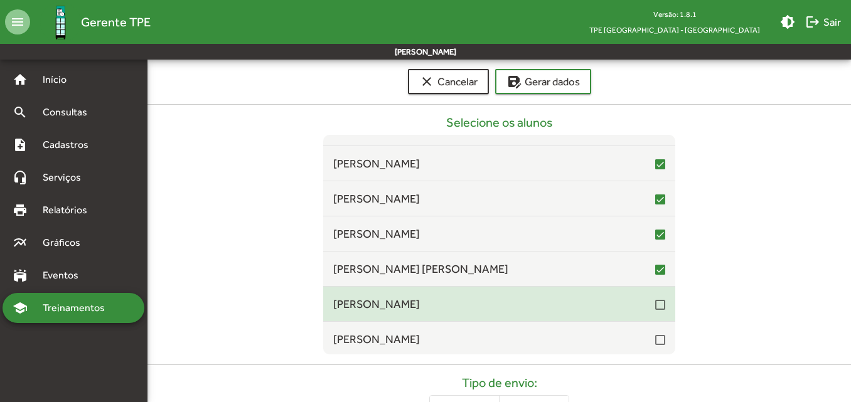
click at [655, 298] on mat-checkbox at bounding box center [660, 304] width 10 height 12
click at [655, 305] on div at bounding box center [660, 305] width 10 height 10
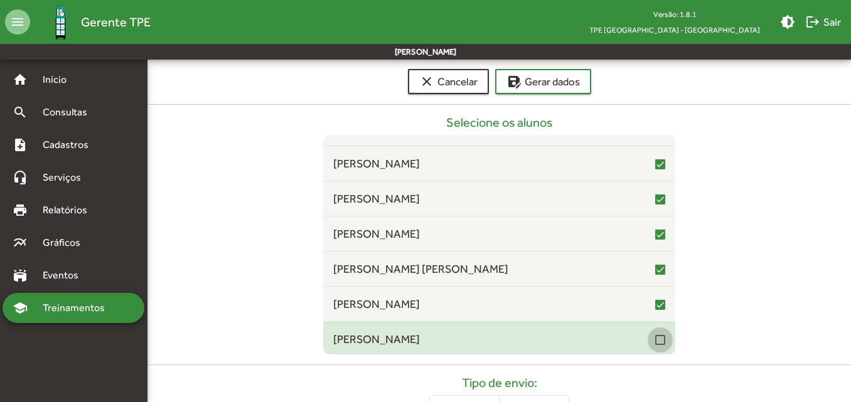
click at [657, 337] on div at bounding box center [660, 340] width 10 height 10
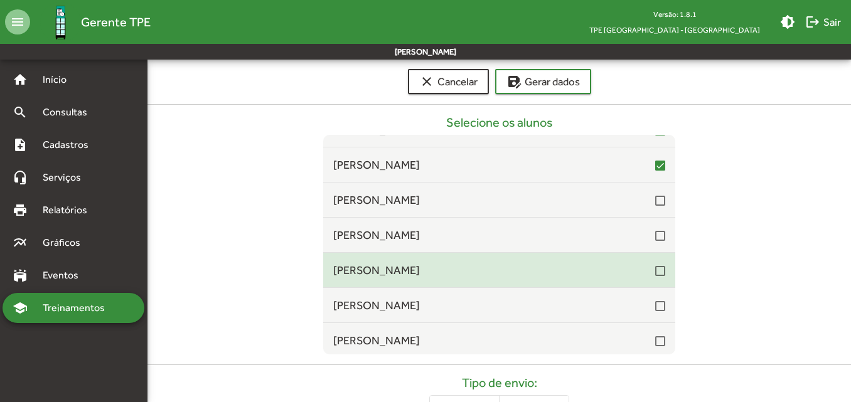
scroll to position [6886, 0]
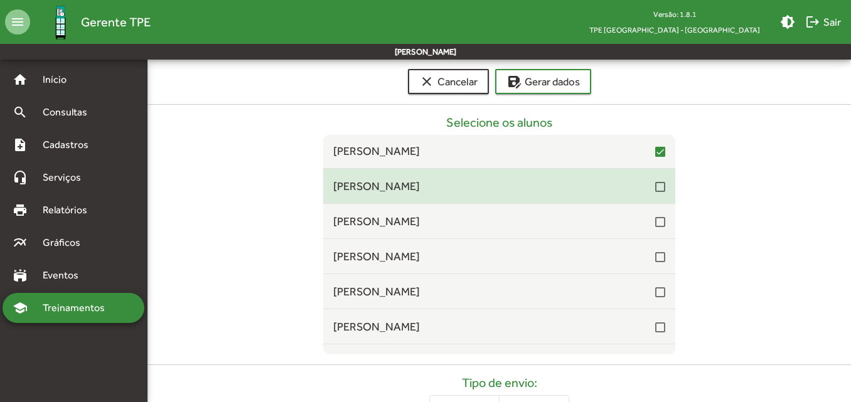
click at [656, 185] on div at bounding box center [660, 187] width 10 height 10
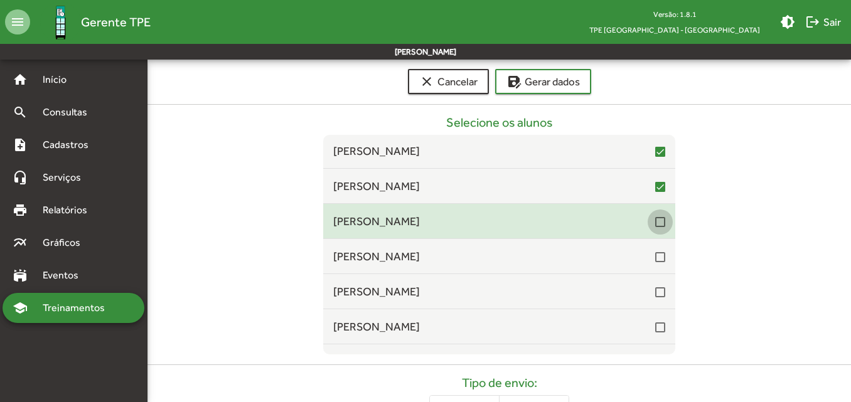
click at [655, 223] on div at bounding box center [660, 222] width 10 height 10
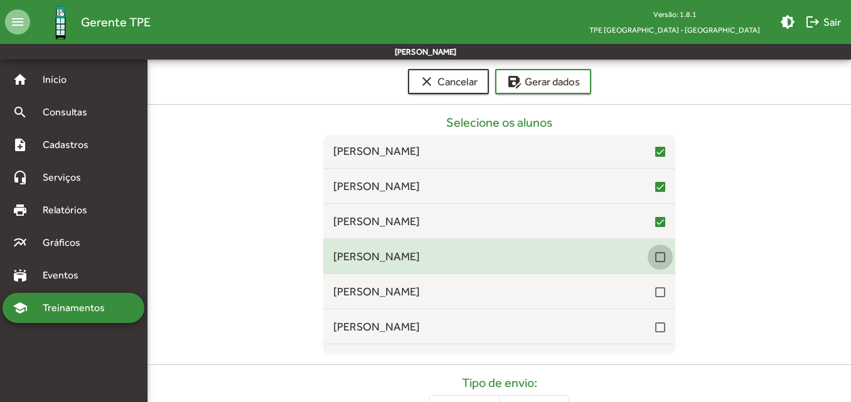
click at [655, 257] on div at bounding box center [660, 257] width 10 height 10
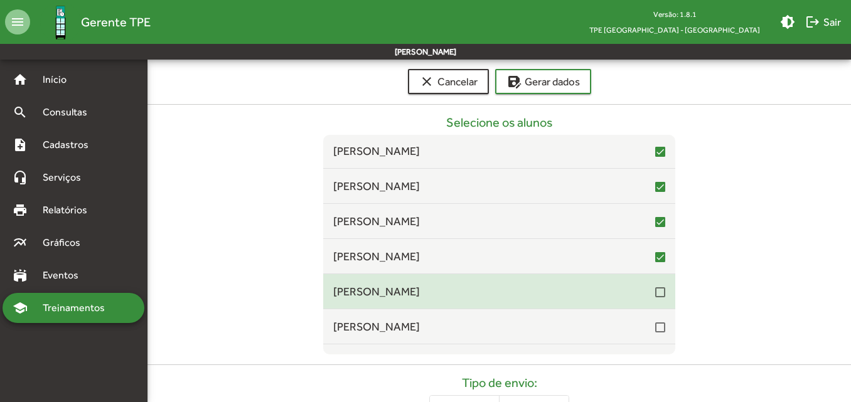
click at [655, 291] on div at bounding box center [660, 292] width 10 height 10
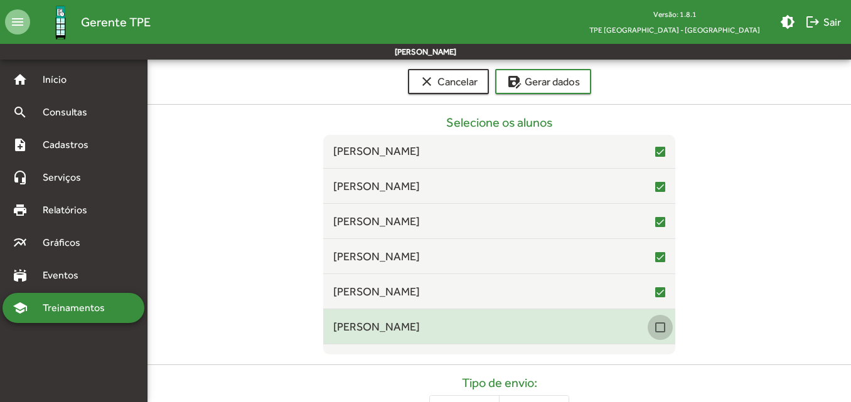
click at [655, 324] on div at bounding box center [660, 327] width 10 height 10
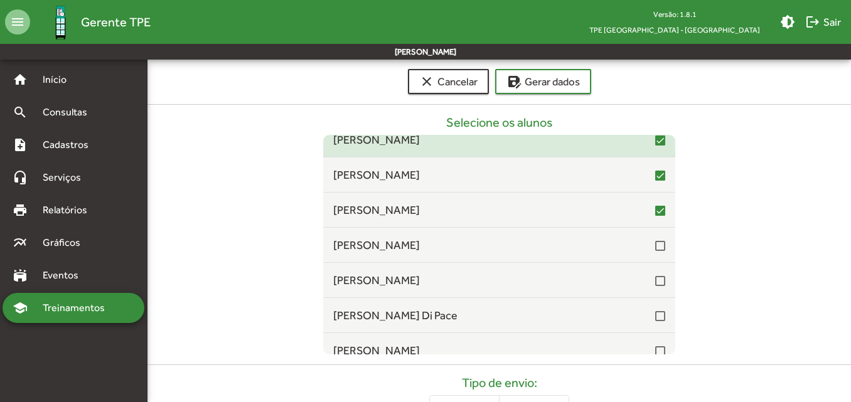
scroll to position [7011, 0]
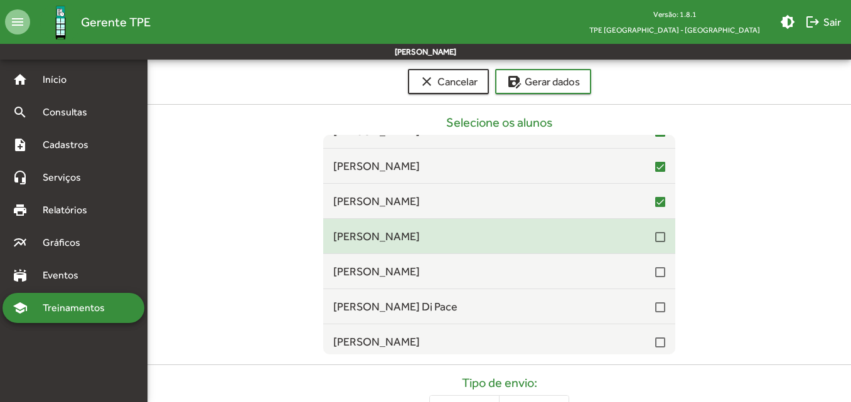
click at [647, 238] on span "[PERSON_NAME]" at bounding box center [494, 236] width 322 height 17
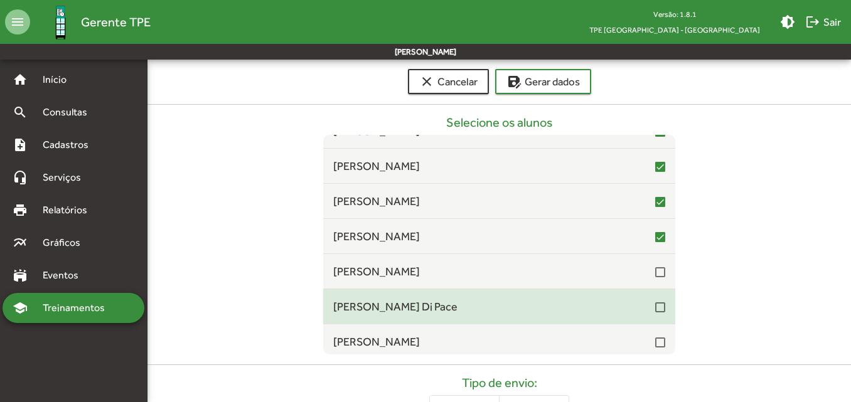
drag, startPoint x: 652, startPoint y: 276, endPoint x: 650, endPoint y: 296, distance: 20.2
click at [655, 276] on div at bounding box center [660, 272] width 10 height 10
click at [655, 305] on div at bounding box center [660, 307] width 10 height 10
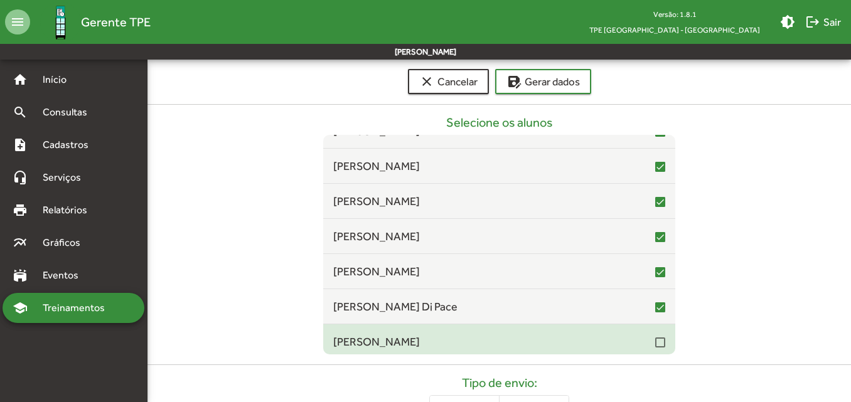
click at [655, 347] on div at bounding box center [660, 342] width 10 height 10
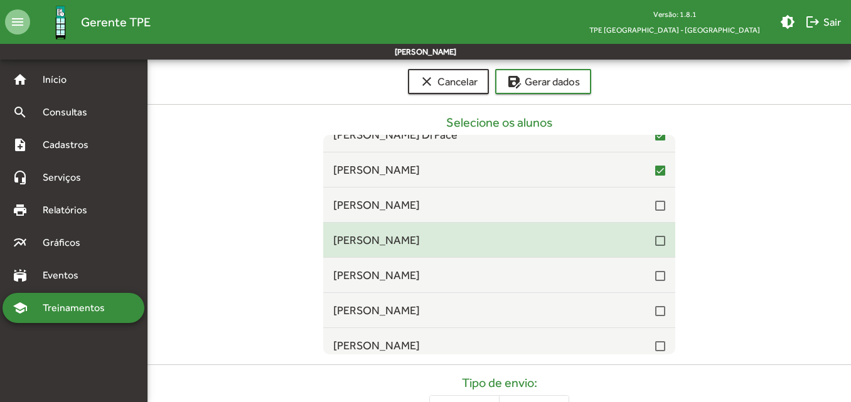
scroll to position [7200, 0]
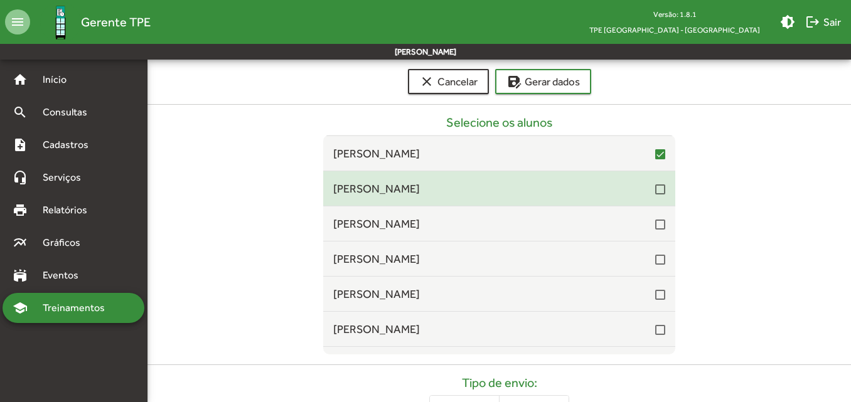
drag, startPoint x: 650, startPoint y: 192, endPoint x: 668, endPoint y: 208, distance: 24.4
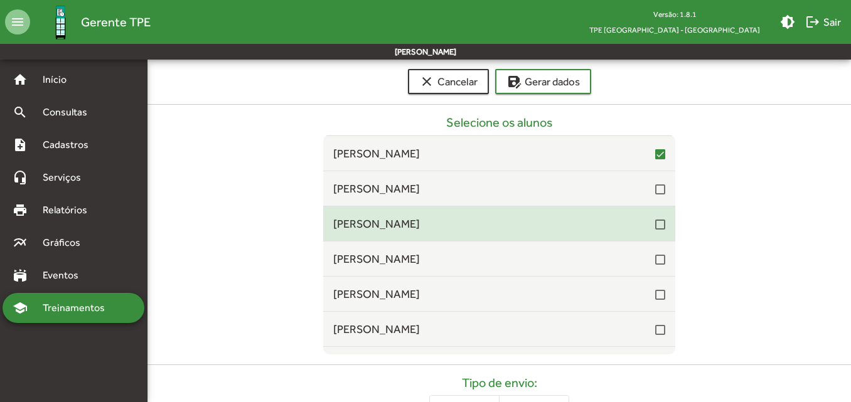
click at [655, 191] on div at bounding box center [660, 189] width 10 height 10
click at [655, 222] on div at bounding box center [660, 225] width 10 height 10
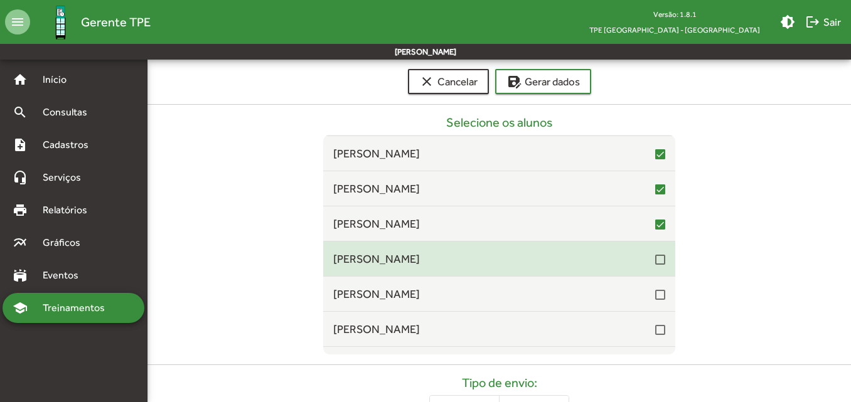
click at [656, 261] on div at bounding box center [660, 260] width 10 height 10
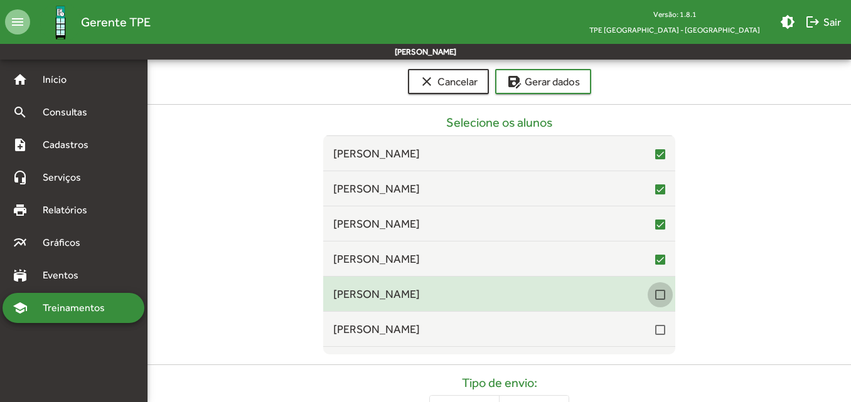
click at [655, 290] on div at bounding box center [660, 295] width 10 height 10
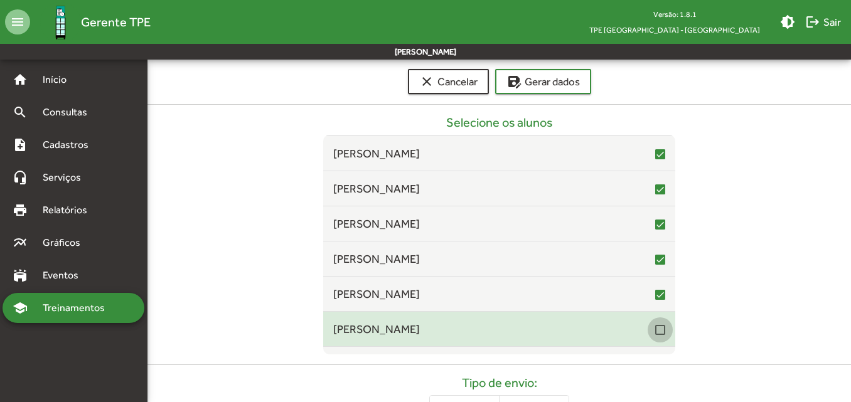
click at [655, 332] on div at bounding box center [660, 330] width 10 height 10
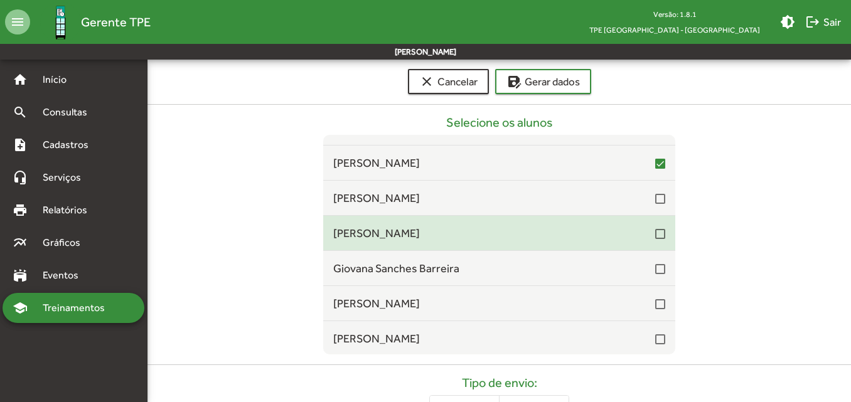
scroll to position [7388, 0]
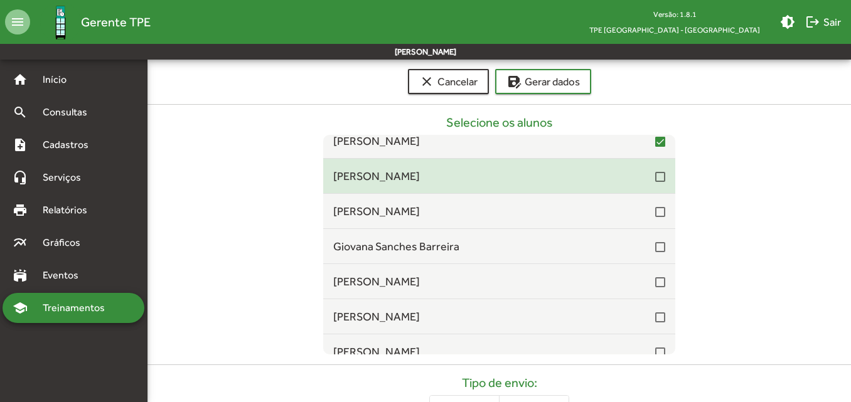
click at [655, 183] on div at bounding box center [660, 176] width 10 height 15
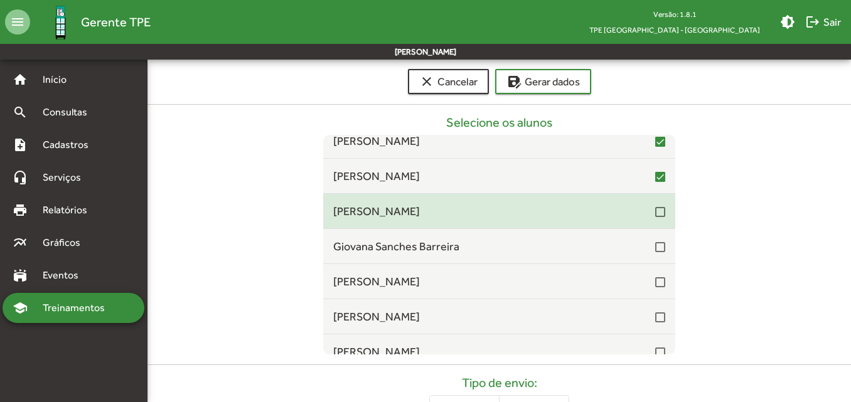
click at [655, 208] on div at bounding box center [660, 212] width 10 height 10
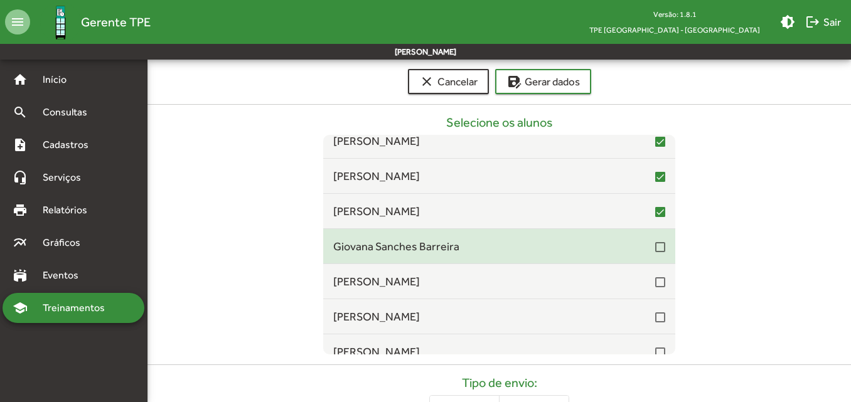
click at [655, 250] on div at bounding box center [660, 247] width 10 height 10
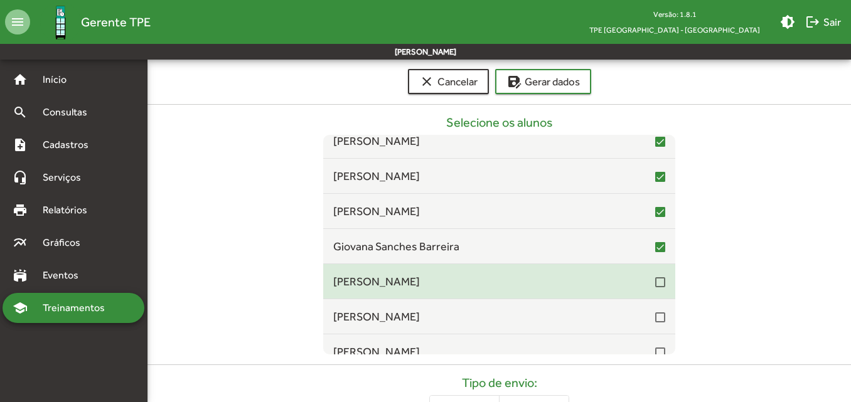
click at [655, 284] on div at bounding box center [660, 282] width 10 height 10
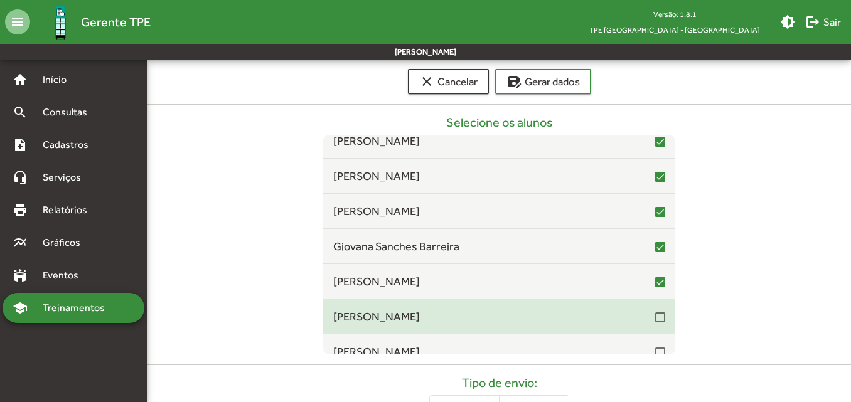
click at [657, 325] on div "[PERSON_NAME]" at bounding box center [499, 316] width 332 height 17
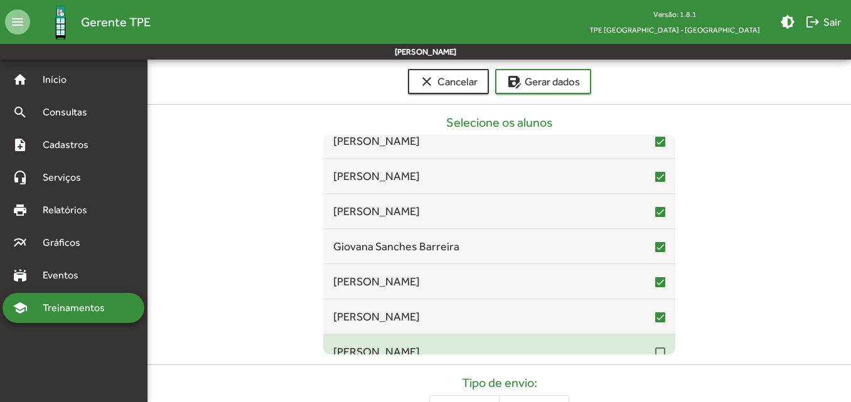
click at [655, 353] on div at bounding box center [660, 352] width 10 height 10
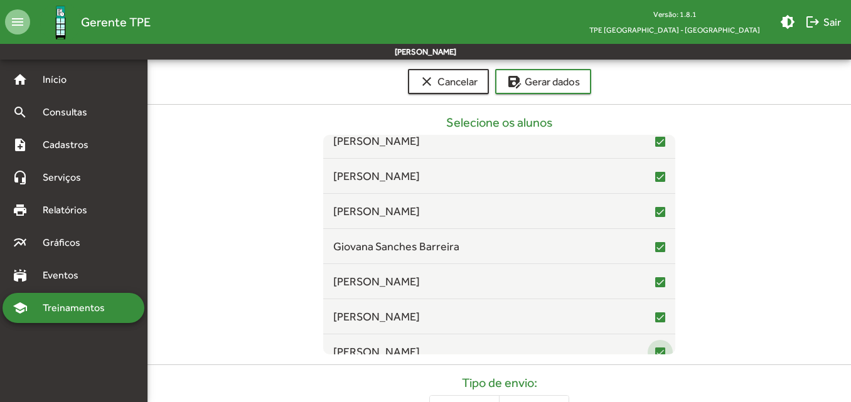
scroll to position [7501, 0]
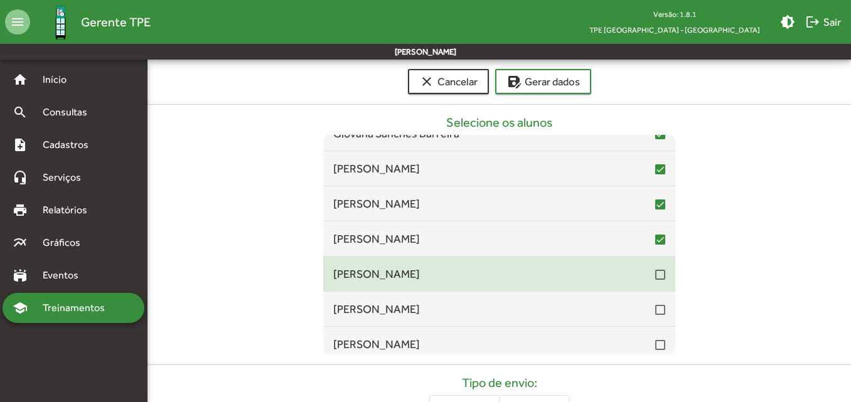
click at [655, 281] on div at bounding box center [660, 274] width 10 height 15
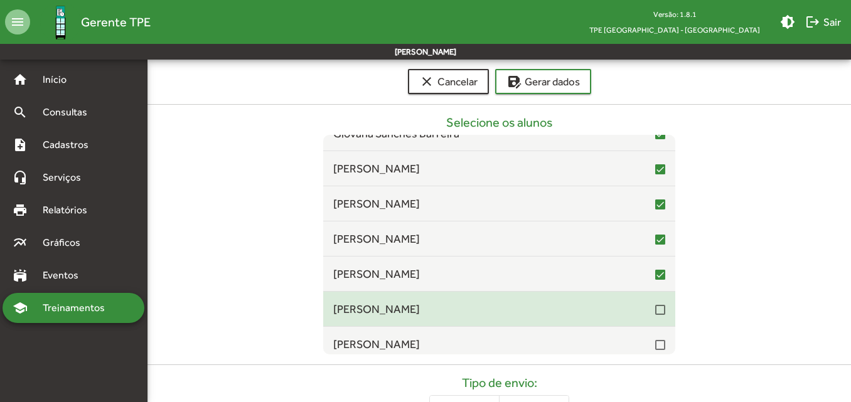
click at [655, 315] on div at bounding box center [660, 310] width 10 height 10
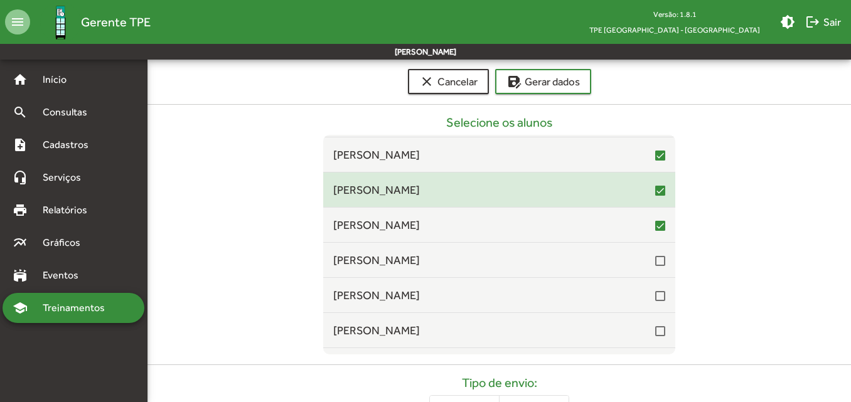
scroll to position [7626, 0]
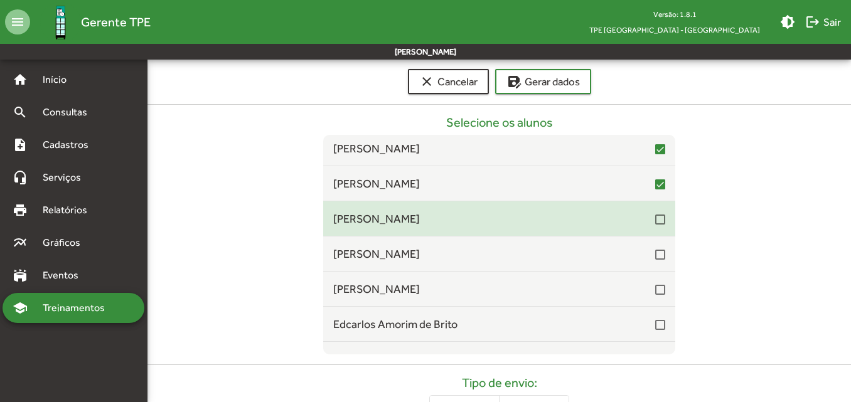
click at [655, 221] on div at bounding box center [660, 220] width 10 height 10
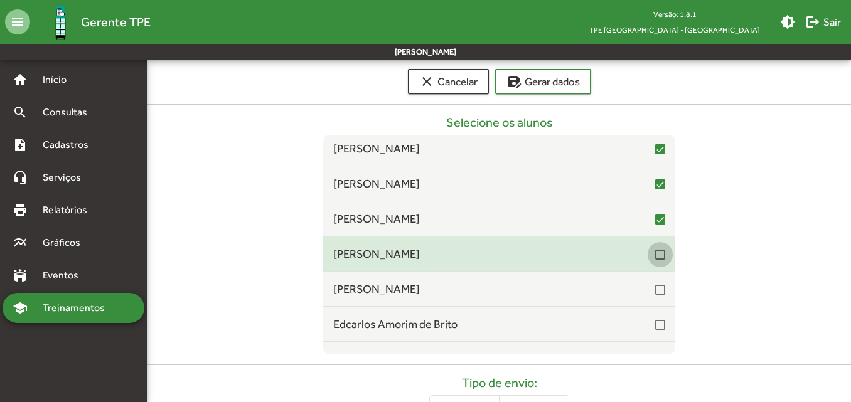
click at [655, 253] on div at bounding box center [660, 255] width 10 height 10
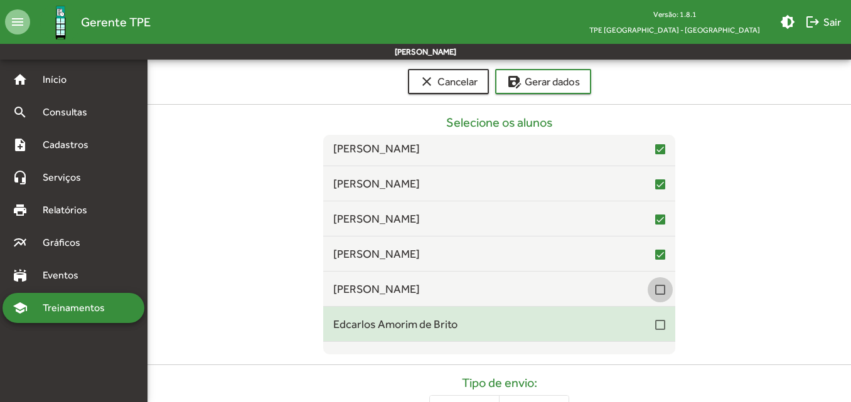
drag, startPoint x: 655, startPoint y: 287, endPoint x: 653, endPoint y: 309, distance: 22.7
click at [655, 288] on div at bounding box center [660, 290] width 10 height 10
click at [655, 325] on div at bounding box center [660, 325] width 10 height 10
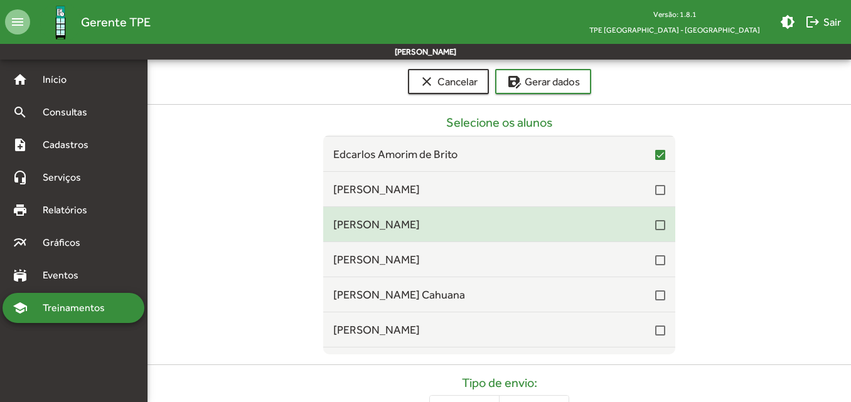
scroll to position [7814, 0]
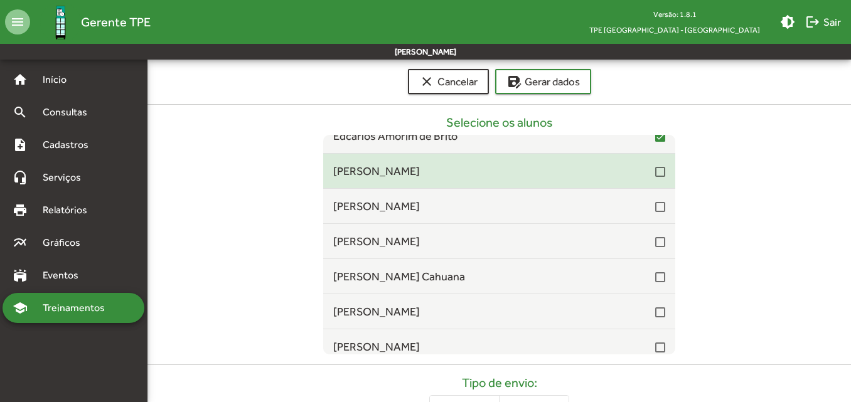
click at [655, 177] on div at bounding box center [660, 172] width 10 height 10
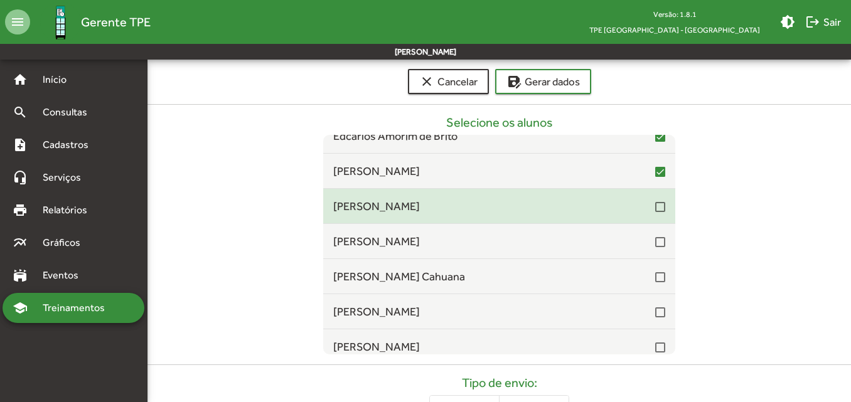
click at [655, 209] on div at bounding box center [660, 207] width 10 height 10
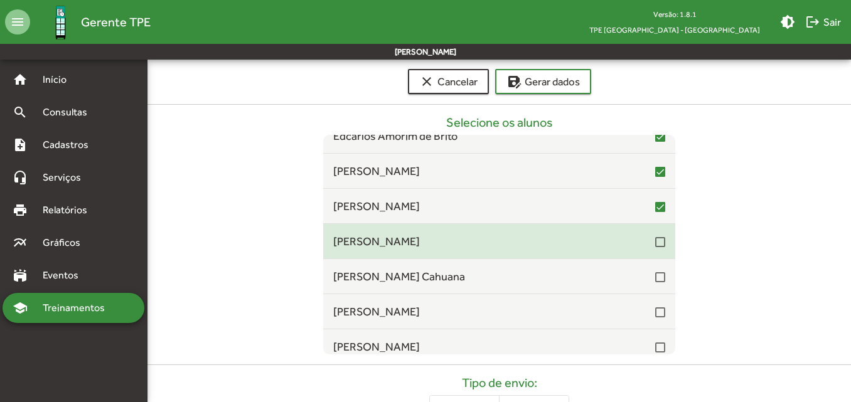
click at [655, 241] on div at bounding box center [660, 242] width 10 height 10
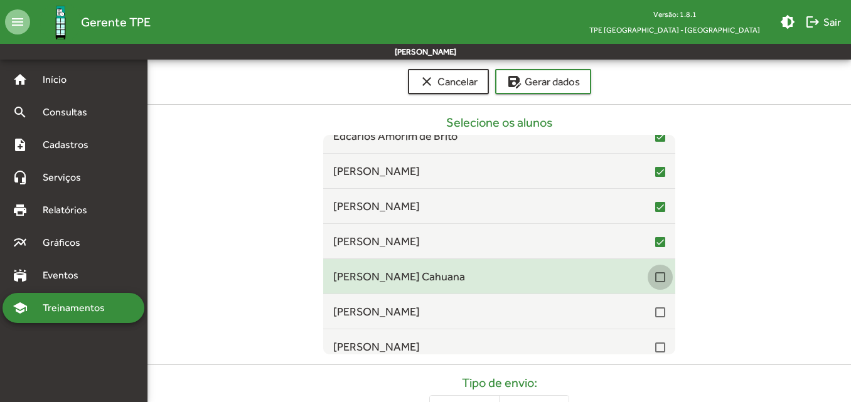
click at [655, 282] on div at bounding box center [660, 277] width 10 height 10
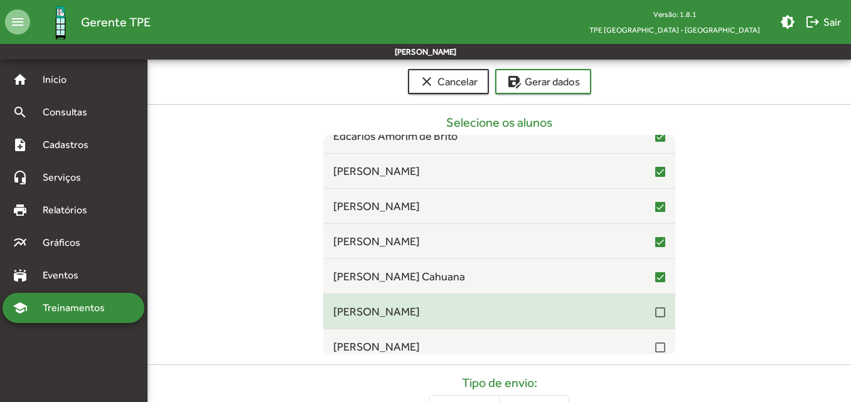
click at [655, 307] on mat-checkbox at bounding box center [660, 311] width 10 height 12
click at [655, 314] on div at bounding box center [660, 312] width 10 height 10
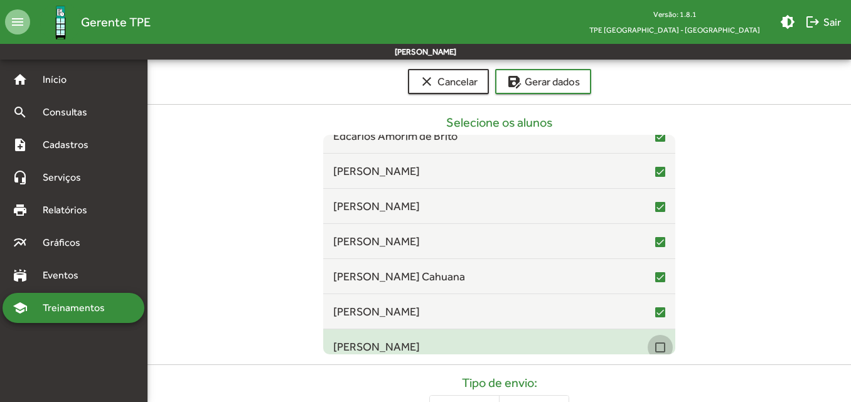
click at [655, 347] on div at bounding box center [660, 347] width 10 height 10
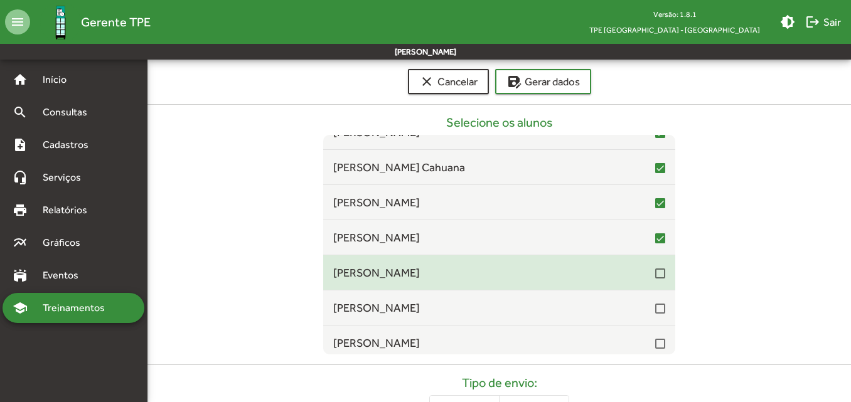
scroll to position [7940, 0]
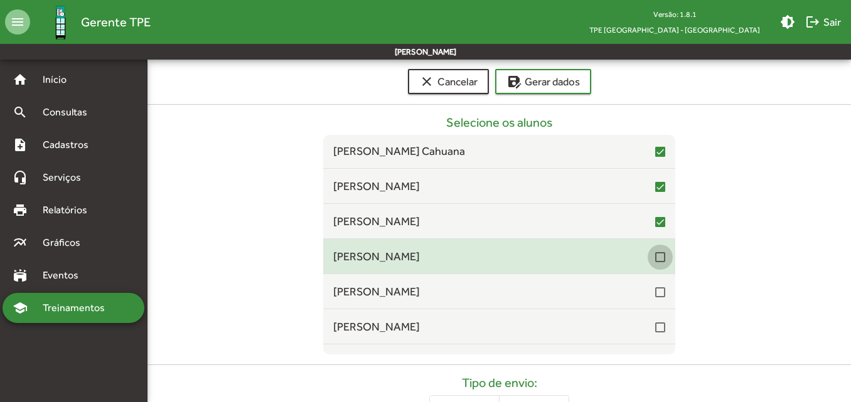
click at [655, 257] on div at bounding box center [660, 257] width 10 height 10
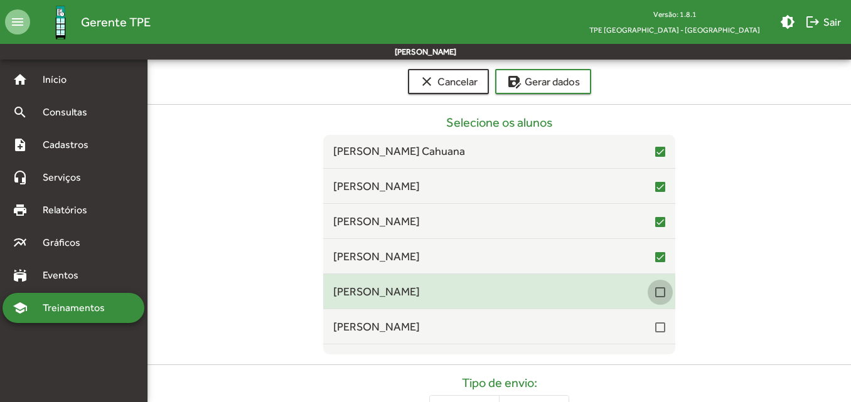
click at [655, 290] on div at bounding box center [660, 292] width 10 height 10
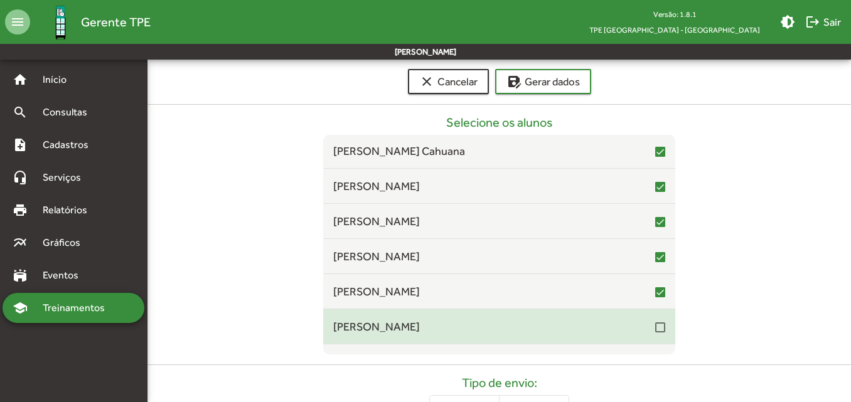
click at [655, 323] on div at bounding box center [660, 327] width 10 height 10
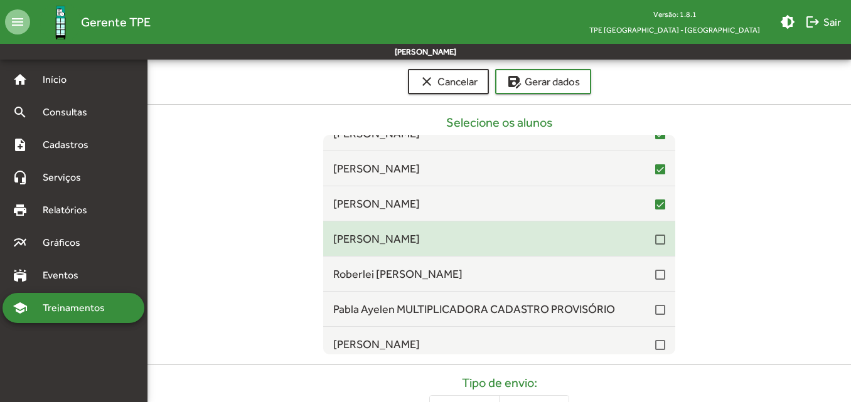
scroll to position [8065, 0]
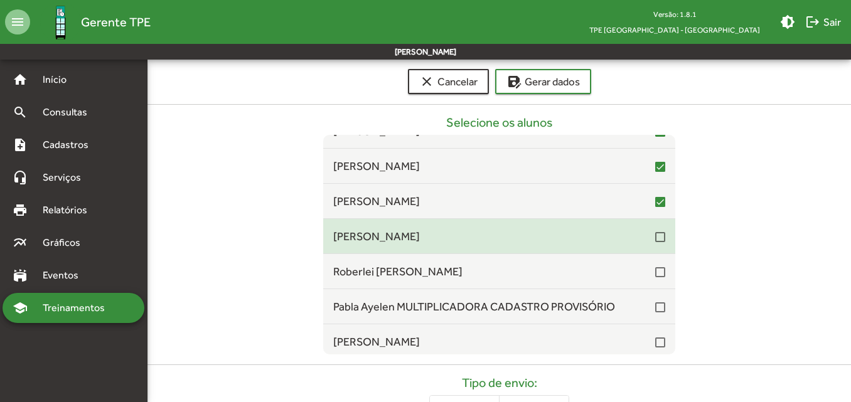
click at [655, 238] on div at bounding box center [660, 237] width 10 height 10
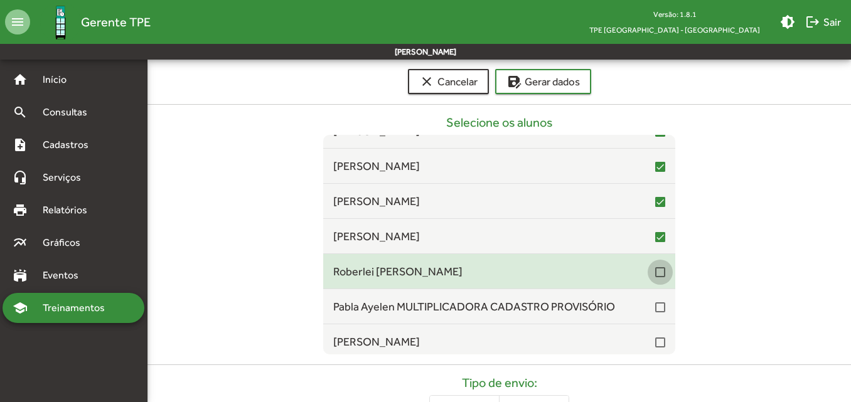
click at [655, 273] on div at bounding box center [660, 272] width 10 height 10
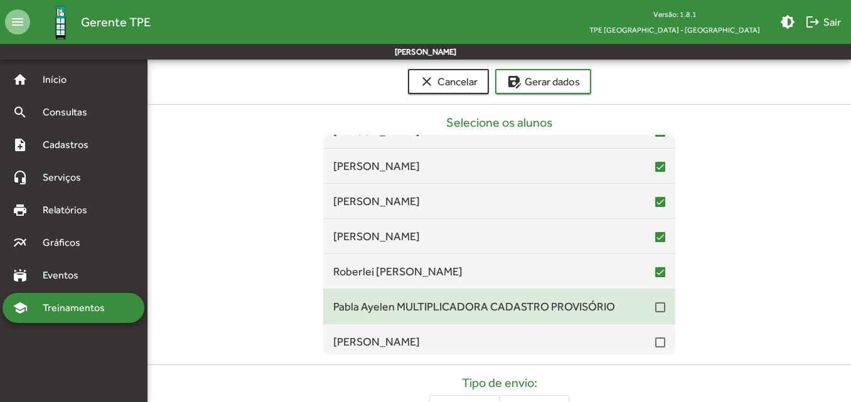
click at [657, 306] on div at bounding box center [660, 307] width 10 height 10
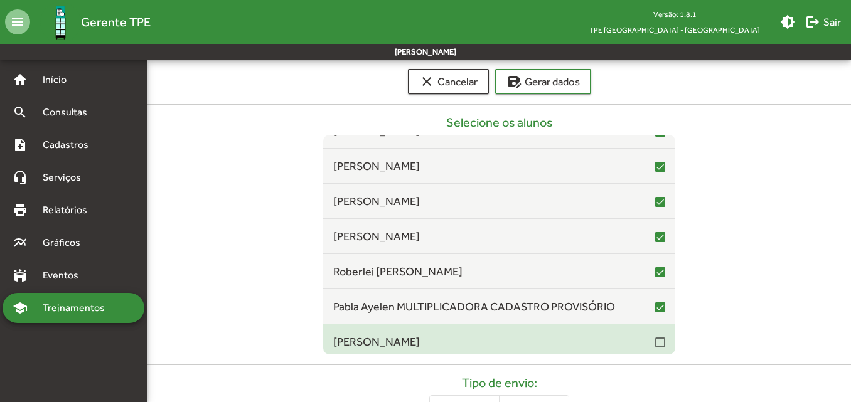
click at [655, 341] on div at bounding box center [660, 342] width 10 height 10
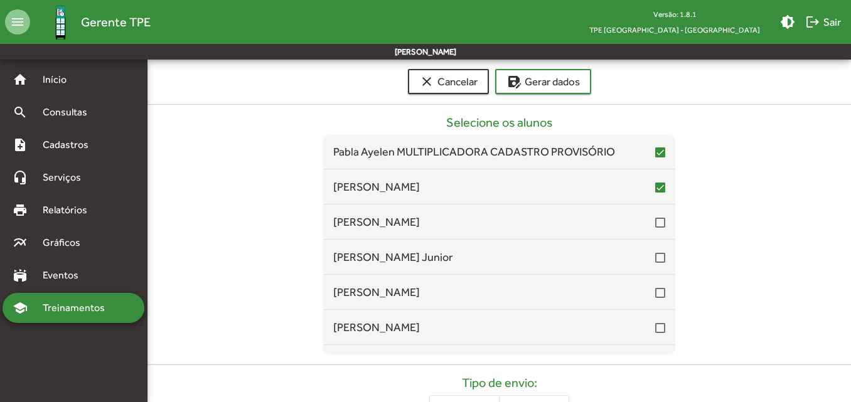
scroll to position [8253, 0]
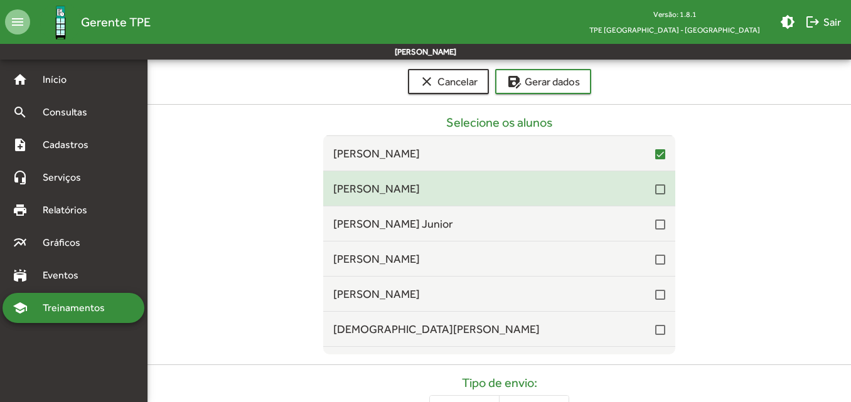
click at [655, 189] on div at bounding box center [660, 189] width 10 height 10
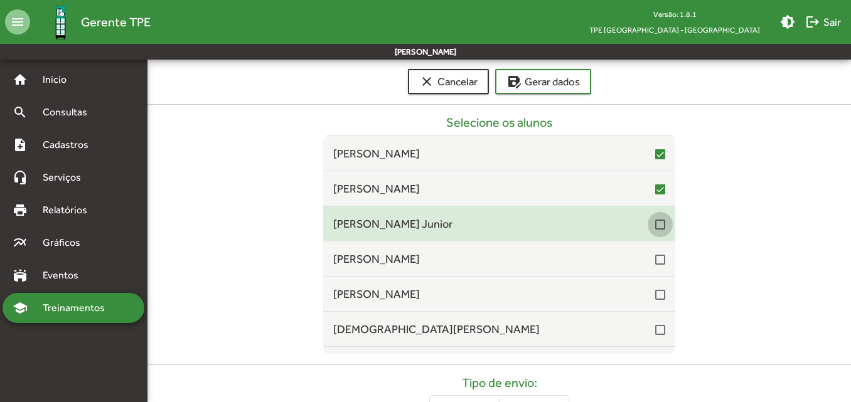
click at [655, 222] on div at bounding box center [660, 225] width 10 height 10
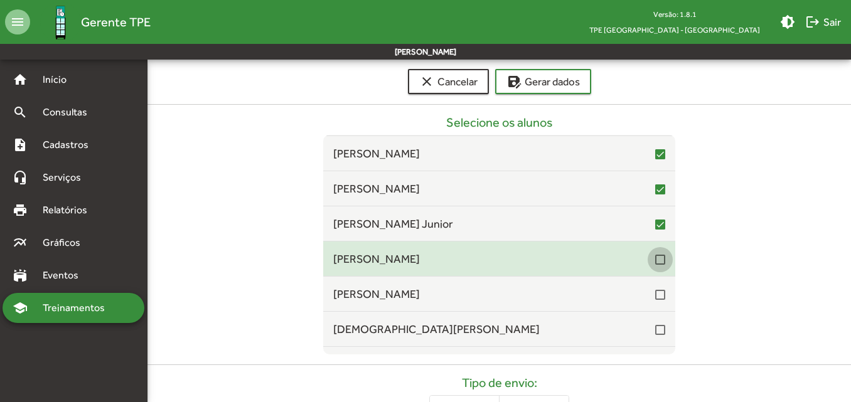
click at [655, 263] on div at bounding box center [660, 260] width 10 height 10
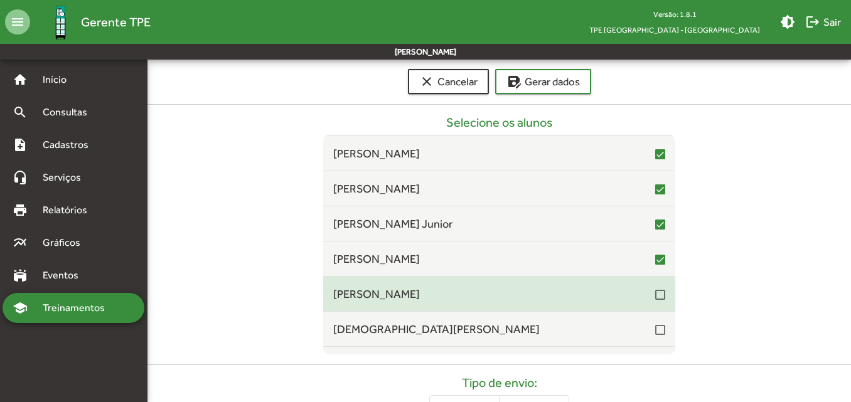
click at [655, 297] on div at bounding box center [660, 295] width 10 height 10
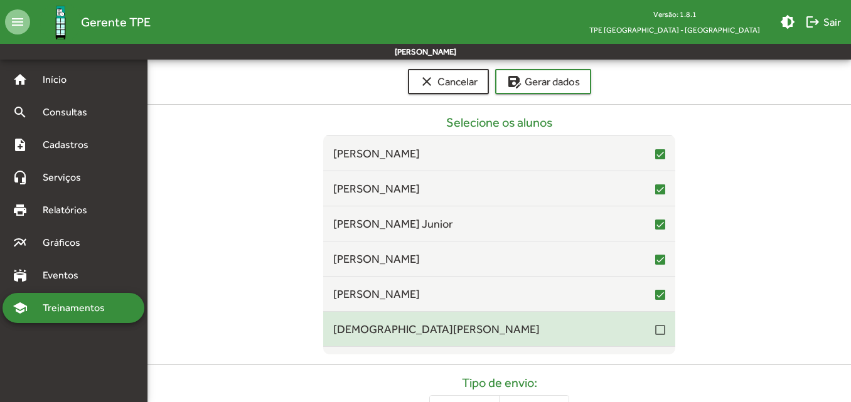
drag, startPoint x: 654, startPoint y: 332, endPoint x: 645, endPoint y: 322, distance: 13.3
click at [655, 332] on div at bounding box center [660, 330] width 10 height 10
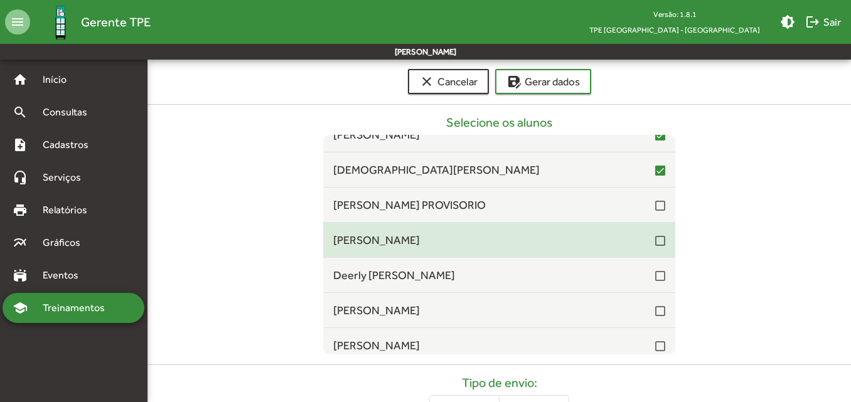
scroll to position [8442, 0]
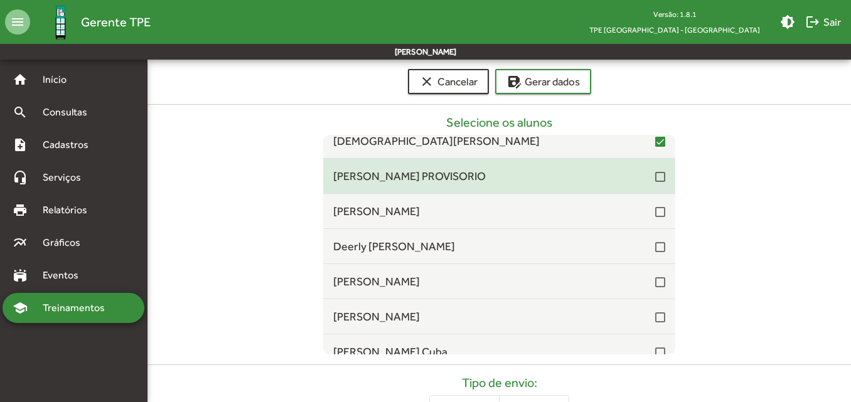
click at [655, 181] on div at bounding box center [660, 177] width 10 height 10
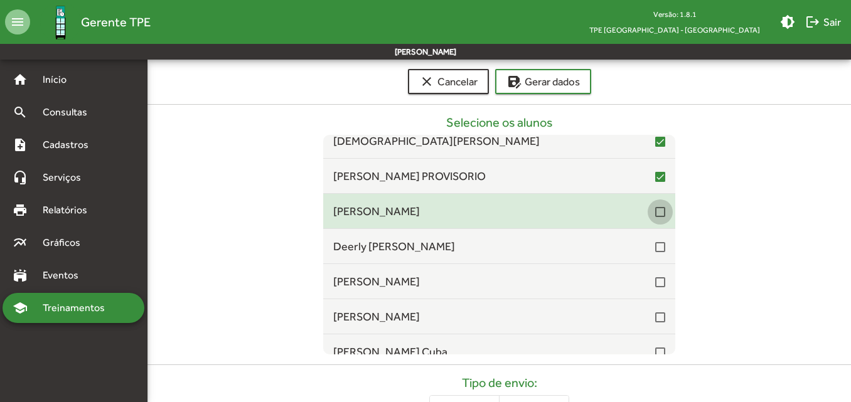
click at [655, 211] on div at bounding box center [660, 212] width 10 height 10
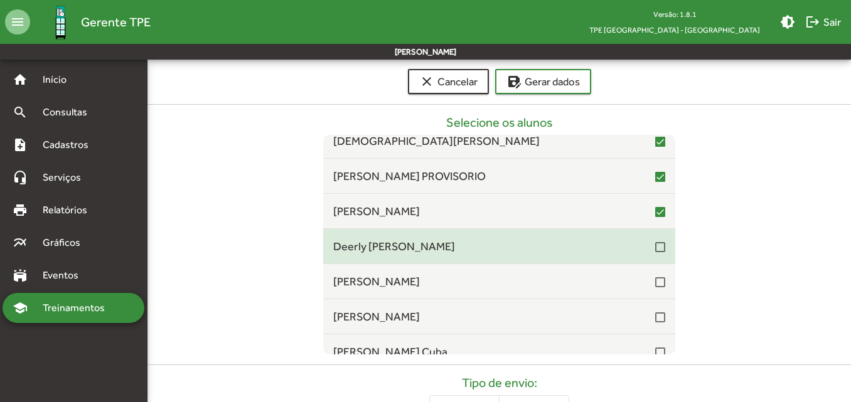
click at [647, 247] on span "Deerly [PERSON_NAME]" at bounding box center [494, 246] width 322 height 17
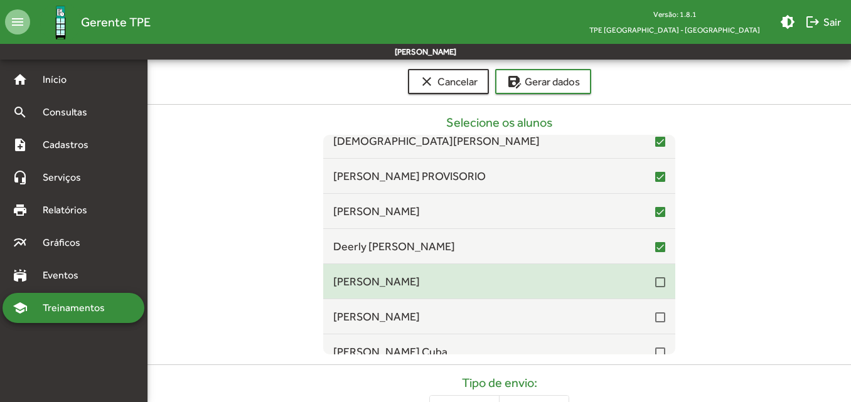
click at [655, 289] on div at bounding box center [660, 281] width 10 height 15
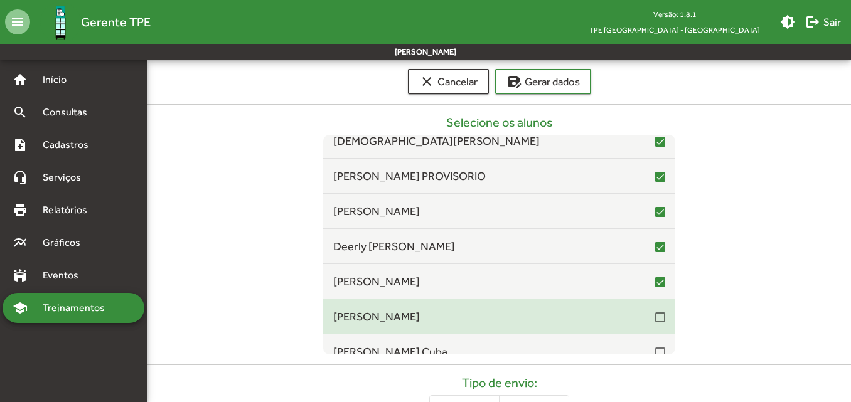
click at [655, 329] on mat-list-item "[PERSON_NAME]" at bounding box center [499, 316] width 352 height 35
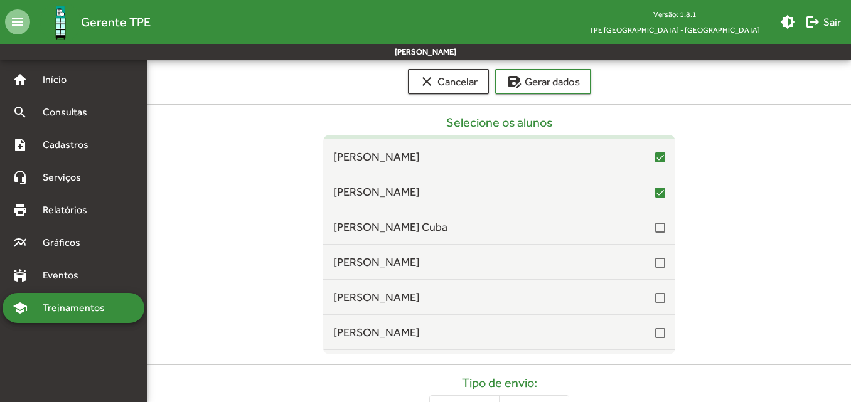
scroll to position [8567, 0]
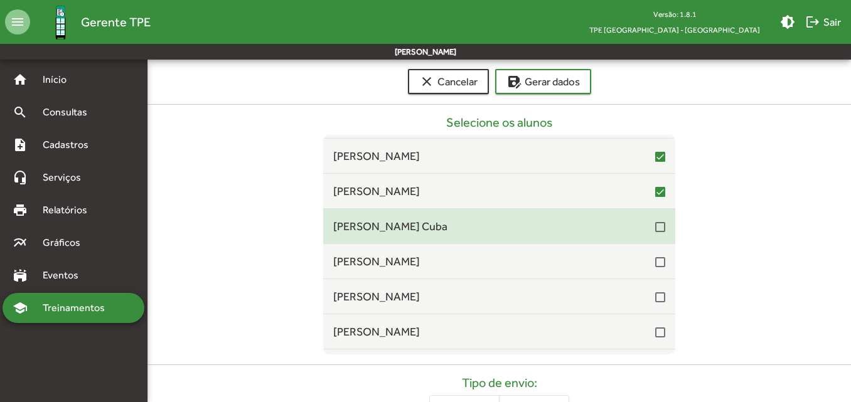
click at [657, 223] on div at bounding box center [660, 227] width 10 height 10
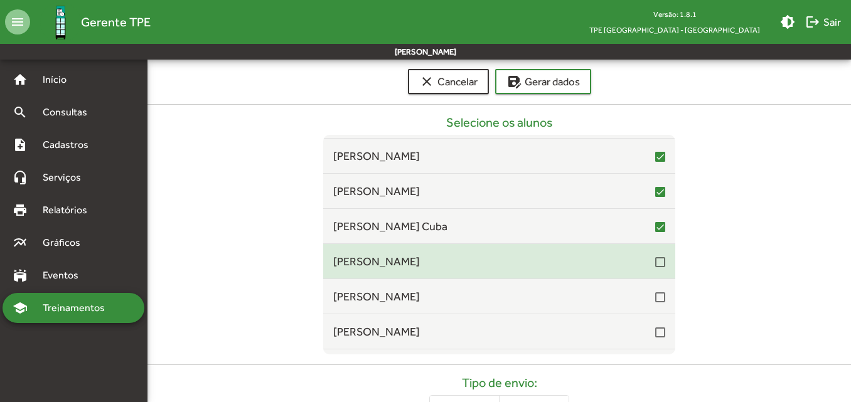
click at [655, 268] on div at bounding box center [660, 261] width 10 height 15
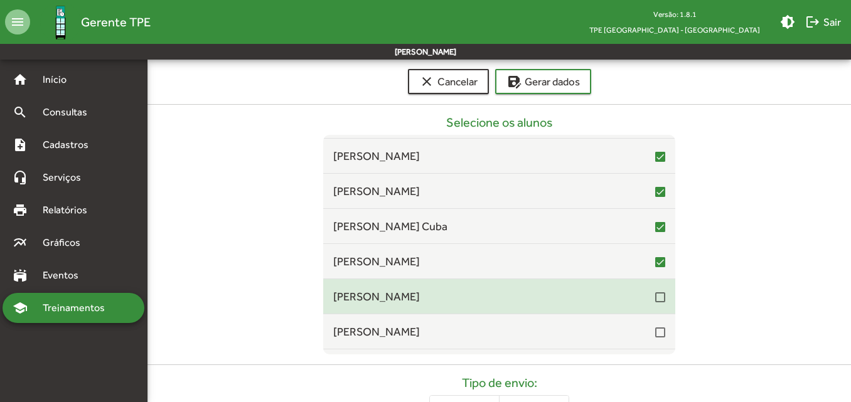
click at [655, 302] on div at bounding box center [660, 297] width 10 height 10
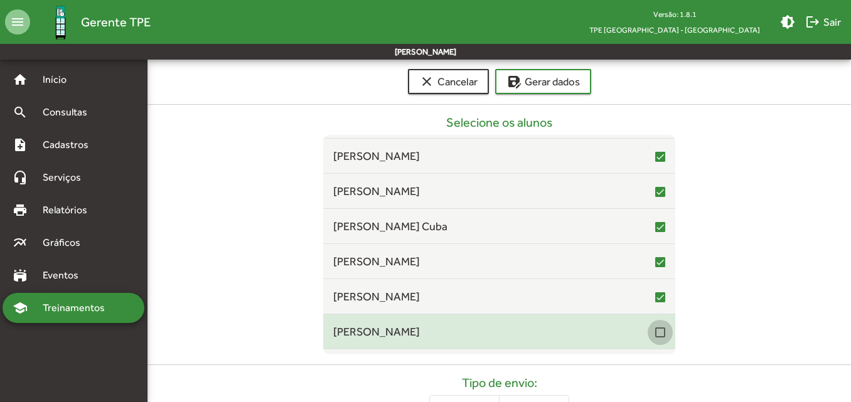
click at [655, 334] on div at bounding box center [660, 332] width 10 height 10
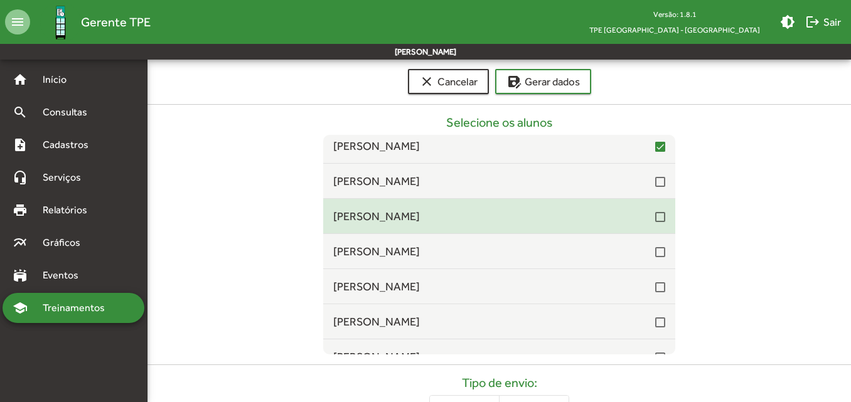
scroll to position [8755, 0]
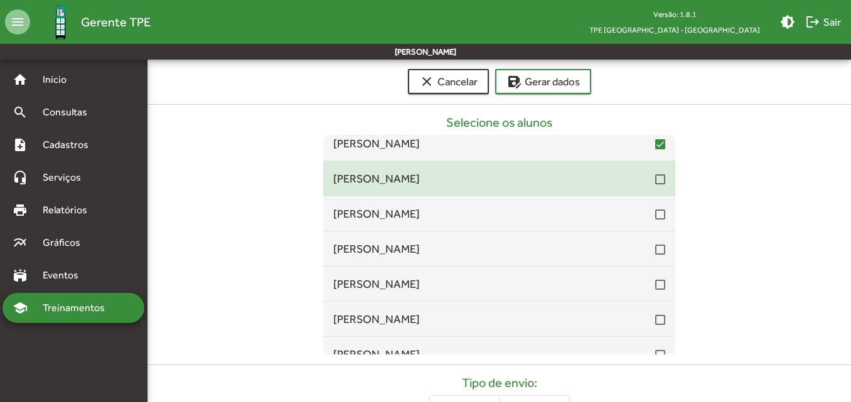
click at [655, 178] on div at bounding box center [660, 179] width 10 height 10
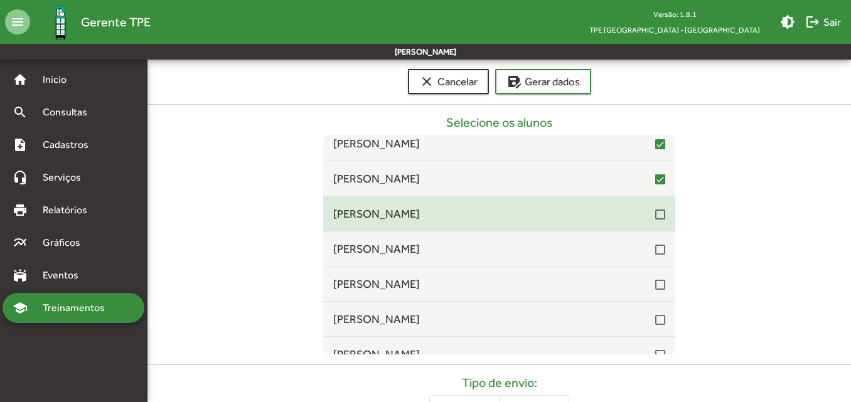
click at [655, 214] on div at bounding box center [660, 215] width 10 height 10
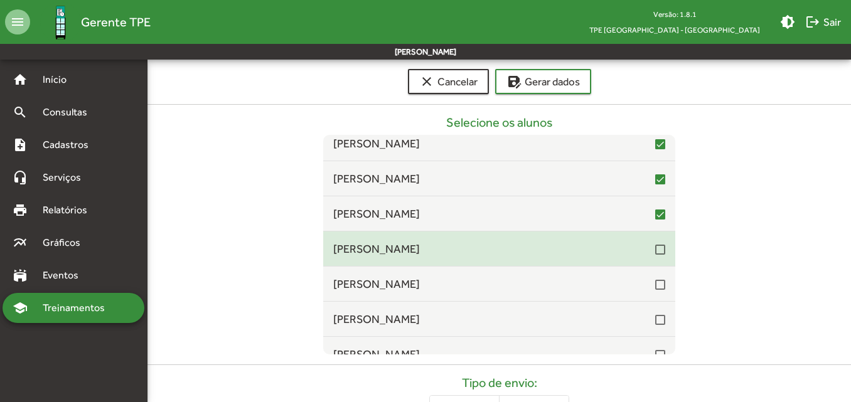
click at [655, 252] on div at bounding box center [660, 250] width 10 height 10
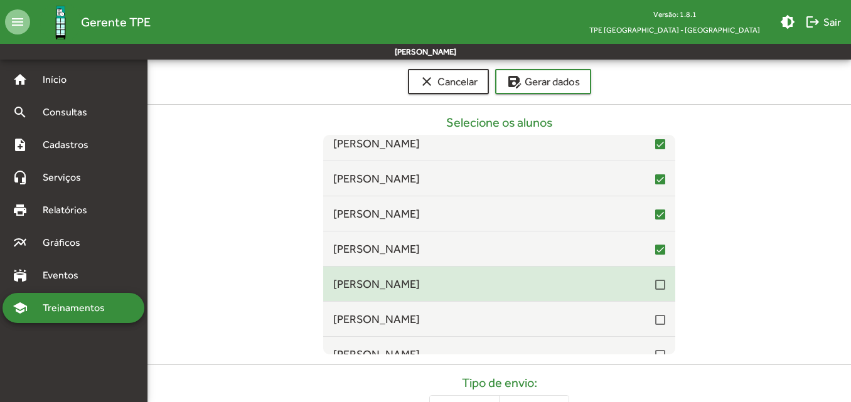
click at [655, 284] on div at bounding box center [660, 285] width 10 height 10
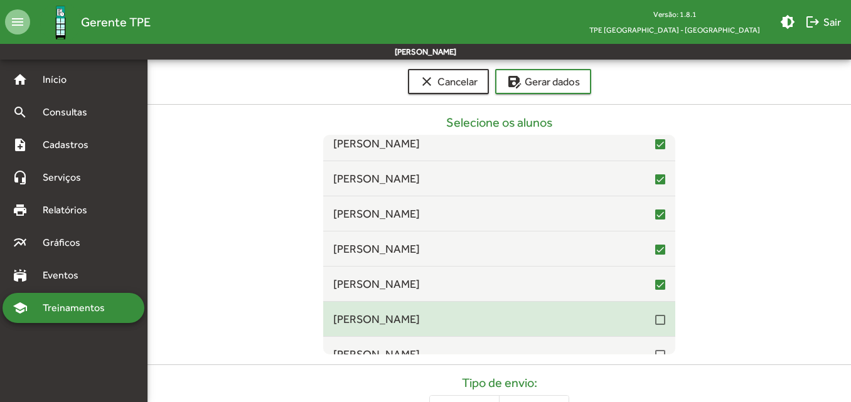
click at [657, 322] on div at bounding box center [660, 320] width 10 height 10
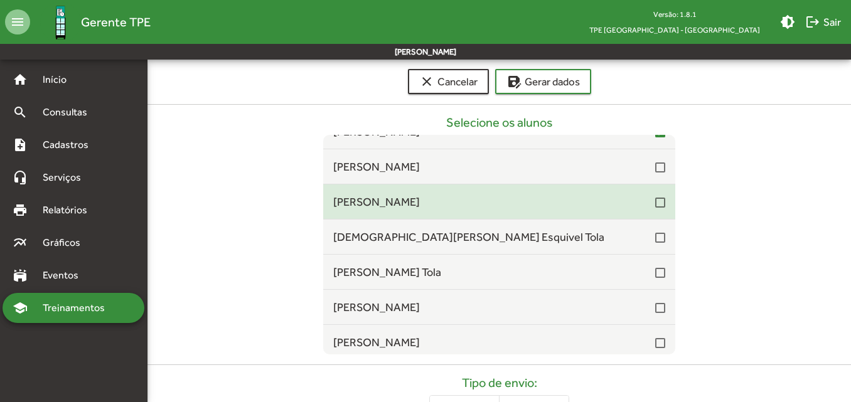
scroll to position [8943, 0]
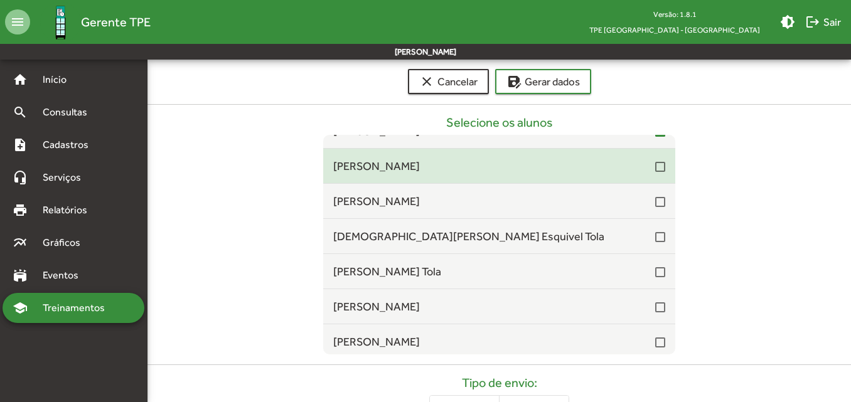
click at [655, 171] on div at bounding box center [660, 167] width 10 height 10
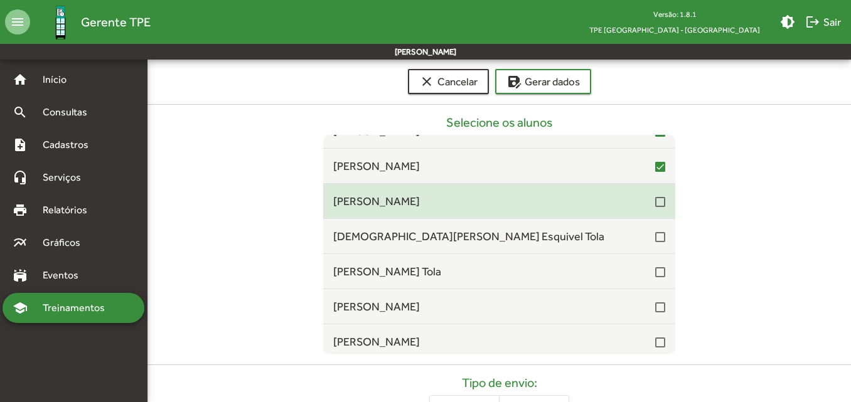
click at [655, 201] on div at bounding box center [660, 202] width 10 height 10
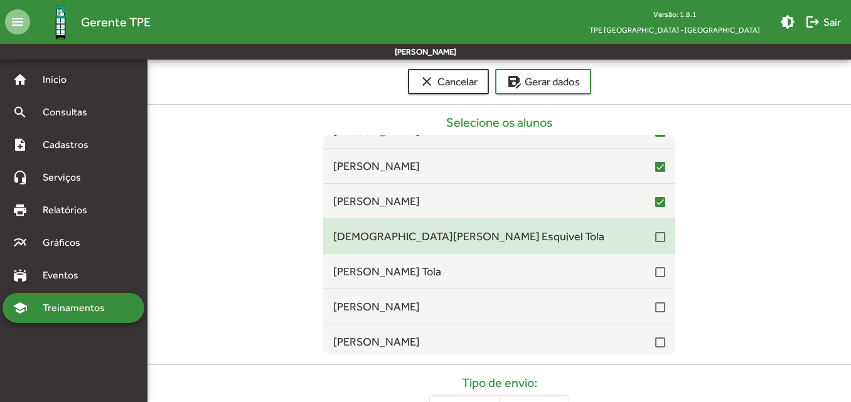
click at [655, 240] on div at bounding box center [660, 237] width 10 height 10
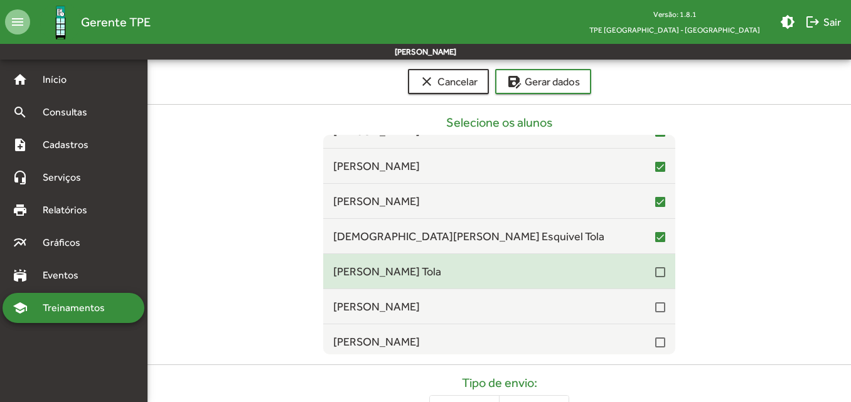
click at [655, 278] on div at bounding box center [660, 271] width 10 height 15
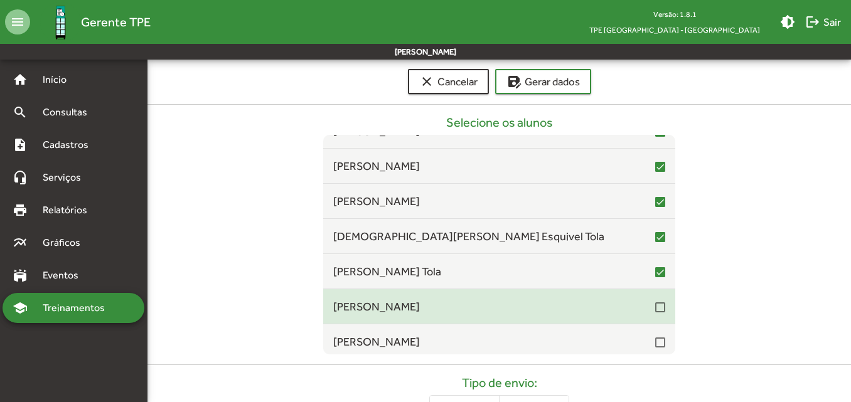
click at [655, 308] on div at bounding box center [660, 307] width 10 height 10
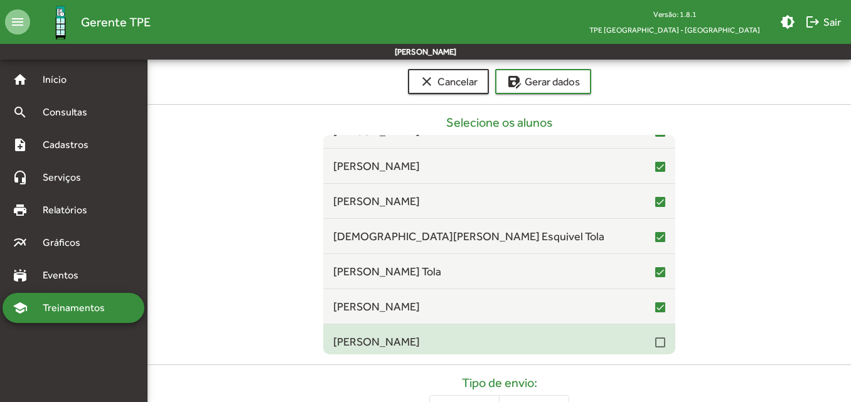
click at [655, 343] on div at bounding box center [660, 342] width 10 height 10
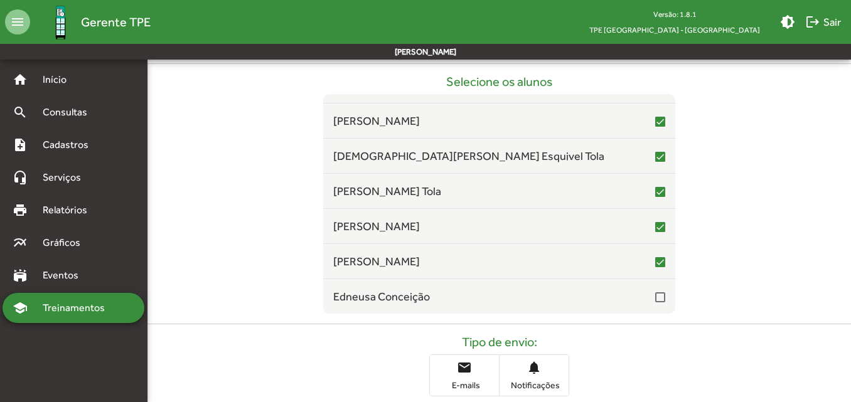
scroll to position [208, 0]
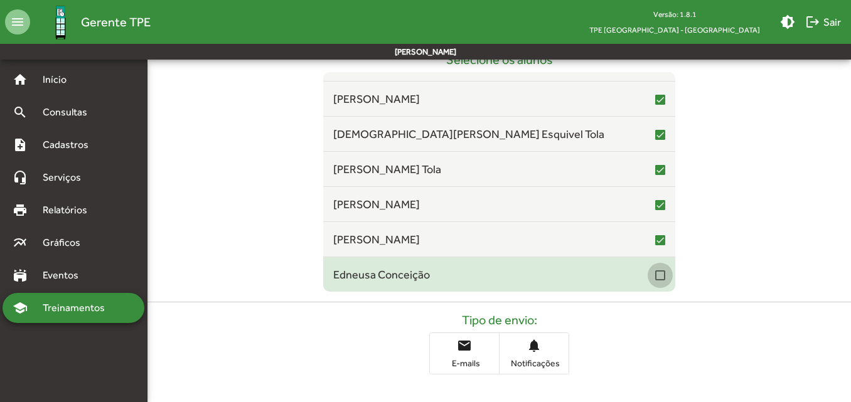
click at [655, 277] on div at bounding box center [660, 275] width 10 height 10
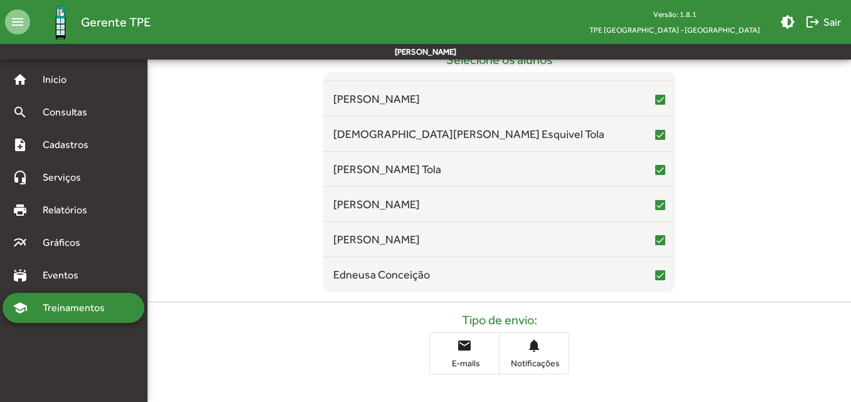
click at [460, 353] on mat-icon "email" at bounding box center [464, 345] width 15 height 15
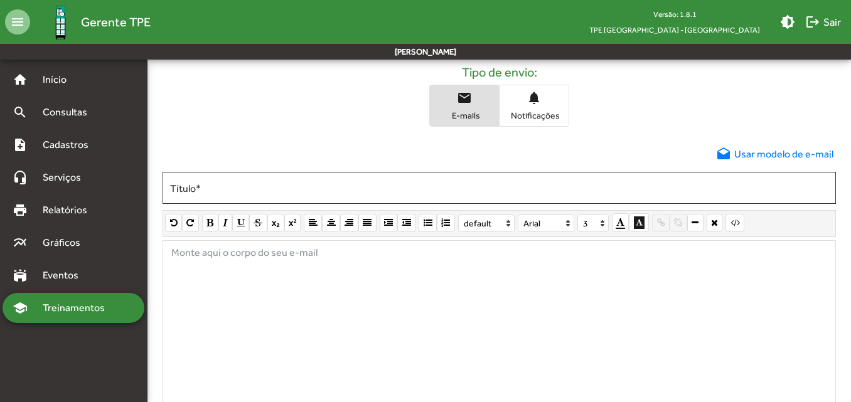
scroll to position [459, 0]
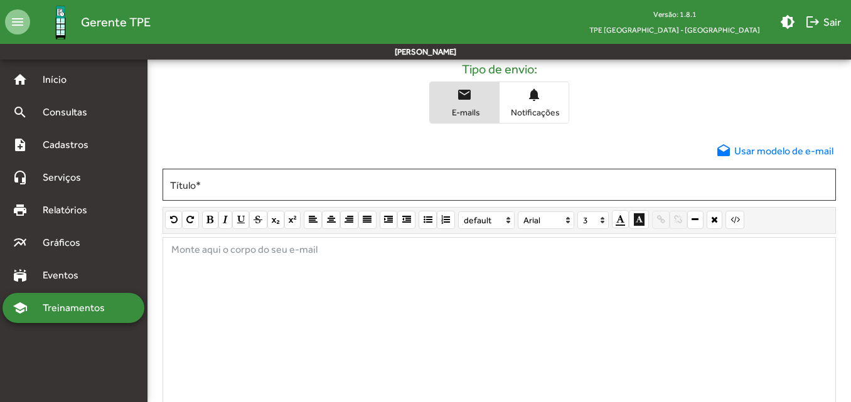
click at [788, 147] on span "drafts Usar modelo de e-mail" at bounding box center [774, 151] width 117 height 15
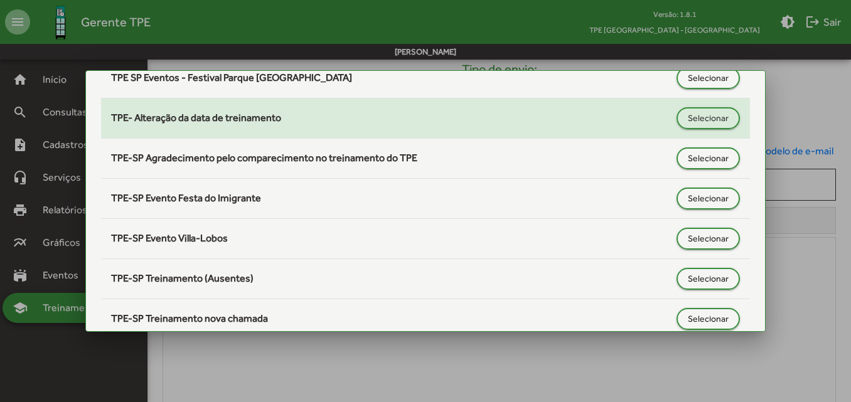
scroll to position [689, 0]
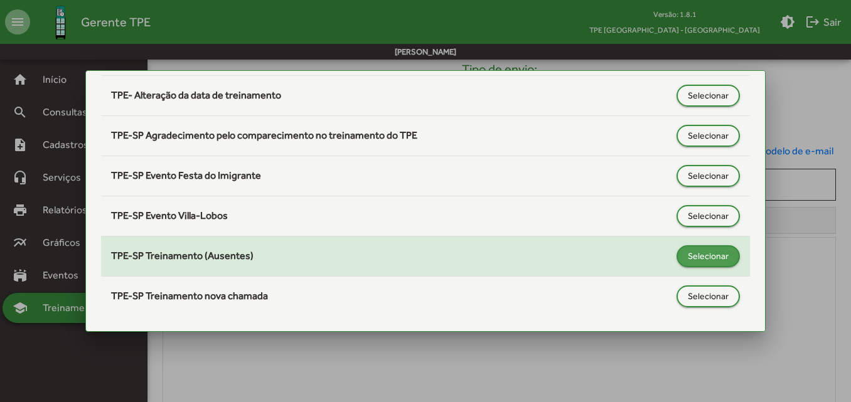
click at [701, 255] on span "Selecionar" at bounding box center [707, 256] width 41 height 23
type input "**********"
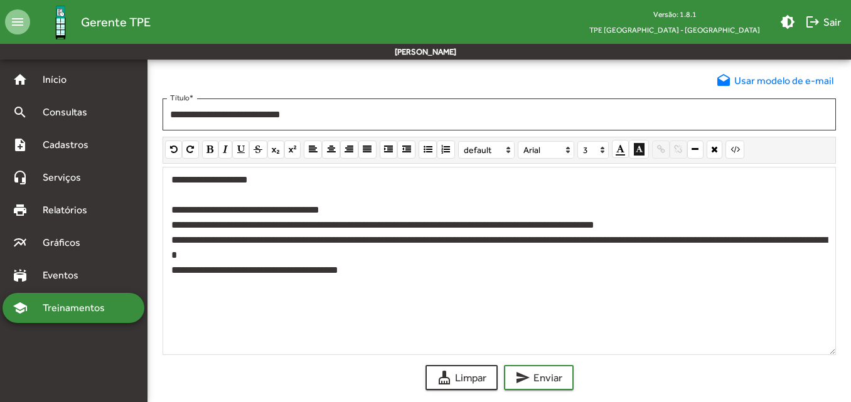
scroll to position [543, 0]
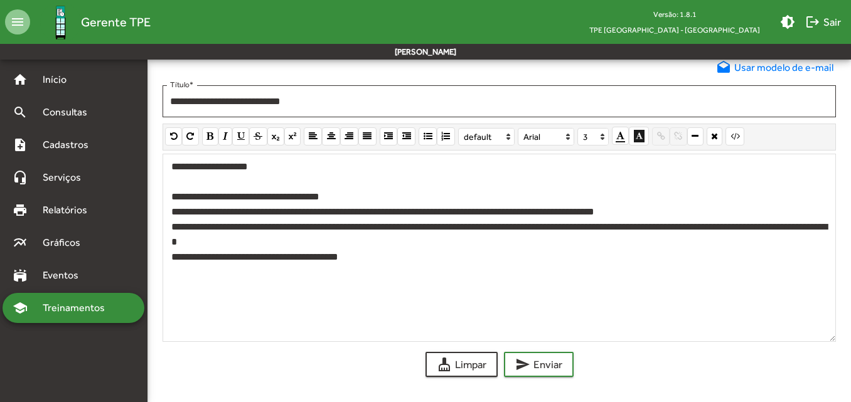
click at [416, 259] on p "**********" at bounding box center [498, 257] width 655 height 15
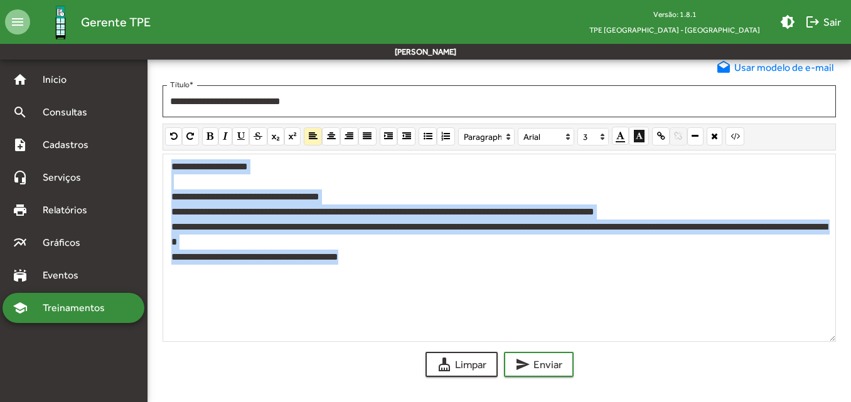
drag, startPoint x: 415, startPoint y: 258, endPoint x: 170, endPoint y: 171, distance: 260.5
click at [170, 171] on div "**********" at bounding box center [498, 248] width 673 height 188
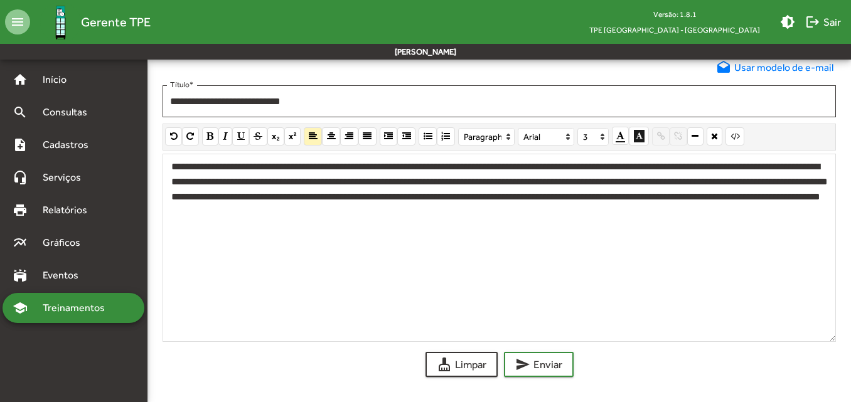
click at [262, 169] on p "**********" at bounding box center [498, 189] width 655 height 60
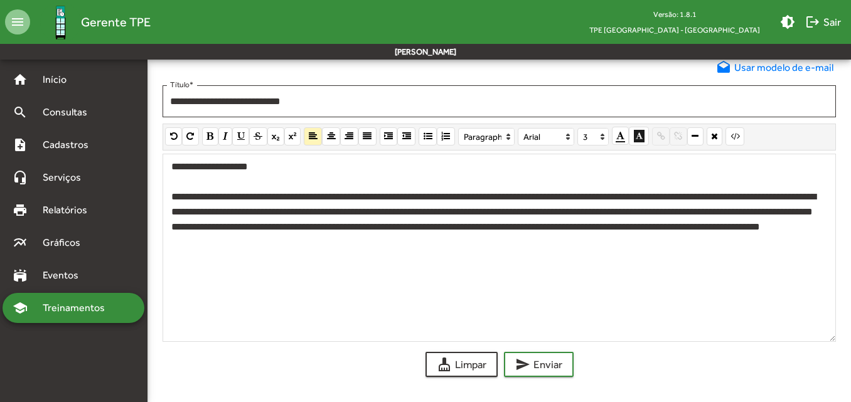
click at [360, 196] on p "**********" at bounding box center [498, 219] width 655 height 60
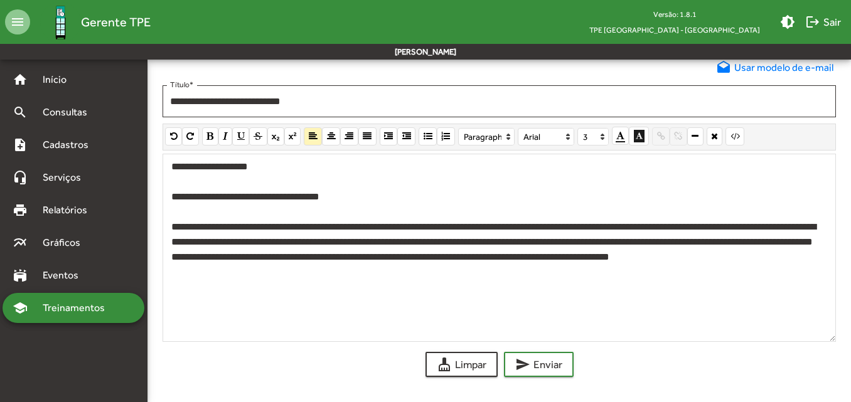
click at [679, 228] on p "**********" at bounding box center [498, 250] width 655 height 60
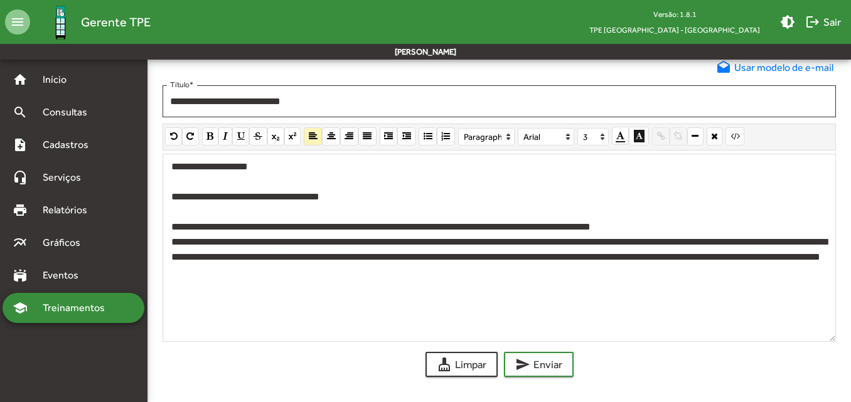
click at [293, 257] on p "**********" at bounding box center [498, 257] width 655 height 45
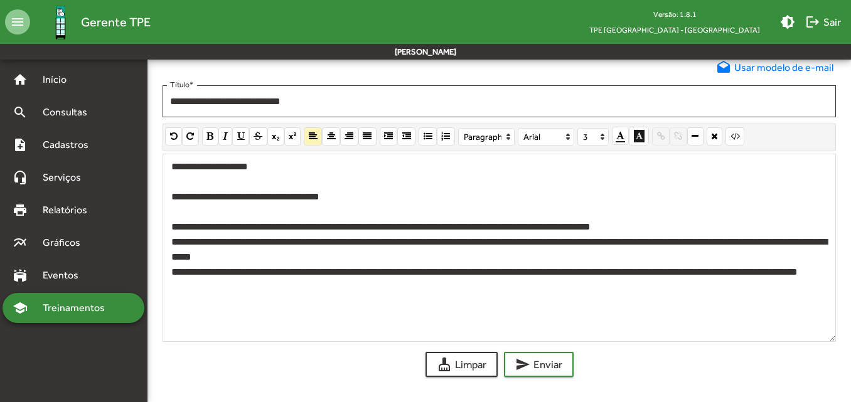
click at [695, 275] on p "**********" at bounding box center [498, 280] width 655 height 30
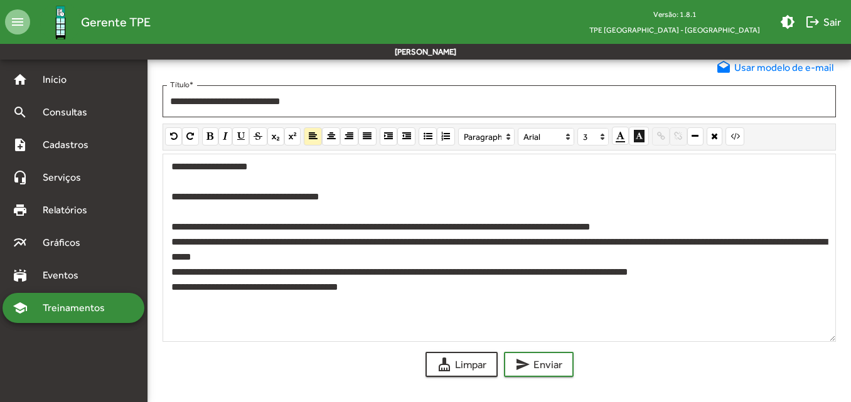
click at [171, 226] on p "**********" at bounding box center [498, 227] width 655 height 15
click at [171, 267] on p "**********" at bounding box center [498, 272] width 655 height 15
click at [172, 239] on p "**********" at bounding box center [498, 250] width 655 height 30
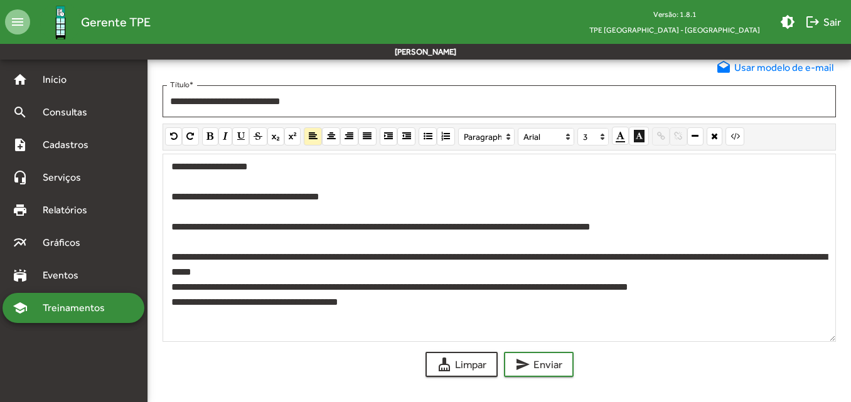
click at [169, 286] on div "**********" at bounding box center [498, 248] width 673 height 188
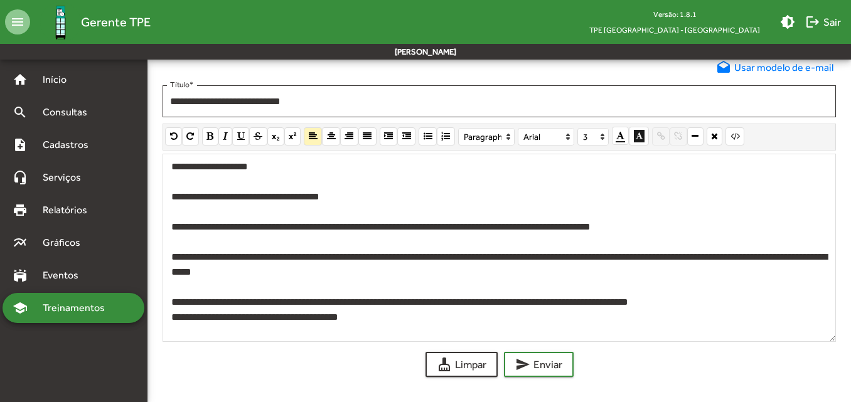
click at [170, 321] on div "**********" at bounding box center [498, 248] width 673 height 188
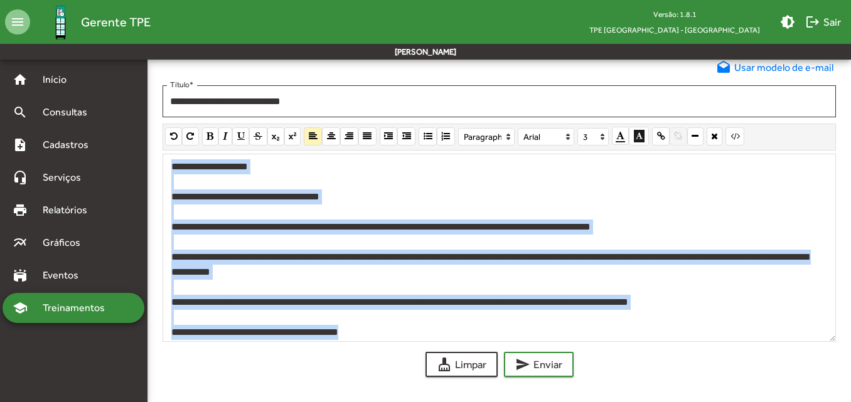
scroll to position [9, 0]
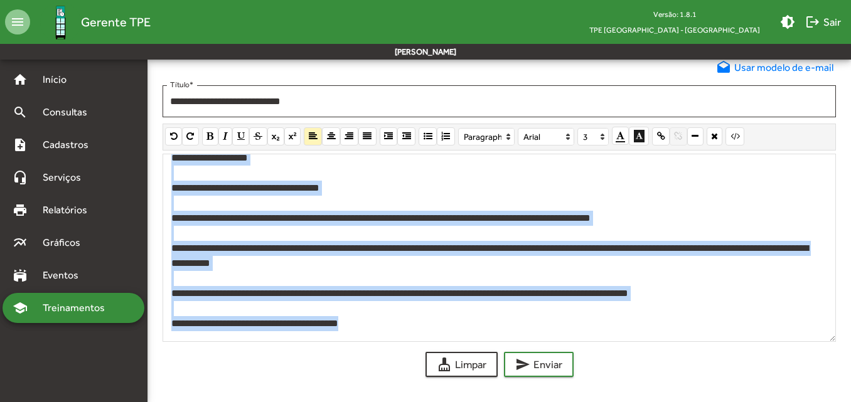
drag, startPoint x: 171, startPoint y: 164, endPoint x: 398, endPoint y: 334, distance: 284.5
click at [398, 334] on div "**********" at bounding box center [498, 248] width 673 height 188
copy div "**********"
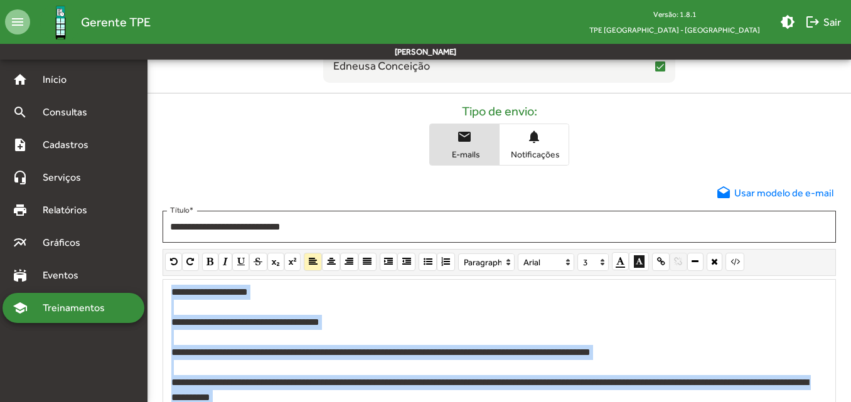
scroll to position [354, 0]
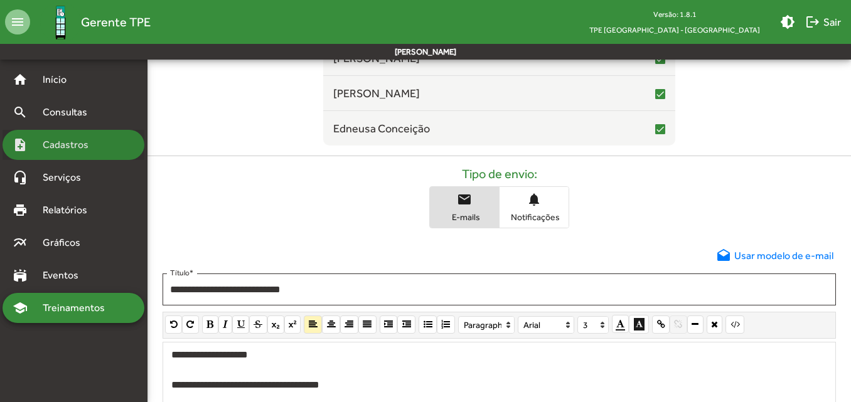
click at [80, 149] on span "Cadastros" at bounding box center [70, 144] width 70 height 15
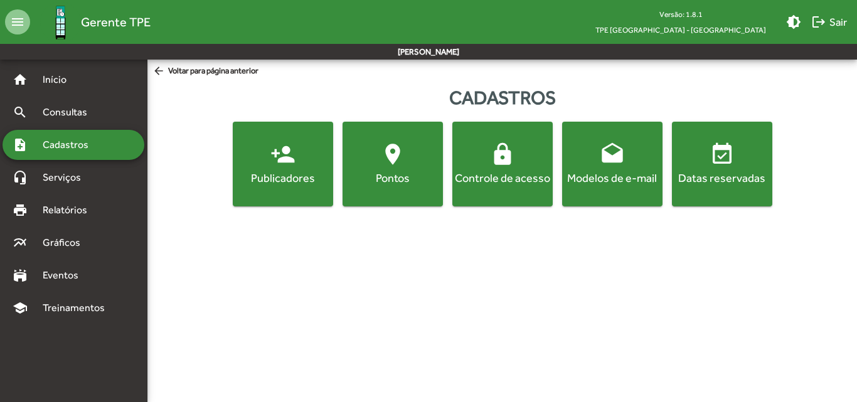
click at [588, 193] on button "drafts Modelos de e-mail" at bounding box center [612, 164] width 100 height 85
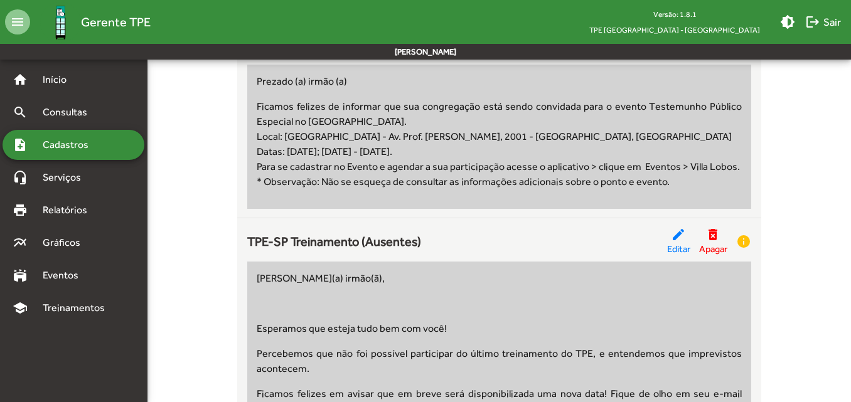
scroll to position [5896, 0]
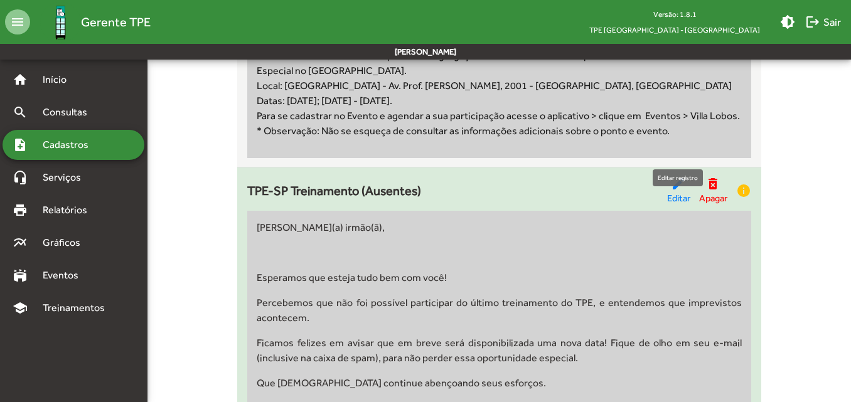
click at [668, 176] on div "edit Editar" at bounding box center [678, 190] width 23 height 29
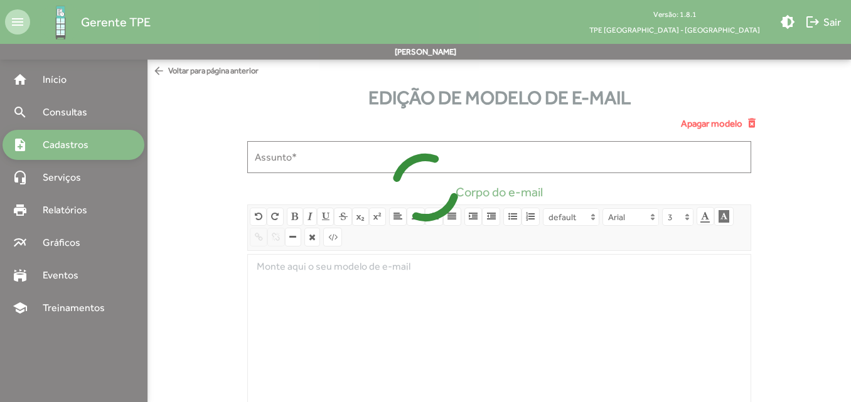
type input "**********"
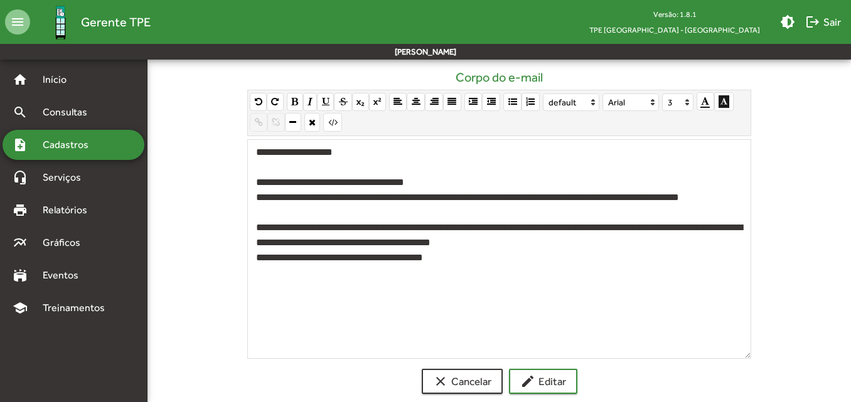
scroll to position [125, 0]
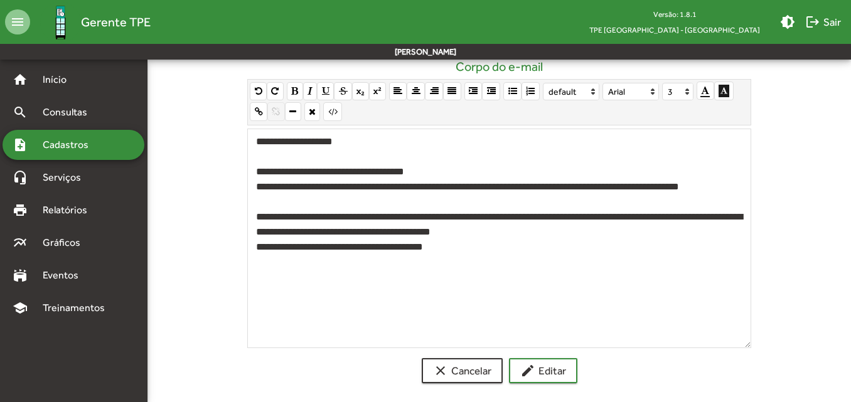
drag, startPoint x: 503, startPoint y: 254, endPoint x: 248, endPoint y: 137, distance: 280.9
click at [248, 137] on div "**********" at bounding box center [499, 239] width 504 height 220
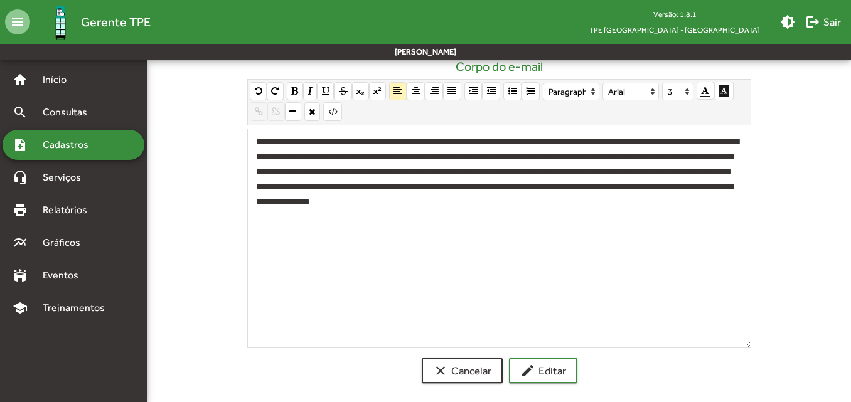
click at [349, 139] on p "**********" at bounding box center [499, 171] width 486 height 75
click at [344, 140] on p "**********" at bounding box center [499, 171] width 486 height 75
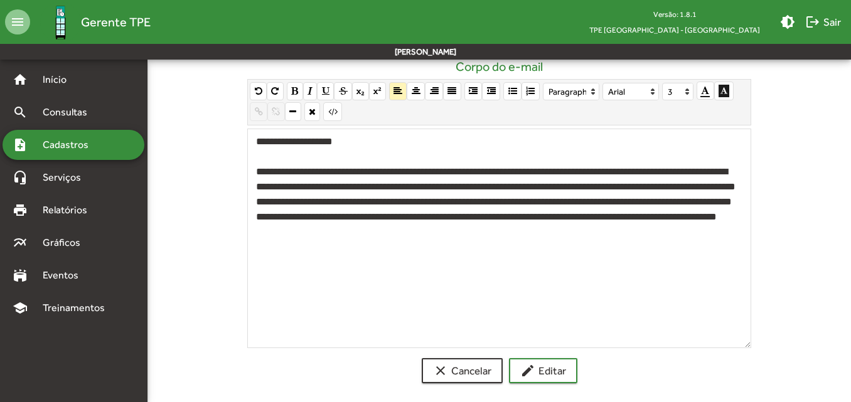
click at [446, 169] on p "**********" at bounding box center [499, 201] width 486 height 75
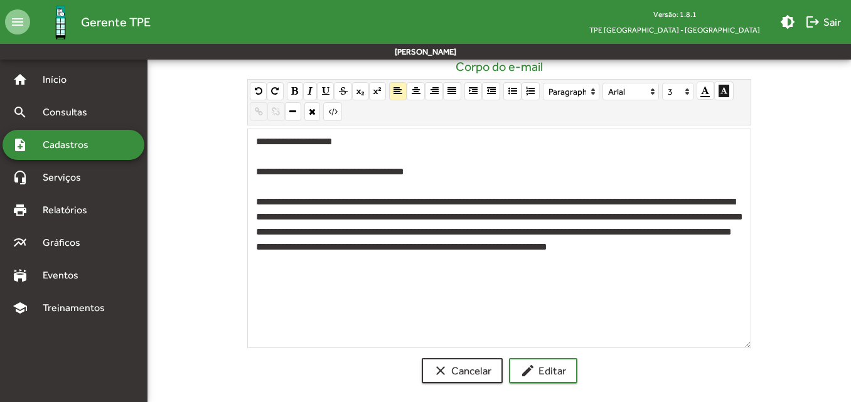
click at [309, 218] on p "**********" at bounding box center [499, 231] width 486 height 75
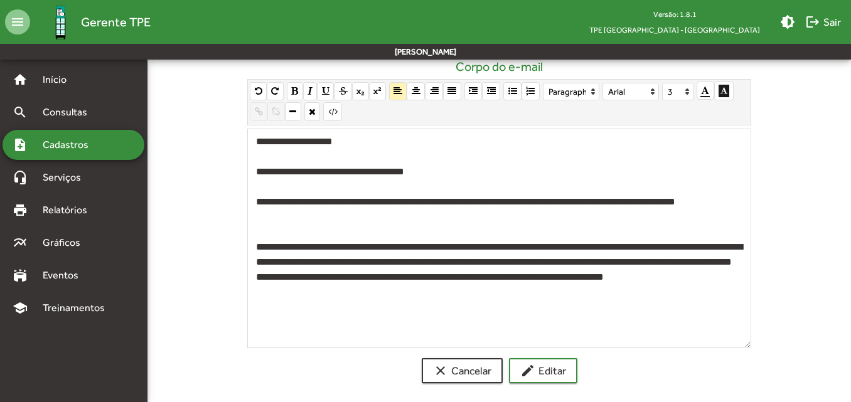
click at [598, 248] on p "**********" at bounding box center [499, 270] width 486 height 60
click at [564, 262] on p "**********" at bounding box center [499, 270] width 486 height 60
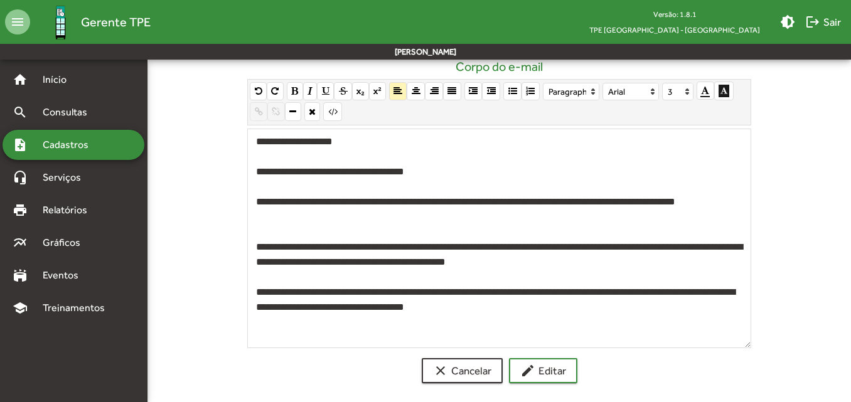
click at [295, 312] on p "**********" at bounding box center [499, 300] width 486 height 30
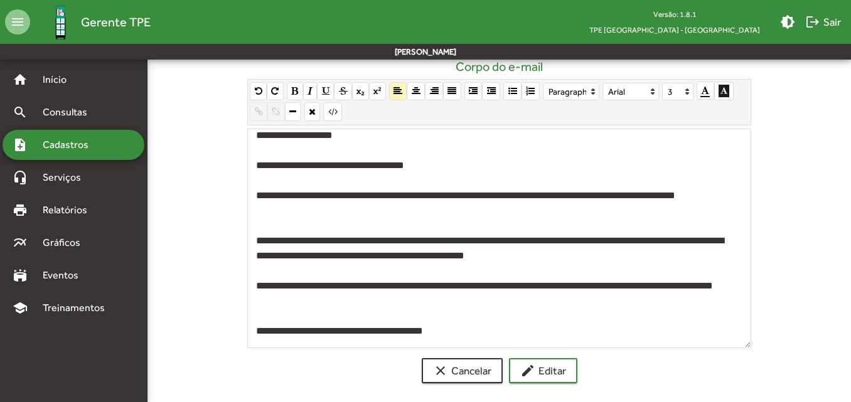
scroll to position [8, 0]
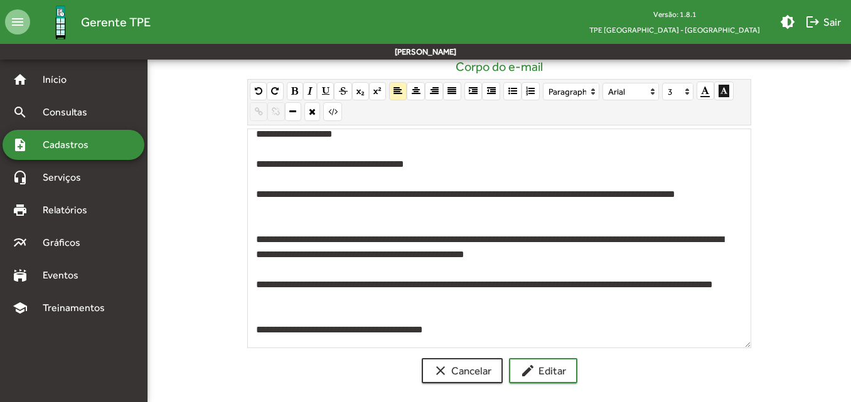
click at [259, 196] on p "**********" at bounding box center [496, 202] width 480 height 30
click at [259, 239] on p "**********" at bounding box center [496, 247] width 480 height 30
click at [259, 282] on p "**********" at bounding box center [496, 292] width 480 height 30
click at [258, 328] on p "**********" at bounding box center [496, 329] width 480 height 15
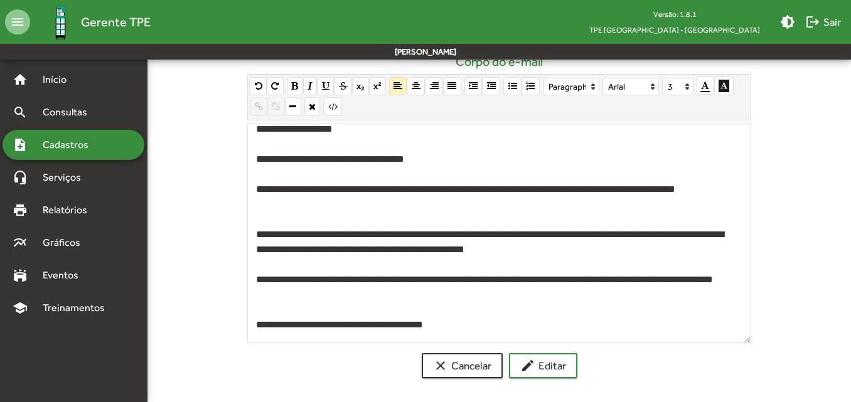
scroll to position [132, 0]
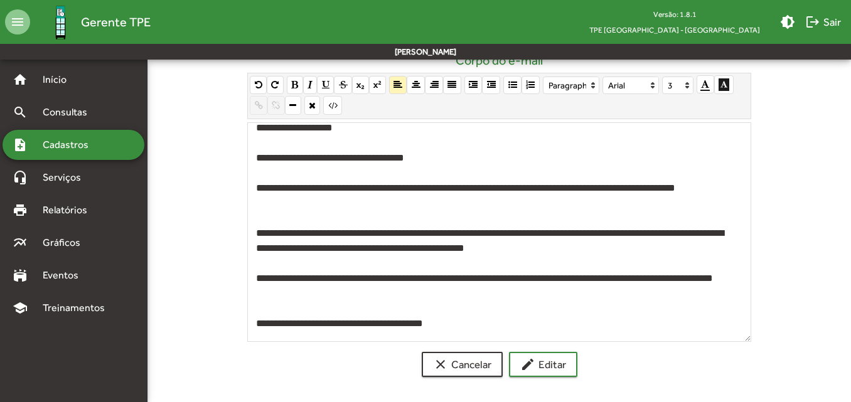
click at [258, 162] on p "**********" at bounding box center [496, 158] width 480 height 15
click at [536, 363] on span "edit Editar" at bounding box center [543, 364] width 46 height 23
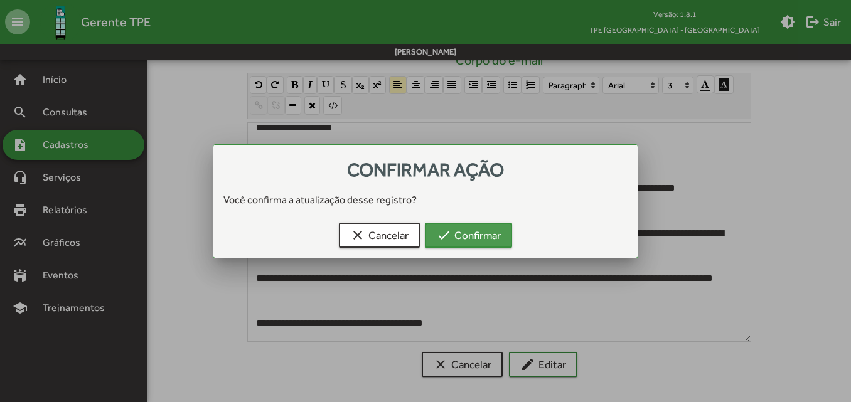
click at [474, 238] on span "check Confirmar" at bounding box center [468, 235] width 65 height 23
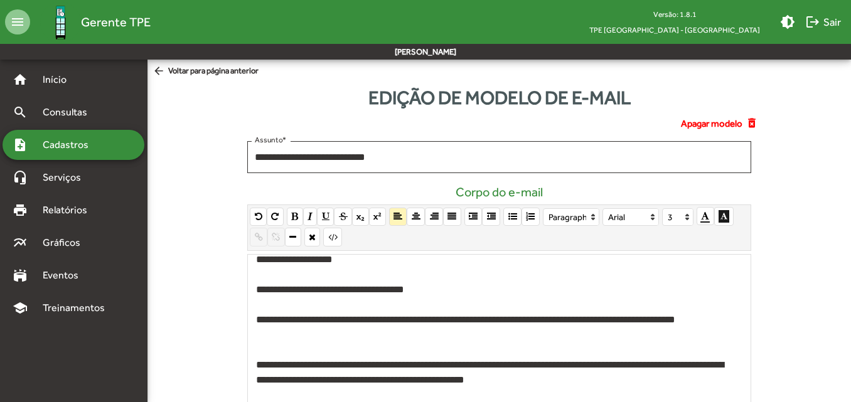
scroll to position [132, 0]
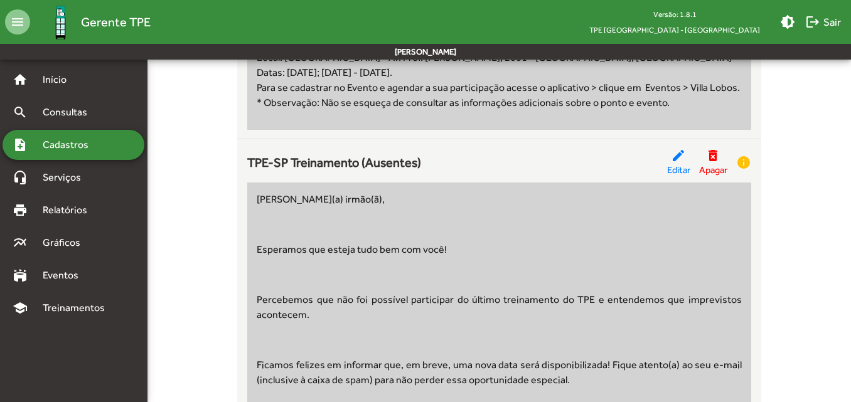
scroll to position [5896, 0]
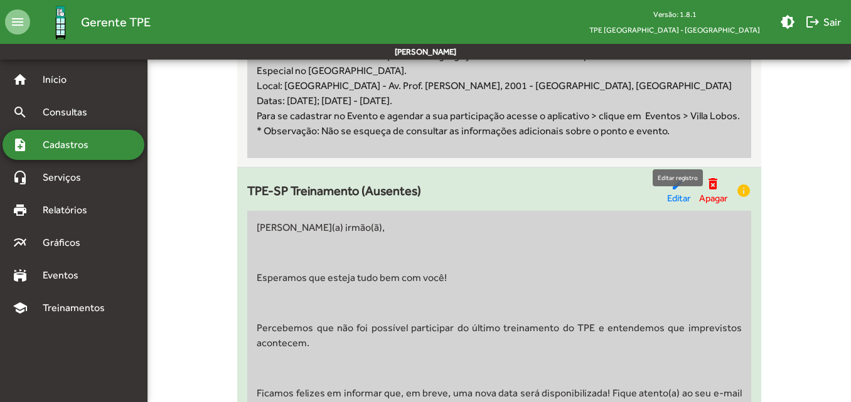
click at [667, 191] on span "Editar" at bounding box center [678, 198] width 23 height 14
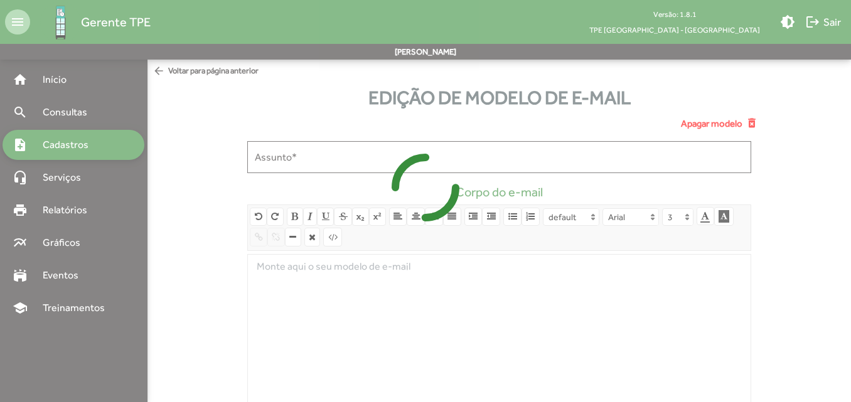
type input "**********"
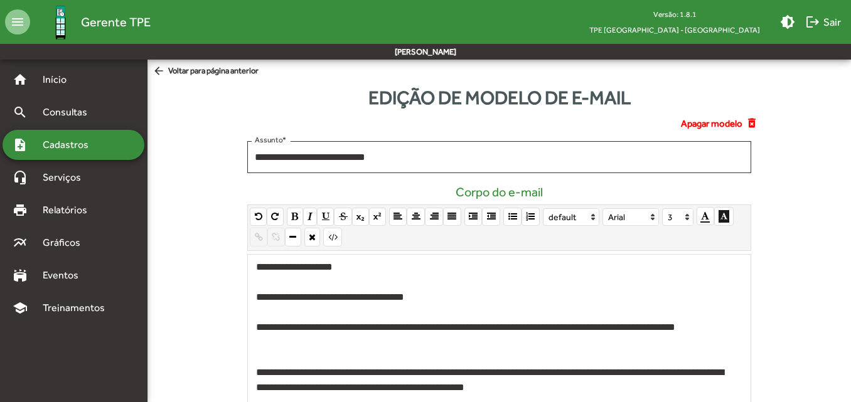
click at [257, 323] on p "**********" at bounding box center [496, 335] width 480 height 30
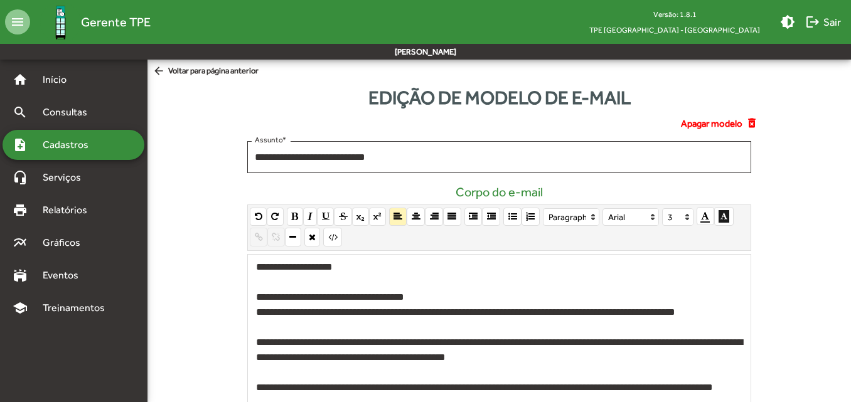
click at [256, 357] on p "**********" at bounding box center [499, 350] width 486 height 30
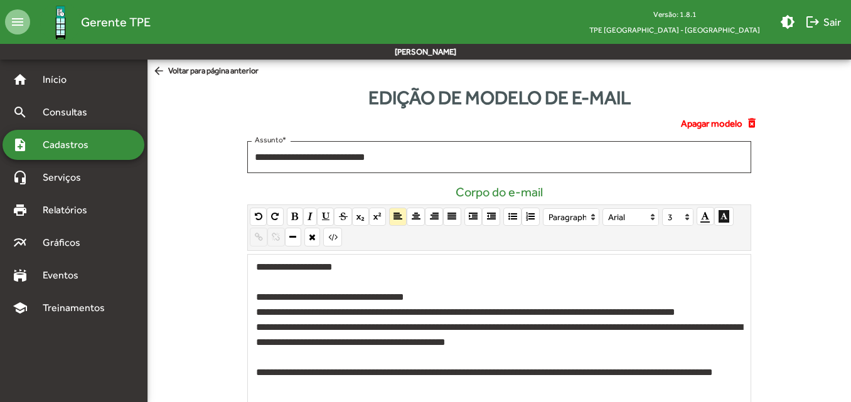
scroll to position [63, 0]
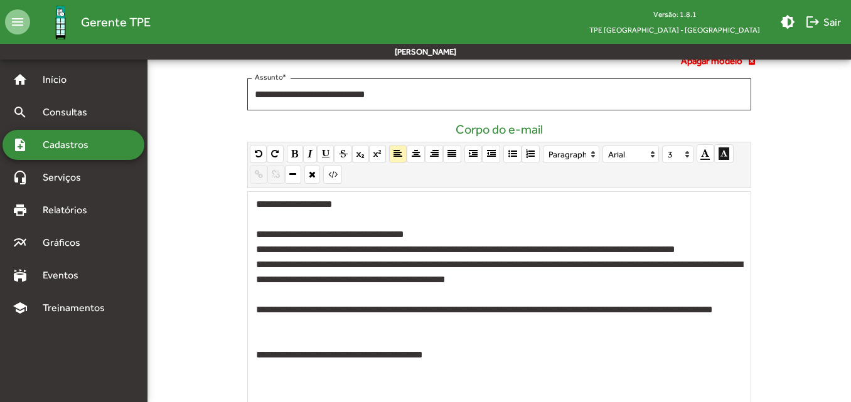
click at [257, 327] on p "**********" at bounding box center [499, 317] width 486 height 30
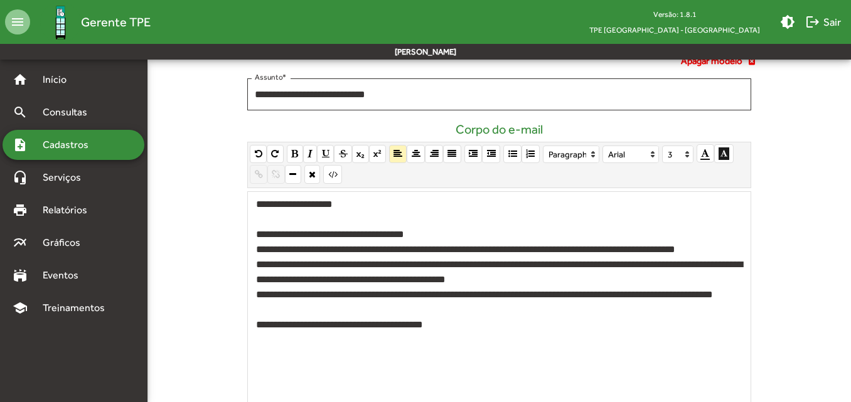
click at [256, 332] on p "**********" at bounding box center [499, 324] width 486 height 15
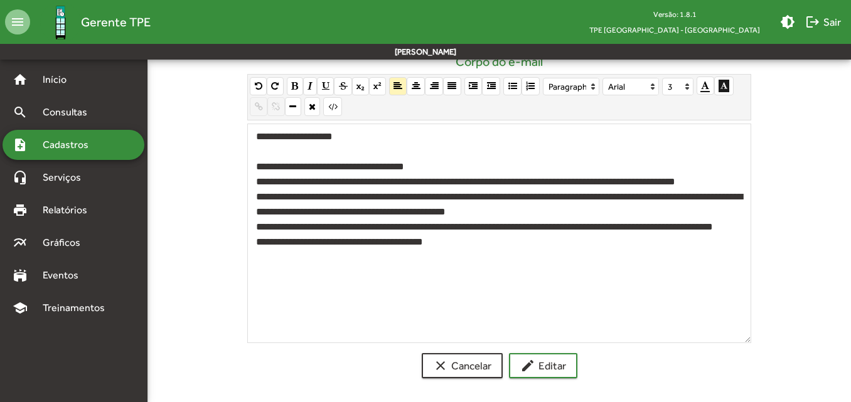
scroll to position [132, 0]
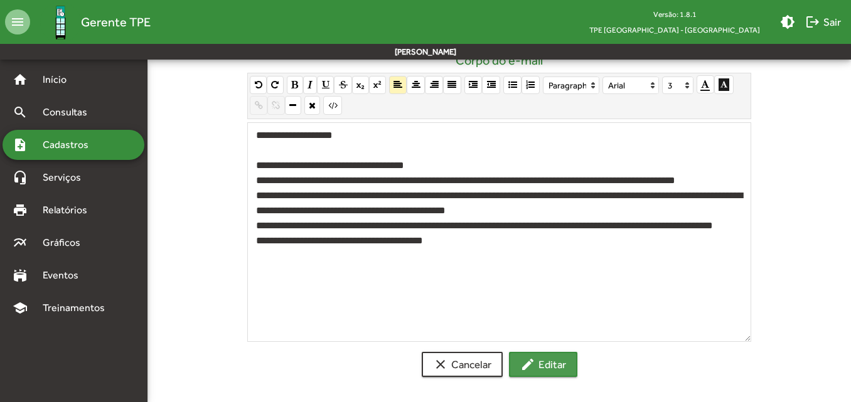
click at [549, 367] on span "edit Editar" at bounding box center [543, 364] width 46 height 23
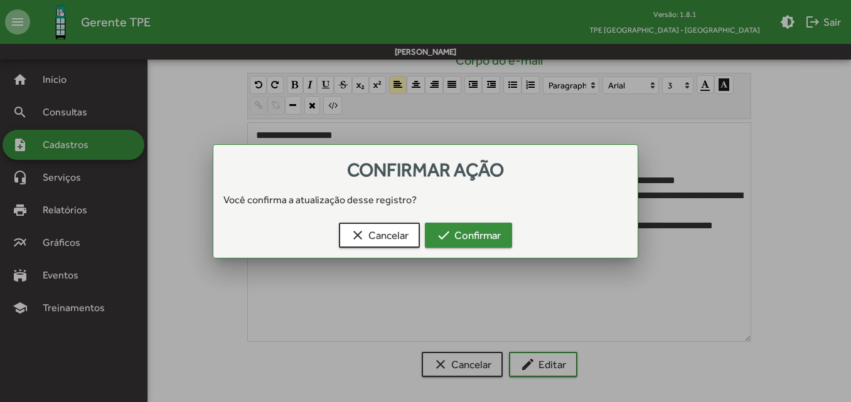
click at [491, 225] on span "check Confirmar" at bounding box center [468, 235] width 65 height 23
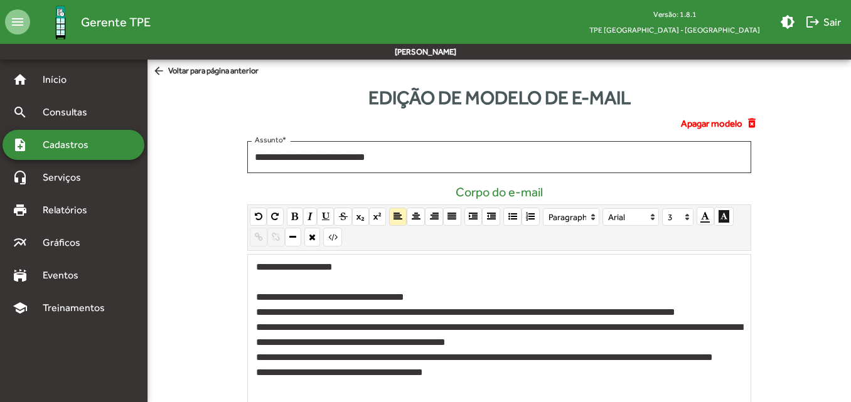
scroll to position [132, 0]
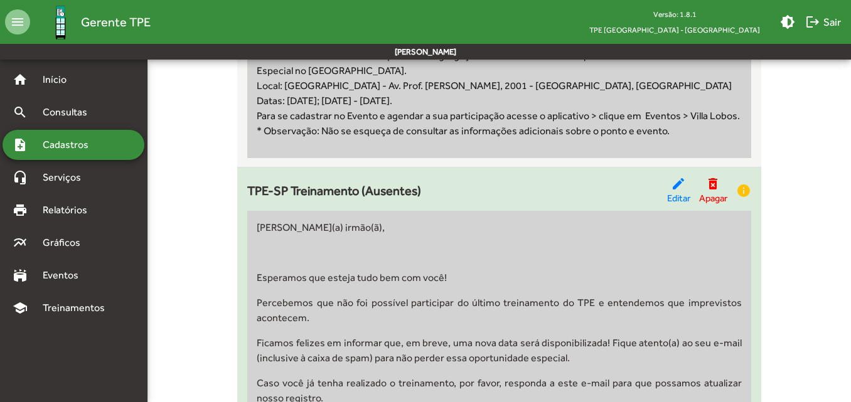
scroll to position [5959, 0]
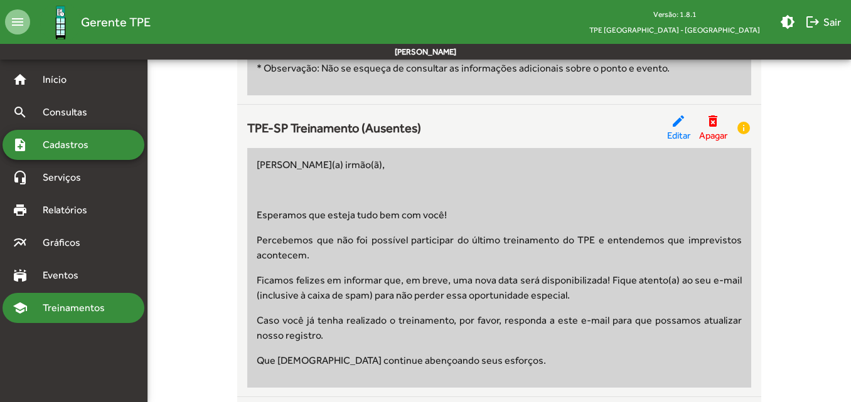
click at [78, 316] on div "school Treinamentos" at bounding box center [74, 308] width 142 height 30
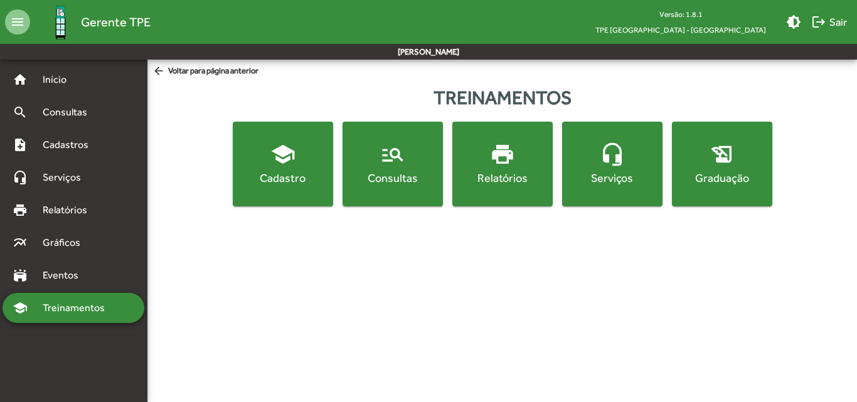
click at [590, 189] on button "headset_mic Serviços" at bounding box center [612, 164] width 100 height 85
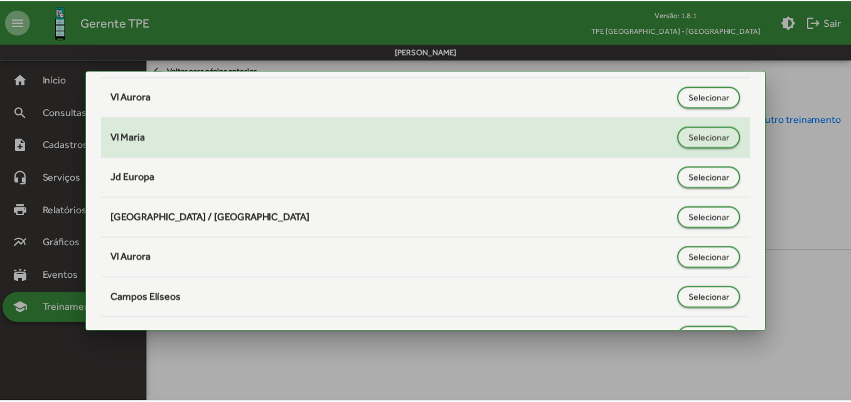
scroll to position [729, 0]
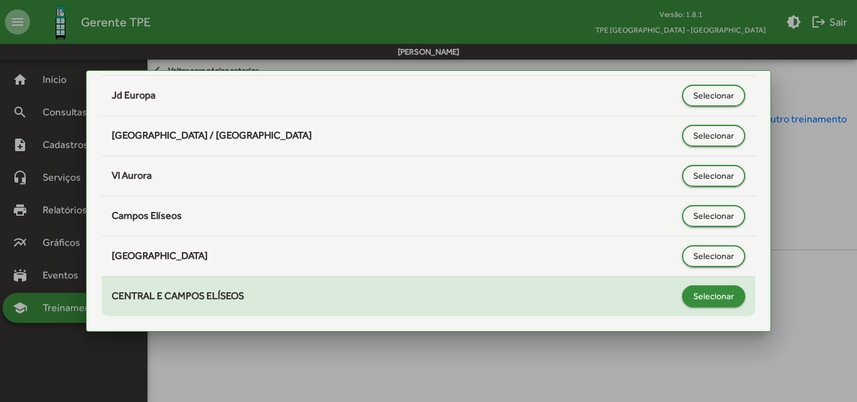
click at [709, 290] on span "Selecionar" at bounding box center [713, 296] width 41 height 23
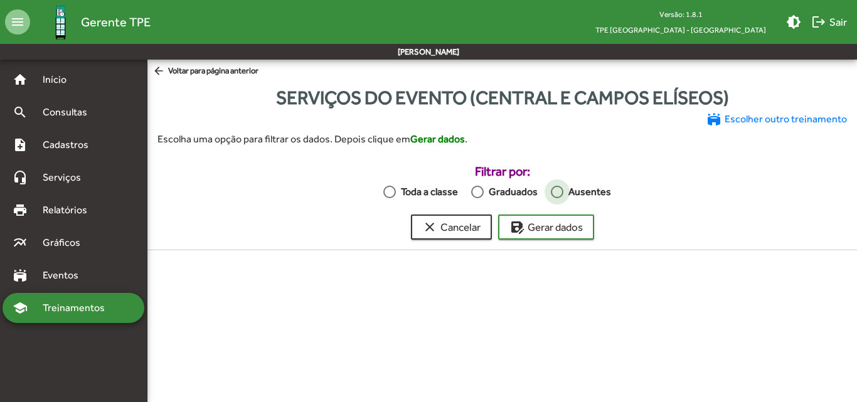
click at [551, 194] on div at bounding box center [557, 192] width 13 height 13
click at [551, 217] on span "save_as Gerar dados" at bounding box center [545, 227] width 73 height 23
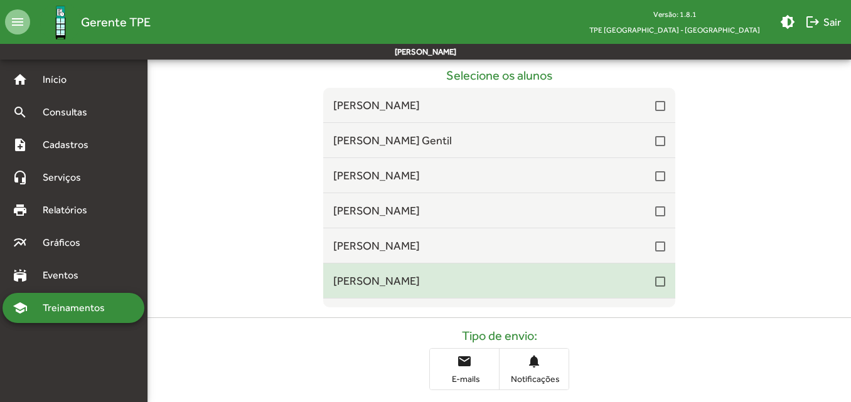
scroll to position [208, 0]
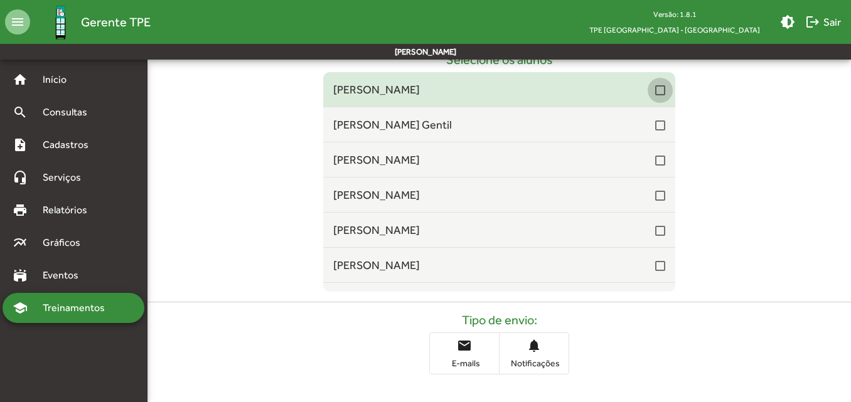
click at [655, 93] on div at bounding box center [660, 90] width 10 height 10
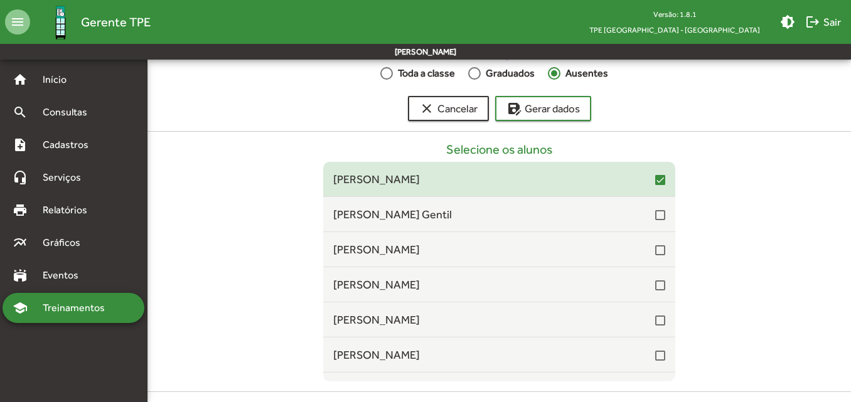
scroll to position [83, 0]
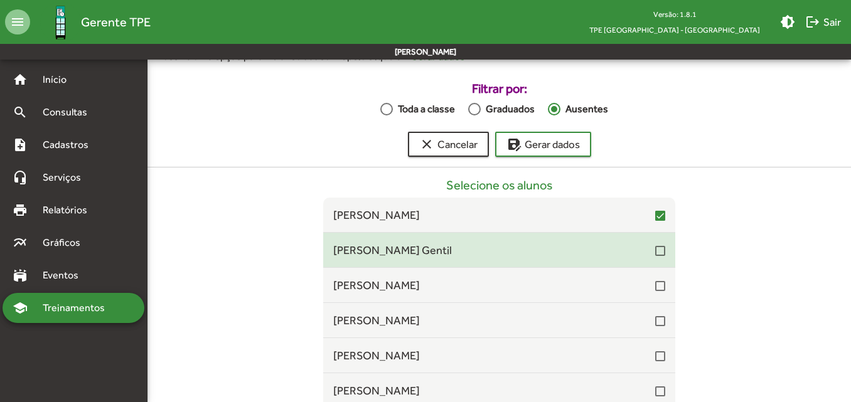
click at [652, 258] on div "[PERSON_NAME] Gentil" at bounding box center [499, 249] width 332 height 17
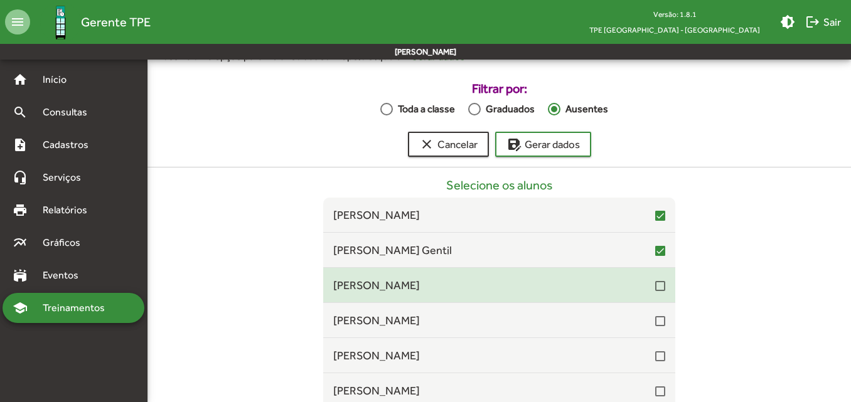
click at [655, 289] on div at bounding box center [660, 286] width 10 height 10
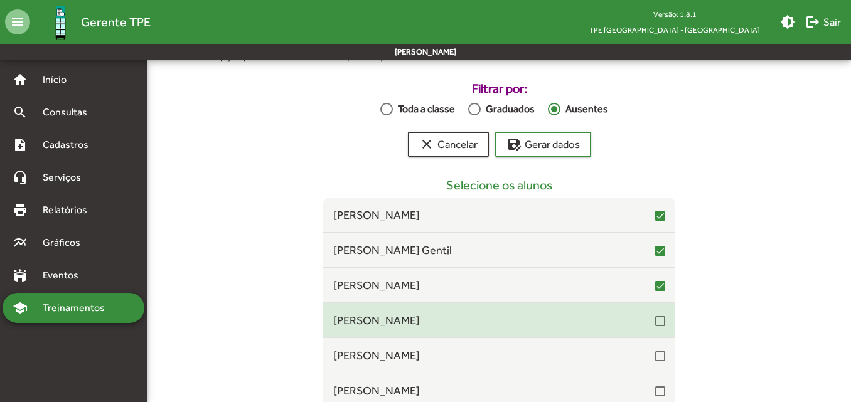
click at [655, 317] on div at bounding box center [660, 321] width 10 height 10
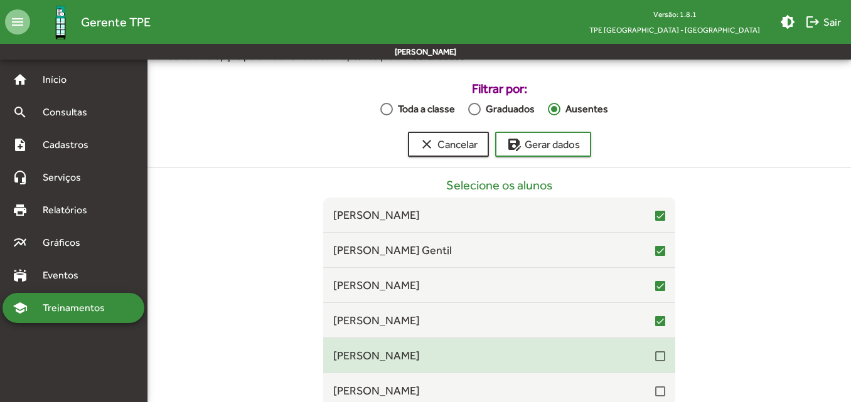
click at [655, 359] on div at bounding box center [660, 356] width 10 height 10
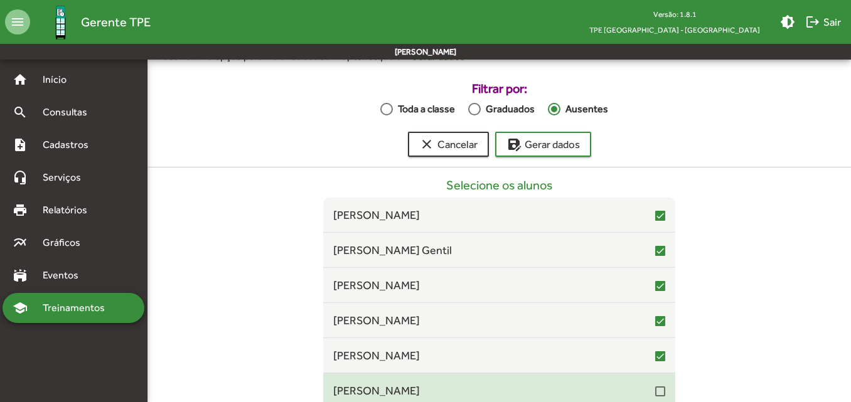
click at [655, 396] on div at bounding box center [660, 391] width 10 height 10
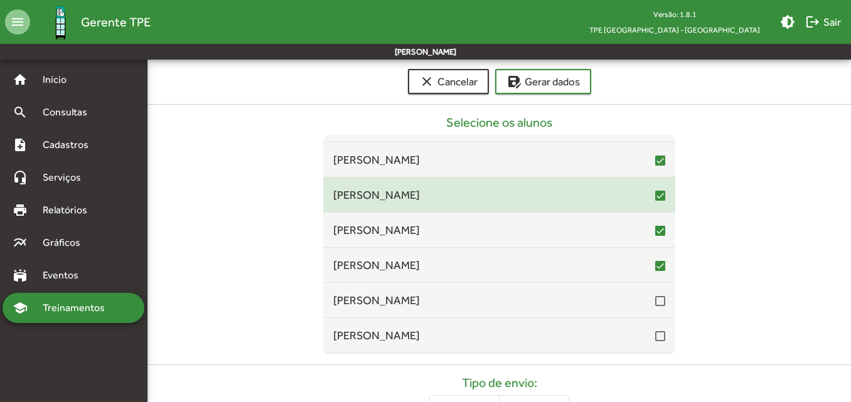
scroll to position [125, 0]
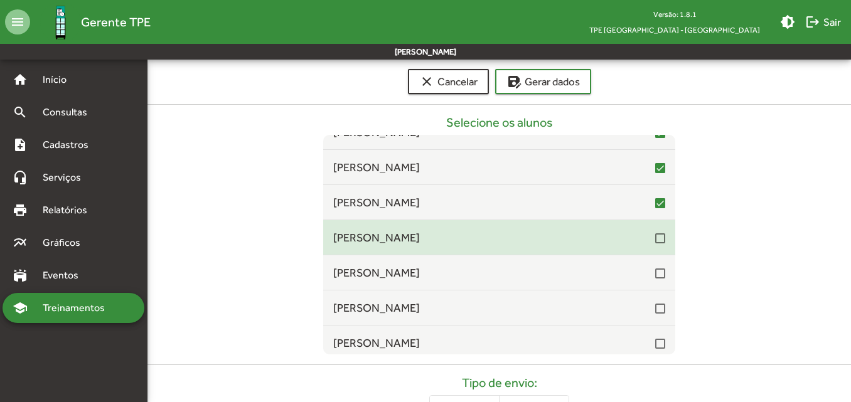
click at [647, 240] on span "[PERSON_NAME]" at bounding box center [494, 237] width 322 height 17
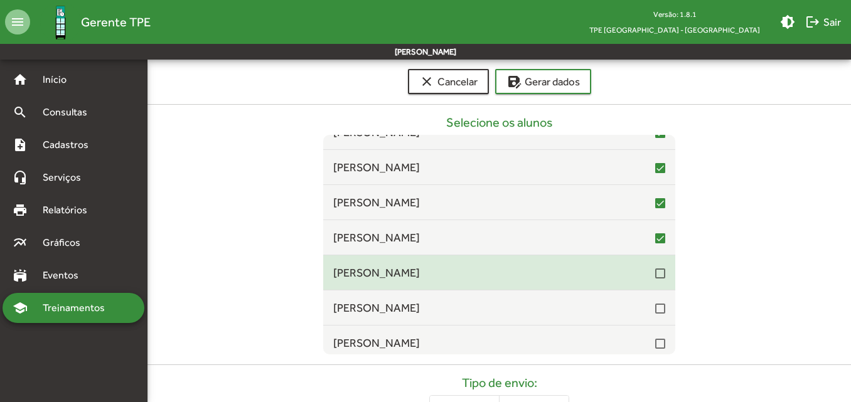
click at [655, 278] on div at bounding box center [660, 273] width 10 height 10
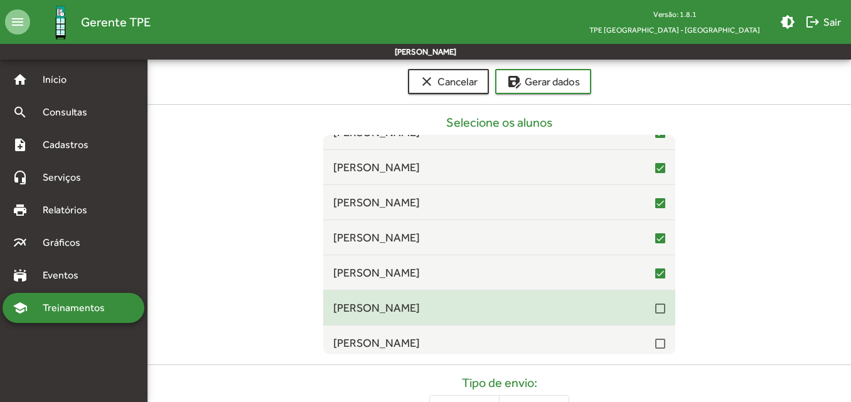
click at [655, 311] on div at bounding box center [660, 309] width 10 height 10
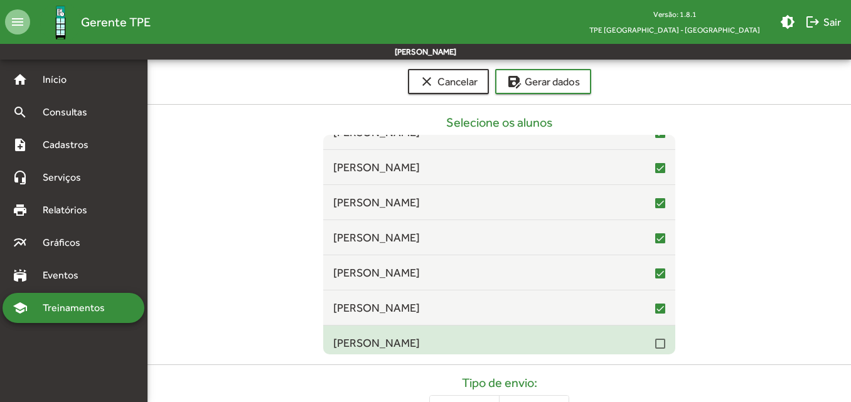
click at [655, 347] on div at bounding box center [660, 344] width 10 height 10
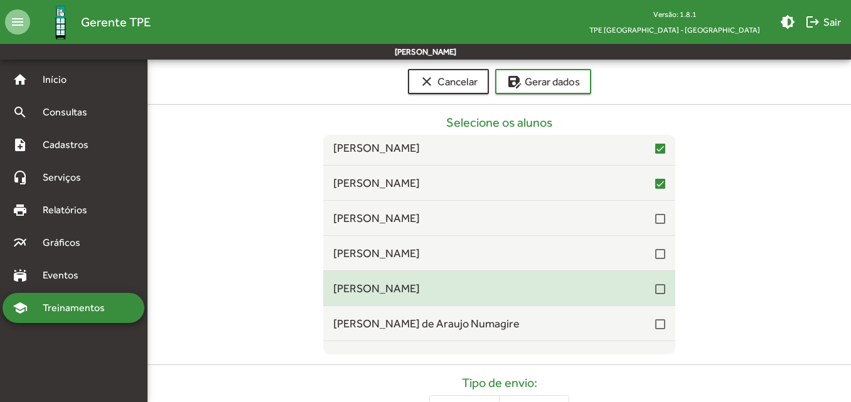
scroll to position [314, 0]
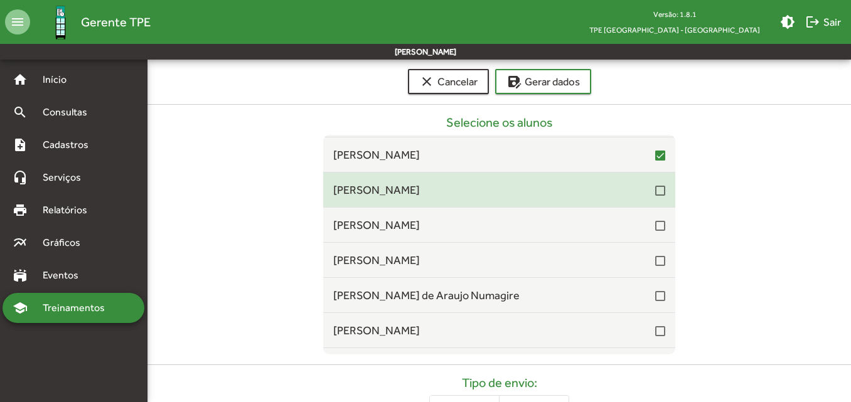
click at [655, 192] on div at bounding box center [660, 191] width 10 height 10
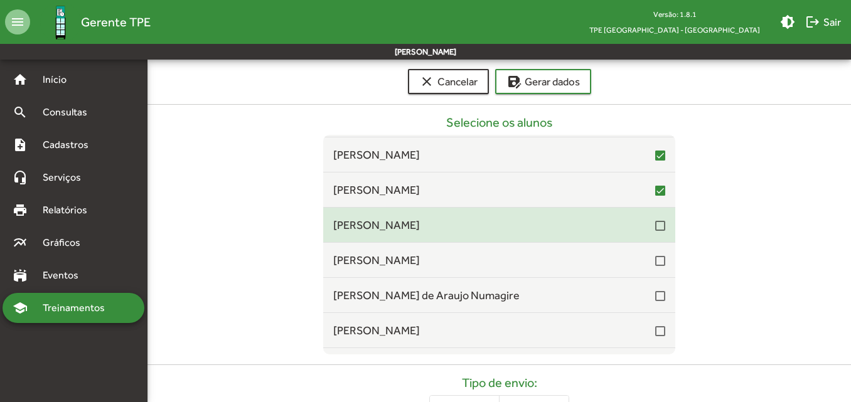
click at [655, 225] on div at bounding box center [660, 226] width 10 height 10
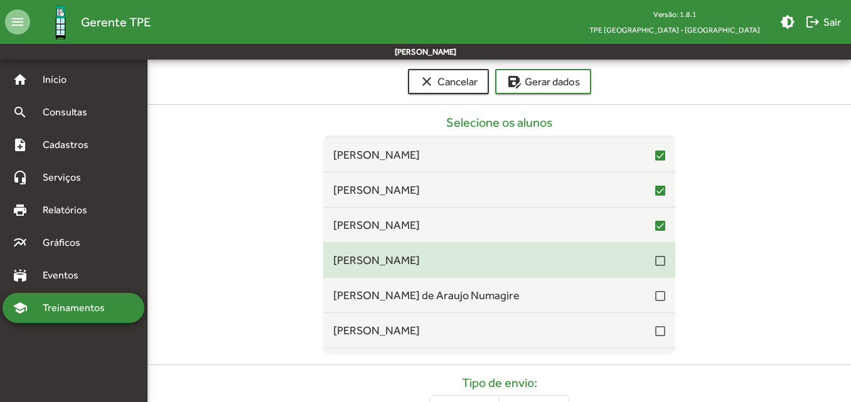
click at [655, 265] on div at bounding box center [660, 261] width 10 height 10
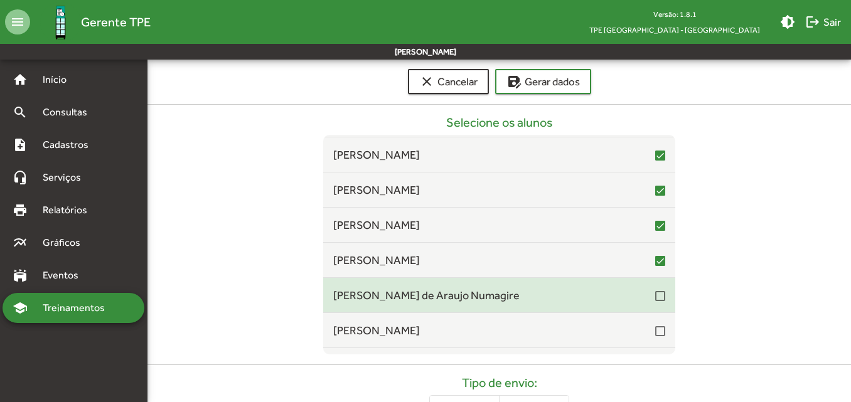
click at [655, 295] on div at bounding box center [660, 296] width 10 height 10
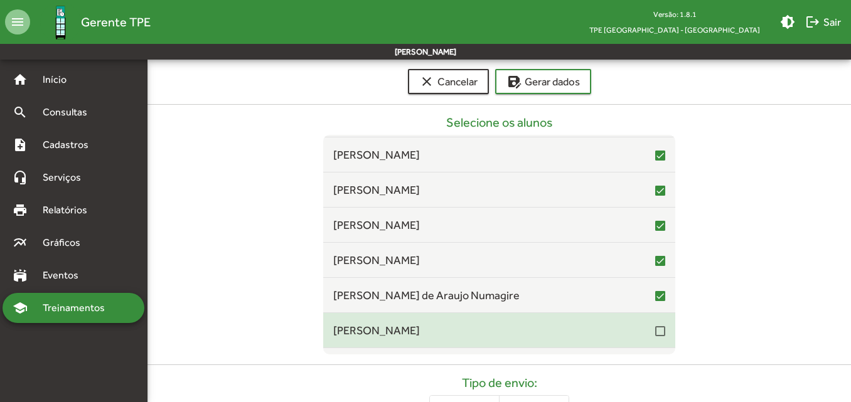
click at [655, 327] on div at bounding box center [660, 331] width 10 height 10
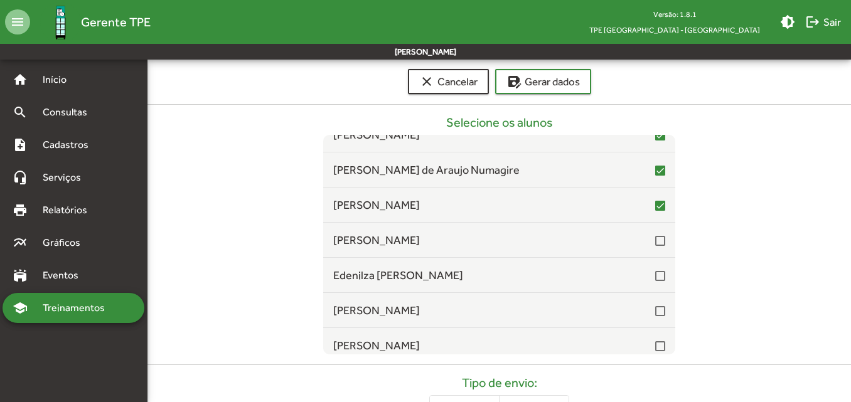
scroll to position [502, 0]
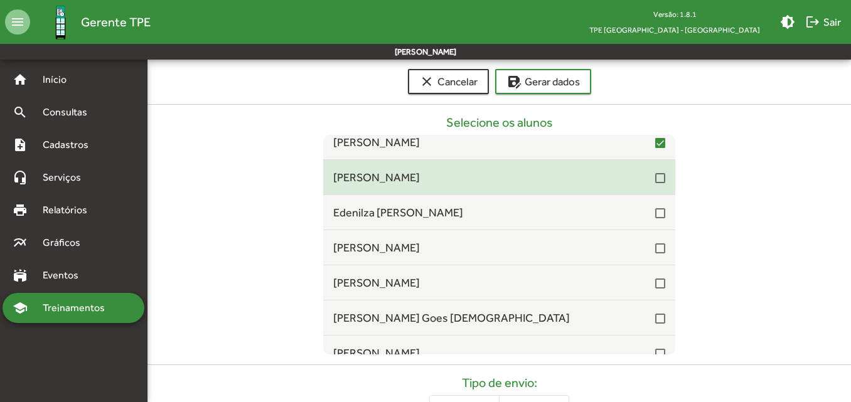
click at [655, 172] on mat-checkbox at bounding box center [660, 177] width 10 height 12
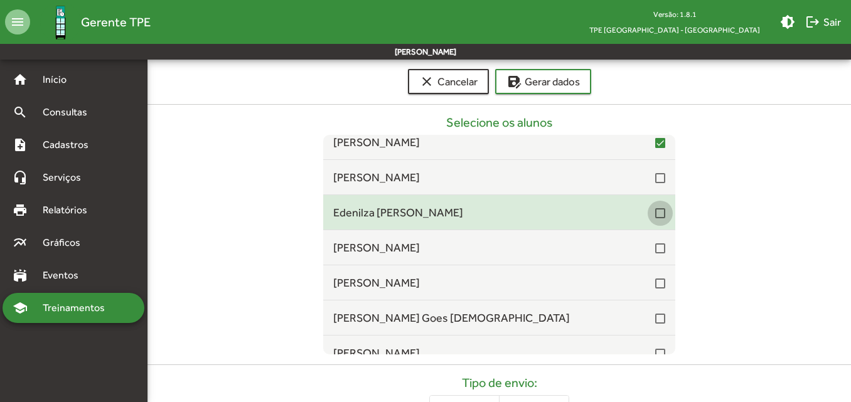
click at [655, 215] on div at bounding box center [660, 213] width 10 height 10
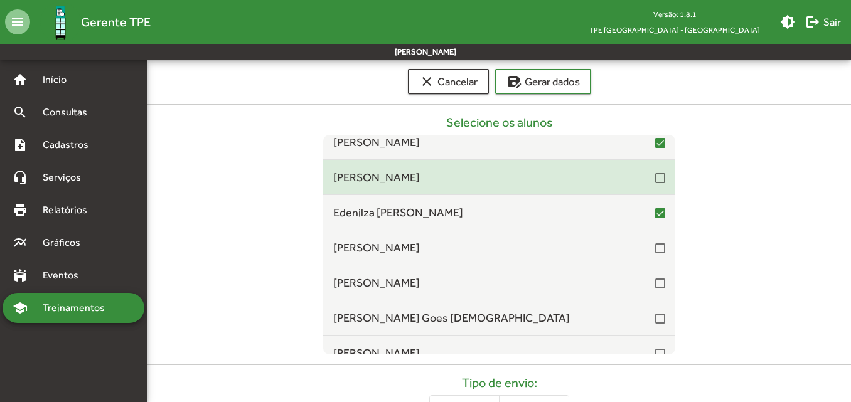
click at [655, 180] on div at bounding box center [660, 178] width 10 height 10
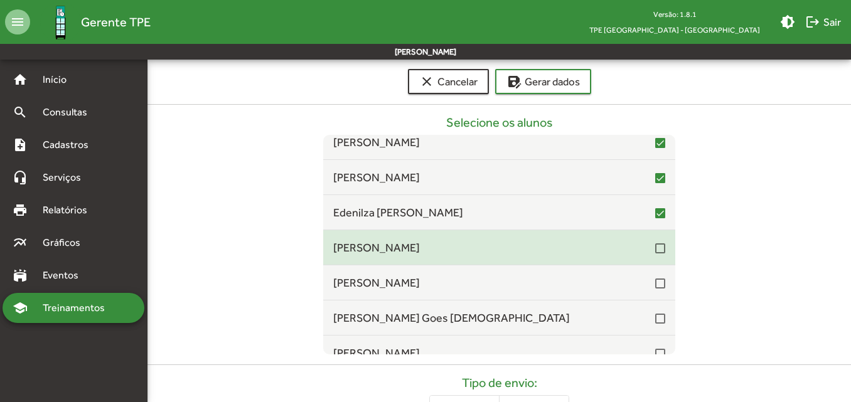
click at [655, 253] on div at bounding box center [660, 248] width 10 height 10
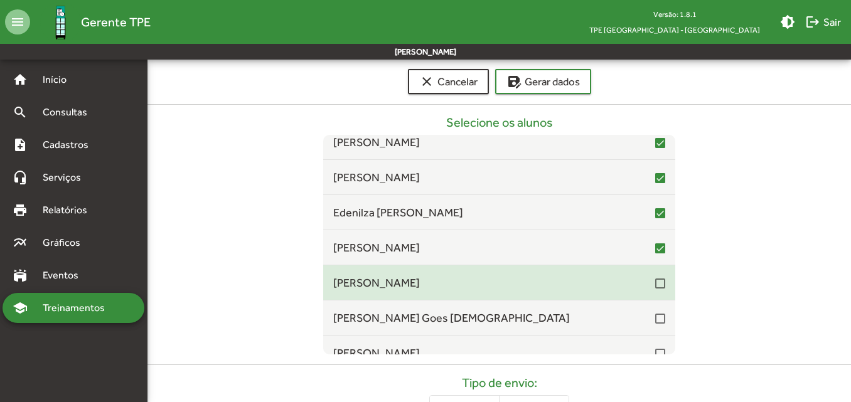
click at [655, 282] on div at bounding box center [660, 283] width 10 height 10
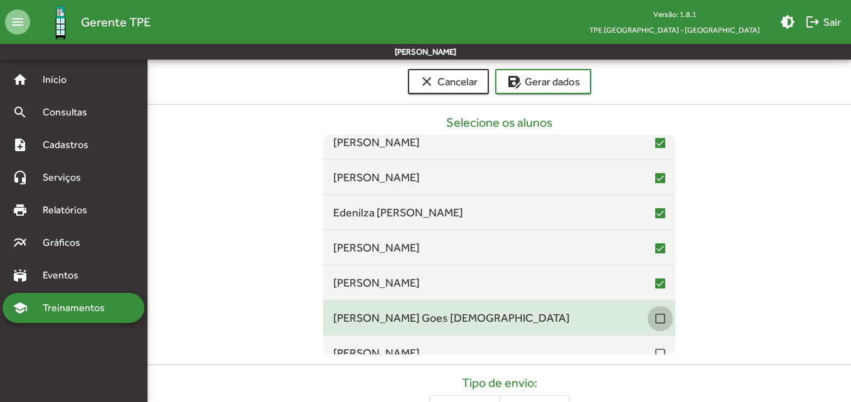
click at [655, 321] on div at bounding box center [660, 319] width 10 height 10
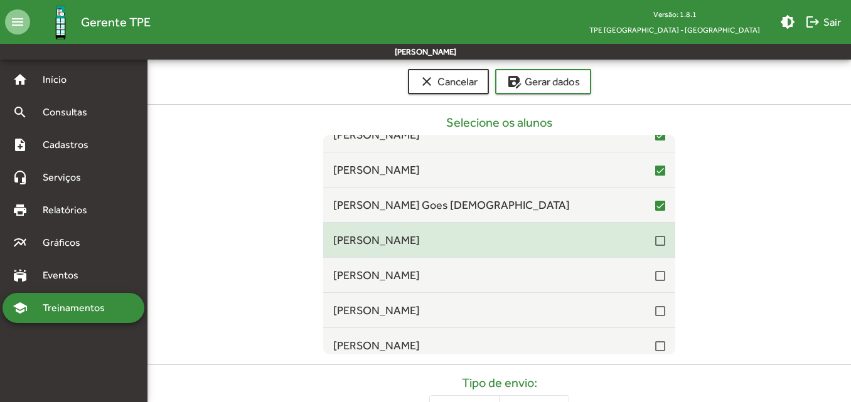
scroll to position [627, 0]
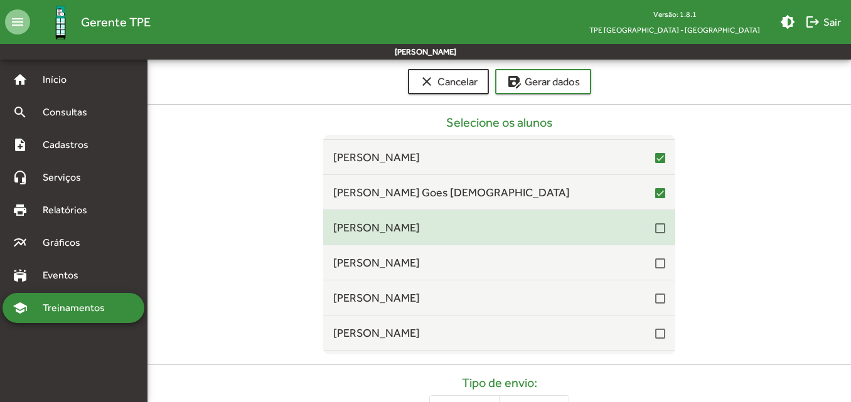
click at [655, 223] on div at bounding box center [660, 228] width 10 height 10
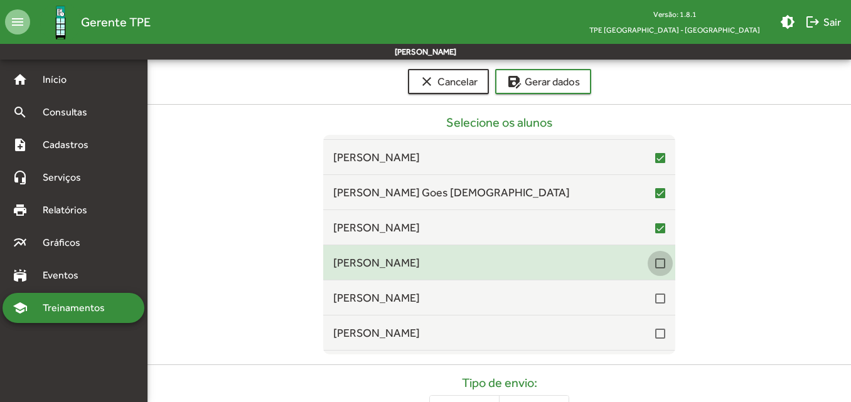
click at [657, 266] on div at bounding box center [660, 263] width 10 height 10
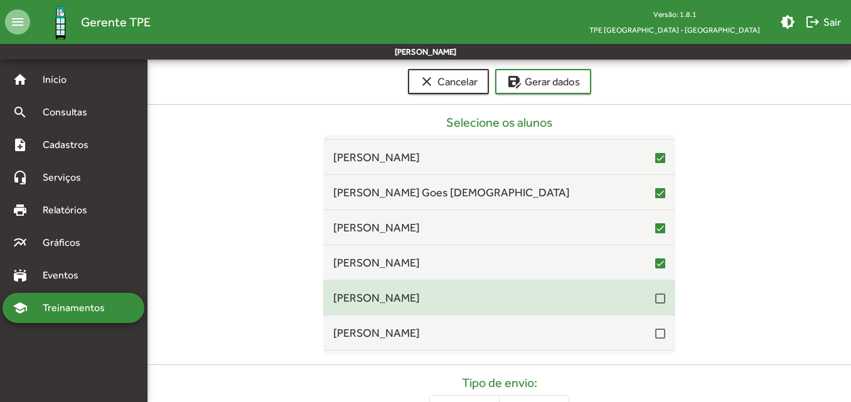
click at [655, 298] on div at bounding box center [660, 299] width 10 height 10
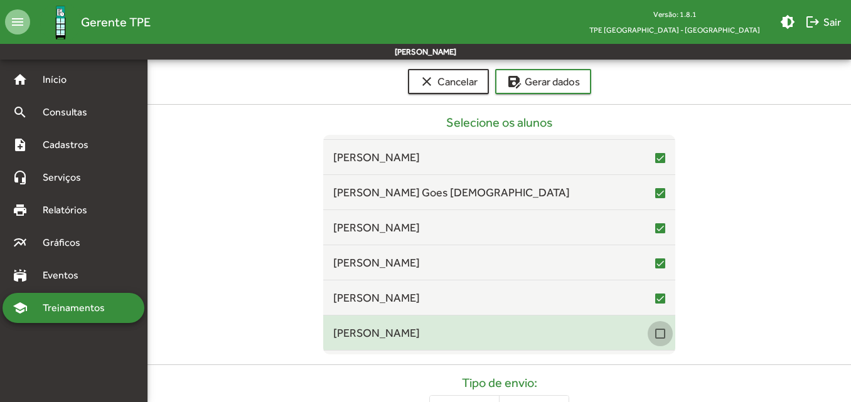
click at [655, 332] on div at bounding box center [660, 334] width 10 height 10
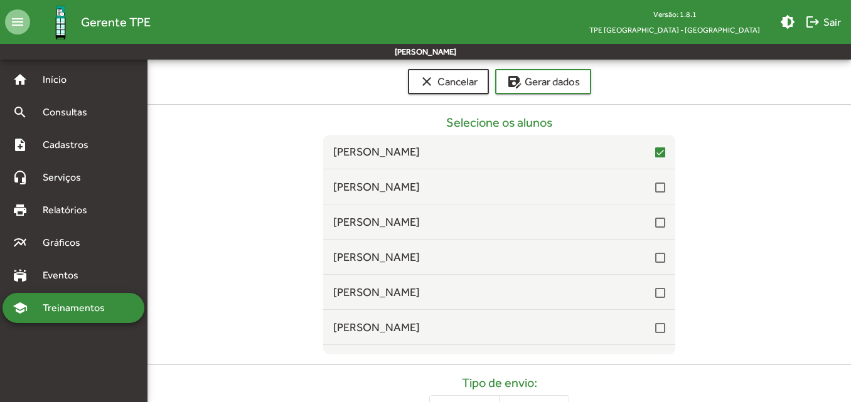
scroll to position [815, 0]
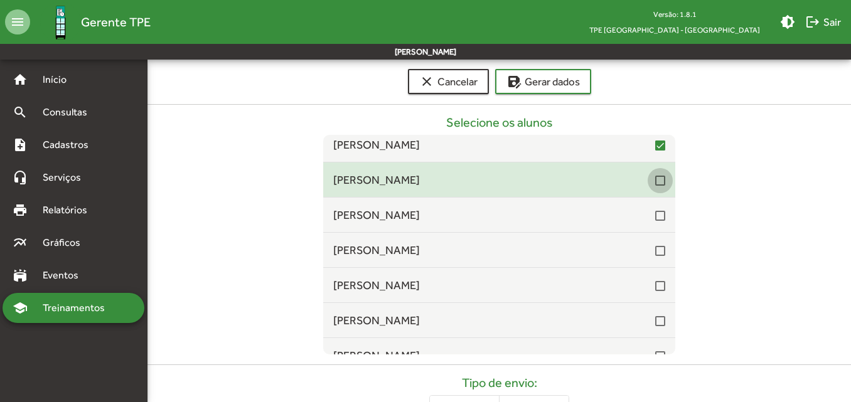
click at [655, 182] on div at bounding box center [660, 181] width 10 height 10
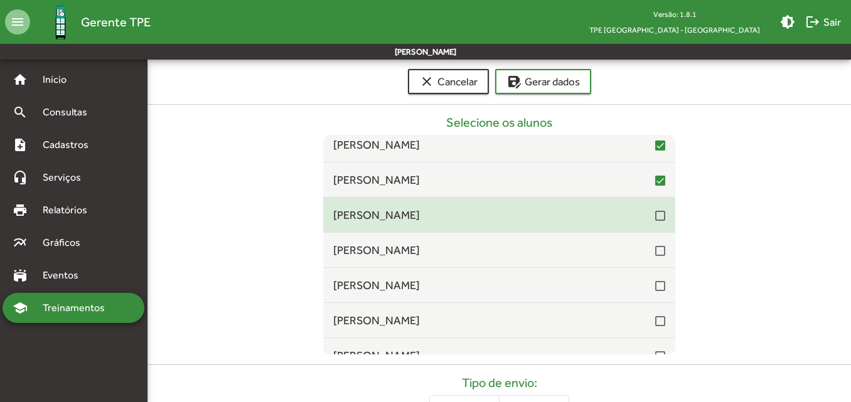
click at [655, 219] on div at bounding box center [660, 216] width 10 height 10
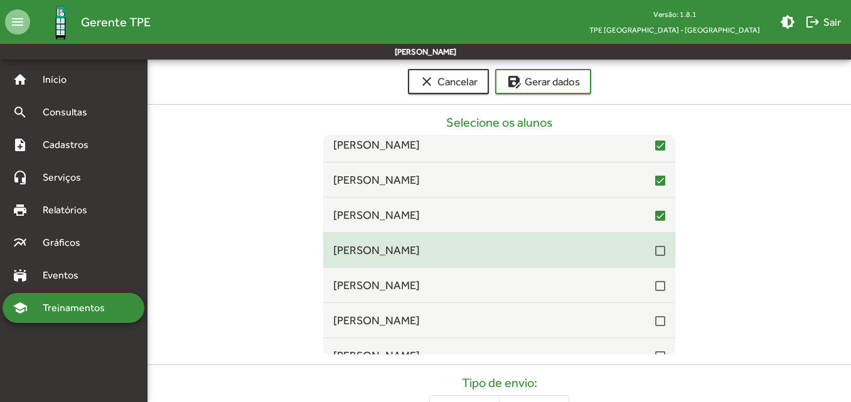
click at [655, 254] on div at bounding box center [660, 251] width 10 height 10
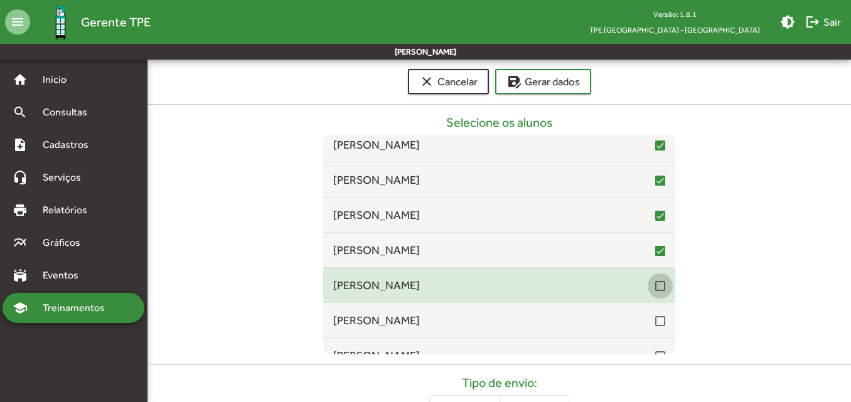
click at [655, 282] on div at bounding box center [660, 286] width 10 height 10
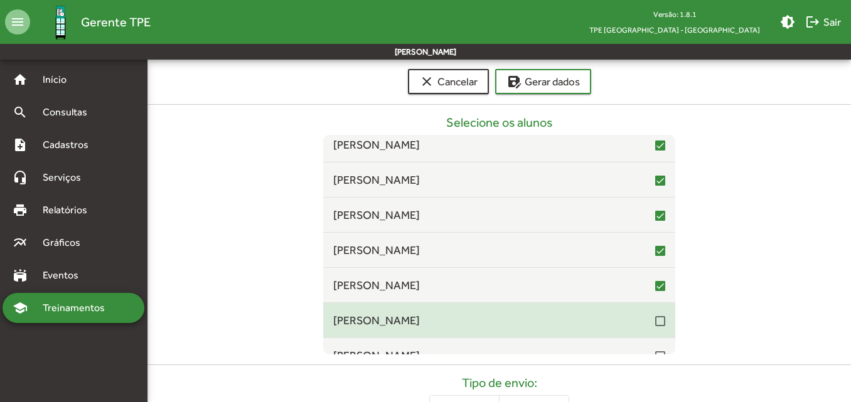
click at [655, 321] on div at bounding box center [660, 321] width 10 height 10
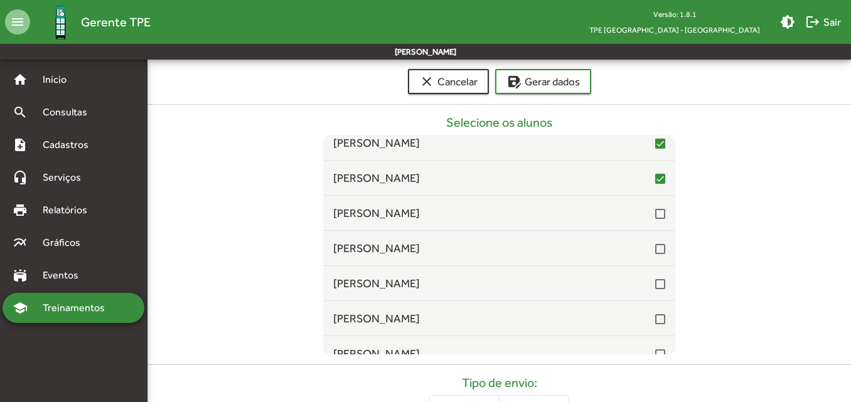
scroll to position [1004, 0]
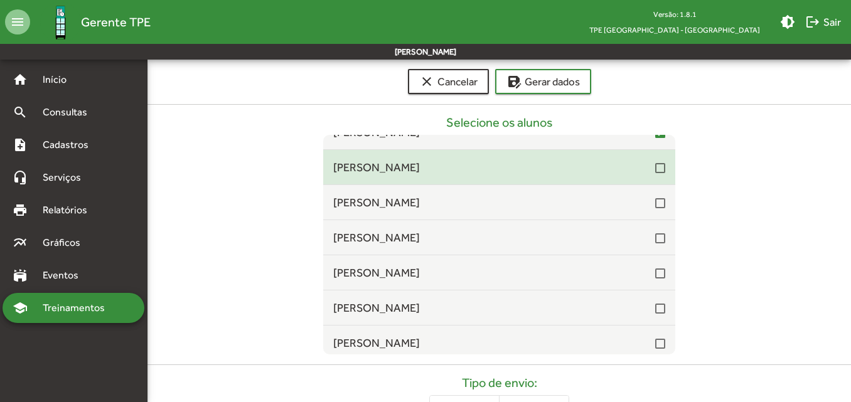
click at [655, 171] on div at bounding box center [660, 168] width 10 height 10
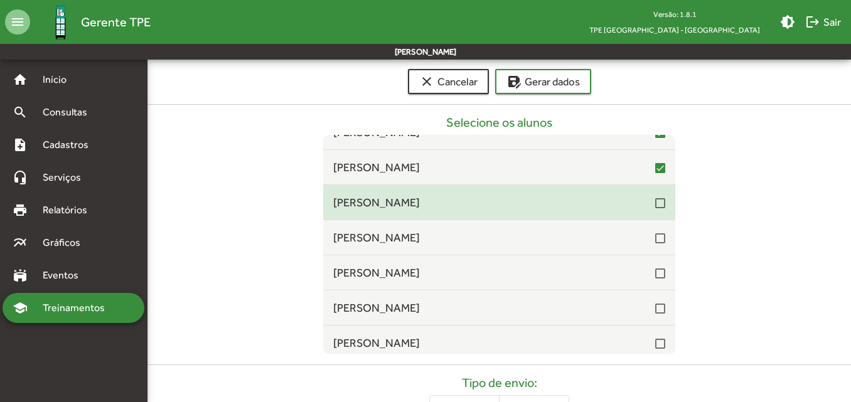
click at [655, 208] on div at bounding box center [660, 203] width 10 height 10
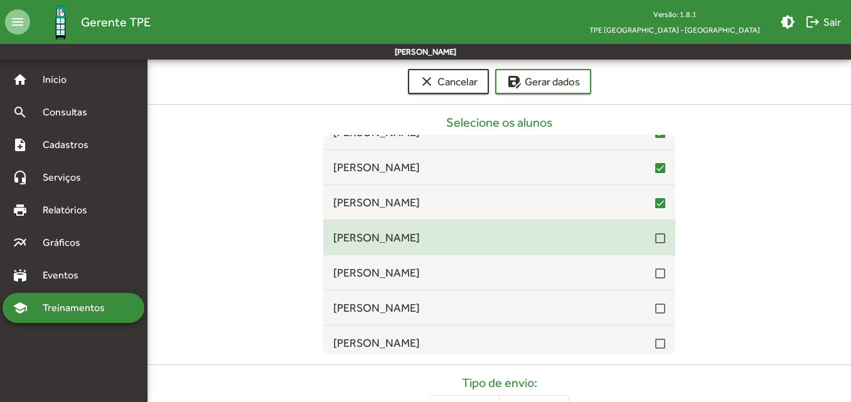
click at [655, 236] on div at bounding box center [660, 238] width 10 height 10
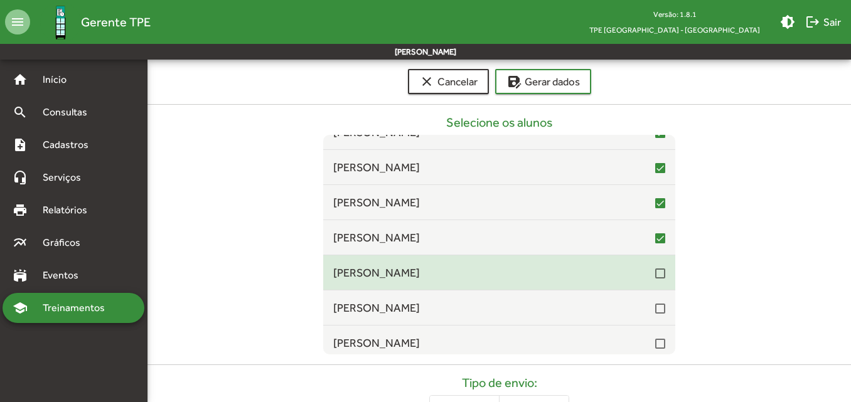
click at [655, 275] on div at bounding box center [660, 273] width 10 height 10
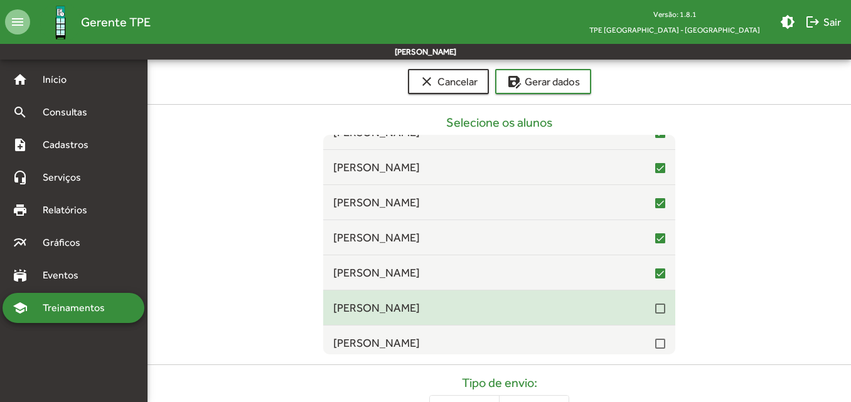
click at [655, 305] on div at bounding box center [660, 309] width 10 height 10
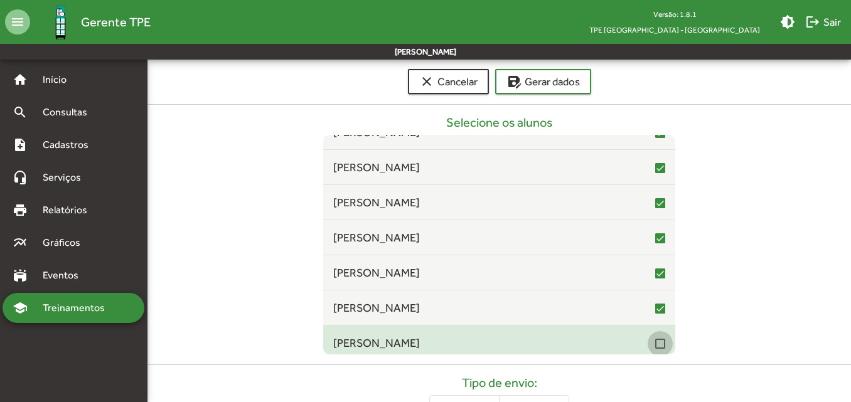
click at [655, 347] on div at bounding box center [660, 344] width 10 height 10
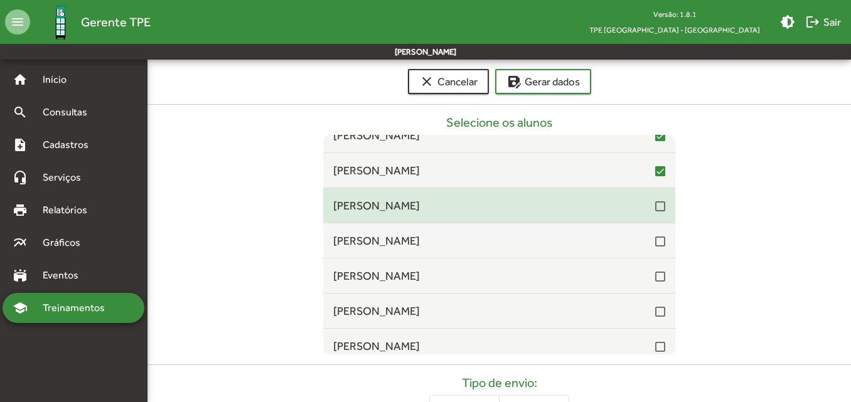
scroll to position [1192, 0]
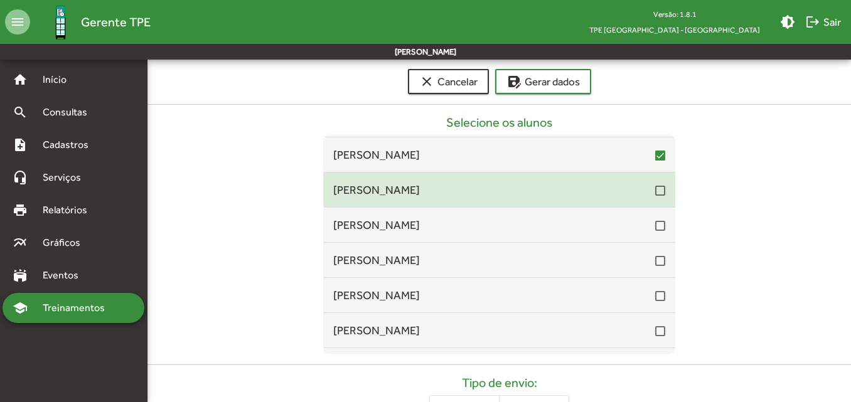
click at [655, 194] on div at bounding box center [660, 191] width 10 height 10
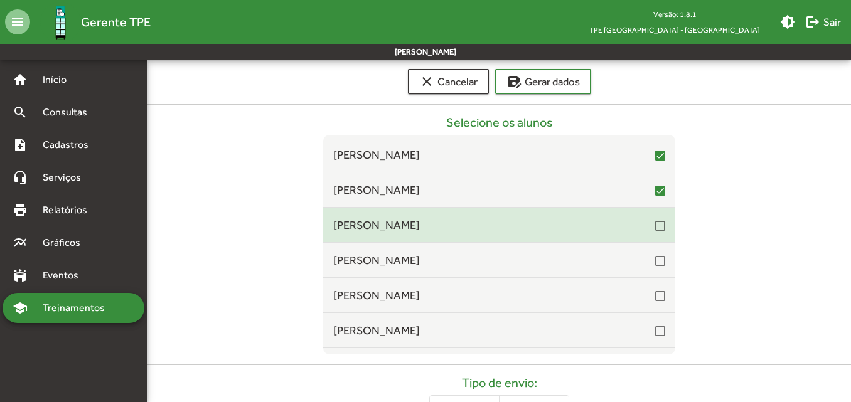
click at [655, 225] on div at bounding box center [660, 226] width 10 height 10
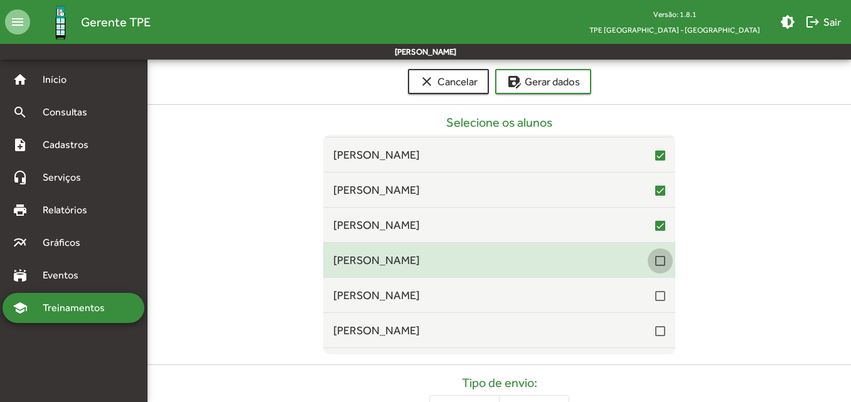
click at [655, 258] on div at bounding box center [660, 261] width 10 height 10
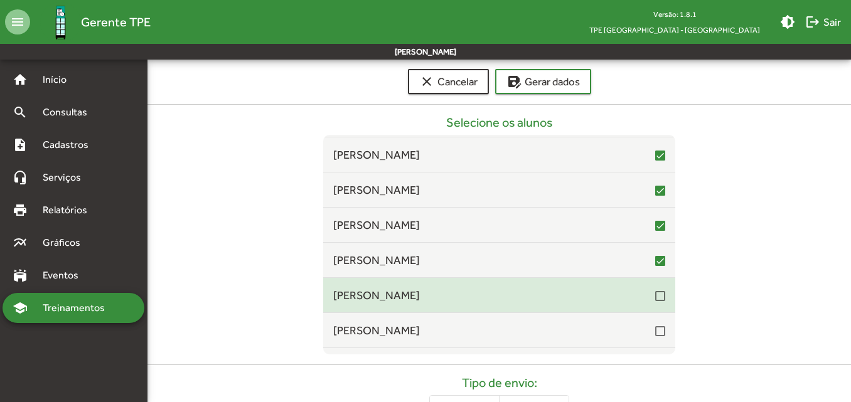
click at [655, 301] on div at bounding box center [660, 296] width 10 height 10
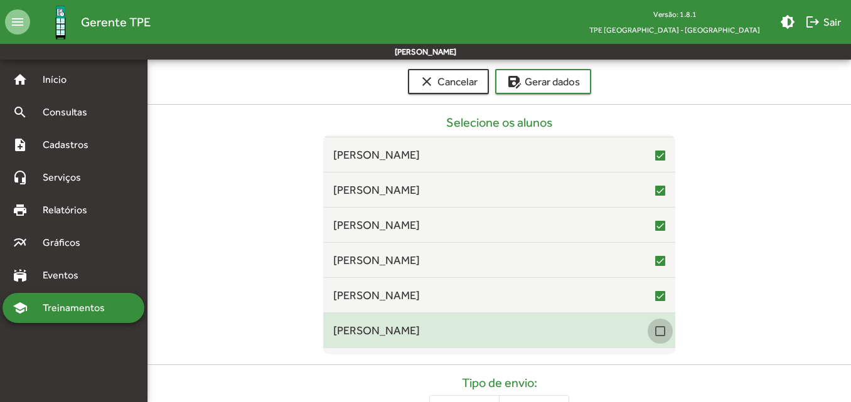
click at [655, 336] on div at bounding box center [660, 331] width 10 height 10
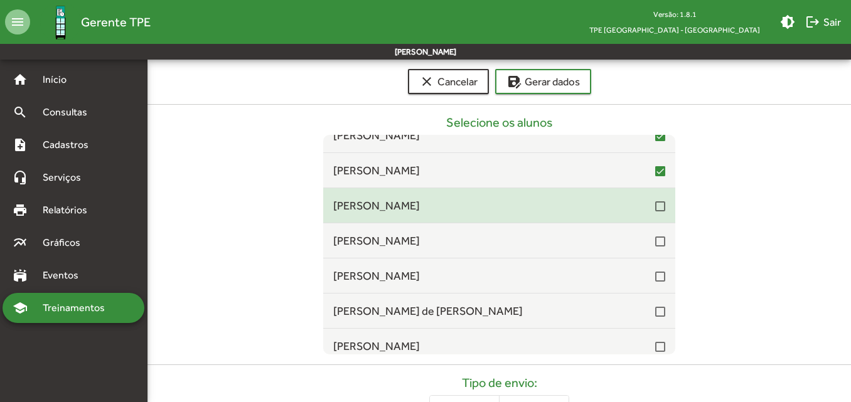
scroll to position [1380, 0]
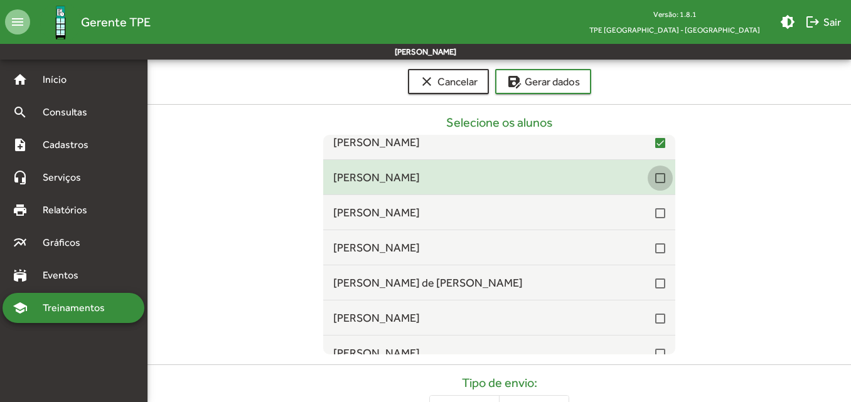
click at [655, 183] on div at bounding box center [660, 178] width 10 height 10
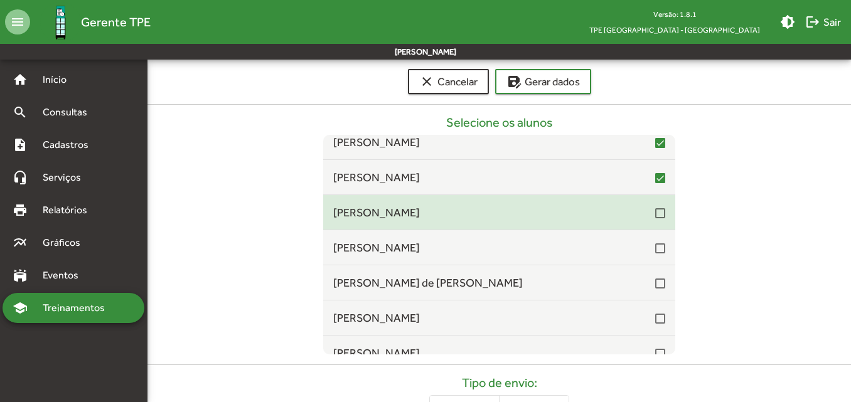
click at [655, 216] on div at bounding box center [660, 213] width 10 height 10
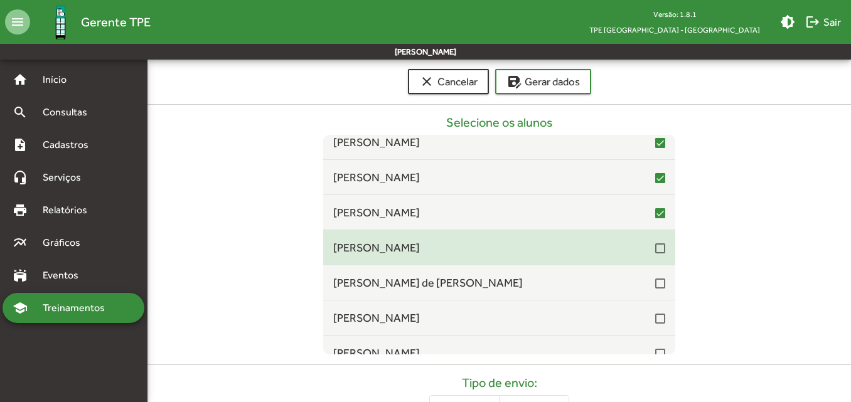
click at [655, 251] on div at bounding box center [660, 248] width 10 height 10
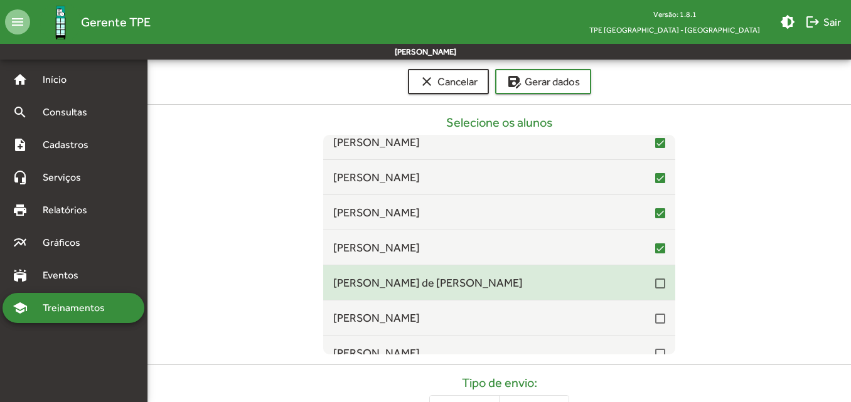
click at [655, 278] on mat-checkbox at bounding box center [660, 283] width 10 height 12
click at [655, 288] on div at bounding box center [660, 283] width 10 height 10
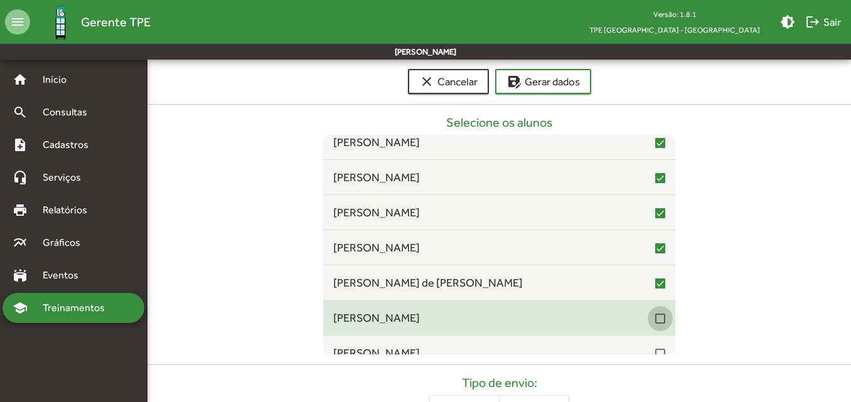
click at [655, 316] on div at bounding box center [660, 319] width 10 height 10
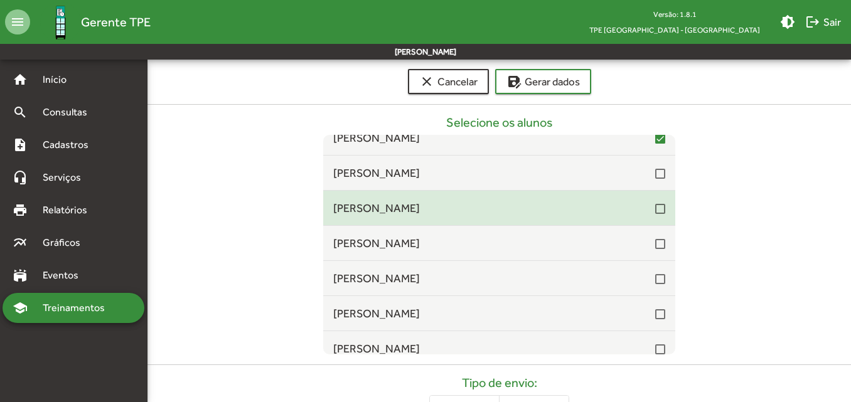
scroll to position [1568, 0]
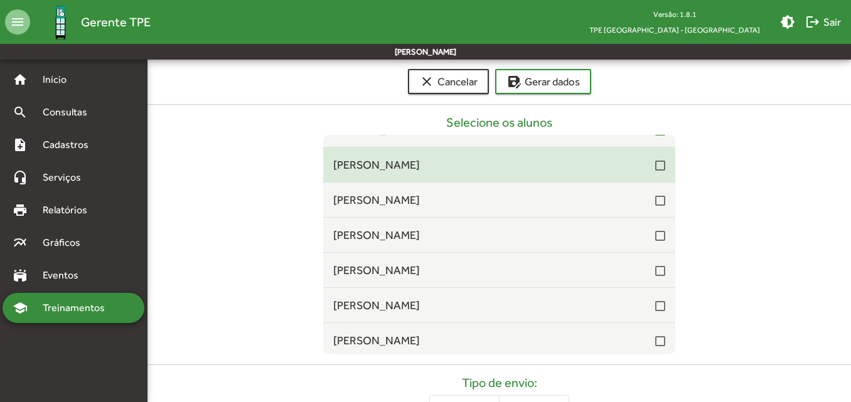
click at [655, 171] on div at bounding box center [660, 166] width 10 height 10
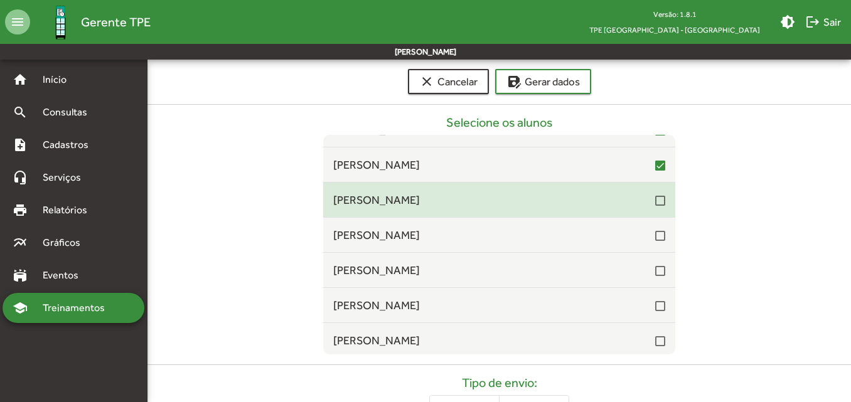
click at [655, 199] on div at bounding box center [660, 201] width 10 height 10
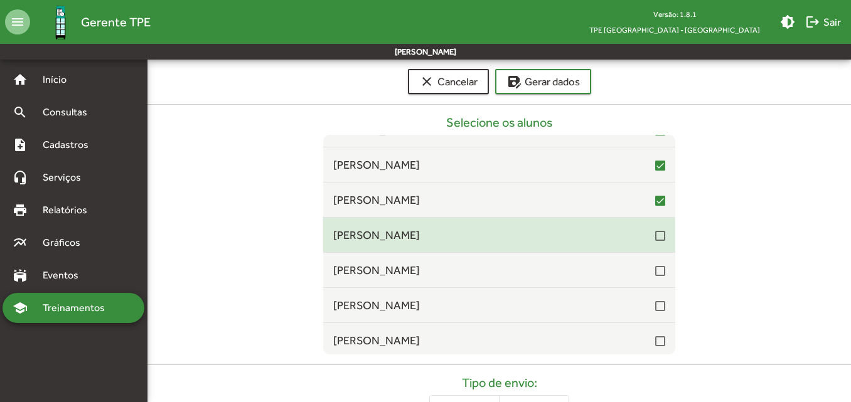
click at [655, 241] on div at bounding box center [660, 236] width 10 height 10
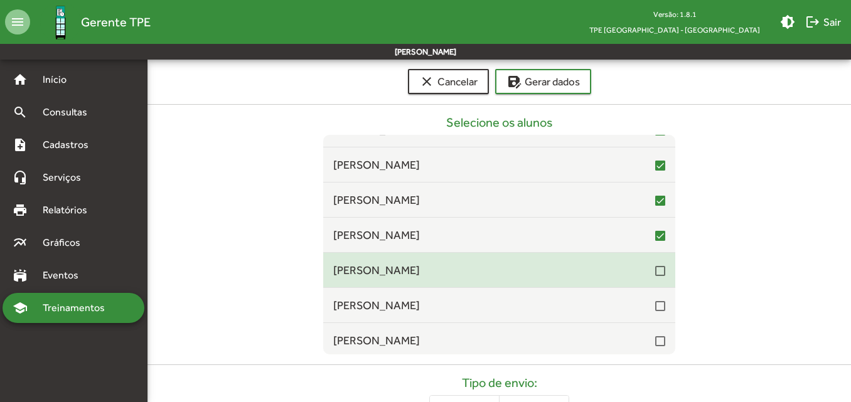
click at [657, 273] on div at bounding box center [660, 271] width 10 height 10
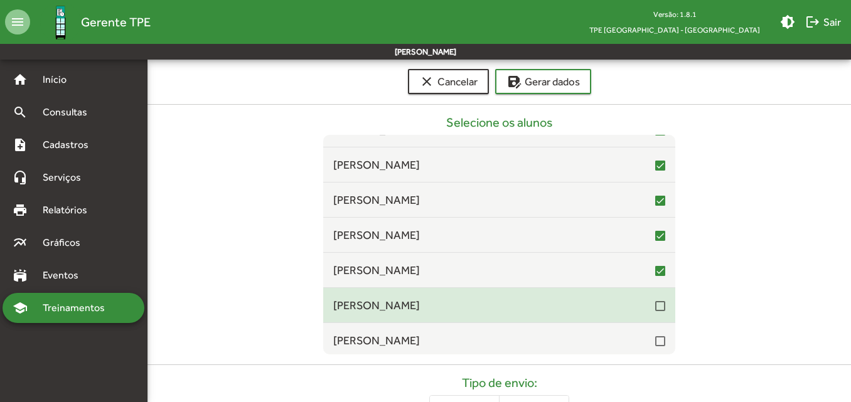
click at [655, 308] on div at bounding box center [660, 306] width 10 height 10
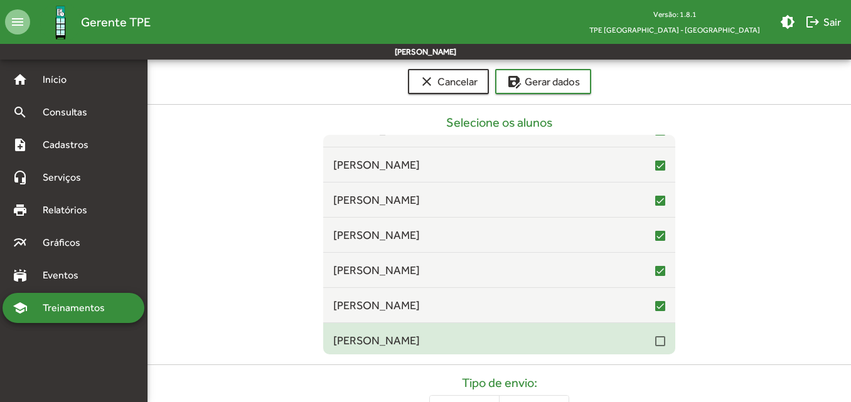
click at [655, 337] on div at bounding box center [660, 341] width 10 height 10
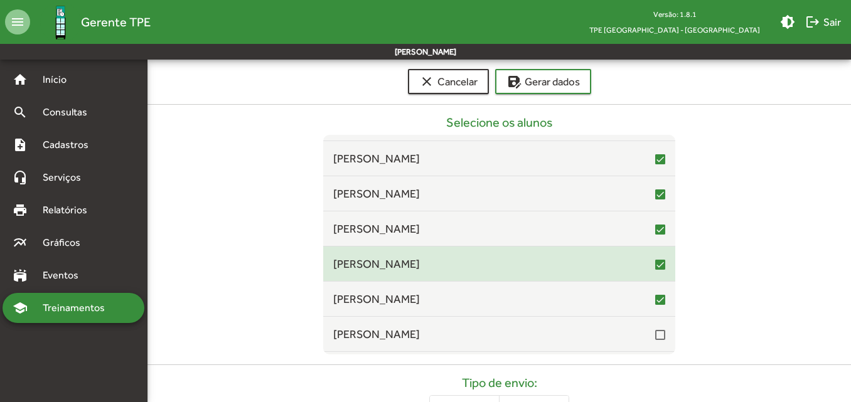
scroll to position [1694, 0]
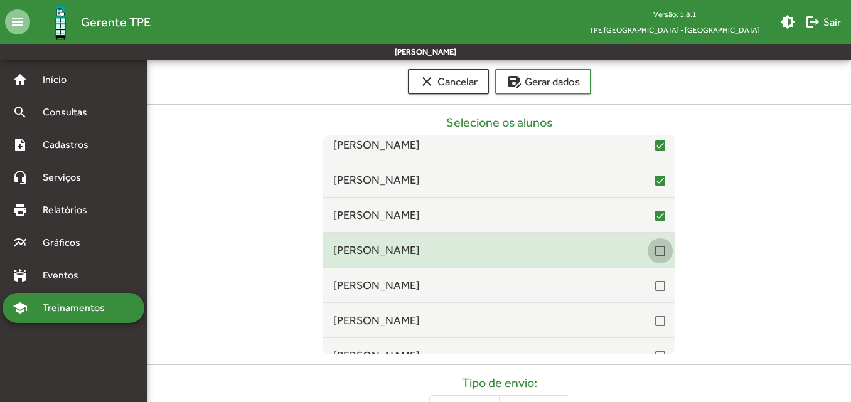
click at [655, 253] on div at bounding box center [660, 251] width 10 height 10
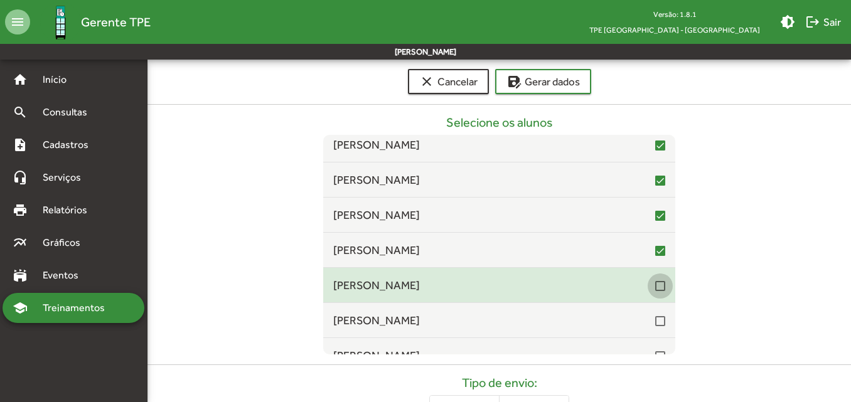
click at [655, 284] on div at bounding box center [660, 286] width 10 height 10
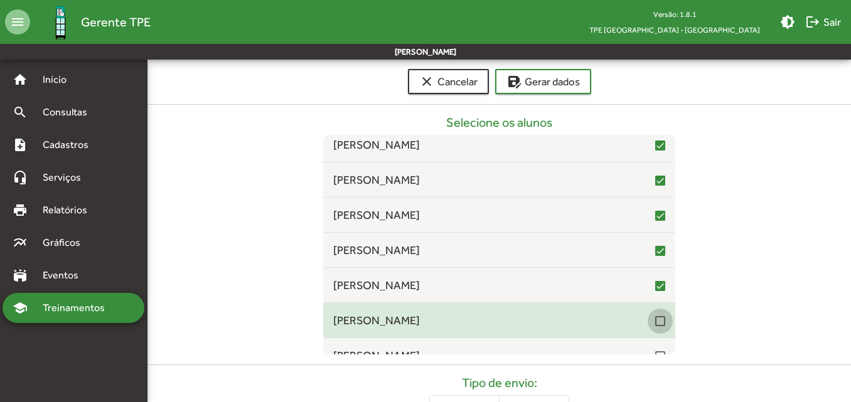
click at [655, 323] on div at bounding box center [660, 321] width 10 height 10
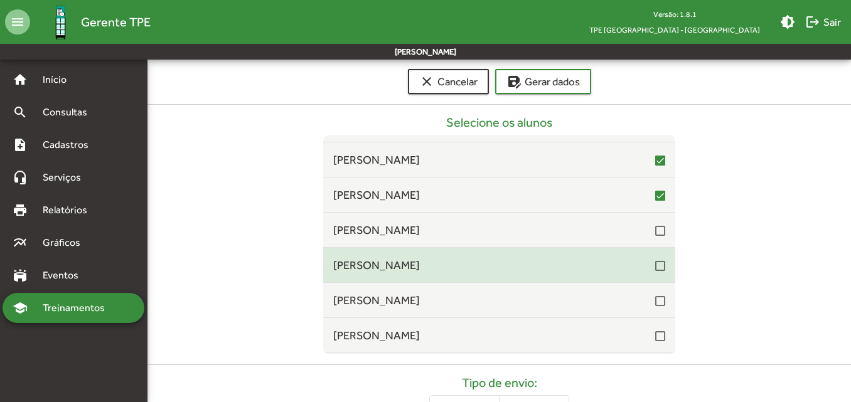
scroll to position [1882, 0]
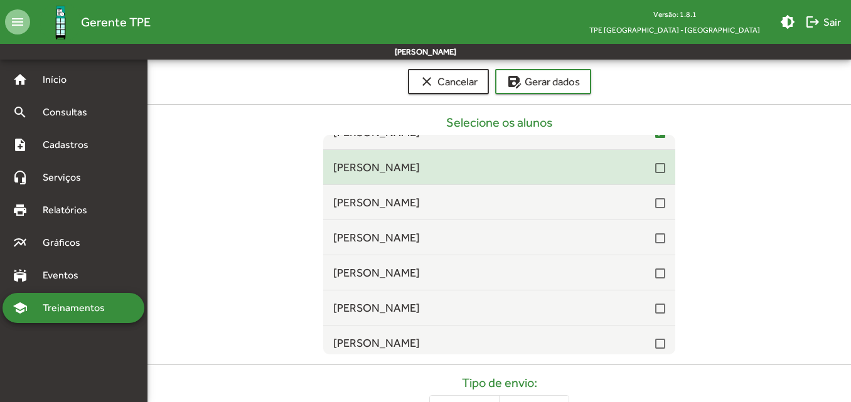
click at [655, 166] on div at bounding box center [660, 168] width 10 height 10
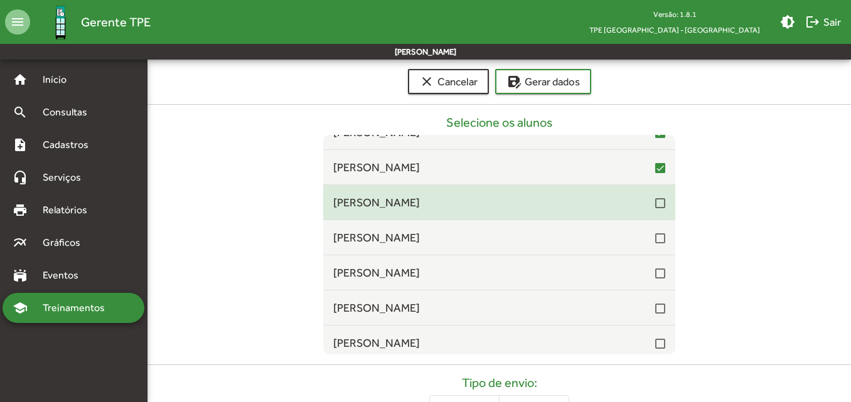
click at [655, 200] on div at bounding box center [660, 203] width 10 height 10
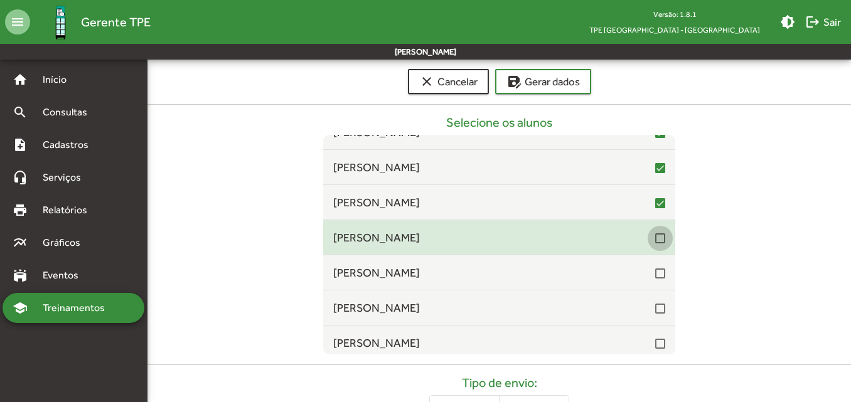
click at [655, 238] on div at bounding box center [660, 238] width 10 height 10
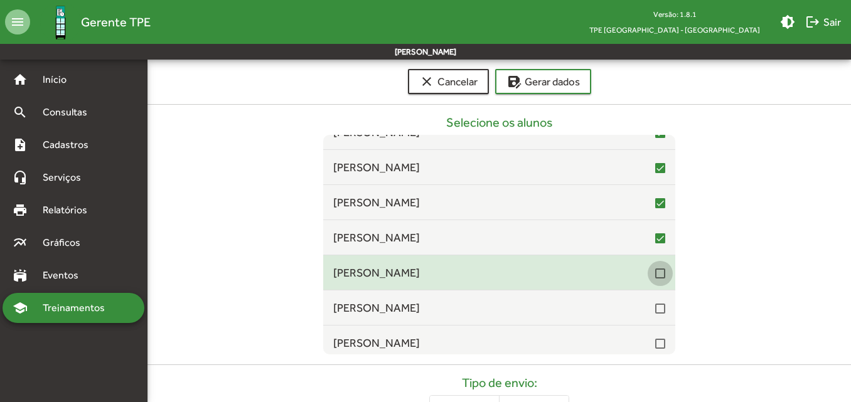
click at [655, 272] on div at bounding box center [660, 273] width 10 height 10
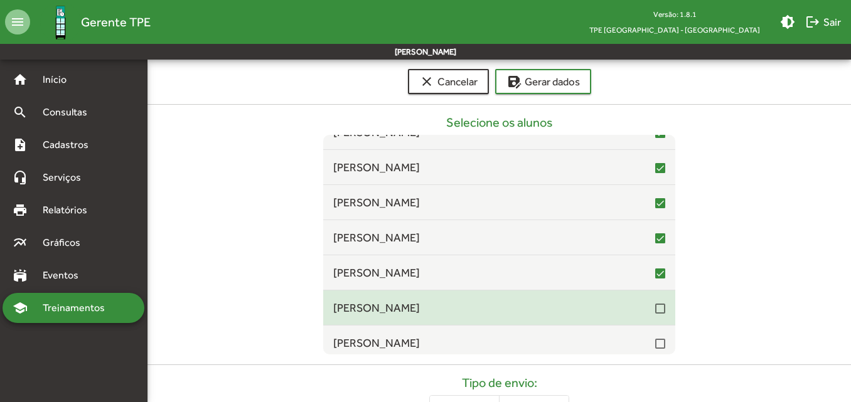
click at [647, 312] on span "[PERSON_NAME]" at bounding box center [494, 307] width 322 height 17
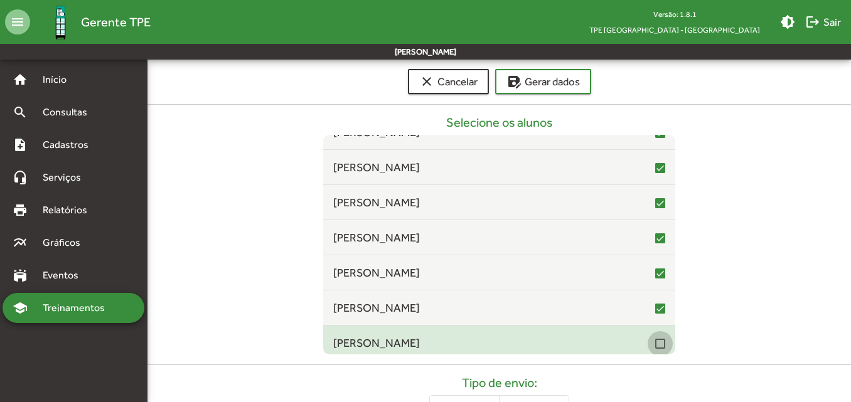
click at [655, 341] on div at bounding box center [660, 344] width 10 height 10
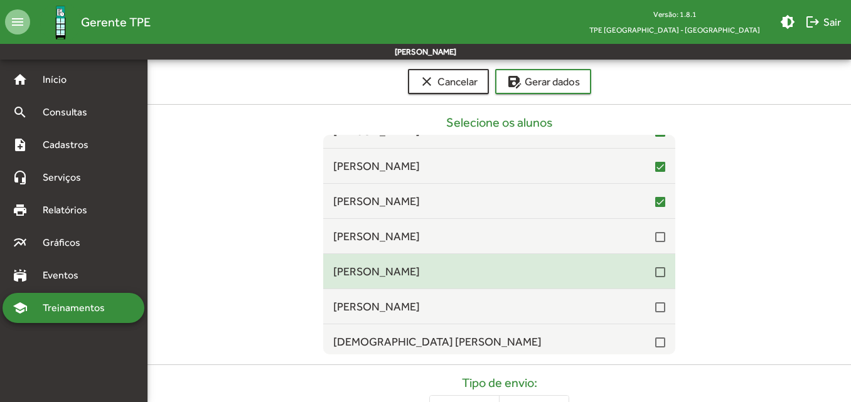
scroll to position [2070, 0]
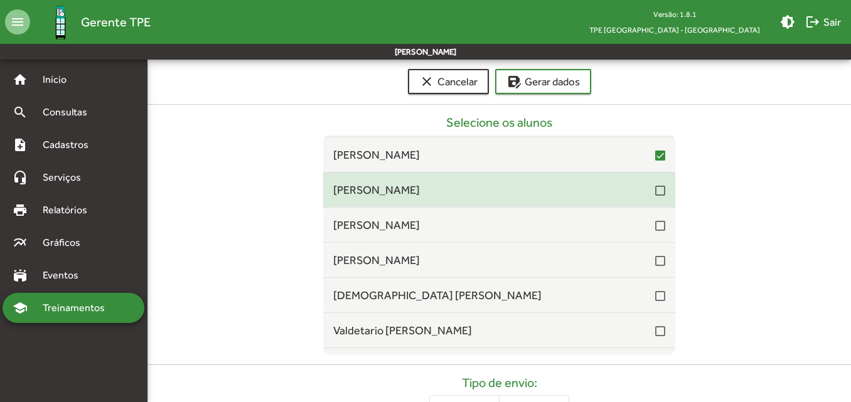
click at [647, 194] on span "[PERSON_NAME]" at bounding box center [494, 189] width 322 height 17
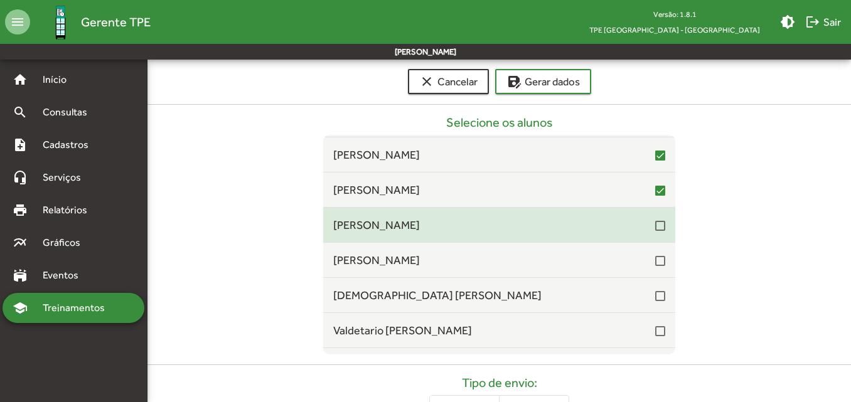
click at [655, 222] on div at bounding box center [660, 226] width 10 height 10
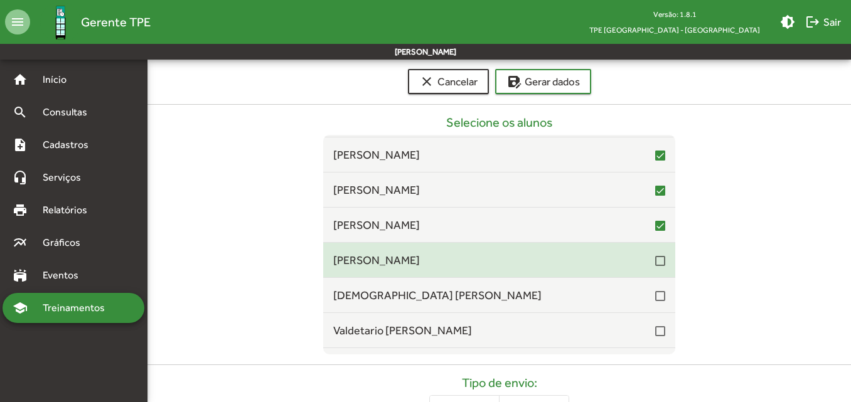
click at [649, 268] on div "[PERSON_NAME]" at bounding box center [499, 260] width 332 height 17
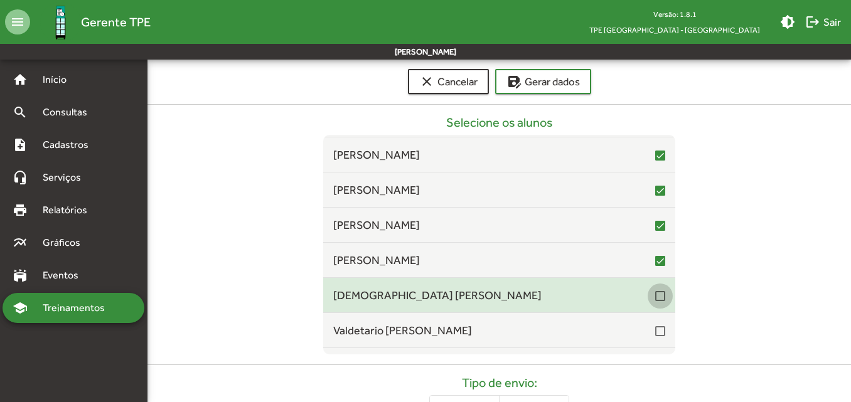
click at [655, 297] on div at bounding box center [660, 296] width 10 height 10
drag, startPoint x: 654, startPoint y: 332, endPoint x: 604, endPoint y: 287, distance: 67.5
click at [655, 332] on div at bounding box center [660, 331] width 10 height 10
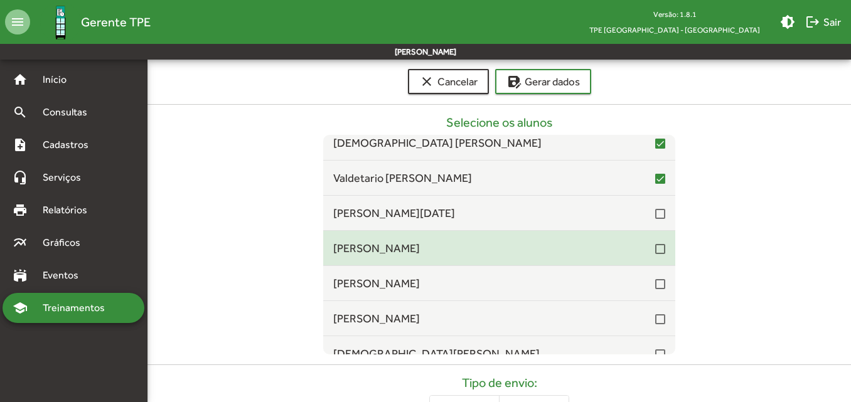
scroll to position [2258, 0]
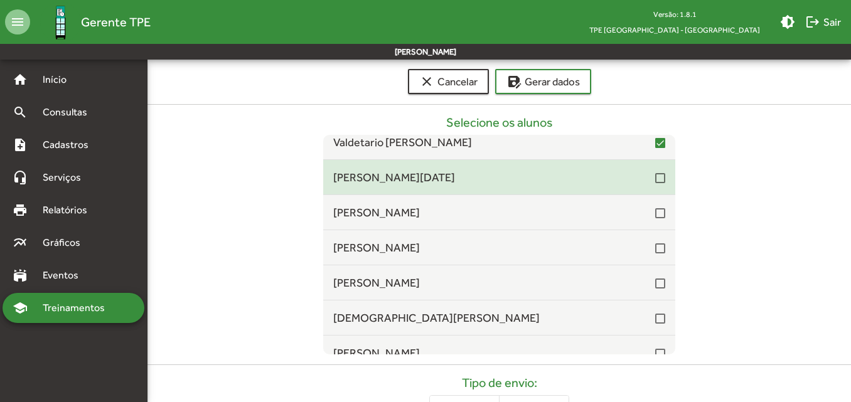
click at [655, 181] on div at bounding box center [660, 178] width 10 height 10
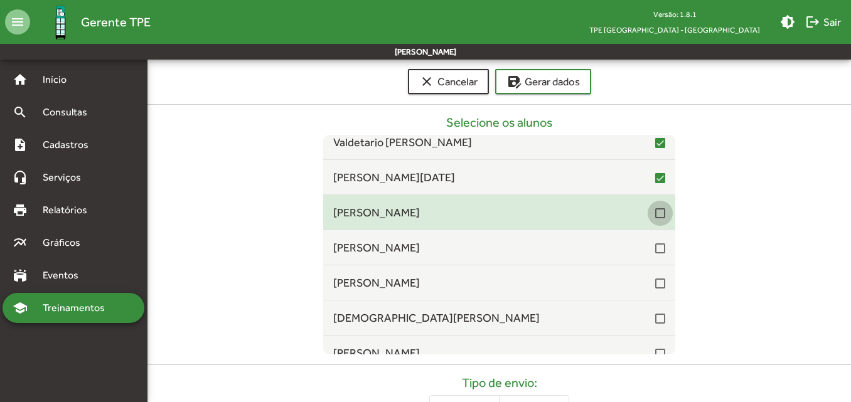
click at [655, 215] on div at bounding box center [660, 213] width 10 height 10
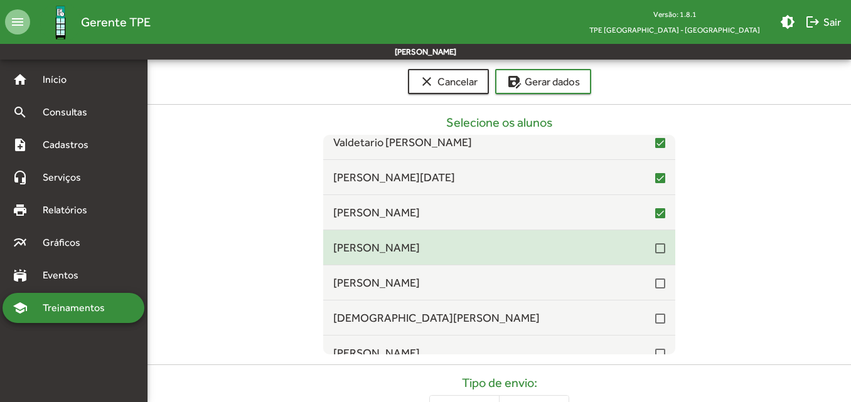
click at [655, 248] on div at bounding box center [660, 248] width 10 height 10
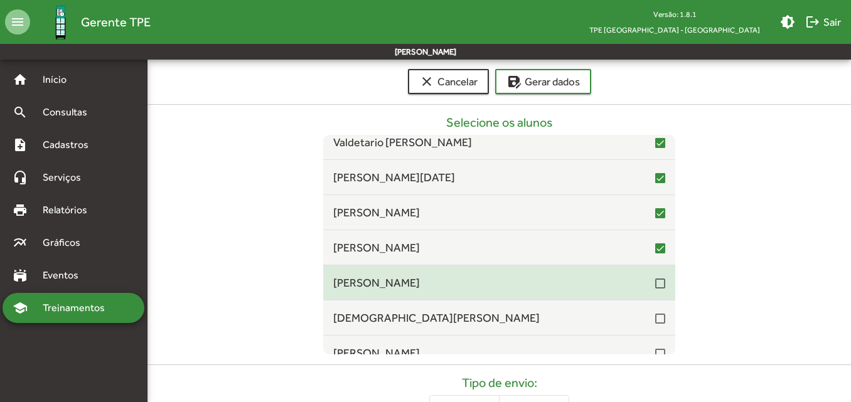
click at [655, 281] on div at bounding box center [660, 283] width 10 height 10
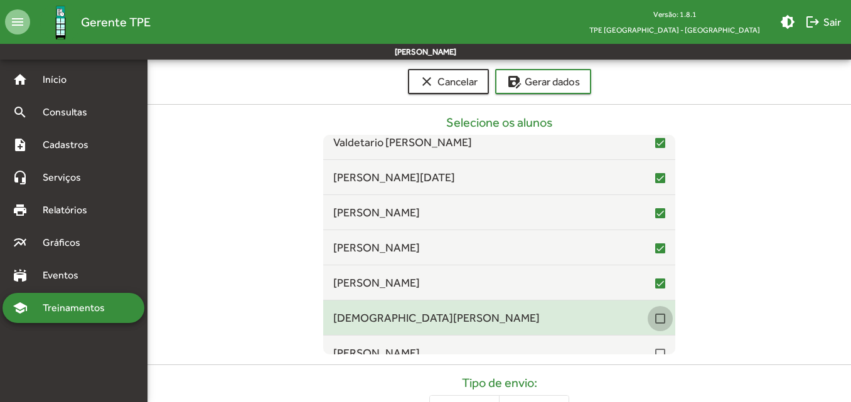
click at [655, 317] on div at bounding box center [660, 319] width 10 height 10
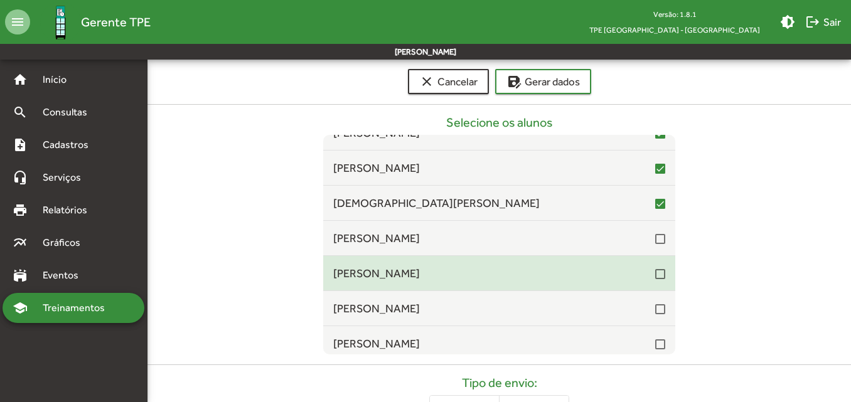
scroll to position [2446, 0]
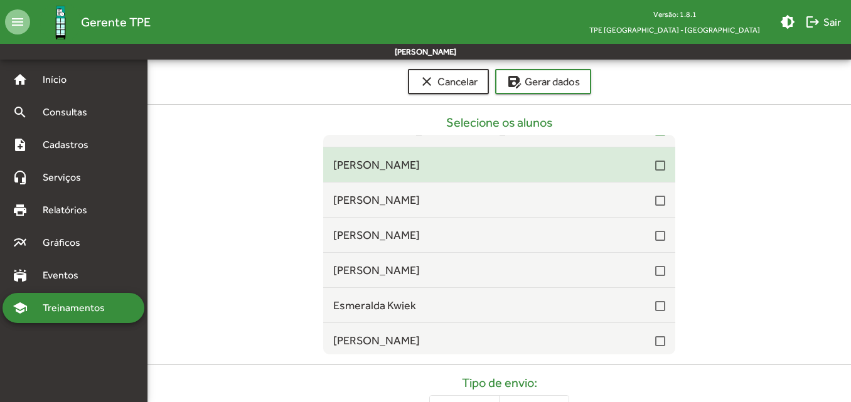
click at [655, 168] on div at bounding box center [660, 166] width 10 height 10
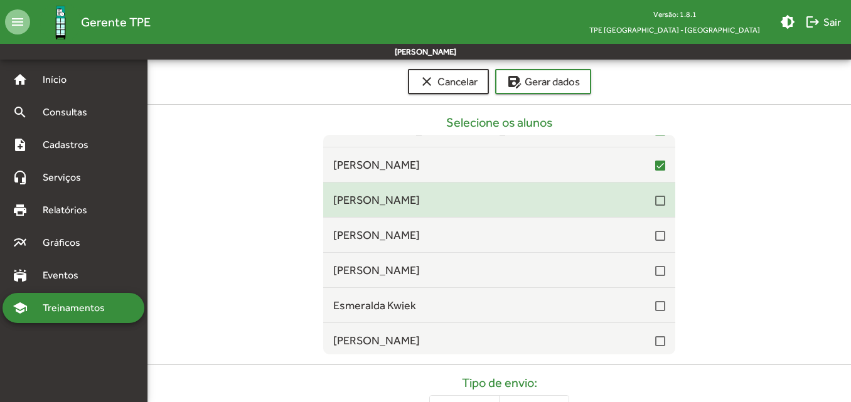
click at [652, 208] on div "[PERSON_NAME]" at bounding box center [499, 199] width 332 height 17
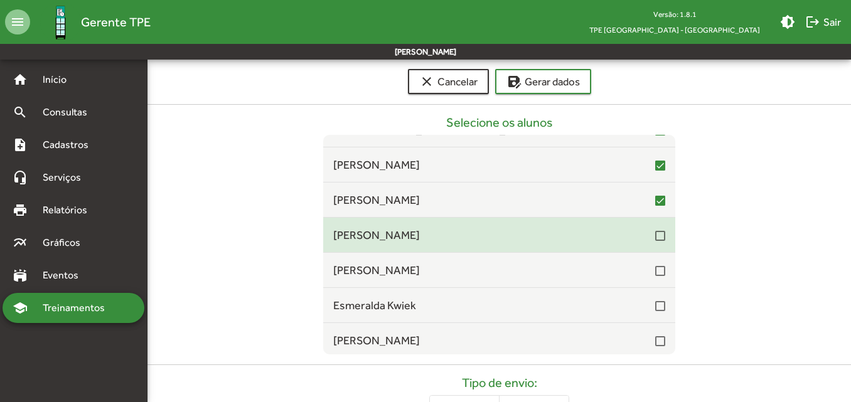
click at [655, 234] on div at bounding box center [660, 236] width 10 height 10
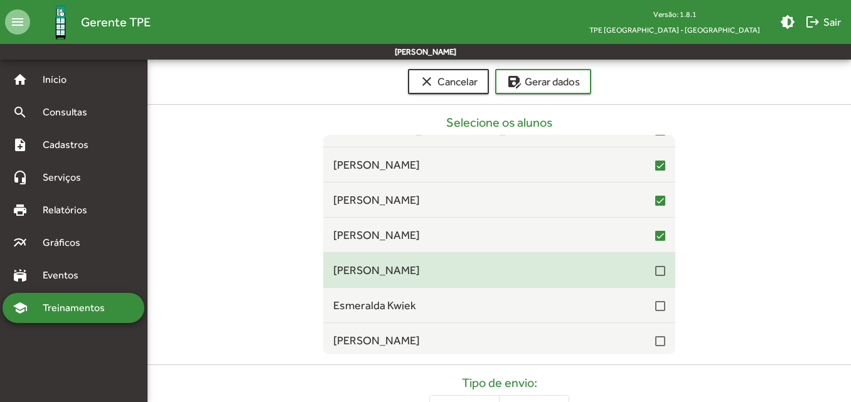
click at [655, 270] on div at bounding box center [660, 271] width 10 height 10
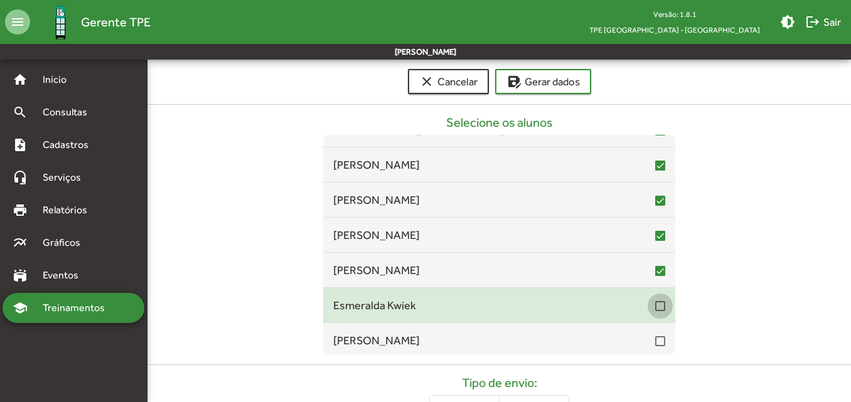
click at [655, 305] on div at bounding box center [660, 306] width 10 height 10
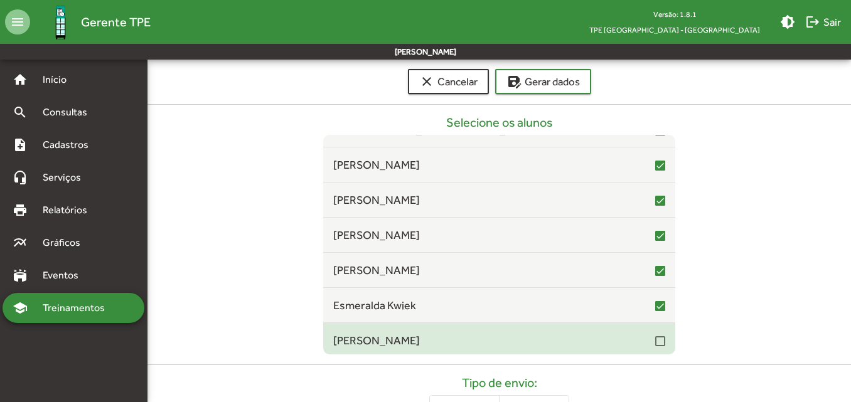
click at [655, 340] on div at bounding box center [660, 341] width 10 height 10
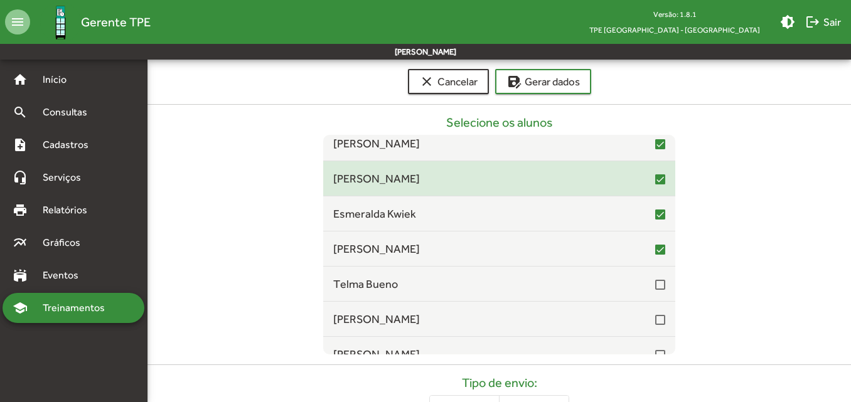
scroll to position [2572, 0]
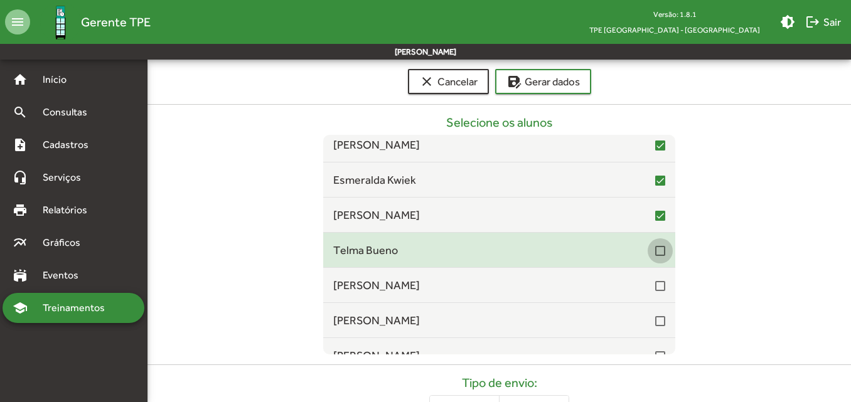
click at [655, 255] on div at bounding box center [660, 251] width 10 height 10
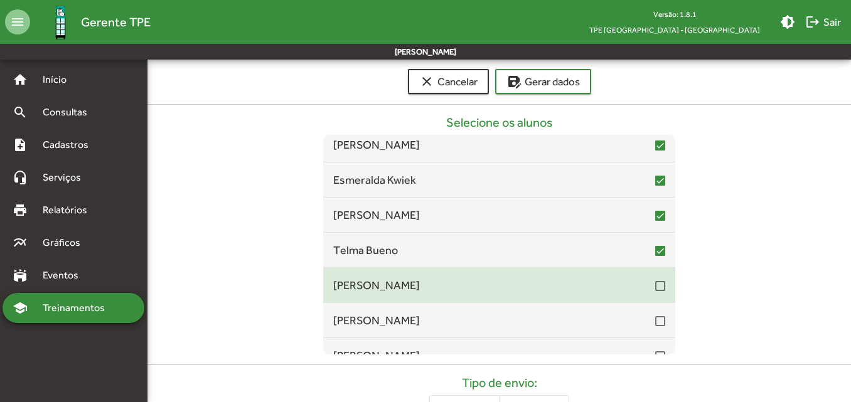
click at [651, 295] on mat-list-item "[PERSON_NAME]" at bounding box center [499, 285] width 352 height 35
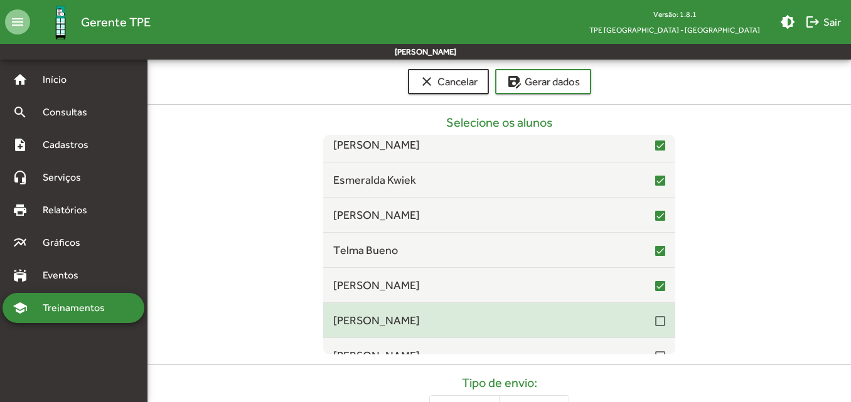
click at [658, 329] on div "[PERSON_NAME]" at bounding box center [499, 320] width 332 height 17
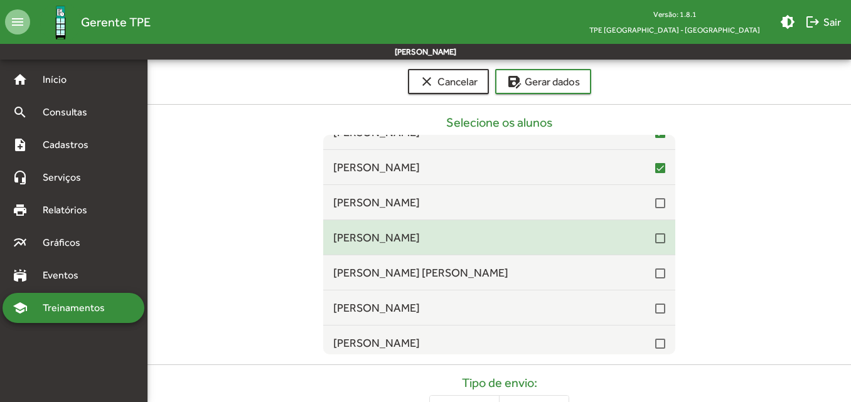
scroll to position [2760, 0]
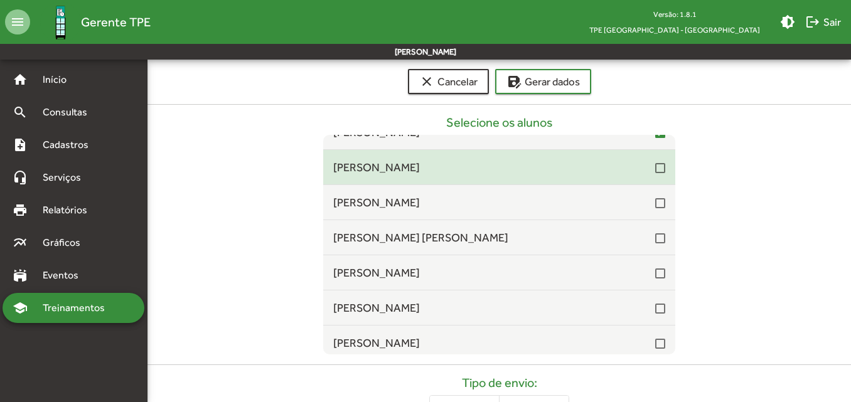
click at [655, 173] on div at bounding box center [660, 168] width 10 height 10
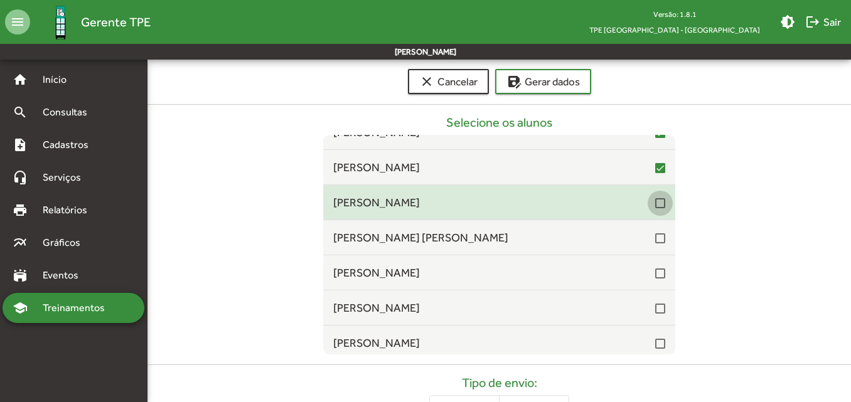
click at [655, 200] on div at bounding box center [660, 203] width 10 height 10
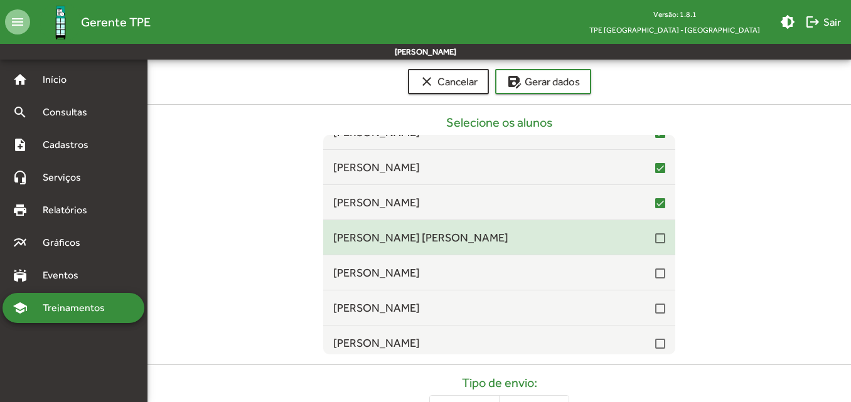
click at [656, 241] on div at bounding box center [660, 238] width 10 height 10
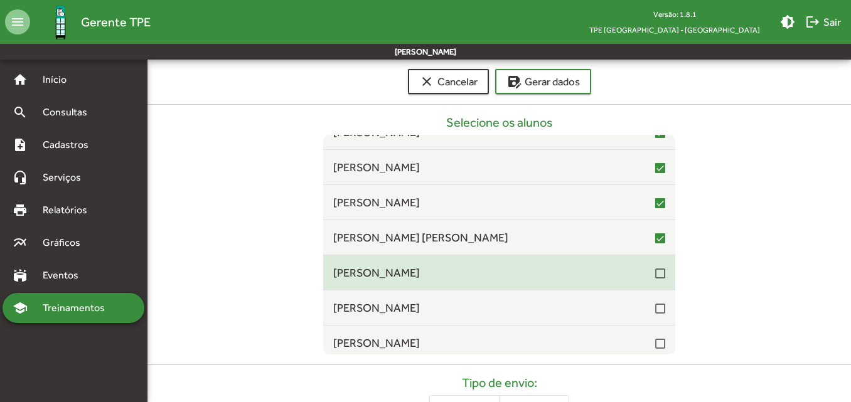
click at [655, 273] on div at bounding box center [660, 273] width 10 height 10
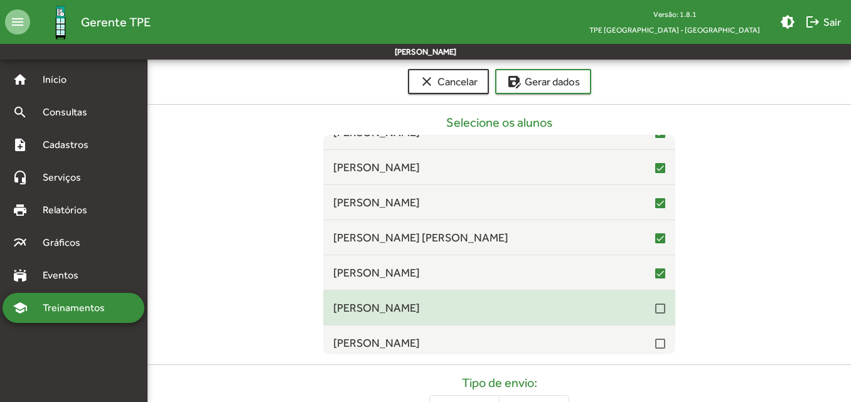
click at [649, 316] on div "[PERSON_NAME]" at bounding box center [499, 307] width 332 height 17
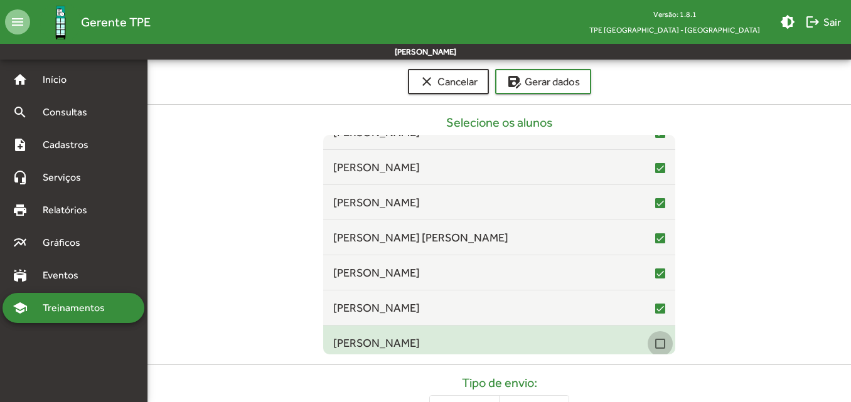
click at [655, 344] on div at bounding box center [660, 344] width 10 height 10
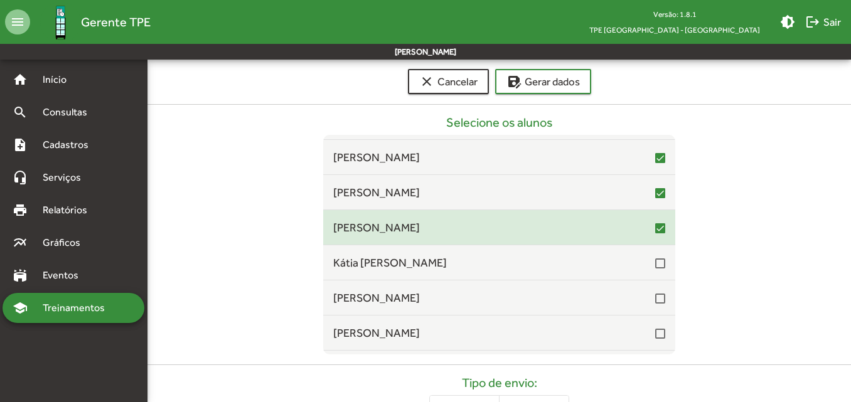
scroll to position [2885, 0]
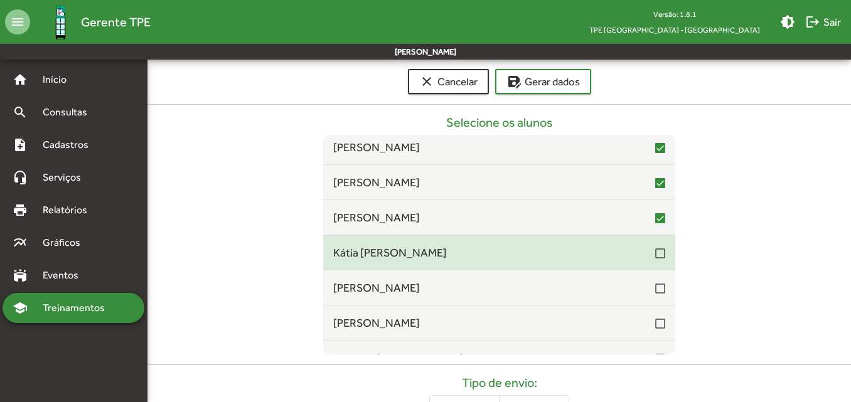
click at [655, 252] on div at bounding box center [660, 253] width 10 height 10
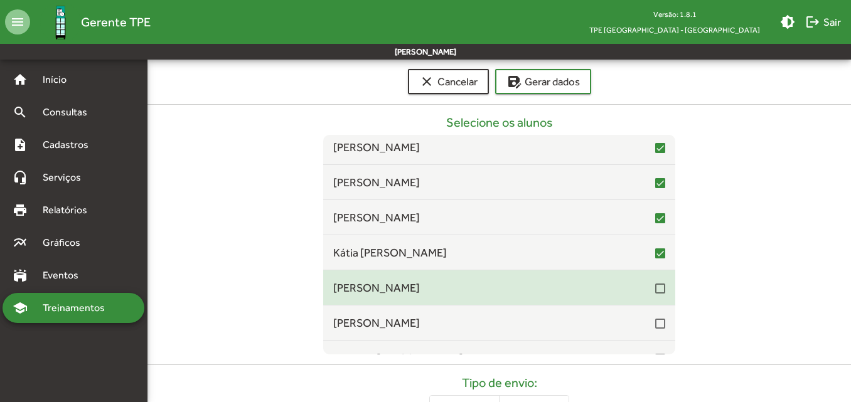
click at [655, 282] on mat-checkbox at bounding box center [660, 288] width 10 height 12
click at [647, 289] on span "[PERSON_NAME]" at bounding box center [494, 287] width 322 height 17
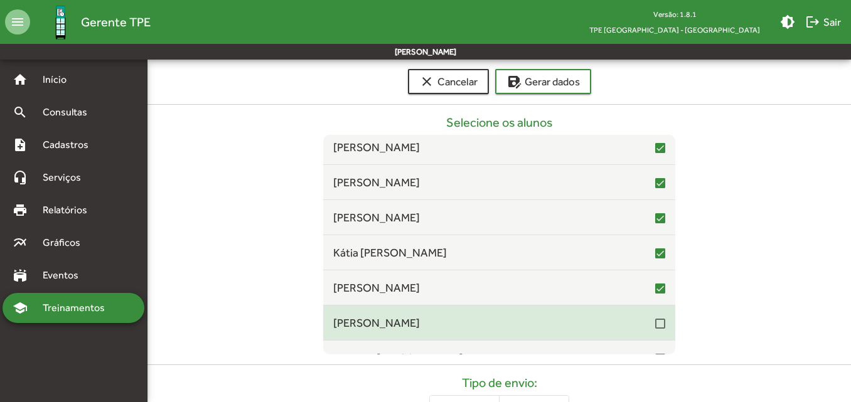
click at [655, 326] on div at bounding box center [660, 324] width 10 height 10
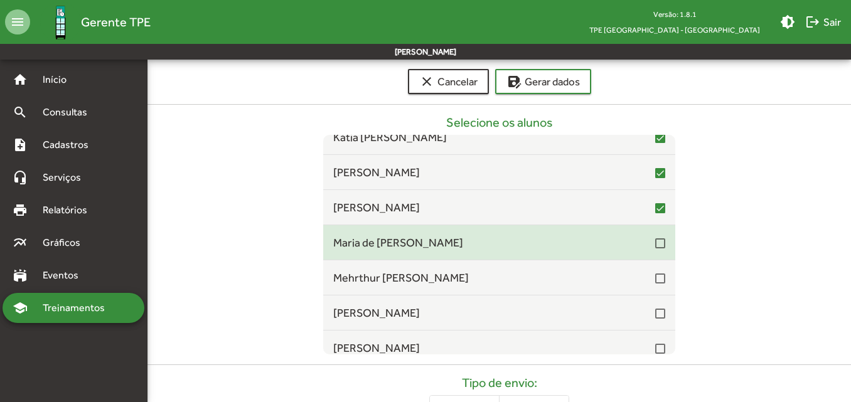
scroll to position [3011, 0]
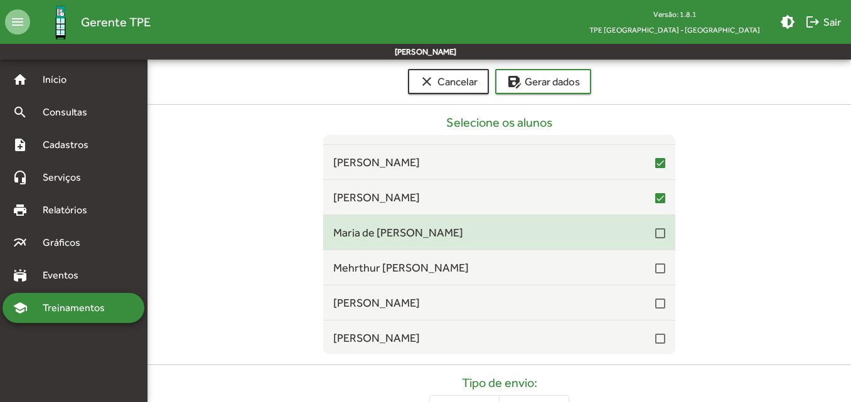
click at [655, 236] on div at bounding box center [660, 233] width 10 height 10
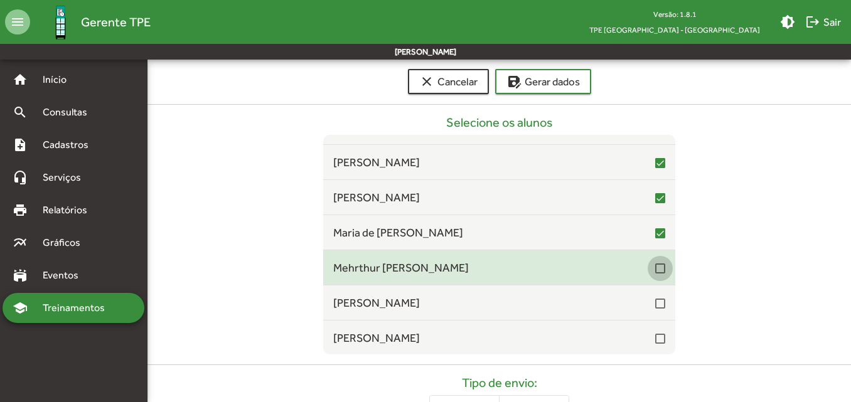
click at [655, 271] on div at bounding box center [660, 268] width 10 height 10
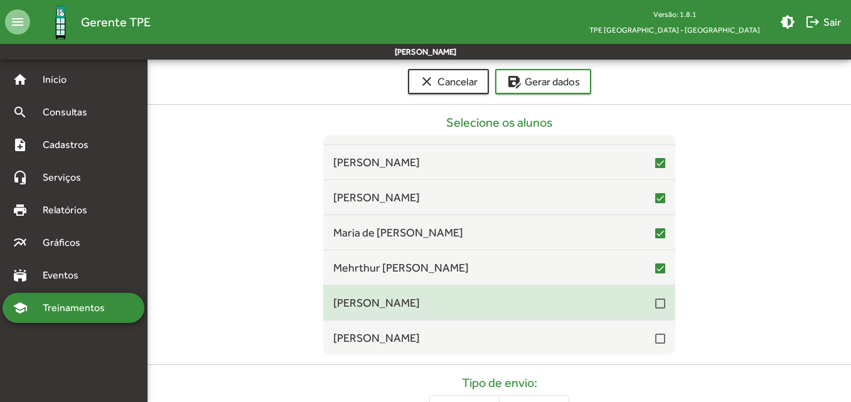
click at [655, 309] on div at bounding box center [660, 302] width 10 height 15
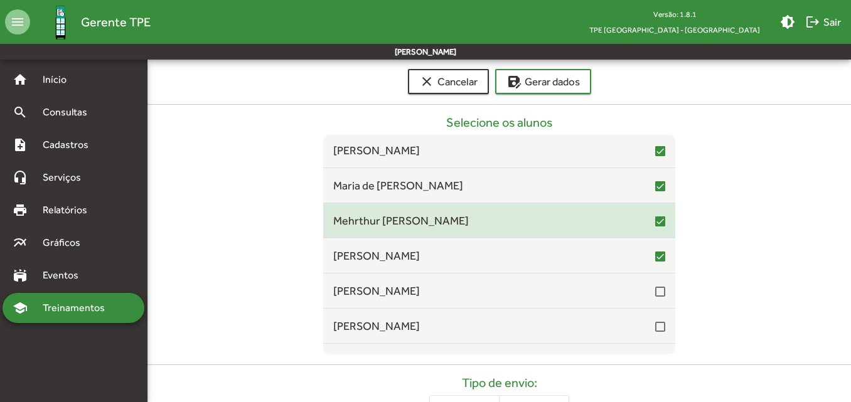
scroll to position [3136, 0]
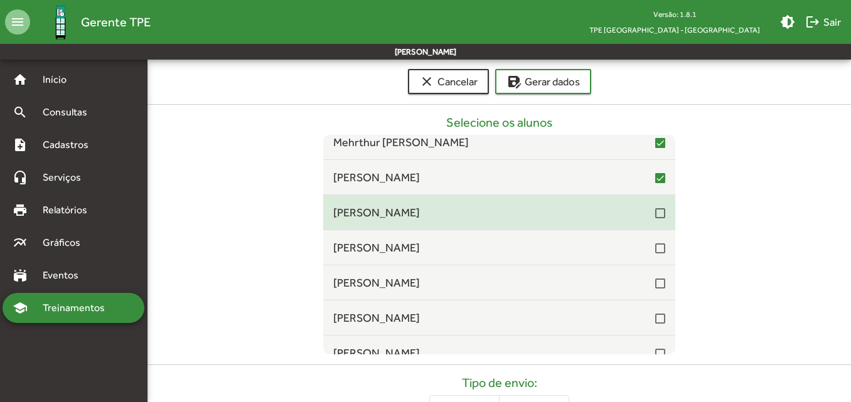
click at [655, 215] on div at bounding box center [660, 213] width 10 height 10
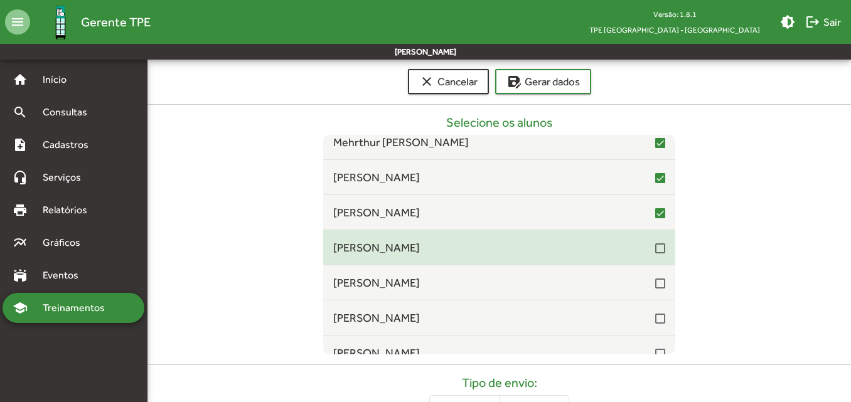
click at [655, 243] on mat-checkbox at bounding box center [660, 247] width 10 height 12
click at [655, 251] on div at bounding box center [660, 248] width 10 height 10
drag, startPoint x: 650, startPoint y: 282, endPoint x: 604, endPoint y: 264, distance: 49.3
click at [655, 283] on div at bounding box center [660, 283] width 10 height 10
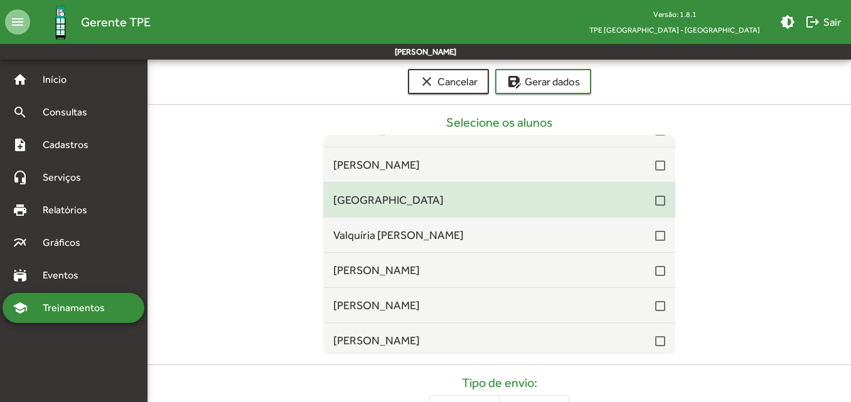
scroll to position [3262, 0]
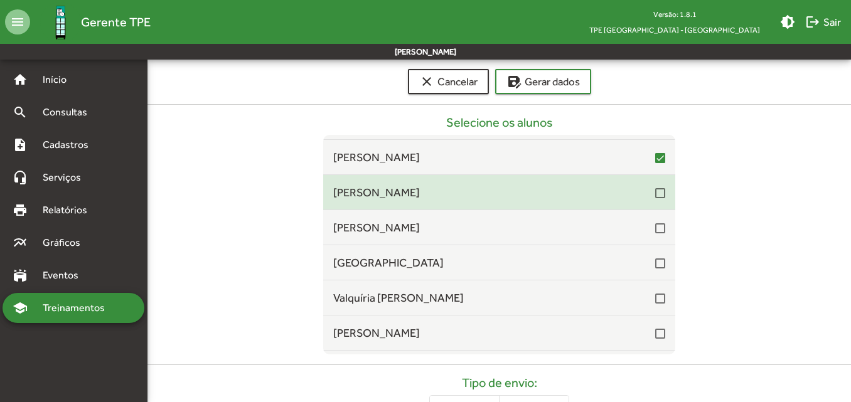
click at [655, 194] on div at bounding box center [660, 193] width 10 height 10
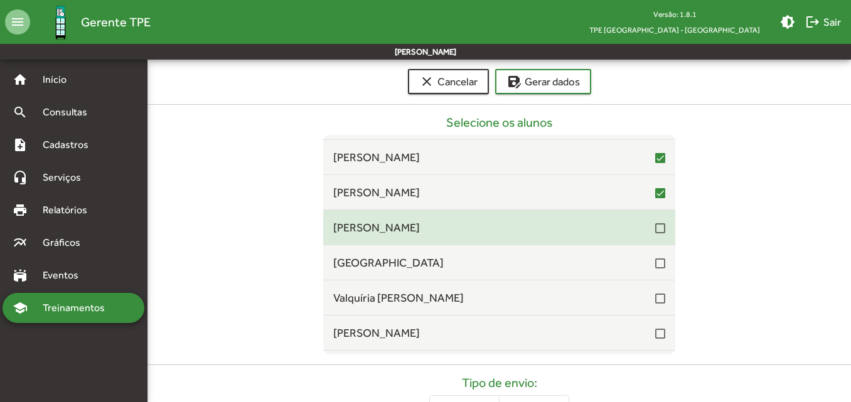
click at [655, 230] on div at bounding box center [660, 228] width 10 height 10
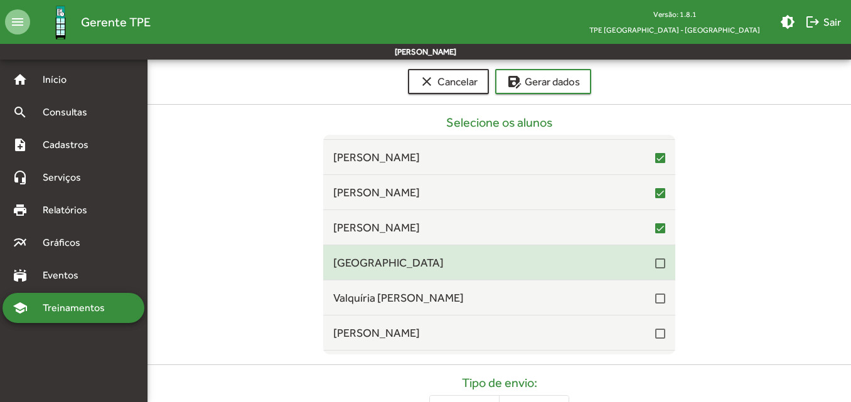
click at [655, 262] on div at bounding box center [660, 263] width 10 height 10
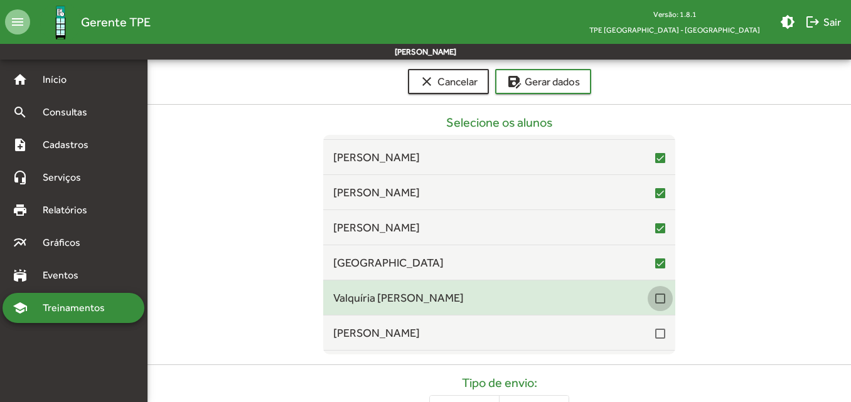
click at [655, 297] on div at bounding box center [660, 299] width 10 height 10
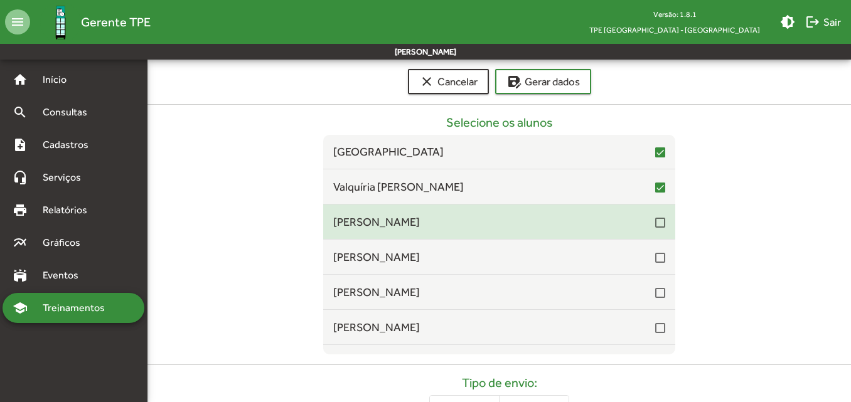
scroll to position [3387, 0]
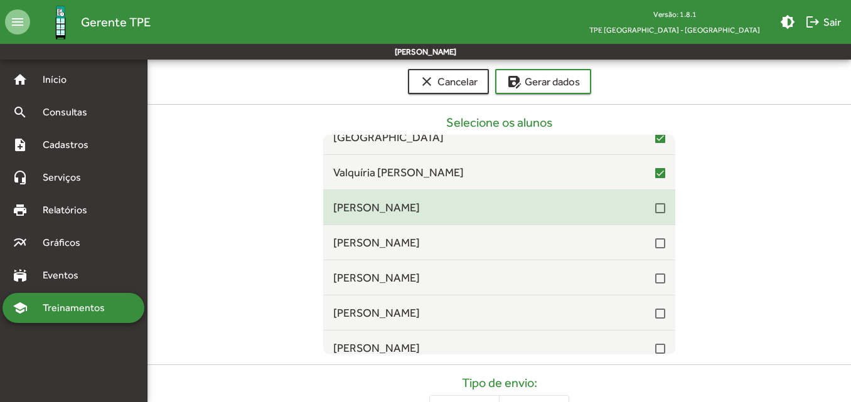
click at [655, 206] on div at bounding box center [660, 208] width 10 height 10
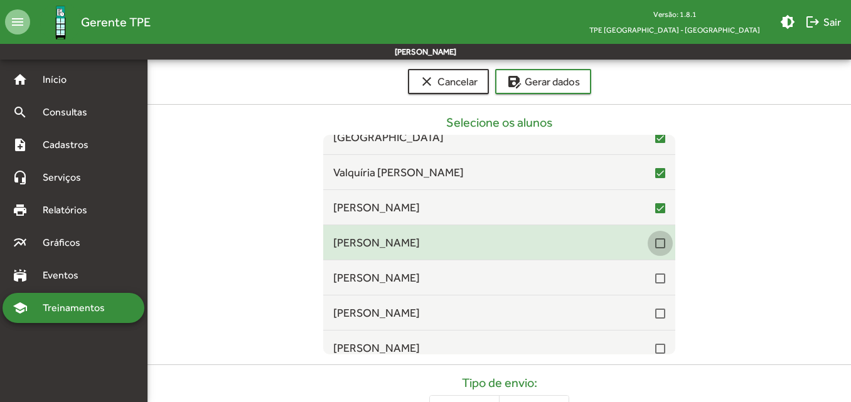
click at [655, 245] on div at bounding box center [660, 243] width 10 height 10
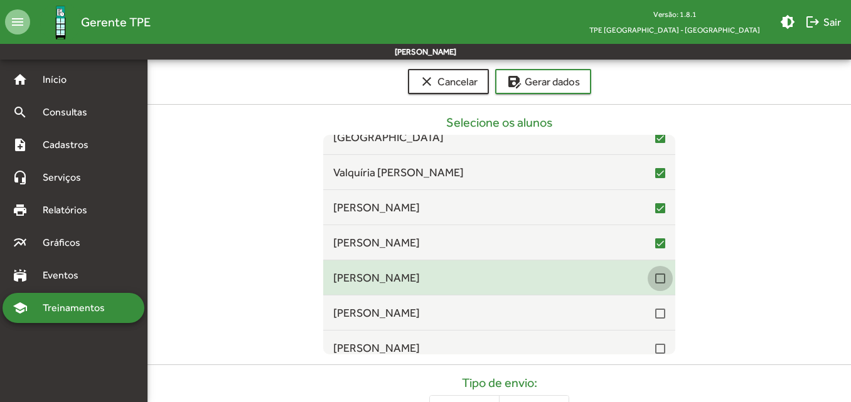
click at [655, 276] on div at bounding box center [660, 278] width 10 height 10
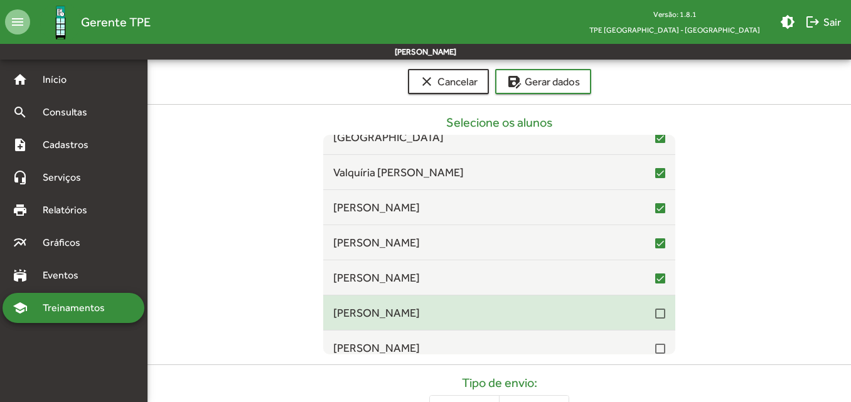
click at [655, 307] on mat-checkbox at bounding box center [660, 313] width 10 height 12
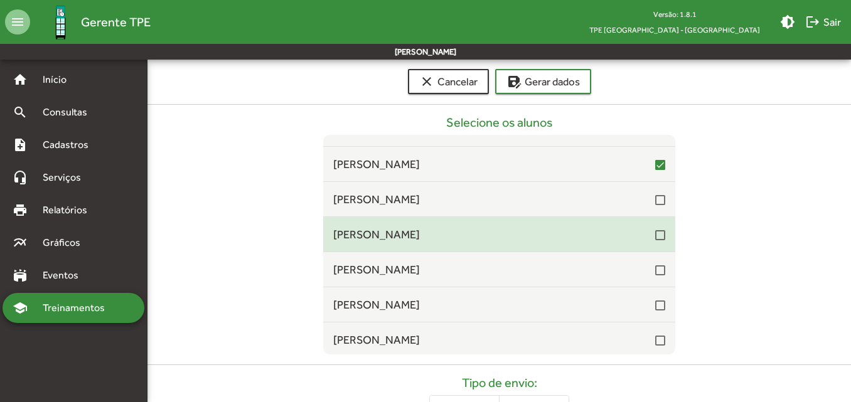
scroll to position [3513, 0]
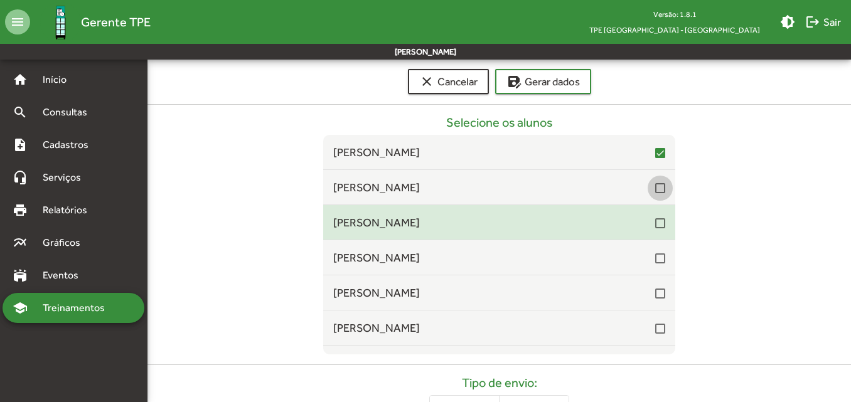
drag, startPoint x: 654, startPoint y: 191, endPoint x: 658, endPoint y: 228, distance: 37.8
click at [655, 191] on div at bounding box center [660, 188] width 10 height 10
click at [655, 221] on div at bounding box center [660, 223] width 10 height 10
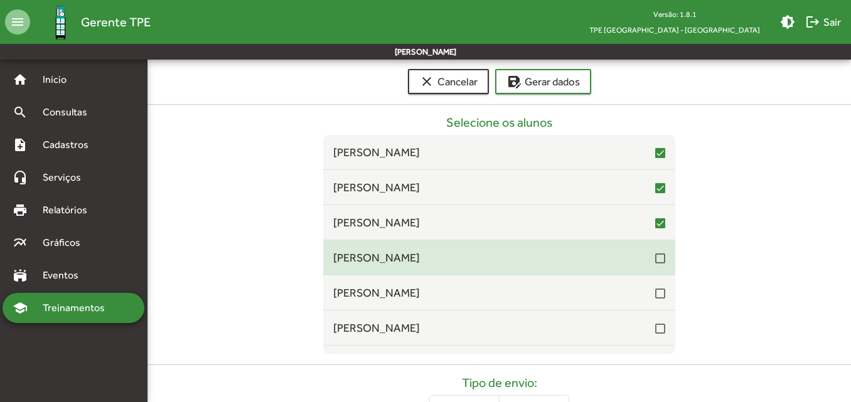
click at [655, 258] on div at bounding box center [660, 258] width 10 height 10
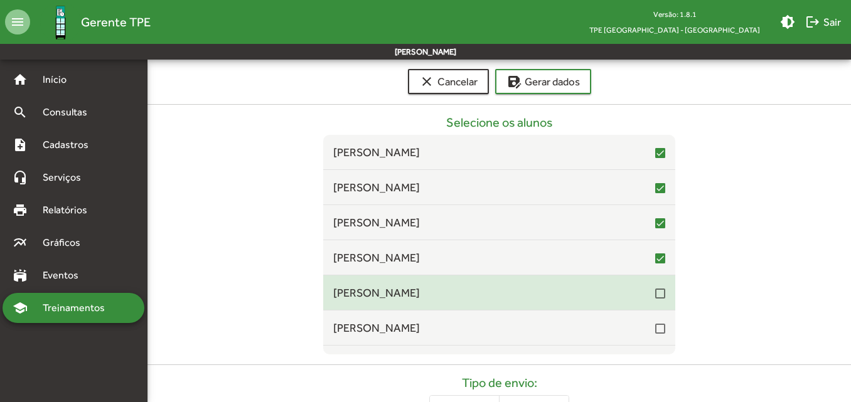
click at [655, 287] on mat-checkbox at bounding box center [660, 293] width 10 height 12
click at [655, 297] on div at bounding box center [660, 294] width 10 height 10
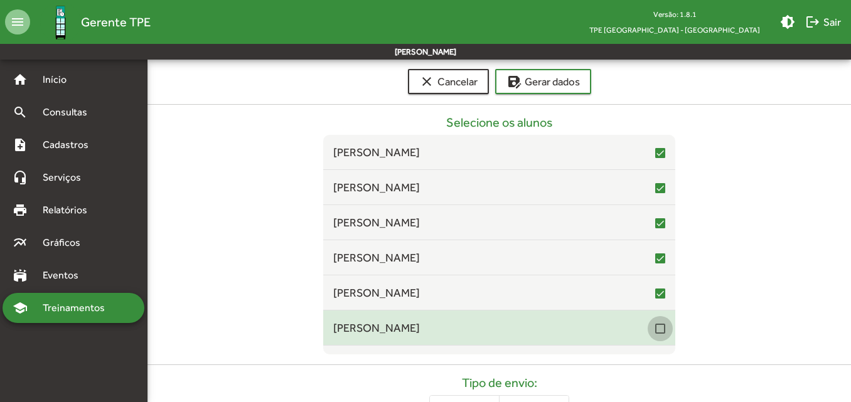
click at [655, 326] on div at bounding box center [660, 329] width 10 height 10
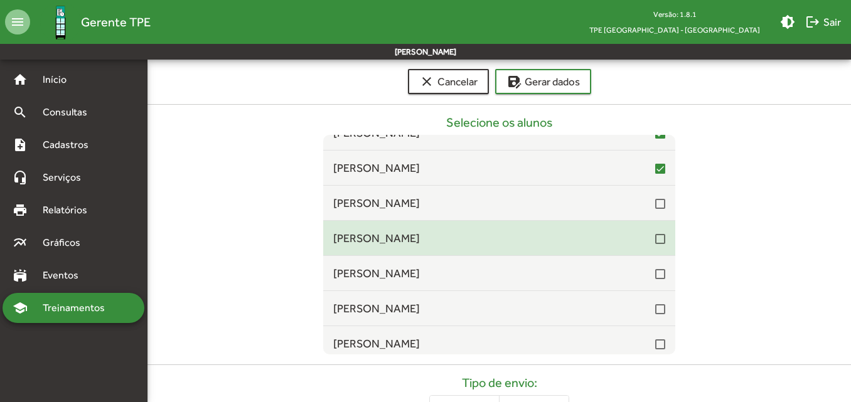
scroll to position [3701, 0]
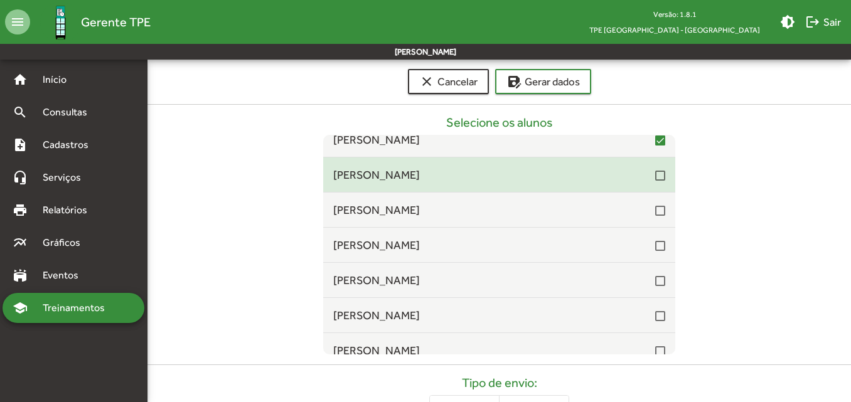
click at [655, 177] on div at bounding box center [660, 176] width 10 height 10
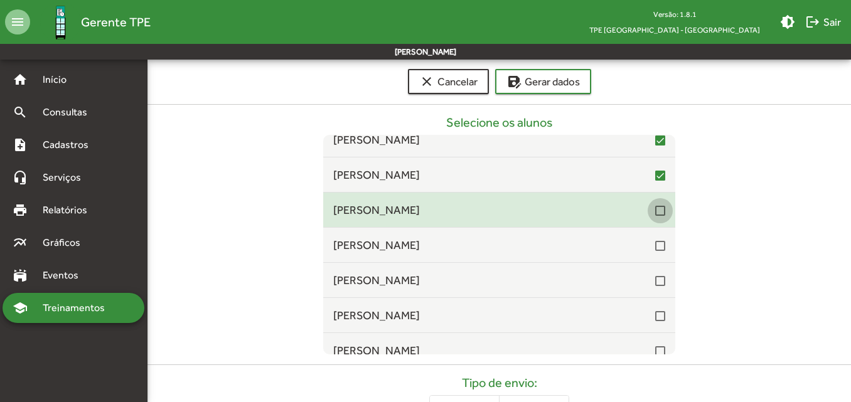
click at [655, 210] on div at bounding box center [660, 211] width 10 height 10
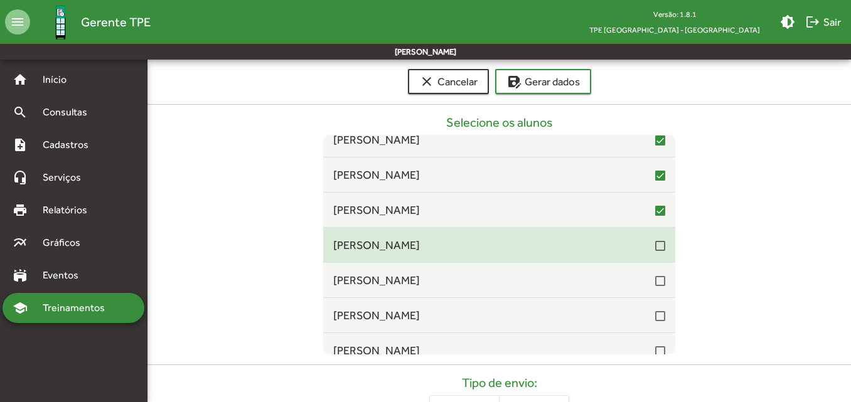
click at [655, 249] on div at bounding box center [660, 246] width 10 height 10
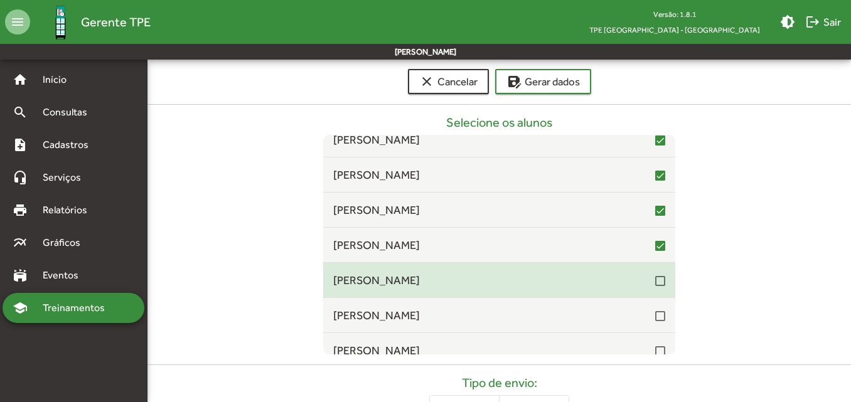
click at [655, 278] on div at bounding box center [660, 281] width 10 height 10
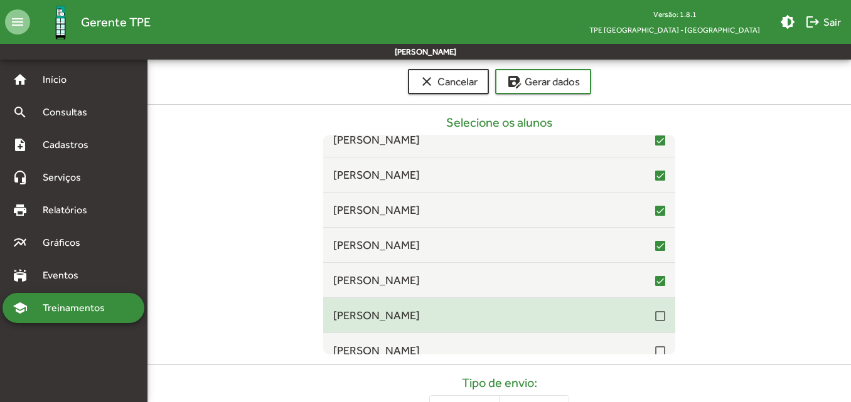
click at [655, 318] on div at bounding box center [660, 316] width 10 height 10
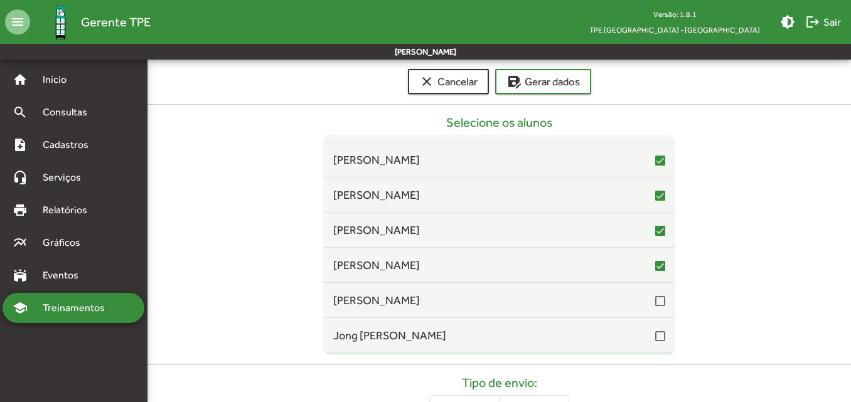
scroll to position [3826, 0]
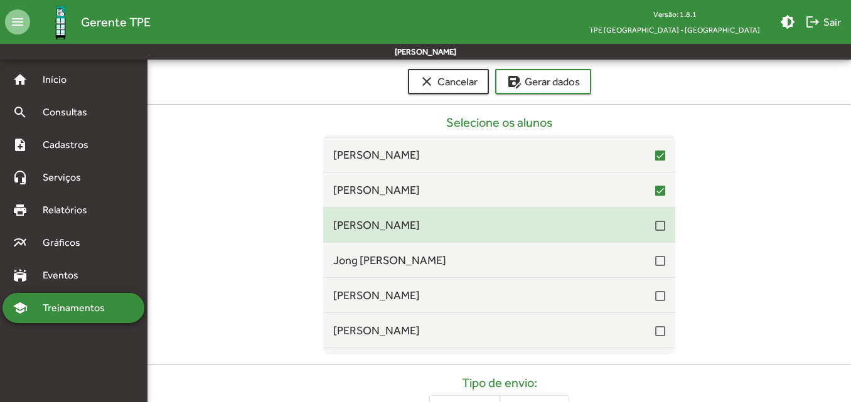
click at [655, 228] on div at bounding box center [660, 226] width 10 height 10
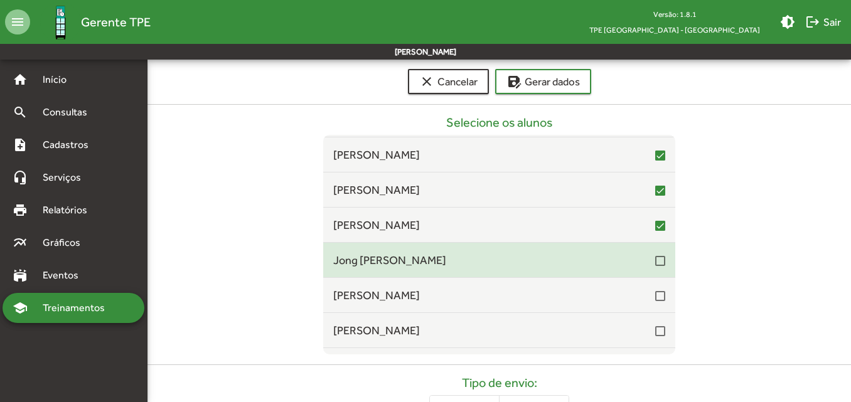
click at [655, 265] on div at bounding box center [660, 261] width 10 height 10
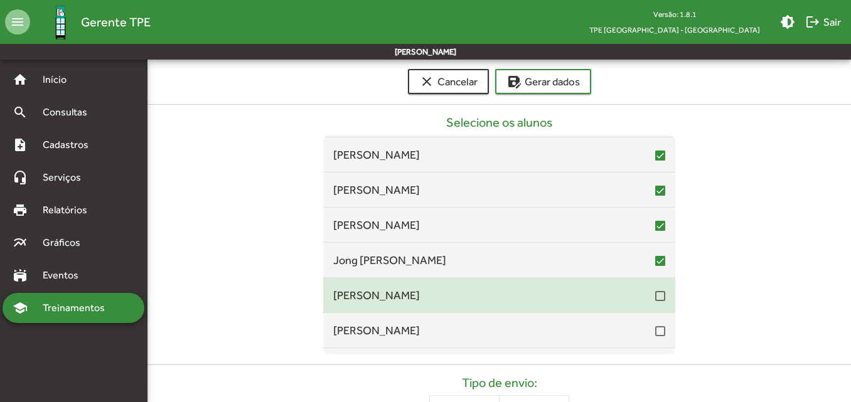
click at [655, 292] on div at bounding box center [660, 296] width 10 height 10
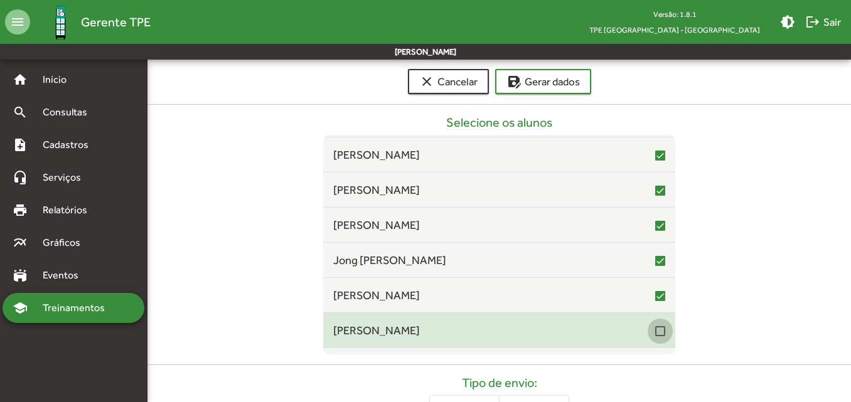
click at [655, 331] on div at bounding box center [660, 331] width 10 height 10
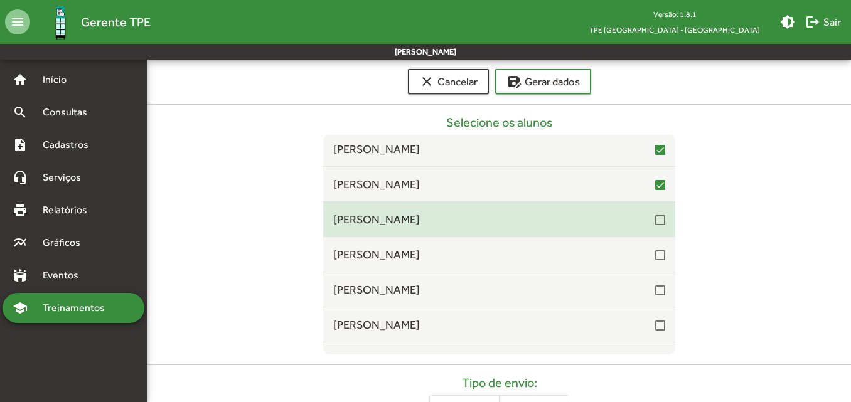
scroll to position [4014, 0]
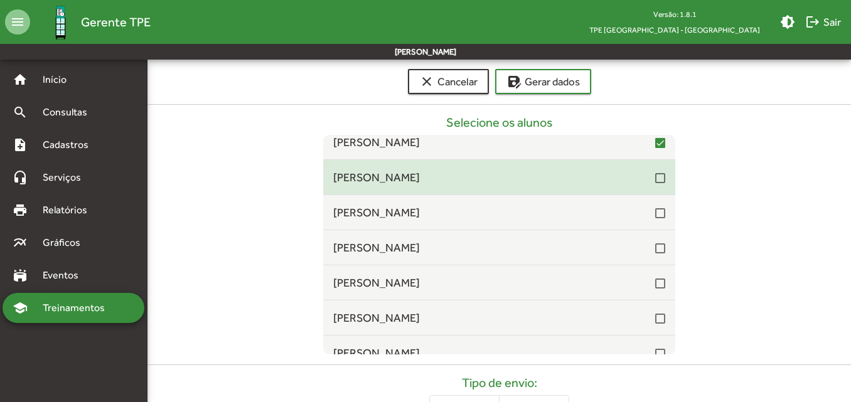
click at [655, 180] on div at bounding box center [660, 178] width 10 height 10
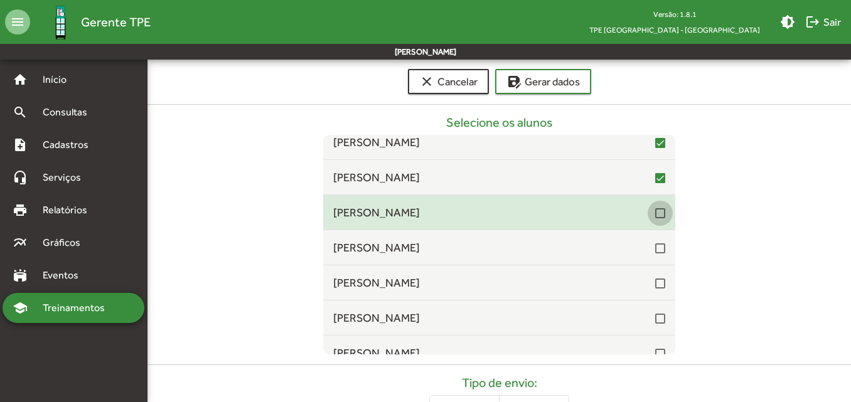
click at [655, 213] on div at bounding box center [660, 213] width 10 height 10
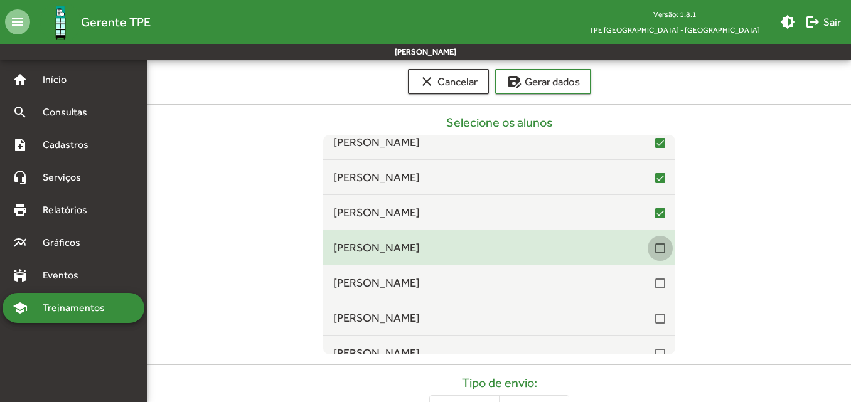
click at [655, 246] on div at bounding box center [660, 248] width 10 height 10
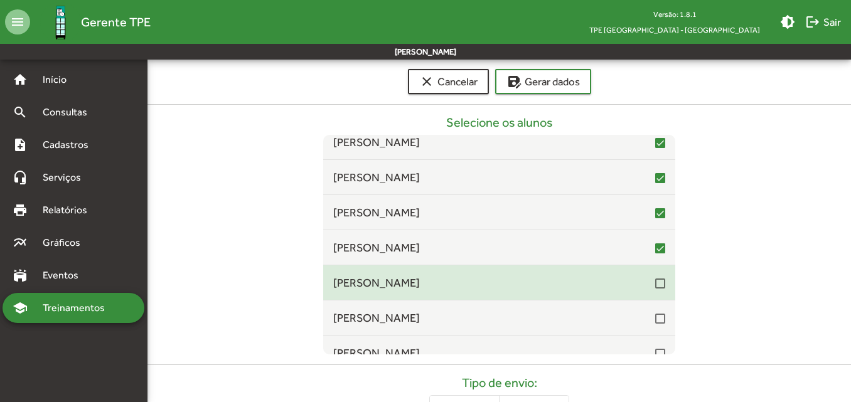
click at [655, 282] on div at bounding box center [660, 283] width 10 height 10
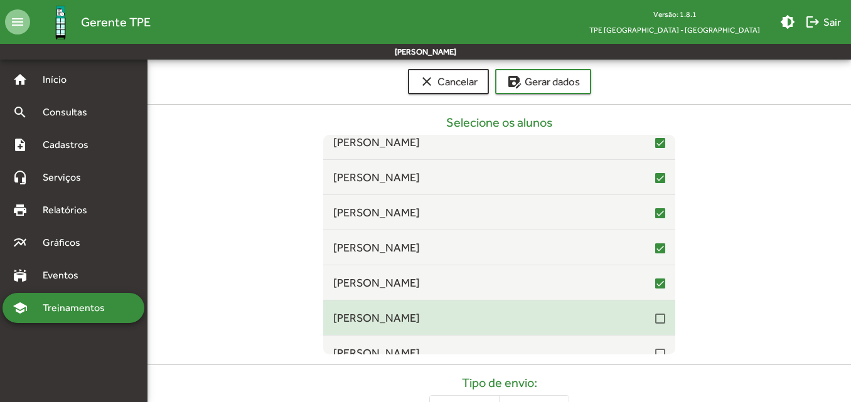
click at [655, 323] on div at bounding box center [660, 319] width 10 height 10
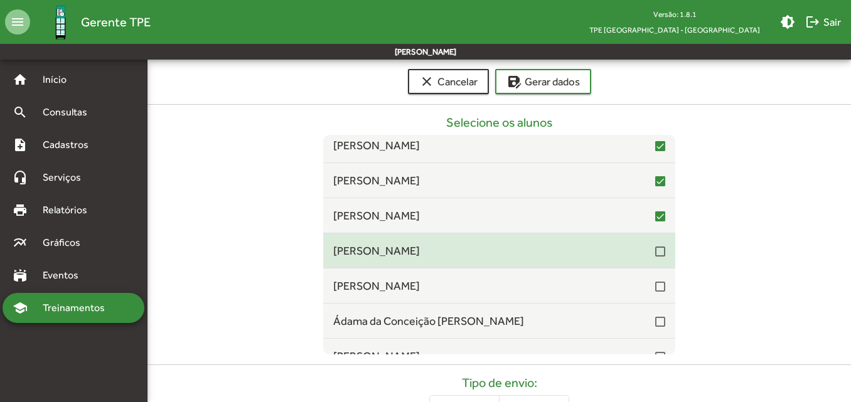
scroll to position [4140, 0]
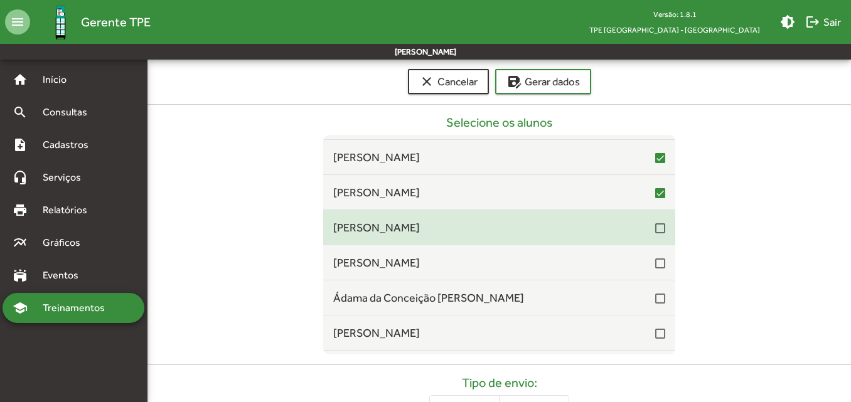
click at [655, 230] on div at bounding box center [660, 228] width 10 height 10
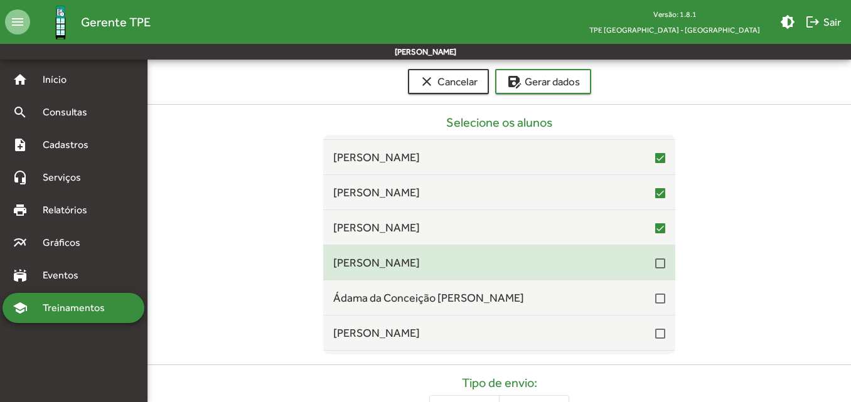
click at [655, 264] on div at bounding box center [660, 263] width 10 height 10
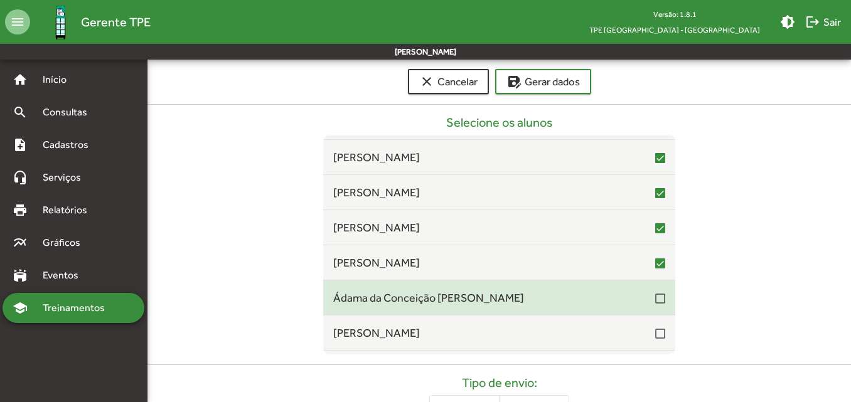
click at [647, 299] on span "Ádama da Conceição [PERSON_NAME]" at bounding box center [494, 297] width 322 height 17
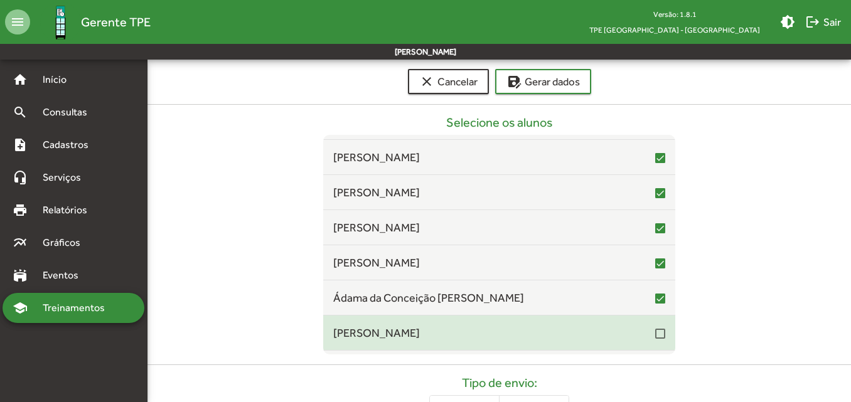
click at [655, 334] on div at bounding box center [660, 334] width 10 height 10
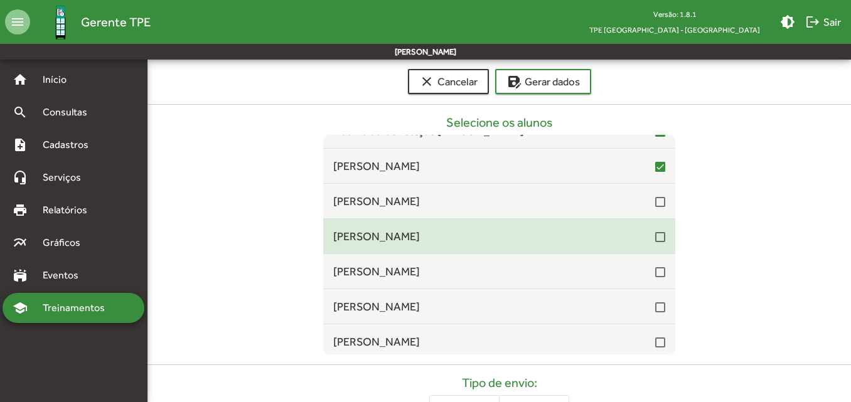
scroll to position [4328, 0]
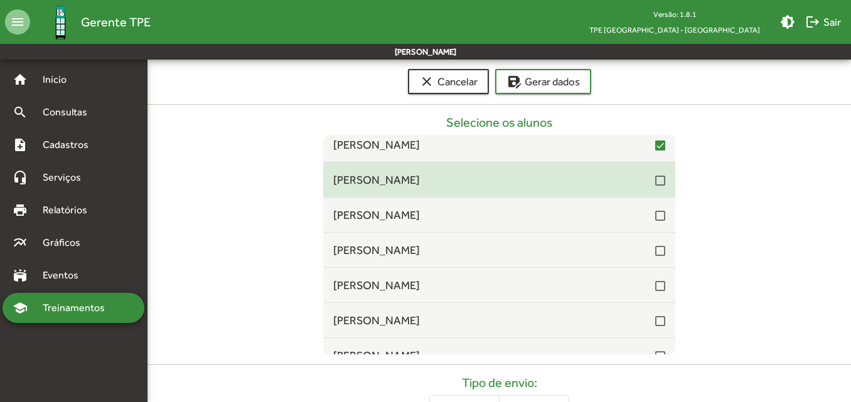
click at [655, 186] on div at bounding box center [660, 179] width 10 height 15
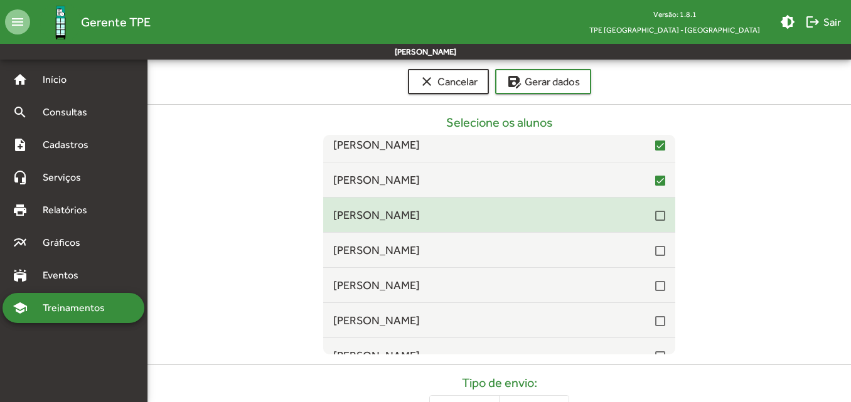
click at [655, 218] on div at bounding box center [660, 216] width 10 height 10
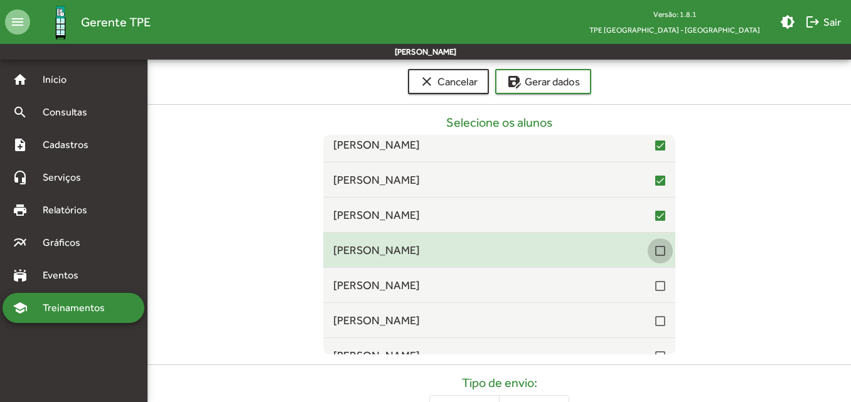
click at [655, 250] on div at bounding box center [660, 251] width 10 height 10
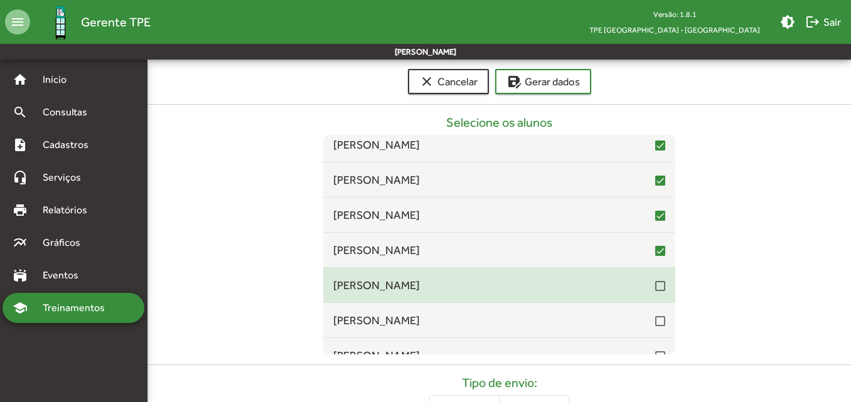
click at [655, 290] on div at bounding box center [660, 286] width 10 height 10
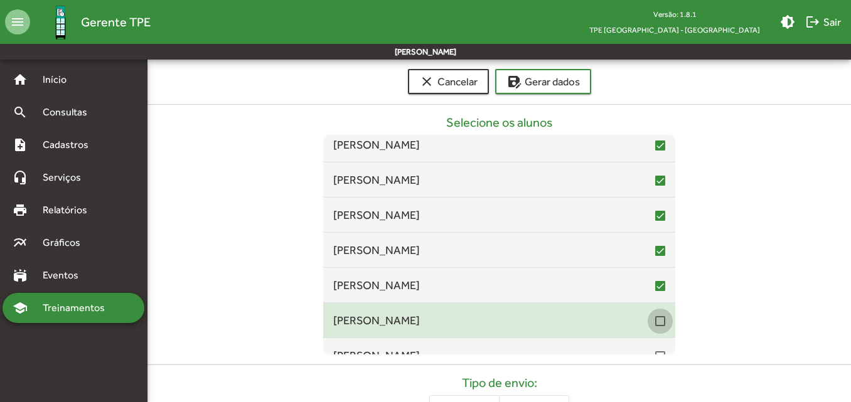
click at [655, 324] on div at bounding box center [660, 321] width 10 height 10
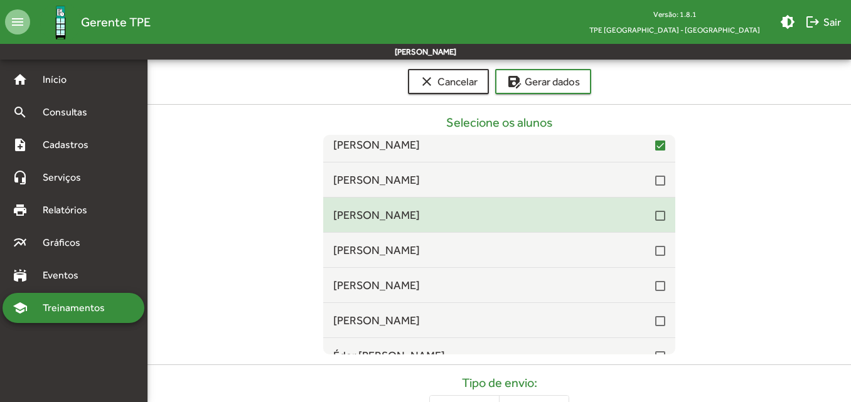
scroll to position [4516, 0]
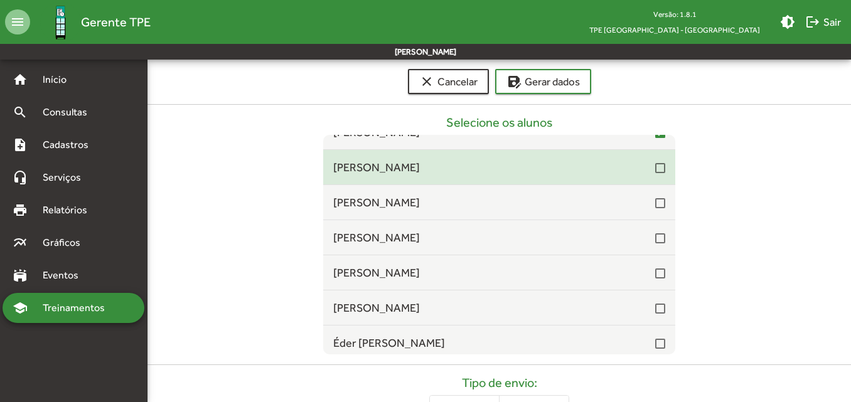
click at [655, 167] on div at bounding box center [660, 168] width 10 height 10
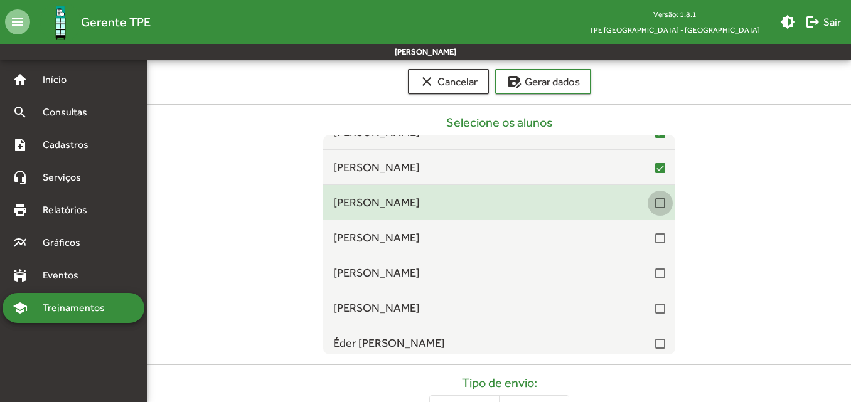
click at [655, 203] on div at bounding box center [660, 203] width 10 height 10
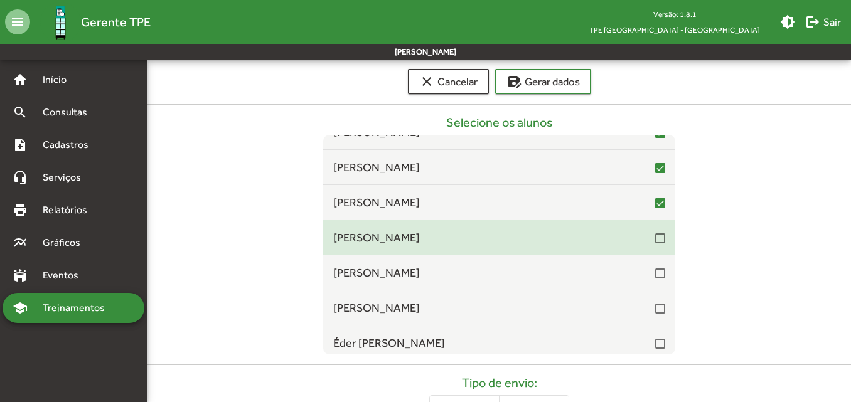
click at [655, 236] on div at bounding box center [660, 238] width 10 height 10
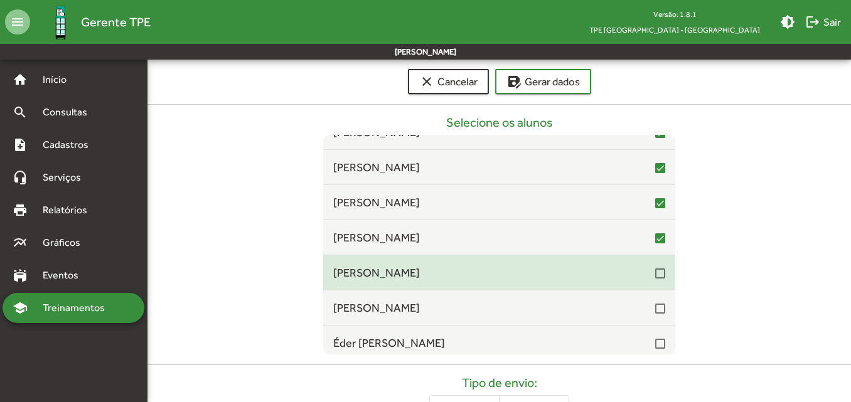
click at [655, 270] on div at bounding box center [660, 273] width 10 height 10
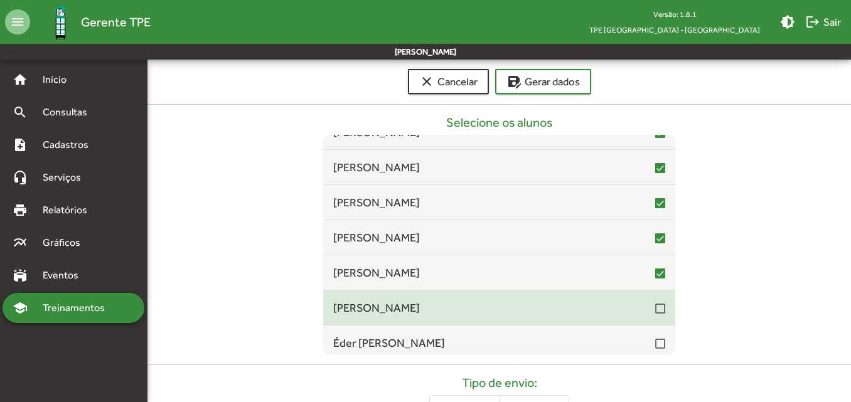
click at [655, 312] on div at bounding box center [660, 309] width 10 height 10
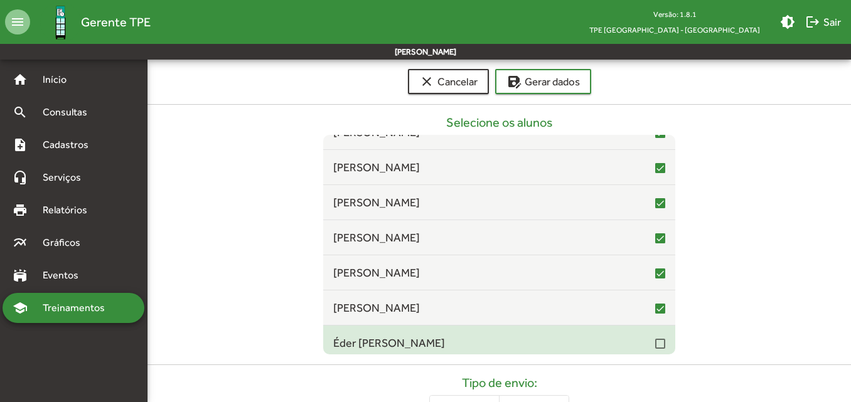
click at [655, 344] on div at bounding box center [660, 344] width 10 height 10
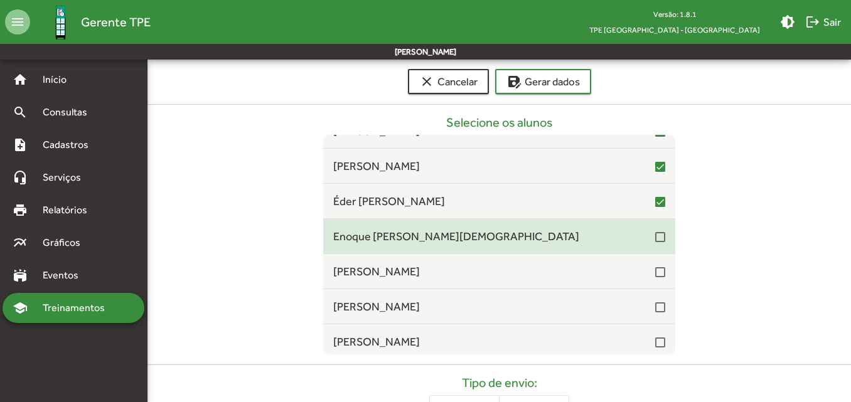
scroll to position [4704, 0]
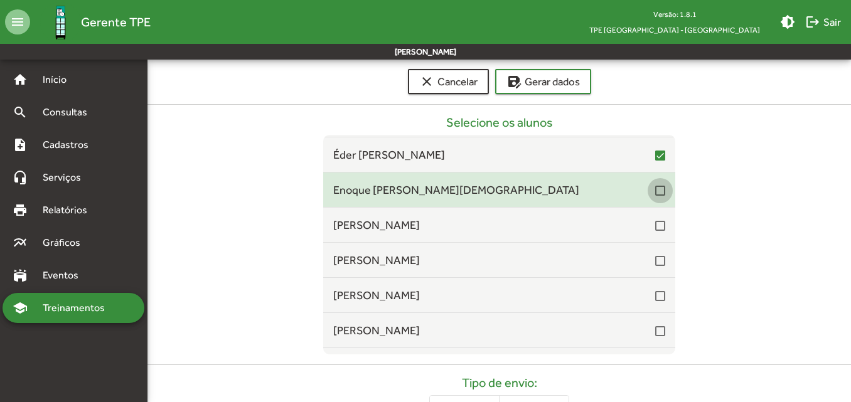
click at [655, 194] on div at bounding box center [660, 191] width 10 height 10
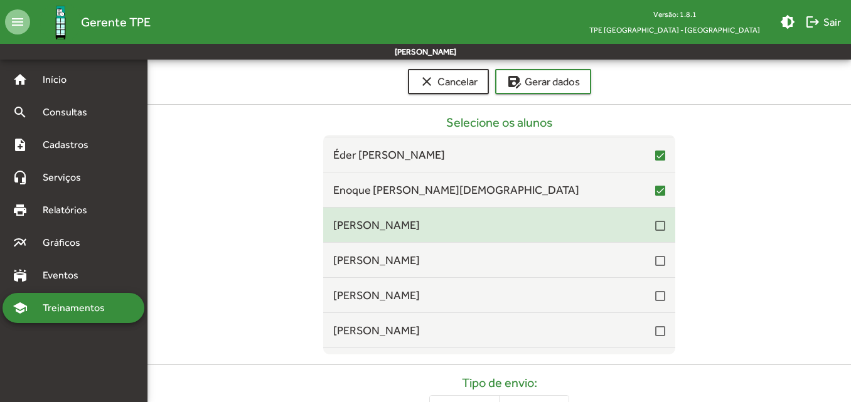
click at [647, 223] on span "[PERSON_NAME]" at bounding box center [494, 224] width 322 height 17
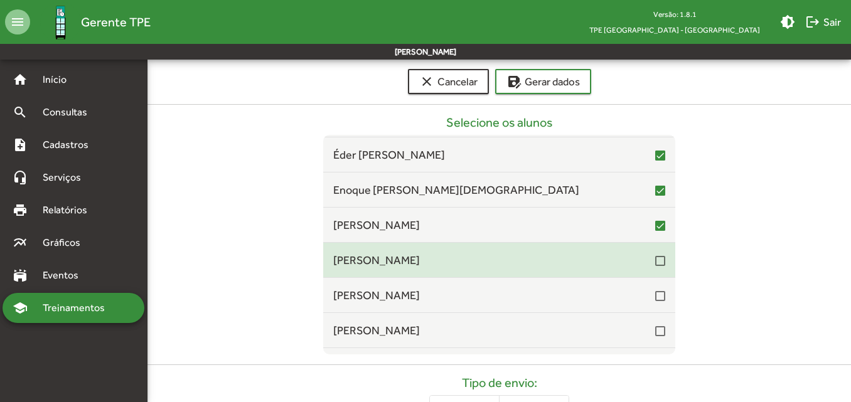
click at [656, 268] on div "[PERSON_NAME]" at bounding box center [499, 260] width 332 height 17
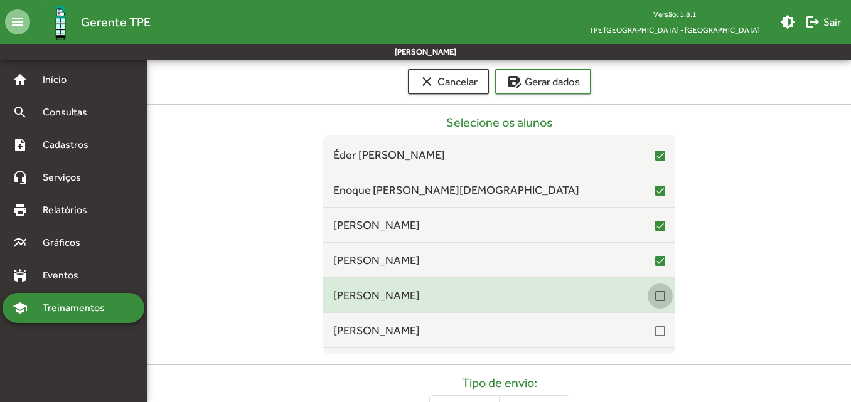
click at [655, 294] on div at bounding box center [660, 296] width 10 height 10
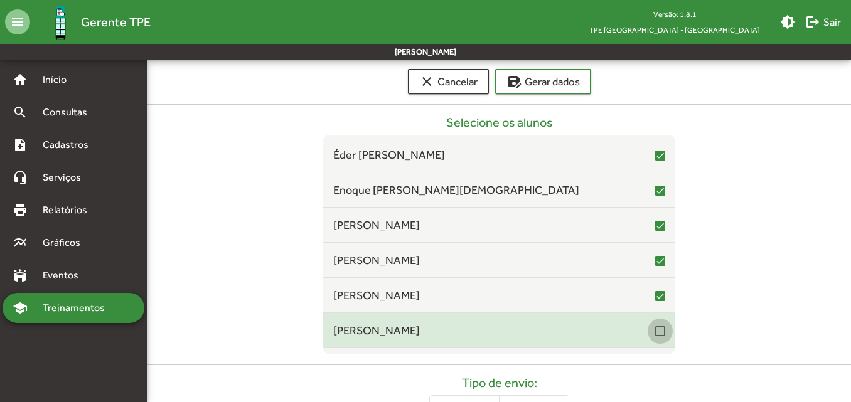
click at [657, 336] on div at bounding box center [660, 331] width 10 height 10
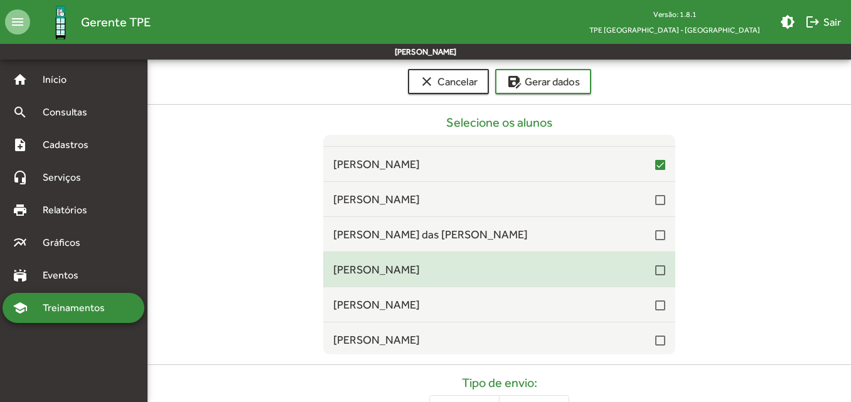
scroll to position [4893, 0]
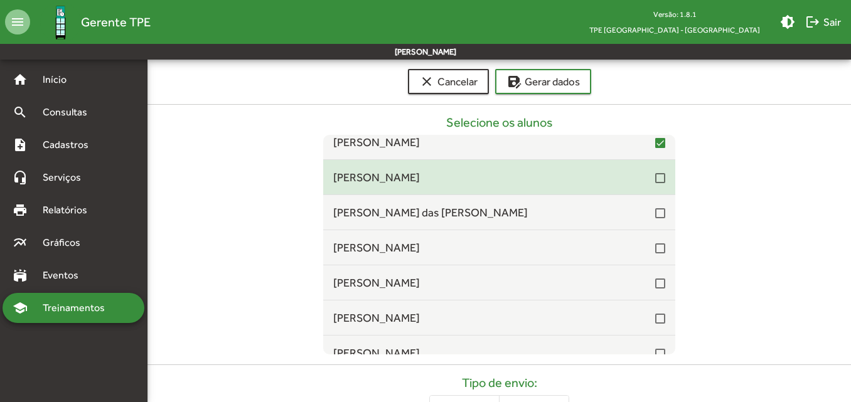
click at [657, 181] on div at bounding box center [660, 178] width 10 height 10
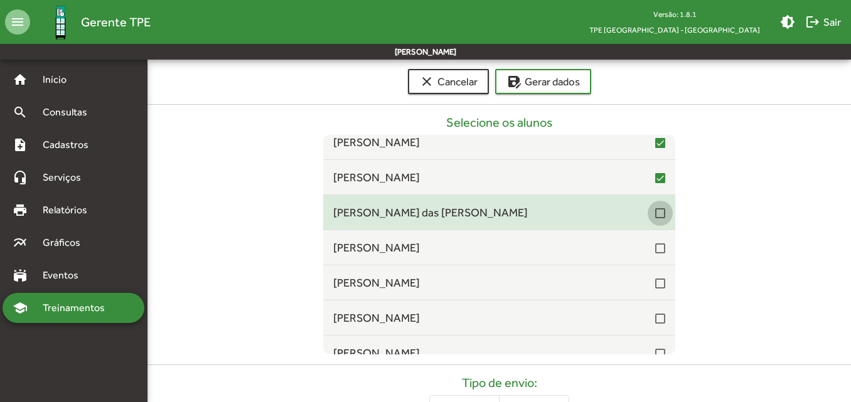
click at [655, 210] on div at bounding box center [660, 213] width 10 height 10
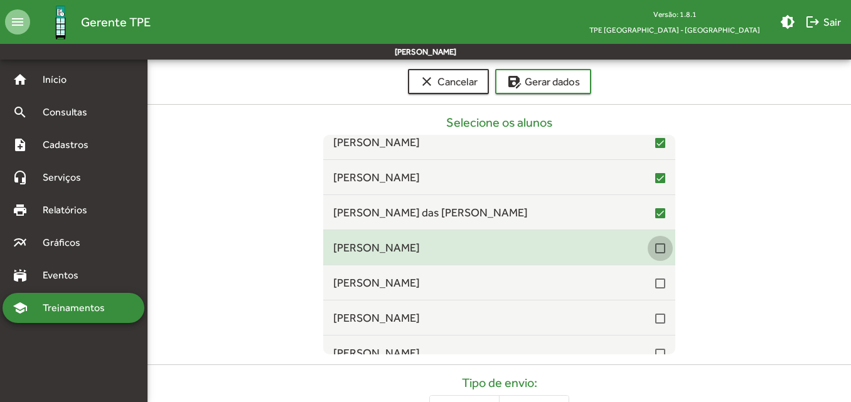
click at [655, 246] on div at bounding box center [660, 248] width 10 height 10
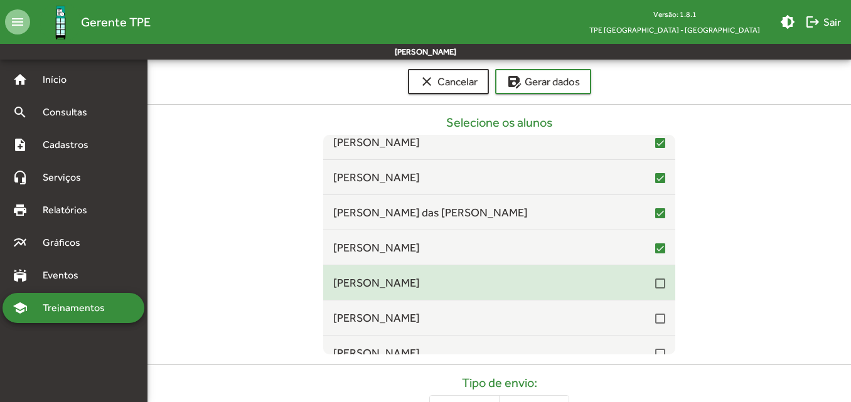
click at [657, 289] on div at bounding box center [660, 282] width 10 height 15
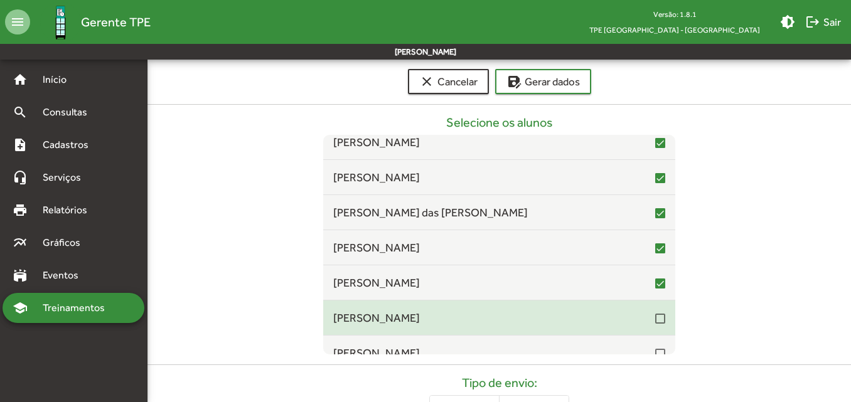
click at [652, 327] on mat-list-item "[PERSON_NAME]" at bounding box center [499, 317] width 352 height 35
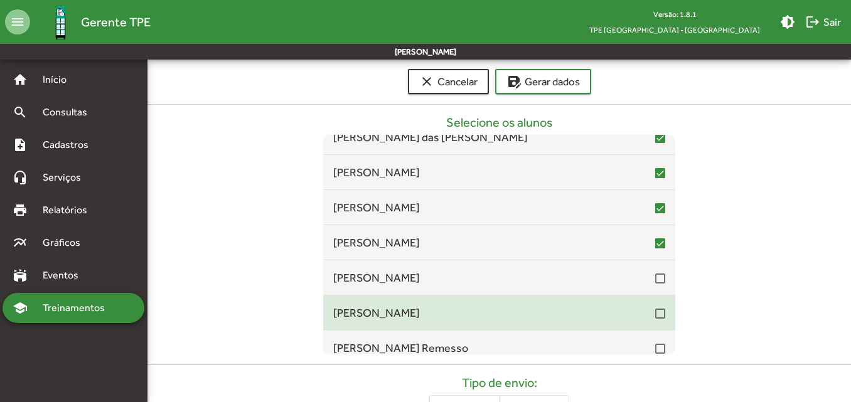
scroll to position [5018, 0]
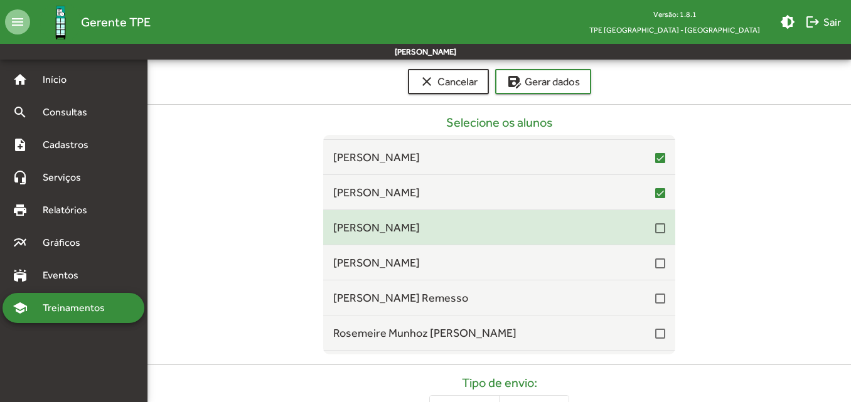
click at [655, 232] on div at bounding box center [660, 228] width 10 height 10
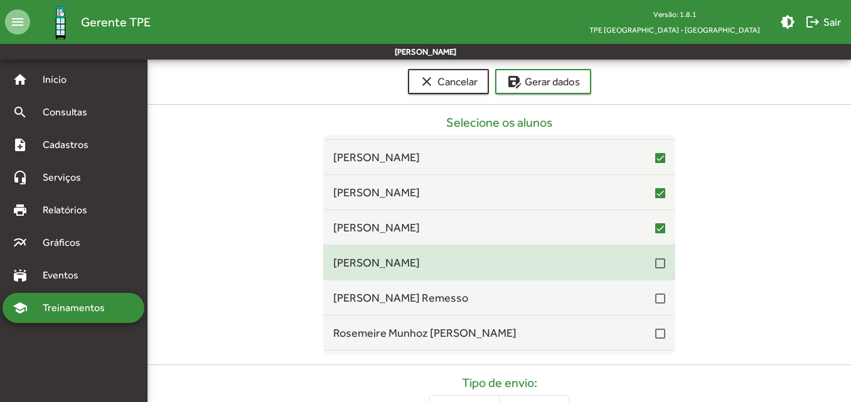
click at [655, 270] on div at bounding box center [660, 262] width 10 height 15
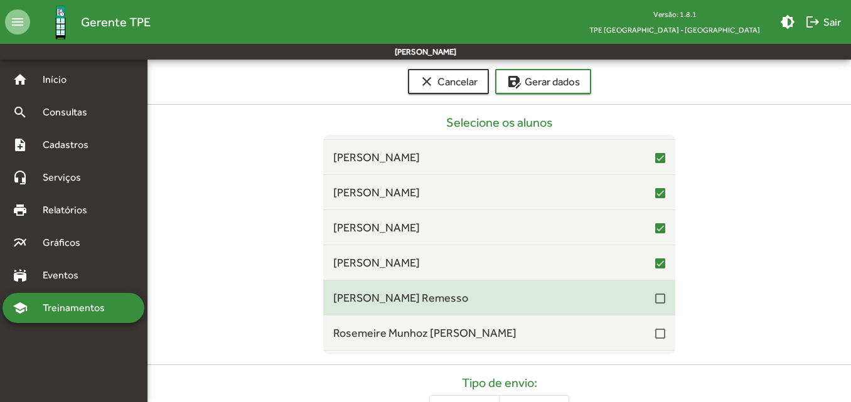
click at [655, 295] on div at bounding box center [660, 299] width 10 height 10
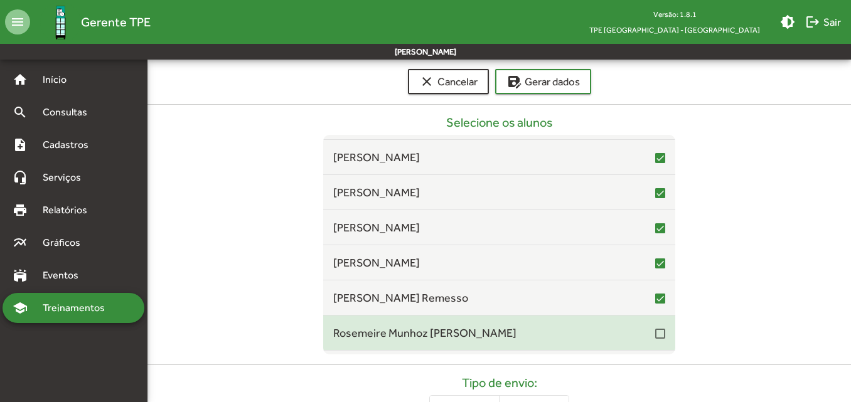
click at [655, 333] on div at bounding box center [660, 334] width 10 height 10
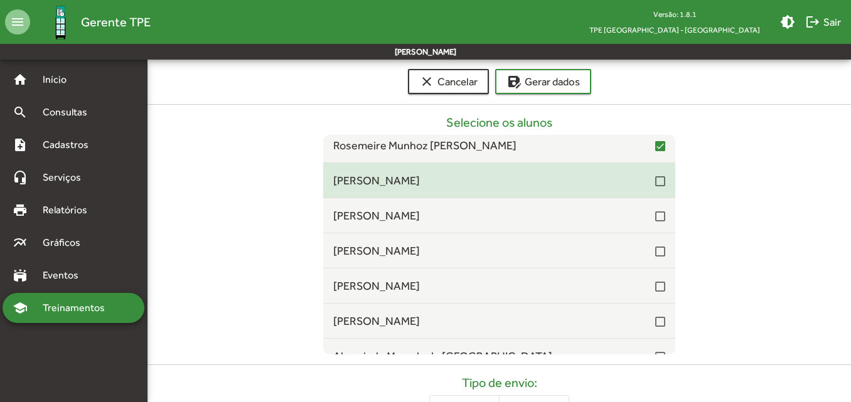
scroll to position [5206, 0]
click at [655, 179] on div at bounding box center [660, 181] width 10 height 10
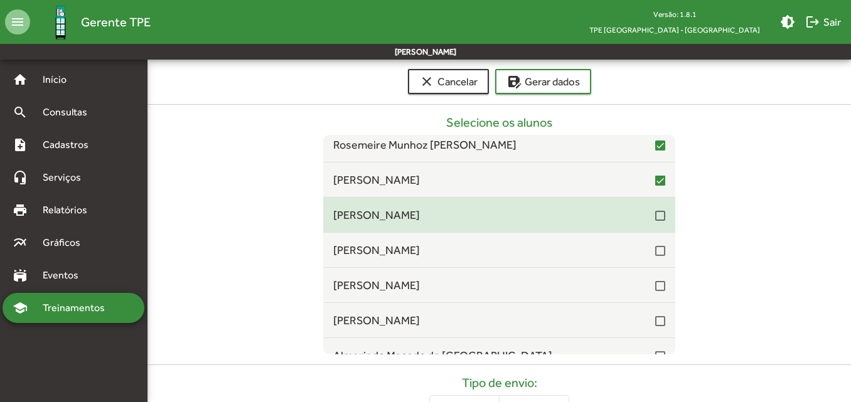
click at [655, 219] on div at bounding box center [660, 216] width 10 height 10
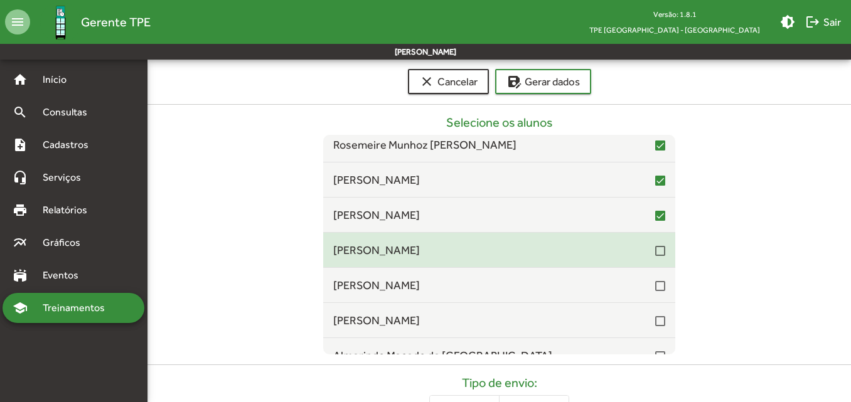
click at [655, 256] on div at bounding box center [660, 251] width 10 height 10
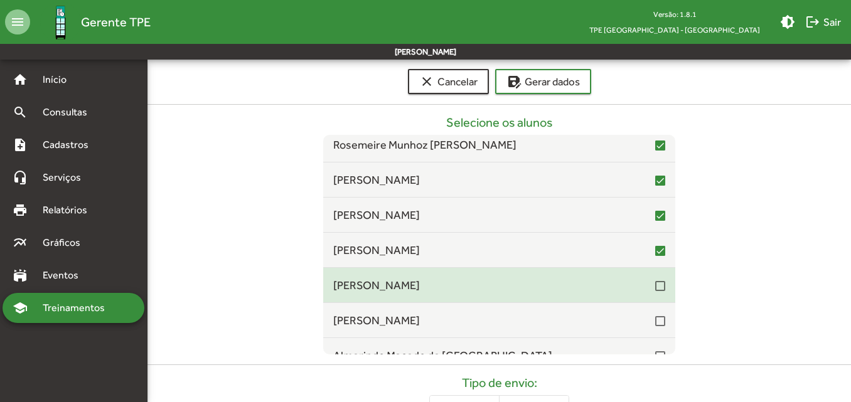
click at [655, 289] on div at bounding box center [660, 286] width 10 height 10
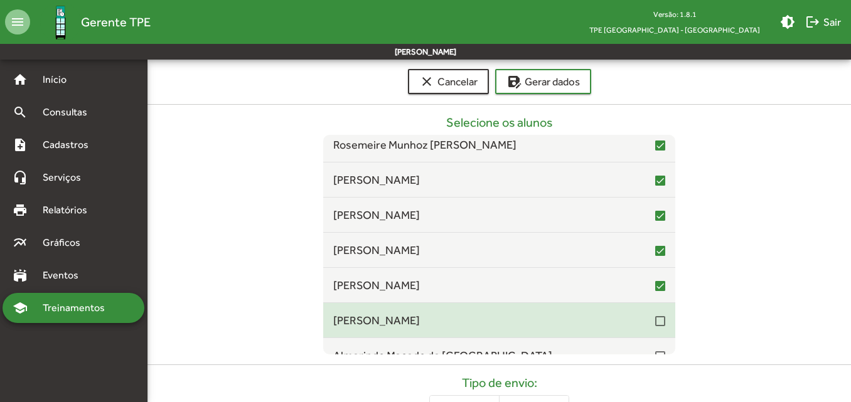
click at [655, 319] on div at bounding box center [660, 321] width 10 height 10
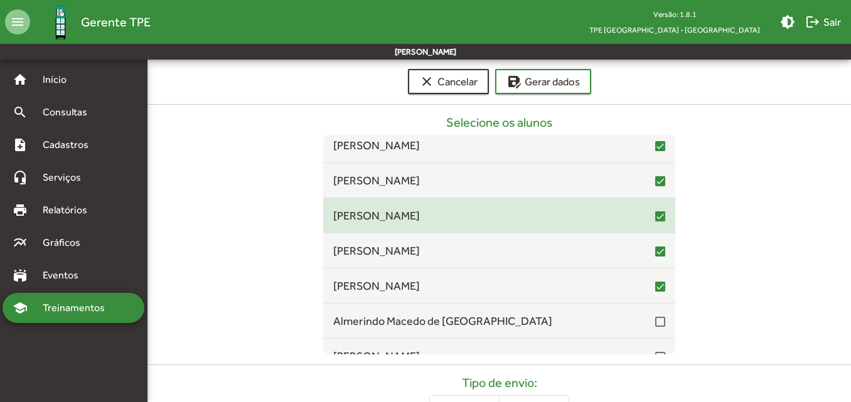
scroll to position [5332, 0]
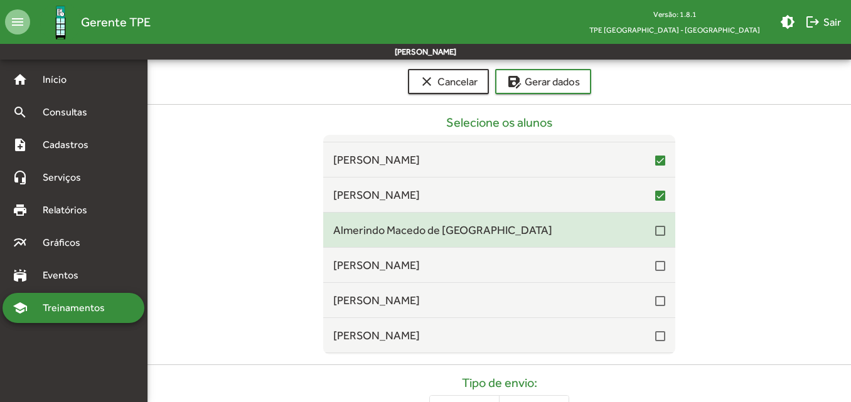
click at [654, 240] on mat-list-item "Almerindo Macedo de [GEOGRAPHIC_DATA]" at bounding box center [499, 230] width 352 height 35
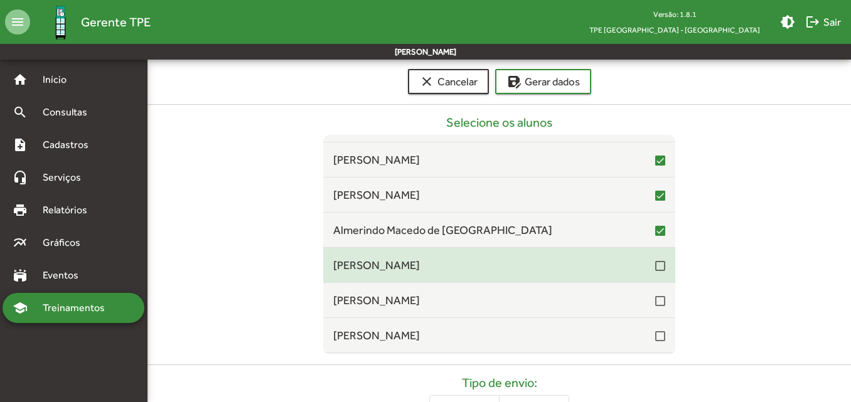
click at [655, 267] on div at bounding box center [660, 266] width 10 height 10
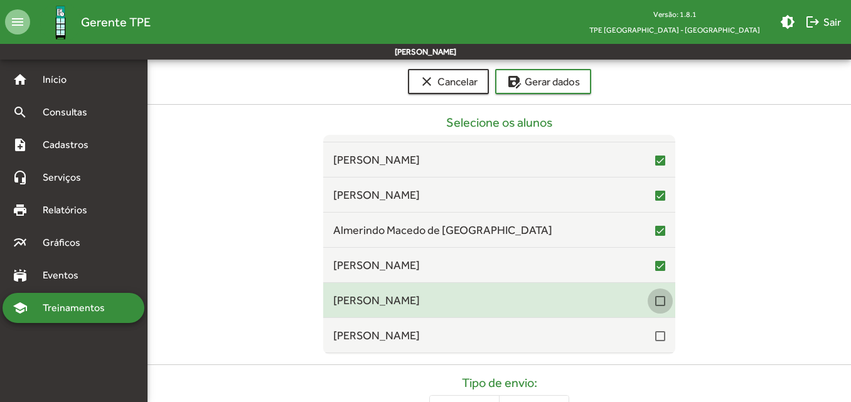
click at [655, 299] on div at bounding box center [660, 301] width 10 height 10
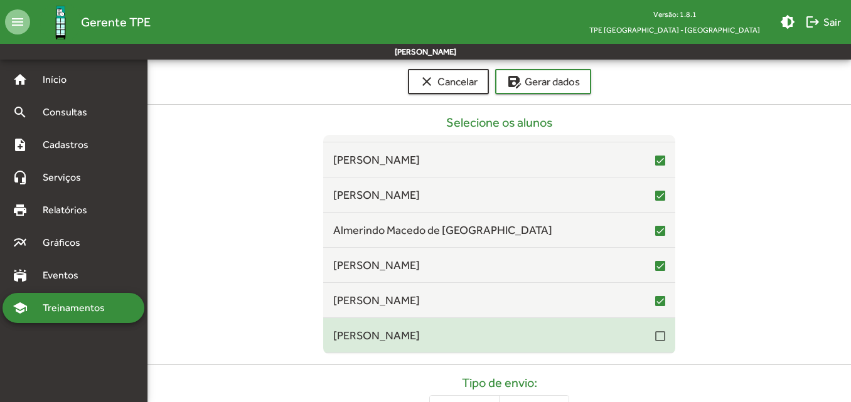
click at [655, 332] on div at bounding box center [660, 336] width 10 height 10
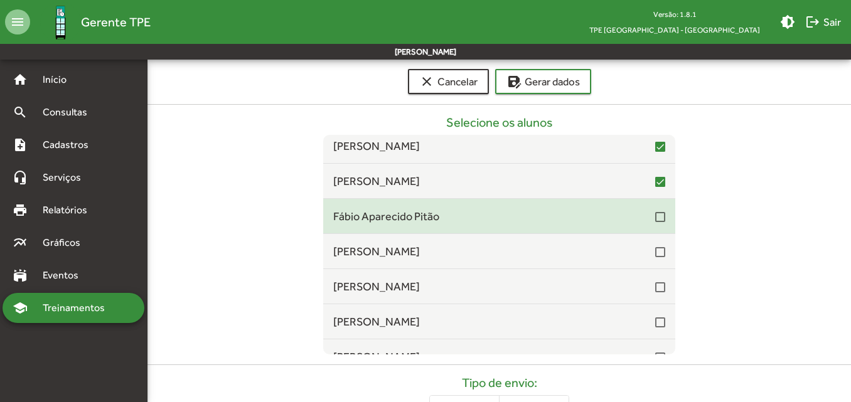
scroll to position [5520, 0]
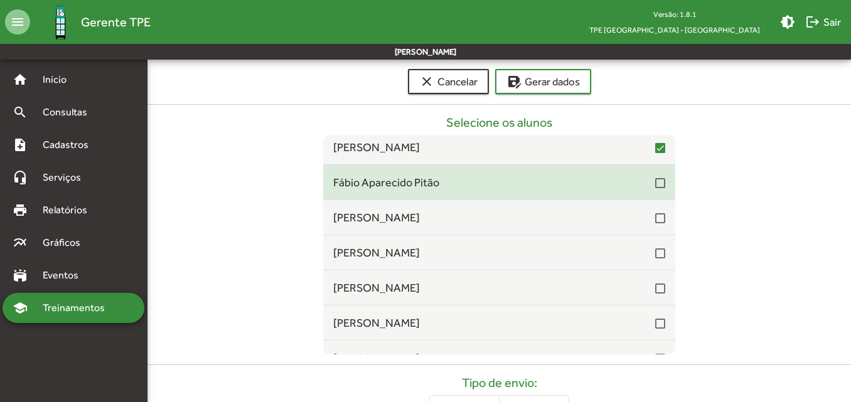
click at [655, 187] on div at bounding box center [660, 183] width 10 height 10
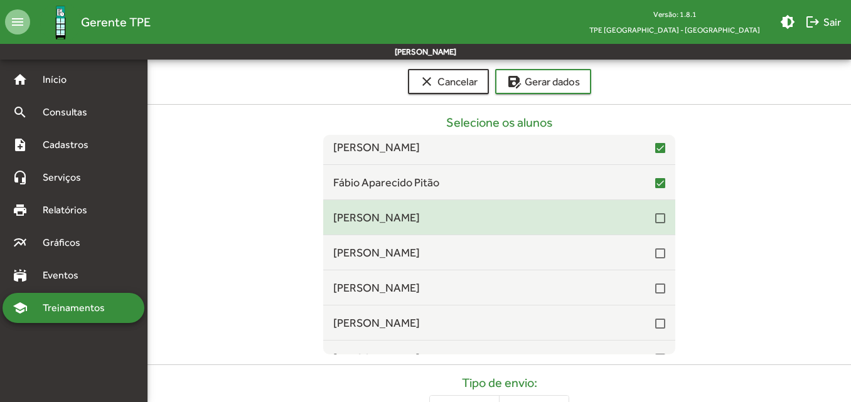
click at [655, 221] on div at bounding box center [660, 218] width 10 height 10
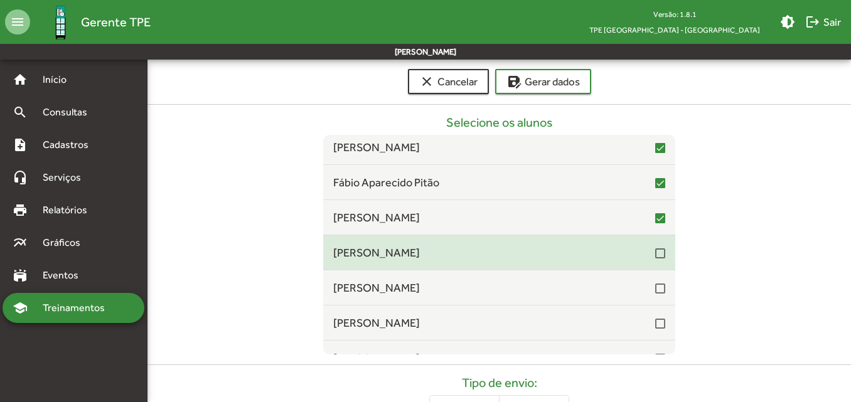
click at [655, 252] on div at bounding box center [660, 253] width 10 height 10
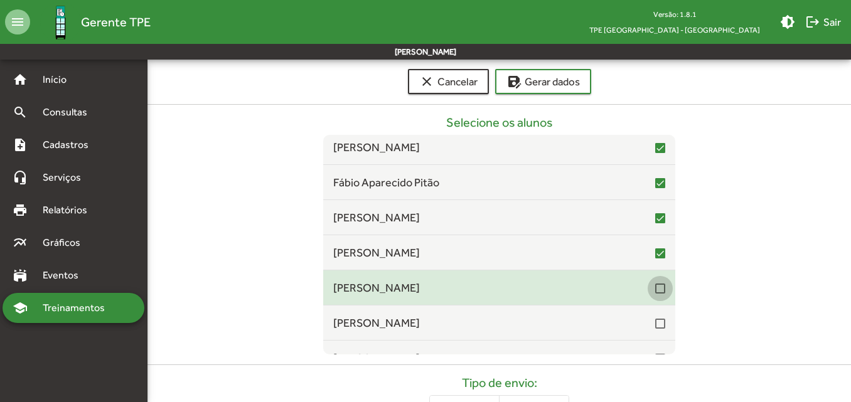
click at [655, 287] on div at bounding box center [660, 289] width 10 height 10
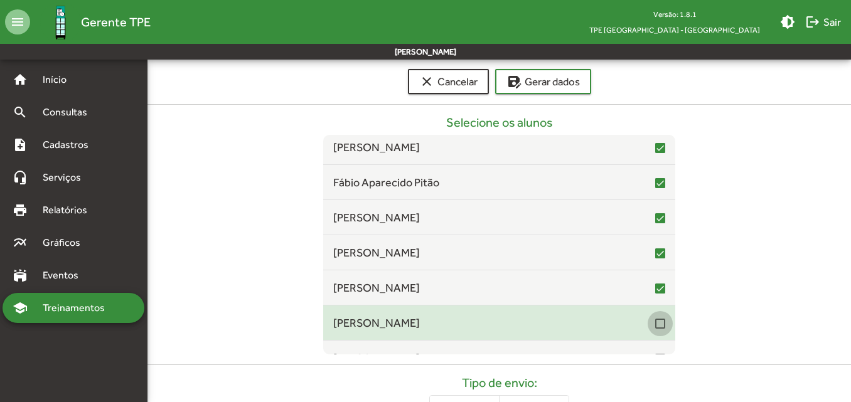
click at [655, 327] on div at bounding box center [660, 324] width 10 height 10
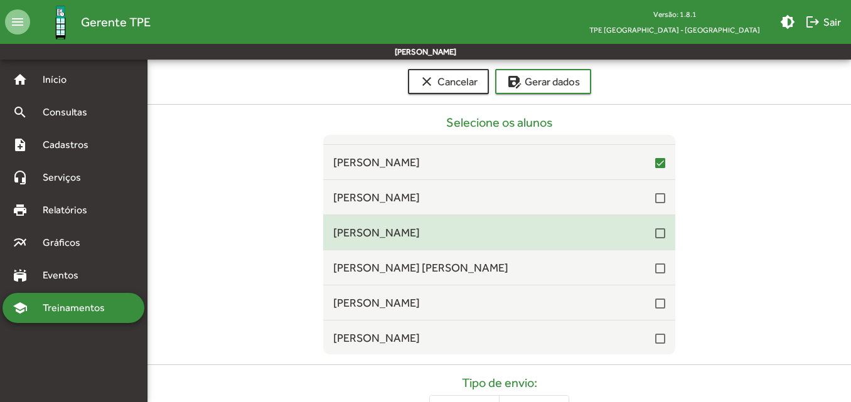
scroll to position [5708, 0]
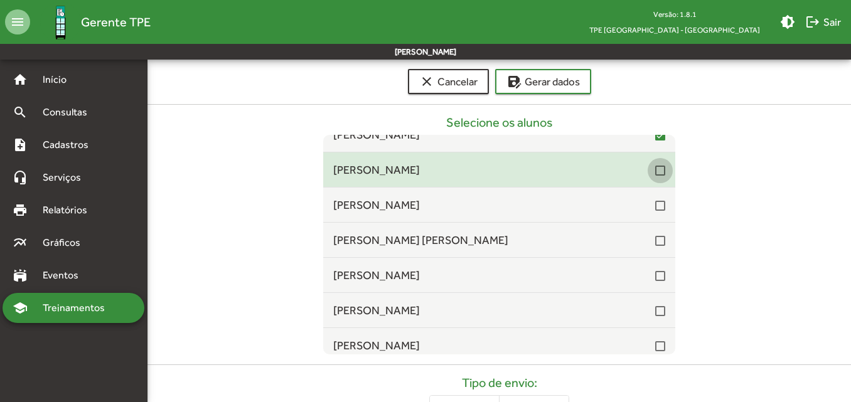
click at [655, 176] on div at bounding box center [660, 171] width 10 height 10
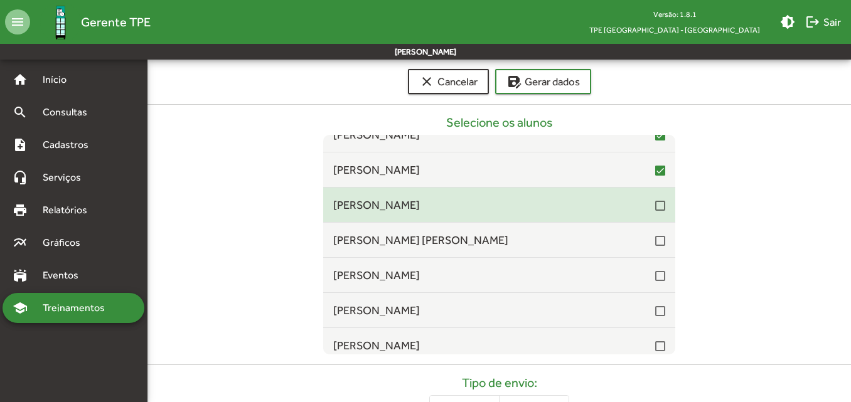
click at [655, 206] on div at bounding box center [660, 206] width 10 height 10
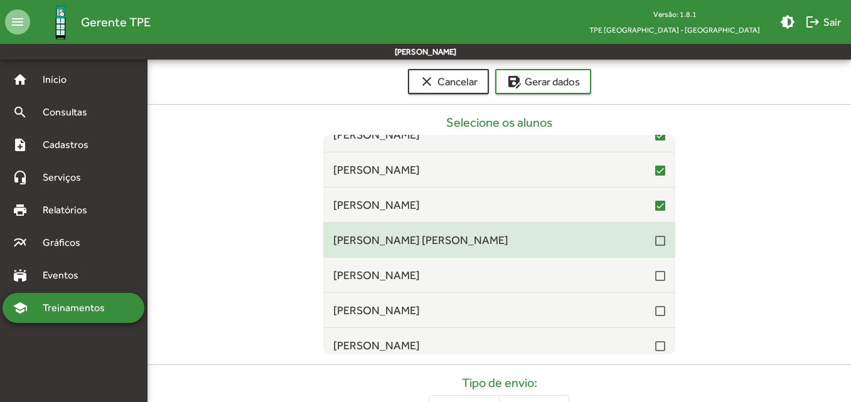
click at [655, 243] on div at bounding box center [660, 241] width 10 height 10
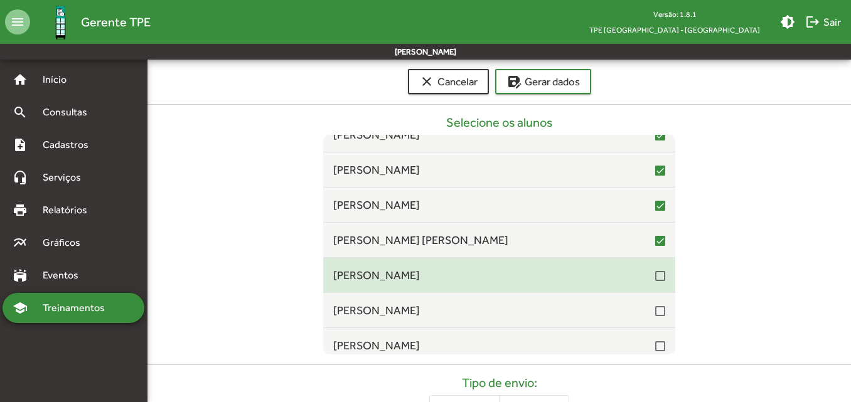
click at [655, 276] on div at bounding box center [660, 276] width 10 height 10
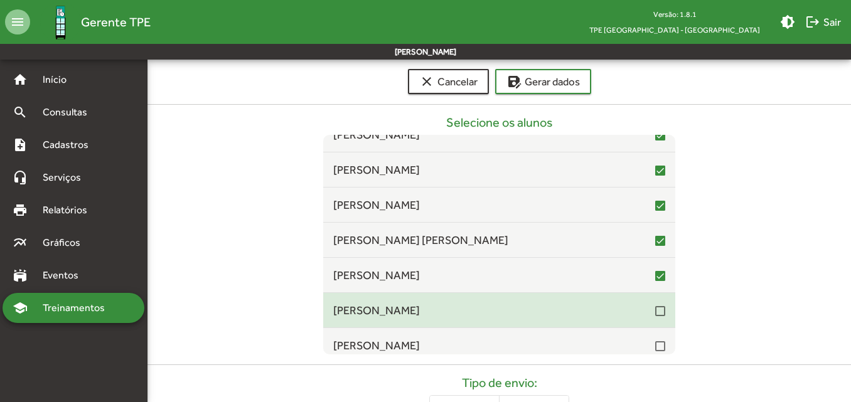
click at [655, 307] on div at bounding box center [660, 311] width 10 height 10
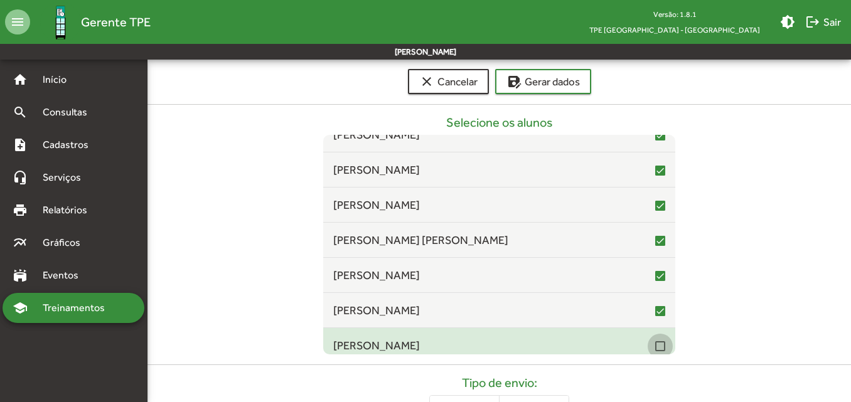
click at [655, 347] on div at bounding box center [660, 346] width 10 height 10
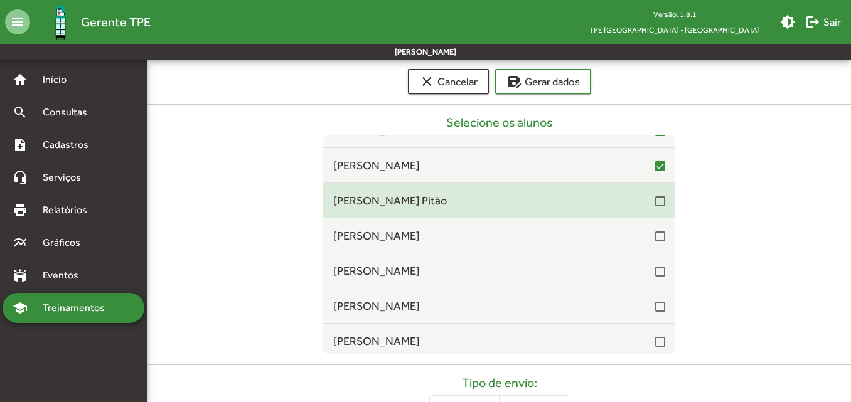
scroll to position [5896, 0]
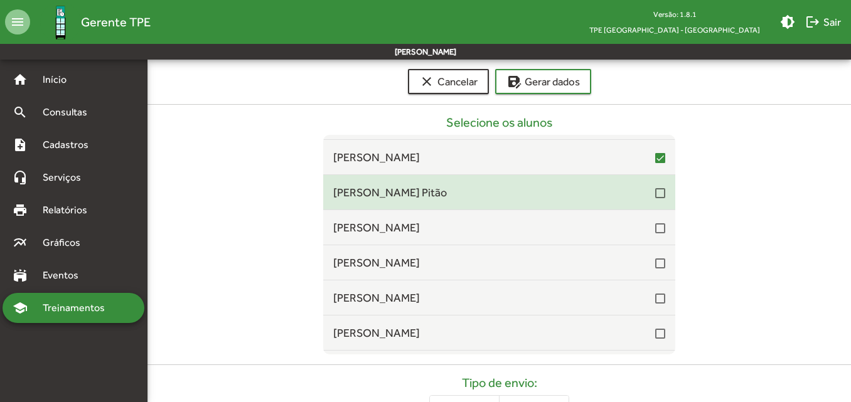
click at [655, 194] on div at bounding box center [660, 193] width 10 height 10
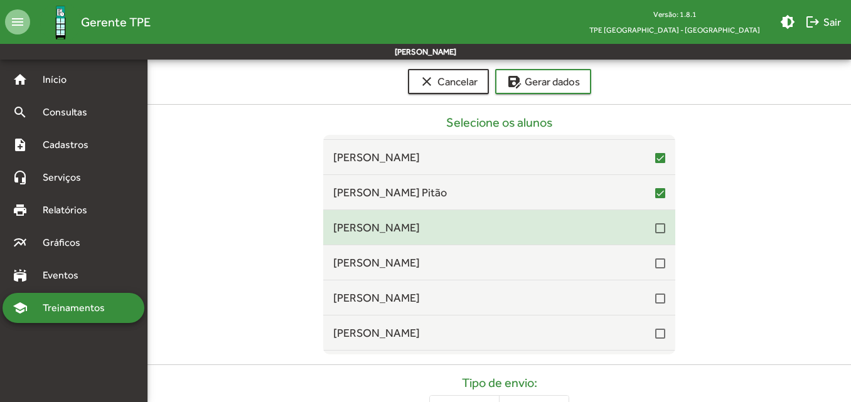
click at [655, 226] on div at bounding box center [660, 228] width 10 height 10
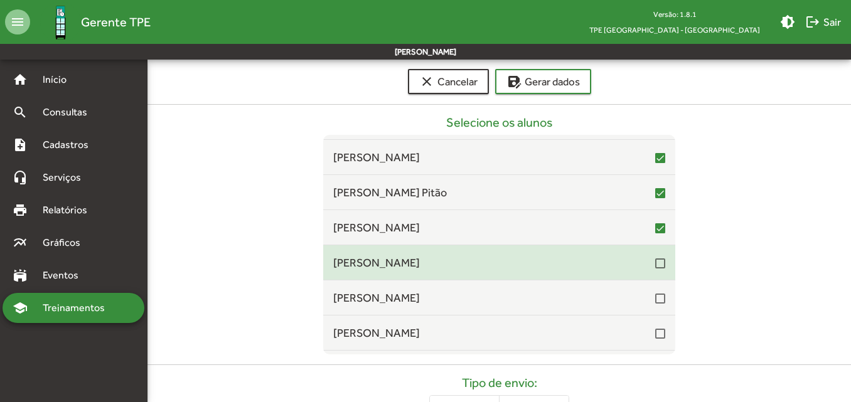
click at [655, 262] on div at bounding box center [660, 263] width 10 height 10
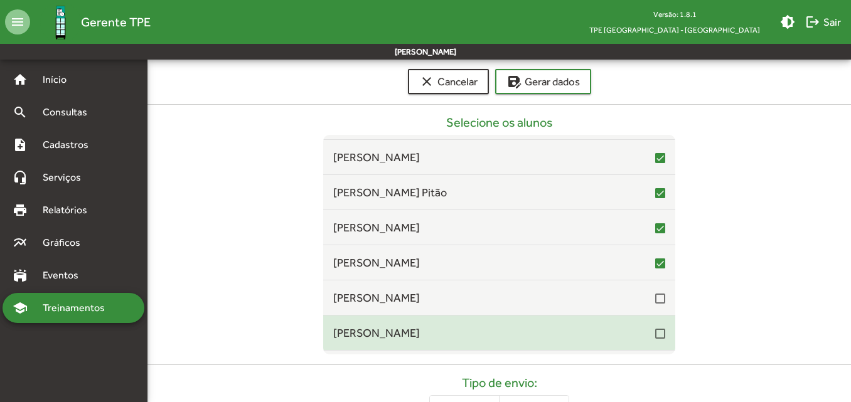
drag, startPoint x: 654, startPoint y: 297, endPoint x: 655, endPoint y: 316, distance: 18.9
click at [655, 298] on div at bounding box center [660, 299] width 10 height 10
click at [657, 340] on div at bounding box center [660, 333] width 10 height 15
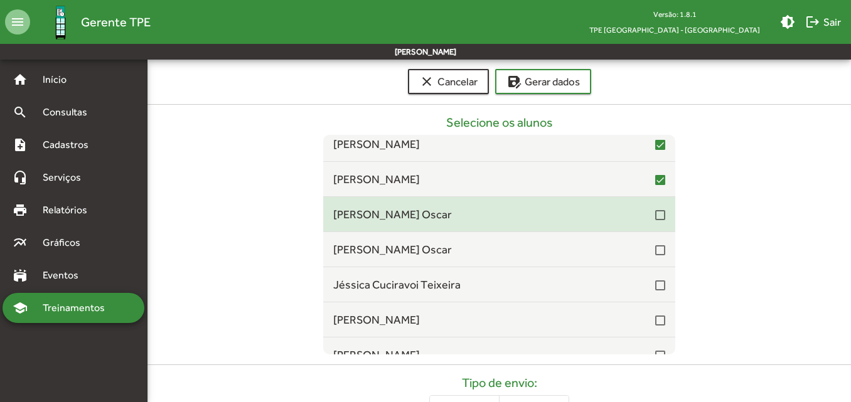
scroll to position [6084, 0]
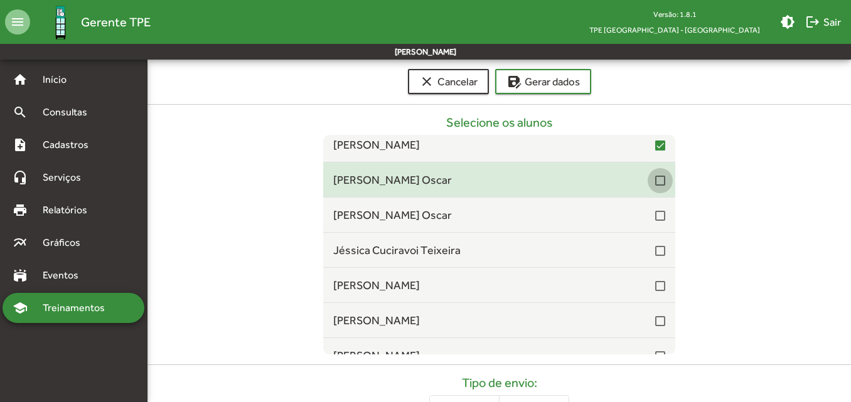
click at [655, 179] on div at bounding box center [660, 181] width 10 height 10
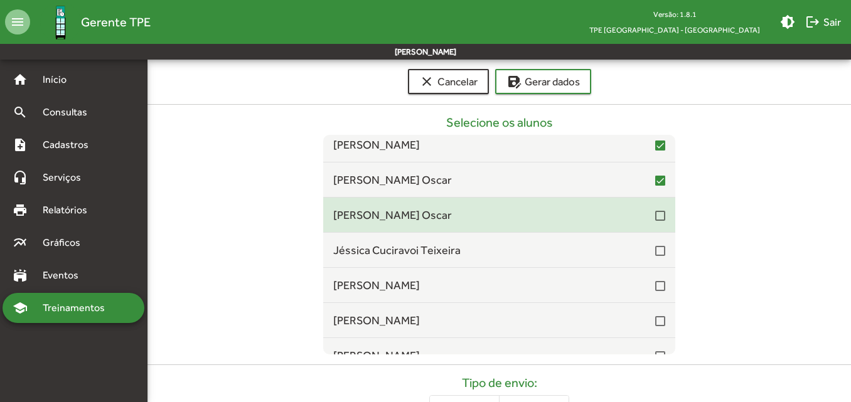
click at [655, 218] on div at bounding box center [660, 216] width 10 height 10
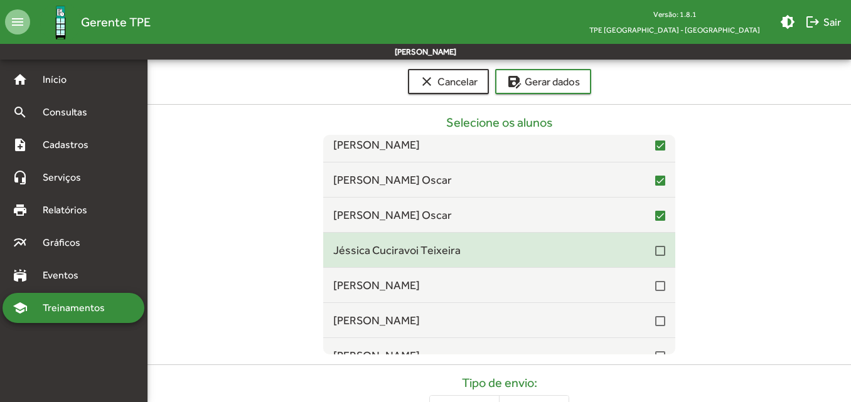
click at [655, 257] on div at bounding box center [660, 250] width 10 height 15
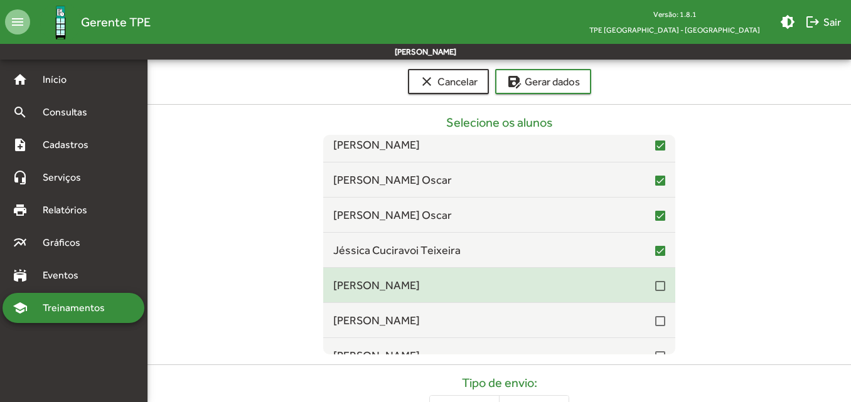
click at [655, 290] on div at bounding box center [660, 286] width 10 height 10
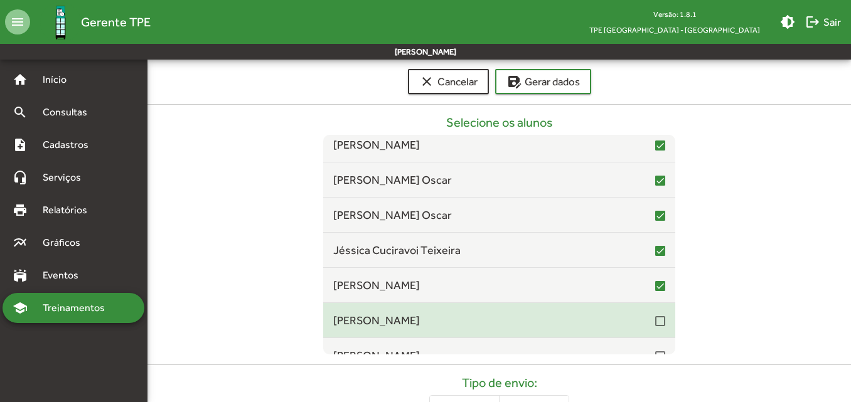
click at [655, 321] on div at bounding box center [660, 321] width 10 height 10
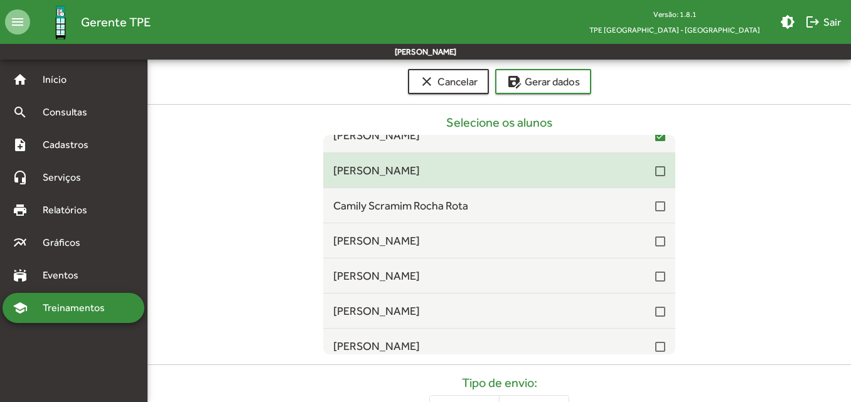
scroll to position [6273, 0]
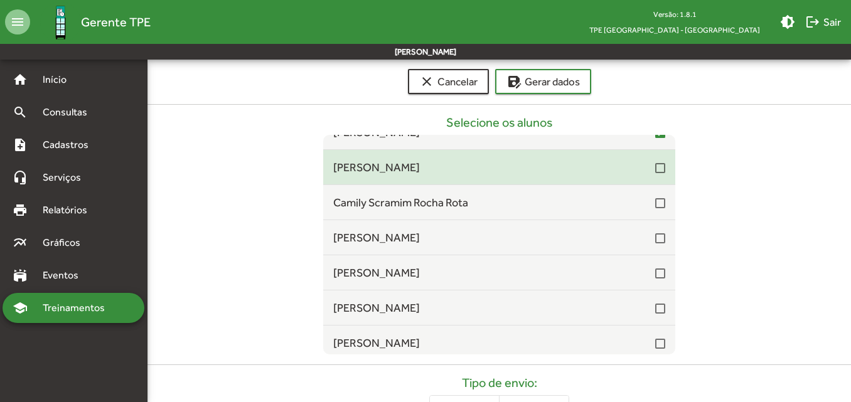
click at [659, 166] on div "[PERSON_NAME]" at bounding box center [499, 167] width 352 height 17
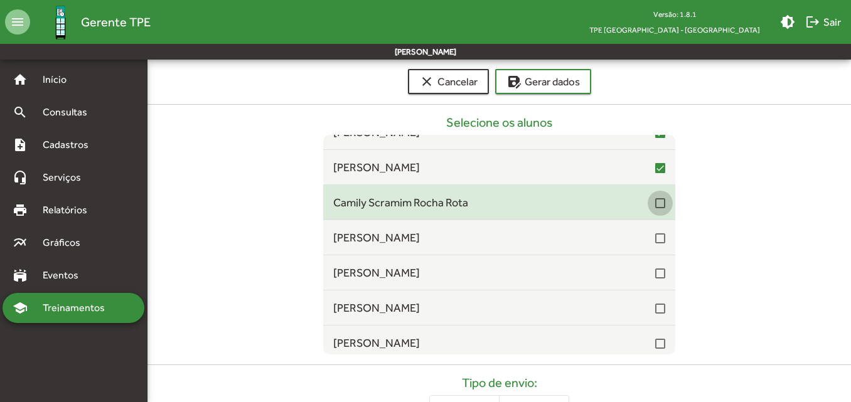
click at [655, 208] on div at bounding box center [660, 203] width 10 height 10
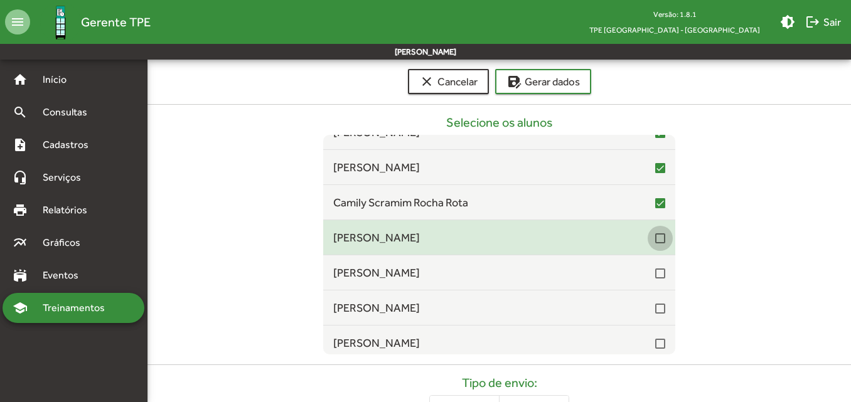
click at [655, 238] on div at bounding box center [660, 238] width 10 height 10
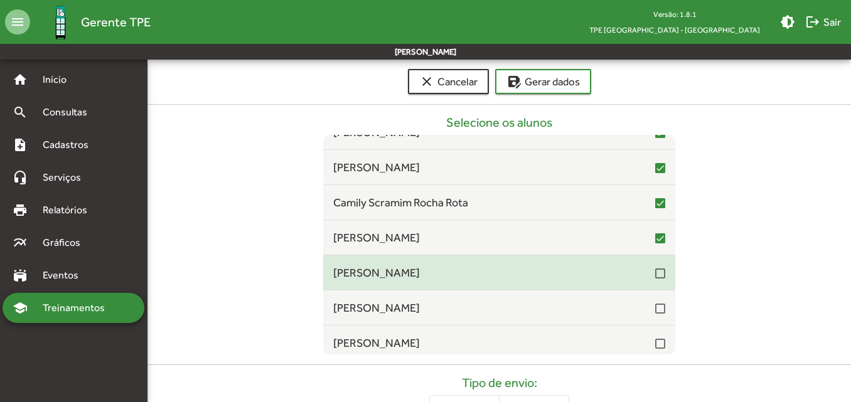
click at [647, 277] on span "[PERSON_NAME]" at bounding box center [494, 272] width 322 height 17
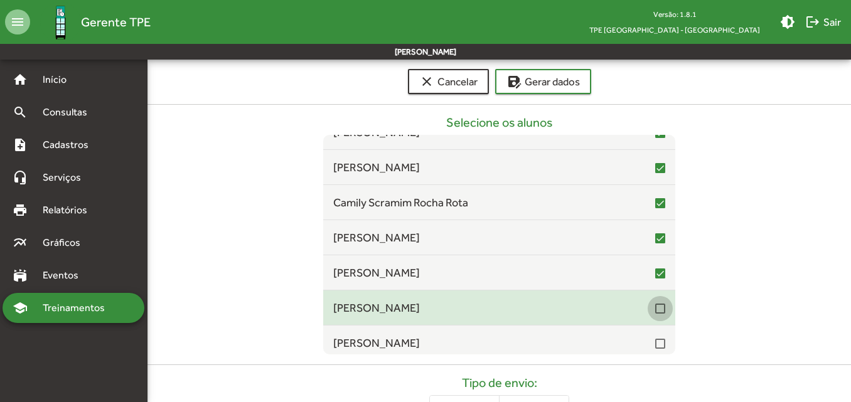
click at [655, 312] on div at bounding box center [660, 309] width 10 height 10
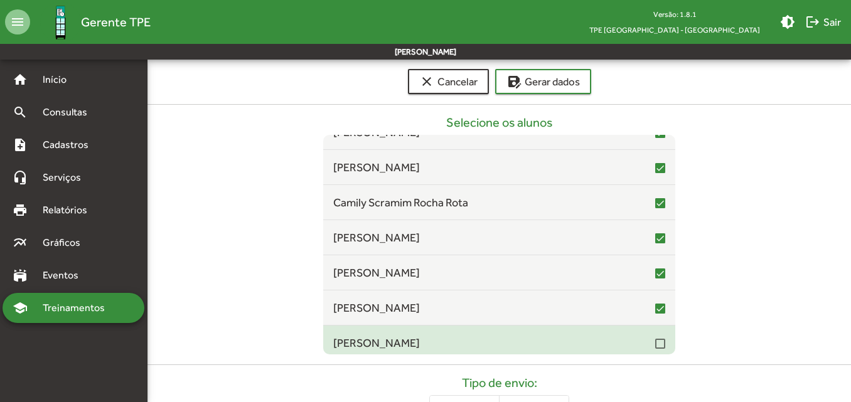
click at [655, 346] on div at bounding box center [660, 344] width 10 height 10
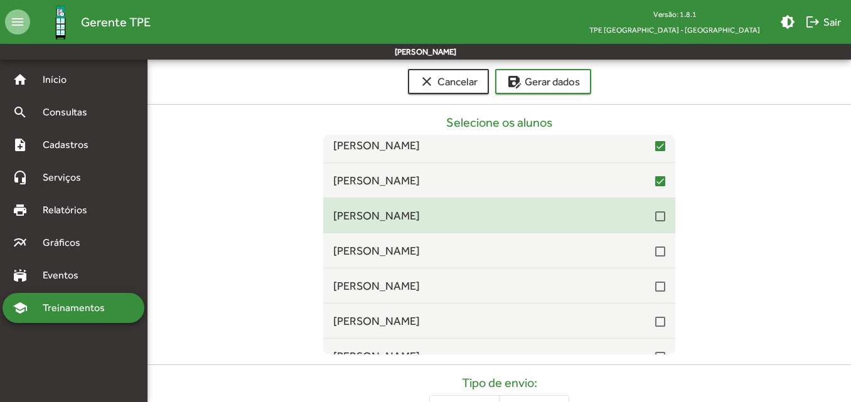
scroll to position [6461, 0]
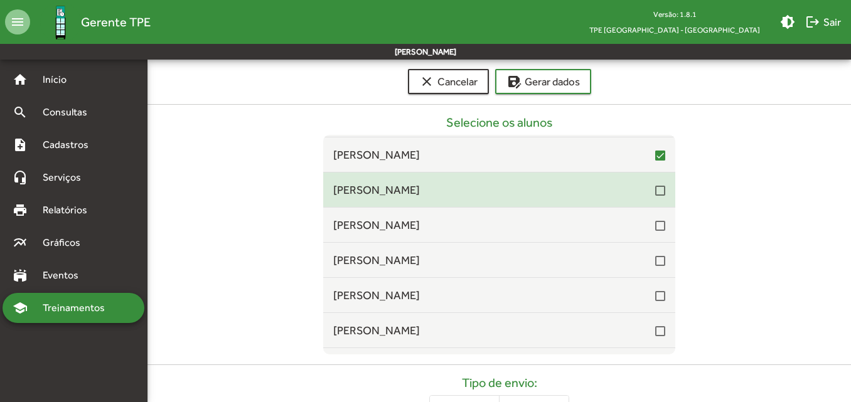
click at [656, 188] on div at bounding box center [660, 191] width 10 height 10
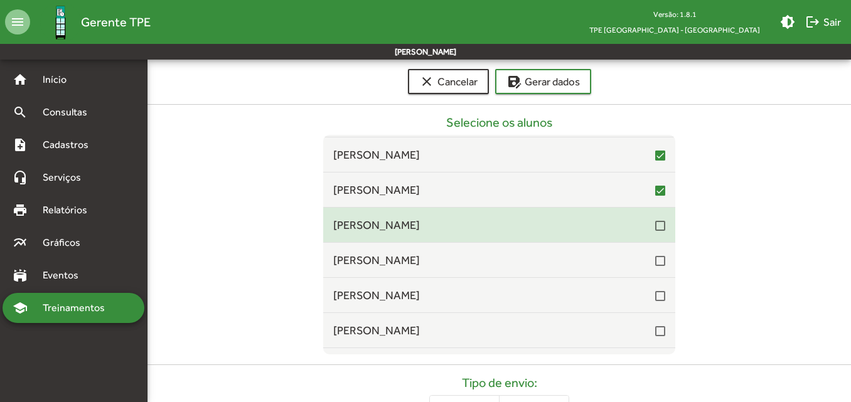
click at [658, 225] on div at bounding box center [660, 226] width 10 height 10
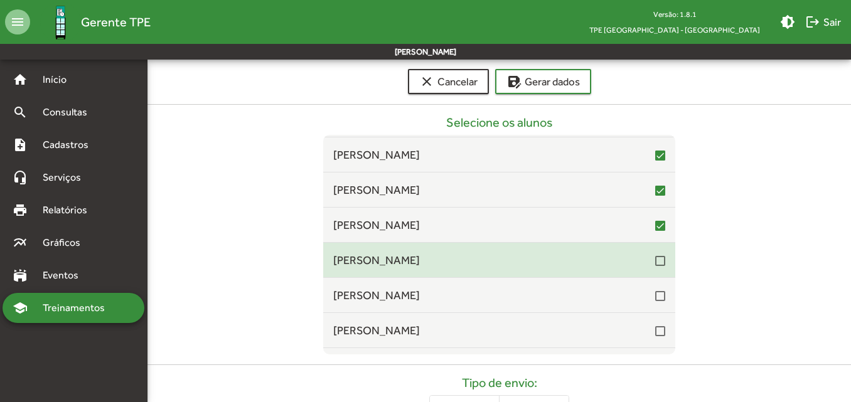
click at [655, 257] on div at bounding box center [660, 261] width 10 height 10
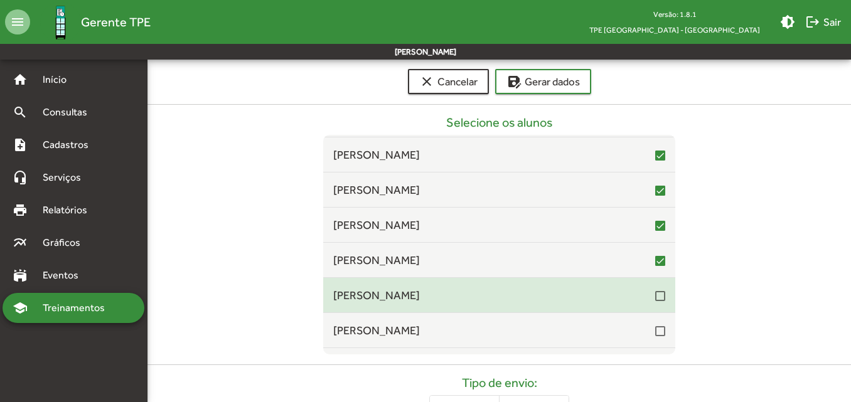
click at [655, 292] on div at bounding box center [660, 296] width 10 height 10
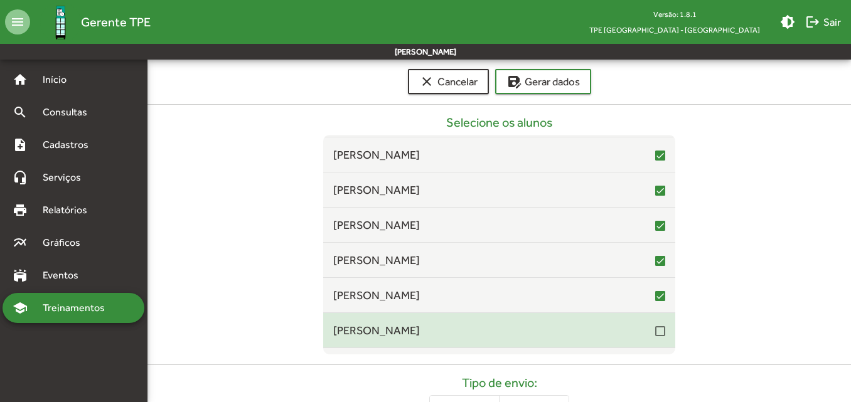
click at [649, 339] on div "[PERSON_NAME]" at bounding box center [499, 330] width 332 height 17
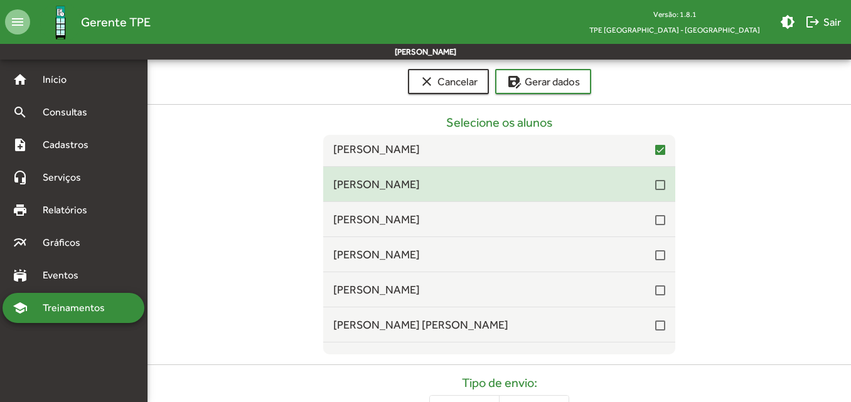
scroll to position [6649, 0]
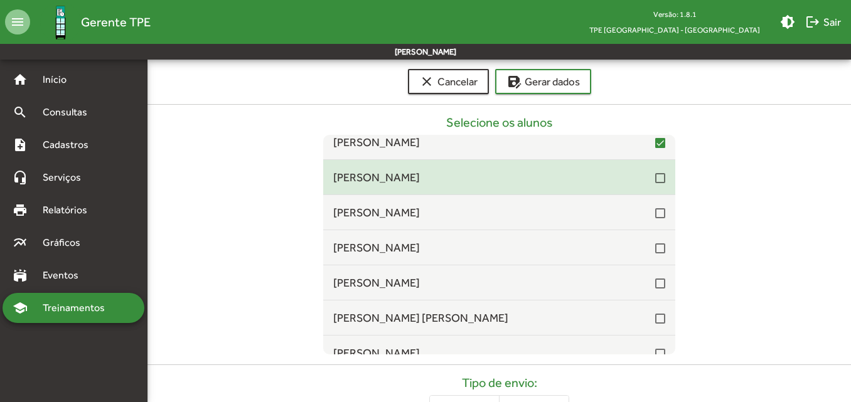
click at [655, 179] on div at bounding box center [660, 178] width 10 height 10
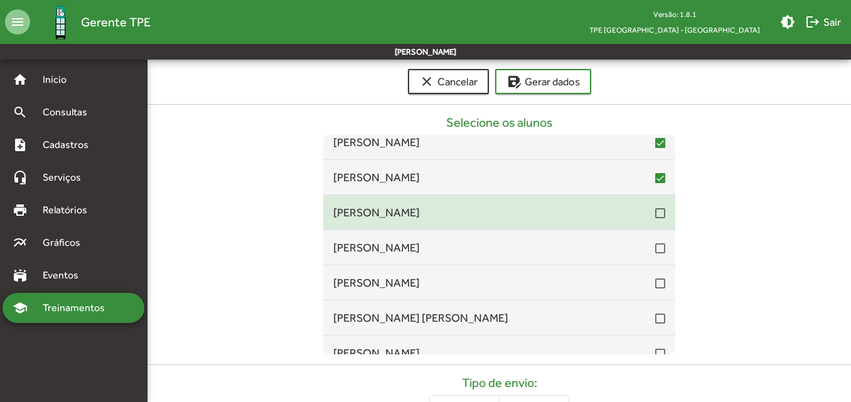
click at [655, 210] on div at bounding box center [660, 213] width 10 height 10
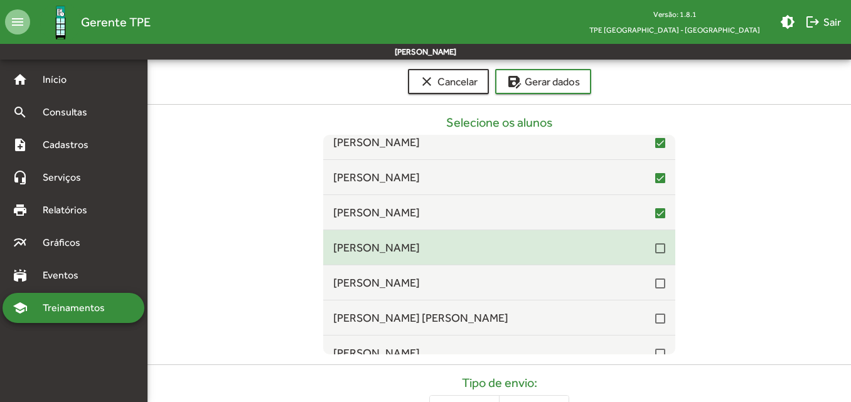
click at [658, 248] on div at bounding box center [660, 248] width 10 height 10
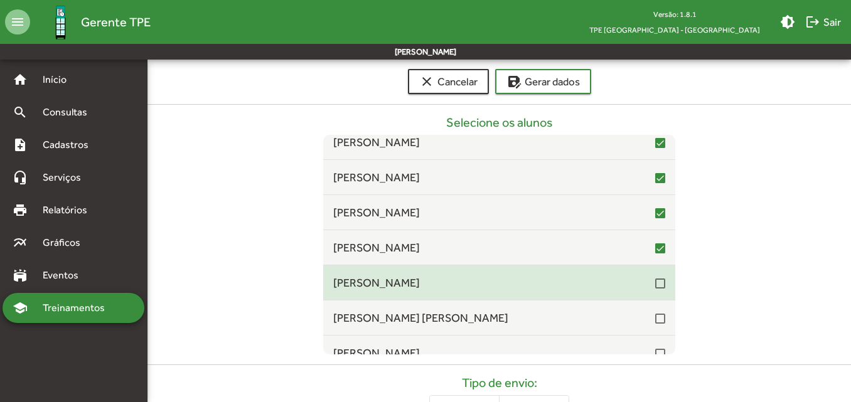
click at [657, 285] on div at bounding box center [660, 283] width 10 height 10
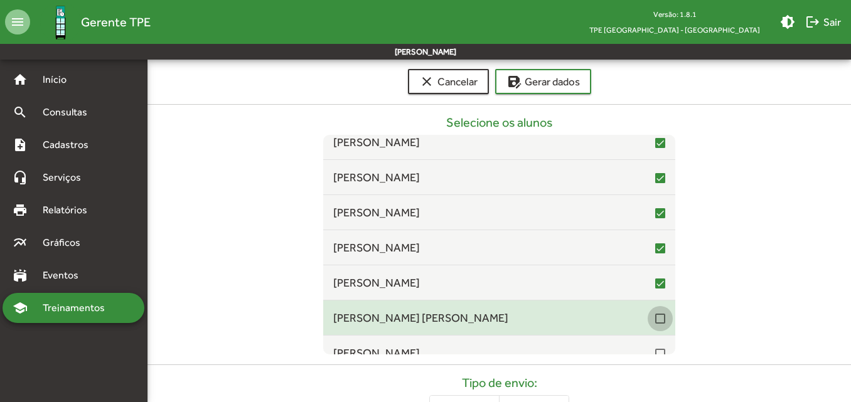
click at [655, 321] on div at bounding box center [660, 319] width 10 height 10
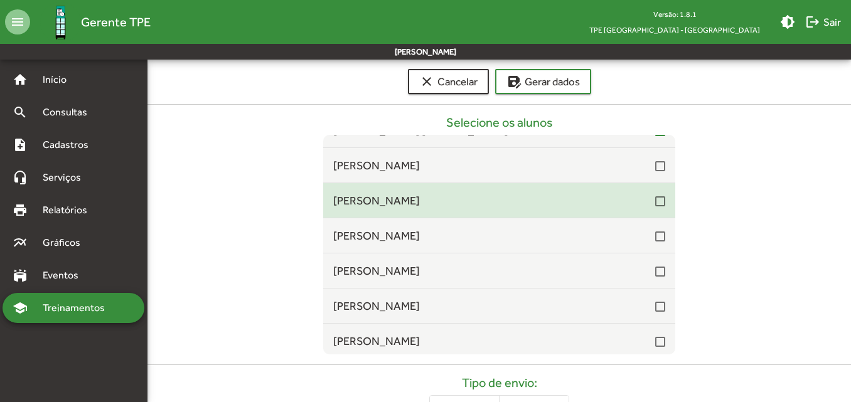
scroll to position [6837, 0]
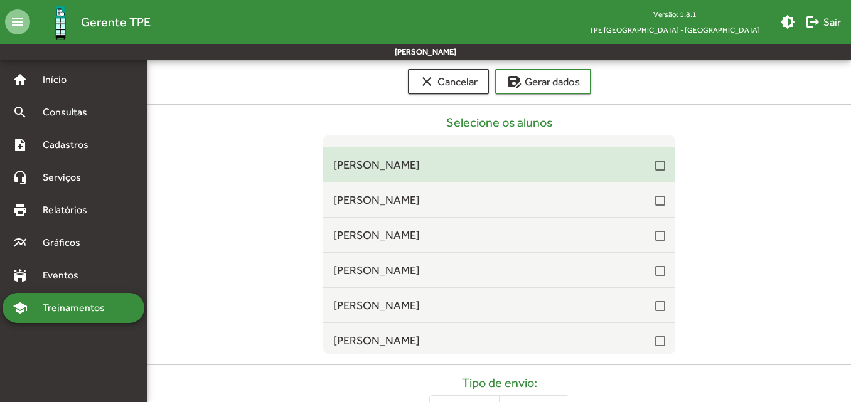
click at [651, 173] on div "[PERSON_NAME]" at bounding box center [499, 164] width 332 height 17
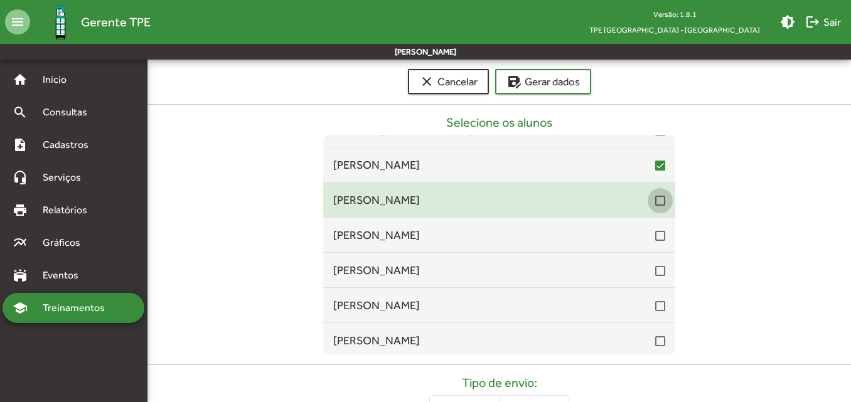
click at [655, 200] on div at bounding box center [660, 201] width 10 height 10
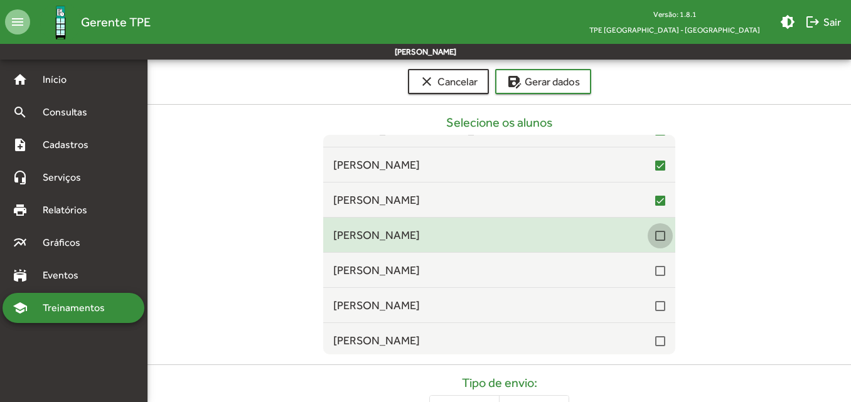
click at [655, 235] on div at bounding box center [660, 236] width 10 height 10
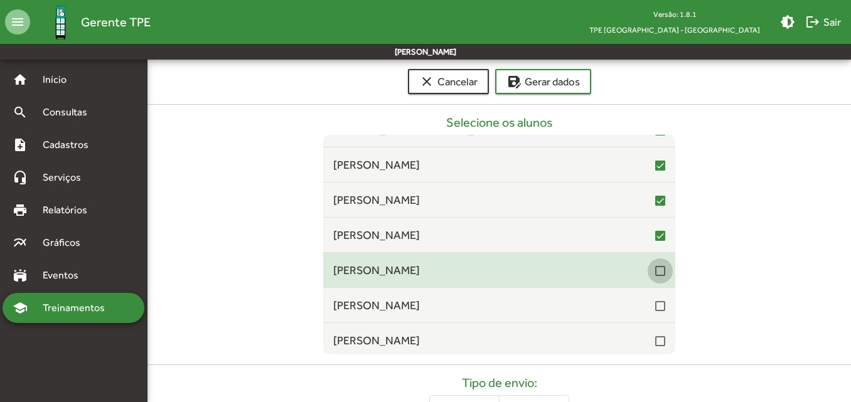
click at [655, 268] on div at bounding box center [660, 271] width 10 height 10
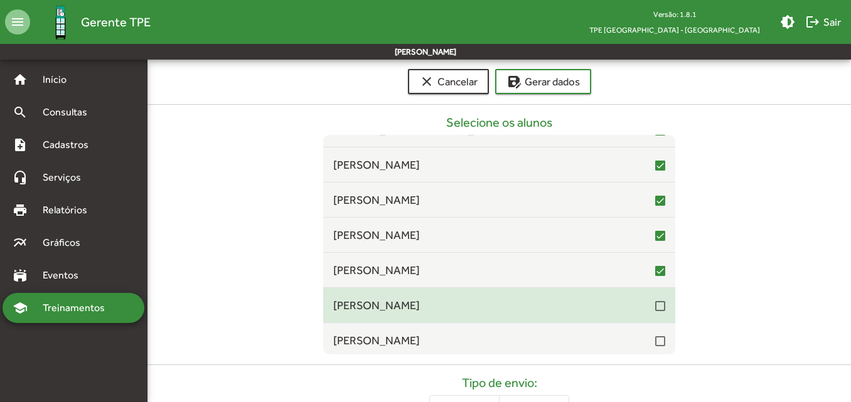
click at [649, 316] on mat-list-item "[PERSON_NAME]" at bounding box center [499, 305] width 352 height 35
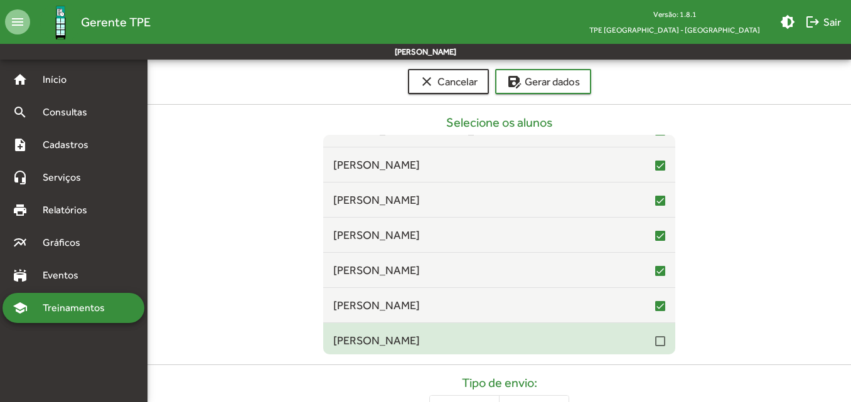
click at [655, 339] on div at bounding box center [660, 341] width 10 height 10
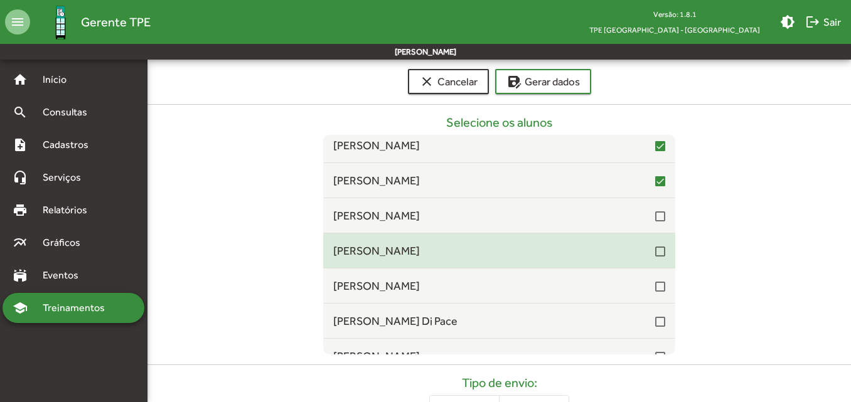
scroll to position [7025, 0]
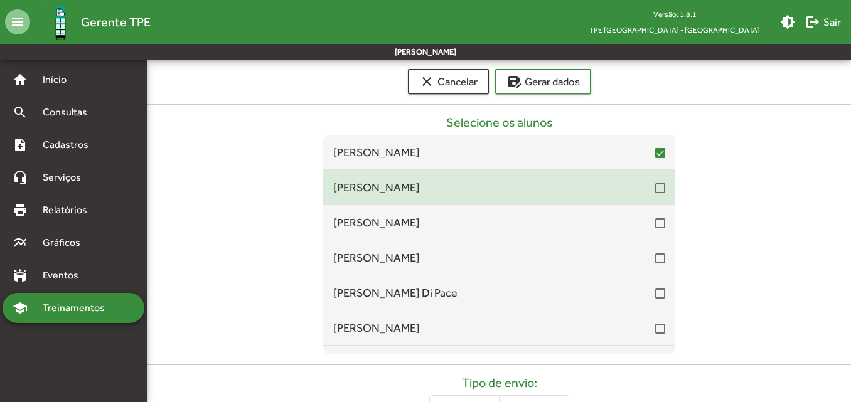
click at [655, 191] on div at bounding box center [660, 188] width 10 height 10
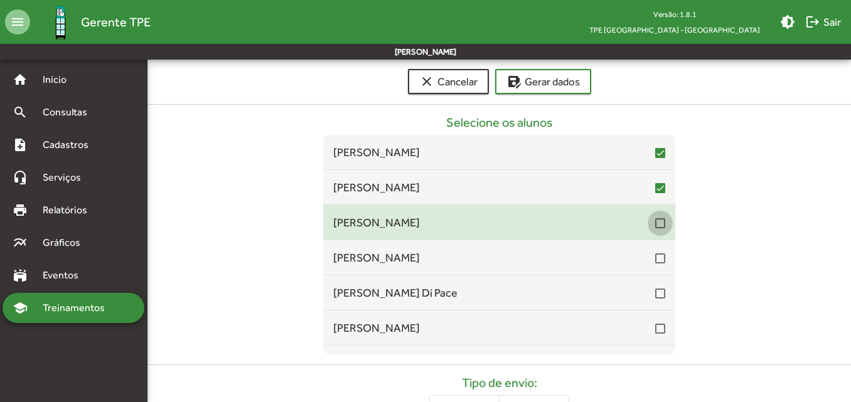
click at [655, 227] on div at bounding box center [660, 223] width 10 height 10
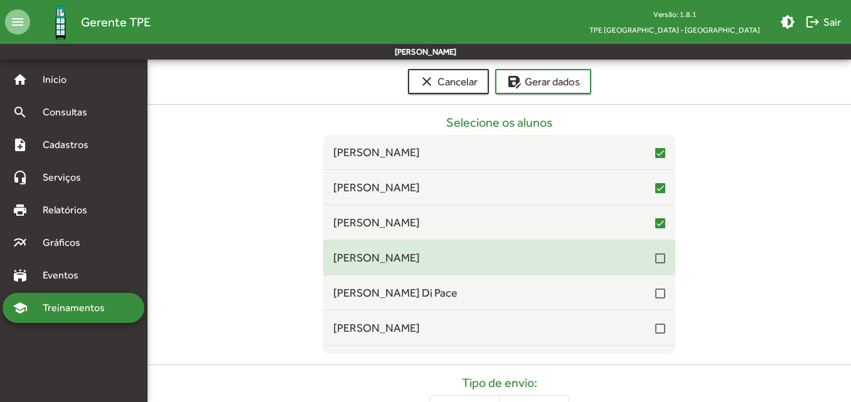
click at [655, 260] on div at bounding box center [660, 258] width 10 height 10
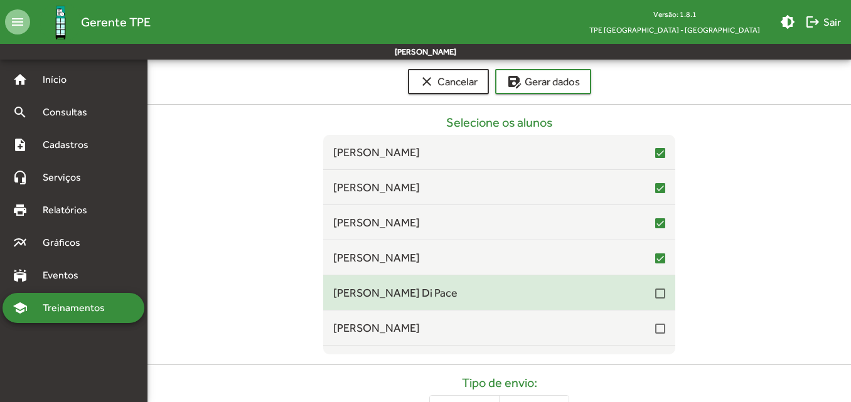
click at [655, 297] on div at bounding box center [660, 294] width 10 height 10
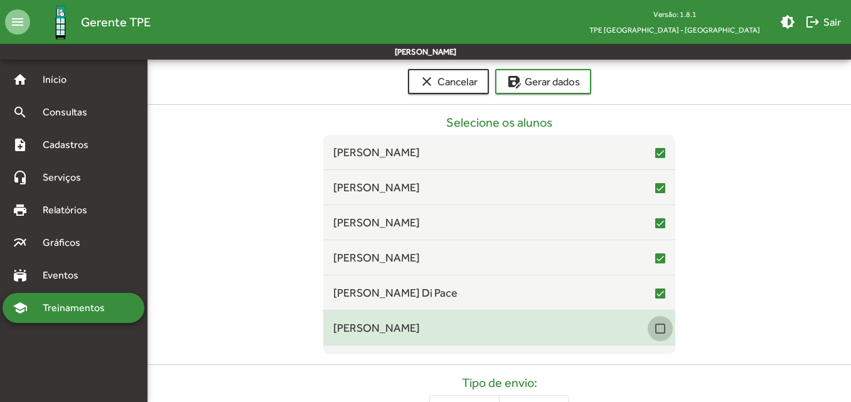
click at [655, 331] on div at bounding box center [660, 329] width 10 height 10
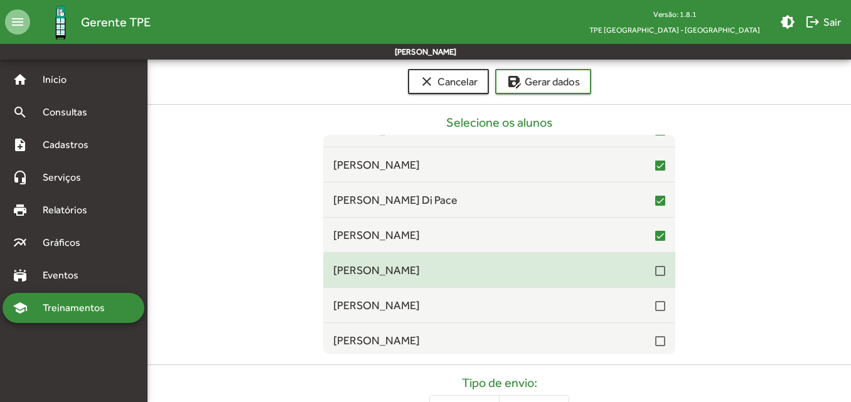
scroll to position [7151, 0]
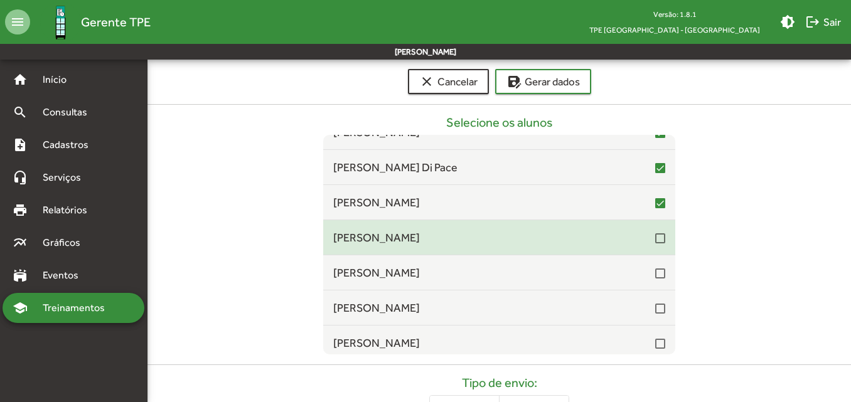
click at [655, 242] on div at bounding box center [660, 238] width 10 height 10
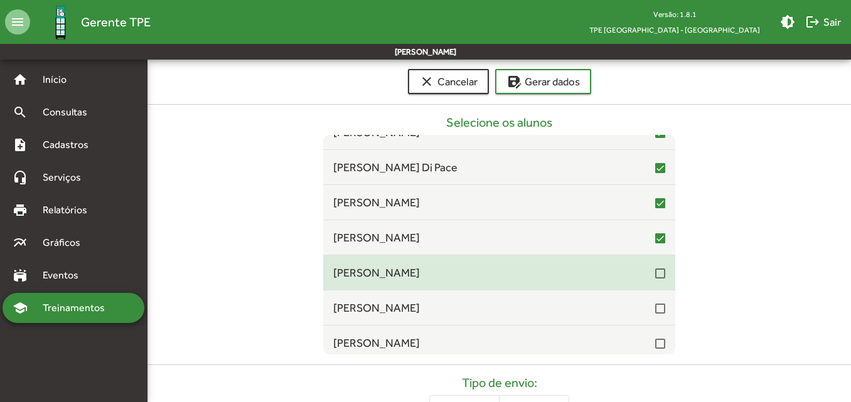
click at [655, 273] on div at bounding box center [660, 273] width 10 height 10
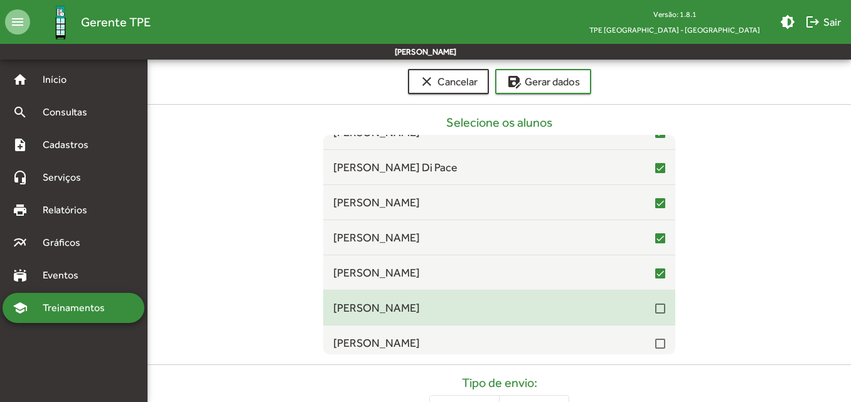
click at [655, 310] on div at bounding box center [660, 309] width 10 height 10
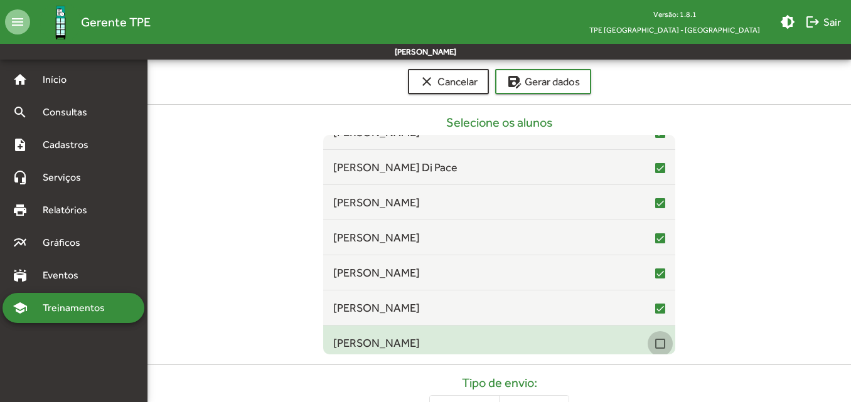
click at [655, 346] on div at bounding box center [660, 344] width 10 height 10
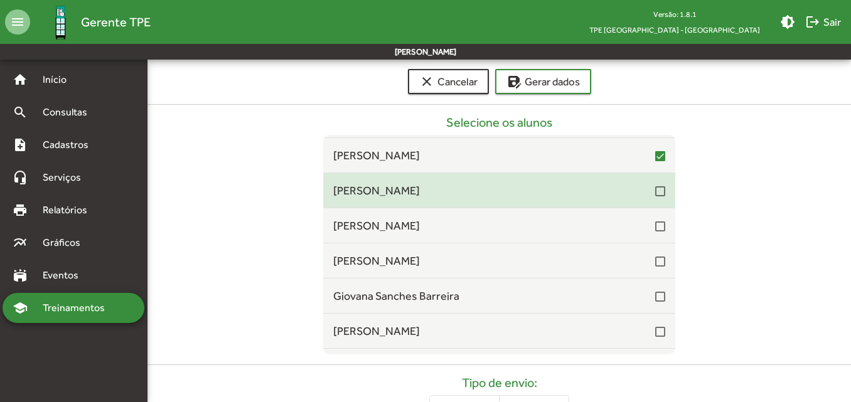
scroll to position [7339, 0]
click at [655, 196] on div at bounding box center [660, 191] width 10 height 10
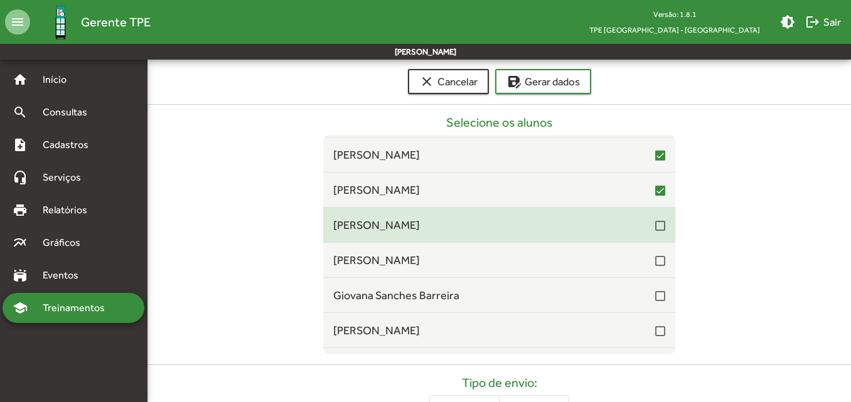
click at [655, 226] on div at bounding box center [660, 226] width 10 height 10
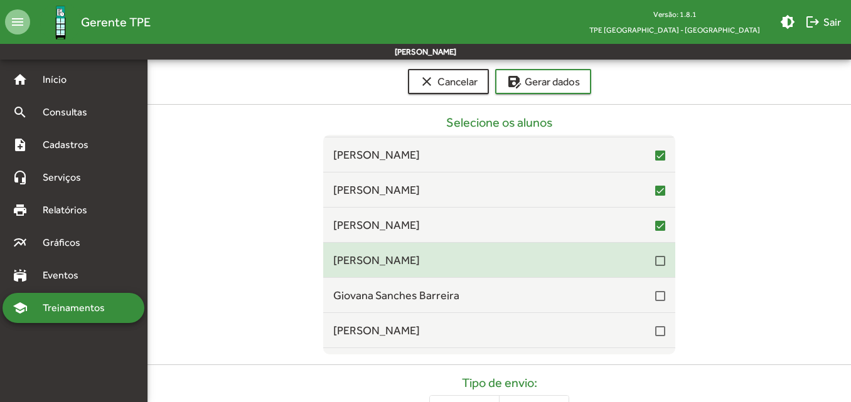
click at [655, 258] on div at bounding box center [660, 261] width 10 height 10
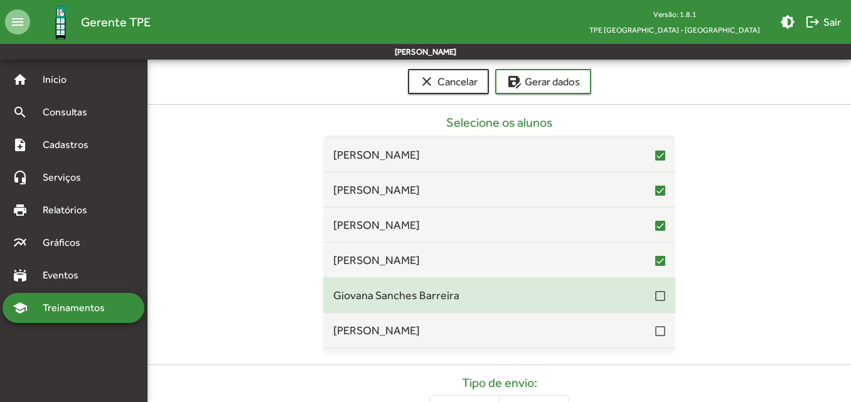
click at [655, 302] on div at bounding box center [660, 295] width 10 height 15
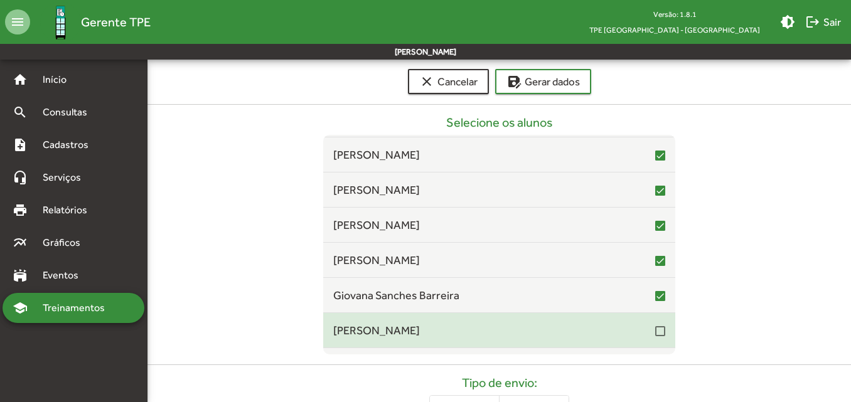
click at [657, 335] on div at bounding box center [660, 331] width 10 height 10
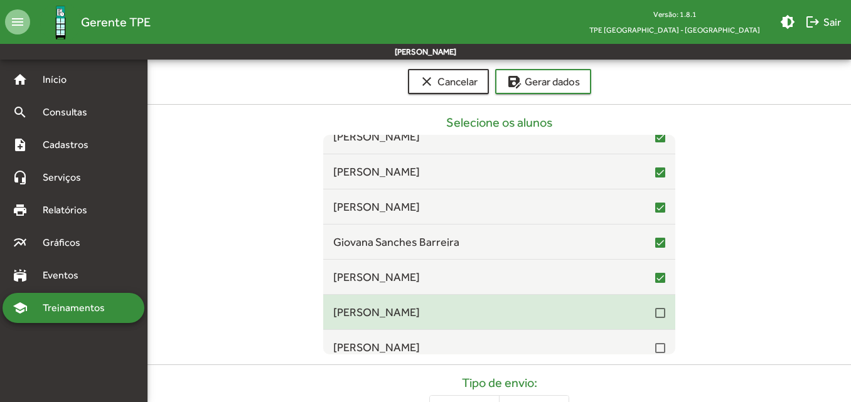
scroll to position [7464, 0]
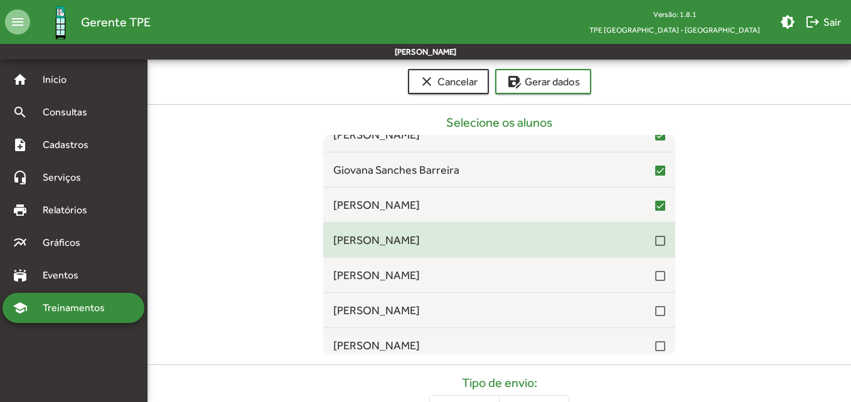
click at [656, 247] on div at bounding box center [660, 240] width 10 height 15
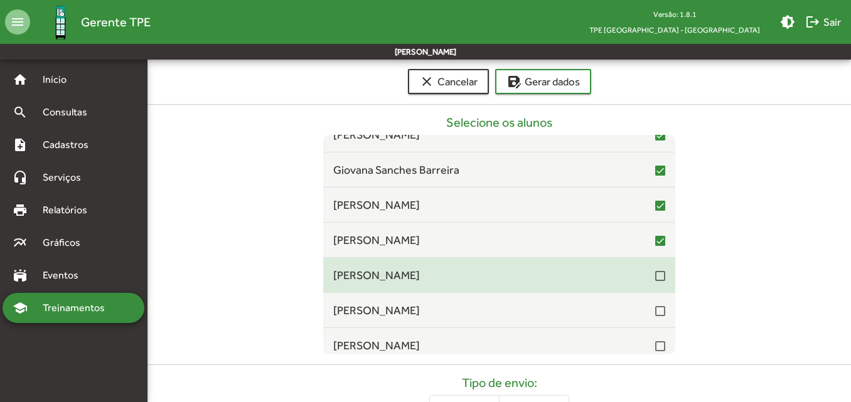
click at [655, 280] on div at bounding box center [660, 276] width 10 height 10
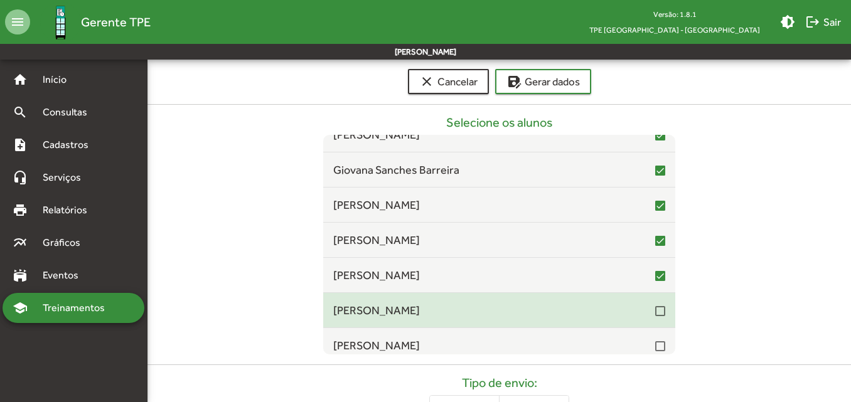
click at [655, 312] on div at bounding box center [660, 311] width 10 height 10
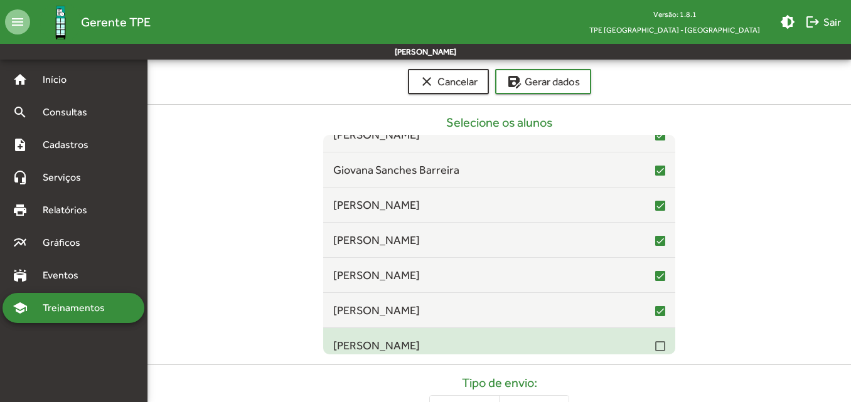
click at [655, 344] on div at bounding box center [660, 346] width 10 height 10
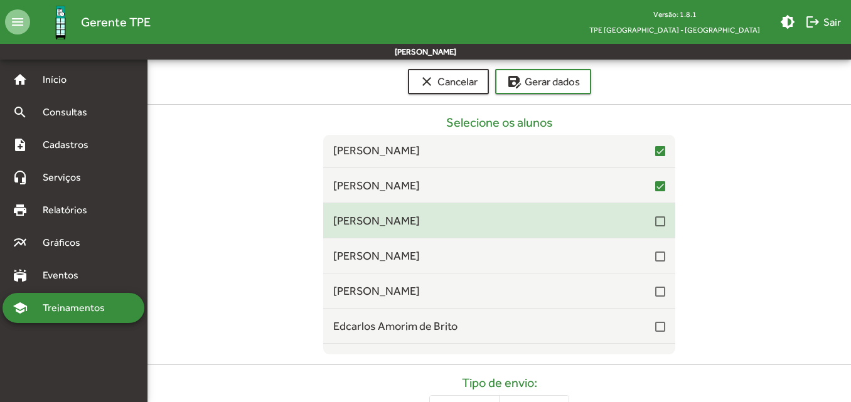
scroll to position [7652, 0]
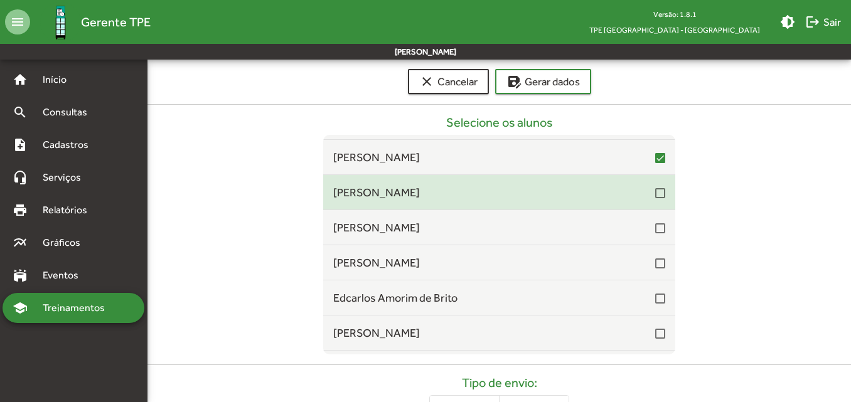
click at [655, 194] on div at bounding box center [660, 193] width 10 height 10
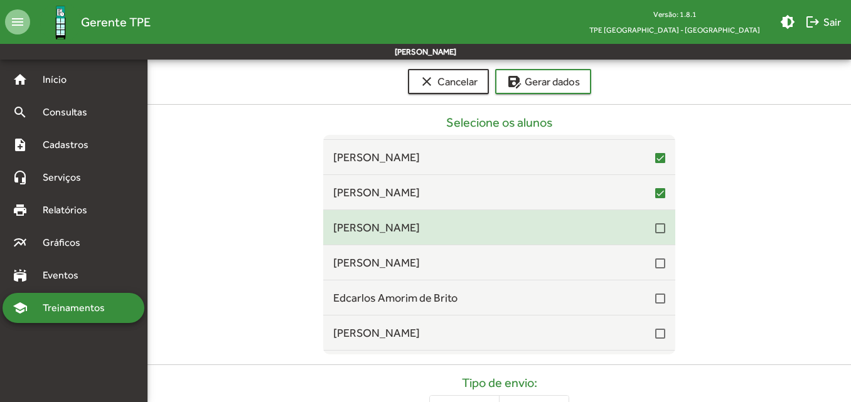
click at [655, 229] on div at bounding box center [660, 228] width 10 height 10
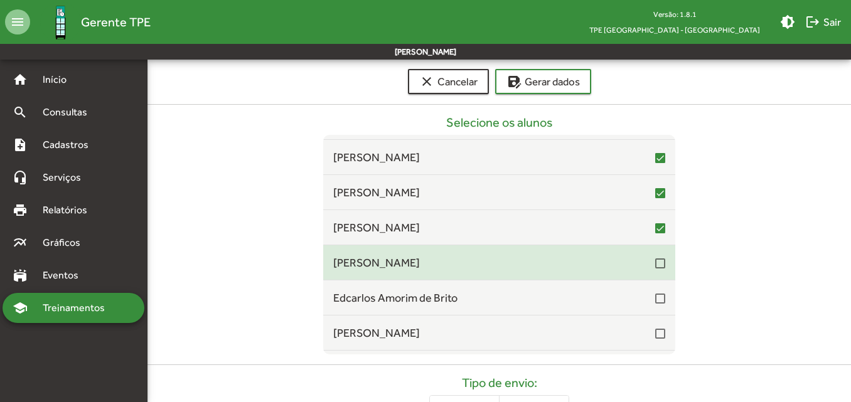
click at [655, 263] on div at bounding box center [660, 263] width 10 height 10
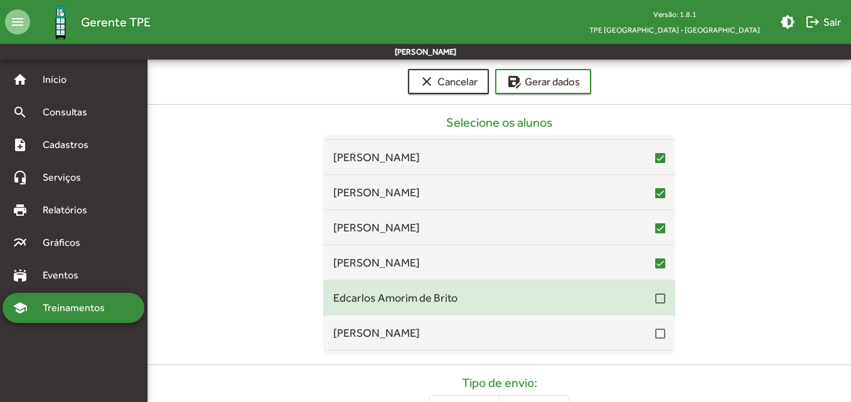
click at [655, 297] on div at bounding box center [660, 299] width 10 height 10
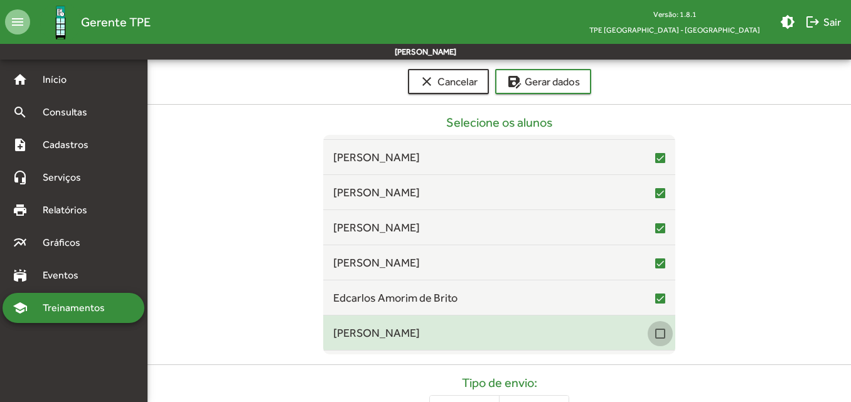
click at [655, 333] on div at bounding box center [660, 334] width 10 height 10
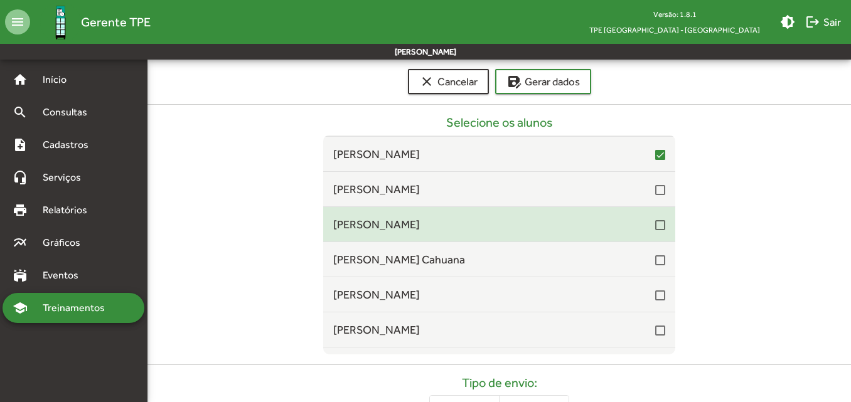
scroll to position [7841, 0]
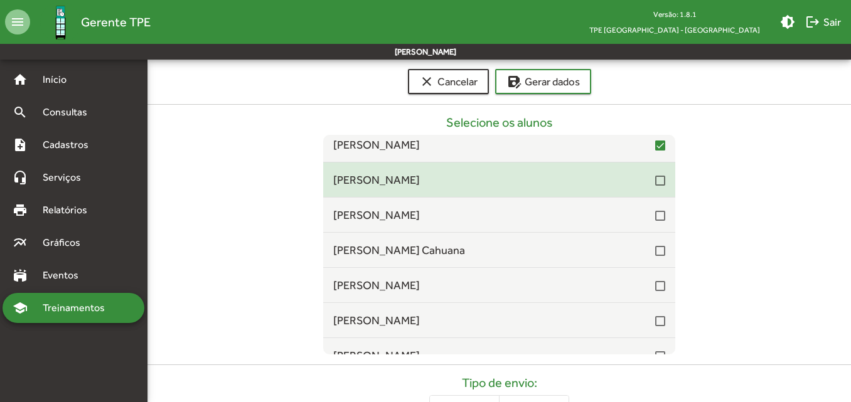
click at [655, 186] on div at bounding box center [660, 181] width 10 height 10
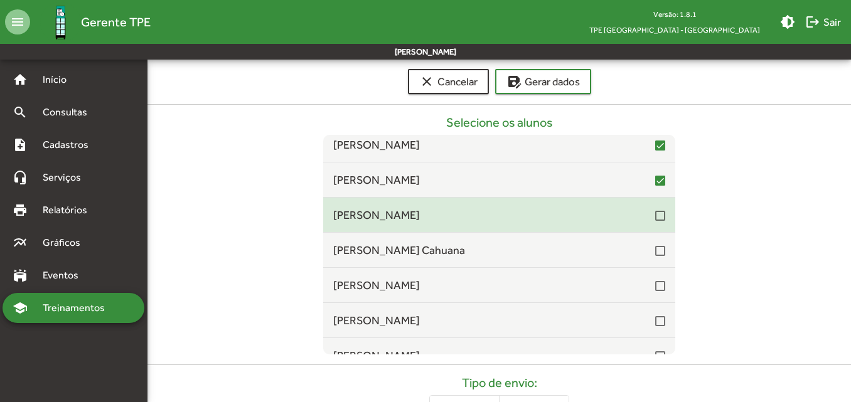
click at [655, 213] on div at bounding box center [660, 216] width 10 height 10
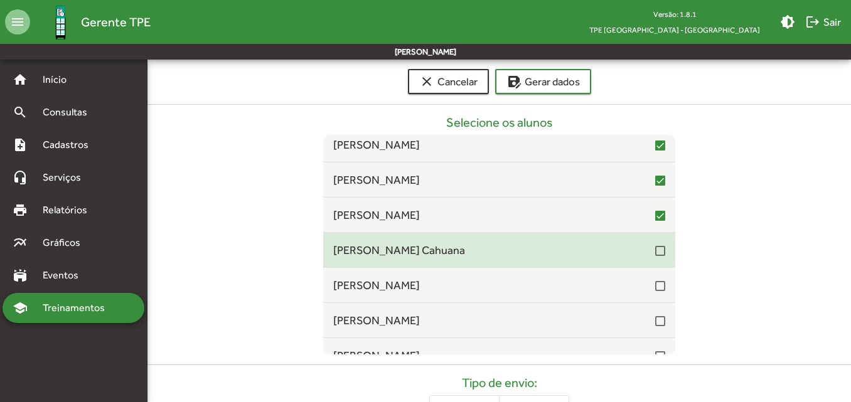
click at [653, 258] on div "[PERSON_NAME] Cahuana" at bounding box center [499, 249] width 332 height 17
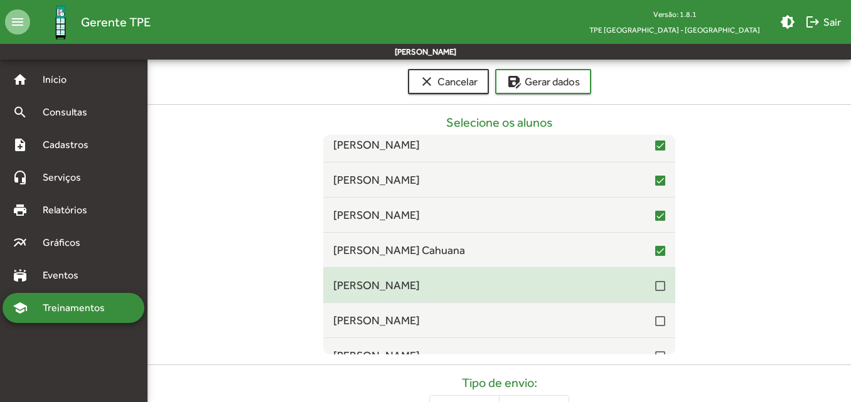
click at [655, 284] on div at bounding box center [660, 286] width 10 height 10
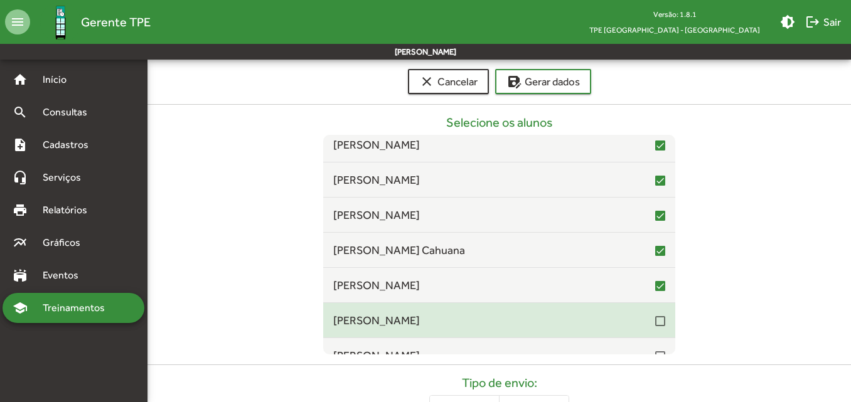
click at [655, 327] on div at bounding box center [660, 320] width 10 height 15
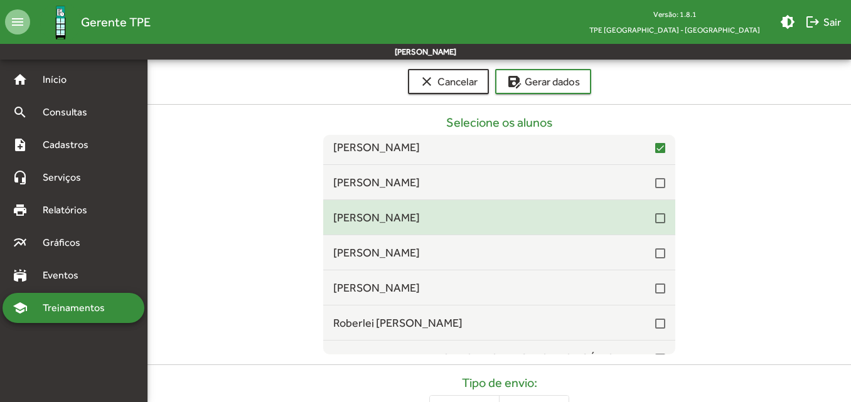
scroll to position [8029, 0]
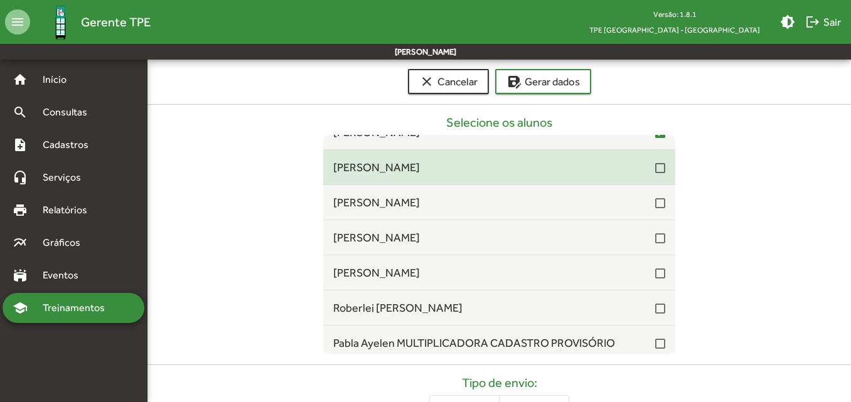
click at [645, 174] on span "[PERSON_NAME]" at bounding box center [494, 167] width 322 height 17
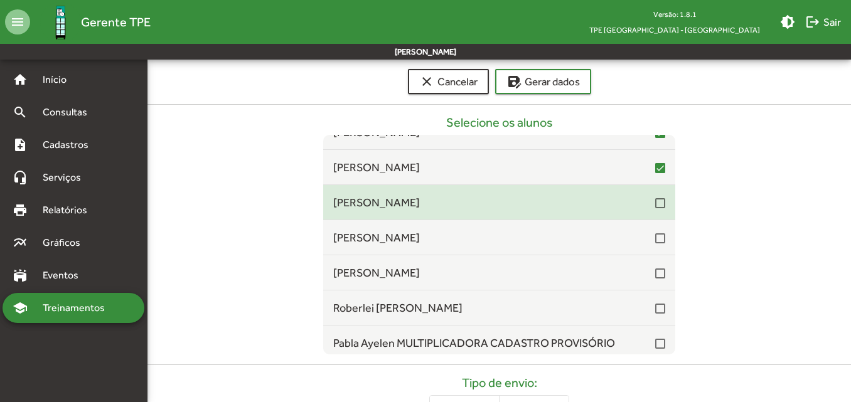
click at [655, 203] on div at bounding box center [660, 203] width 10 height 10
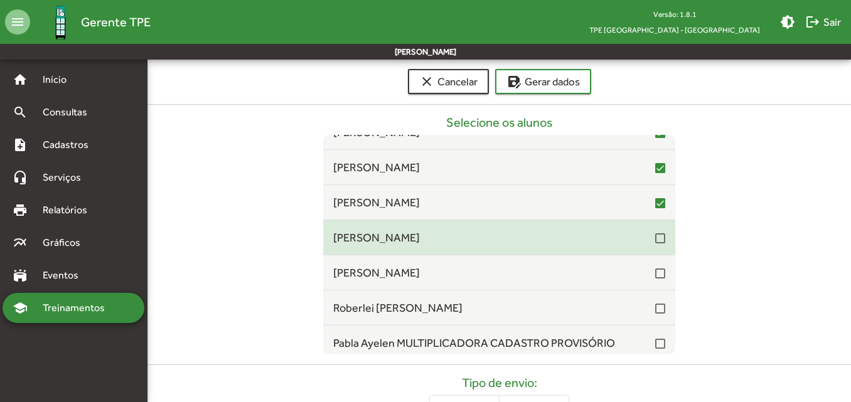
click at [655, 237] on div at bounding box center [660, 238] width 10 height 10
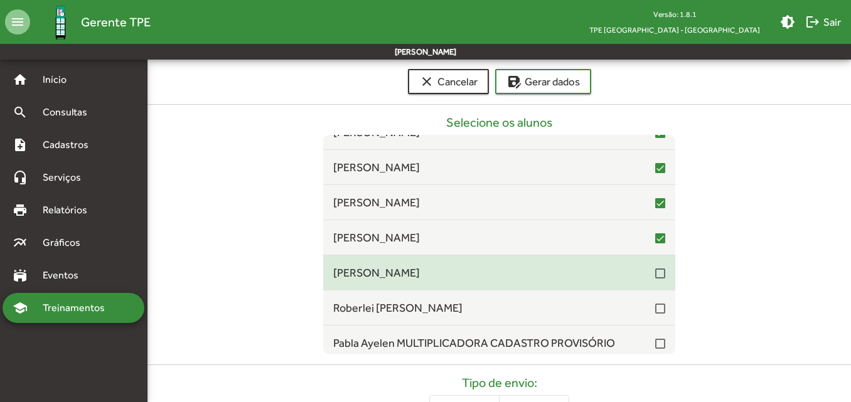
drag, startPoint x: 652, startPoint y: 273, endPoint x: 653, endPoint y: 285, distance: 12.0
click at [655, 273] on div at bounding box center [660, 273] width 10 height 10
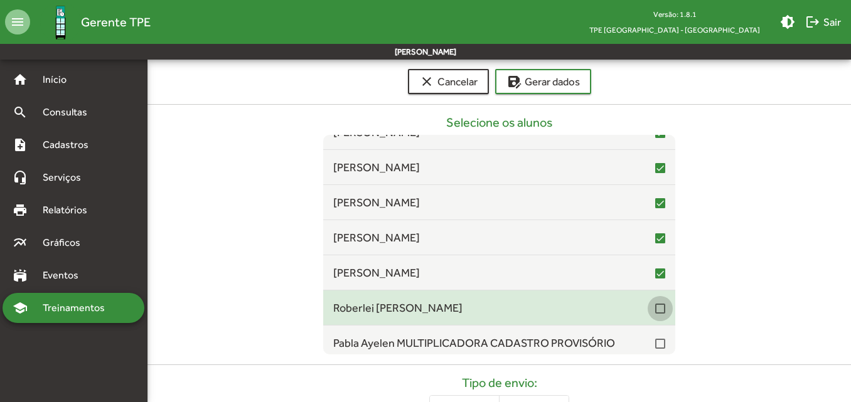
click at [655, 308] on div at bounding box center [660, 309] width 10 height 10
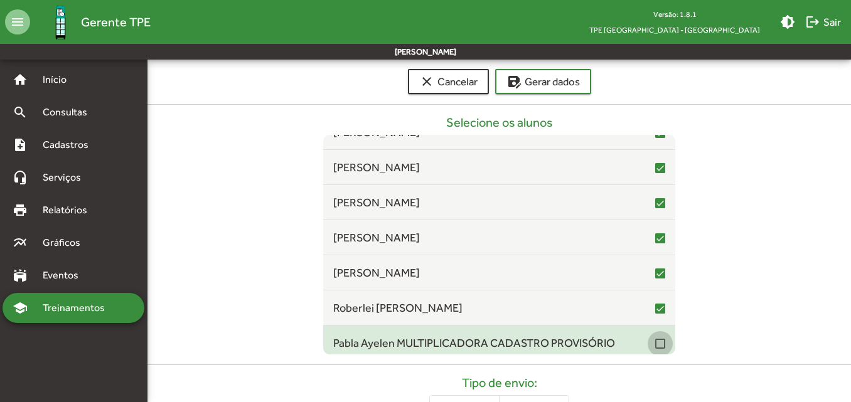
click at [655, 343] on div at bounding box center [660, 344] width 10 height 10
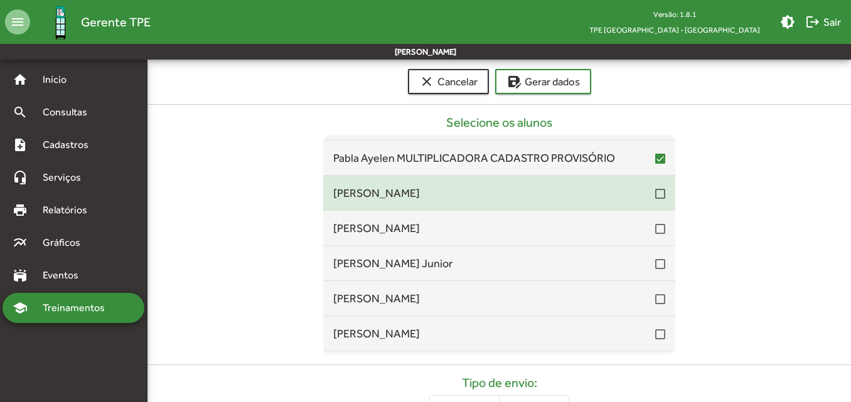
scroll to position [8217, 0]
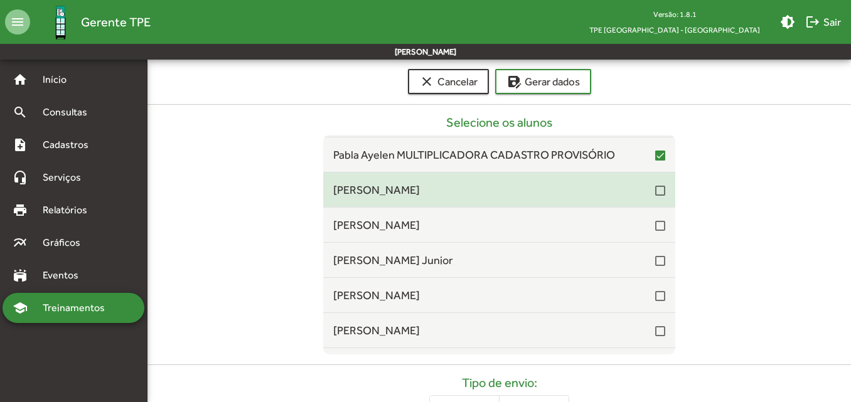
click at [655, 194] on div at bounding box center [660, 191] width 10 height 10
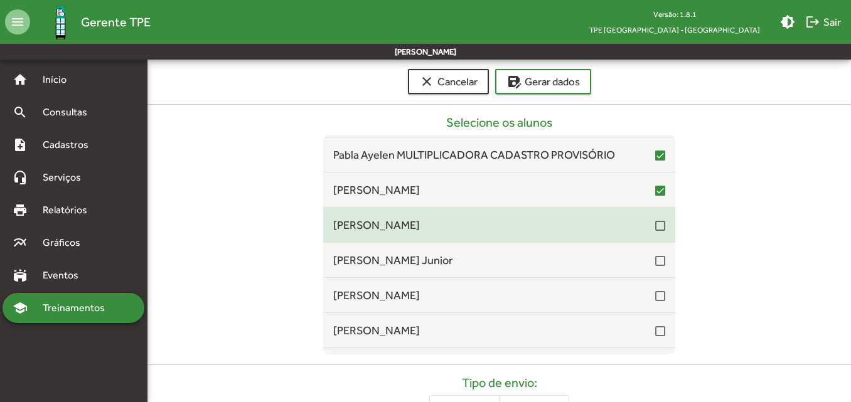
click at [655, 230] on div at bounding box center [660, 226] width 10 height 10
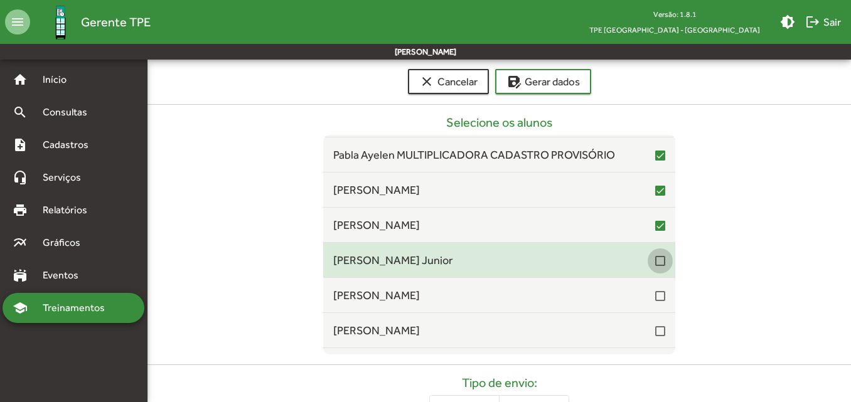
click at [655, 257] on div at bounding box center [660, 261] width 10 height 10
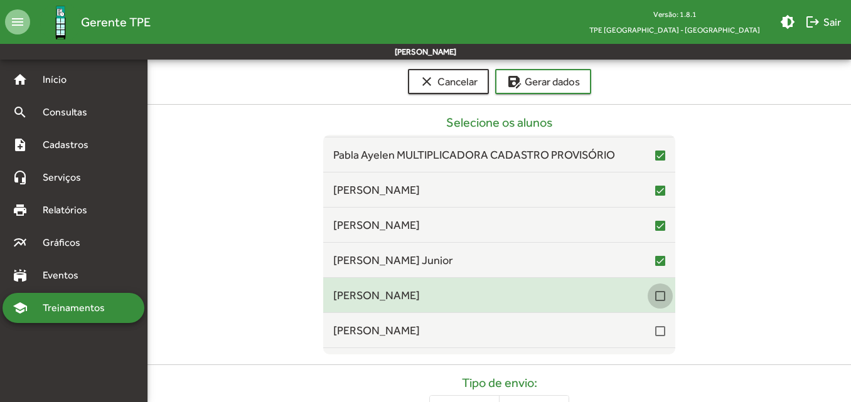
click at [655, 296] on div at bounding box center [660, 296] width 10 height 10
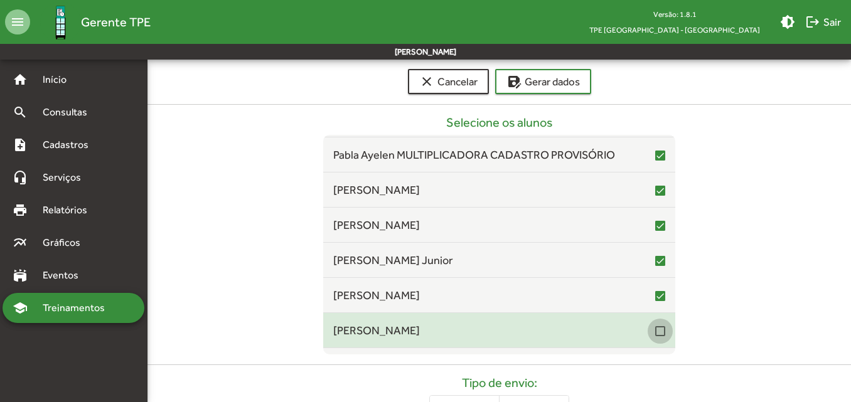
click at [655, 331] on div at bounding box center [660, 331] width 10 height 10
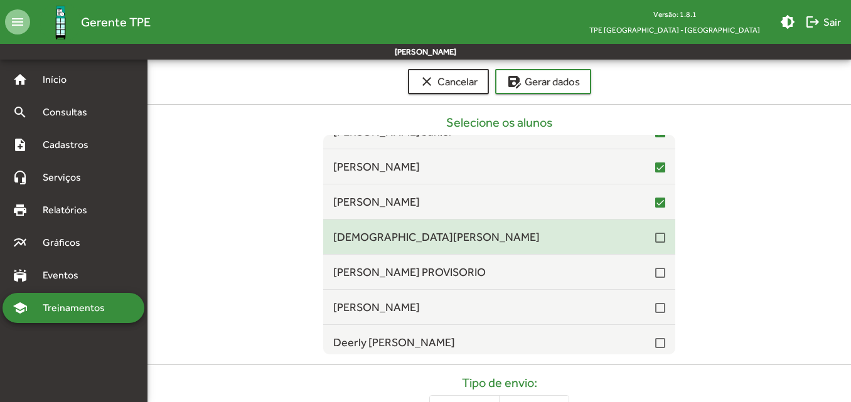
scroll to position [8405, 0]
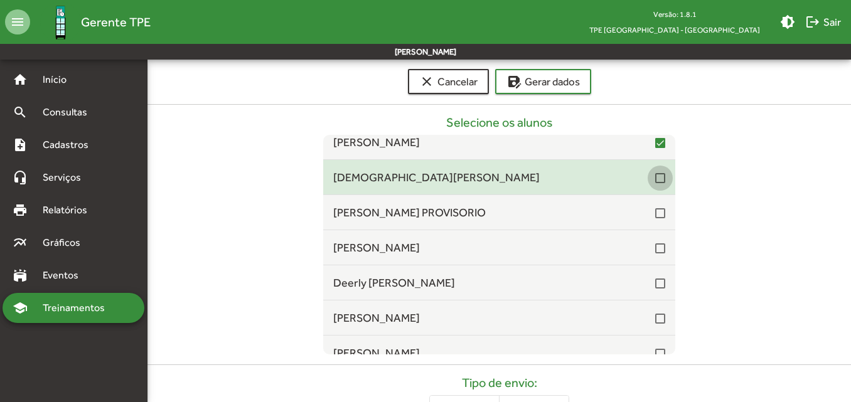
click at [655, 179] on div at bounding box center [660, 178] width 10 height 10
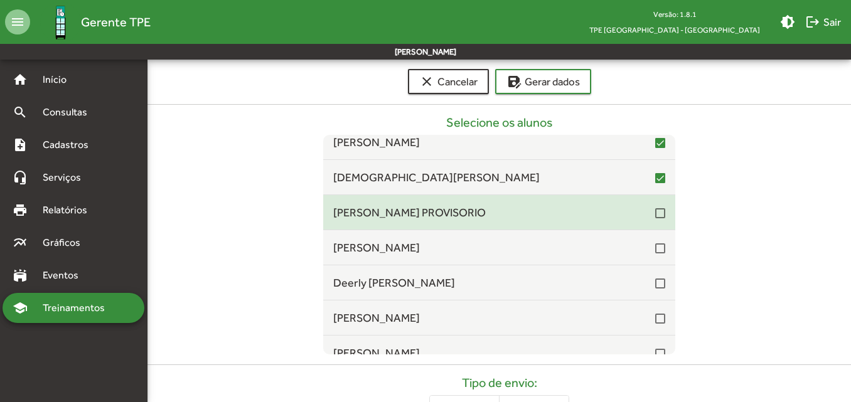
click at [655, 215] on div at bounding box center [660, 213] width 10 height 10
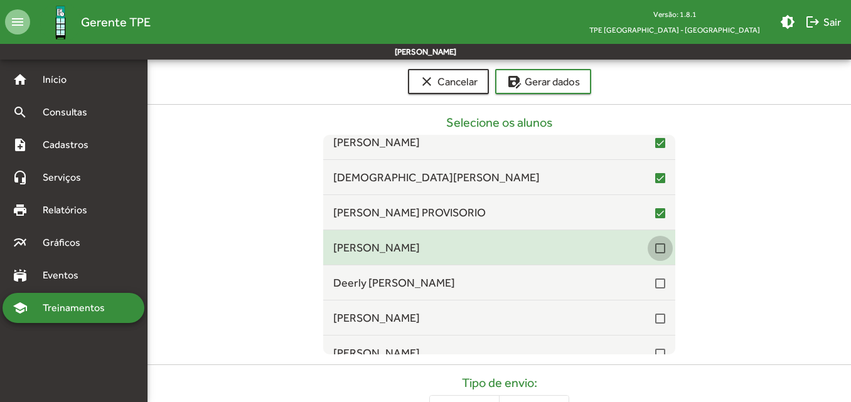
click at [657, 250] on div at bounding box center [660, 248] width 10 height 10
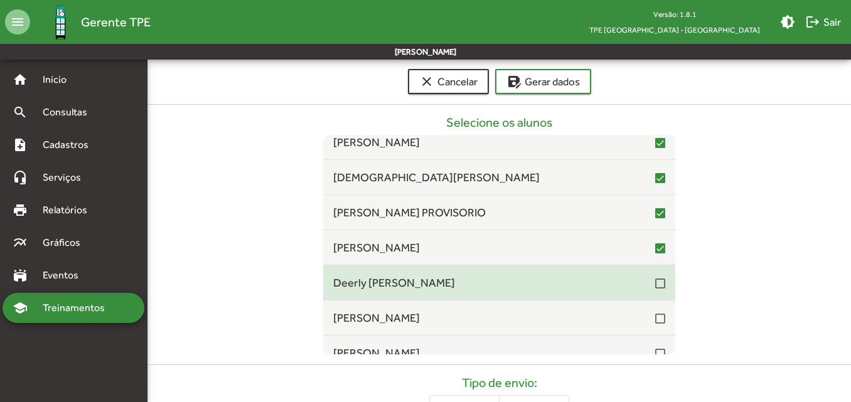
click at [655, 288] on div at bounding box center [660, 283] width 10 height 10
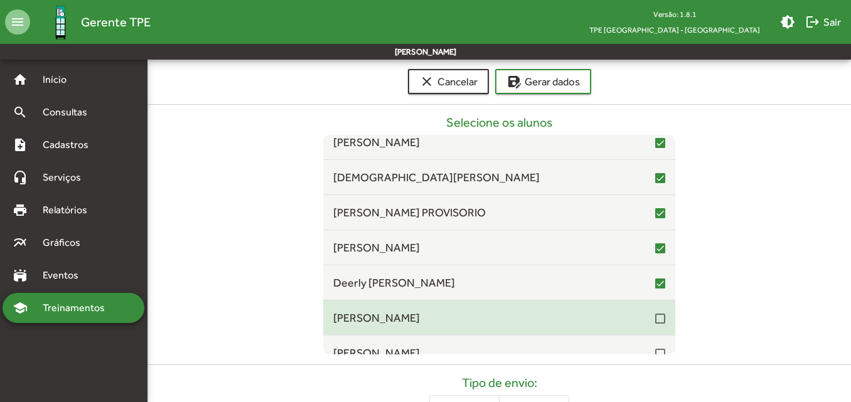
click at [659, 319] on div "[PERSON_NAME]" at bounding box center [499, 317] width 352 height 17
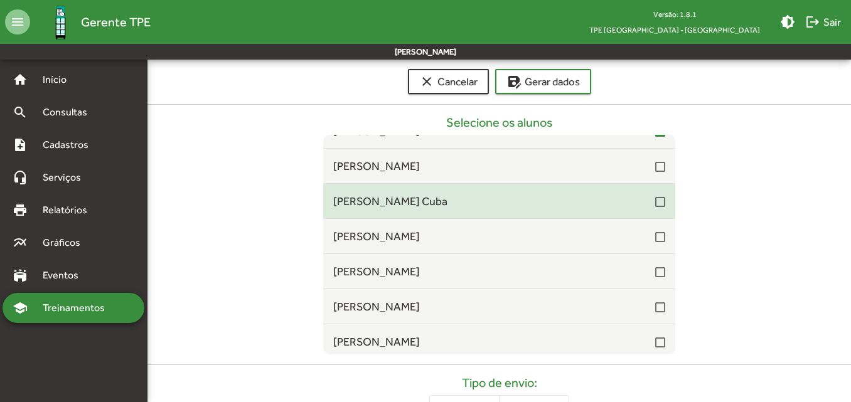
scroll to position [8593, 0]
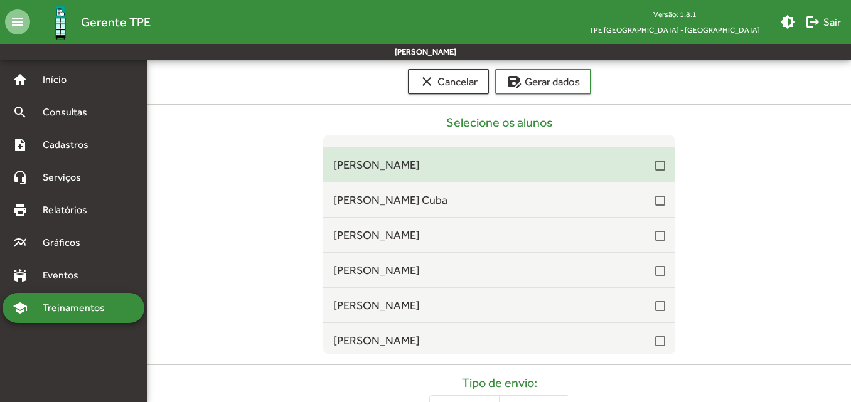
click at [655, 171] on div at bounding box center [660, 166] width 10 height 10
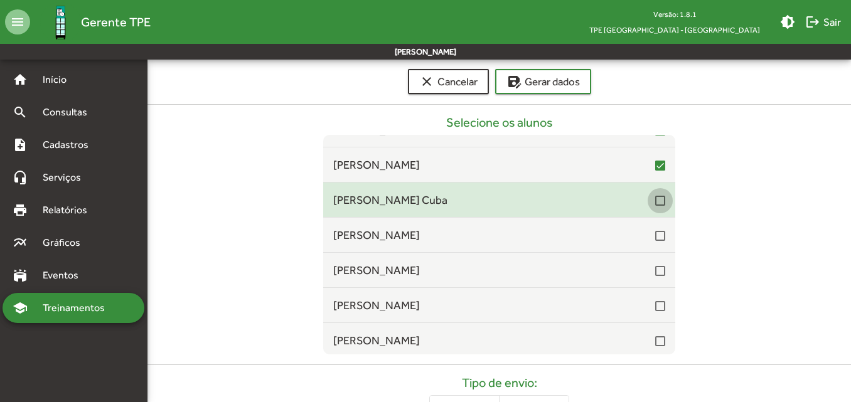
click at [655, 201] on div at bounding box center [660, 201] width 10 height 10
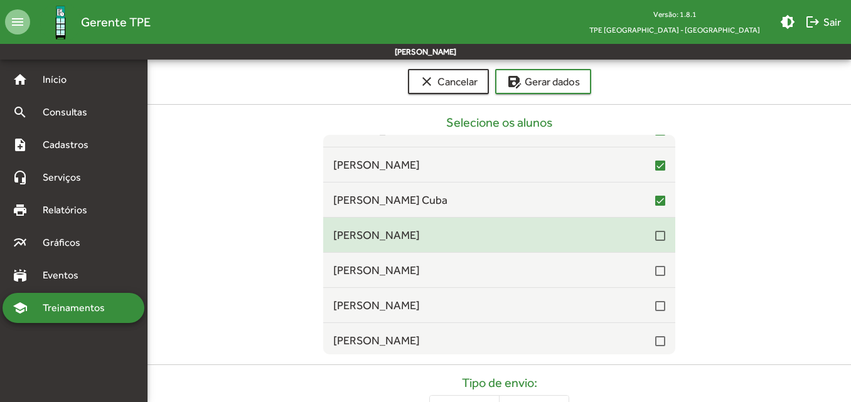
click at [655, 235] on div at bounding box center [660, 236] width 10 height 10
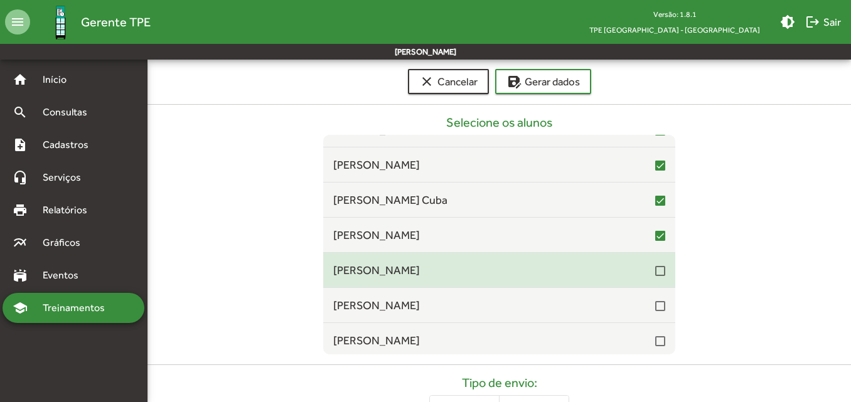
click at [655, 267] on div at bounding box center [660, 271] width 10 height 10
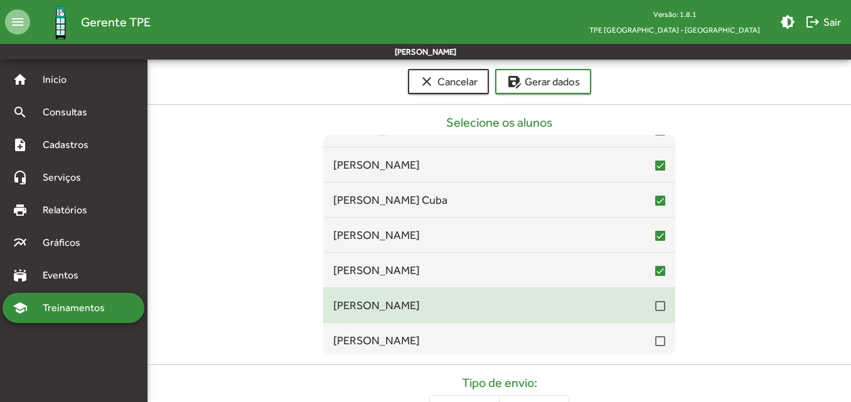
click at [655, 307] on div at bounding box center [660, 306] width 10 height 10
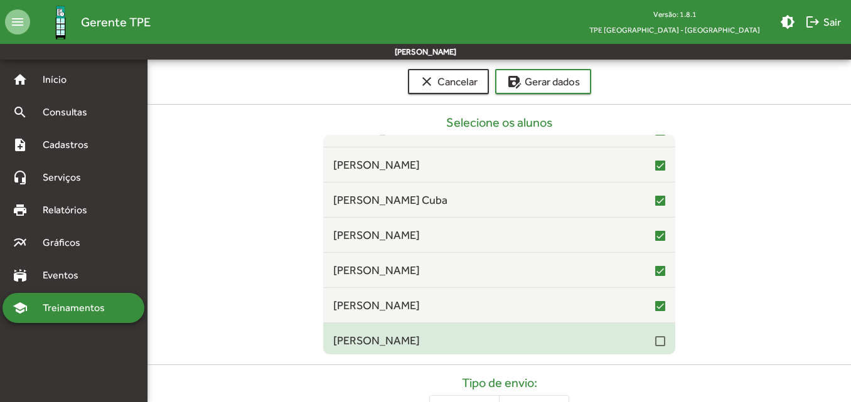
click at [655, 347] on div at bounding box center [660, 340] width 10 height 15
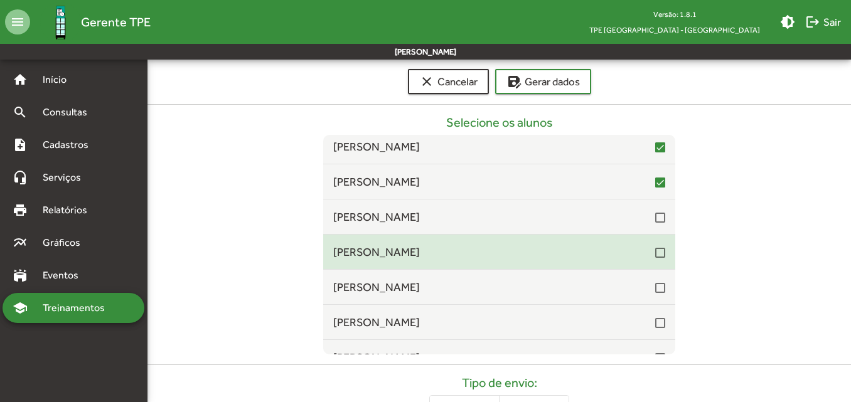
scroll to position [8782, 0]
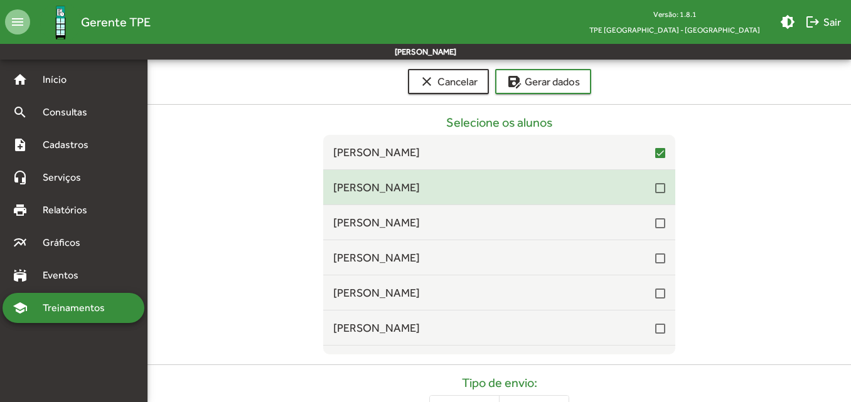
click at [644, 189] on span "[PERSON_NAME]" at bounding box center [494, 187] width 322 height 17
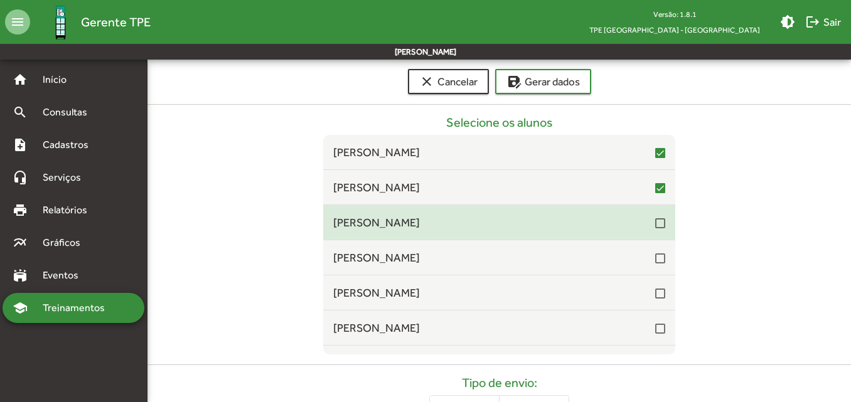
click at [655, 223] on div at bounding box center [660, 223] width 10 height 10
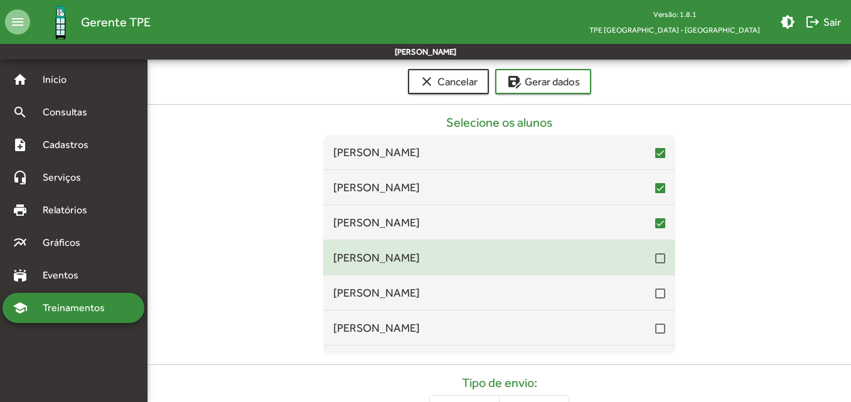
click at [655, 260] on div at bounding box center [660, 258] width 10 height 10
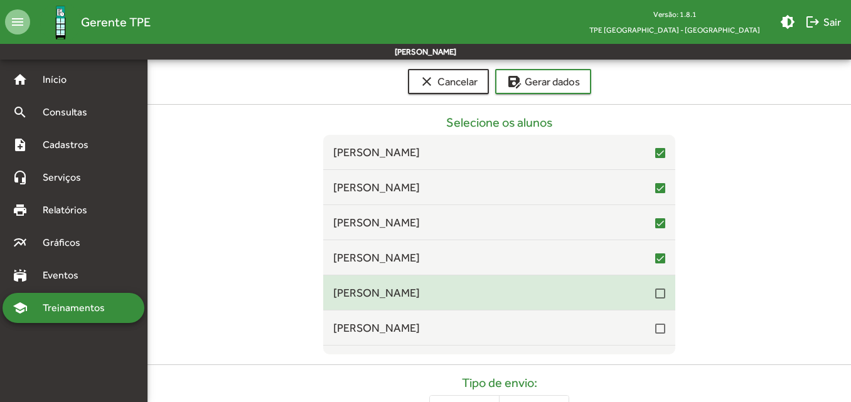
click at [655, 294] on div at bounding box center [660, 294] width 10 height 10
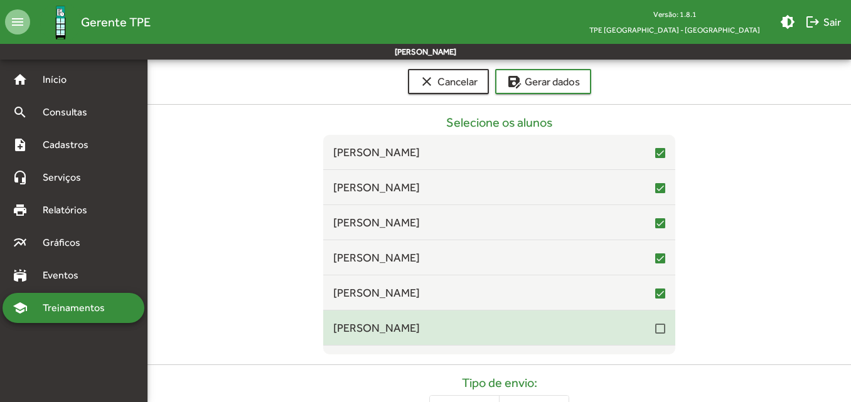
click at [655, 338] on mat-list-item "[PERSON_NAME]" at bounding box center [499, 327] width 352 height 35
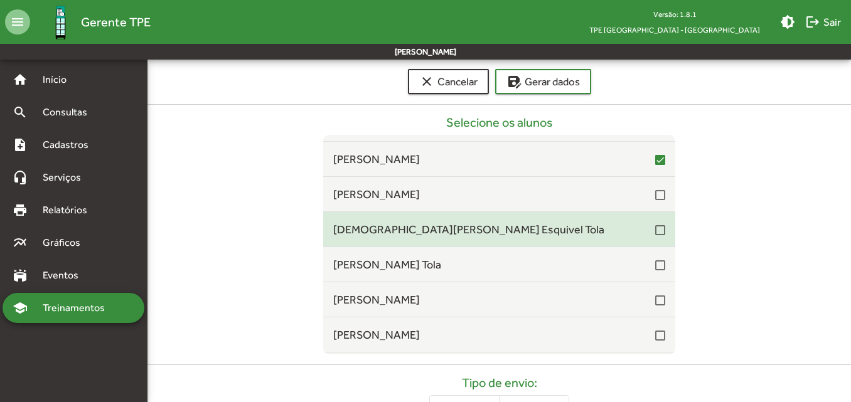
scroll to position [8970, 0]
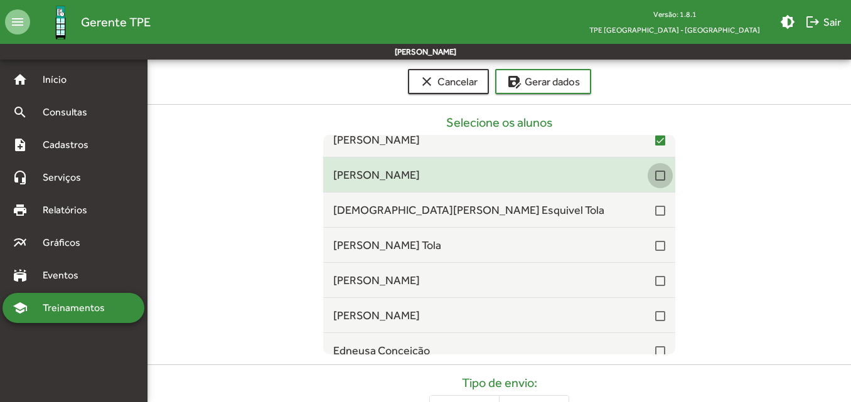
click at [655, 176] on div at bounding box center [660, 176] width 10 height 10
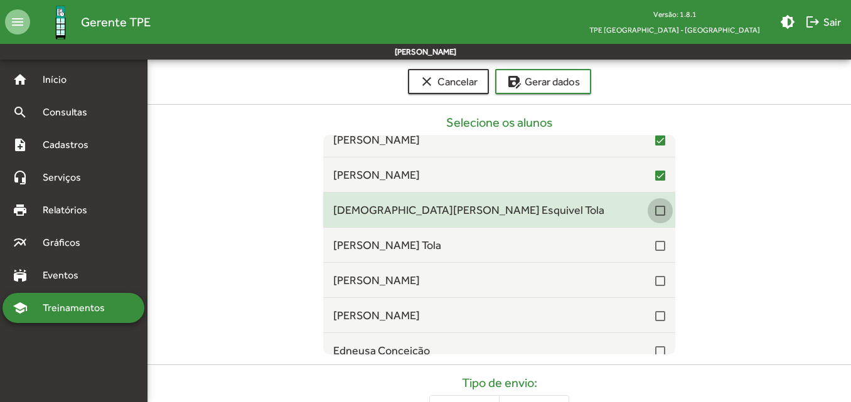
click at [655, 213] on div at bounding box center [660, 211] width 10 height 10
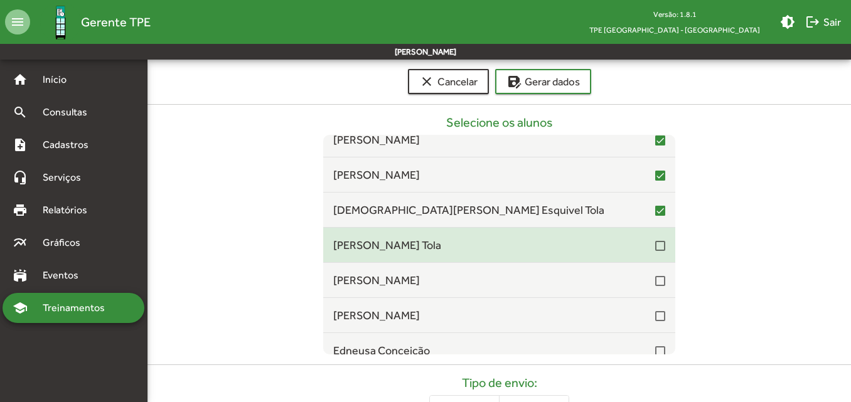
click at [655, 244] on div at bounding box center [660, 246] width 10 height 10
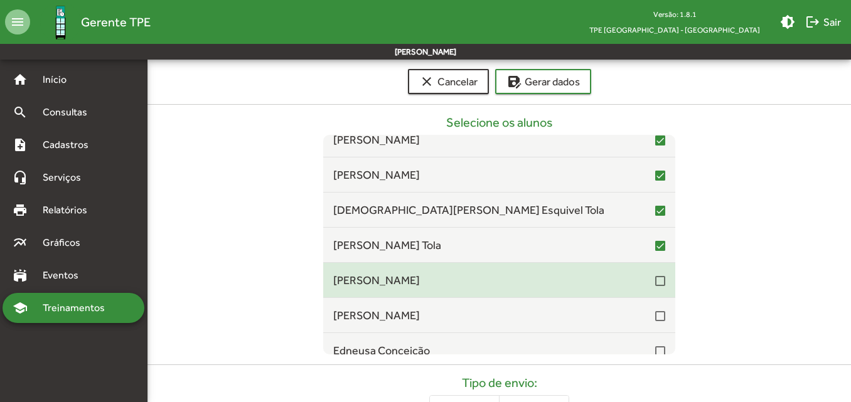
click at [655, 284] on div at bounding box center [660, 281] width 10 height 10
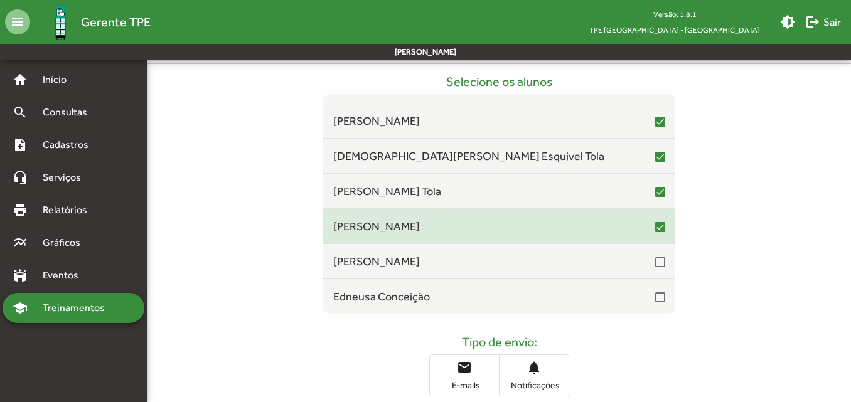
scroll to position [208, 0]
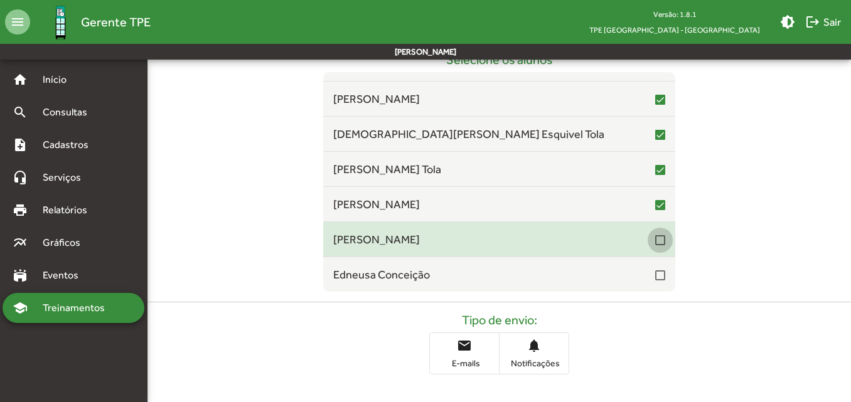
click at [655, 241] on div at bounding box center [660, 240] width 10 height 10
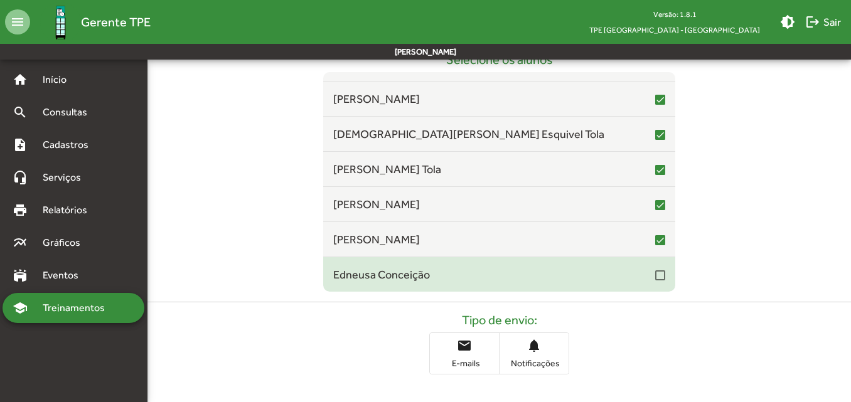
click at [655, 273] on div at bounding box center [660, 275] width 10 height 10
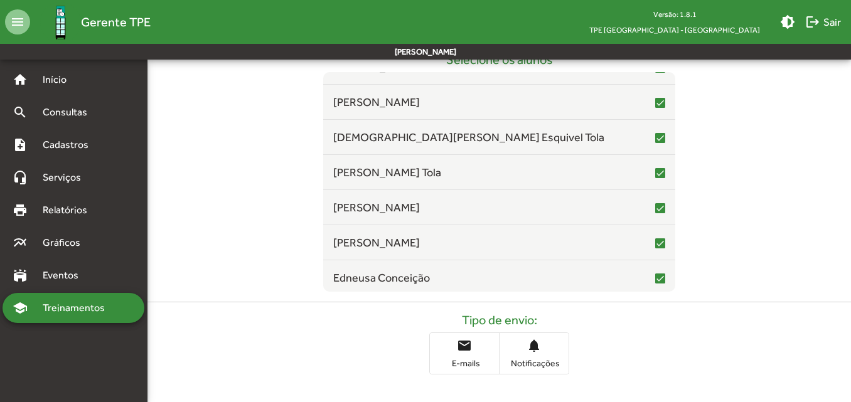
scroll to position [8983, 0]
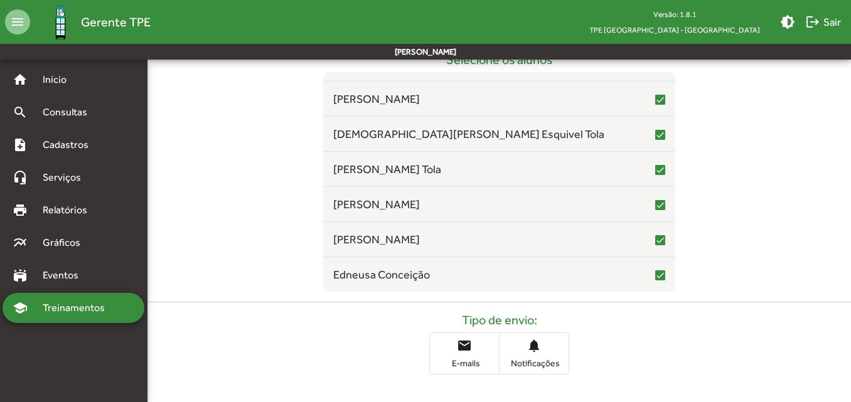
click at [459, 350] on mat-icon "email" at bounding box center [464, 345] width 15 height 15
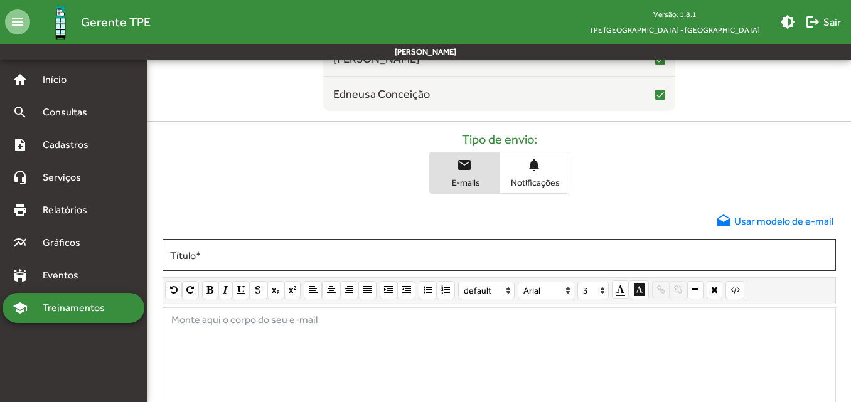
scroll to position [396, 0]
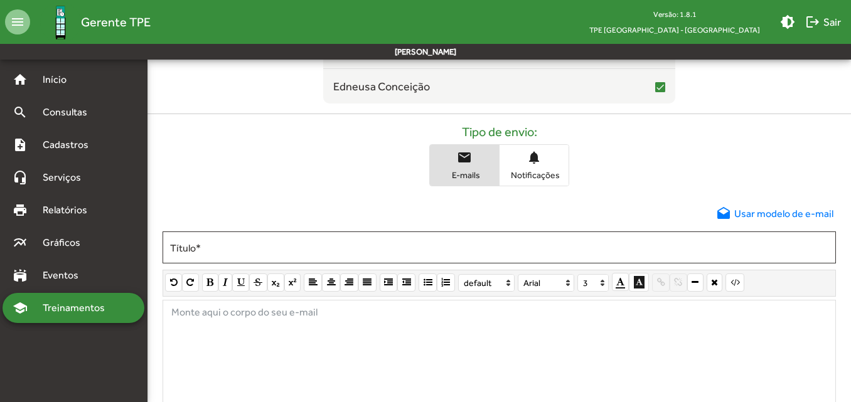
click at [791, 211] on span "drafts Usar modelo de e-mail" at bounding box center [774, 213] width 117 height 15
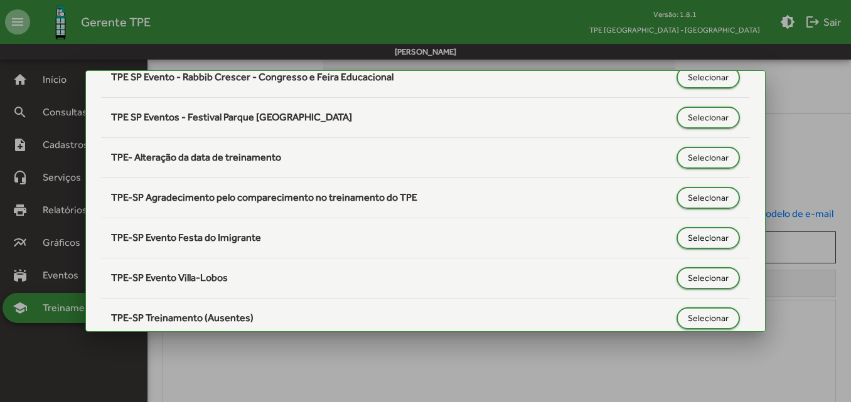
scroll to position [689, 0]
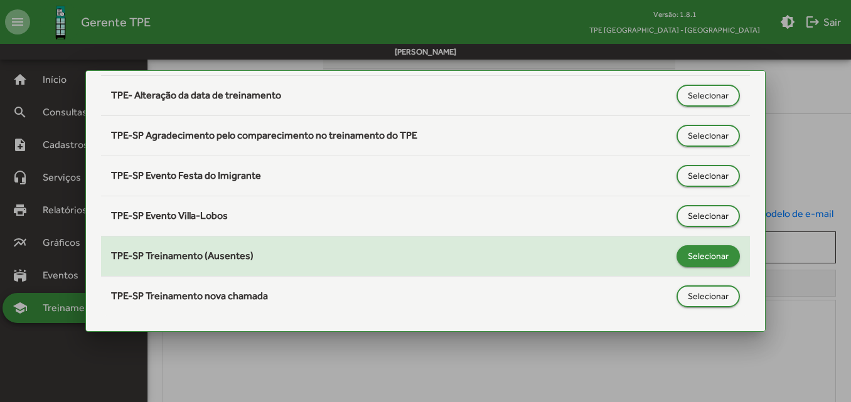
click at [692, 259] on span "Selecionar" at bounding box center [707, 256] width 41 height 23
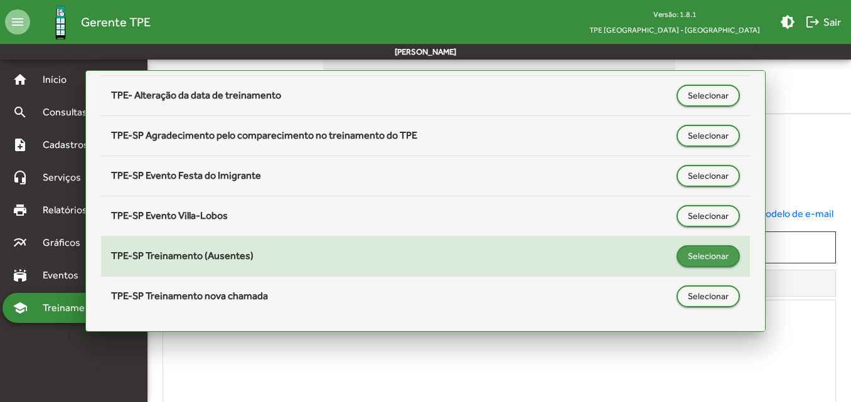
type input "**********"
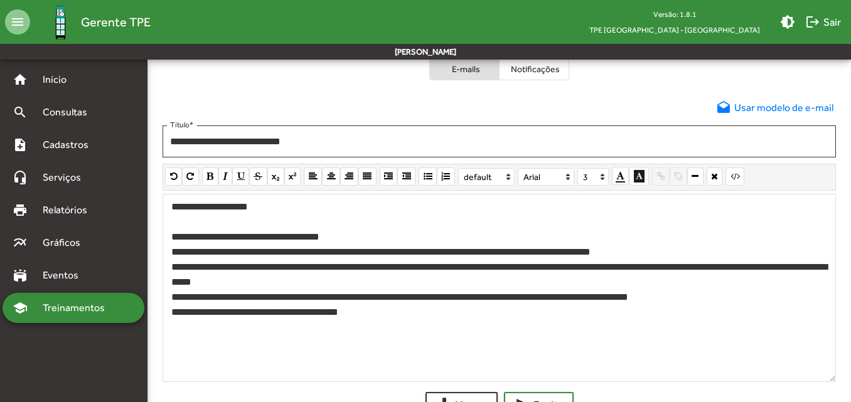
scroll to position [522, 0]
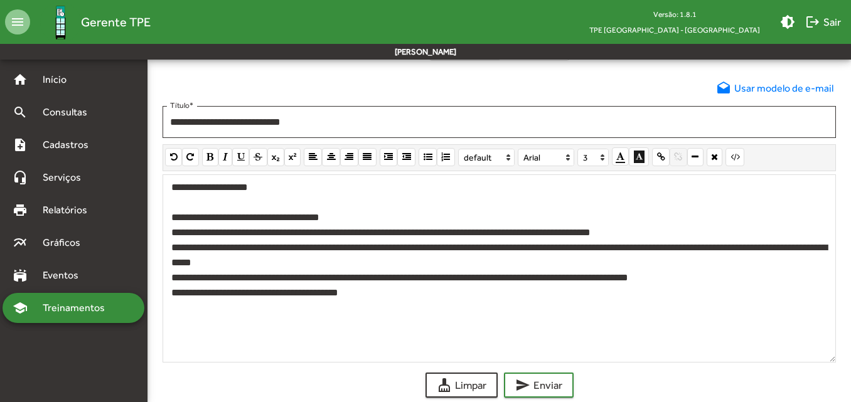
drag, startPoint x: 169, startPoint y: 281, endPoint x: 702, endPoint y: 275, distance: 532.6
click at [702, 275] on div "**********" at bounding box center [498, 268] width 673 height 188
click at [207, 159] on icon "button" at bounding box center [209, 156] width 7 height 9
click at [252, 224] on p "**********" at bounding box center [498, 217] width 655 height 15
click at [536, 394] on span "send Enviar" at bounding box center [538, 385] width 47 height 23
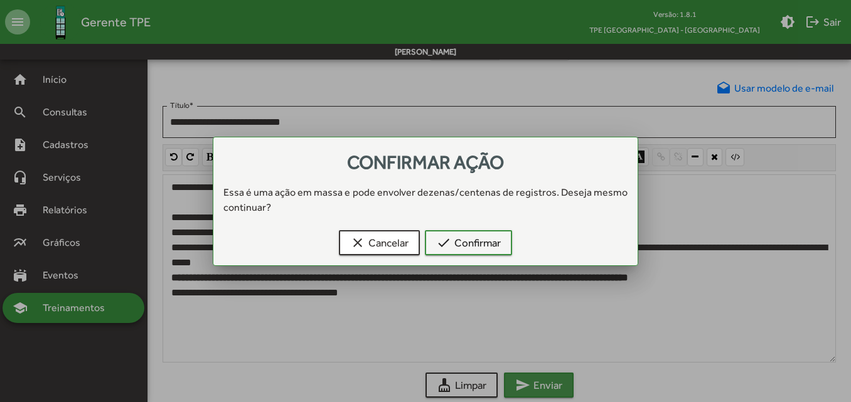
scroll to position [0, 0]
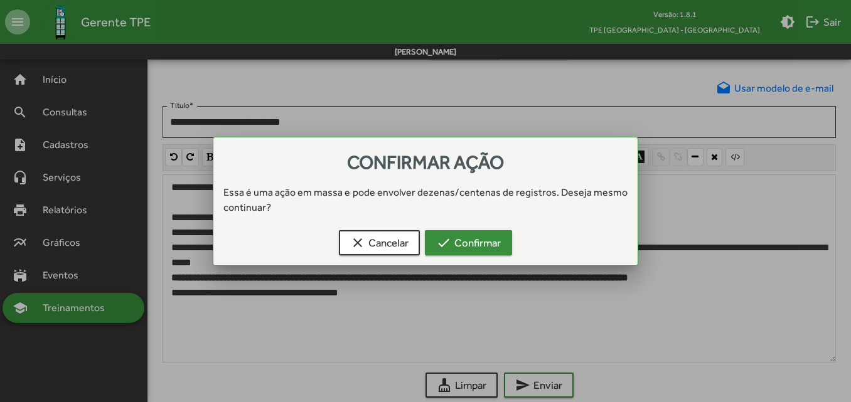
click at [495, 251] on span "check Confirmar" at bounding box center [468, 242] width 65 height 23
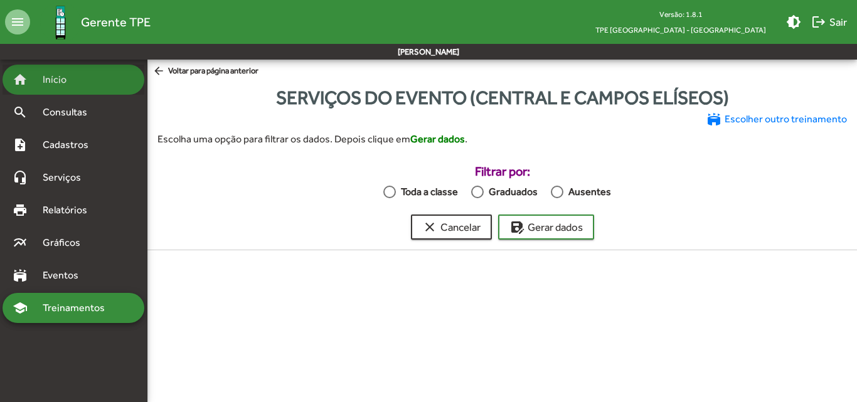
click at [60, 86] on span "Início" at bounding box center [60, 79] width 50 height 15
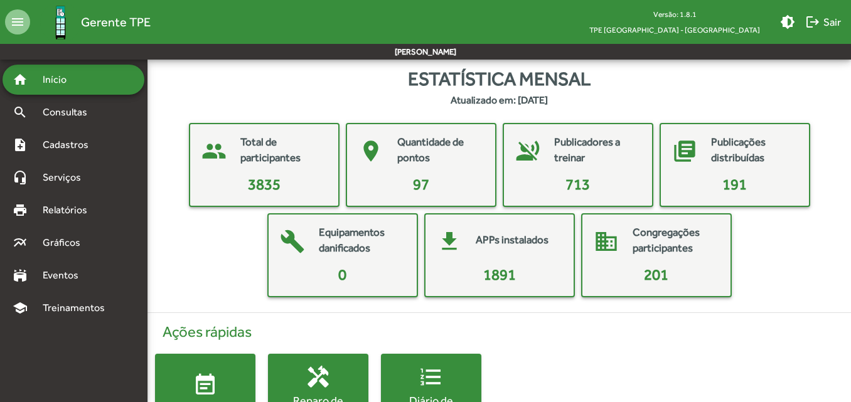
drag, startPoint x: 552, startPoint y: 133, endPoint x: 600, endPoint y: 188, distance: 73.3
click at [779, 252] on div "people Total de participantes 3835 place Quantidade de pontos 97 voice_over_off…" at bounding box center [498, 210] width 683 height 174
